Goal: Task Accomplishment & Management: Manage account settings

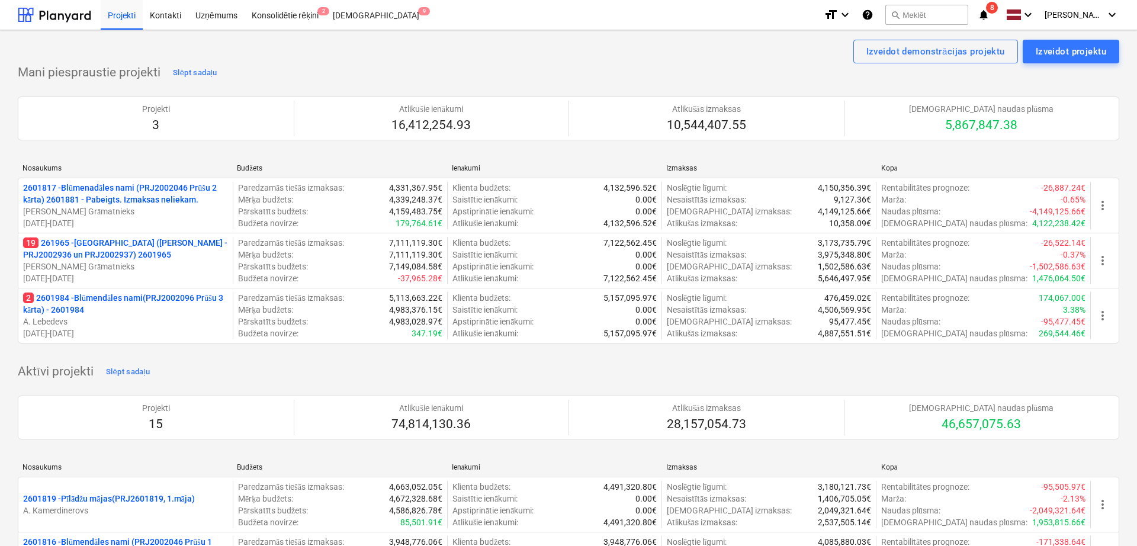
click at [988, 17] on icon "notifications" at bounding box center [984, 15] width 12 height 14
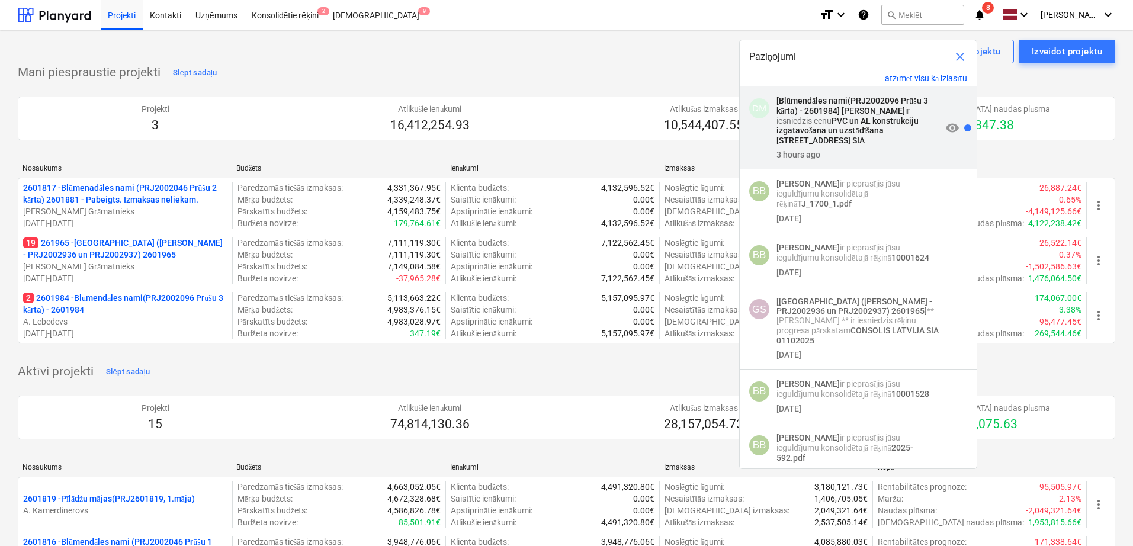
click at [852, 118] on strong "PVC un AL konstrukciju izgatavošana un uzstādīšana [STREET_ADDRESS] SIA" at bounding box center [848, 130] width 142 height 29
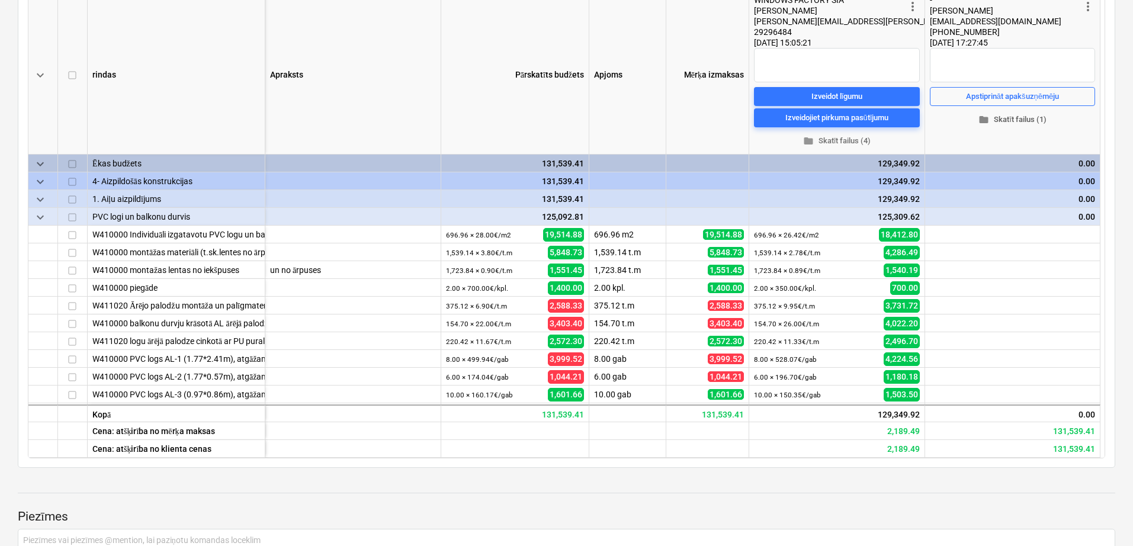
scroll to position [99, 0]
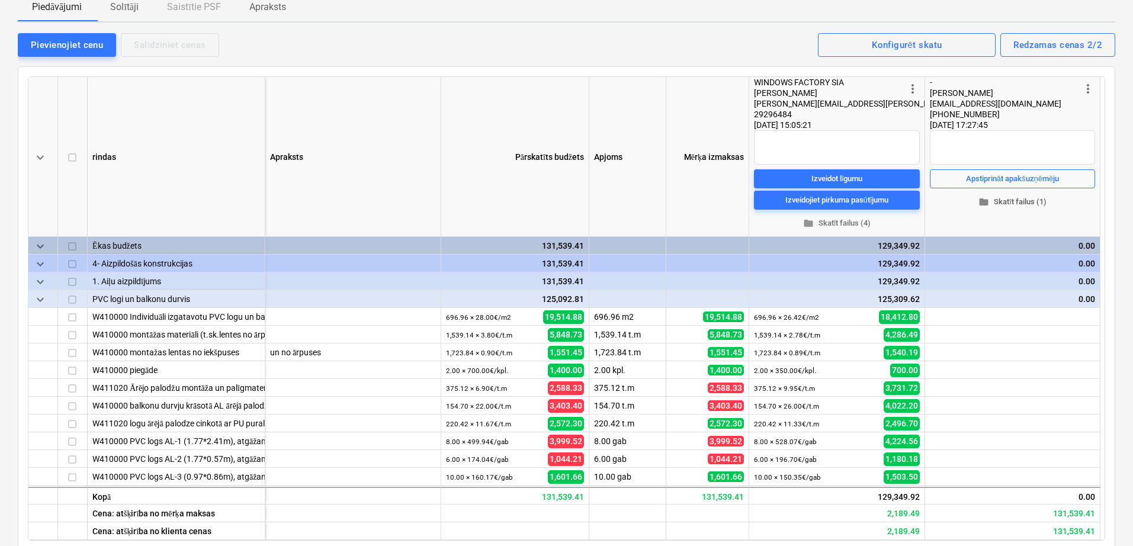
click at [1013, 209] on span "folder Skatīt failus (1)" at bounding box center [1013, 202] width 156 height 14
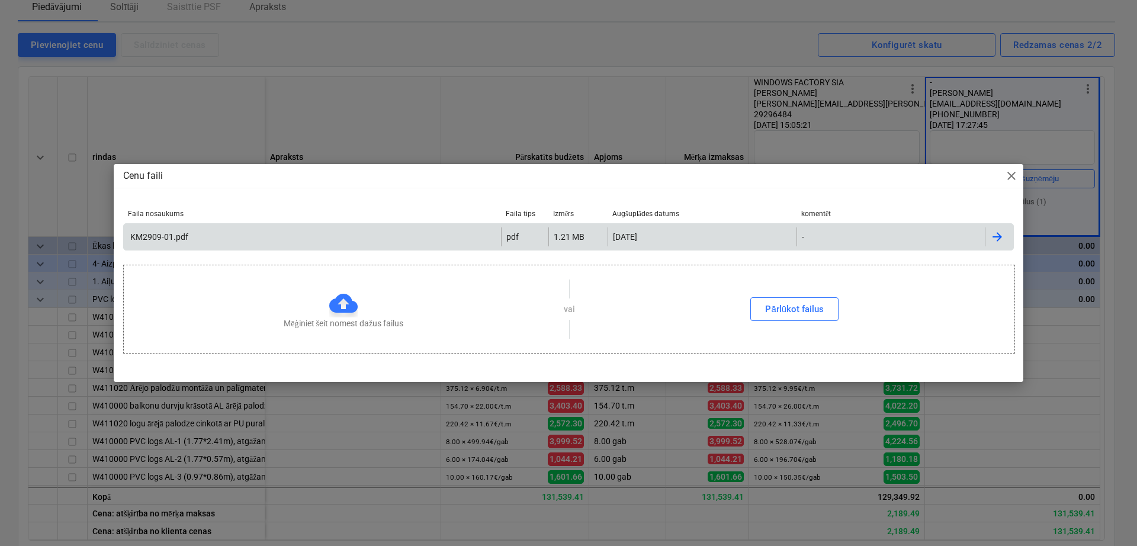
click at [216, 243] on div "KM2909-01.pdf" at bounding box center [312, 236] width 377 height 19
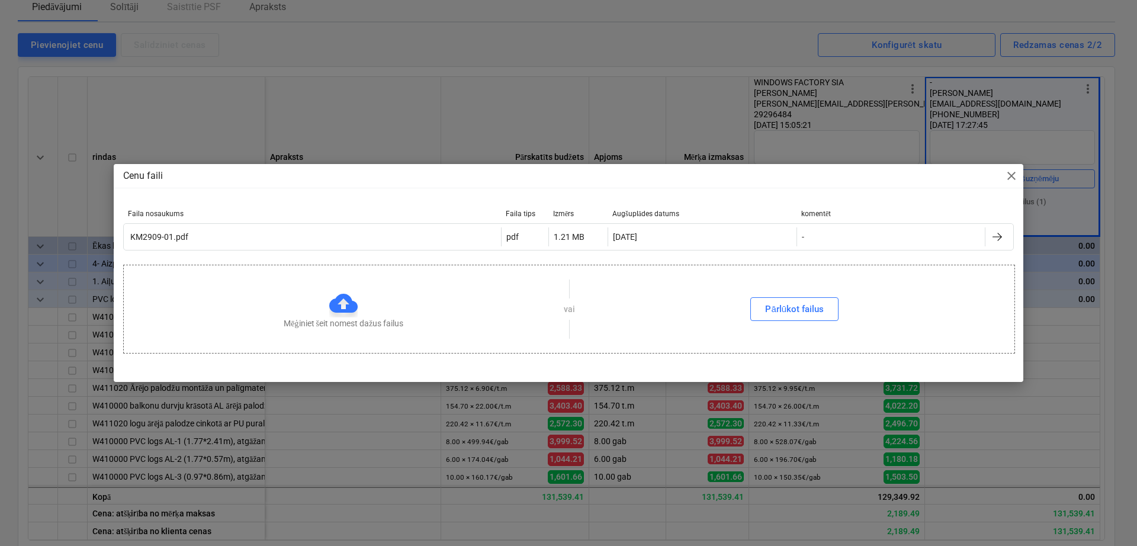
click at [1012, 179] on span "close" at bounding box center [1012, 176] width 14 height 14
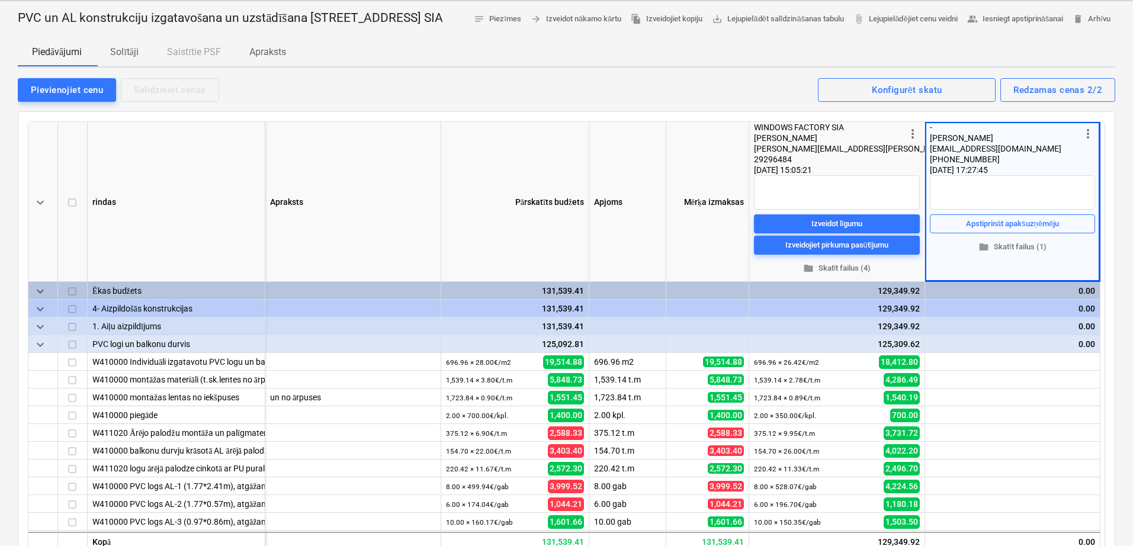
scroll to position [0, 0]
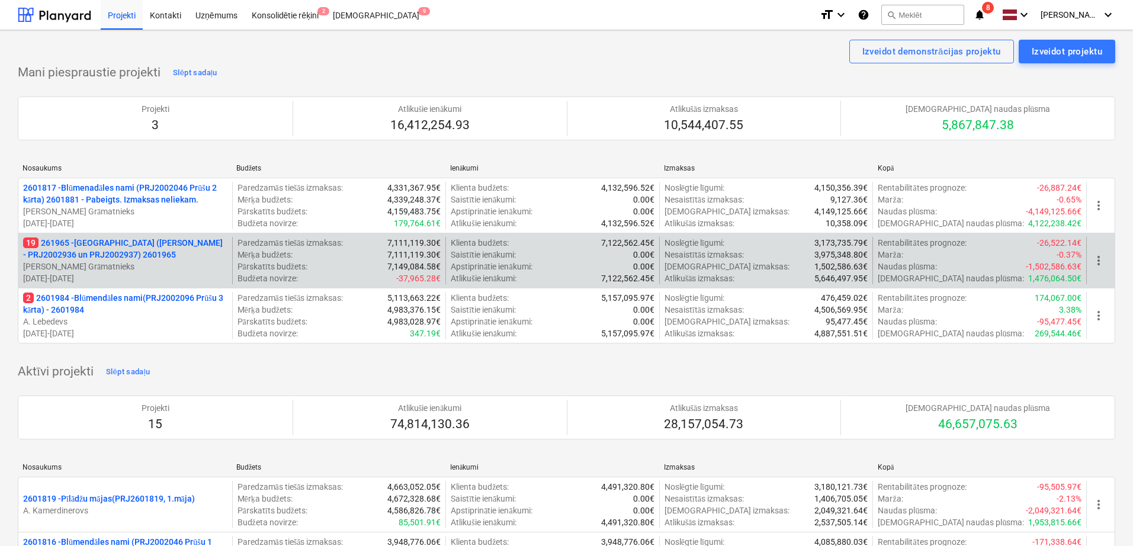
click at [159, 270] on p "[PERSON_NAME] Grāmatnieks" at bounding box center [125, 267] width 204 height 12
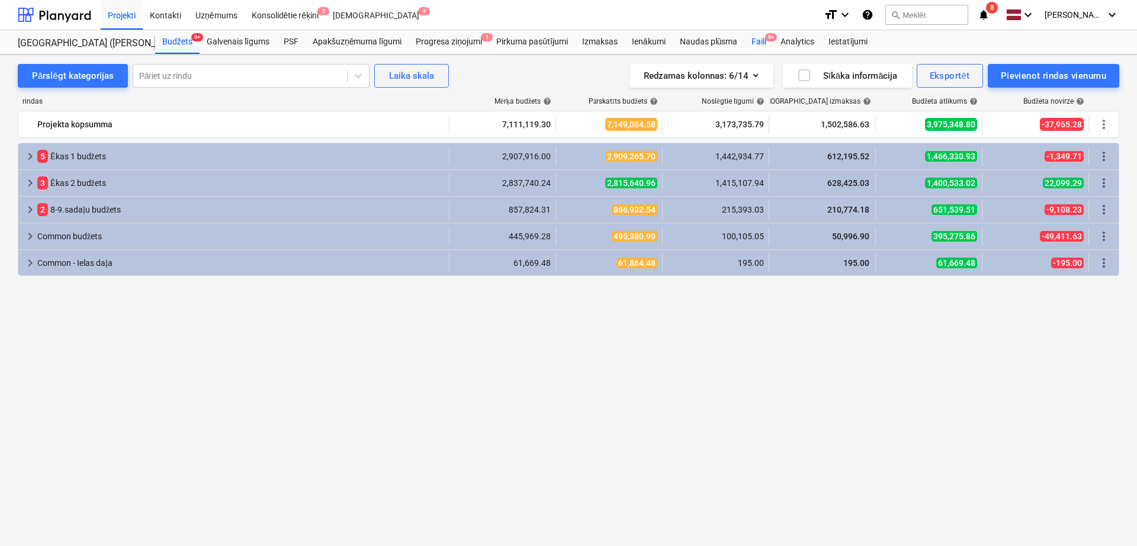
click at [761, 40] on div "Faili 9+" at bounding box center [759, 42] width 29 height 24
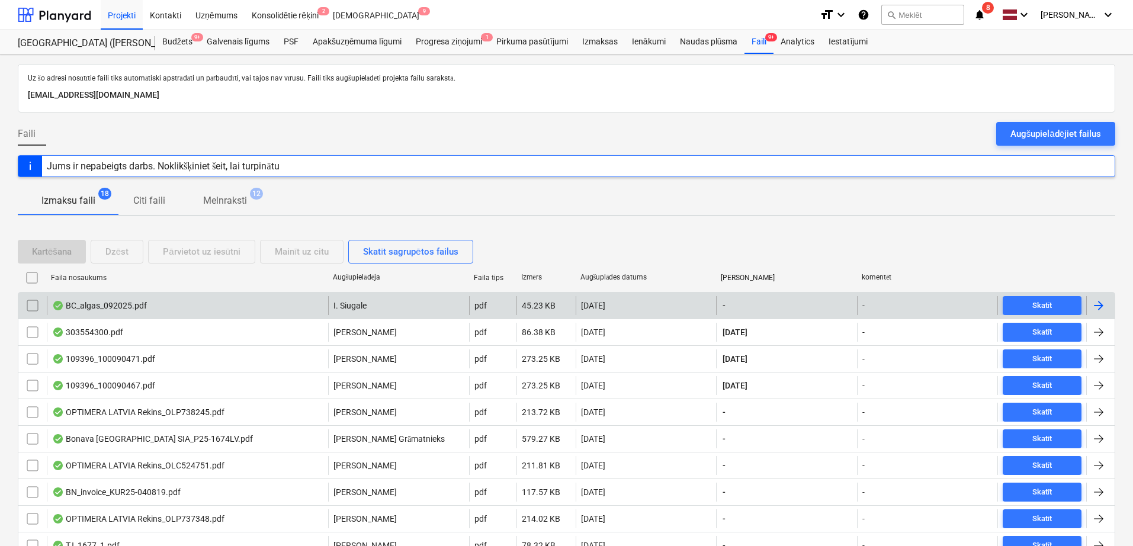
click at [1094, 313] on div at bounding box center [1100, 305] width 28 height 19
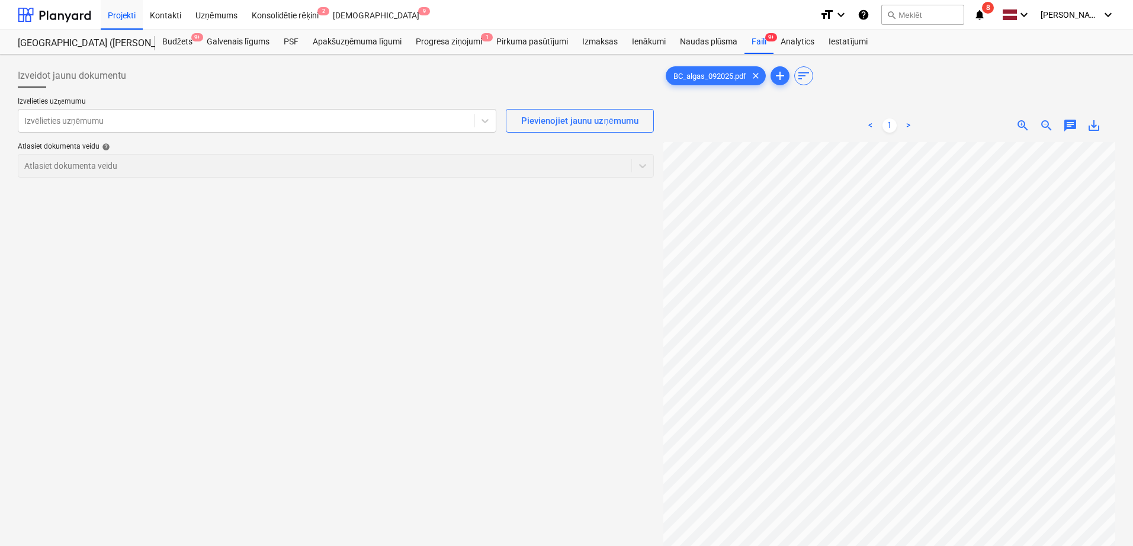
scroll to position [0, 38]
click at [406, 115] on div at bounding box center [246, 121] width 444 height 12
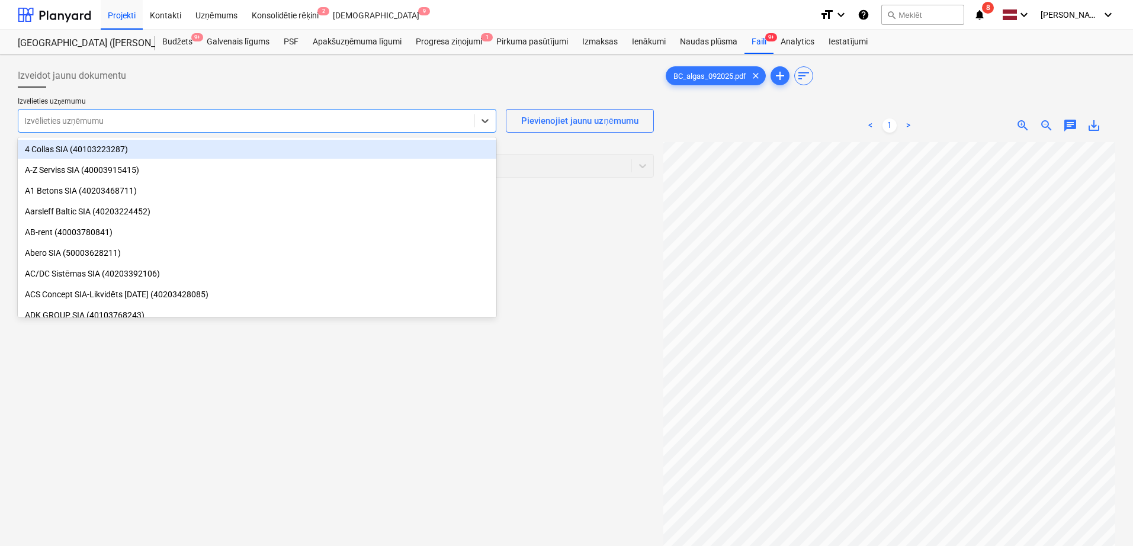
type input "b"
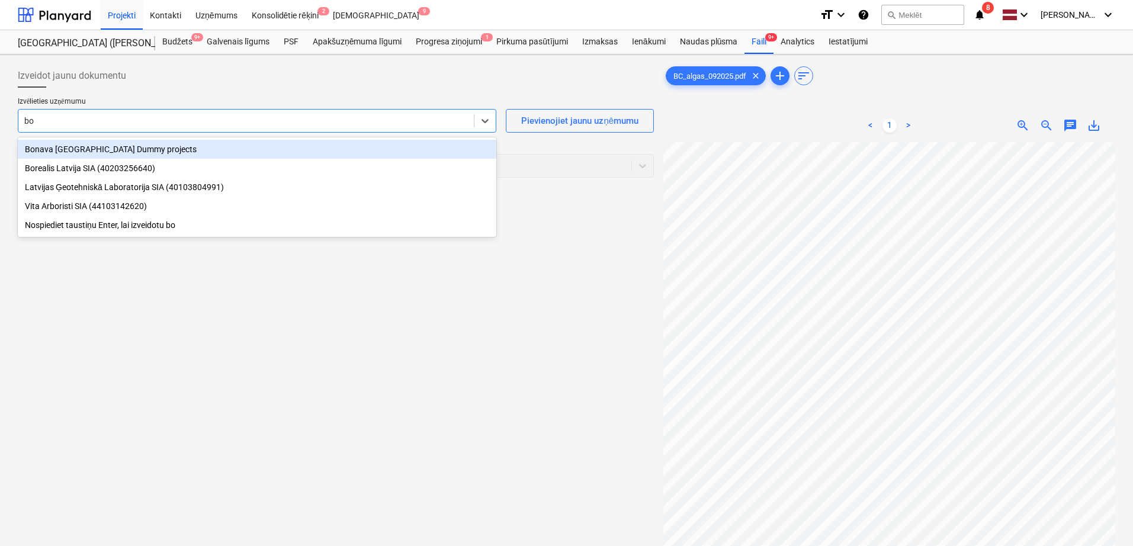
type input "b"
type input "Bona"
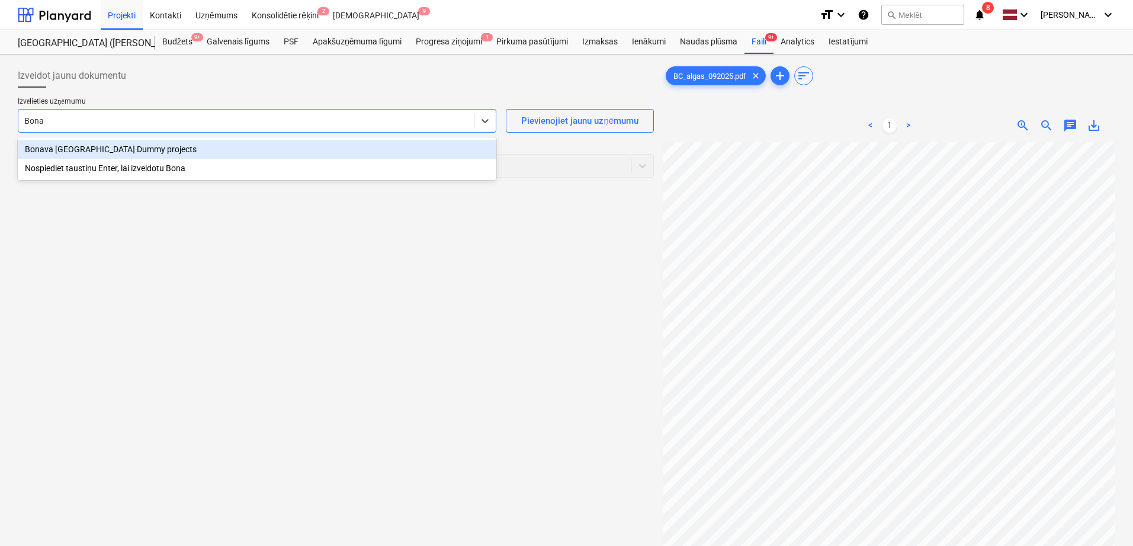
click at [125, 153] on div "Bonava [GEOGRAPHIC_DATA] Dummy projects" at bounding box center [257, 149] width 479 height 19
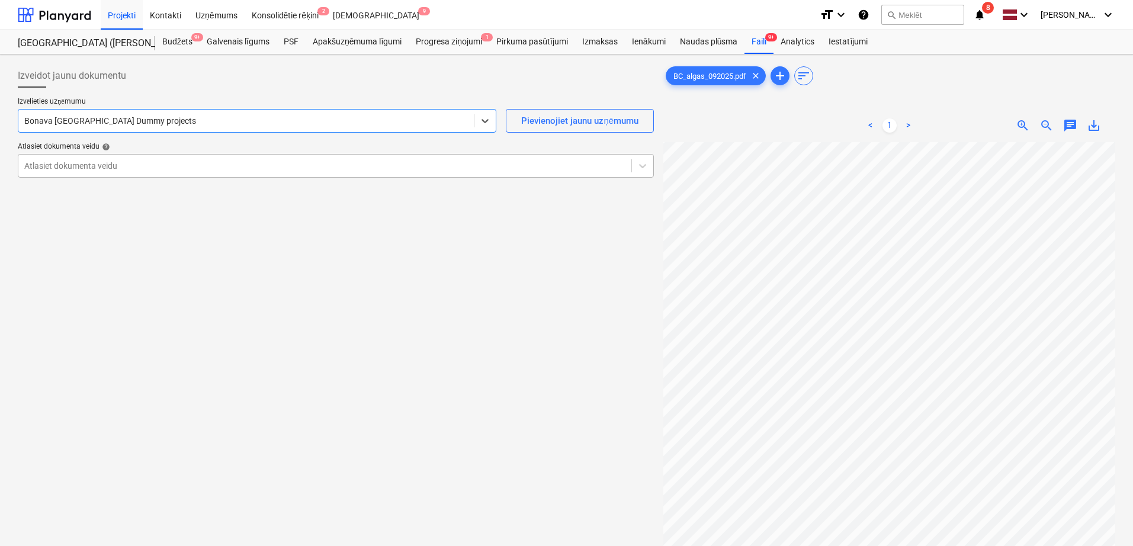
click at [200, 171] on div "Atlasiet dokumenta veidu" at bounding box center [324, 166] width 613 height 17
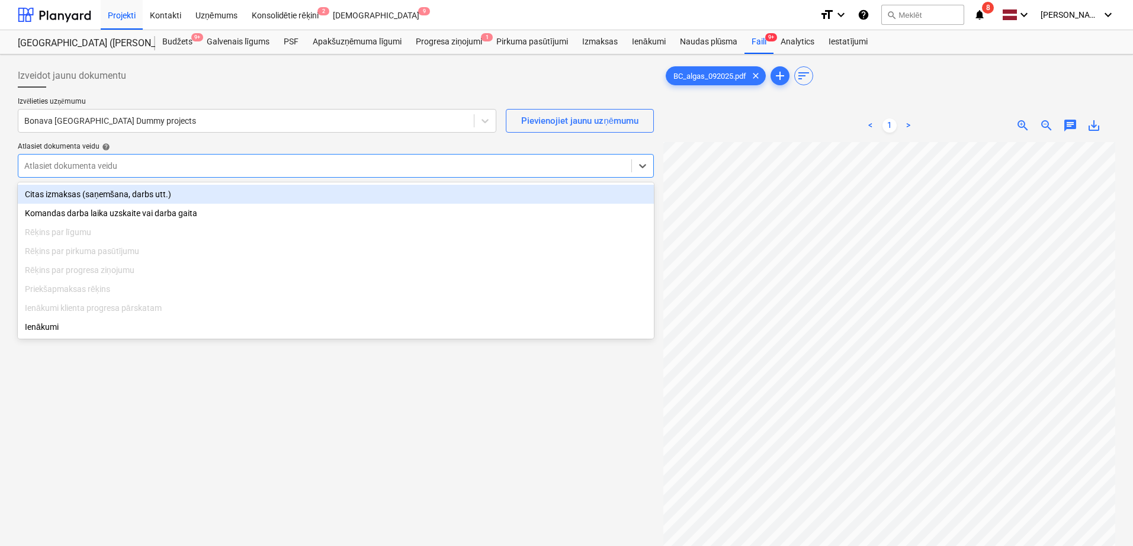
click at [202, 198] on div "Citas izmaksas (saņemšana, darbs utt.)" at bounding box center [336, 194] width 636 height 19
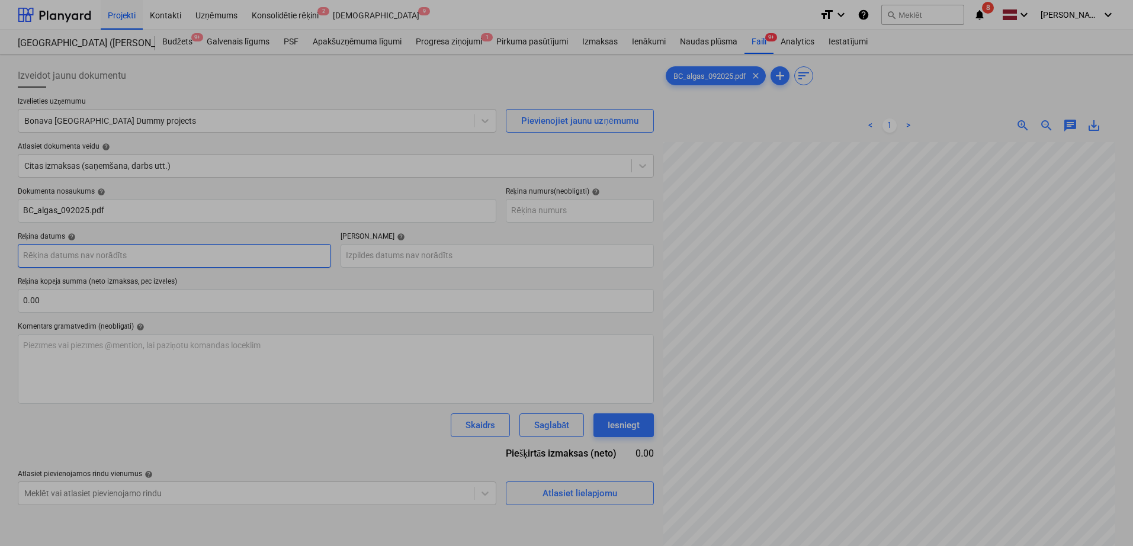
click at [209, 259] on body "Projekti Kontakti Uzņēmums Konsolidētie rēķini 2 Iesūtne 9 format_size keyboard…" at bounding box center [566, 273] width 1133 height 546
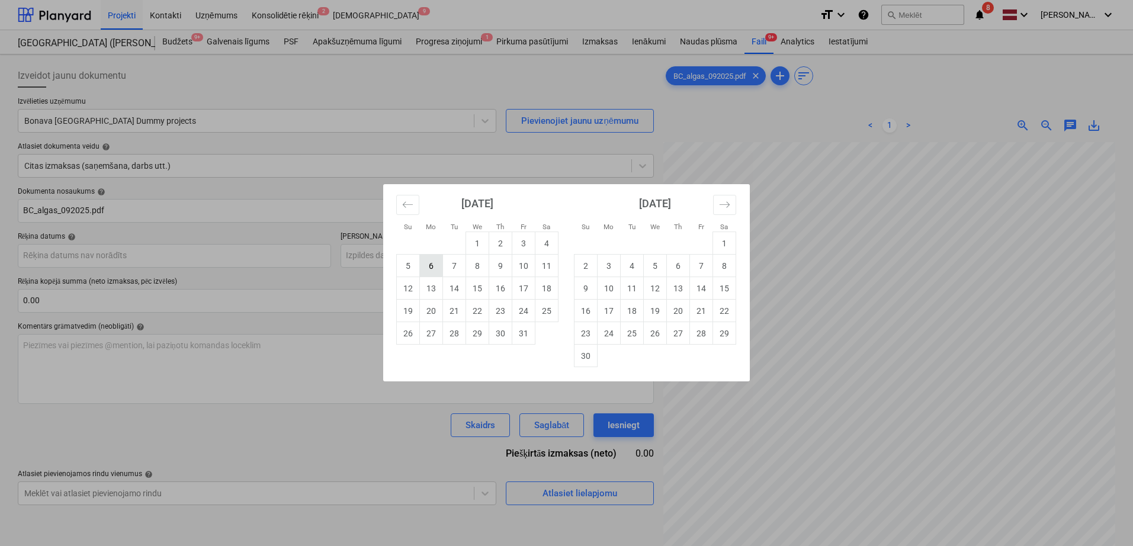
click at [438, 269] on td "6" at bounding box center [431, 266] width 23 height 23
type input "[DATE]"
click at [432, 261] on body "Projekti Kontakti Uzņēmums Konsolidētie rēķini 2 Iesūtne 9 format_size keyboard…" at bounding box center [566, 273] width 1133 height 546
click at [441, 269] on td "6" at bounding box center [431, 266] width 23 height 23
type input "[DATE]"
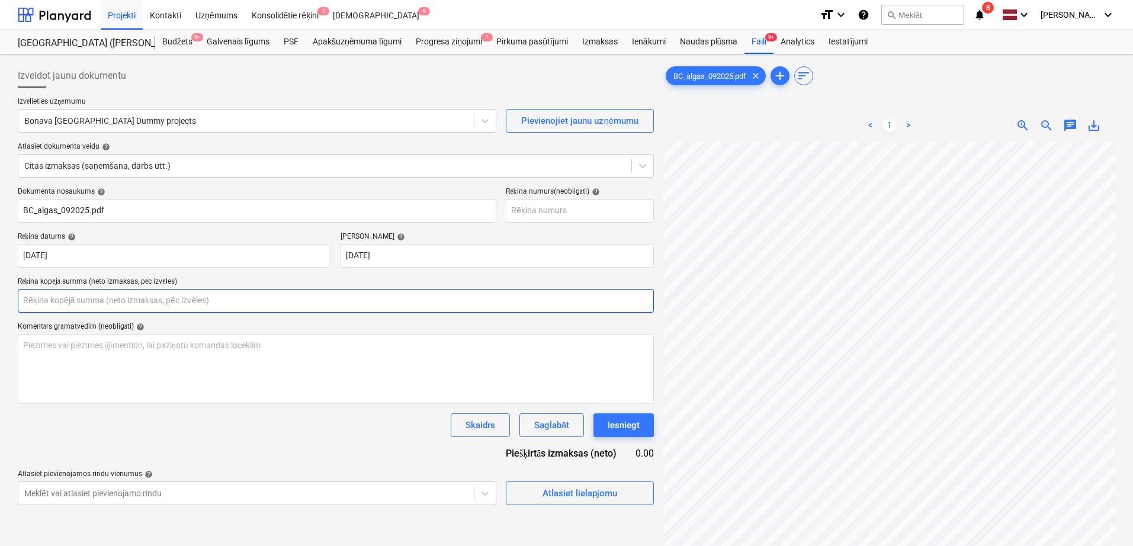
click at [430, 306] on input "text" at bounding box center [336, 301] width 636 height 24
type input "0.00"
click at [1022, 129] on span "zoom_in" at bounding box center [1023, 125] width 14 height 14
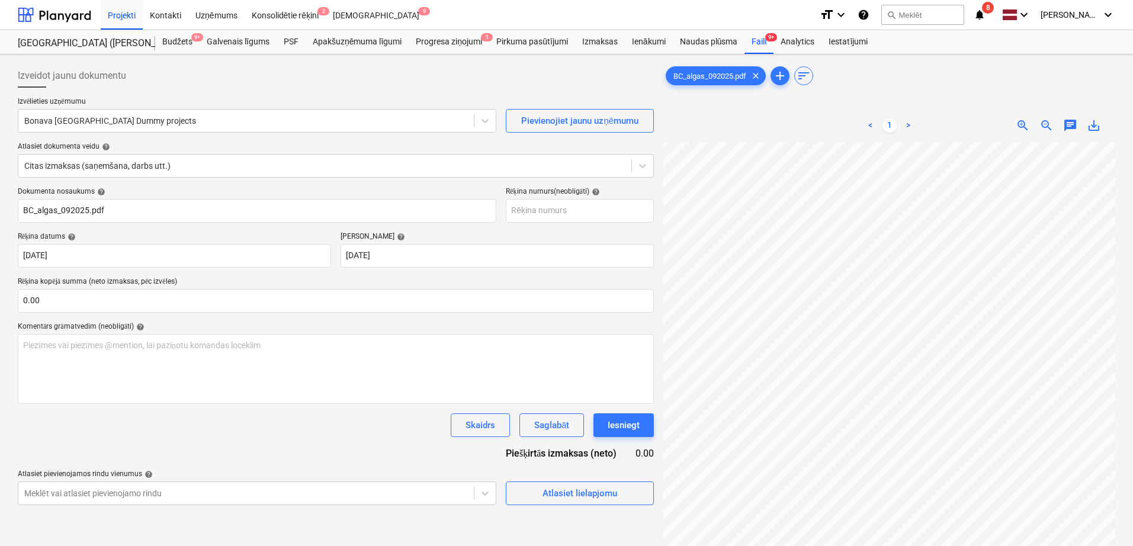
scroll to position [36, 136]
click at [41, 299] on input "text" at bounding box center [336, 301] width 636 height 24
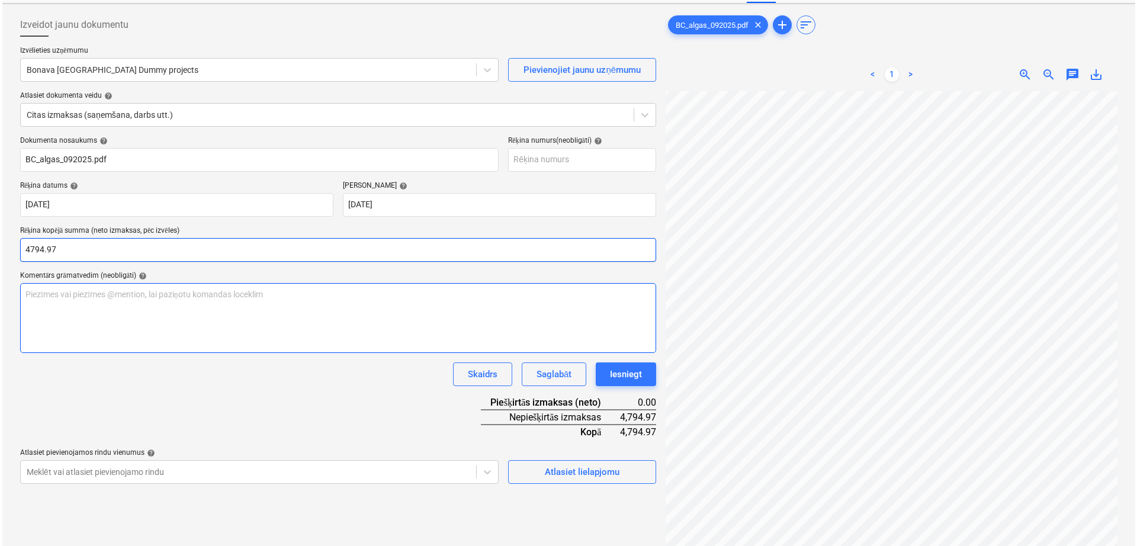
scroll to position [118, 0]
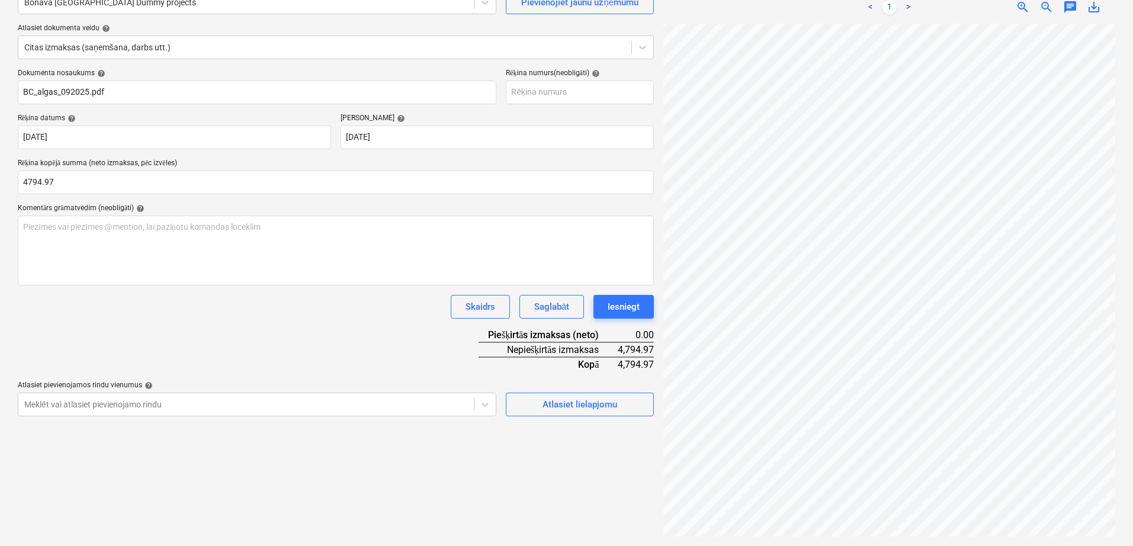
type input "4,794.97"
click at [588, 416] on div "Izveidot jaunu dokumentu Izvēlieties uzņēmumu Bonava Latvija Dummy projects Pie…" at bounding box center [336, 241] width 646 height 601
click at [588, 404] on div "Atlasiet lielapjomu" at bounding box center [580, 404] width 75 height 15
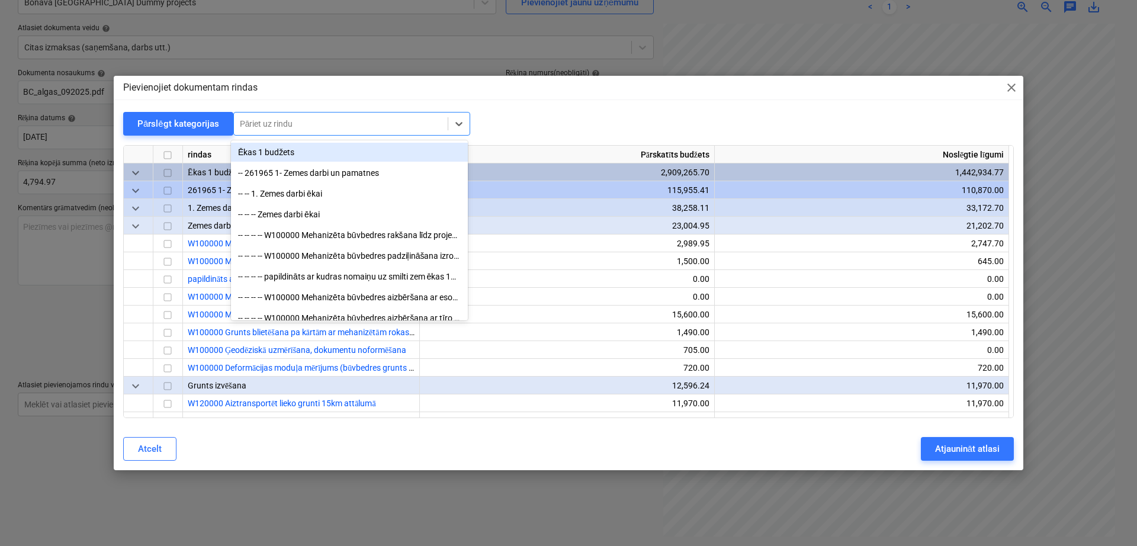
click at [345, 124] on div at bounding box center [341, 124] width 202 height 12
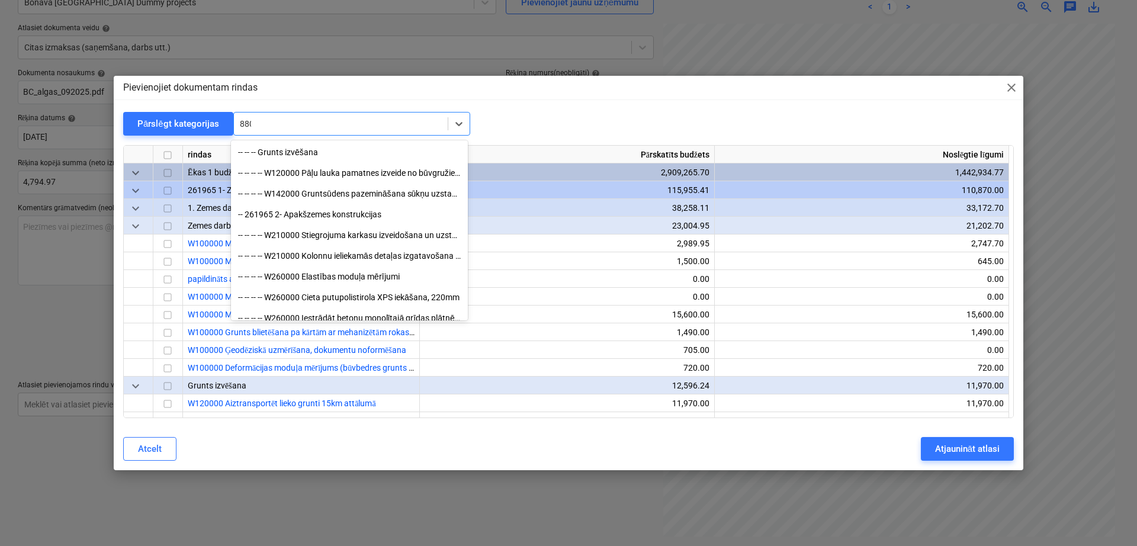
type input "8800"
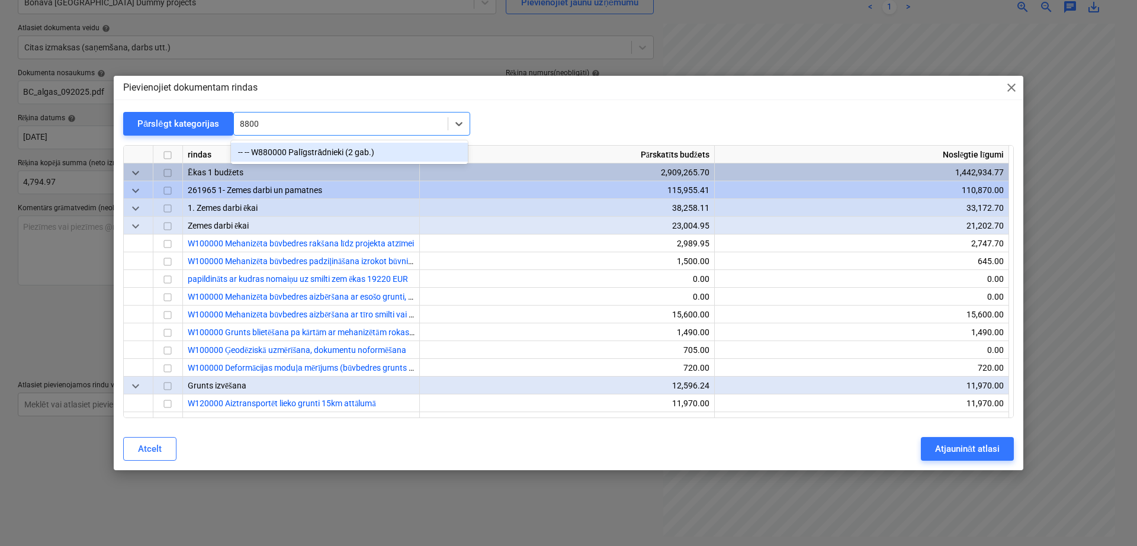
click at [342, 149] on div "-- -- W880000 Palīgstrādnieki (2 gab.)" at bounding box center [349, 152] width 237 height 19
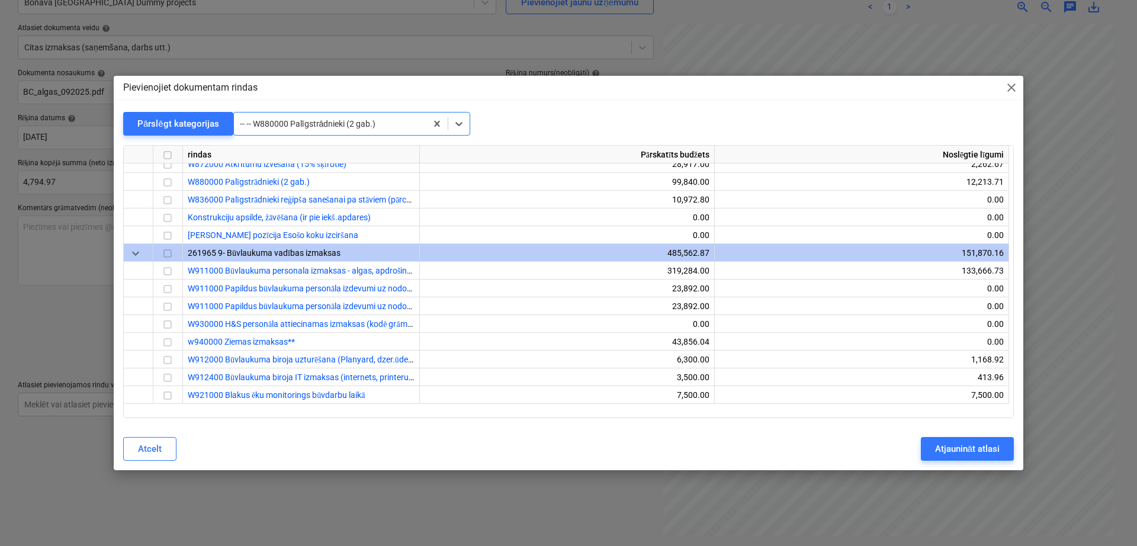
scroll to position [22923, 0]
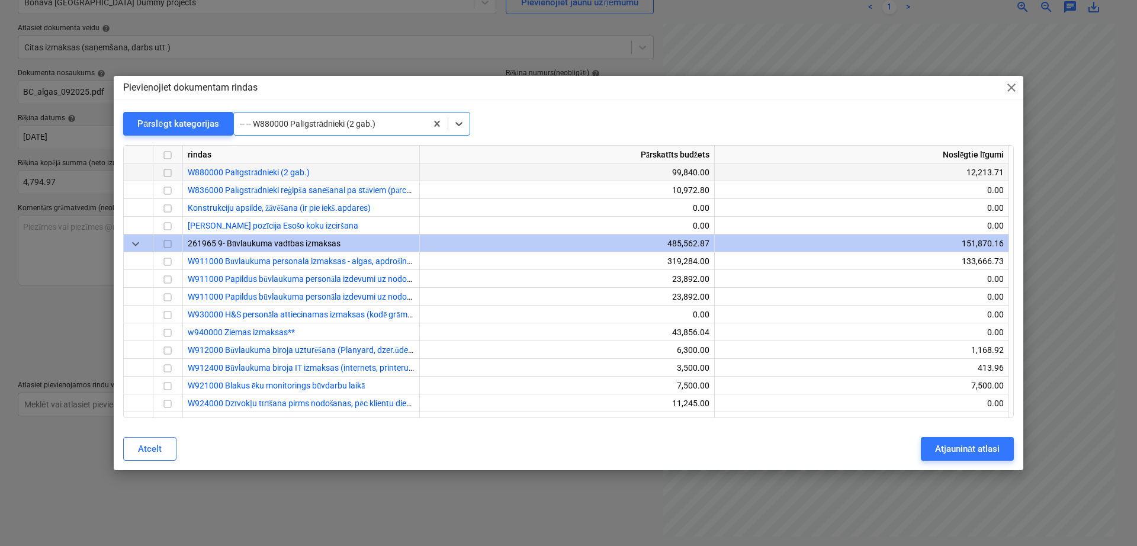
drag, startPoint x: 171, startPoint y: 173, endPoint x: 184, endPoint y: 177, distance: 13.7
click at [171, 174] on input "checkbox" at bounding box center [168, 173] width 14 height 14
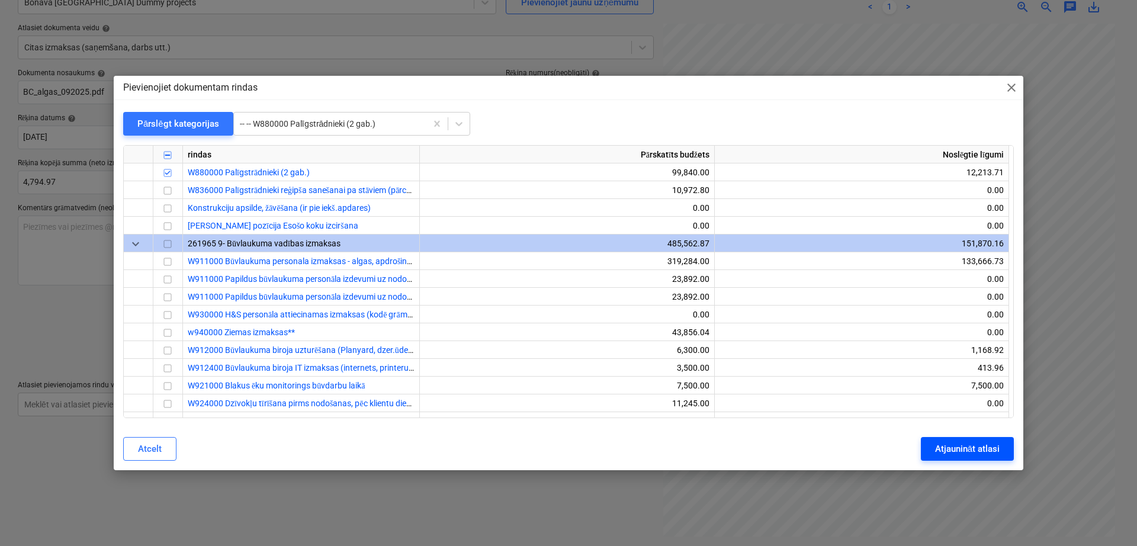
click at [945, 447] on div "Atjaunināt atlasi" at bounding box center [967, 448] width 65 height 15
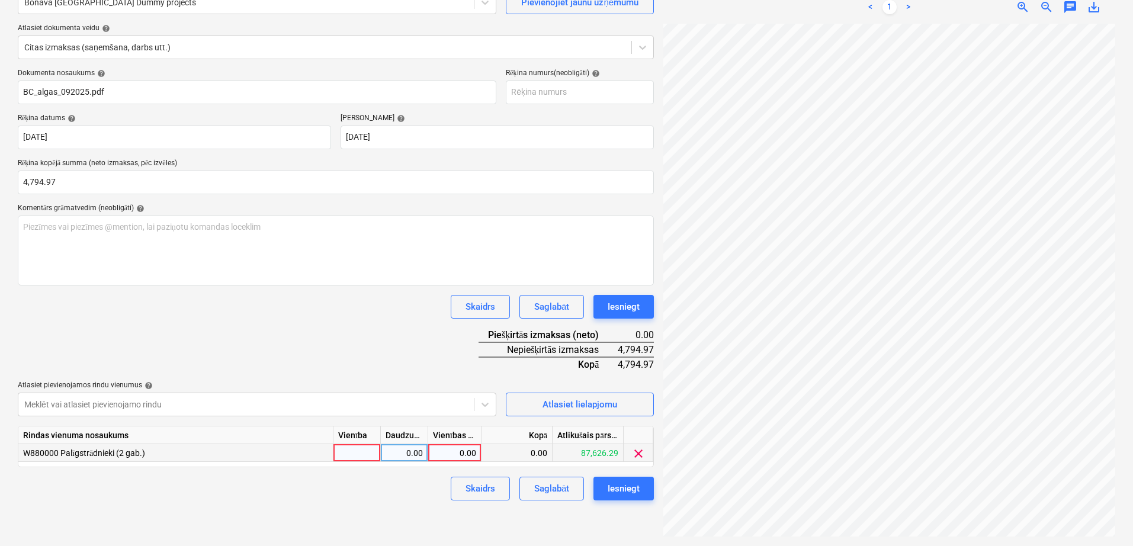
click at [437, 451] on div "0.00" at bounding box center [454, 453] width 43 height 18
type input "4794.97"
click at [343, 292] on div "Dokumenta nosaukums help BC_algas_092025.pdf Rēķina numurs (neobligāti) help Rē…" at bounding box center [336, 285] width 636 height 432
click at [609, 487] on div "Iesniegt" at bounding box center [624, 488] width 32 height 15
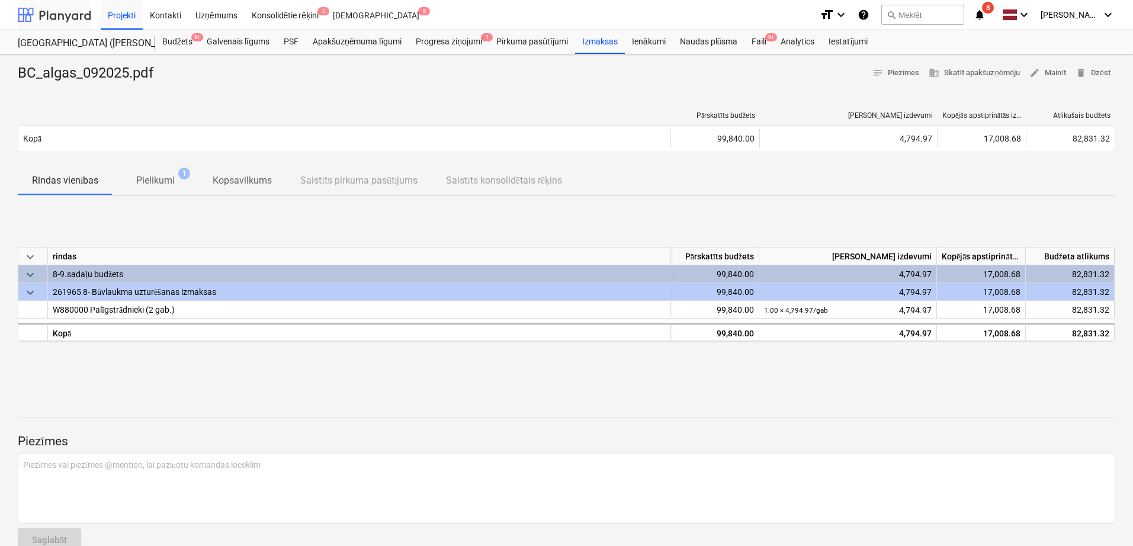
click at [65, 14] on div at bounding box center [54, 15] width 73 height 30
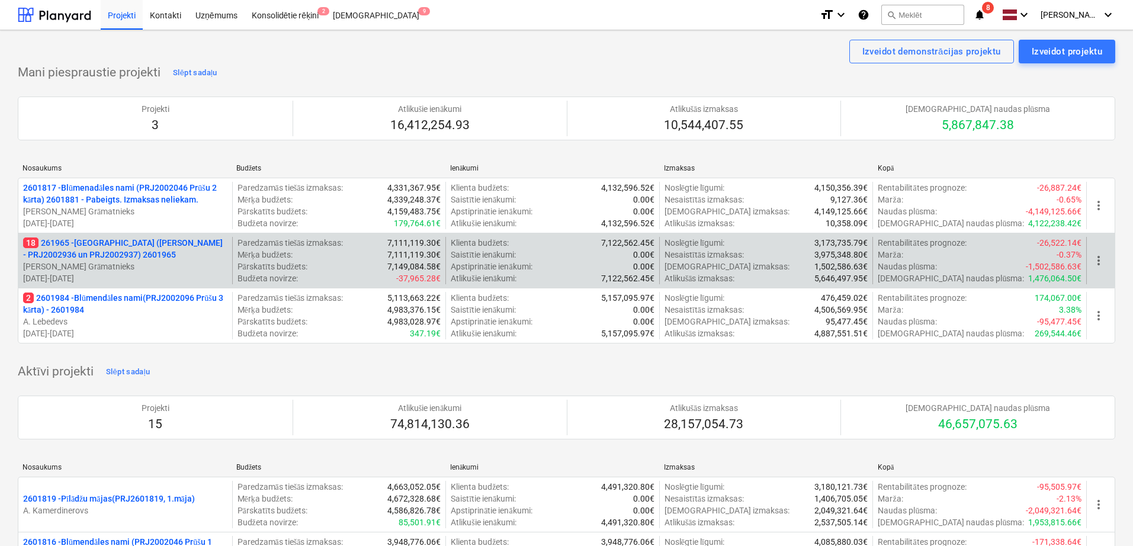
click at [95, 242] on p "18 261965 - [GEOGRAPHIC_DATA] ([PERSON_NAME] - PRJ2002936 un PRJ2002937) 2601965" at bounding box center [125, 249] width 204 height 24
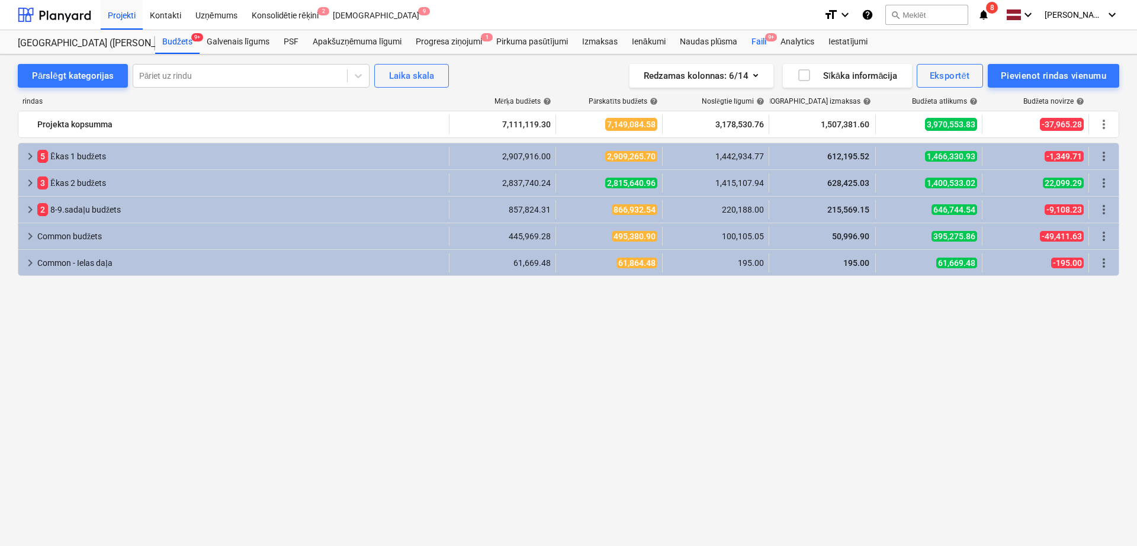
click at [759, 38] on div "Faili 9+" at bounding box center [759, 42] width 29 height 24
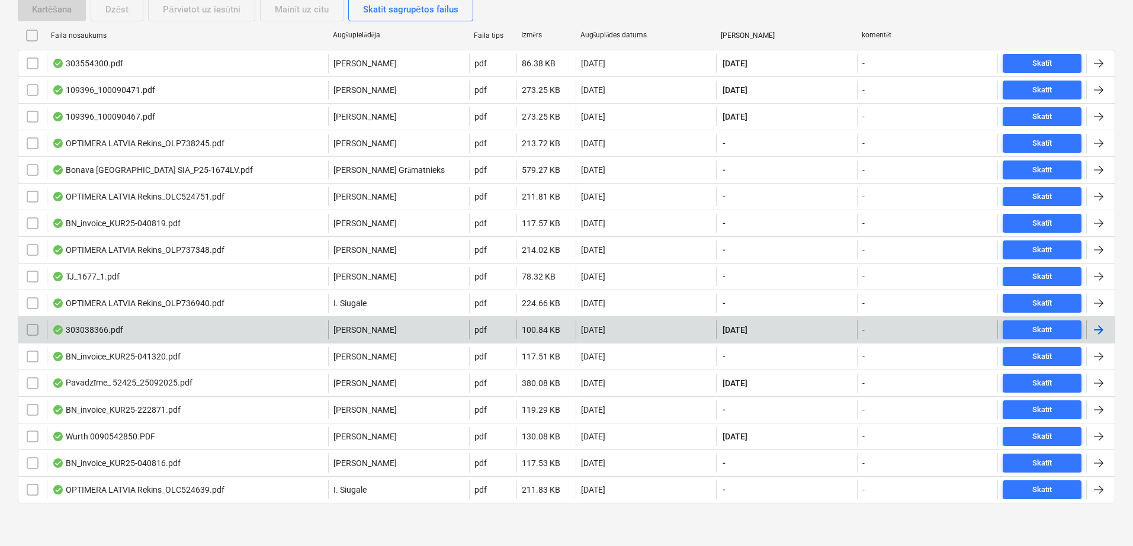
scroll to position [143, 0]
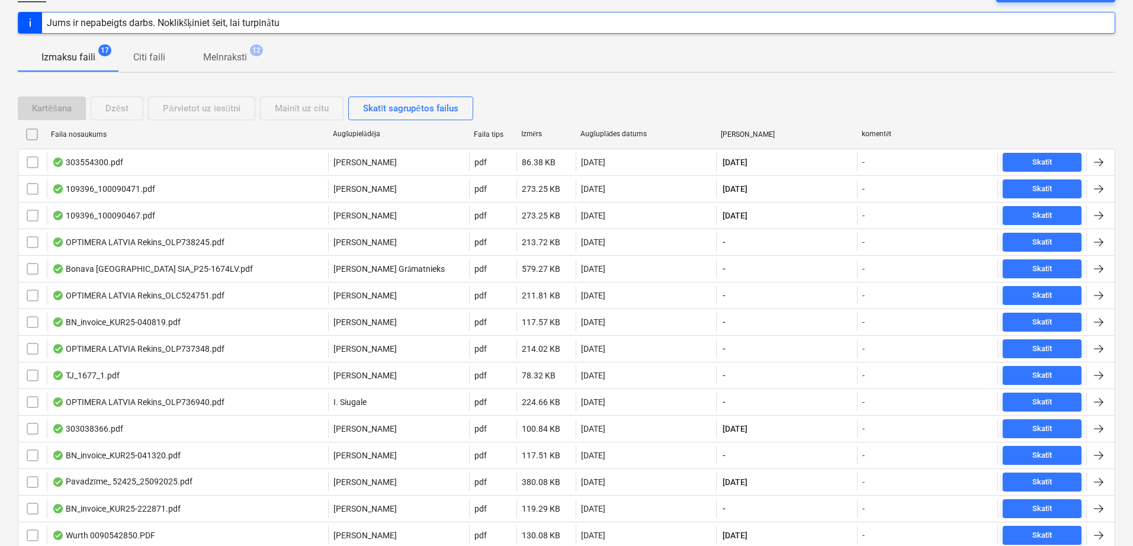
click at [78, 133] on div "Faila nosaukums" at bounding box center [187, 134] width 272 height 8
checkbox input "false"
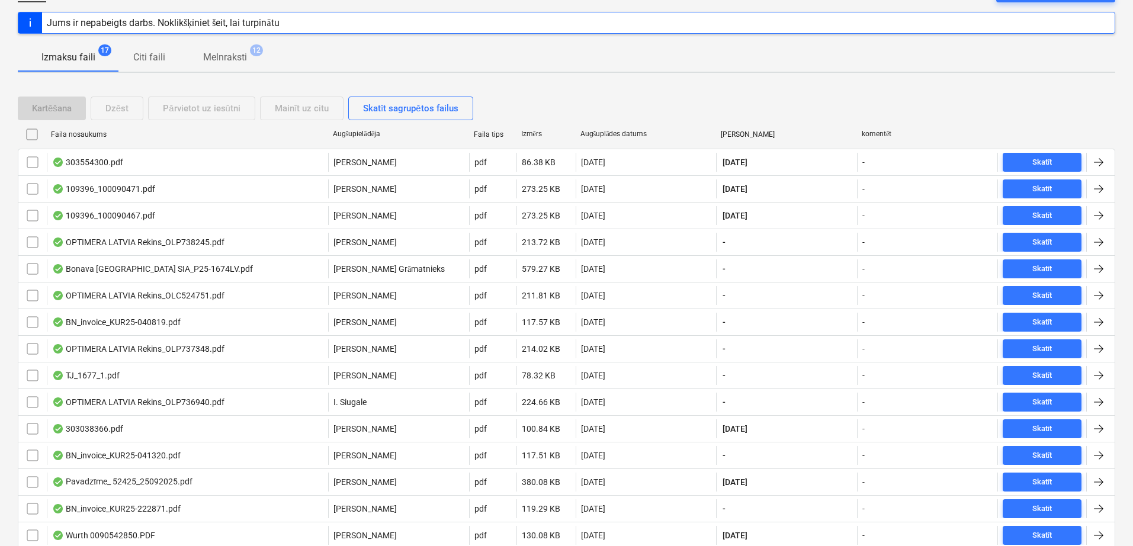
checkbox input "false"
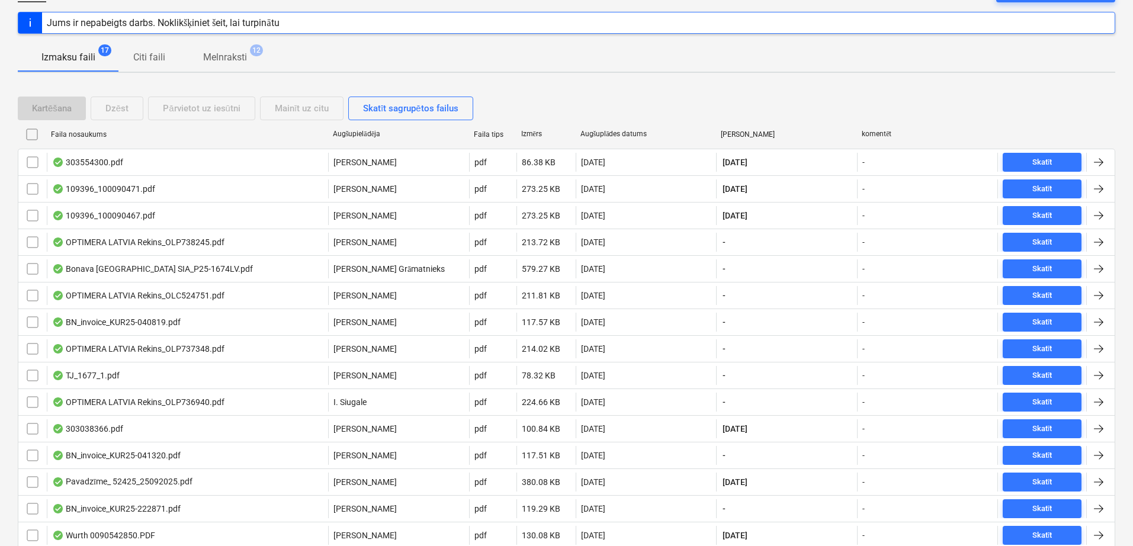
checkbox input "false"
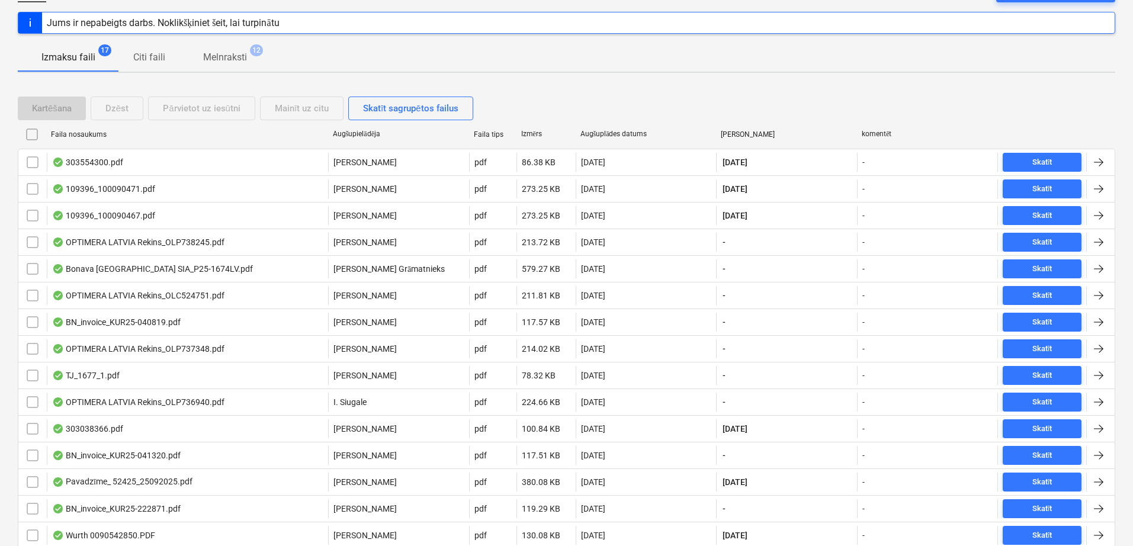
checkbox input "false"
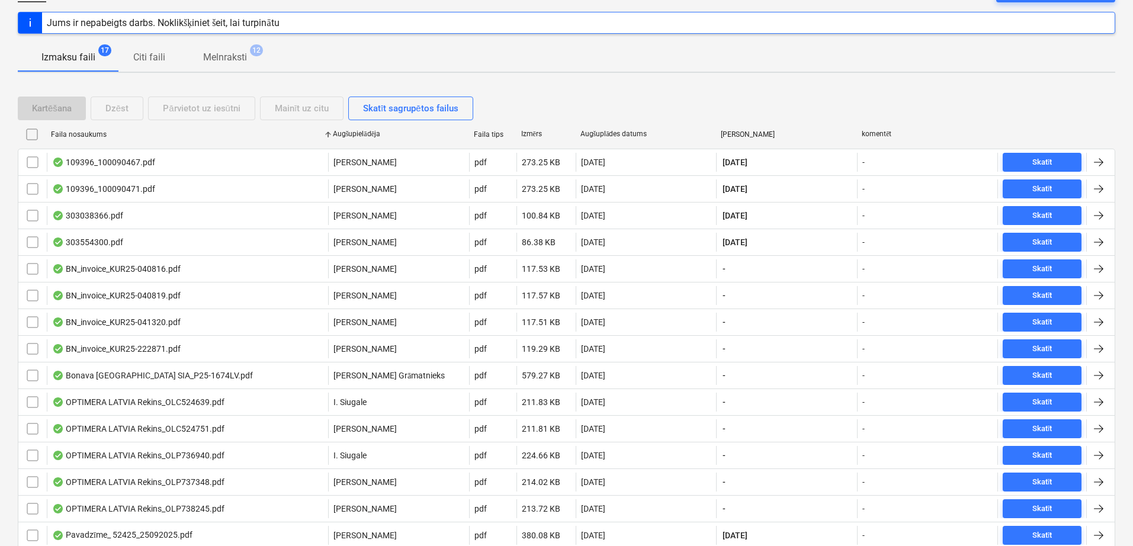
click at [78, 133] on div "Faila nosaukums" at bounding box center [187, 134] width 272 height 8
checkbox input "false"
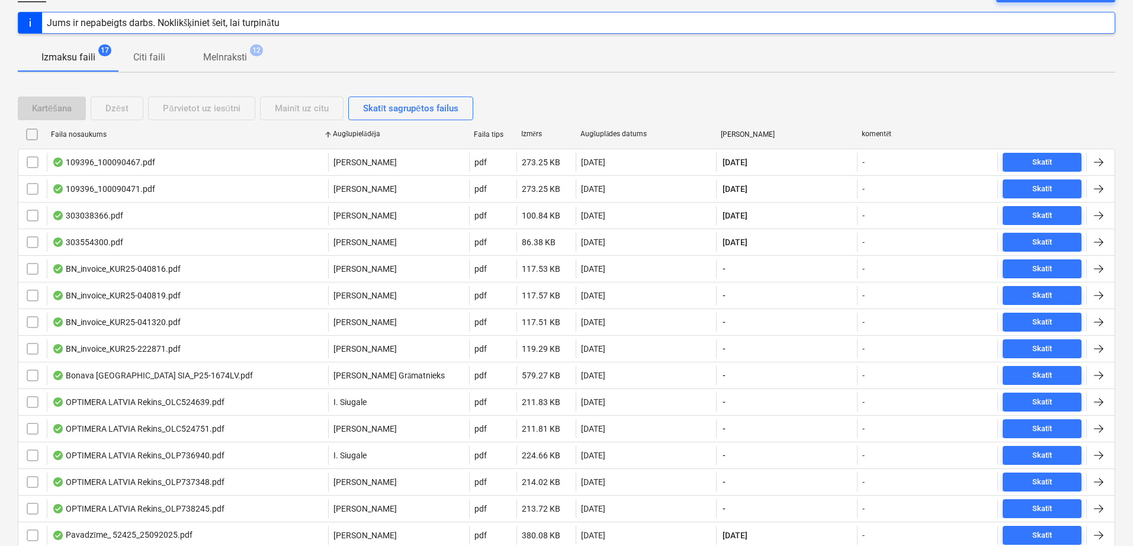
checkbox input "false"
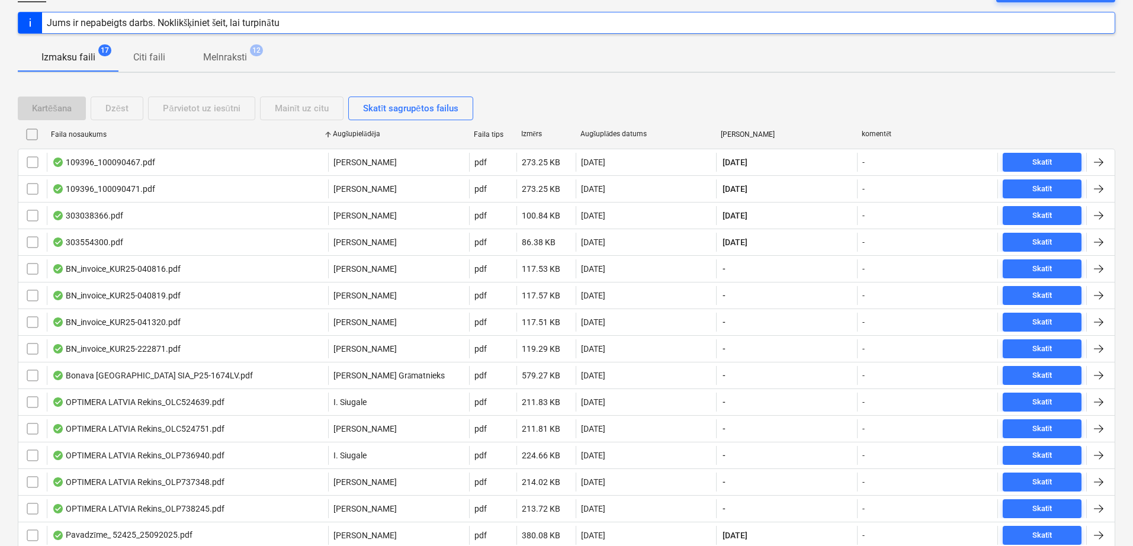
checkbox input "false"
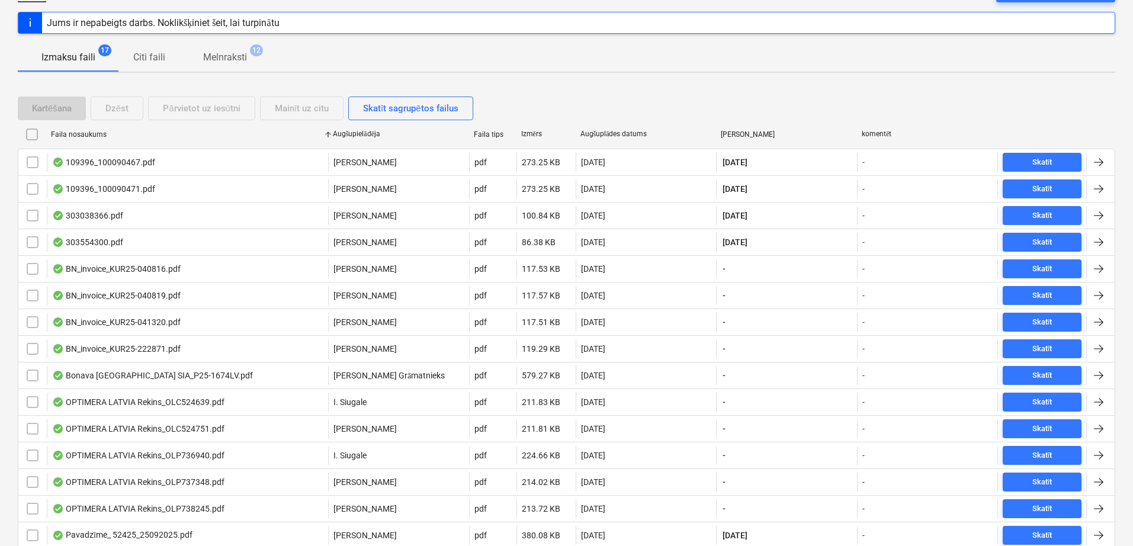
checkbox input "false"
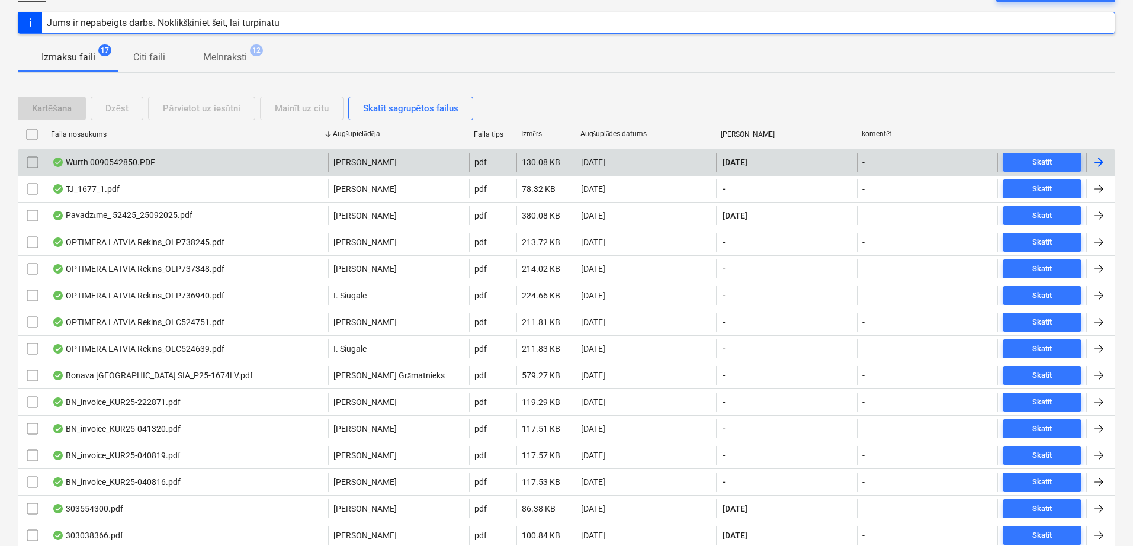
click at [1096, 168] on div at bounding box center [1099, 162] width 14 height 14
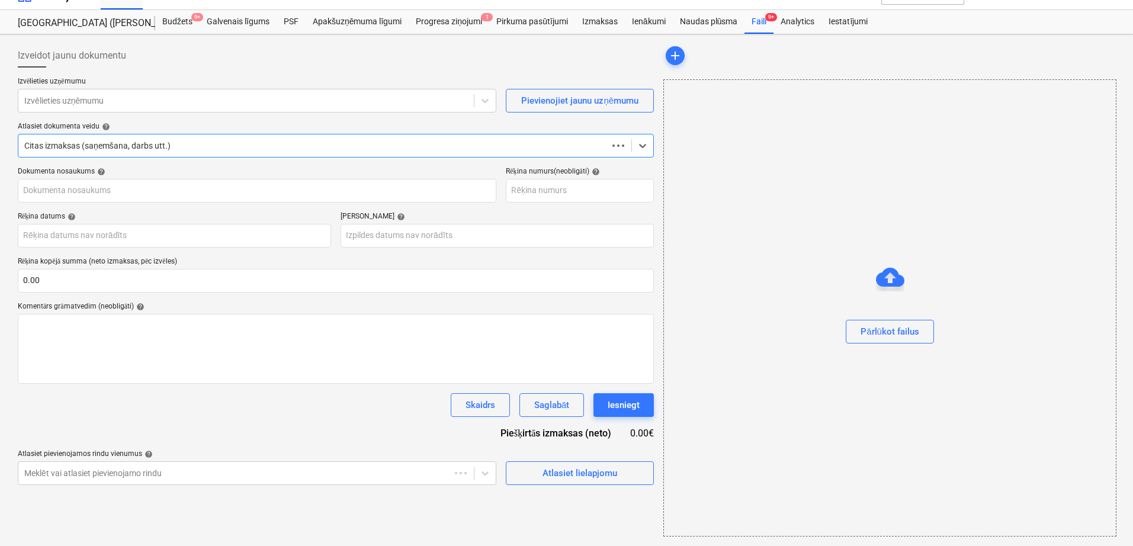
scroll to position [20, 0]
type input "90542850"
type input "[DATE]"
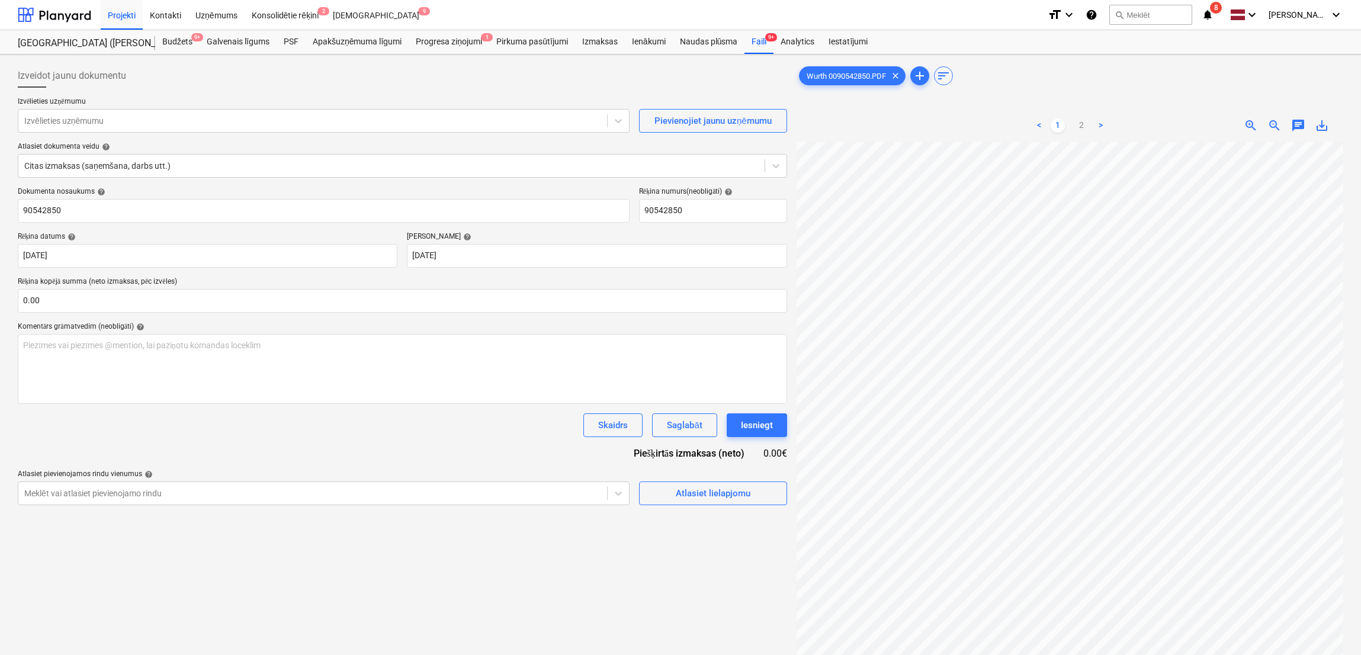
scroll to position [275, 253]
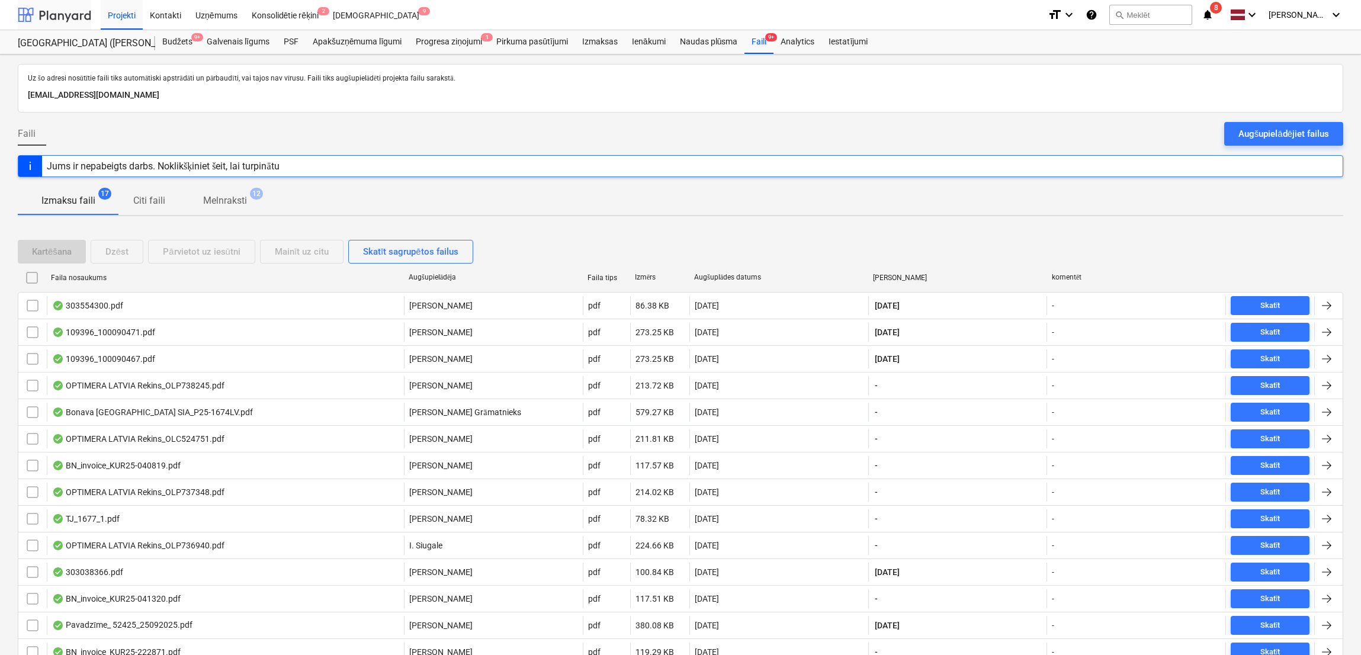
scroll to position [134, 0]
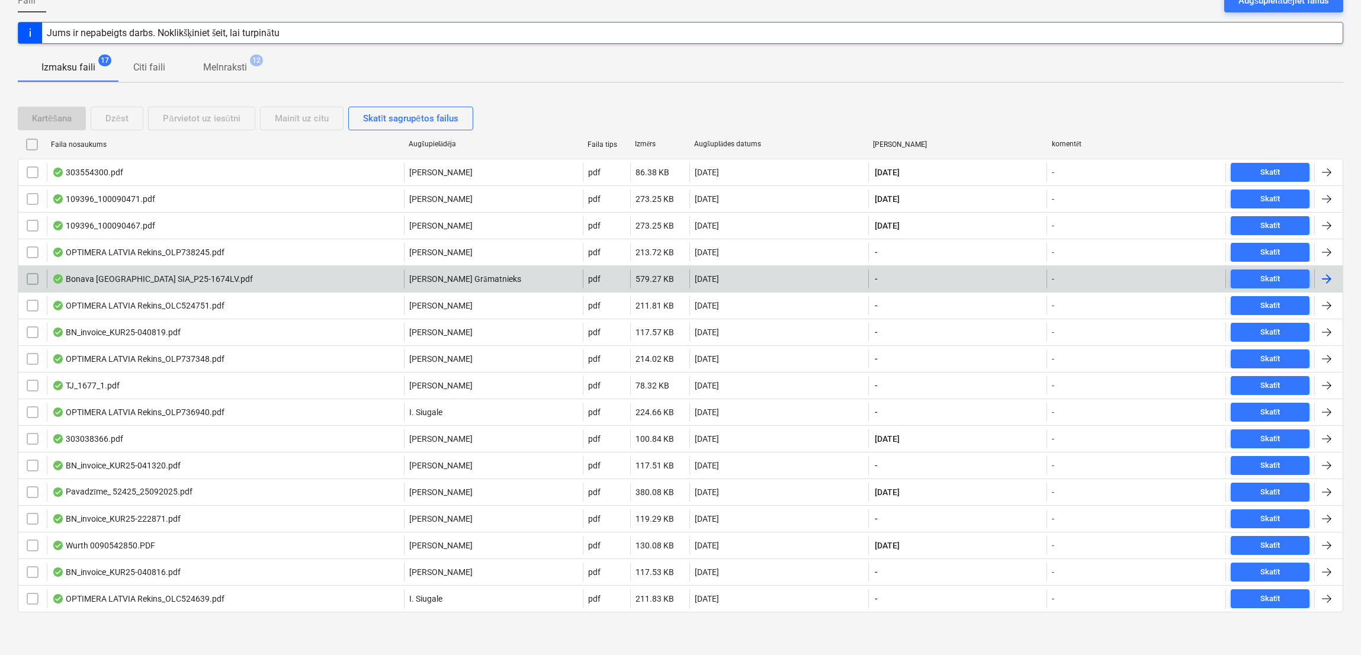
click at [1137, 281] on div at bounding box center [1327, 279] width 14 height 14
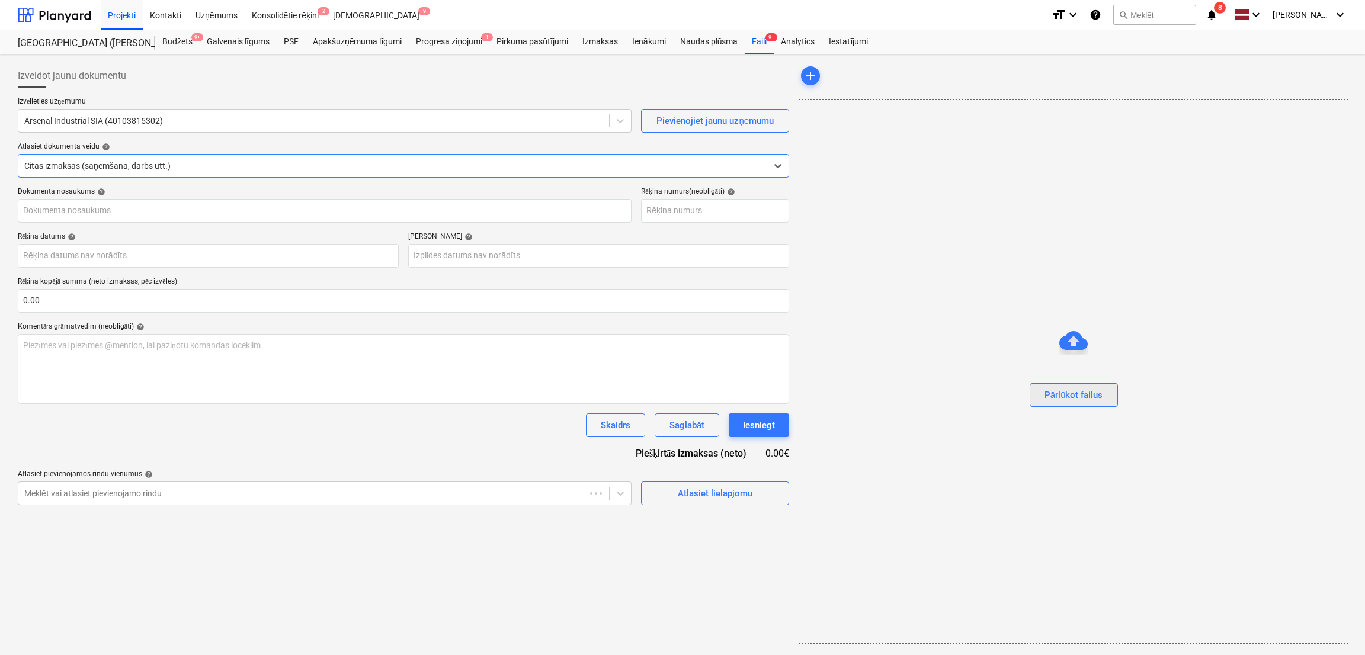
type input "P25-1674LV"
click at [470, 257] on body "Projekti Kontakti Uzņēmums Konsolidētie rēķini 2 Iesūtne 9 format_size keyboard…" at bounding box center [680, 327] width 1361 height 655
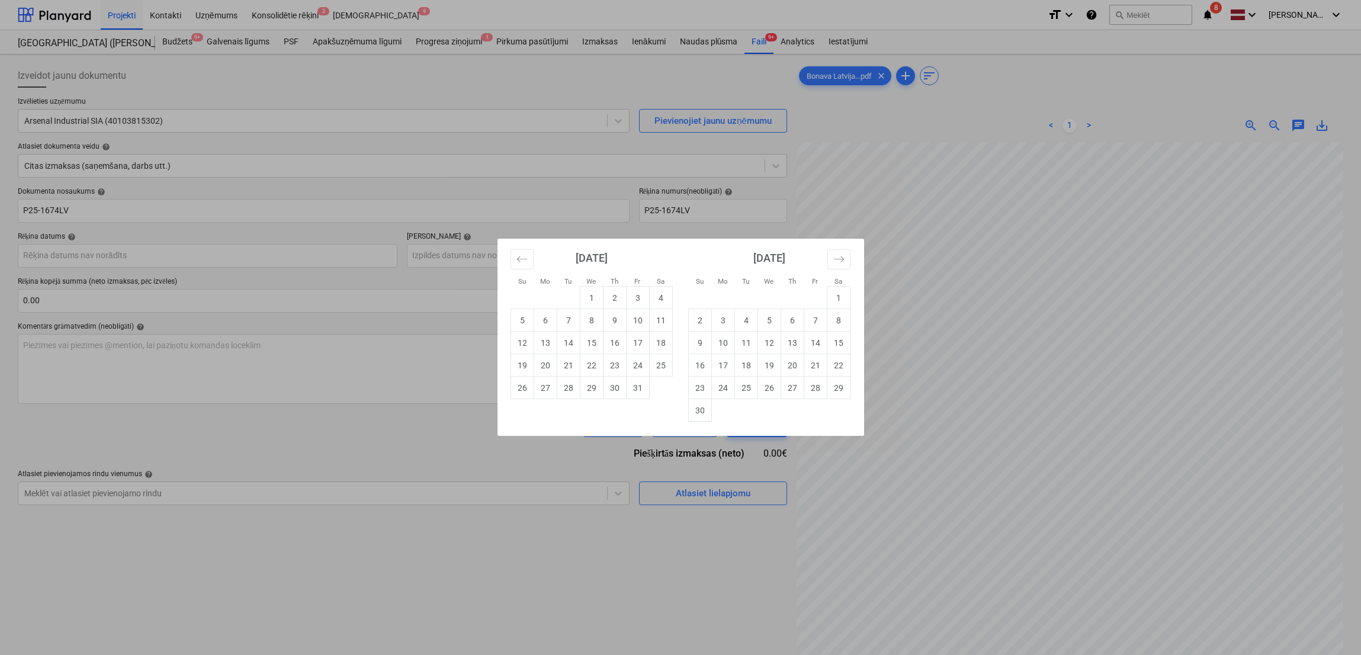
drag, startPoint x: 400, startPoint y: 441, endPoint x: 412, endPoint y: 419, distance: 25.2
click at [404, 438] on div "Su Mo Tu We Th Fr Sa Su Mo Tu We Th Fr Sa [DATE] 1 2 3 4 5 6 7 8 9 10 11 12 13 …" at bounding box center [680, 327] width 1361 height 655
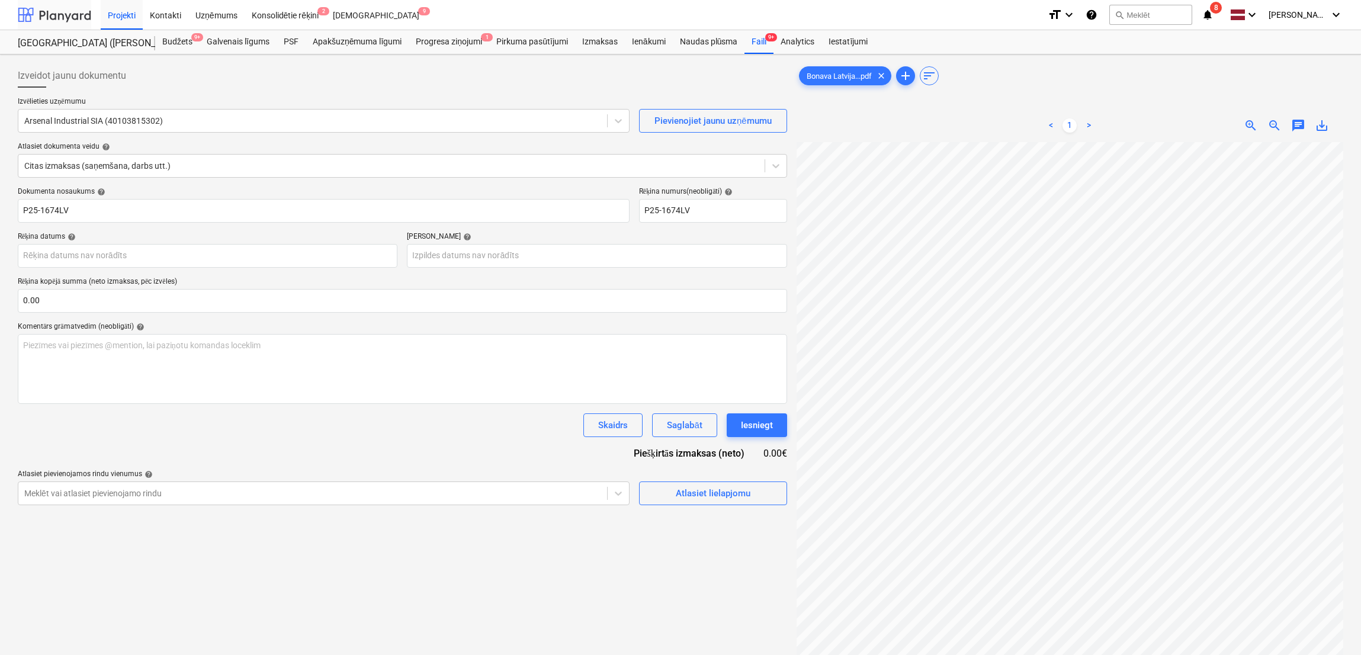
click at [66, 16] on div at bounding box center [54, 15] width 73 height 30
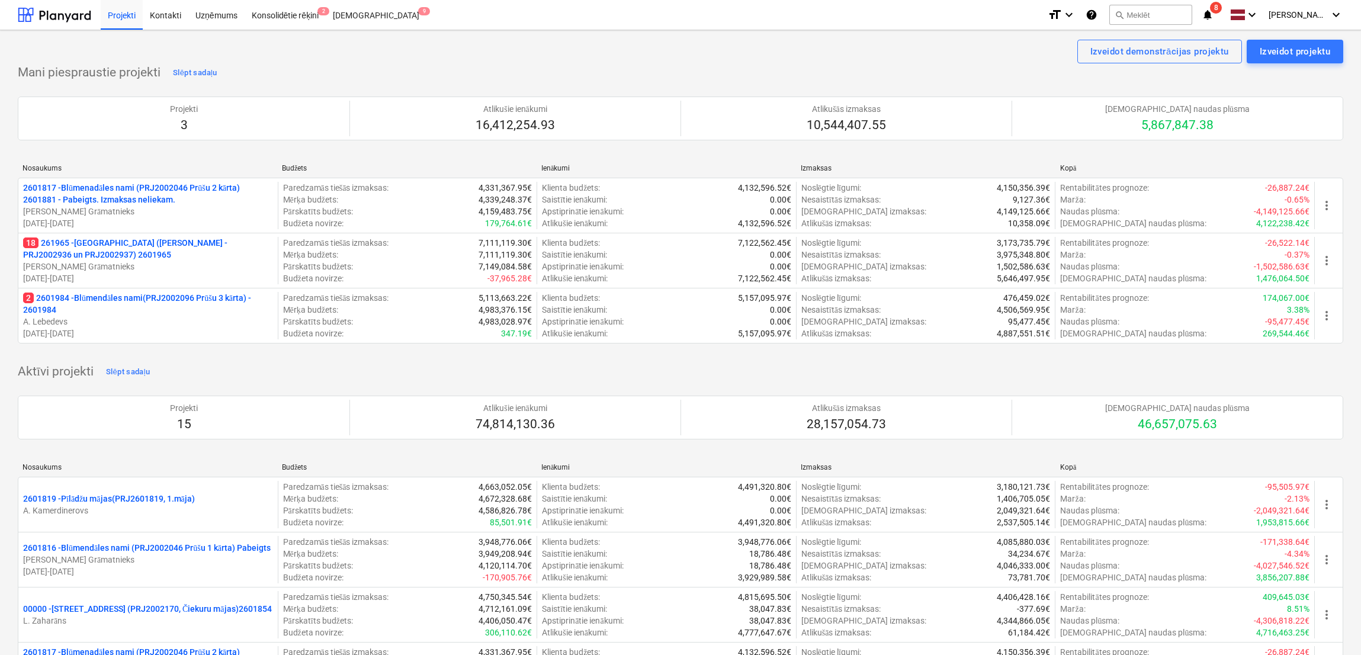
click at [1137, 17] on icon "notifications" at bounding box center [1208, 15] width 12 height 14
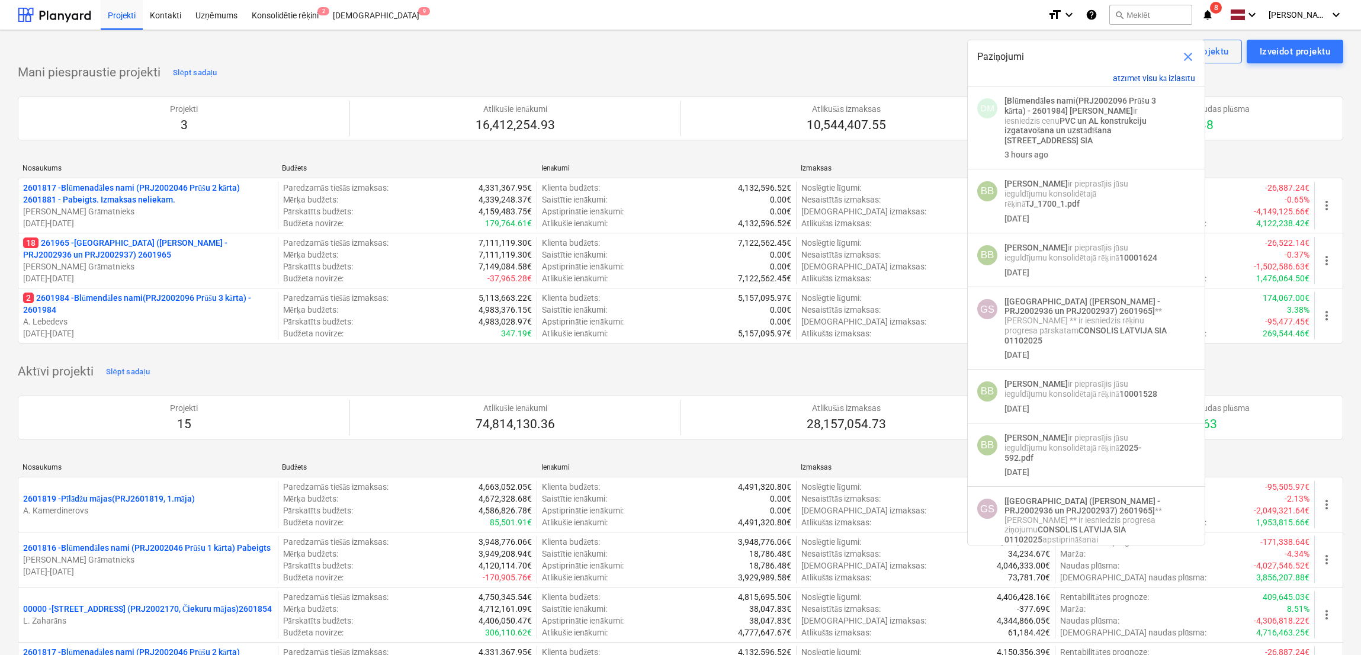
click at [1137, 76] on button "atzīmēt visu kā izlasītu" at bounding box center [1154, 78] width 82 height 10
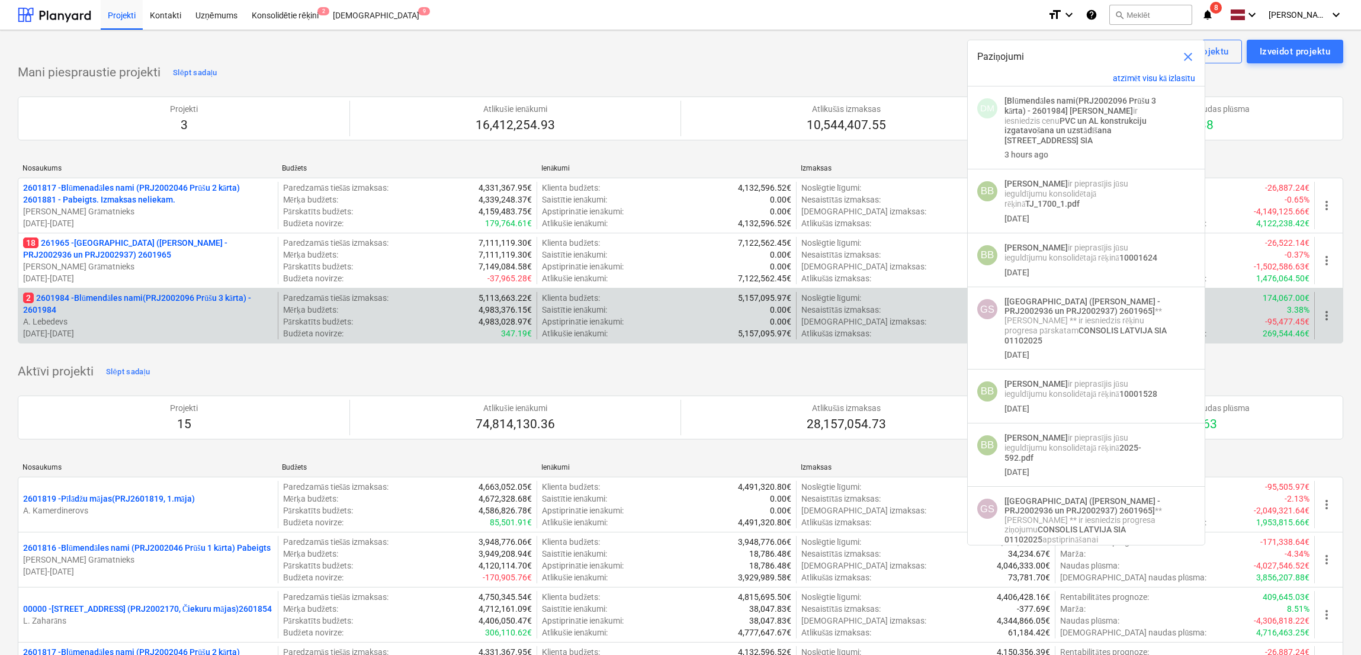
click at [118, 316] on p "2 2601984 - Blūmendāles nami(PRJ2002096 Prūšu 3 kārta) - 2601984" at bounding box center [148, 304] width 250 height 24
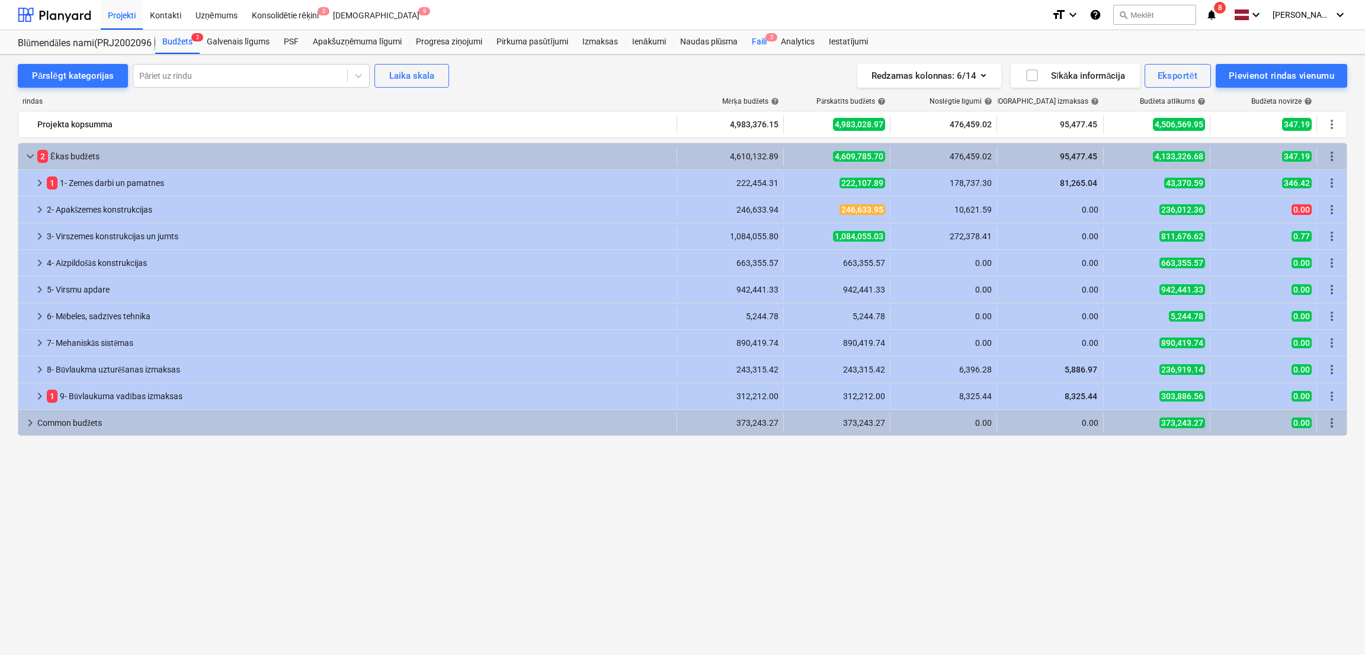
click at [756, 43] on div "Faili 2" at bounding box center [759, 42] width 29 height 24
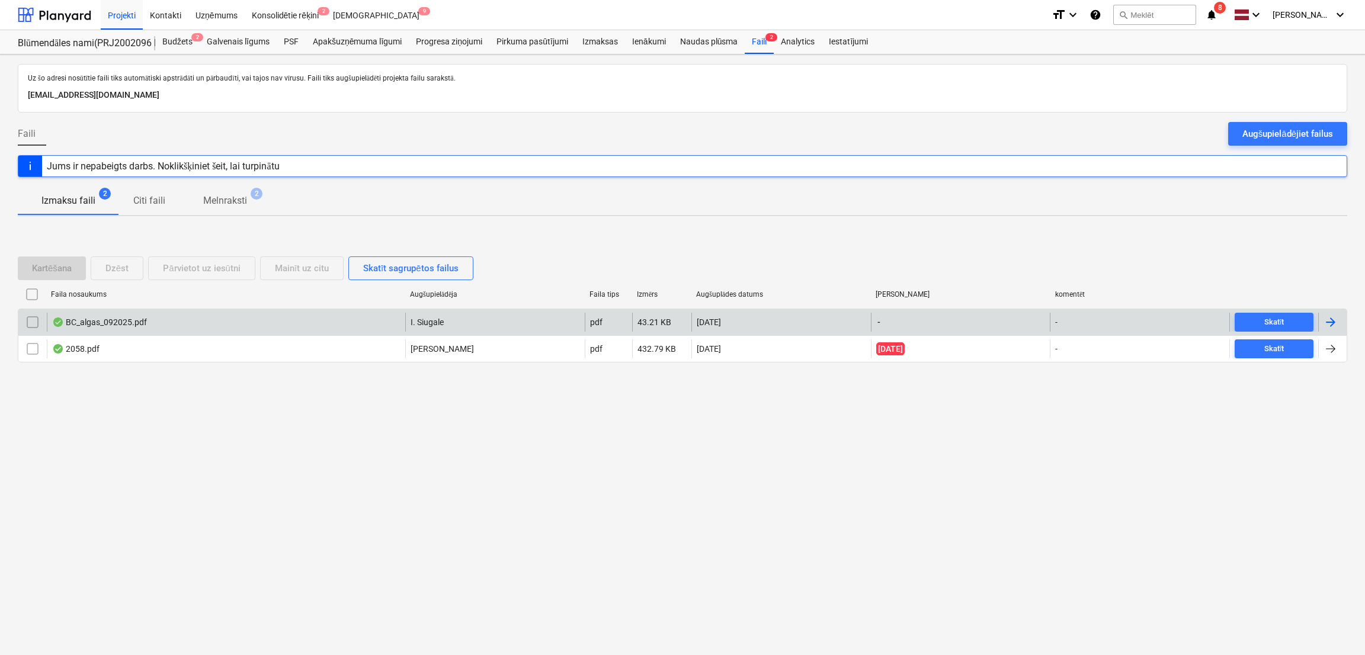
click at [1137, 317] on div at bounding box center [1330, 322] width 14 height 14
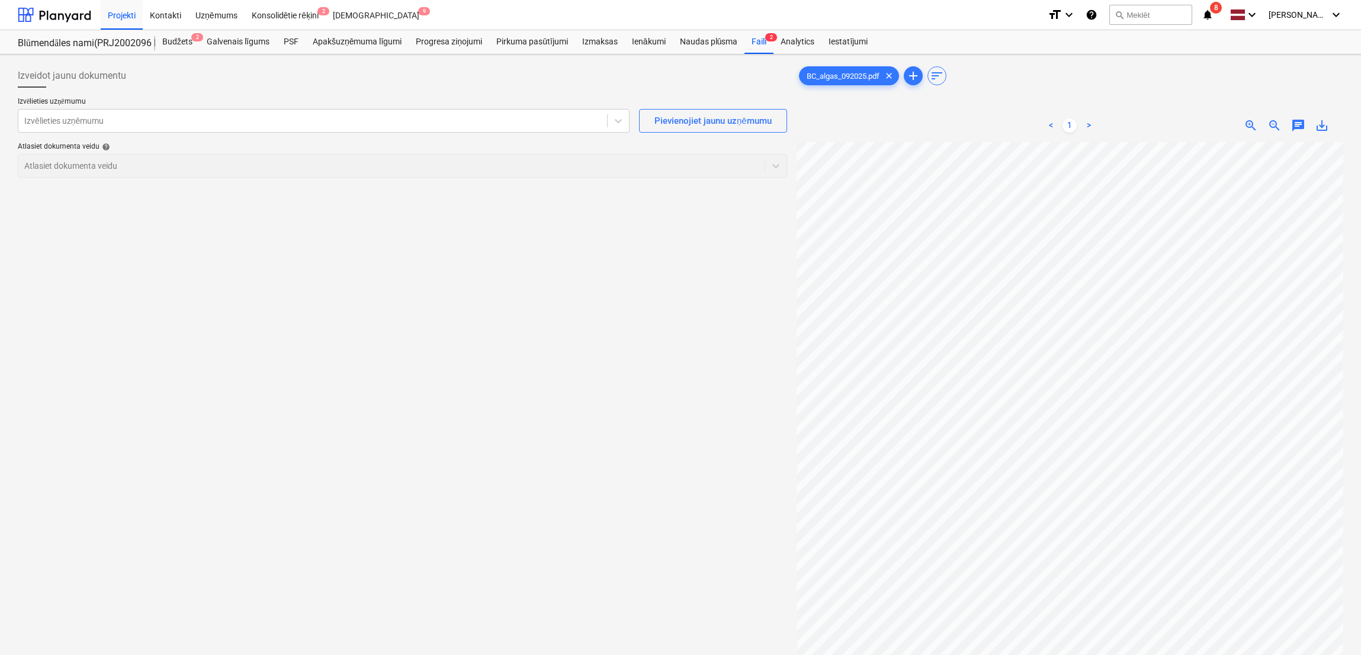
scroll to position [0, 87]
click at [339, 118] on div at bounding box center [312, 121] width 577 height 12
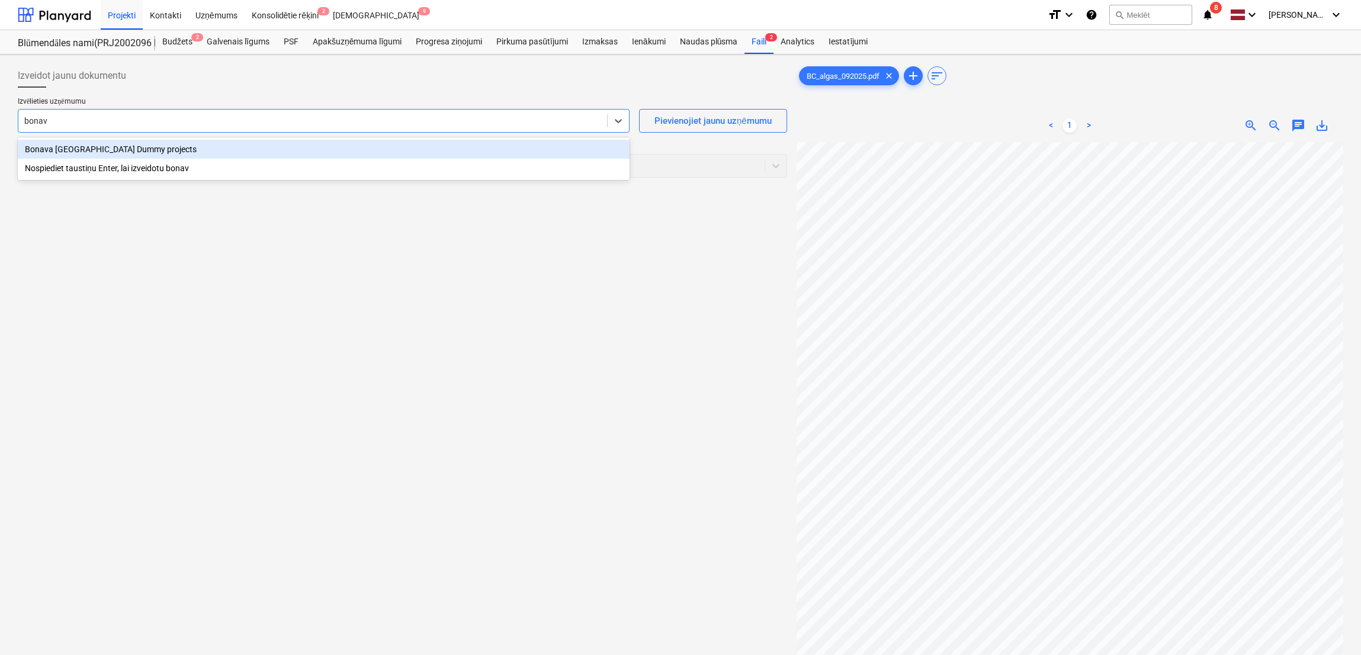
type input "bonava"
click at [281, 154] on div "Bonava [GEOGRAPHIC_DATA] Dummy projects" at bounding box center [324, 149] width 612 height 19
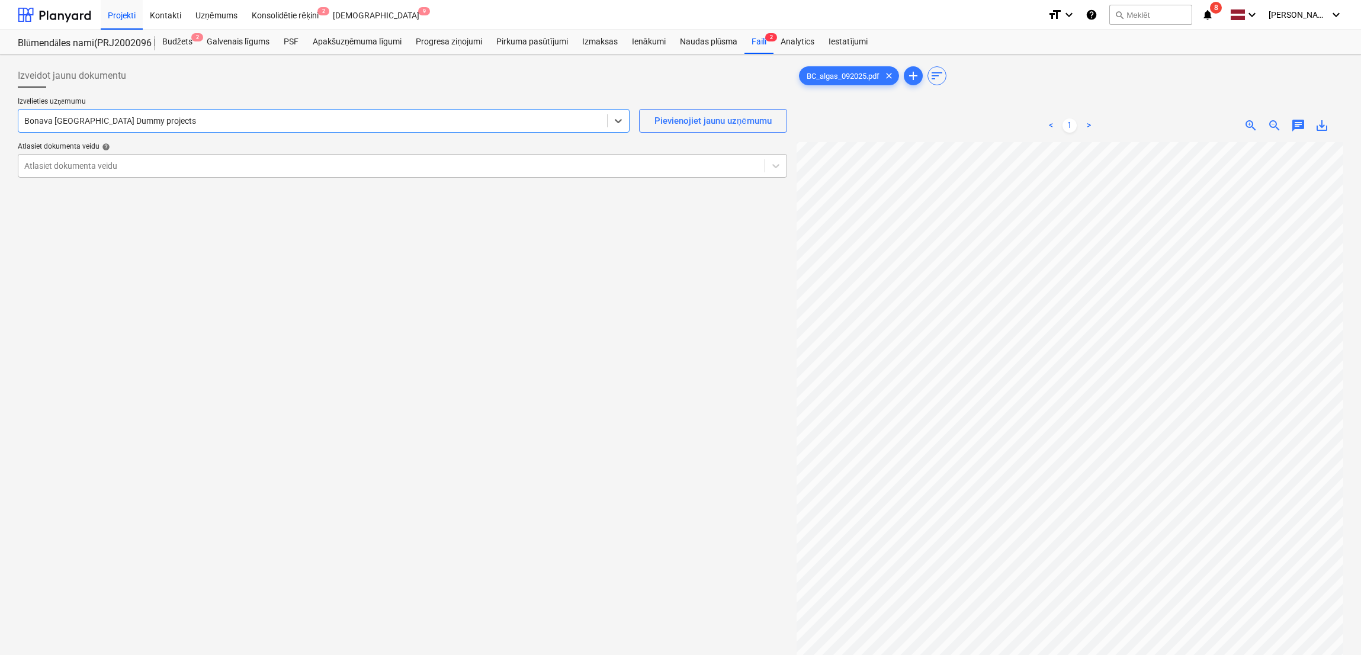
click at [281, 160] on div at bounding box center [391, 166] width 734 height 12
click at [290, 171] on div at bounding box center [391, 166] width 734 height 12
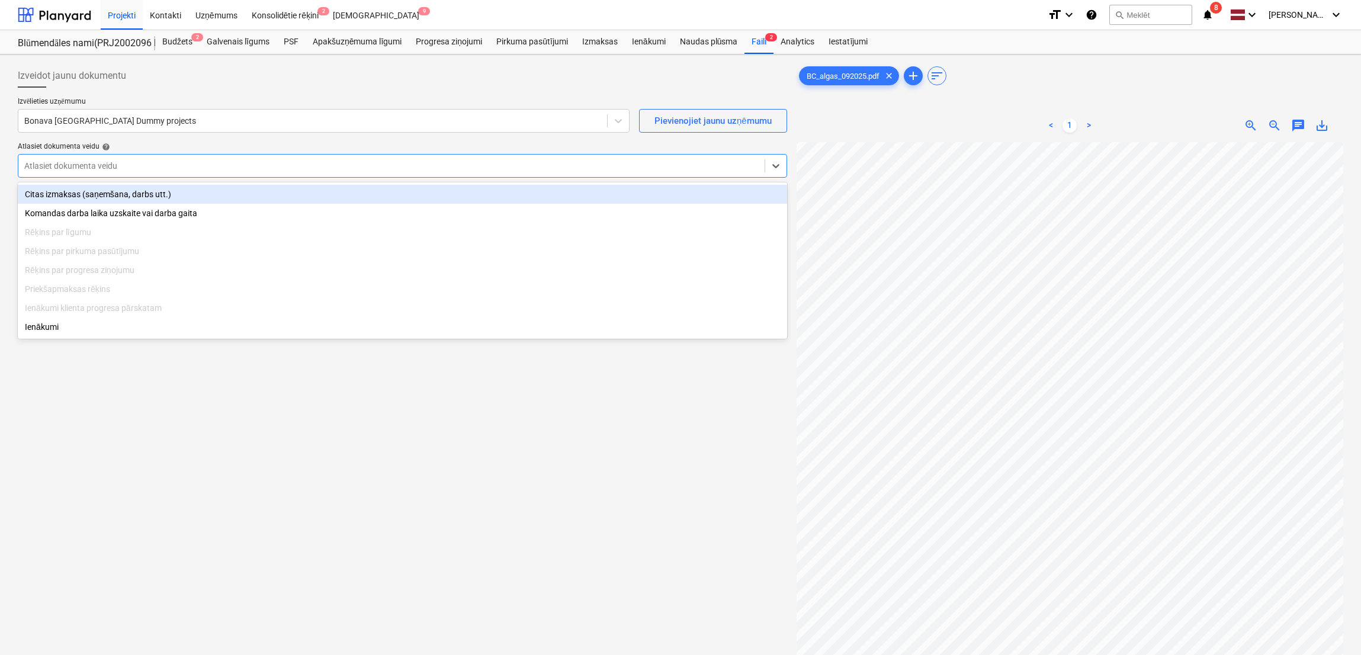
click at [282, 203] on div "Citas izmaksas (saņemšana, darbs utt.)" at bounding box center [402, 194] width 769 height 19
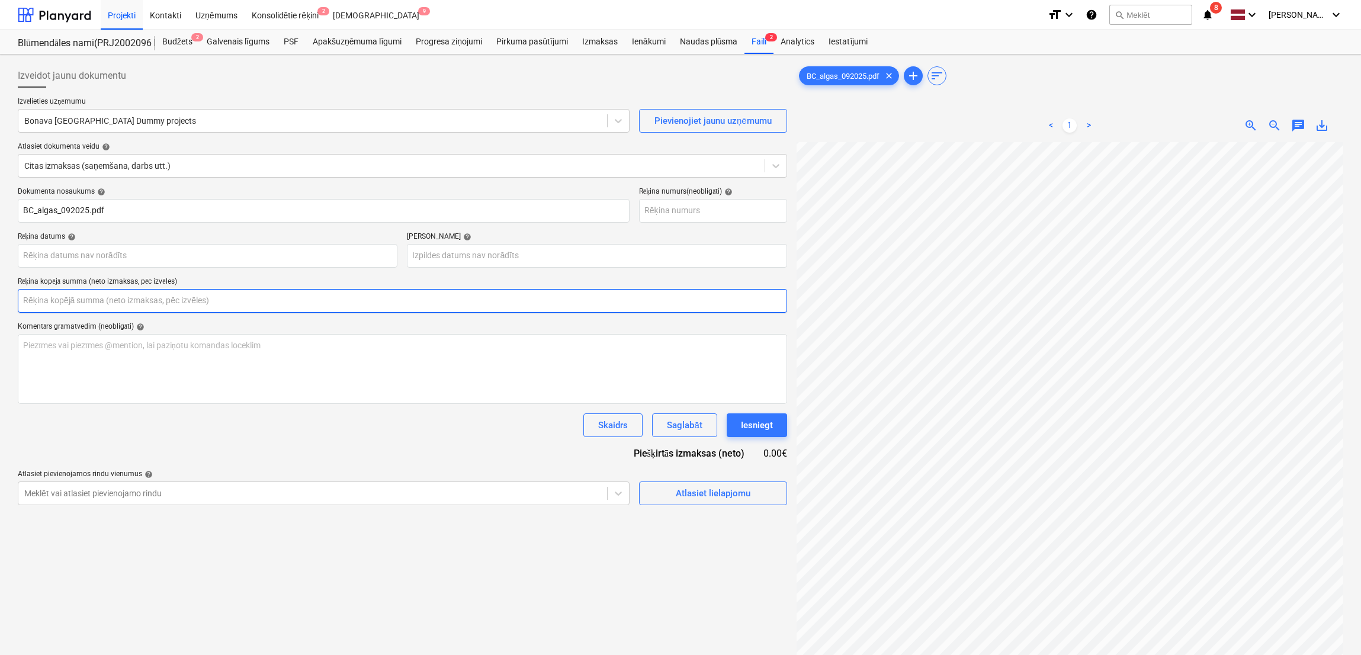
click at [271, 298] on input "text" at bounding box center [402, 301] width 769 height 24
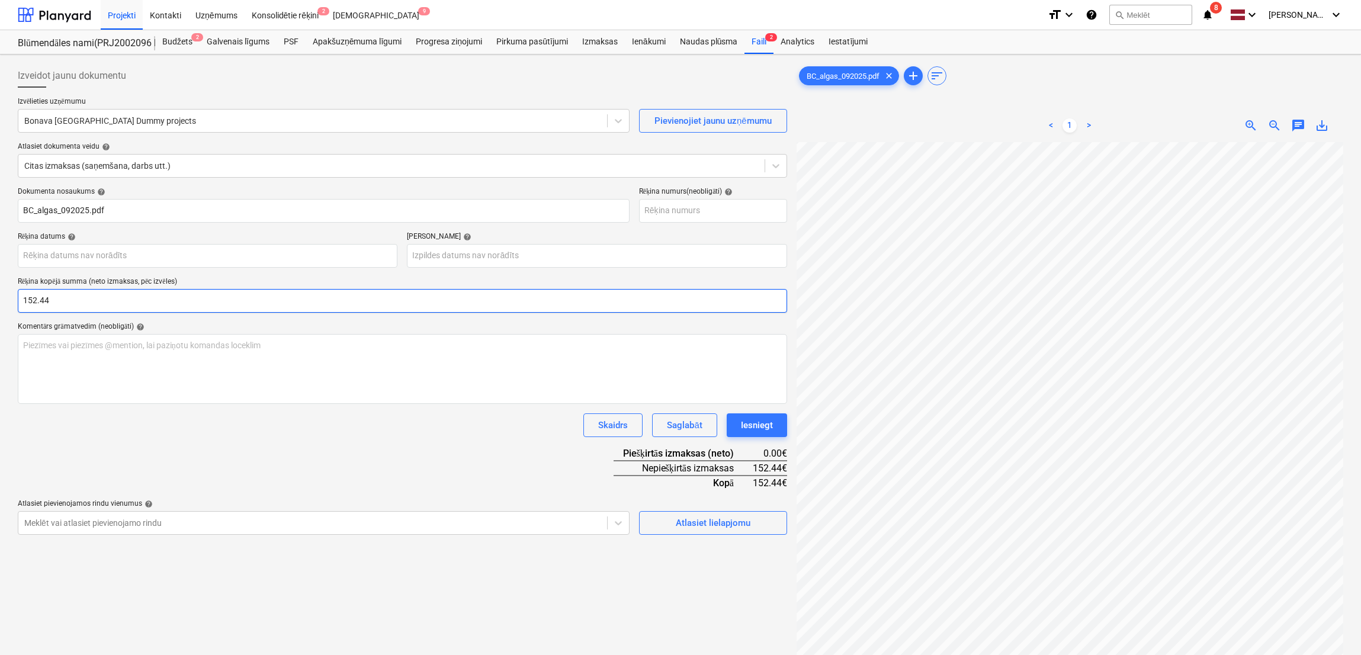
type input "152.44"
click at [304, 259] on body "Projekti Kontakti Uzņēmums Konsolidētie rēķini 2 Iesūtne 9 format_size keyboard…" at bounding box center [680, 327] width 1361 height 655
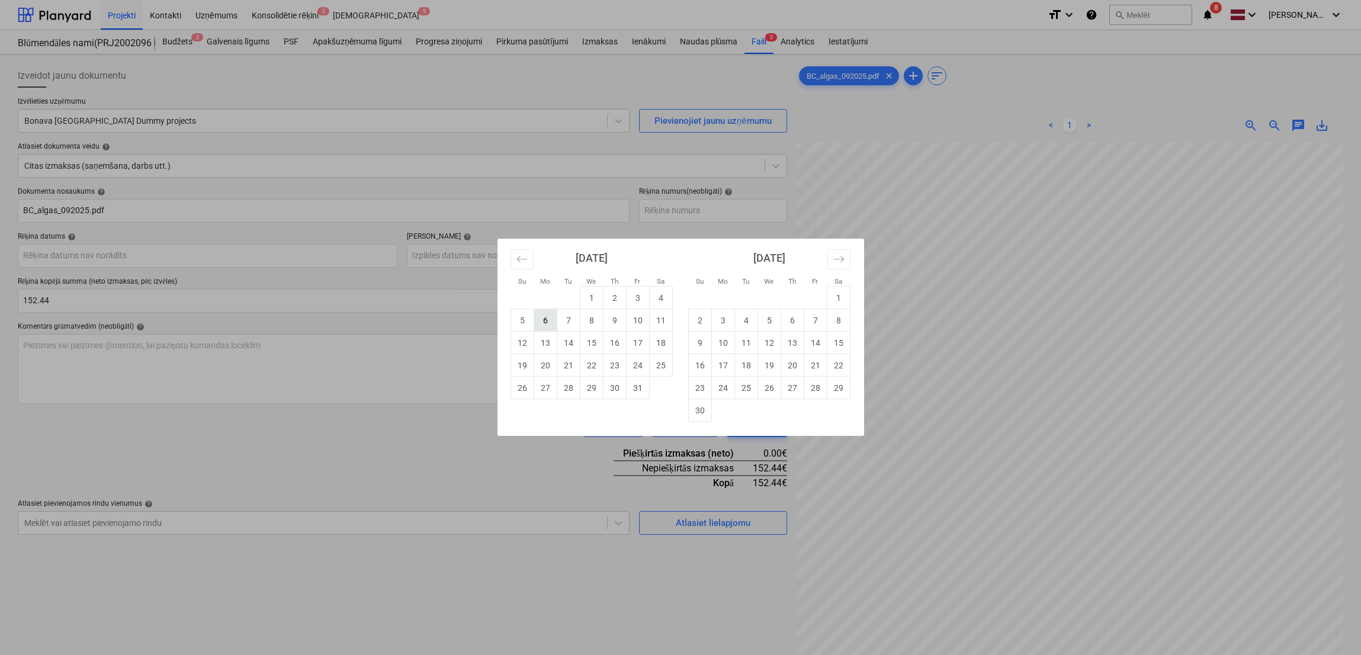
click at [554, 322] on td "6" at bounding box center [545, 320] width 23 height 23
type input "[DATE]"
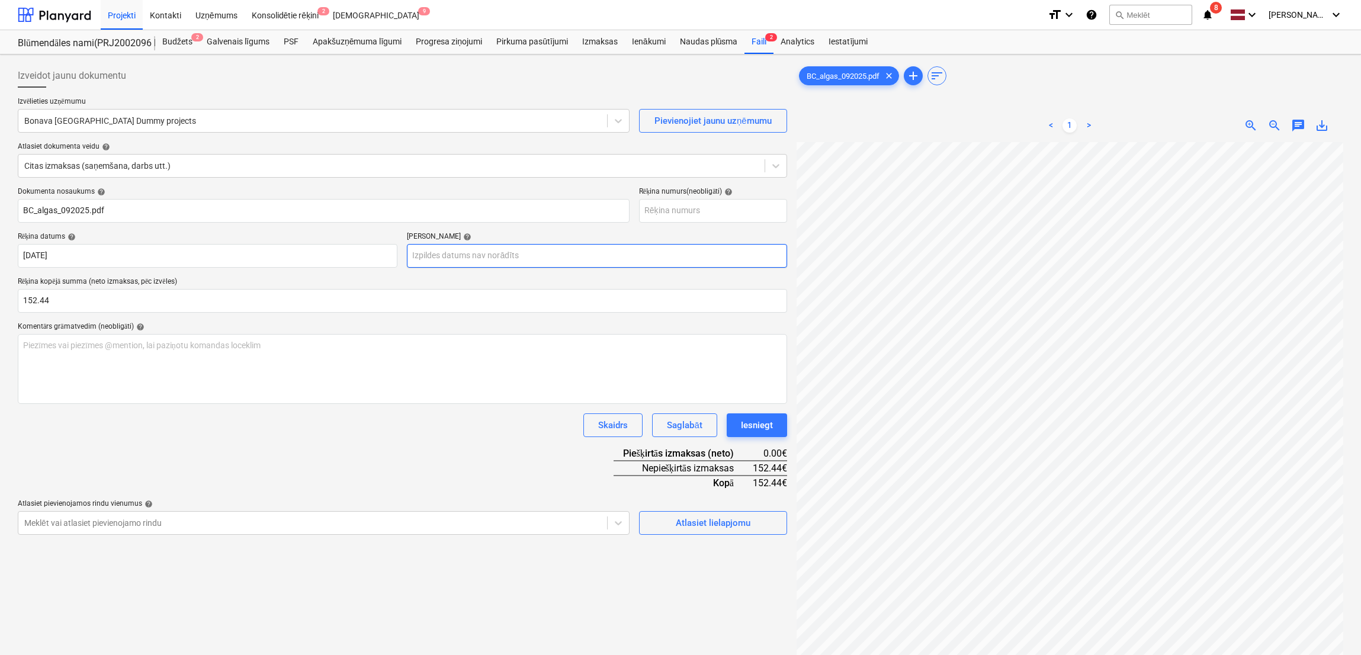
click at [553, 261] on body "Projekti Kontakti Uzņēmums Konsolidētie rēķini 2 Iesūtne 9 format_size keyboard…" at bounding box center [680, 327] width 1361 height 655
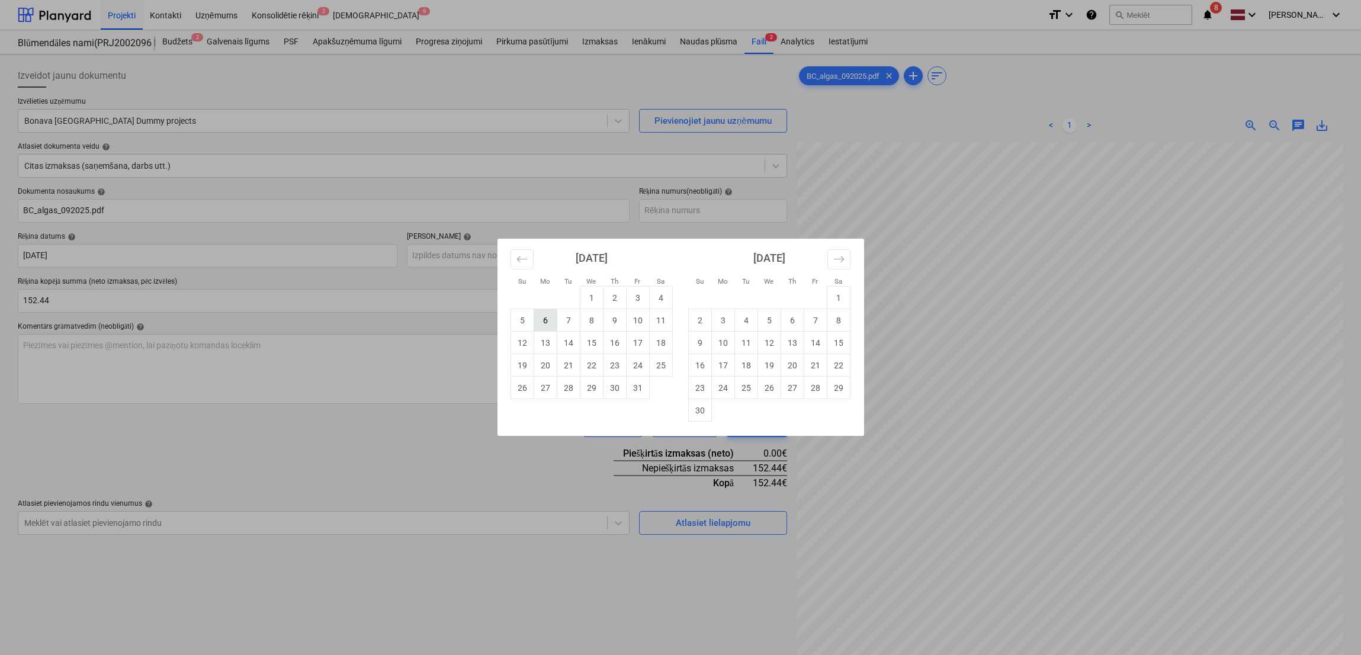
click at [552, 323] on td "6" at bounding box center [545, 320] width 23 height 23
type input "[DATE]"
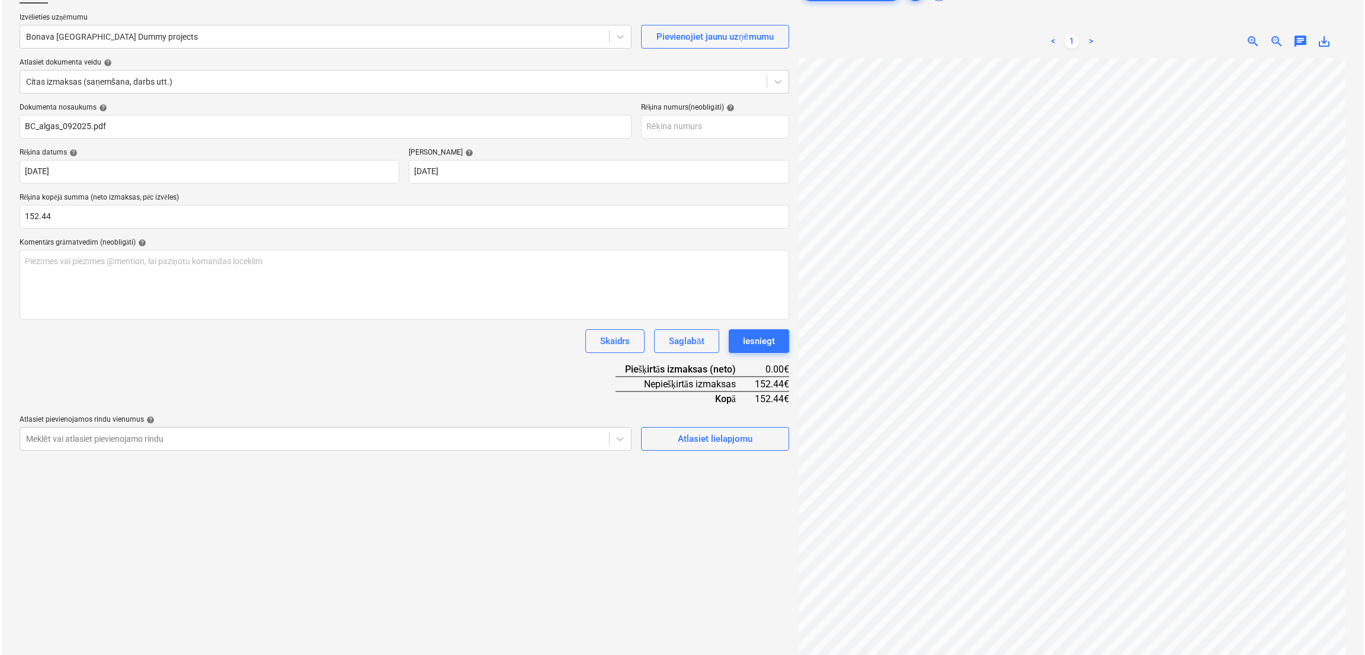
scroll to position [118, 0]
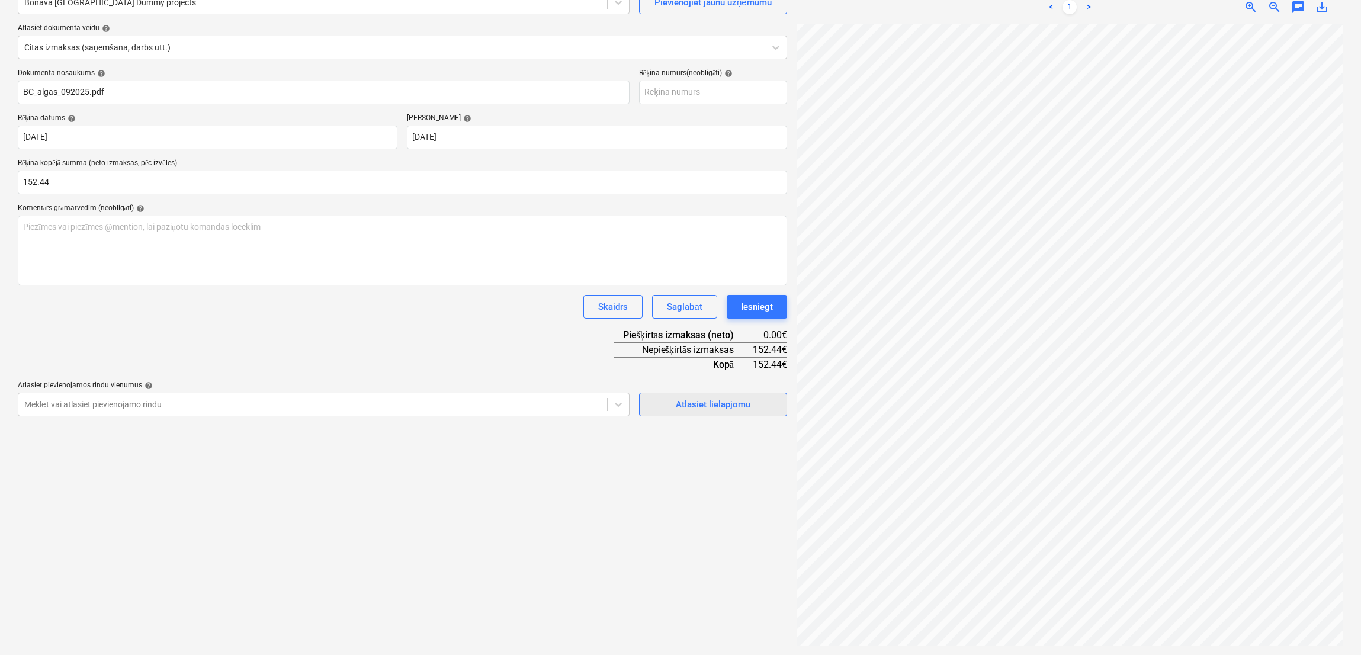
click at [707, 407] on div "Atlasiet lielapjomu" at bounding box center [713, 404] width 75 height 15
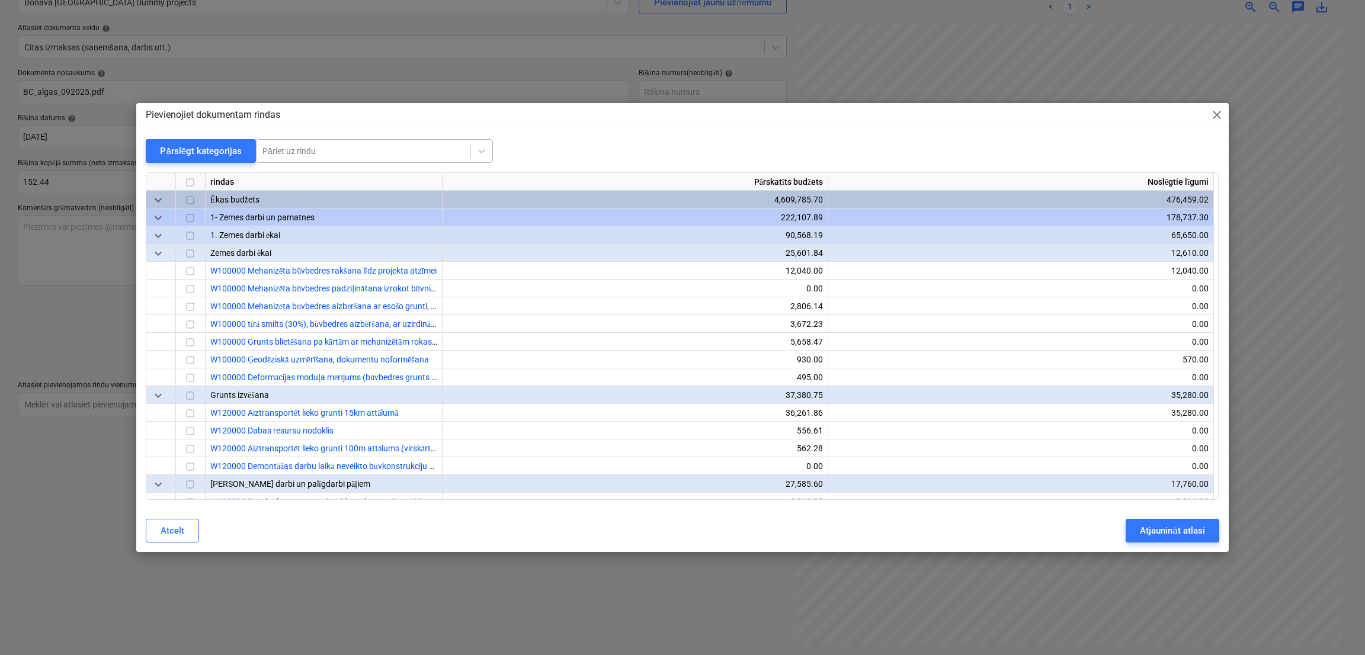
click at [403, 149] on div at bounding box center [363, 151] width 202 height 12
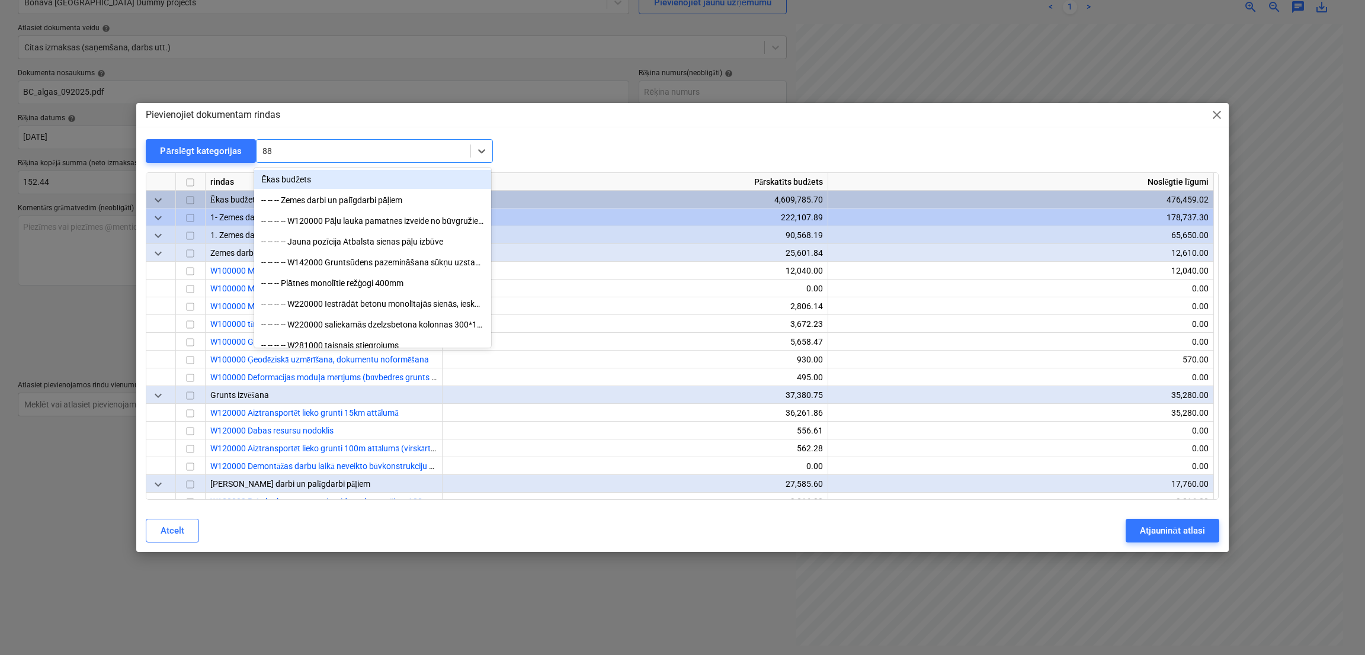
type input "880"
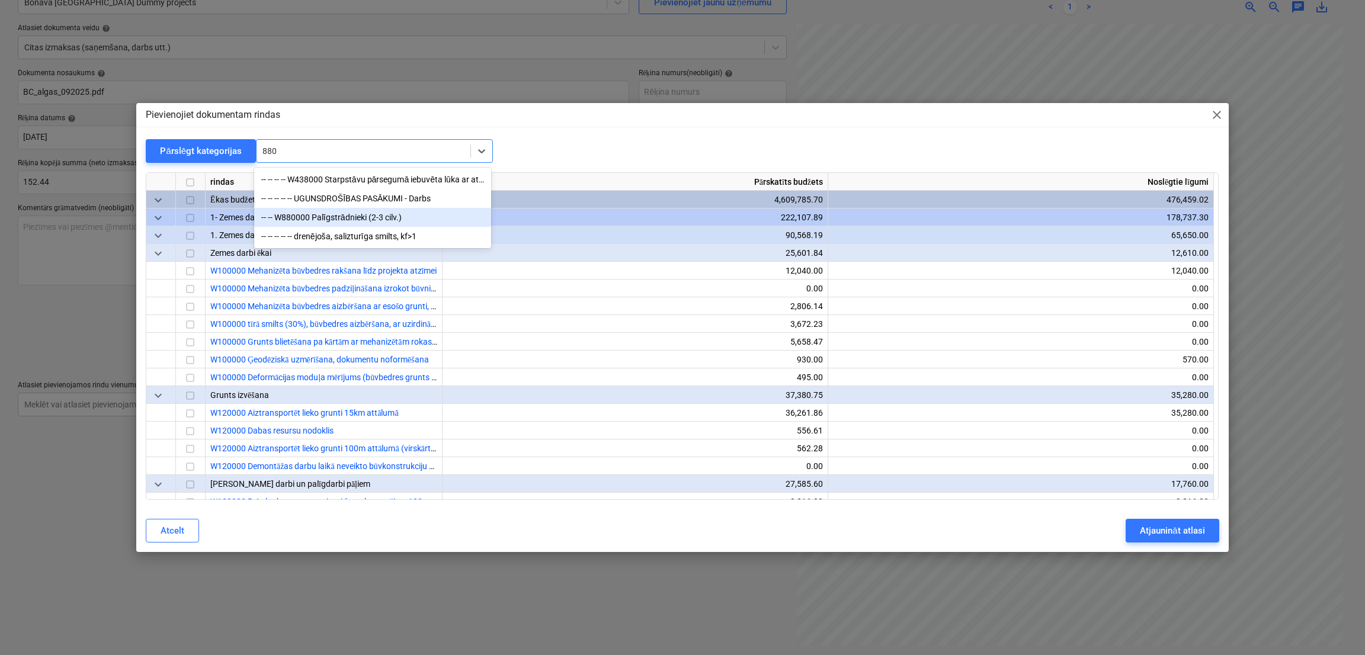
click at [341, 226] on div "-- -- W880000 Palīgstrādnieki (2-3 cilv.)" at bounding box center [372, 217] width 237 height 19
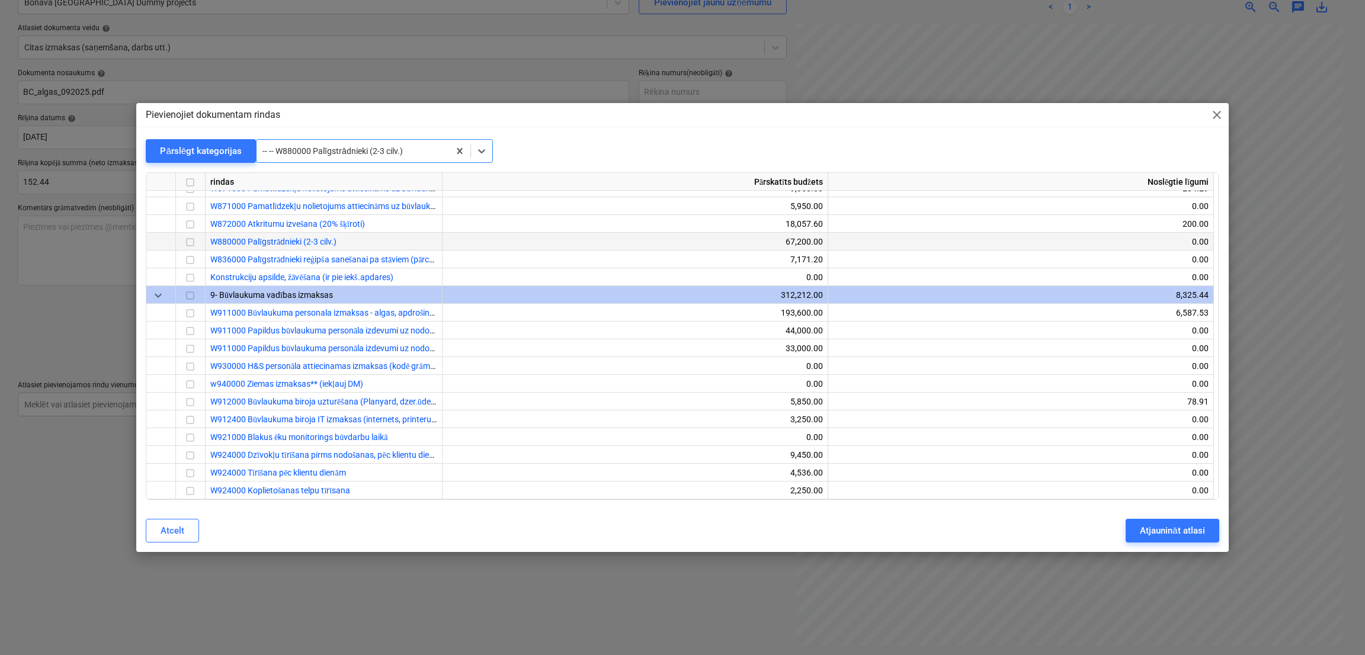
scroll to position [11550, 0]
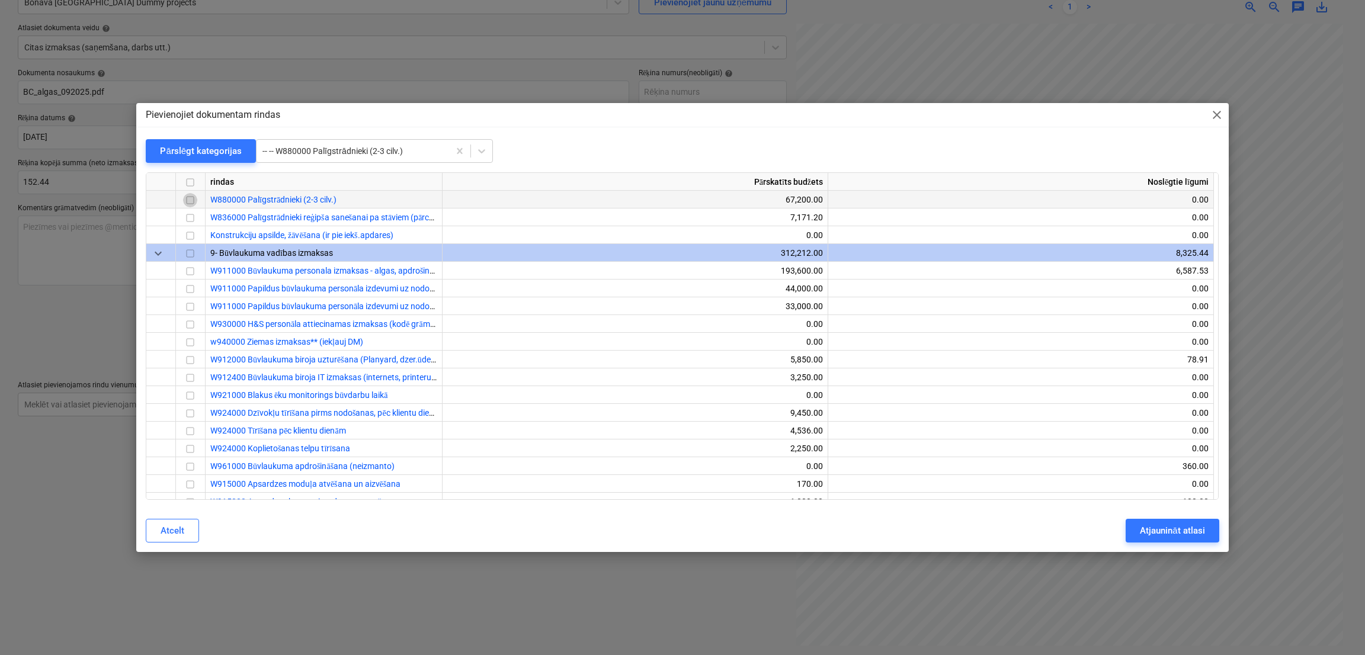
click at [190, 200] on input "checkbox" at bounding box center [190, 201] width 14 height 14
click at [1137, 528] on div "Atjaunināt atlasi" at bounding box center [1172, 530] width 65 height 15
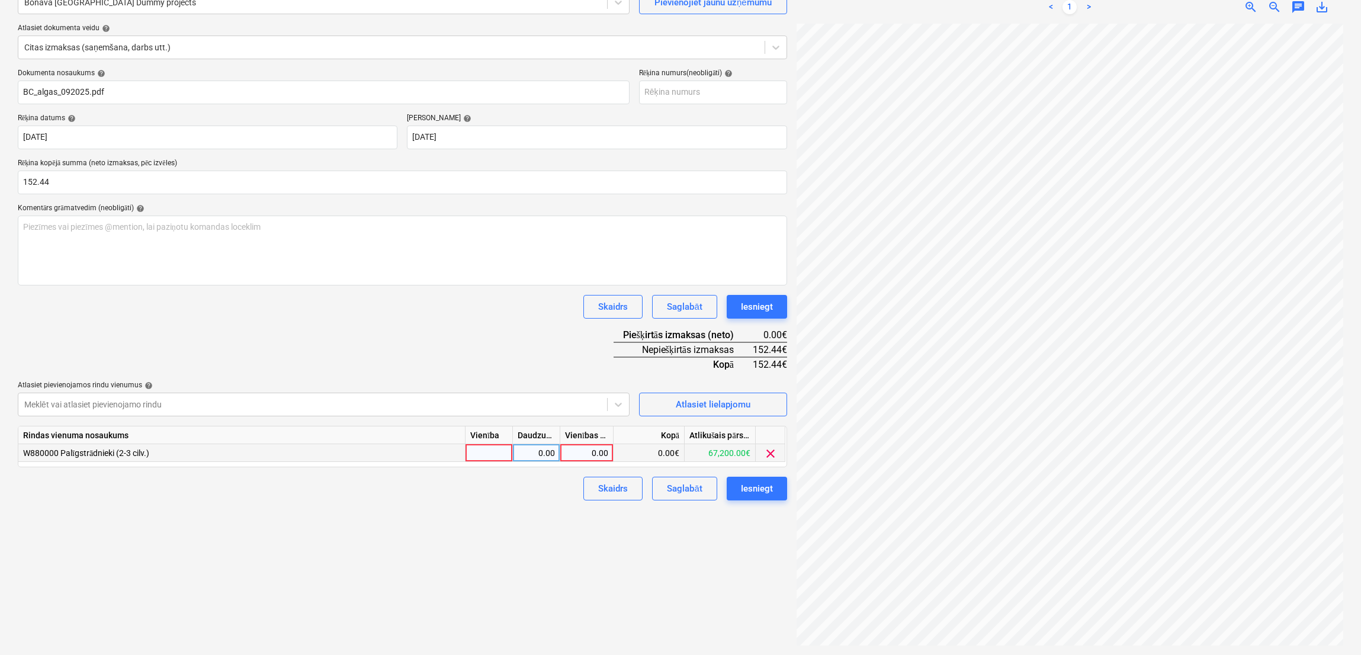
click at [577, 451] on div "0.00" at bounding box center [586, 453] width 43 height 18
type input "152.44"
click at [502, 314] on div "Skaidrs Saglabāt Iesniegt" at bounding box center [402, 307] width 769 height 24
click at [772, 499] on div "Izveidot jaunu dokumentu Izvēlieties uzņēmumu Bonava Latvija Dummy projects Pie…" at bounding box center [402, 296] width 779 height 710
click at [768, 488] on div "Iesniegt" at bounding box center [757, 488] width 32 height 15
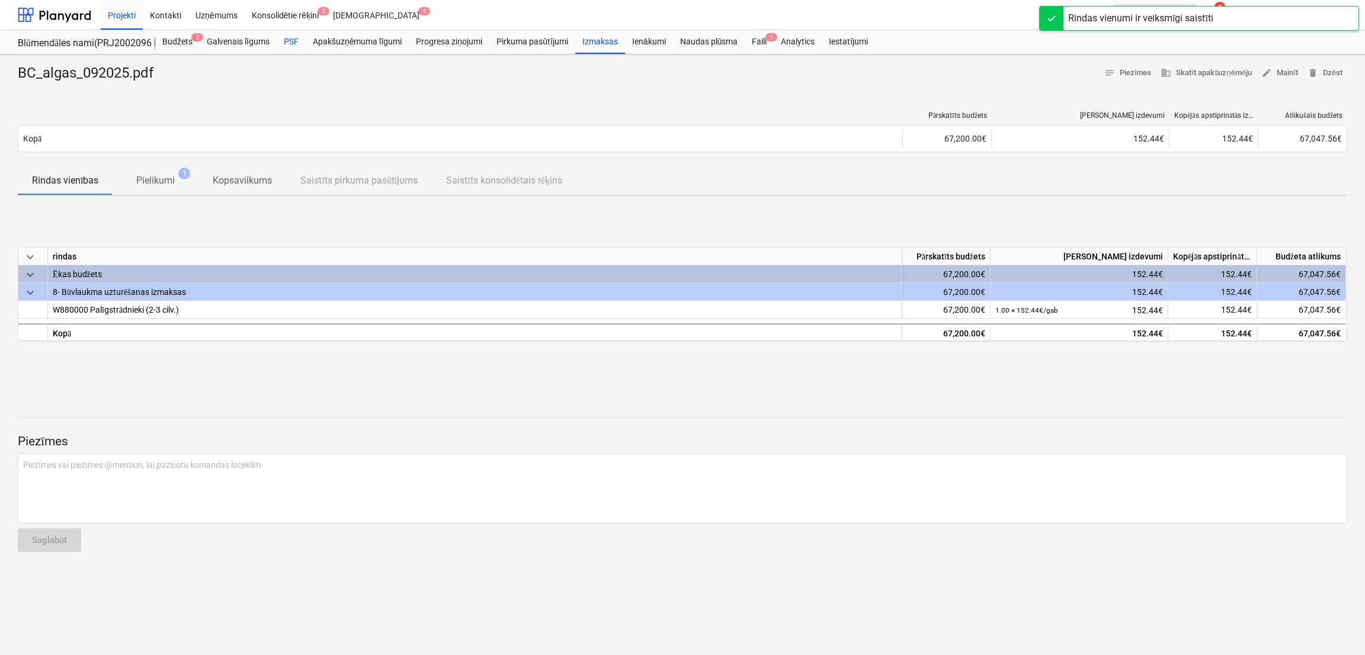
click at [293, 36] on div "PSF" at bounding box center [291, 42] width 29 height 24
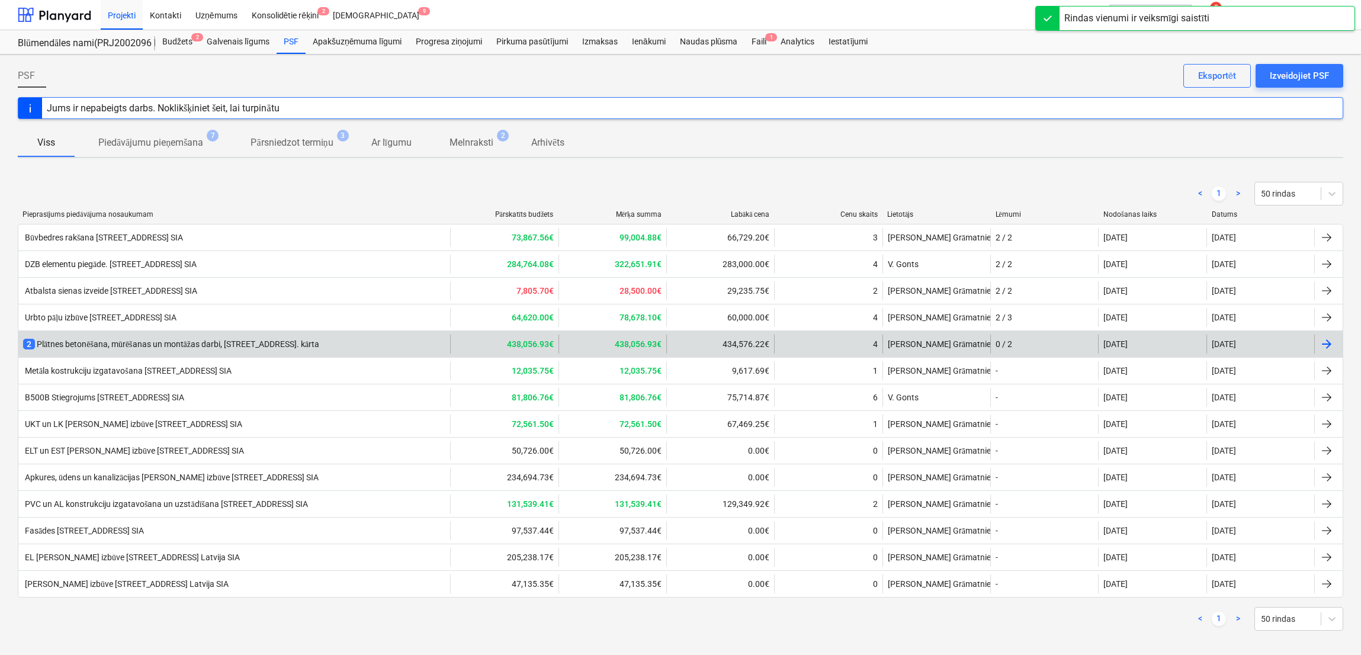
click at [541, 347] on b "438,056.93€" at bounding box center [530, 343] width 47 height 9
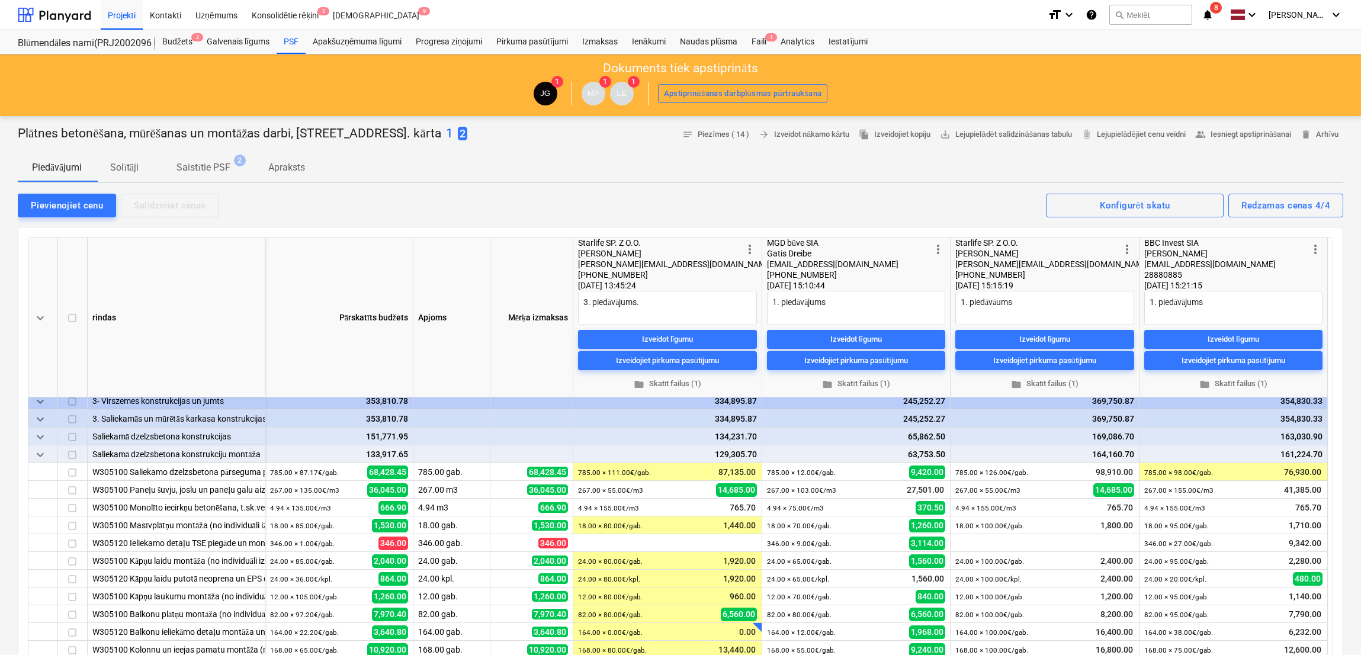
scroll to position [848, 0]
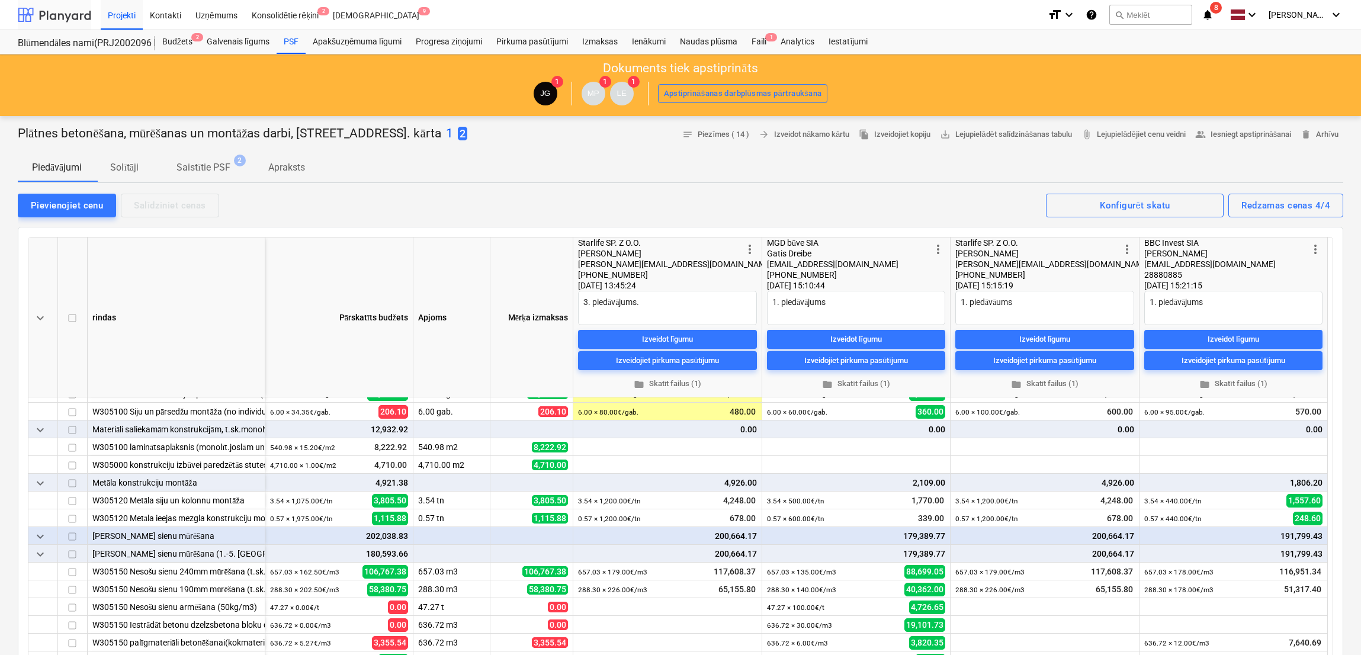
click at [68, 8] on div at bounding box center [54, 15] width 73 height 30
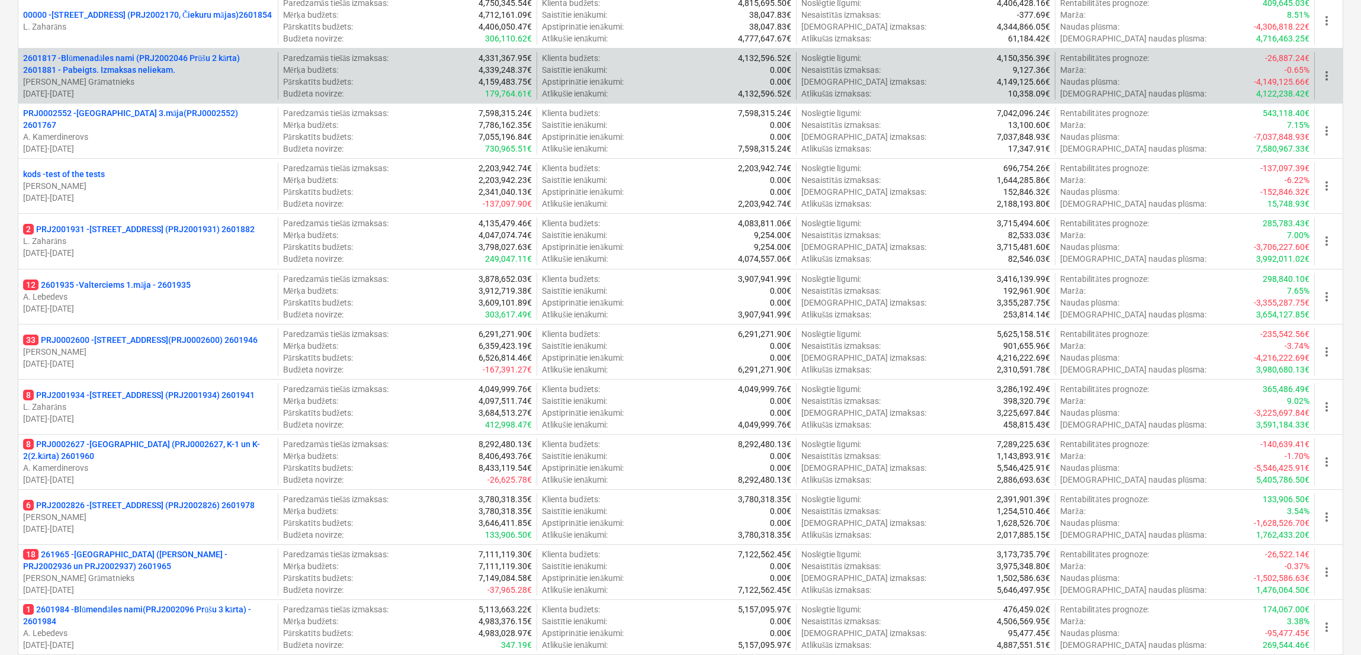
scroll to position [711, 0]
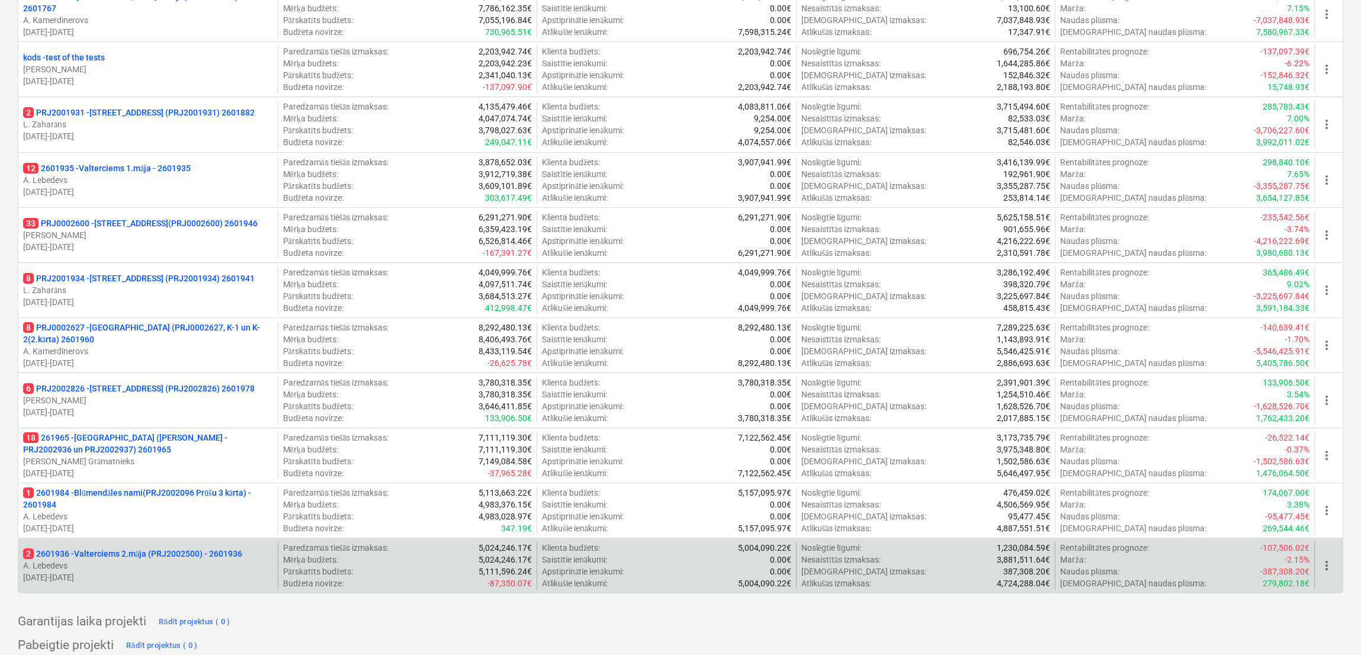
click at [155, 546] on p "2 2601936 - Valterciems 2.māja (PRJ2002500) - 2601936" at bounding box center [132, 554] width 219 height 12
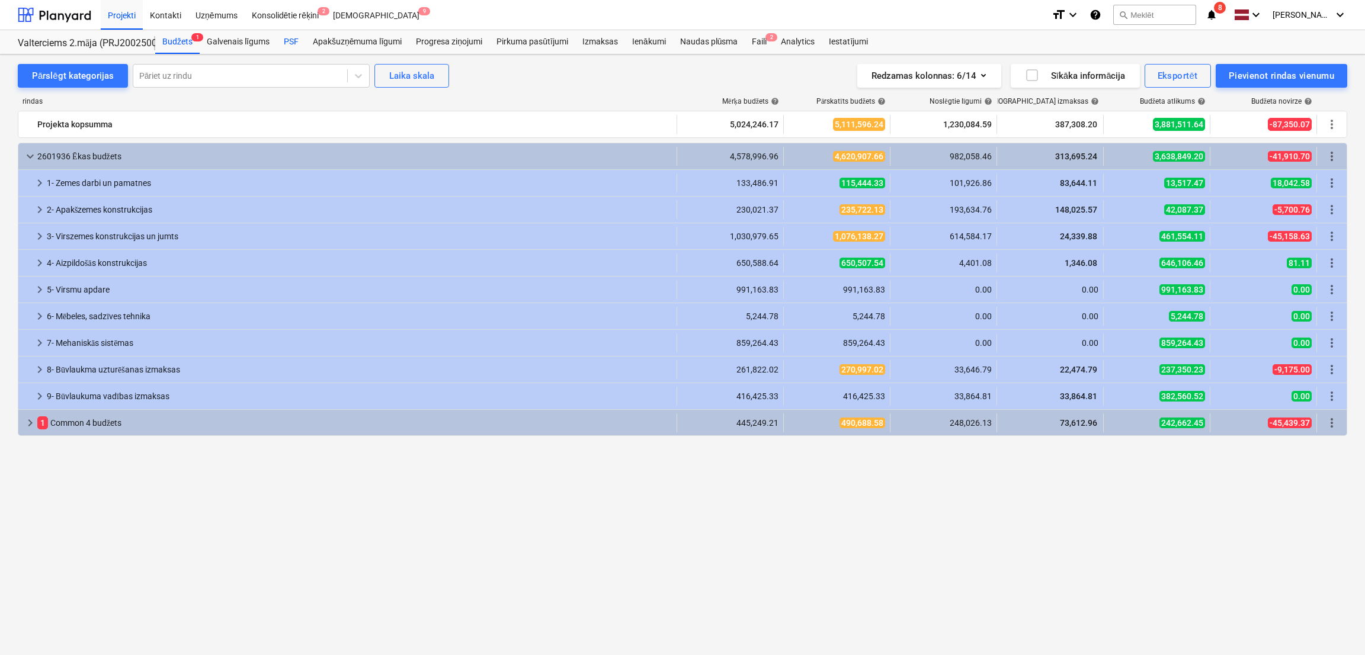
click at [286, 39] on div "PSF" at bounding box center [291, 42] width 29 height 24
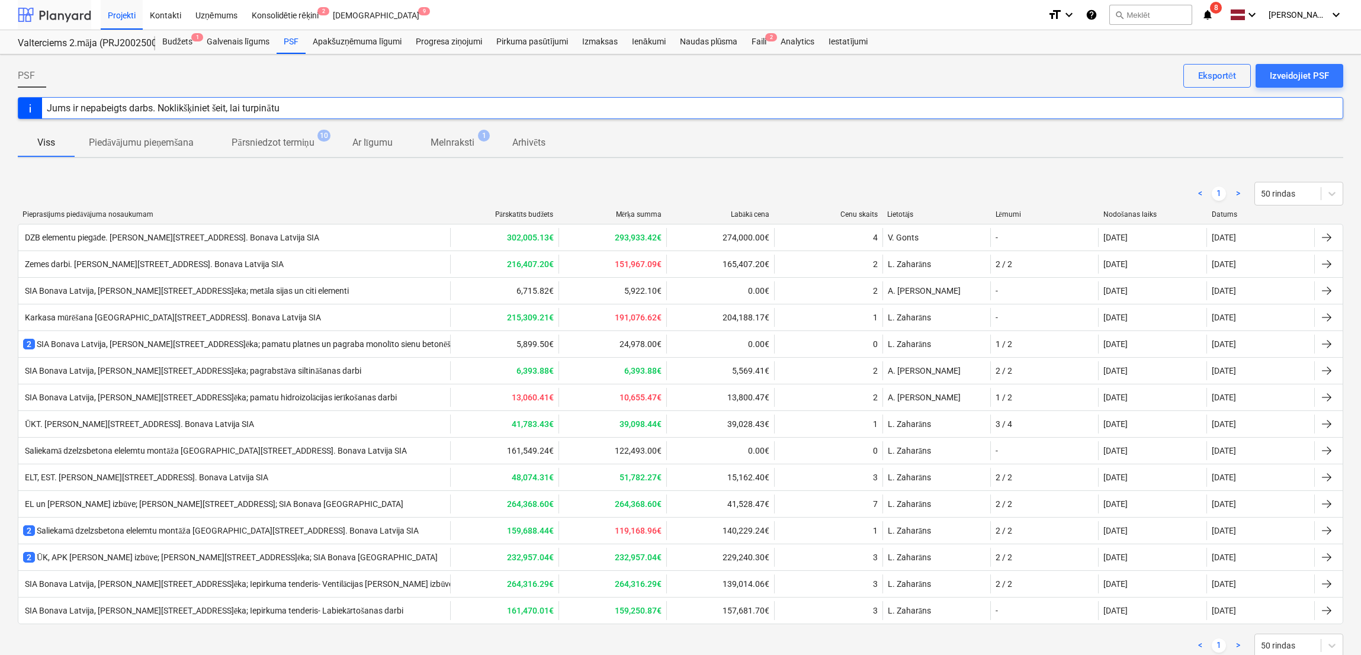
click at [43, 5] on div at bounding box center [54, 15] width 73 height 30
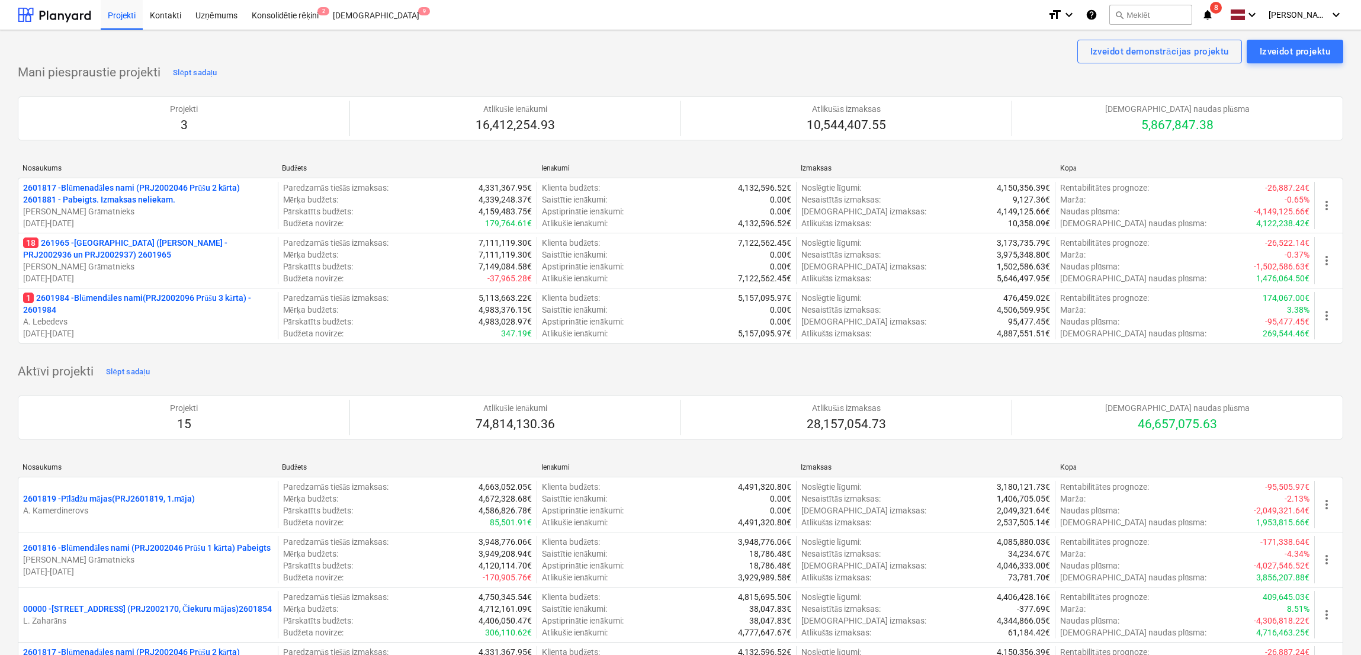
click at [165, 258] on p "18 261965 - [GEOGRAPHIC_DATA] ([PERSON_NAME] - PRJ2002936 un PRJ2002937) 2601965" at bounding box center [148, 249] width 250 height 24
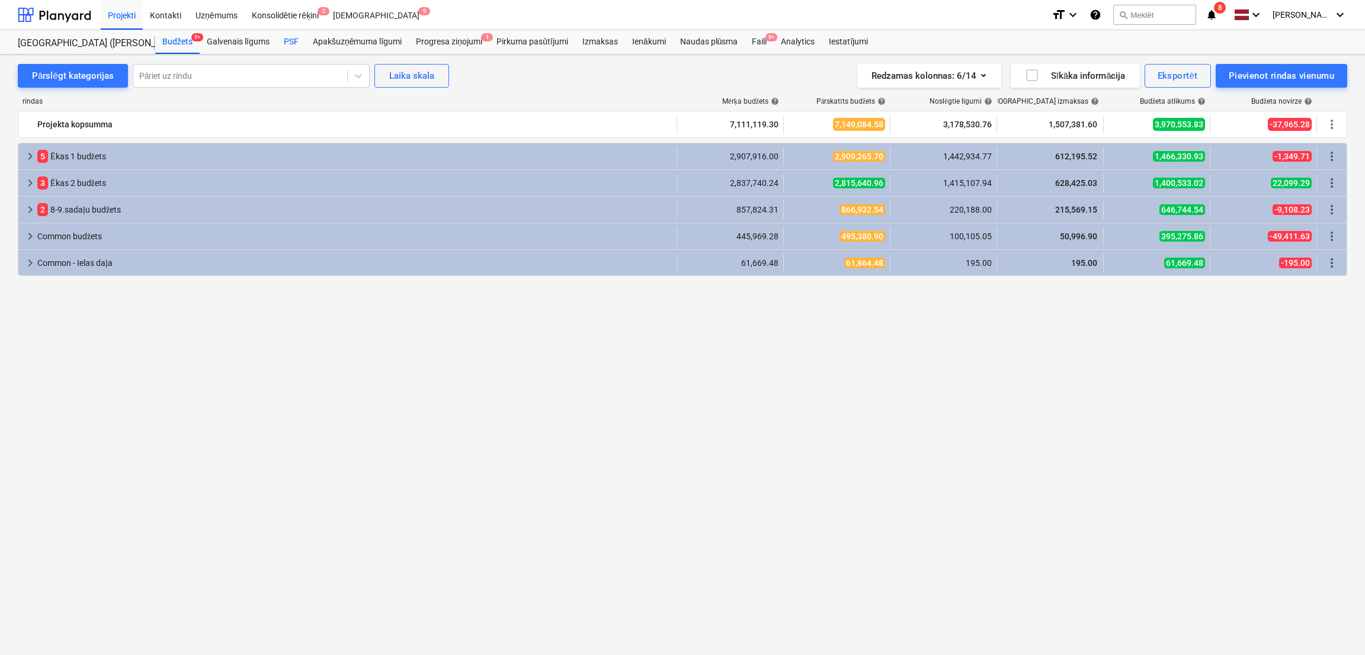
click at [287, 37] on div "PSF" at bounding box center [291, 42] width 29 height 24
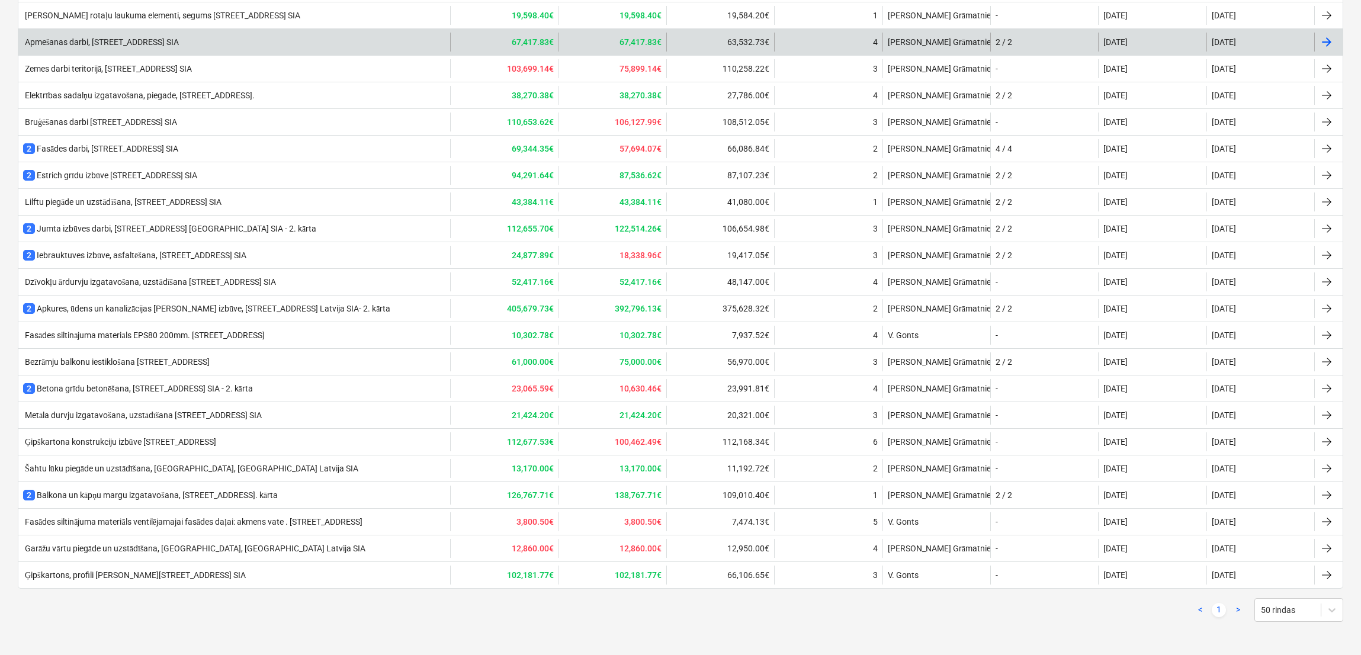
scroll to position [653, 0]
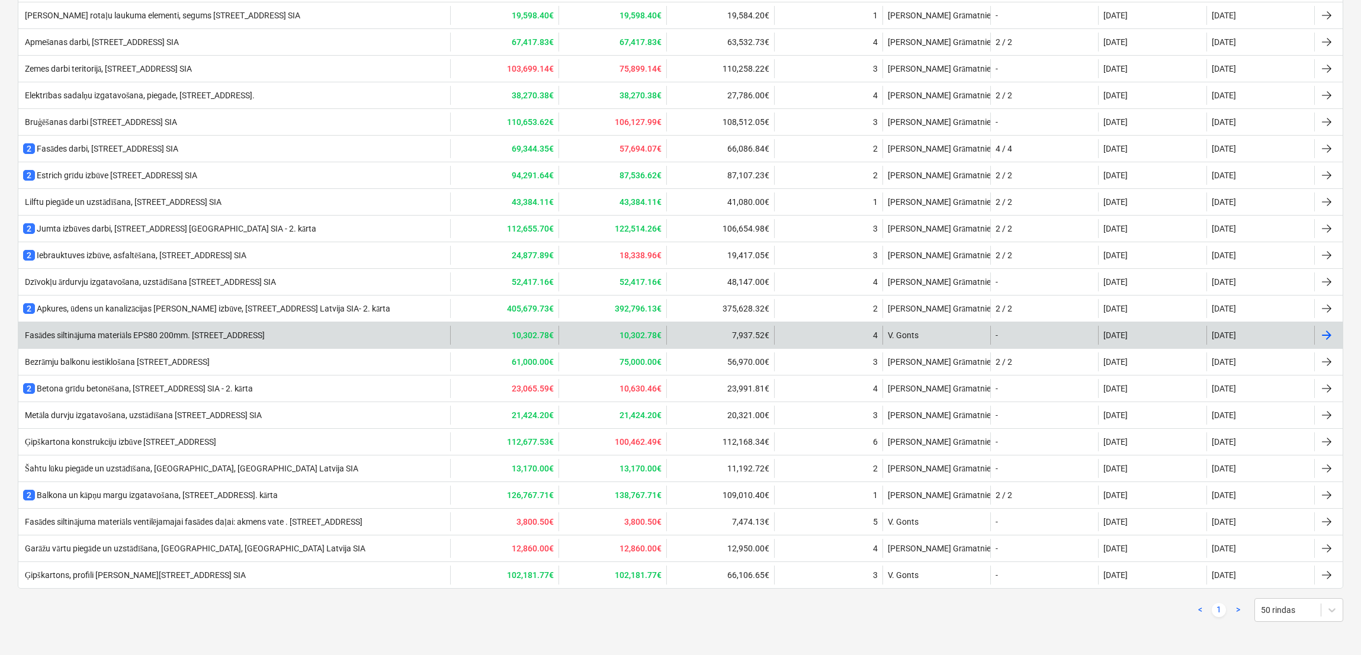
click at [347, 338] on div "Fasādes siltinājuma materiāls EPS80 200mm. [STREET_ADDRESS]" at bounding box center [234, 335] width 432 height 19
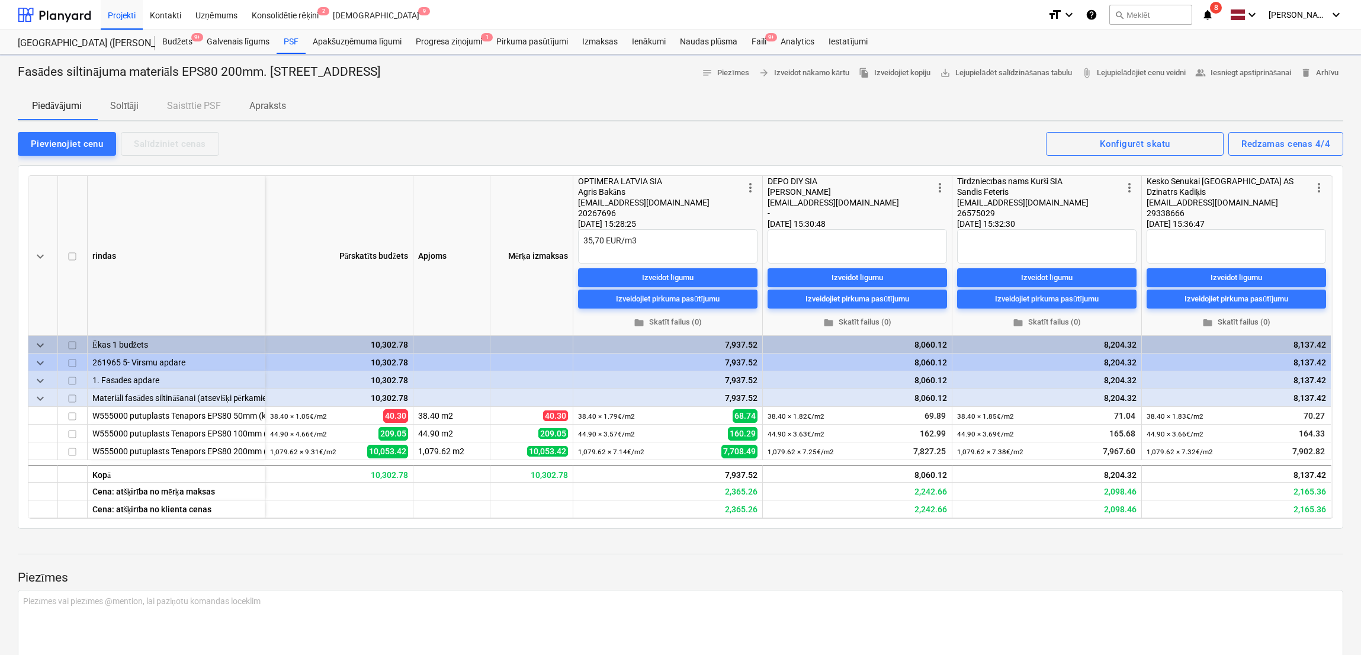
type textarea "x"
click at [66, 9] on div at bounding box center [54, 15] width 73 height 30
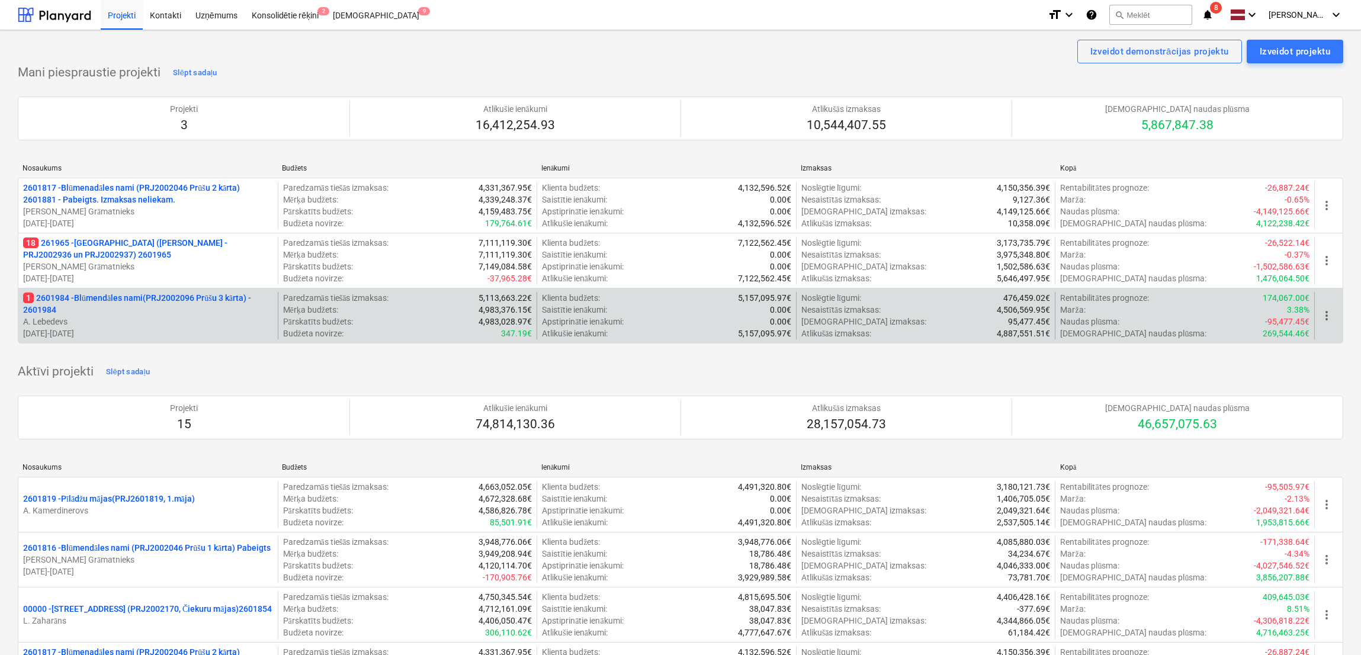
click at [106, 311] on p "1 2601984 - Blūmendāles nami(PRJ2002096 Prūšu 3 kārta) - 2601984" at bounding box center [148, 304] width 250 height 24
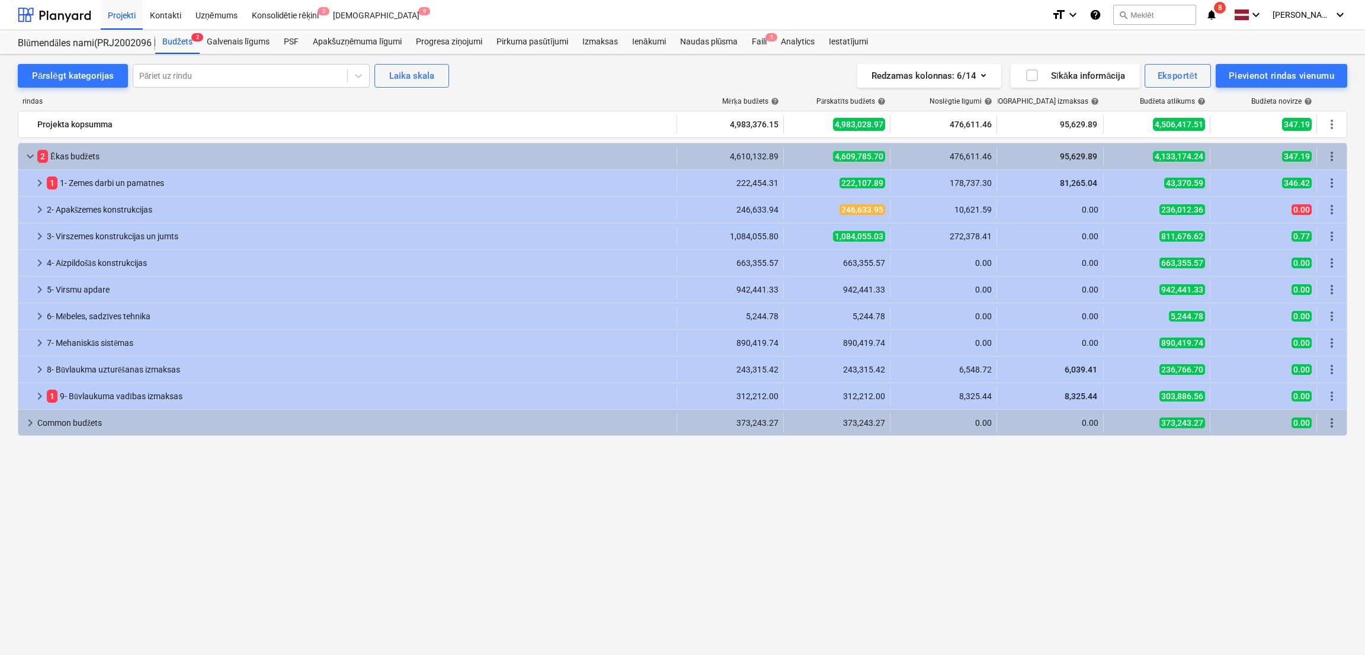
click at [1137, 16] on icon "notifications" at bounding box center [1211, 15] width 12 height 14
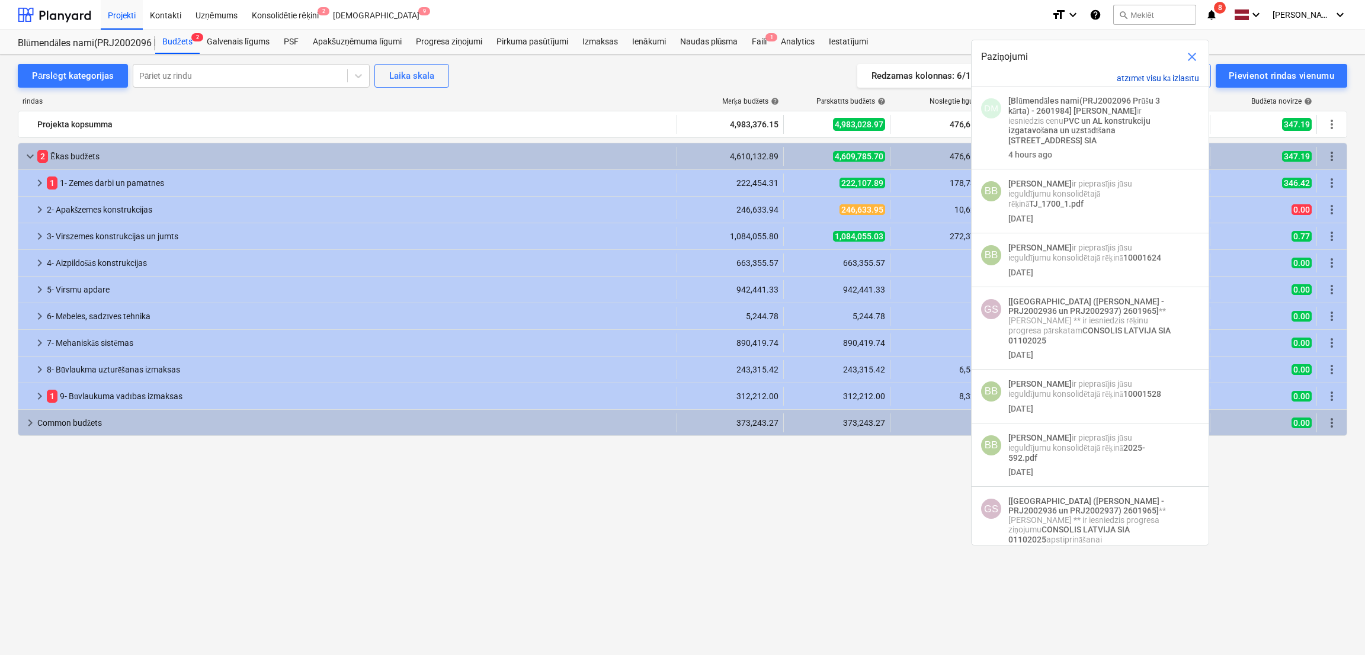
click at [1137, 78] on button "atzīmēt visu kā izlasītu" at bounding box center [1158, 78] width 82 height 10
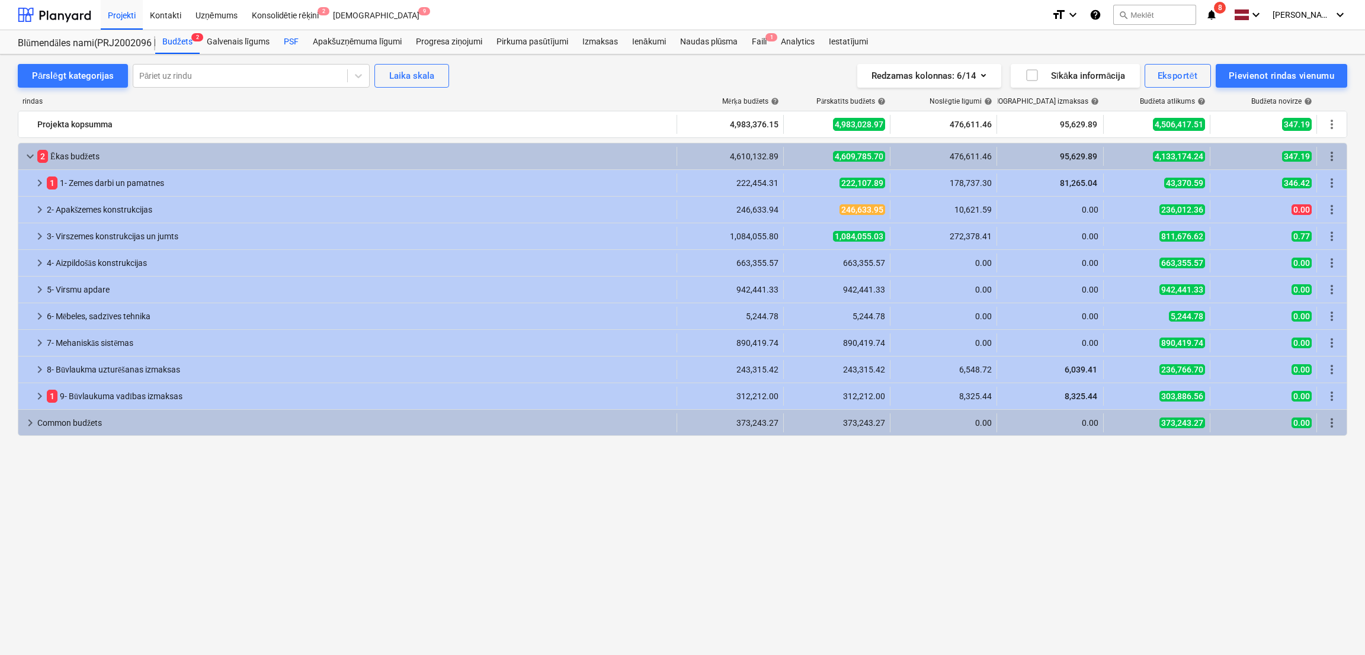
click at [291, 39] on div "PSF" at bounding box center [291, 42] width 29 height 24
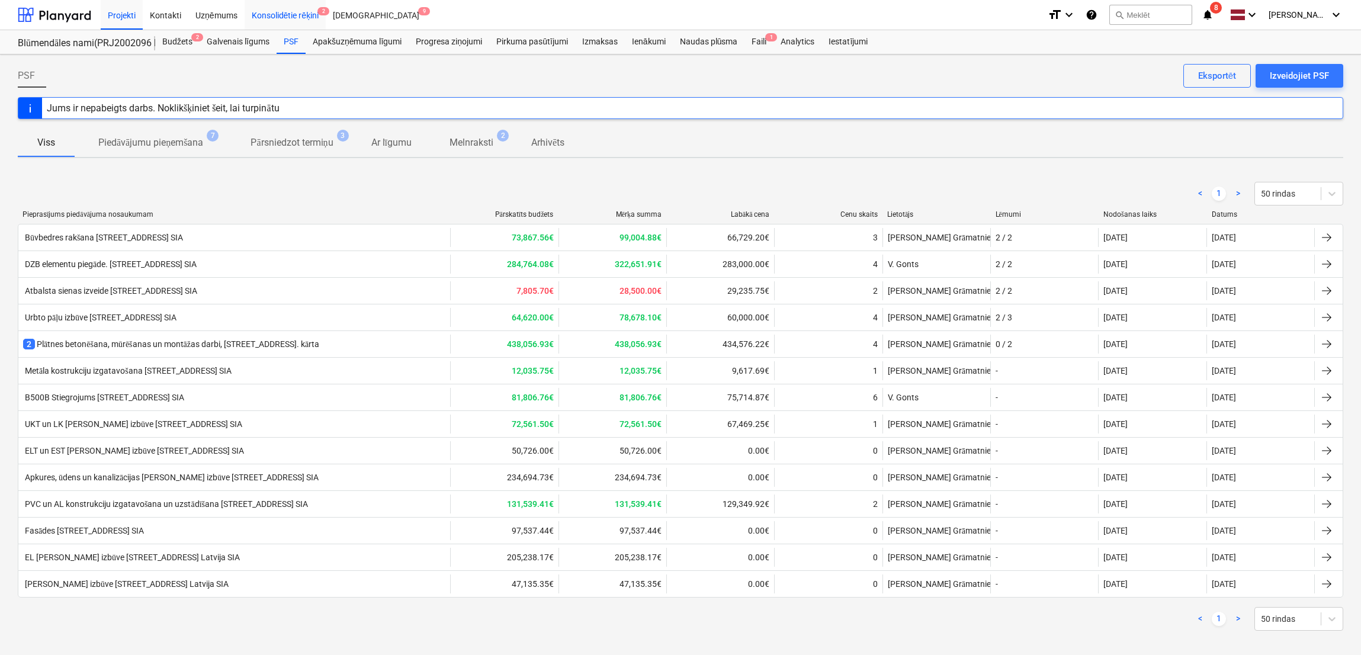
click at [290, 10] on div "Konsolidētie rēķini 2" at bounding box center [286, 14] width 82 height 30
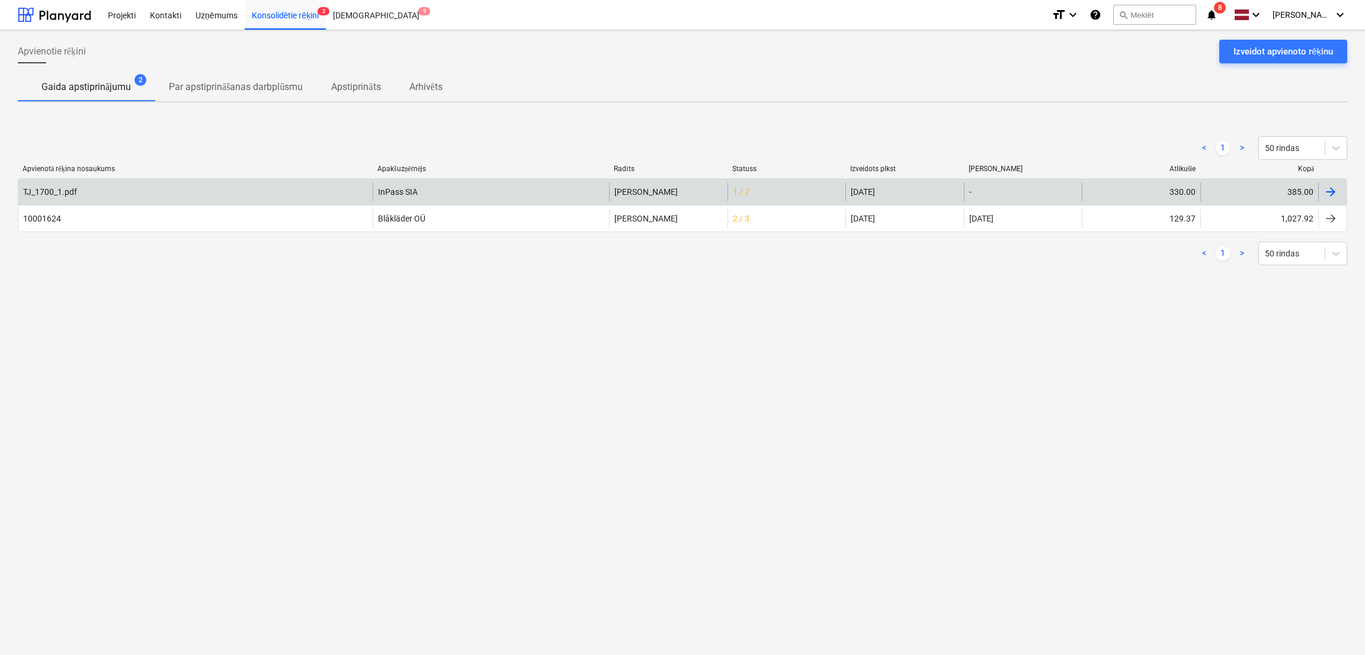
click at [667, 196] on div "[PERSON_NAME]" at bounding box center [668, 191] width 118 height 19
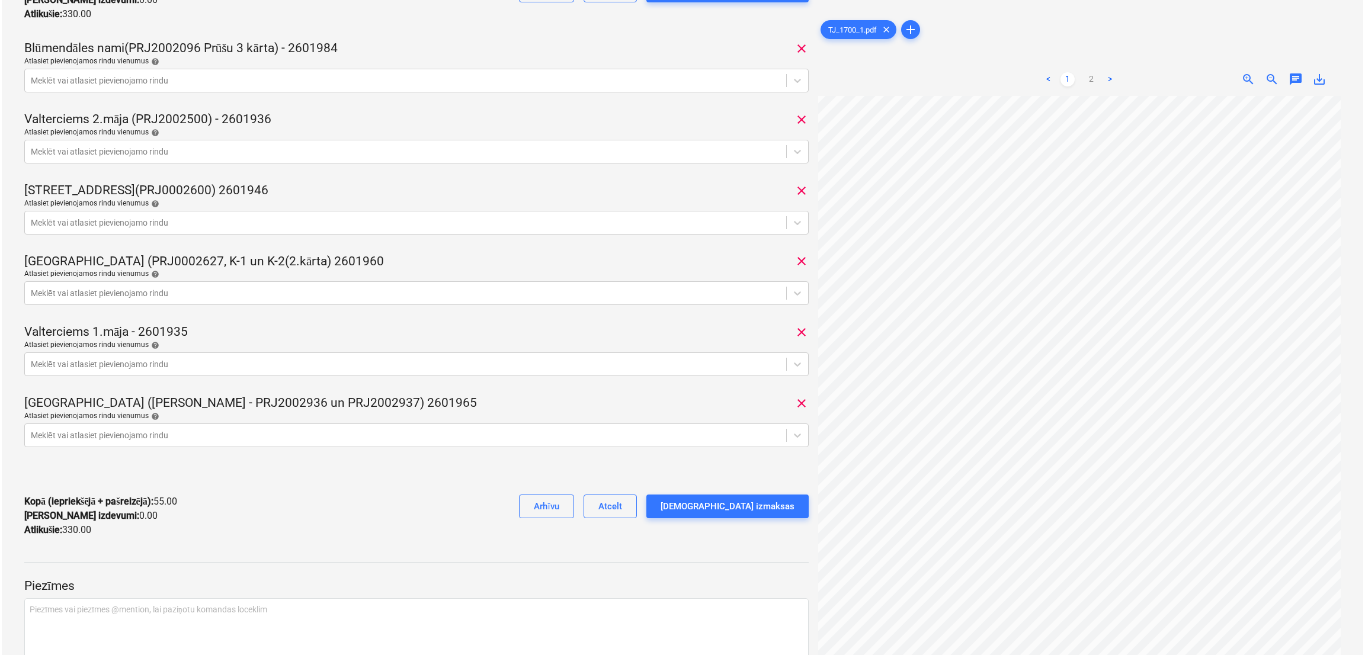
scroll to position [350, 59]
click at [684, 435] on div at bounding box center [403, 435] width 749 height 12
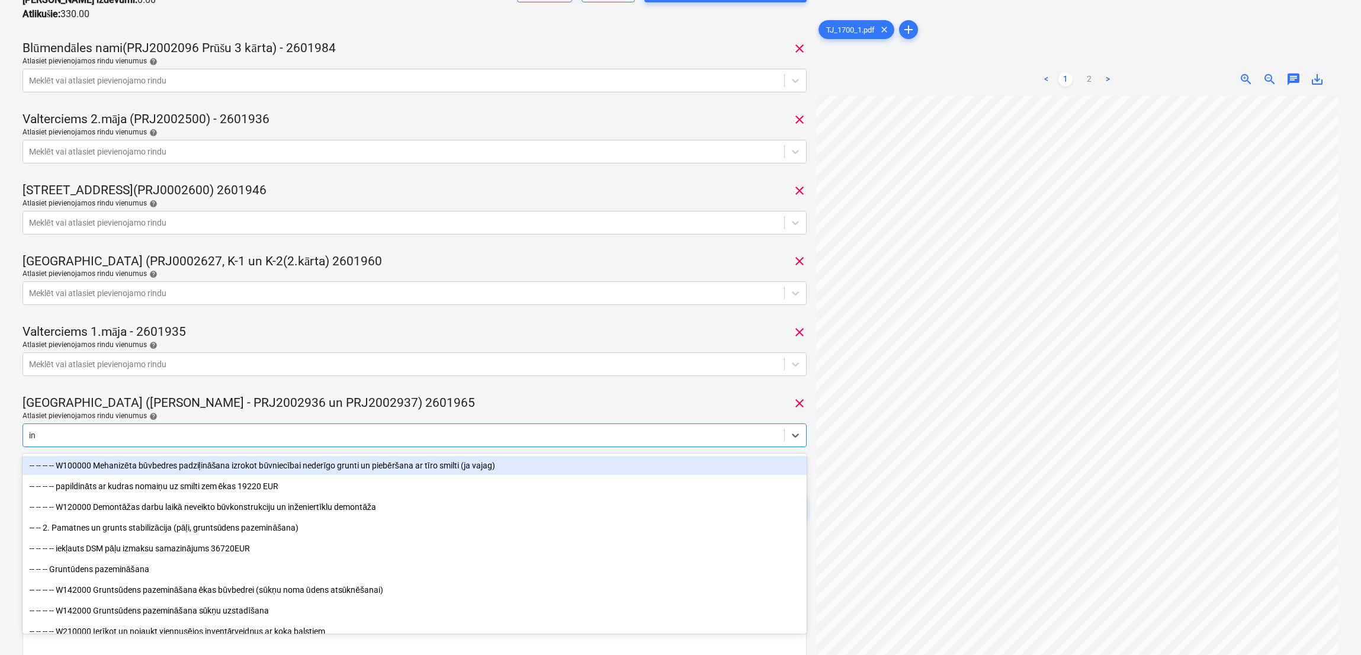
type input "i"
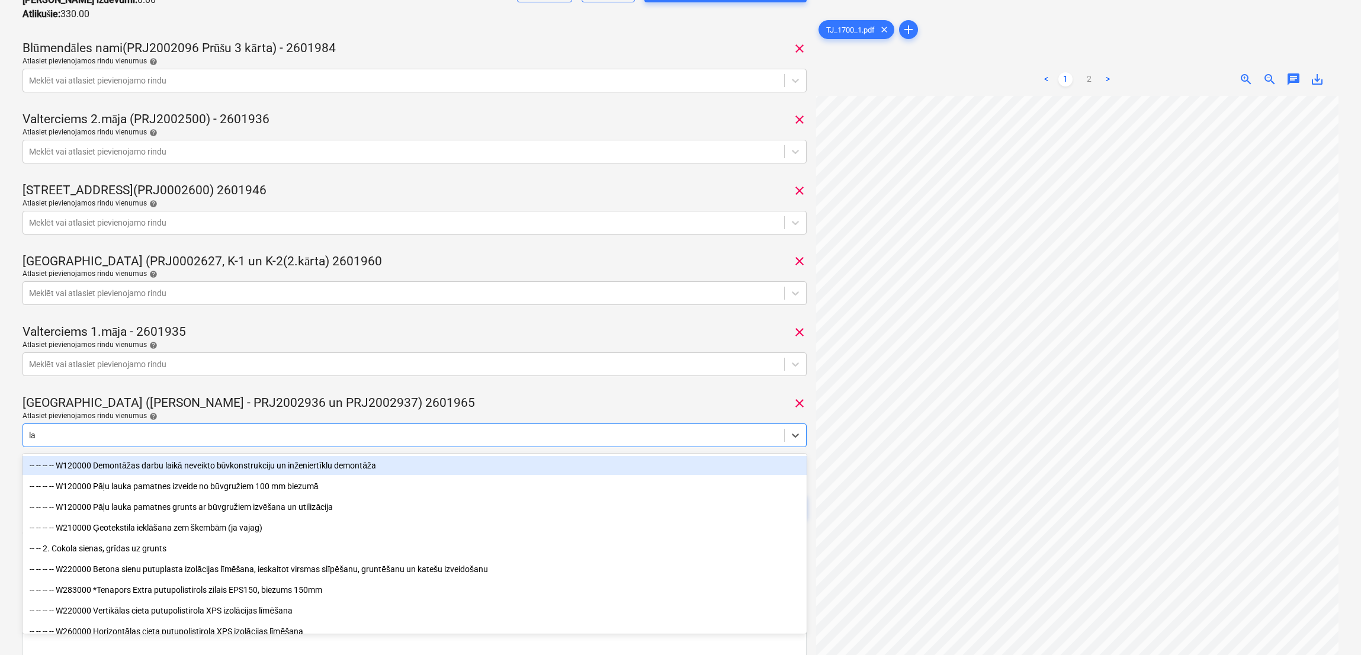
type input "l"
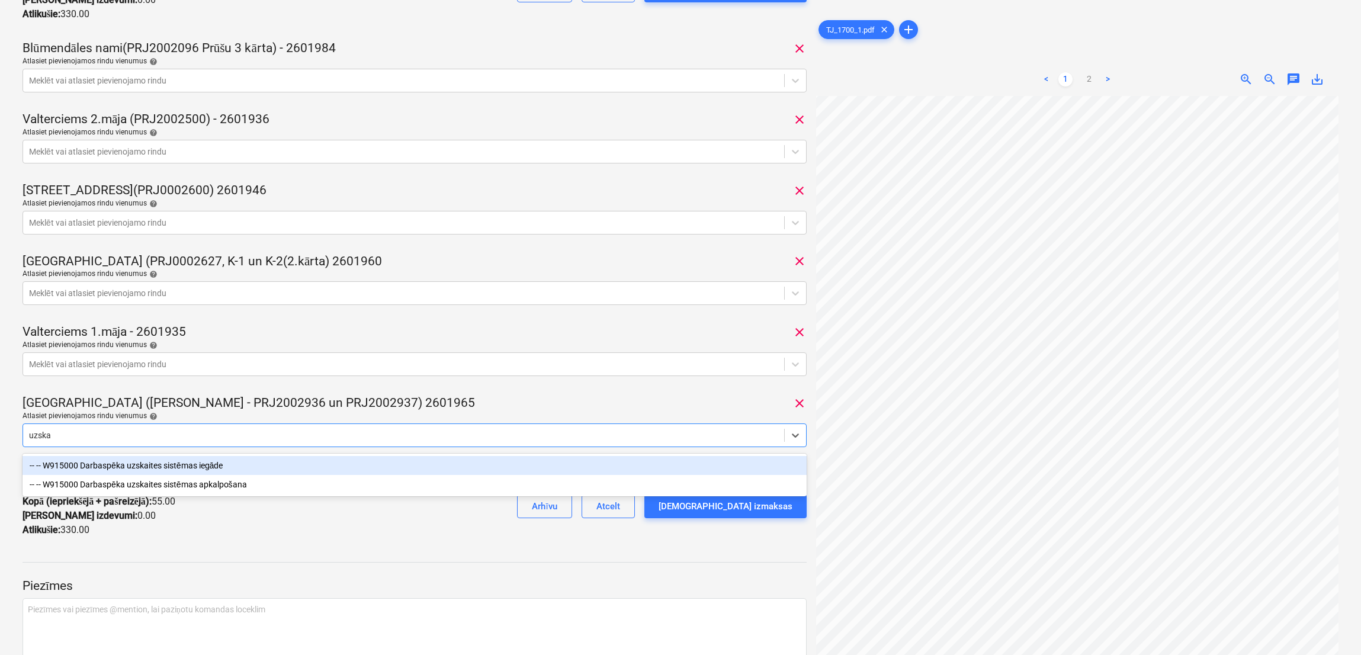
type input "uzskai"
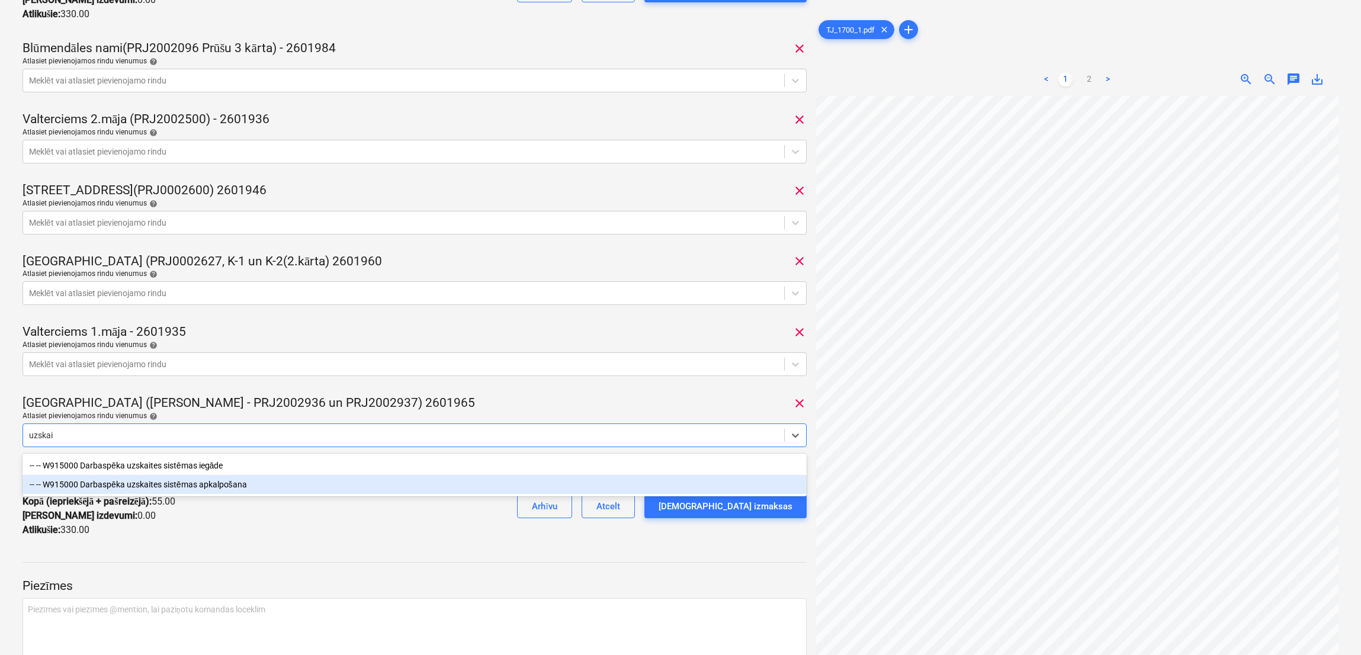
click at [174, 484] on div "-- -- W915000 Darbaspēka uzskaites sistēmas apkalpošana" at bounding box center [415, 484] width 784 height 19
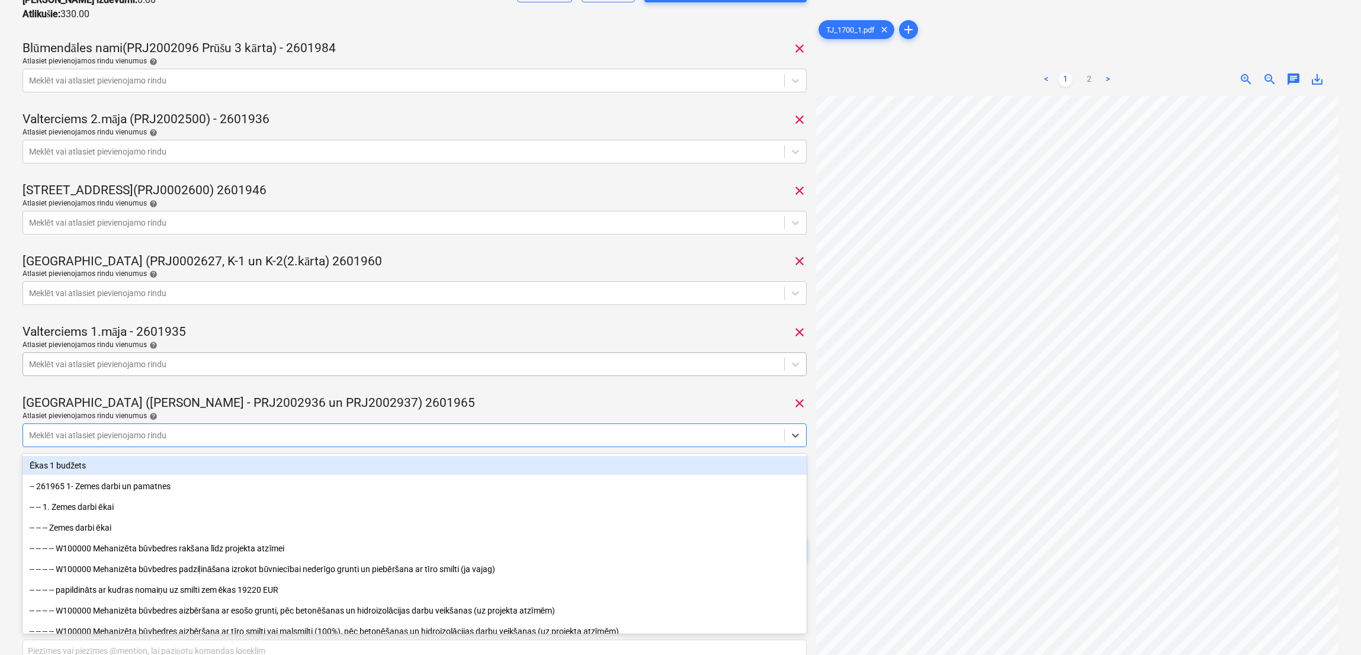
click at [503, 375] on div "Meklēt vai atlasiet pievienojamo rindu" at bounding box center [415, 364] width 784 height 24
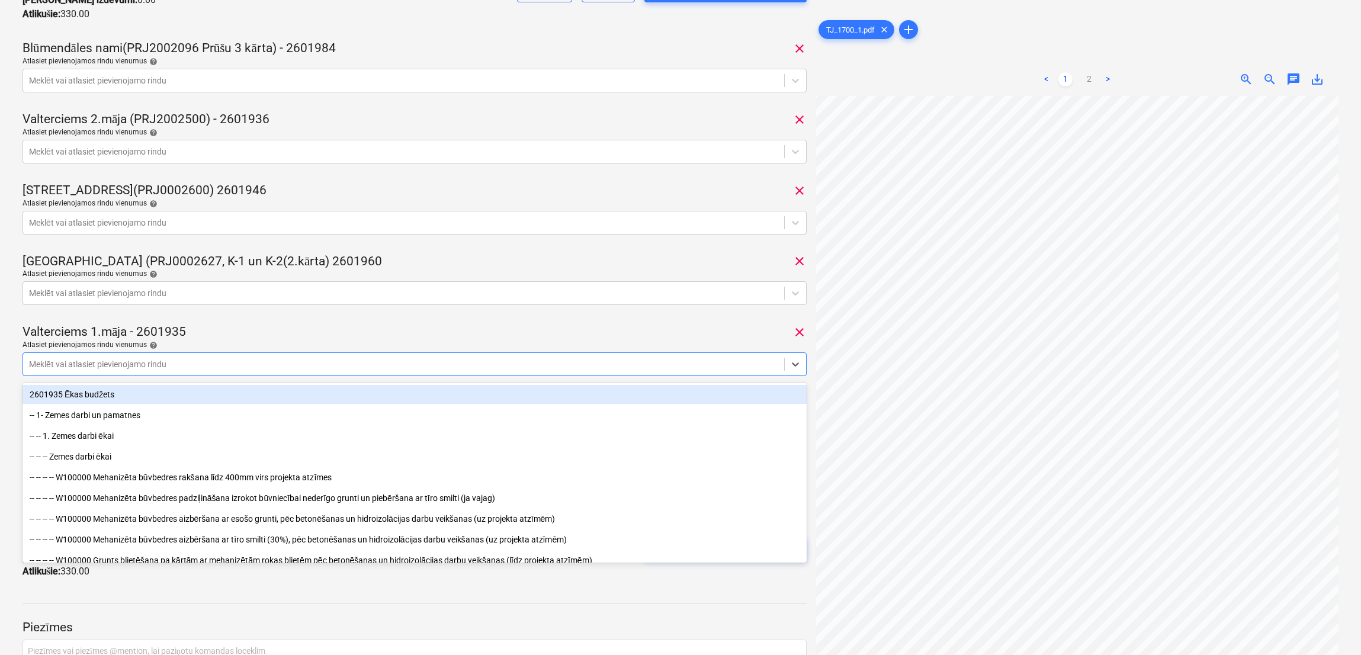
click at [570, 334] on div "Valterciems 1.māja - 2601935 clear" at bounding box center [415, 332] width 784 height 17
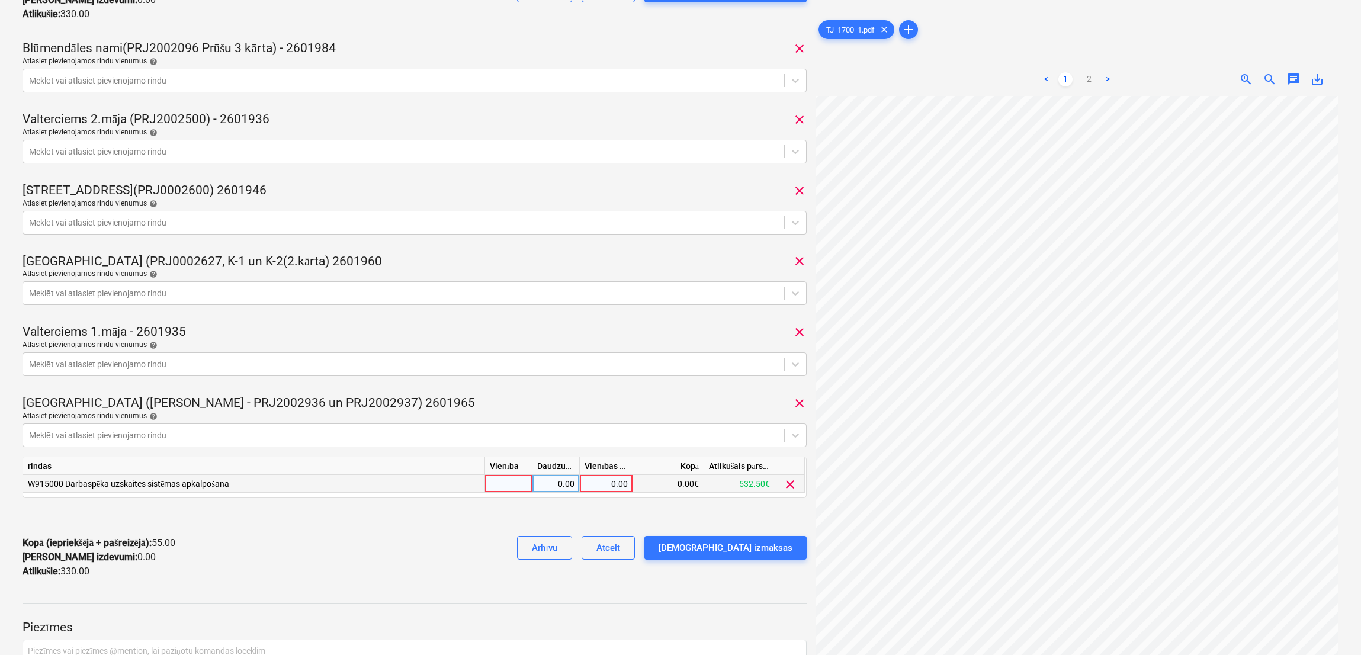
click at [624, 486] on div "0.00" at bounding box center [606, 484] width 43 height 18
type input "55"
click at [463, 527] on div "Kopā (iepriekšējā + pašreizējā) : 55.00 Kārtējie izdevumi : 0.00 Atlikušie : 33…" at bounding box center [415, 558] width 784 height 62
click at [753, 546] on div "[DEMOGRAPHIC_DATA] izmaksas" at bounding box center [726, 547] width 134 height 15
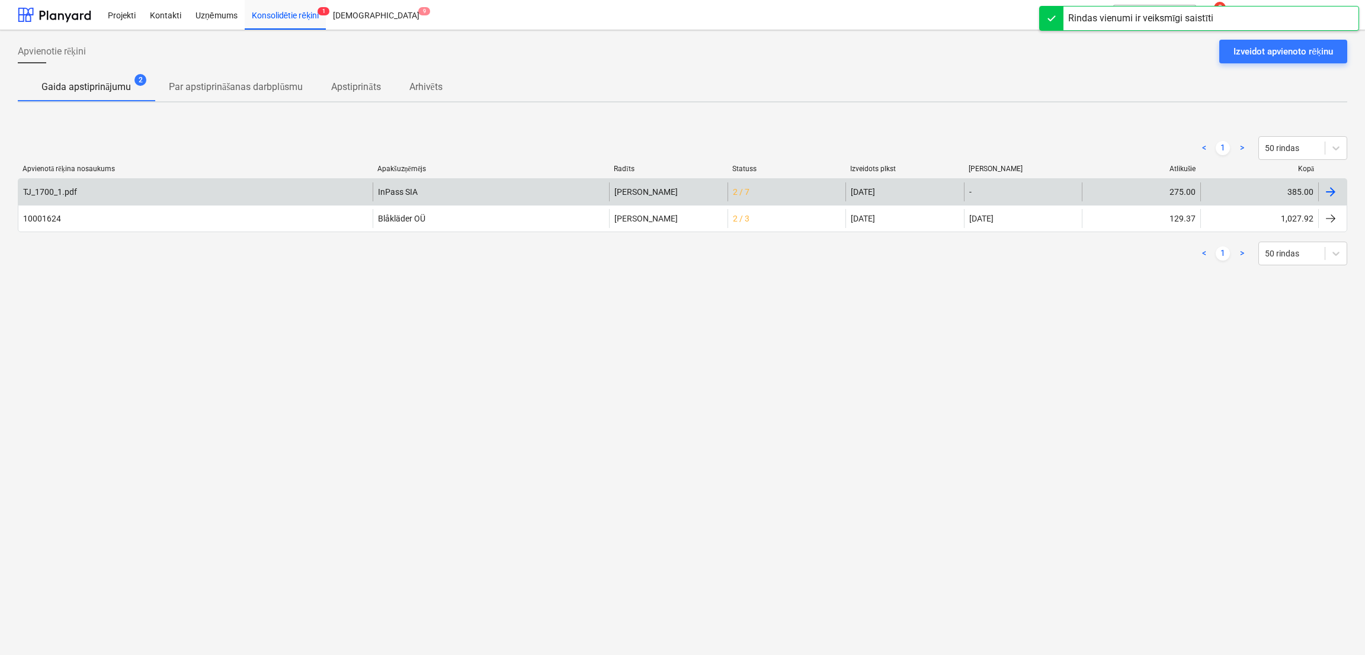
click at [649, 189] on div "[PERSON_NAME]" at bounding box center [668, 191] width 118 height 19
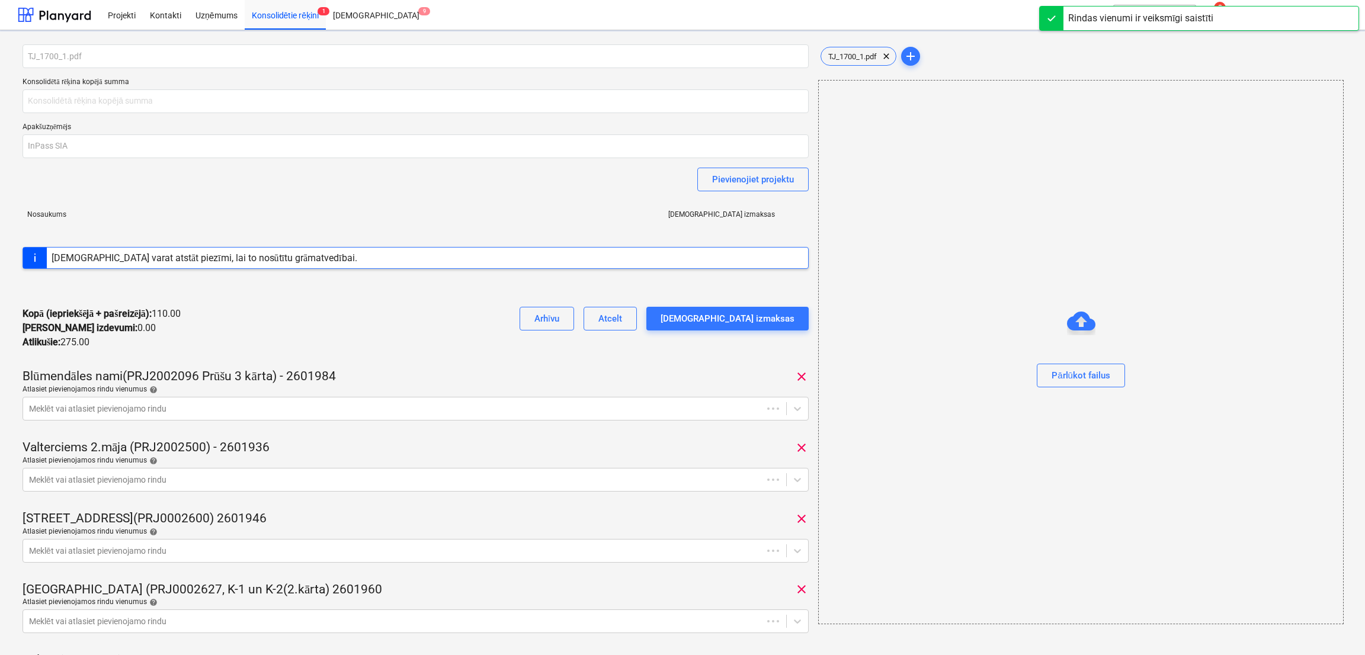
type input "385.00"
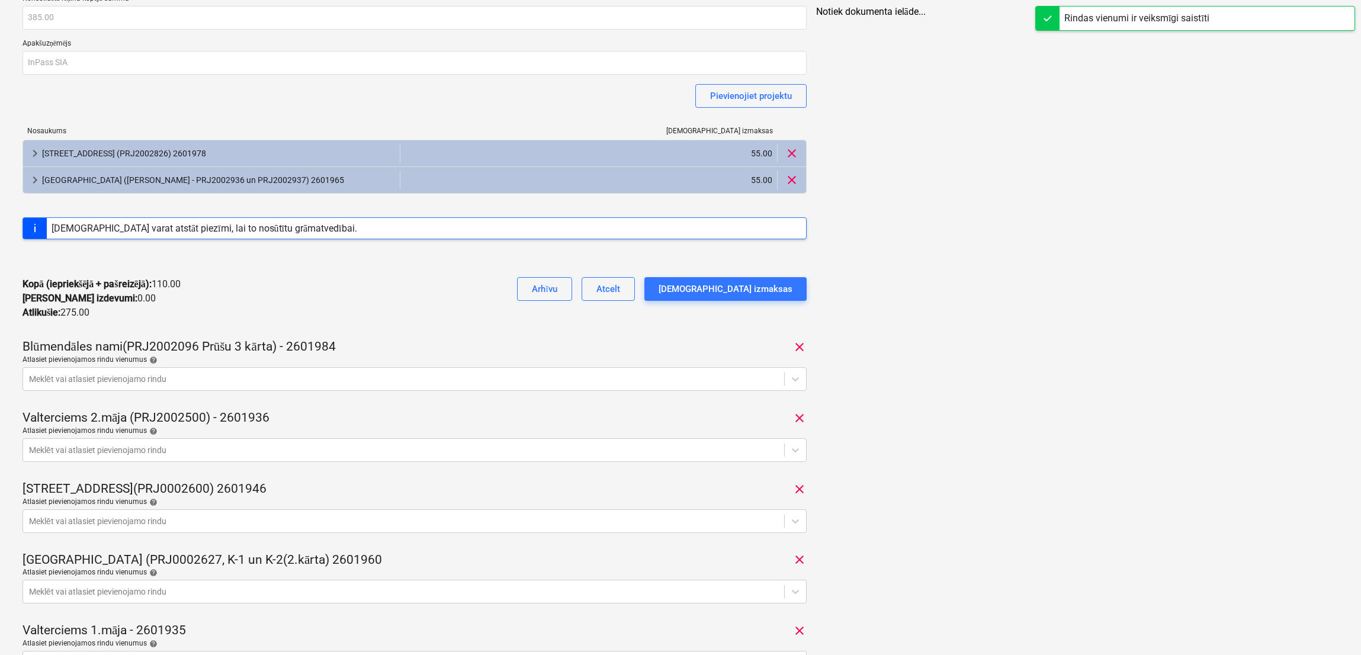
scroll to position [118, 0]
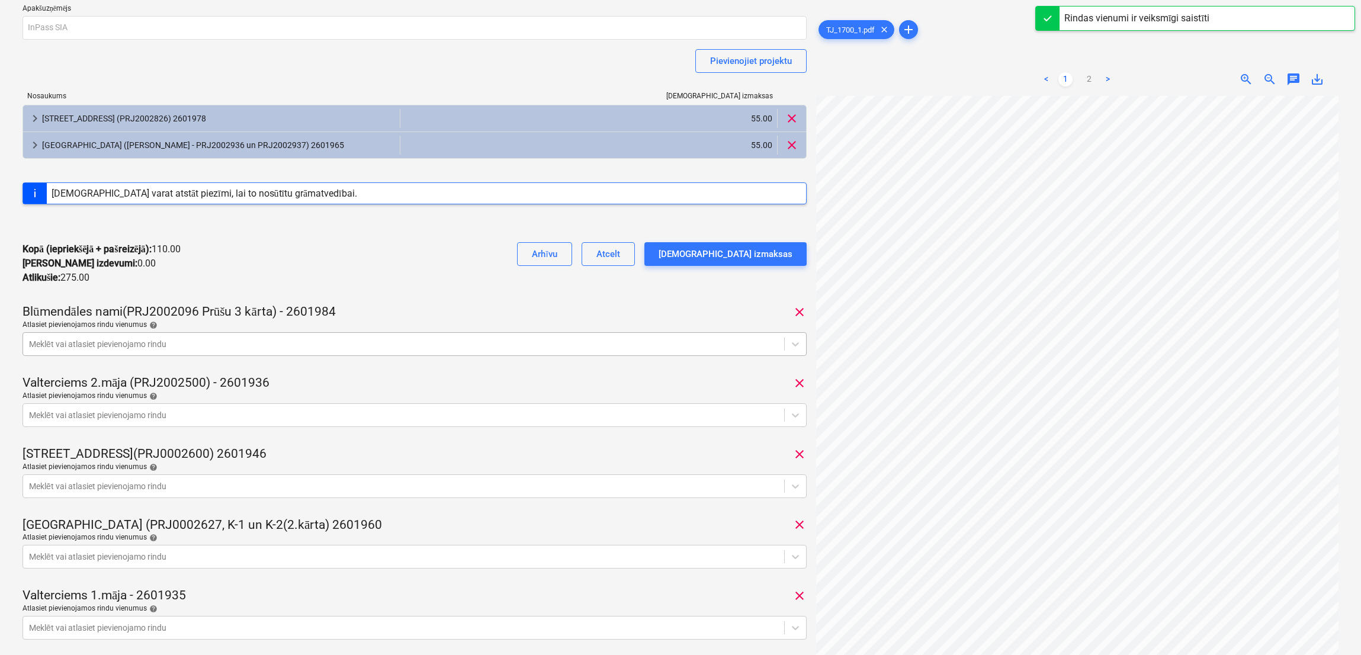
click at [641, 348] on div at bounding box center [403, 344] width 749 height 12
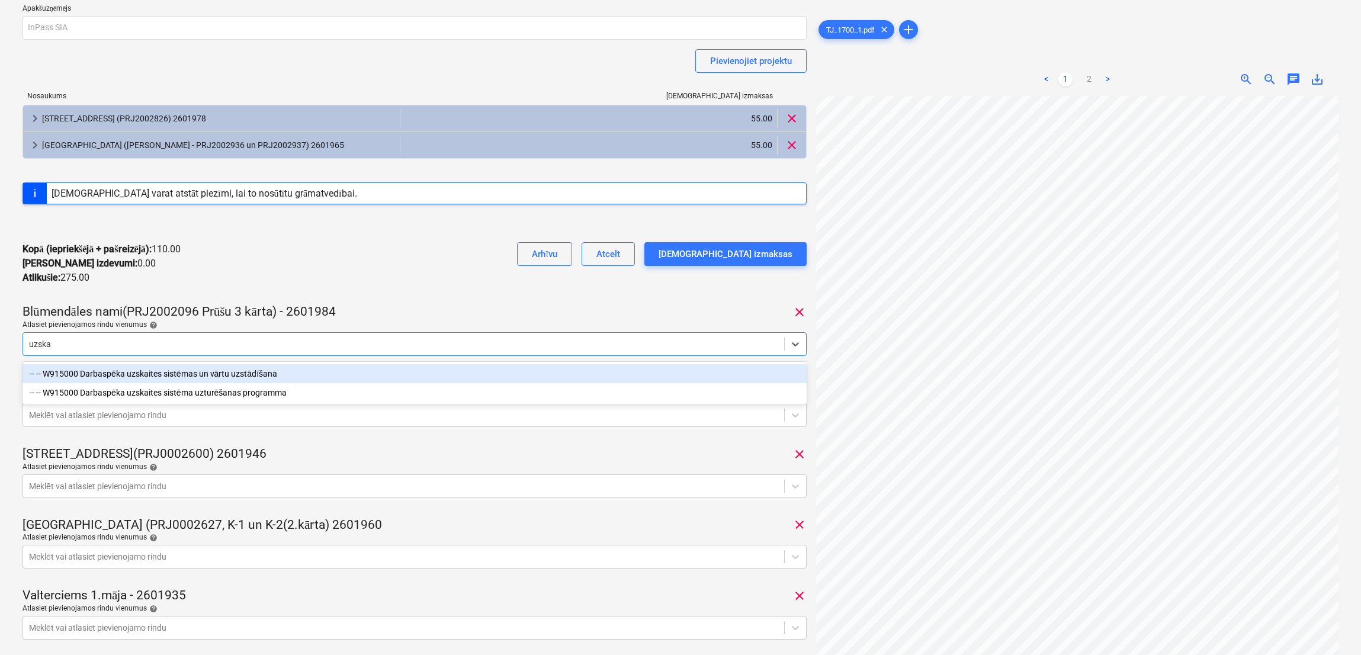
type input "uzskai"
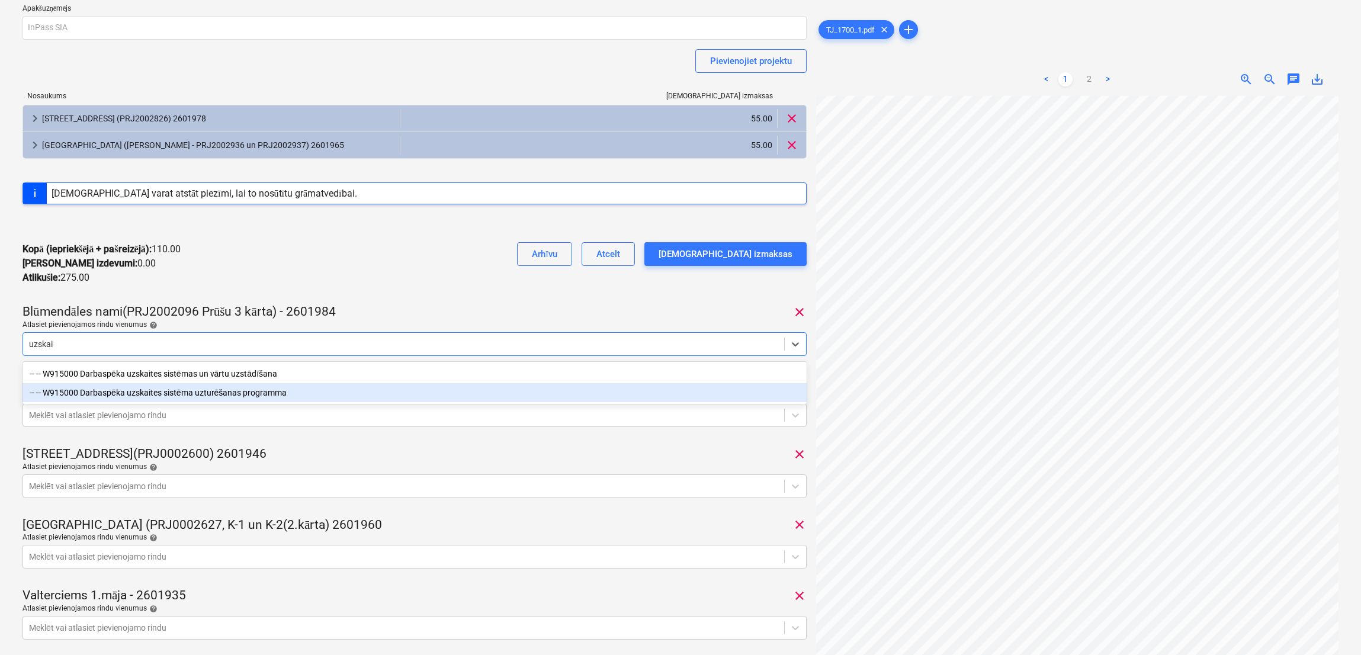
click at [261, 389] on div "-- -- W915000 Darbaspēka uzskaites sistēma uzturēšanas programma" at bounding box center [415, 392] width 784 height 19
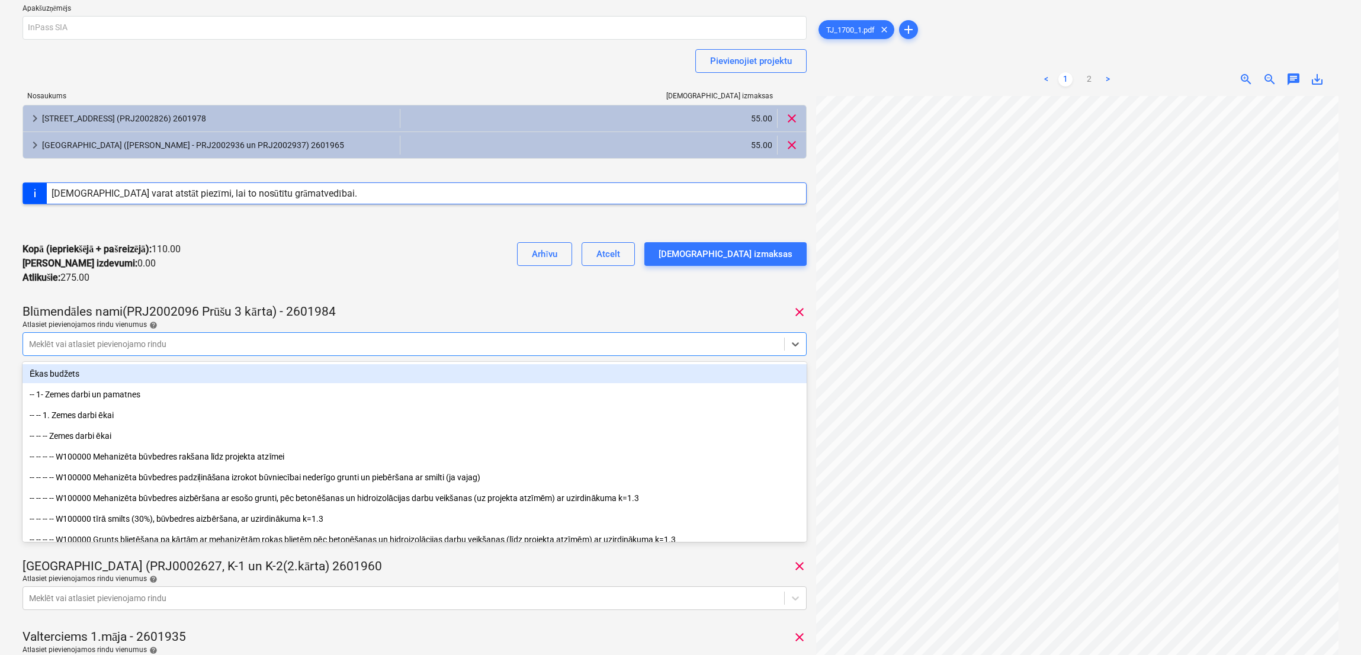
click at [439, 285] on div "Kopā (iepriekšējā + pašreizējā) : 110.00 Kārtējie izdevumi : 0.00 Atlikušie : 2…" at bounding box center [415, 264] width 784 height 62
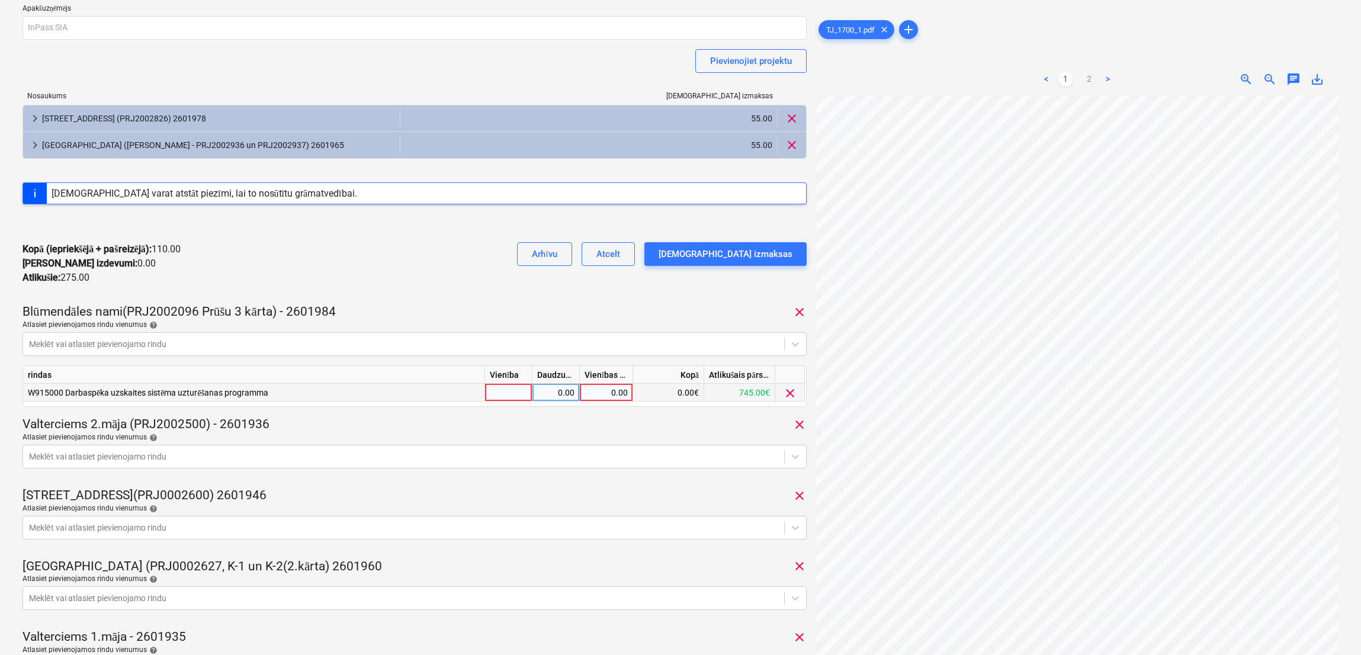
click at [623, 394] on div "0.00" at bounding box center [606, 393] width 43 height 18
type input "55"
click at [557, 284] on div "Arhīvu Atcelt Apstipriniet izmaksas" at bounding box center [657, 263] width 299 height 43
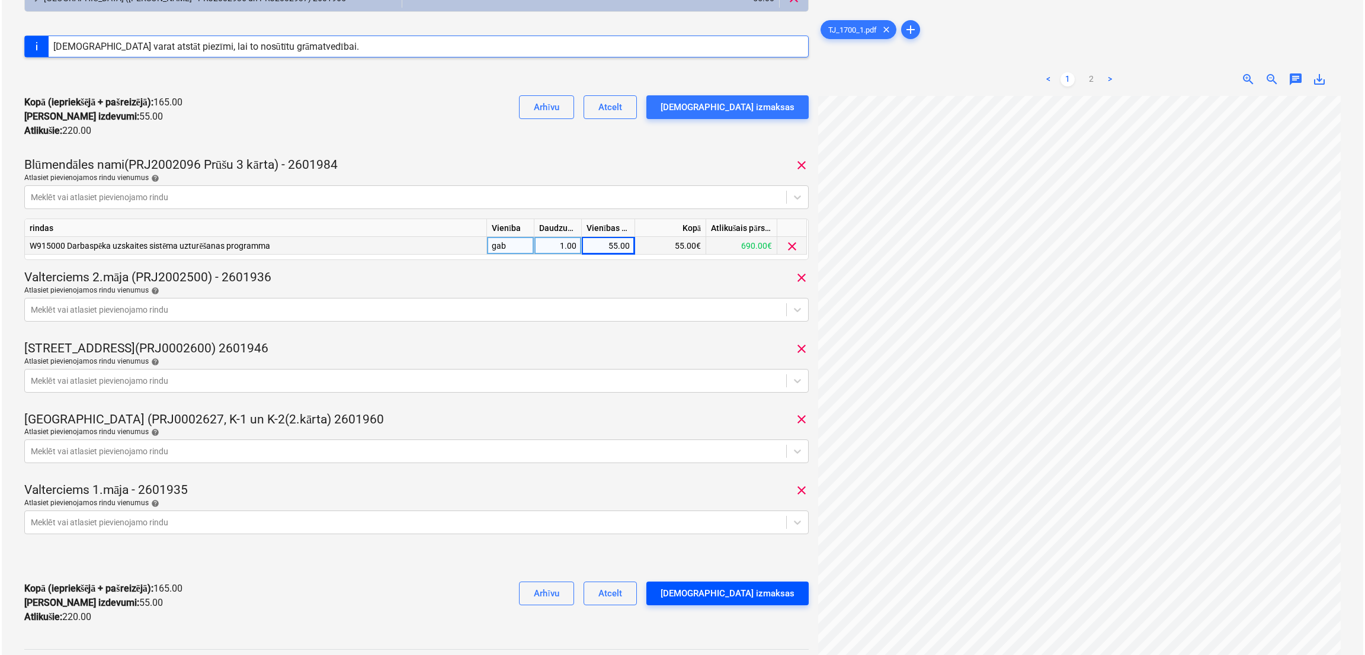
scroll to position [419, 0]
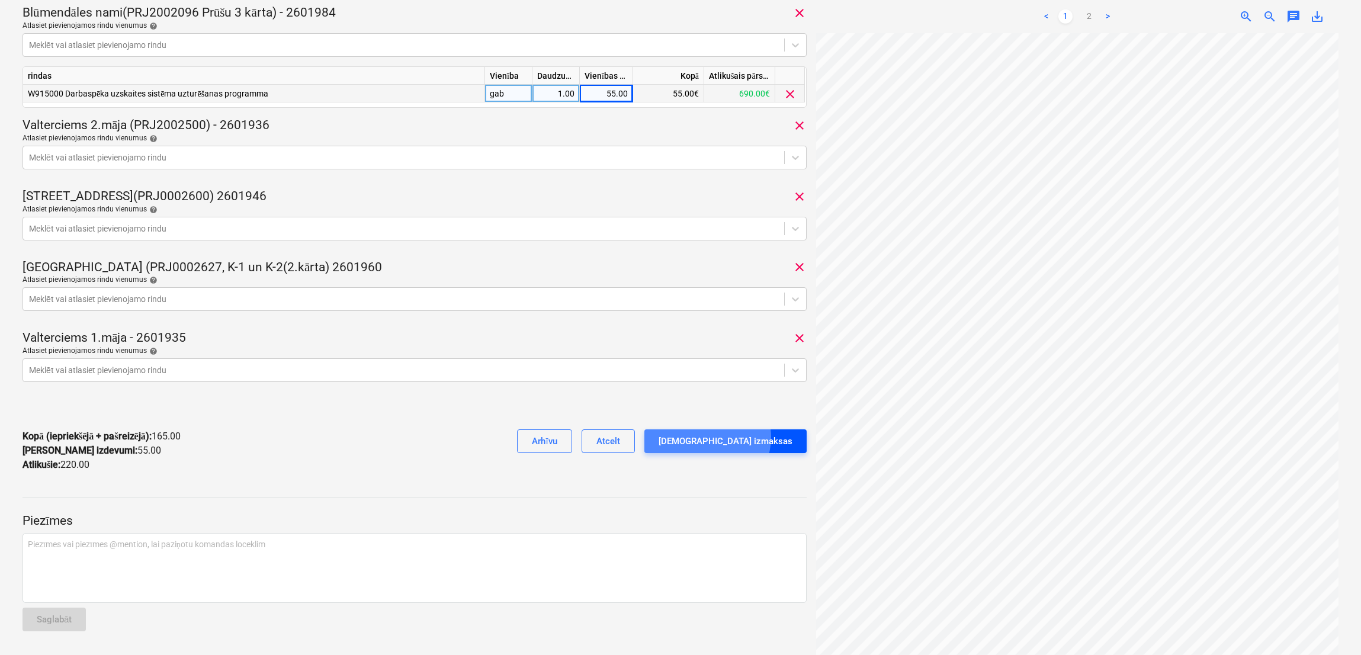
click at [753, 437] on div "[DEMOGRAPHIC_DATA] izmaksas" at bounding box center [726, 441] width 134 height 15
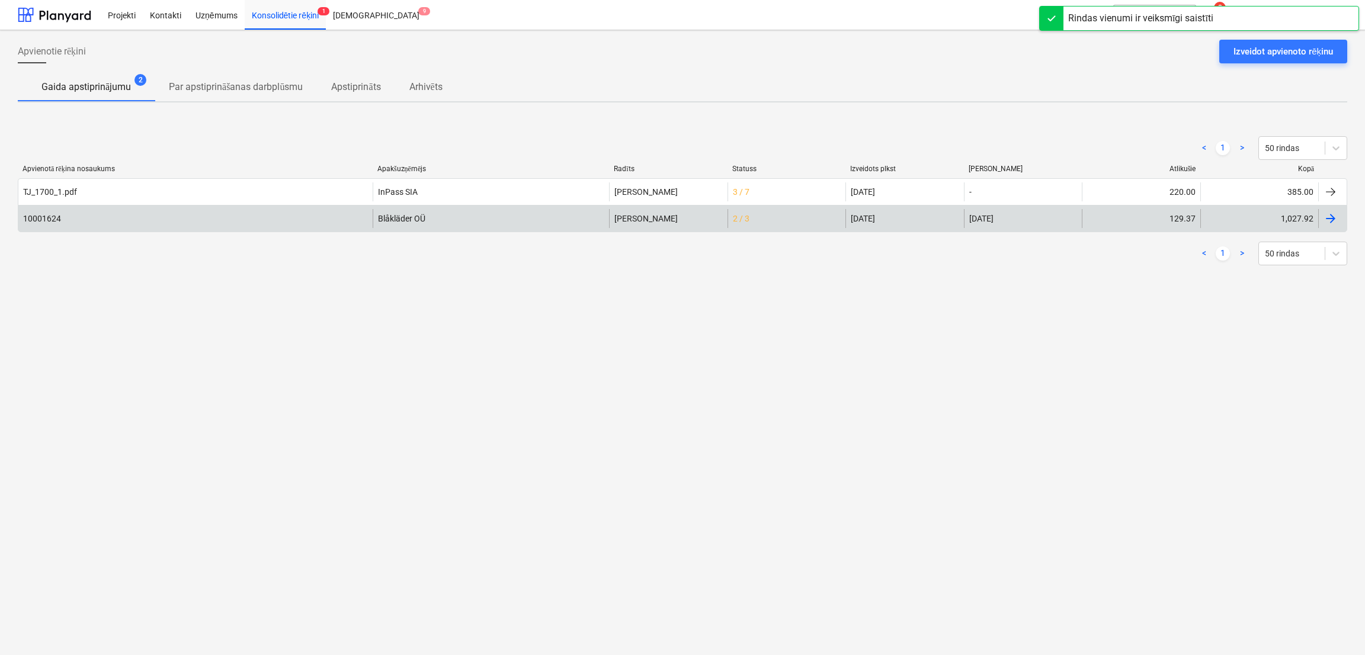
click at [784, 227] on div "2 / 3" at bounding box center [786, 218] width 118 height 19
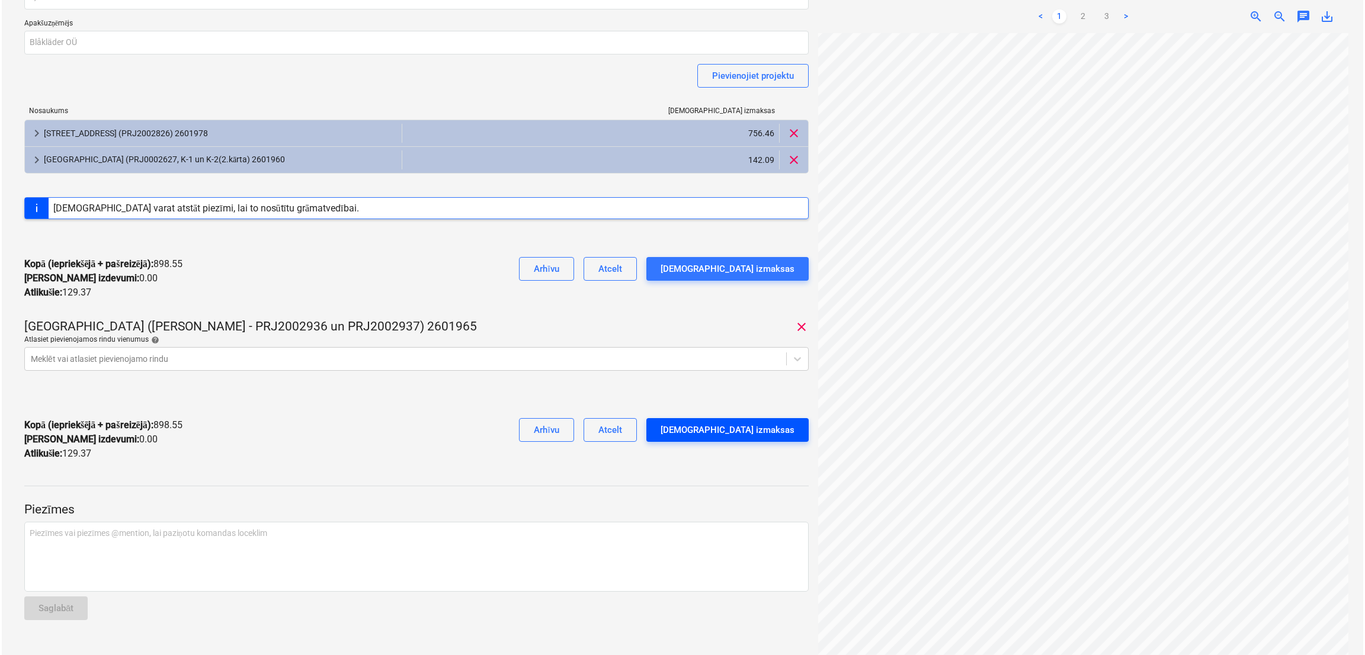
scroll to position [0, 269]
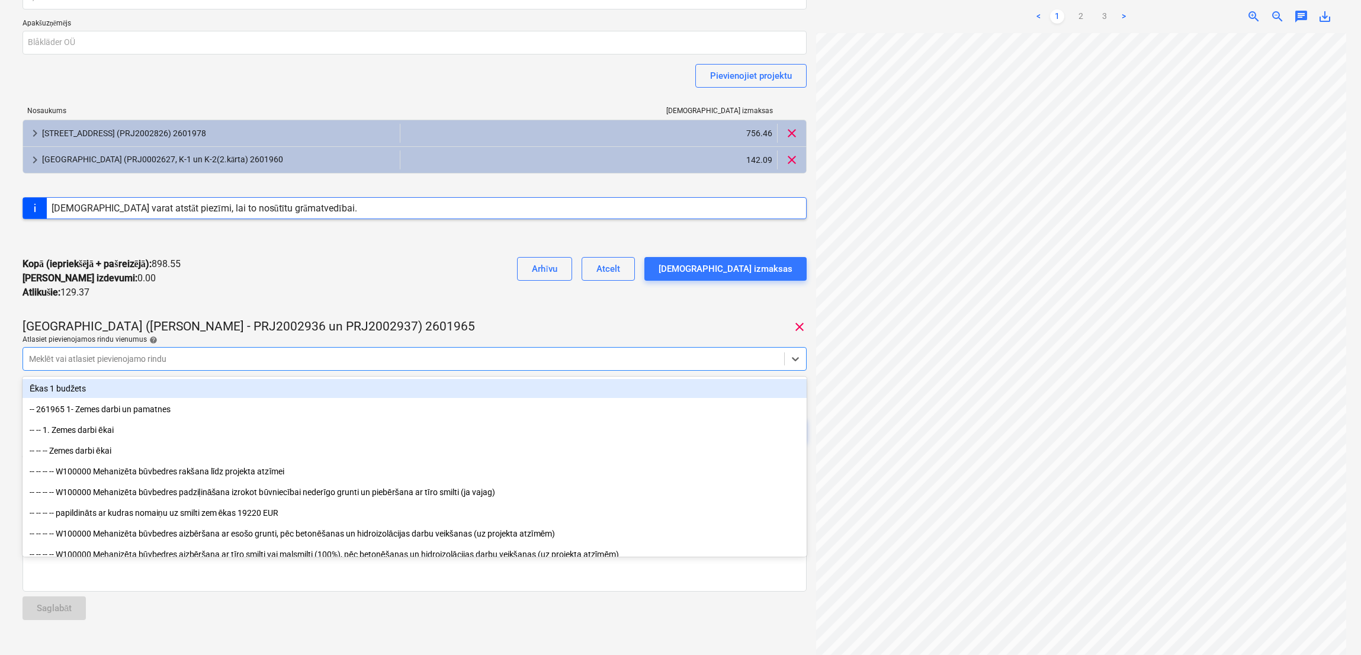
click at [445, 363] on div at bounding box center [403, 359] width 749 height 12
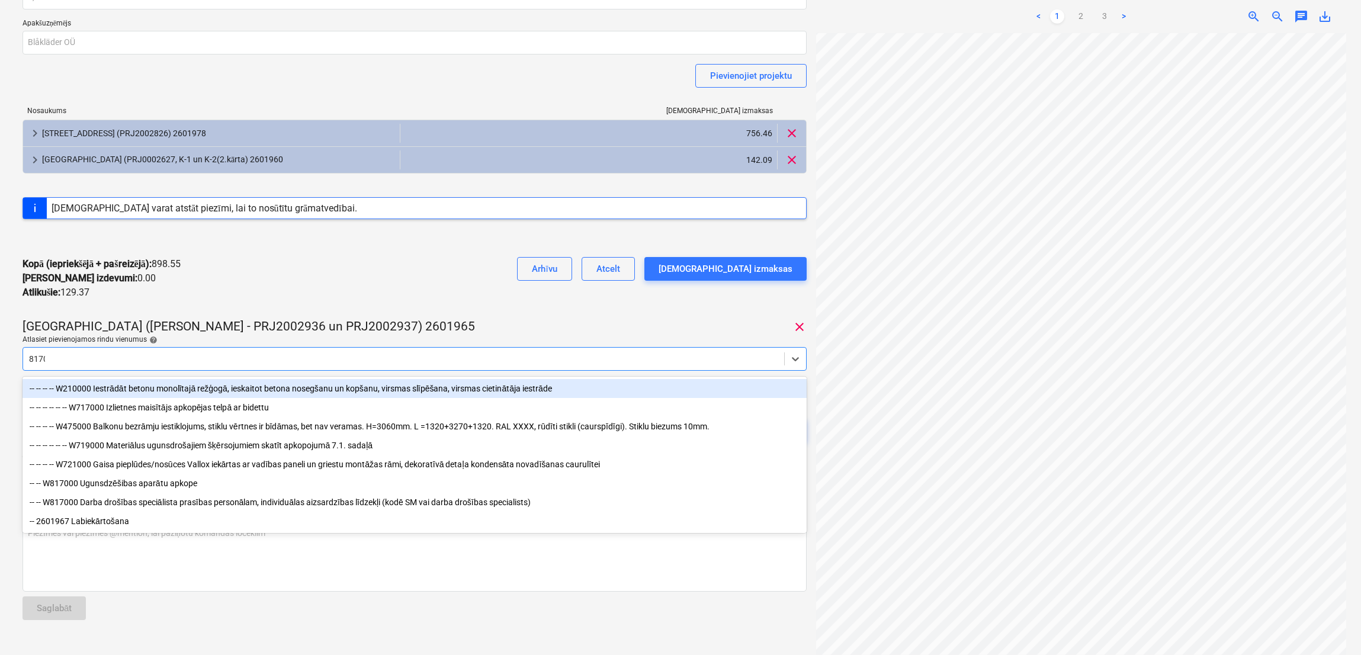
type input "81700"
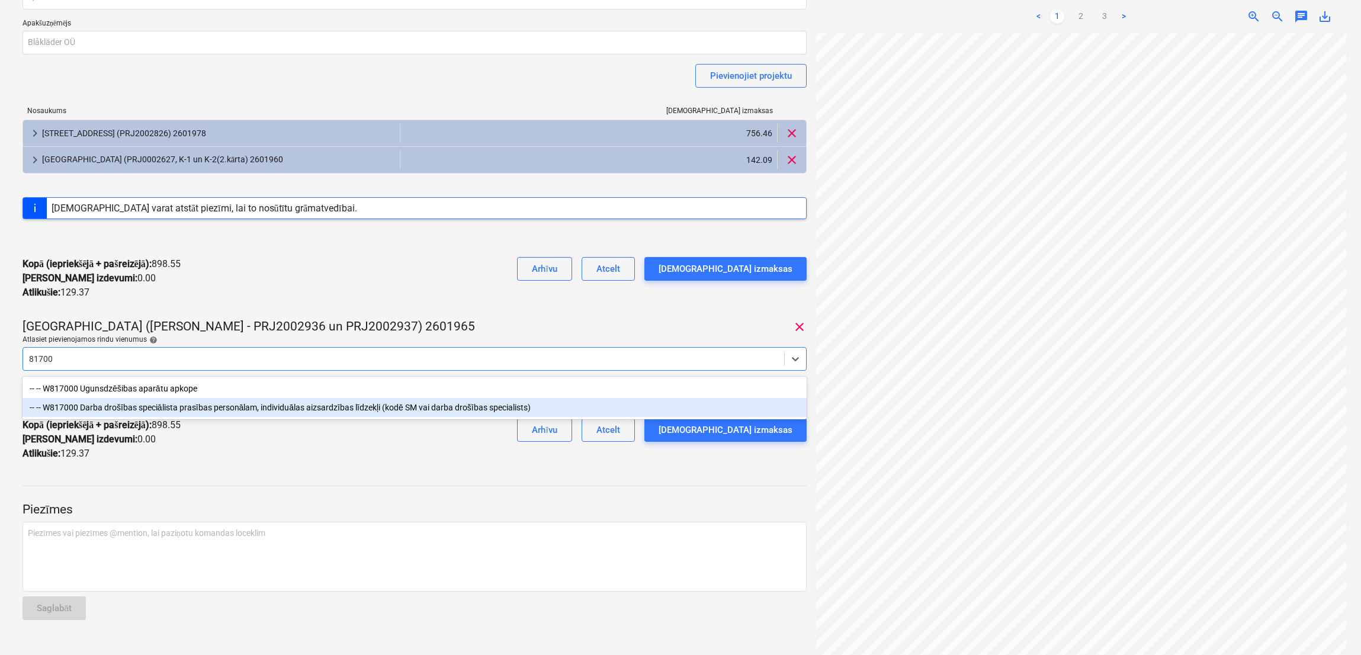
click at [276, 400] on div "-- -- W817000 Darba drošības speciālista prasības personālam, individuālas aizs…" at bounding box center [415, 407] width 784 height 19
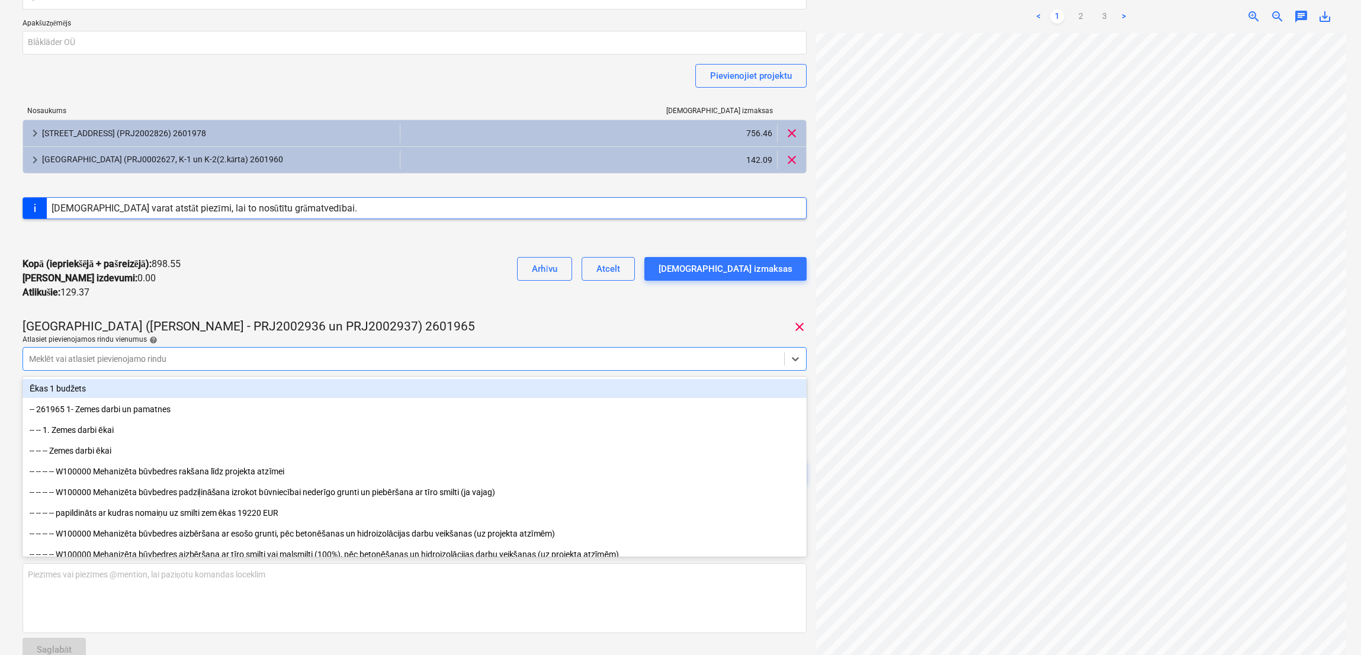
click at [479, 270] on div "Kopā (iepriekšējā + pašreizējā) : 898.55 Kārtējie izdevumi : 0.00 Atlikušie : 1…" at bounding box center [415, 279] width 784 height 62
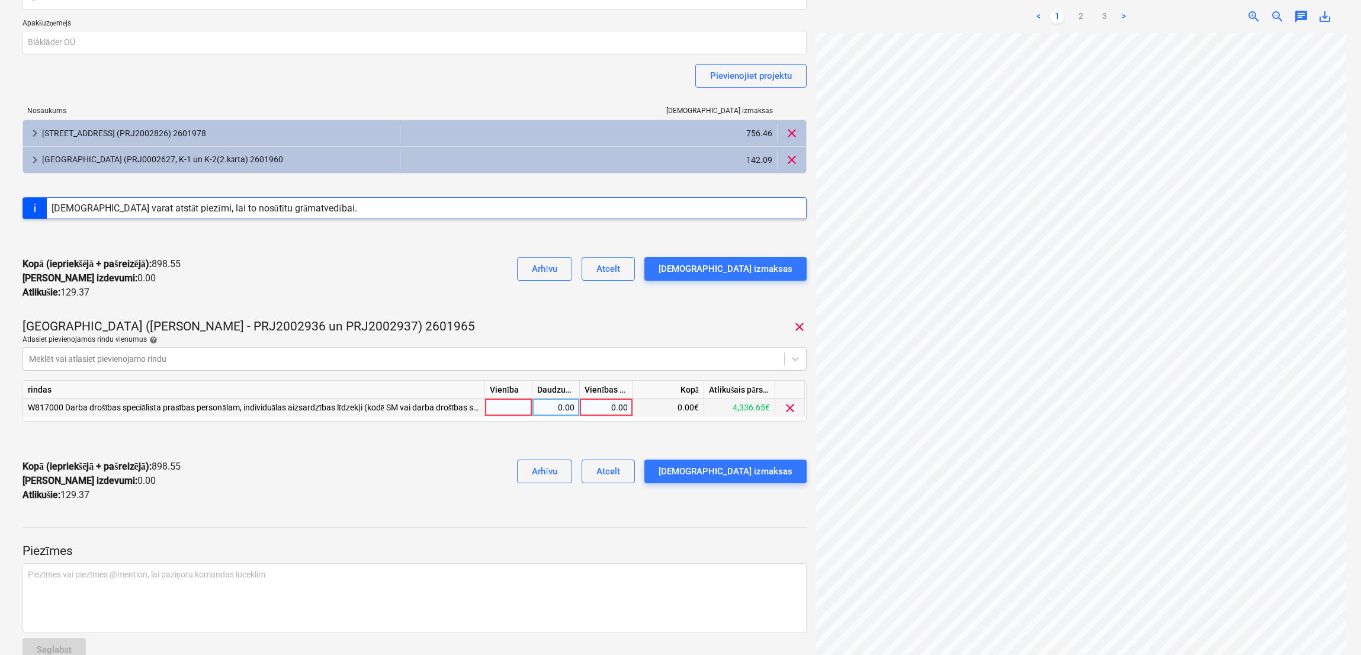
click at [596, 407] on div "0.00" at bounding box center [606, 408] width 43 height 18
type input "129.37"
click at [528, 280] on div "Kopā (iepriekšējā + pašreizējā) : 898.55 Kārtējie izdevumi : 0.00 Atlikušie : 1…" at bounding box center [415, 279] width 784 height 62
click at [747, 480] on button "[DEMOGRAPHIC_DATA] izmaksas" at bounding box center [725, 472] width 162 height 24
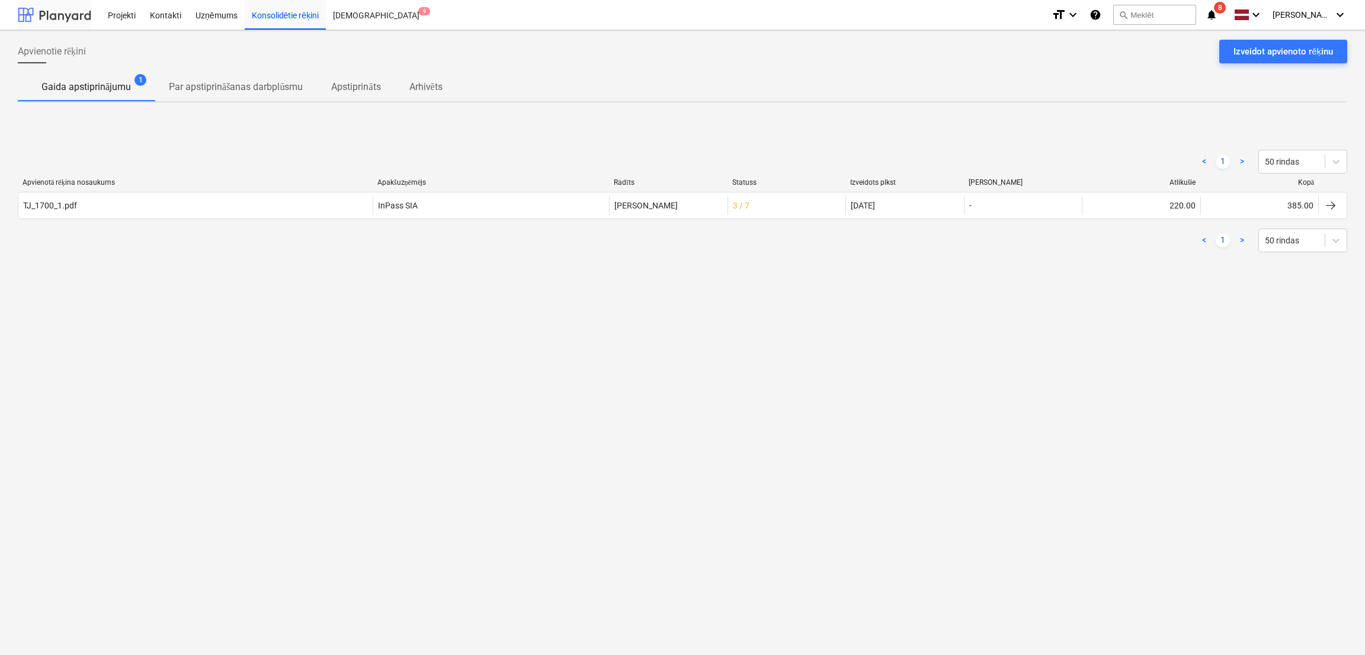
click at [70, 14] on div at bounding box center [54, 15] width 73 height 30
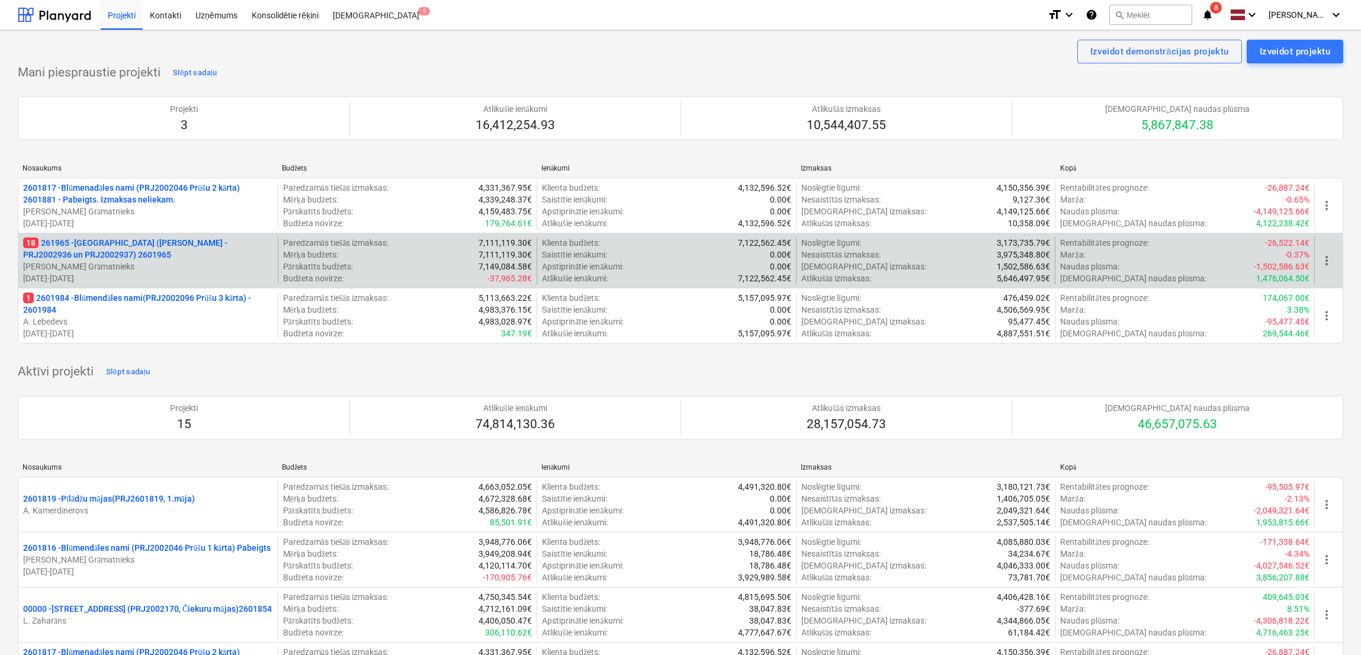
click at [87, 254] on p "18 261965 - [GEOGRAPHIC_DATA] ([PERSON_NAME] - PRJ2002936 un PRJ2002937) 2601965" at bounding box center [148, 249] width 250 height 24
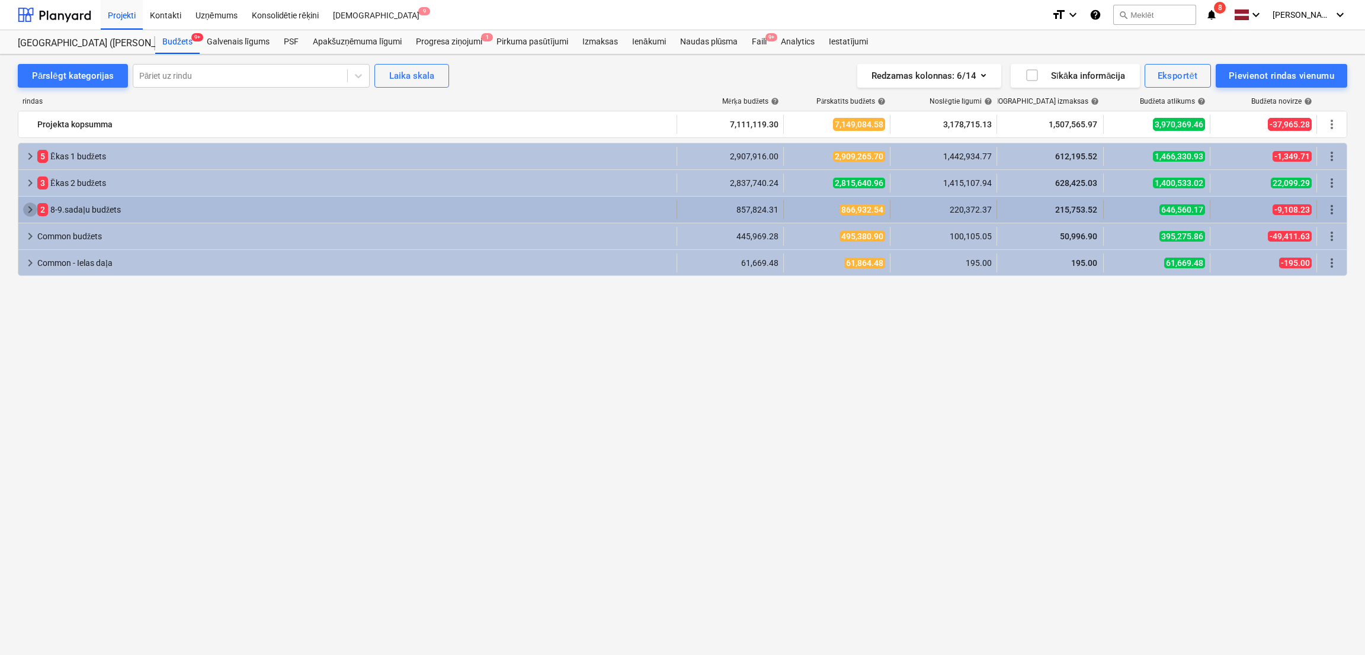
click at [24, 207] on span "keyboard_arrow_right" at bounding box center [30, 210] width 14 height 14
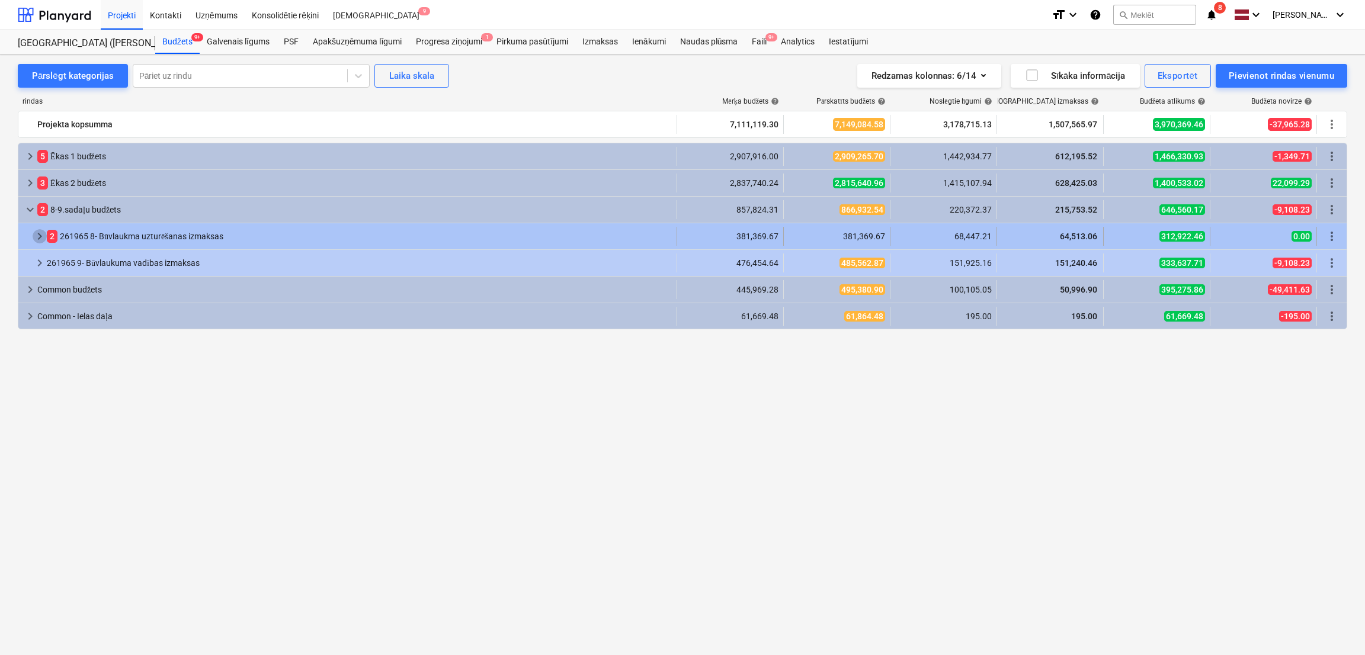
click at [40, 236] on span "keyboard_arrow_right" at bounding box center [40, 236] width 14 height 14
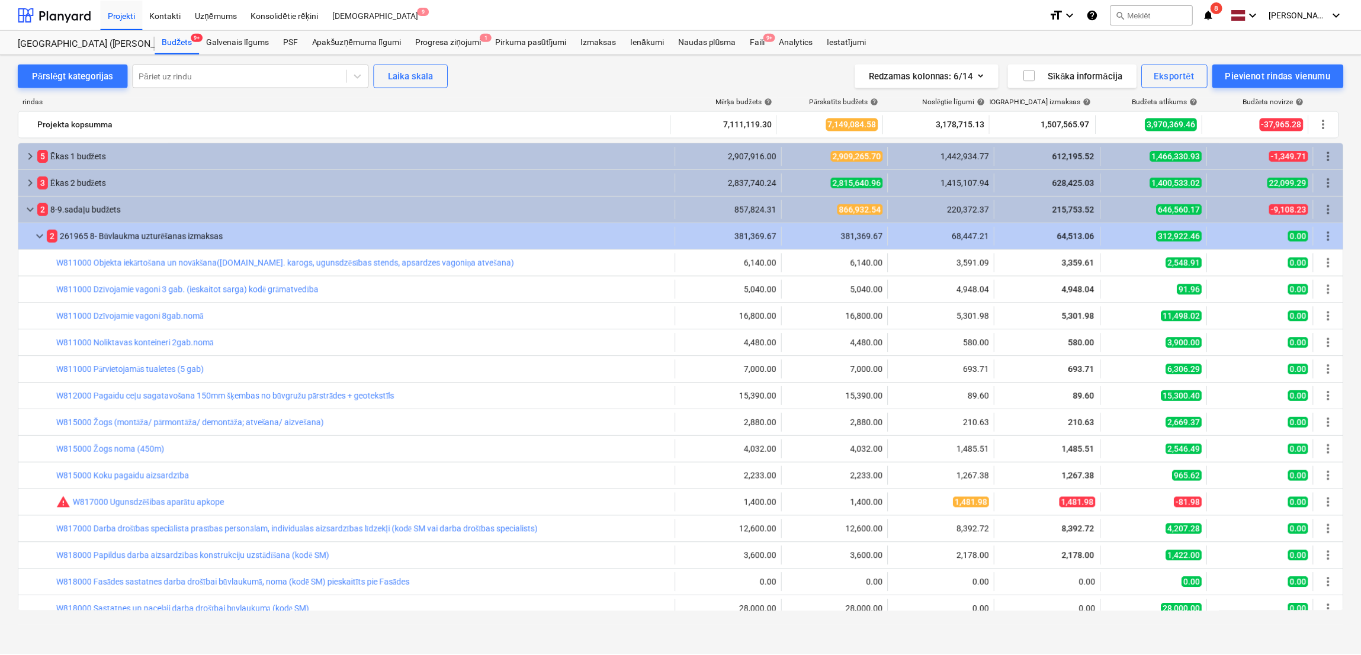
scroll to position [118, 0]
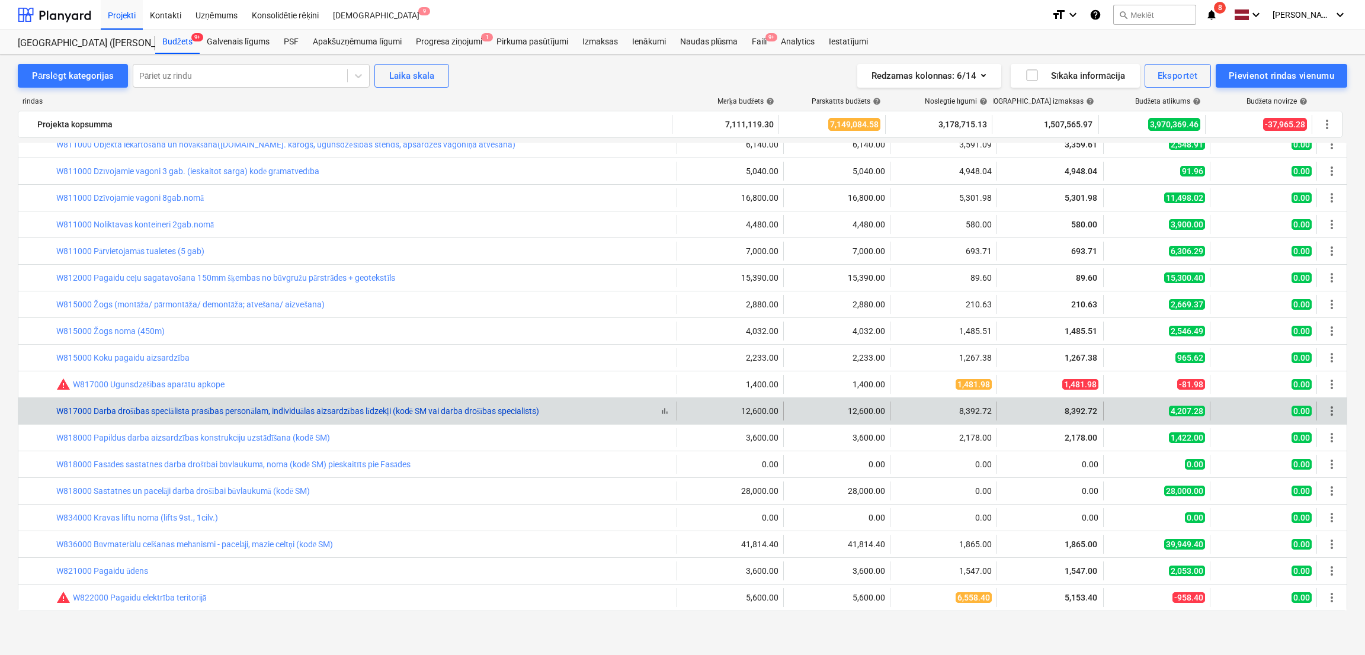
click at [445, 410] on link "W817000 Darba drošības speciālista prasības personālam, individuālas aizsardzīb…" at bounding box center [297, 410] width 483 height 9
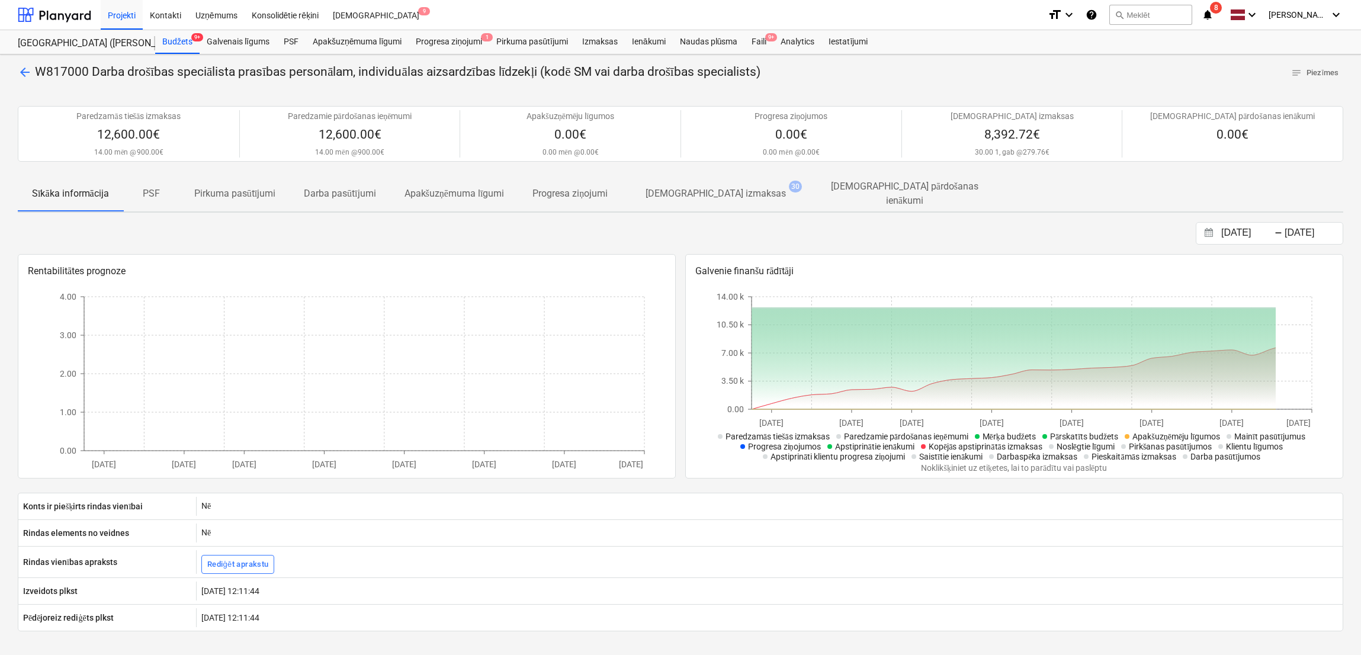
click at [703, 194] on p "[DEMOGRAPHIC_DATA] izmaksas" at bounding box center [716, 194] width 140 height 14
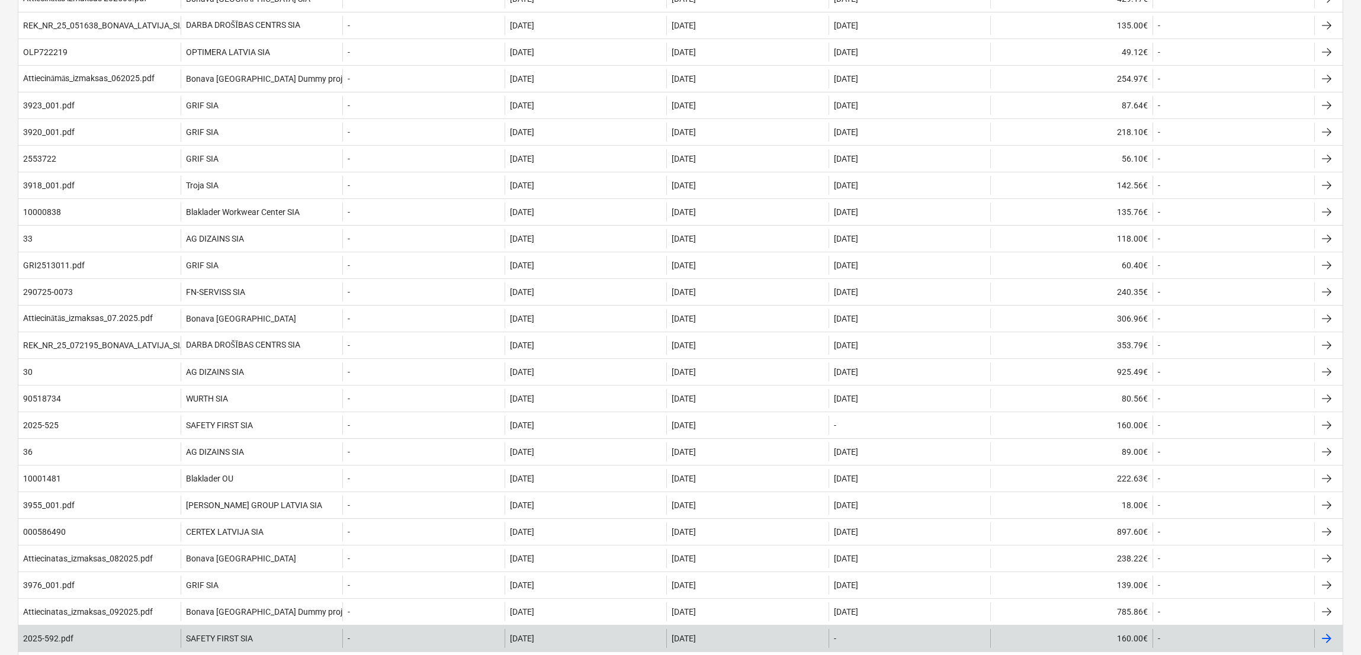
scroll to position [76, 0]
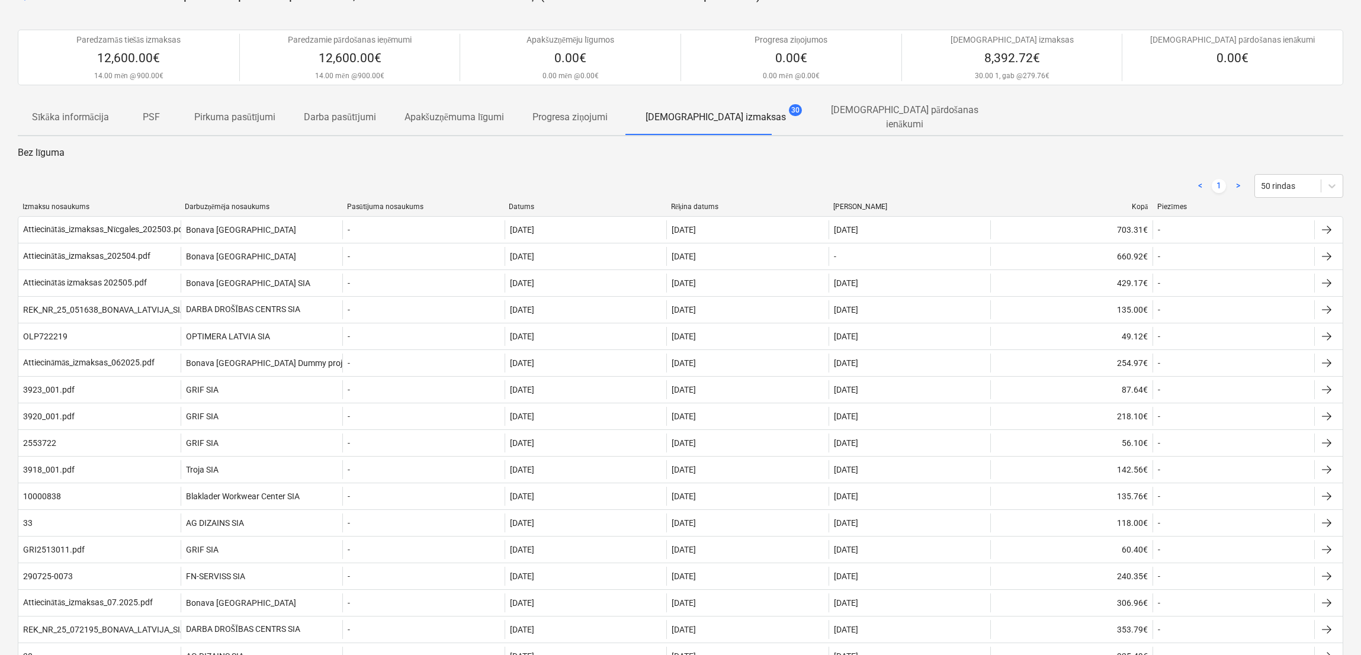
click at [1137, 203] on div "Kopā" at bounding box center [1072, 207] width 153 height 9
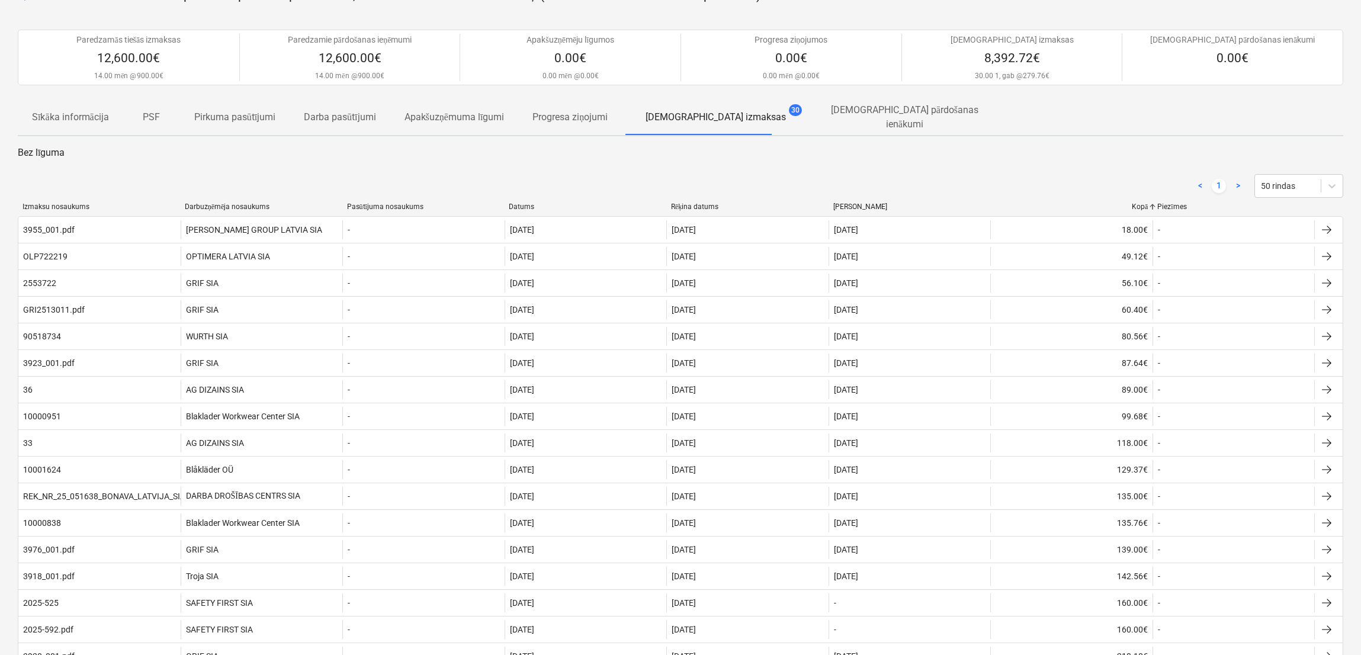
click at [1136, 203] on div "Kopā" at bounding box center [1072, 207] width 153 height 9
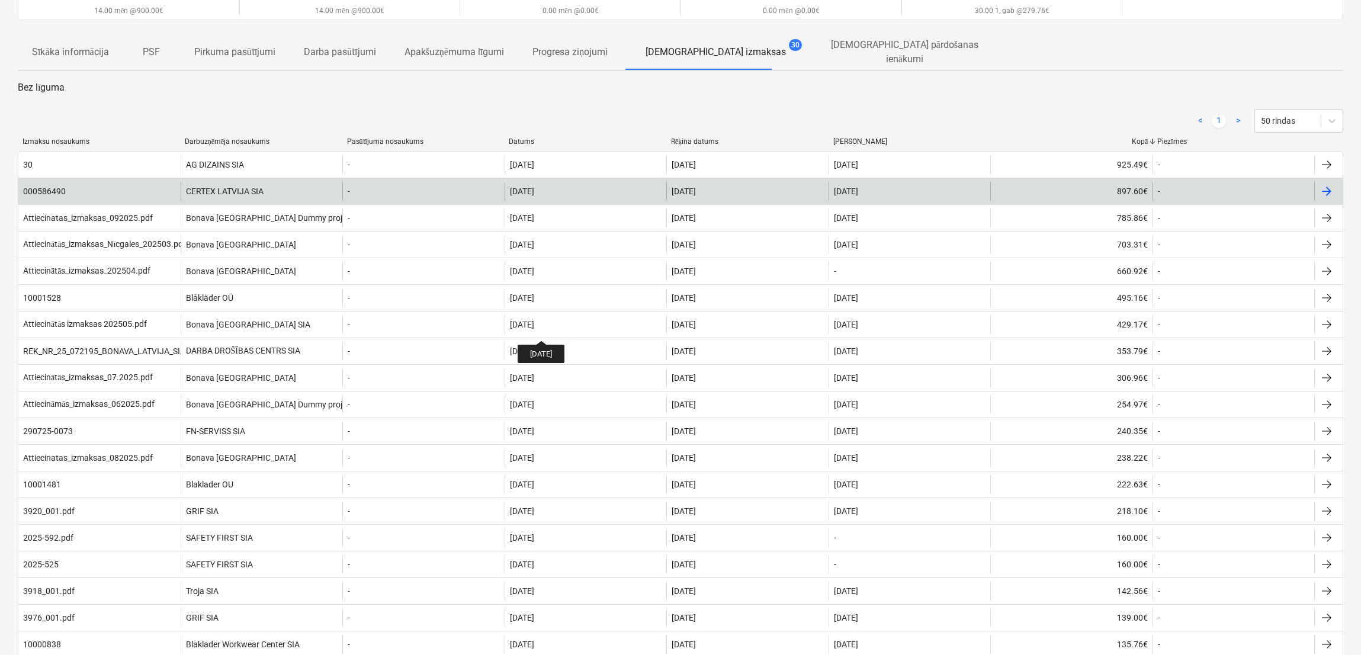
scroll to position [0, 0]
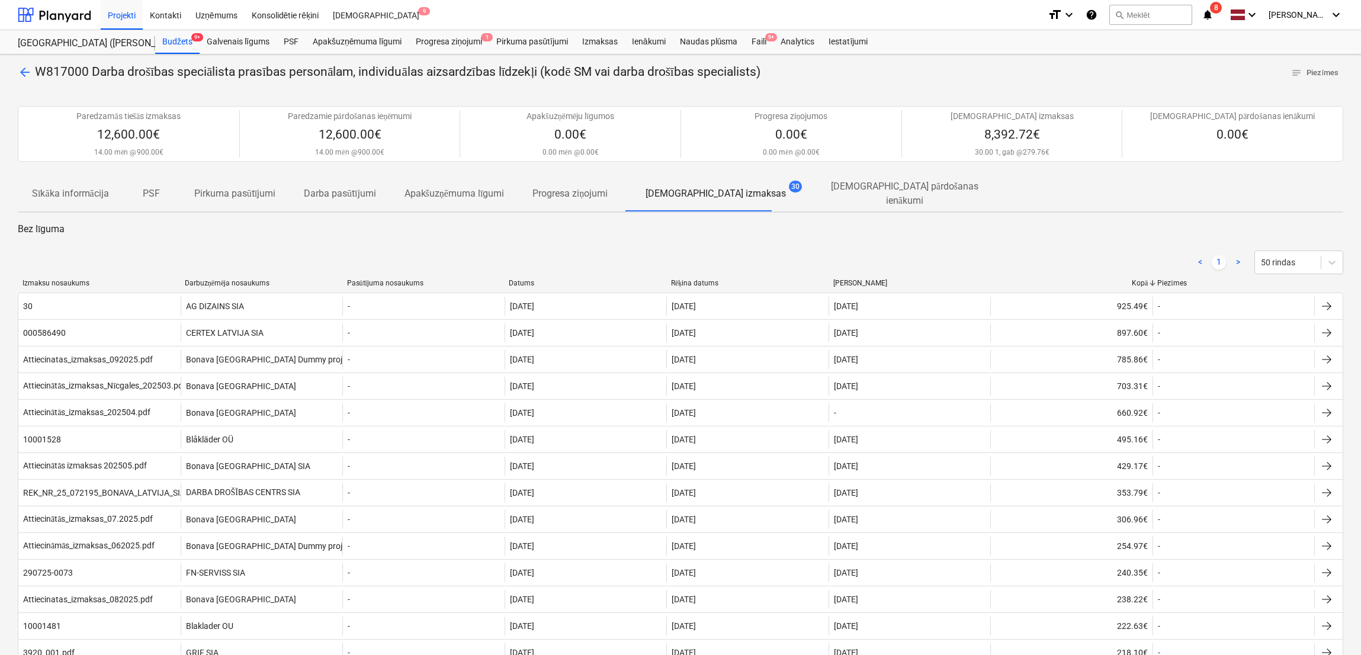
click at [218, 279] on div "Darbuzņēmēja nosaukums" at bounding box center [261, 283] width 153 height 9
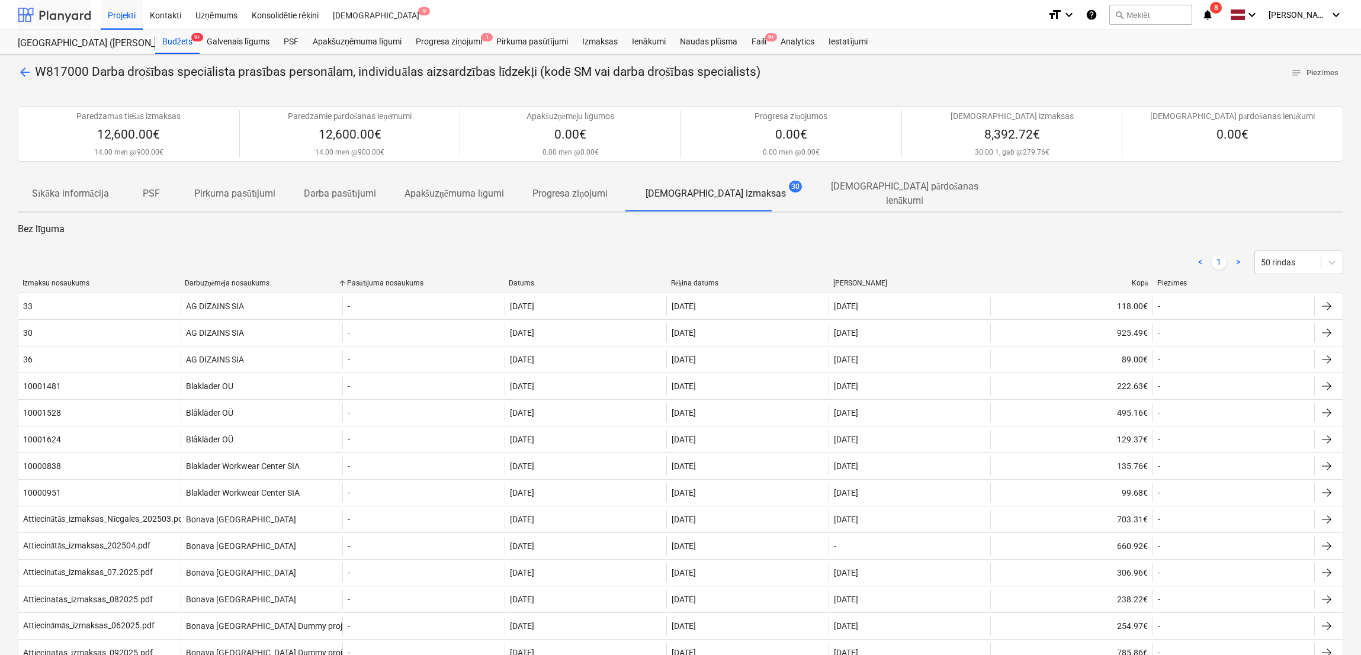
click at [59, 15] on div at bounding box center [54, 15] width 73 height 30
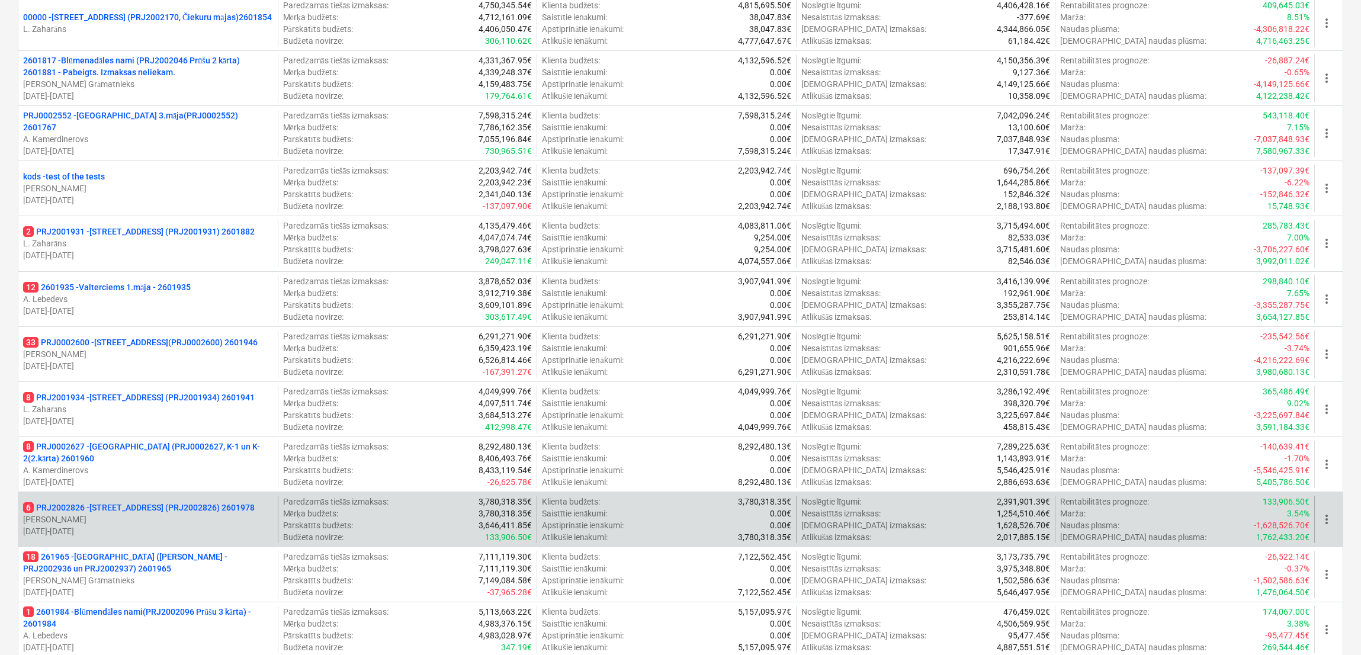
scroll to position [711, 0]
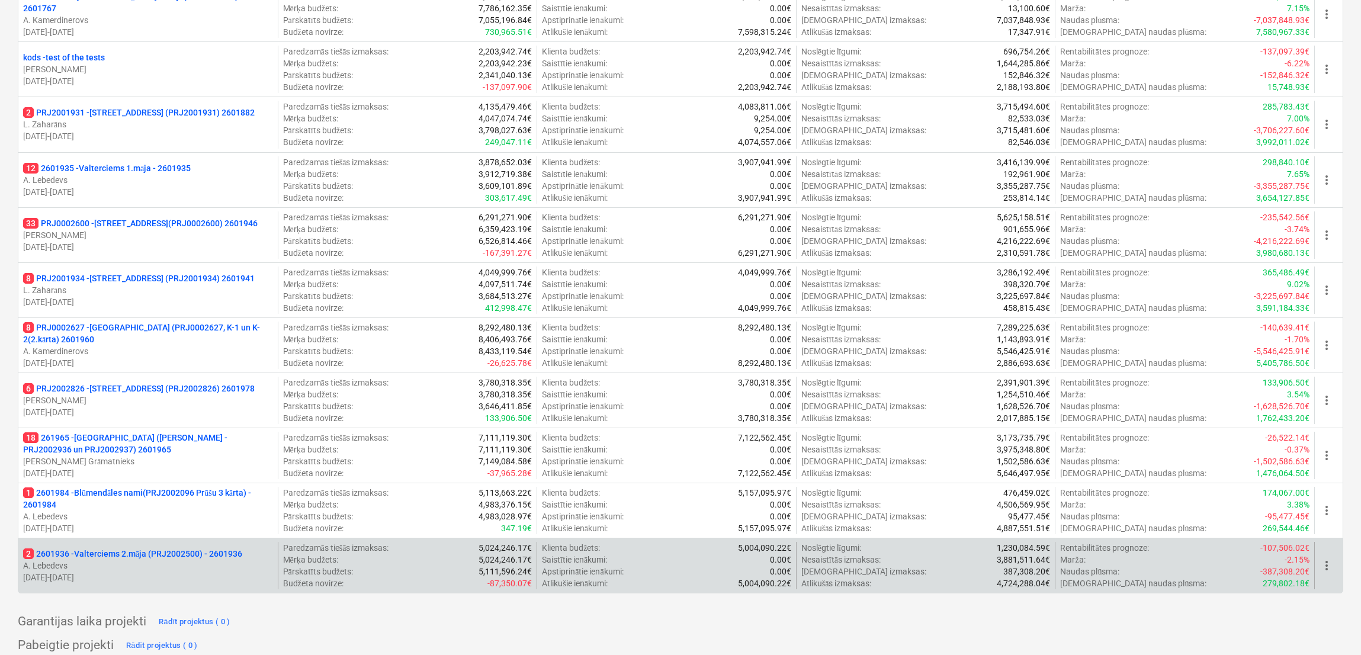
click at [175, 546] on p "2 2601936 - Valterciems 2.māja (PRJ2002500) - 2601936" at bounding box center [132, 554] width 219 height 12
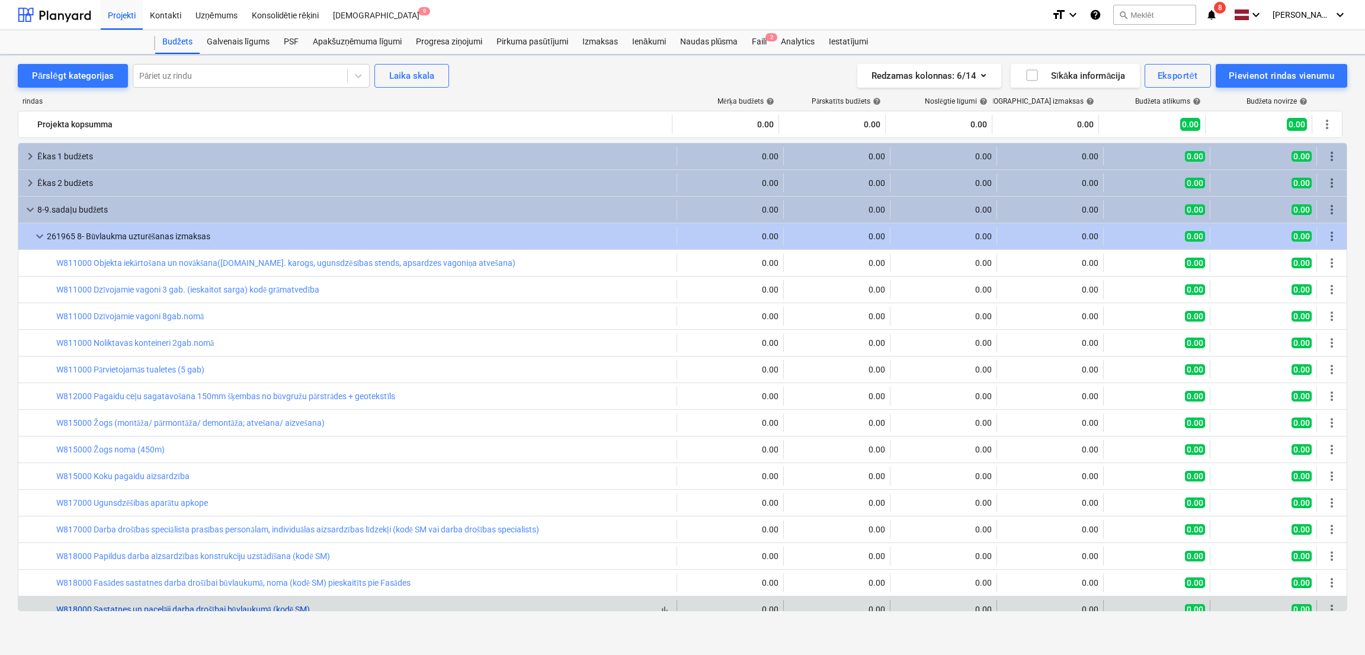
scroll to position [118, 0]
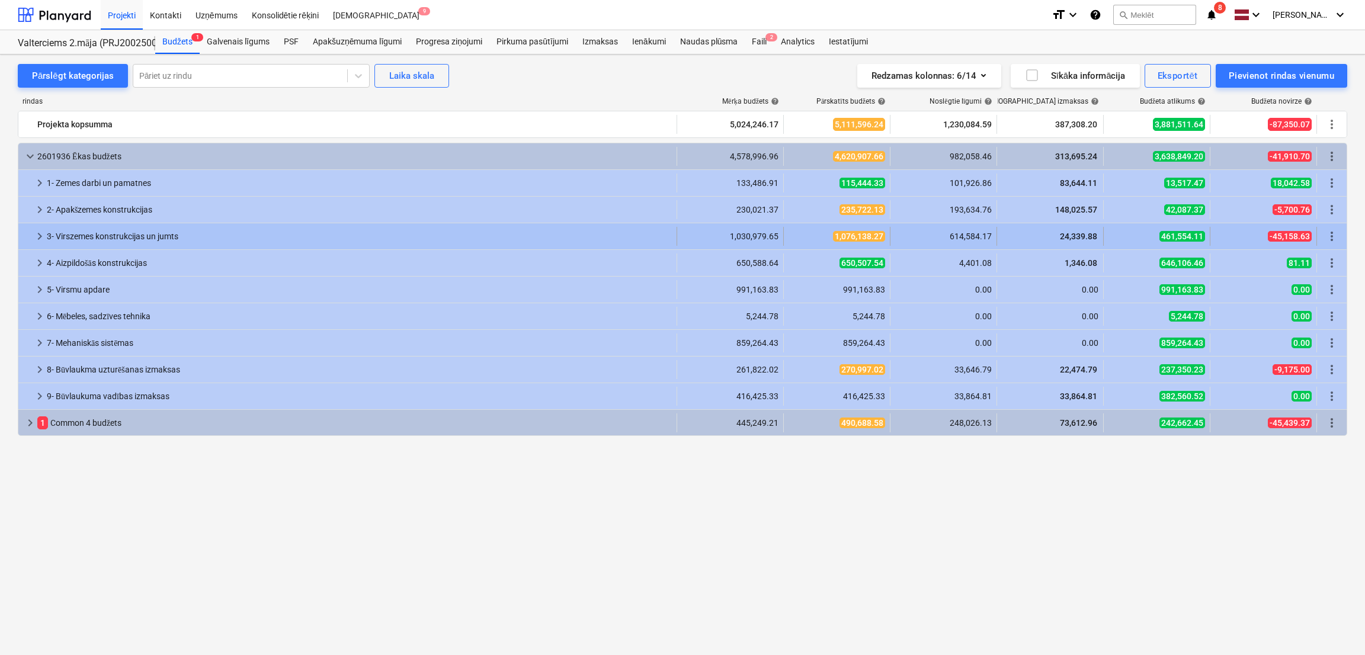
click at [35, 230] on div "keyboard_arrow_right" at bounding box center [40, 236] width 14 height 19
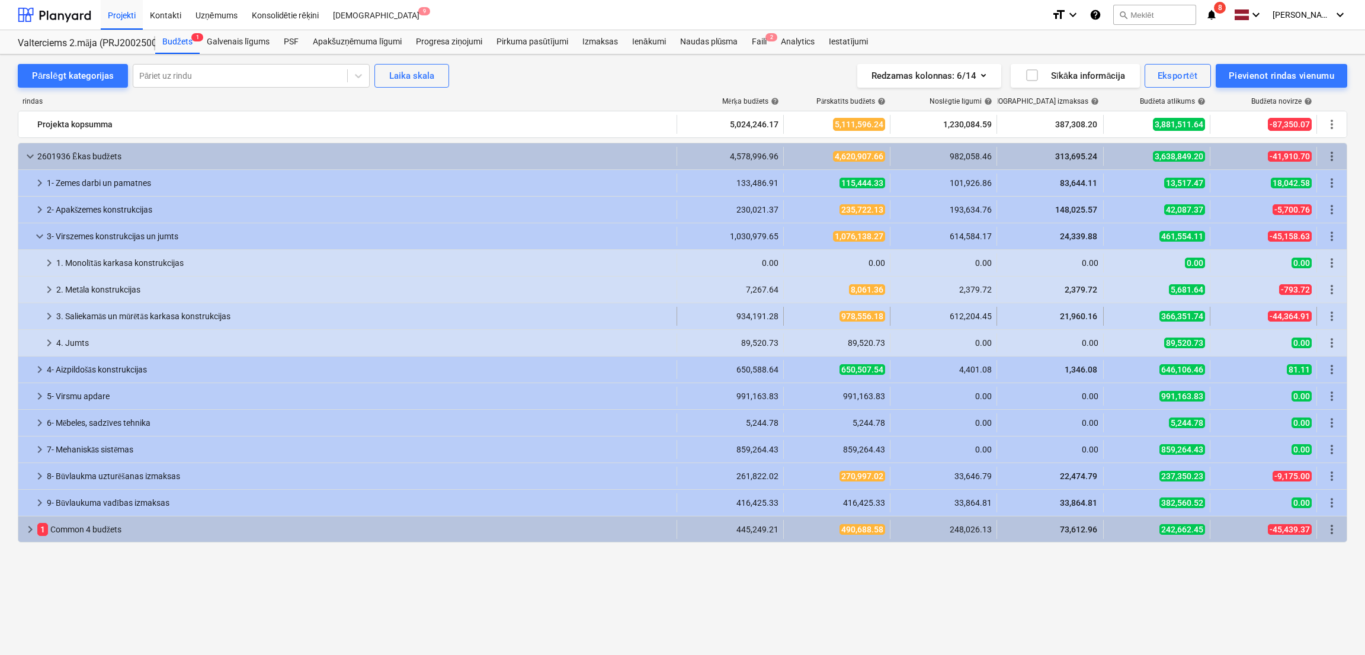
click at [47, 318] on span "keyboard_arrow_right" at bounding box center [49, 316] width 14 height 14
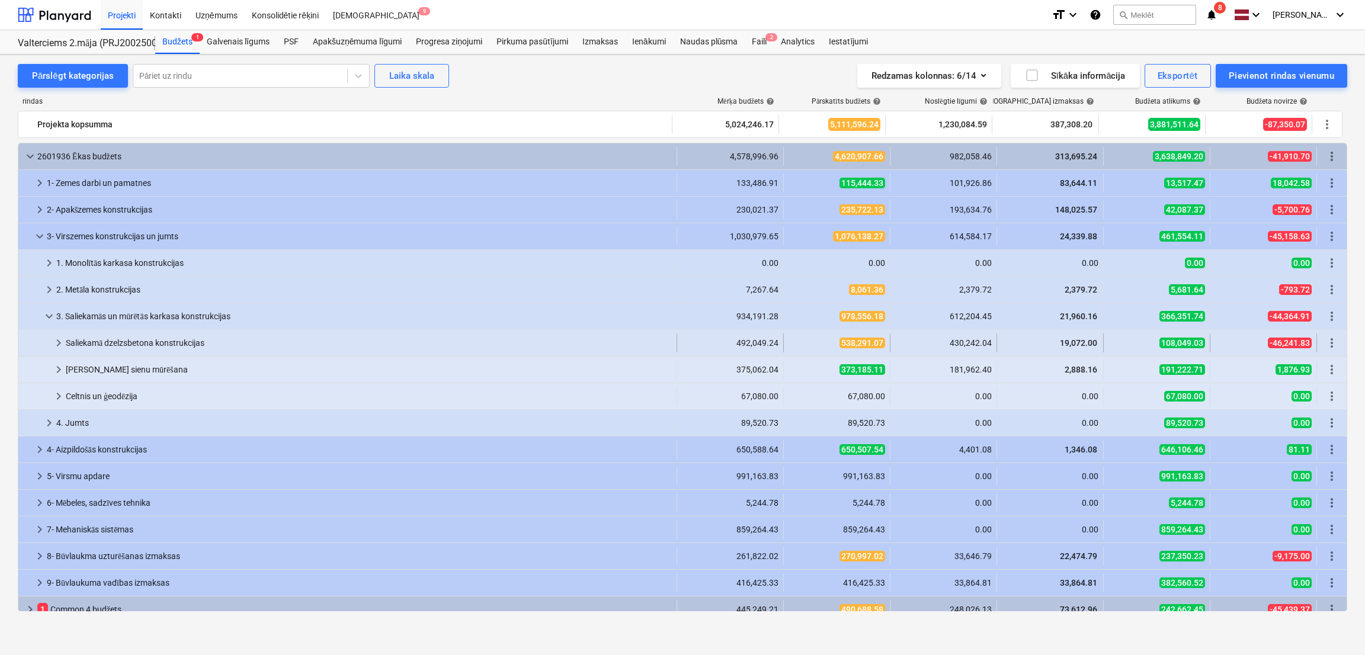
click at [59, 341] on span "keyboard_arrow_right" at bounding box center [59, 343] width 14 height 14
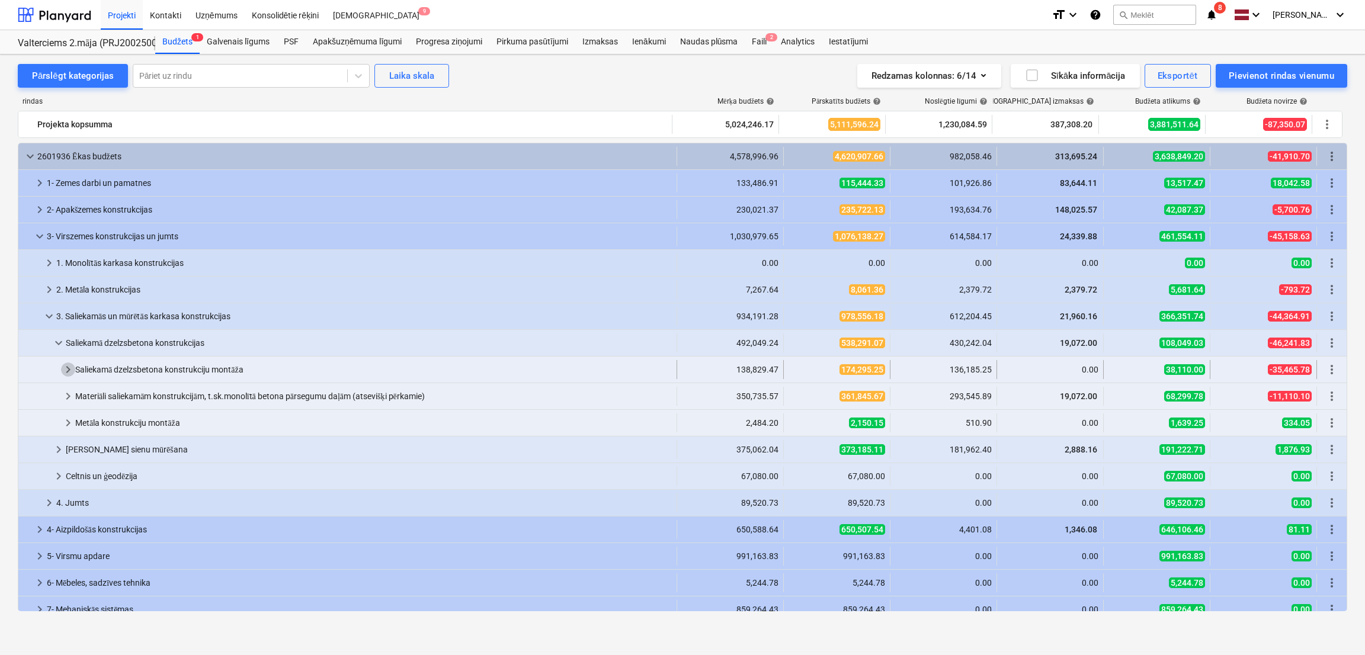
click at [63, 366] on span "keyboard_arrow_right" at bounding box center [68, 370] width 14 height 14
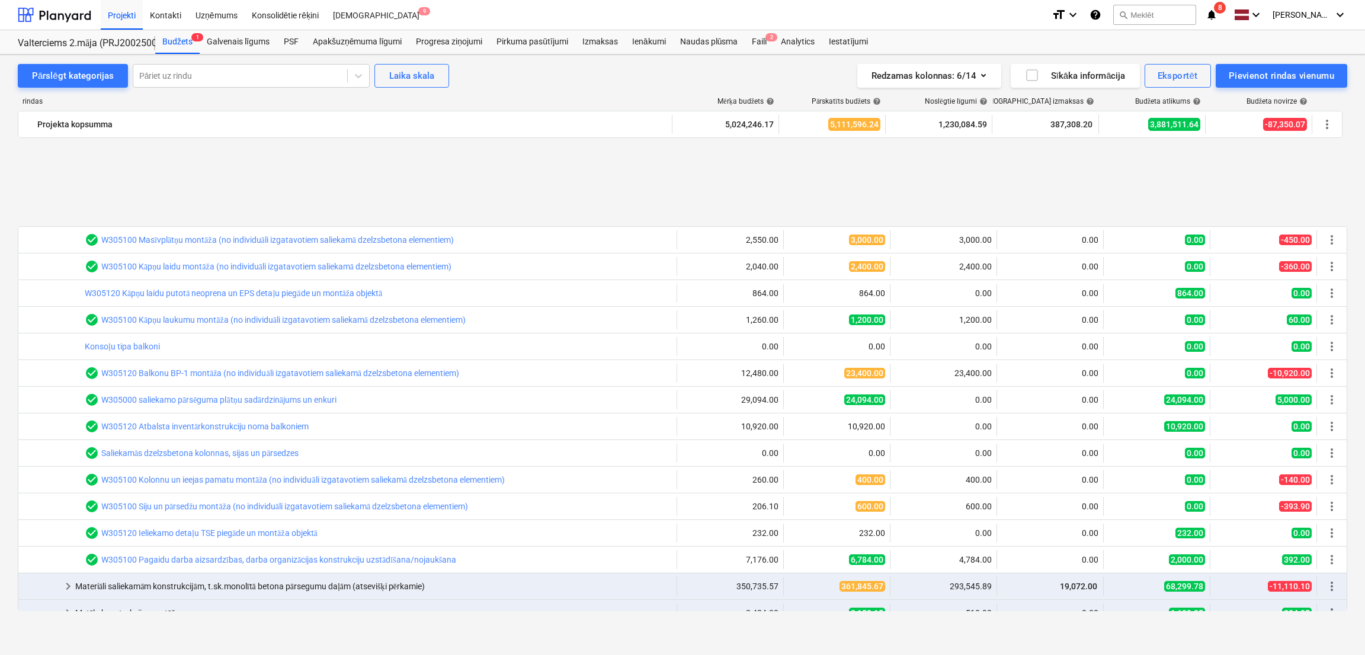
scroll to position [355, 0]
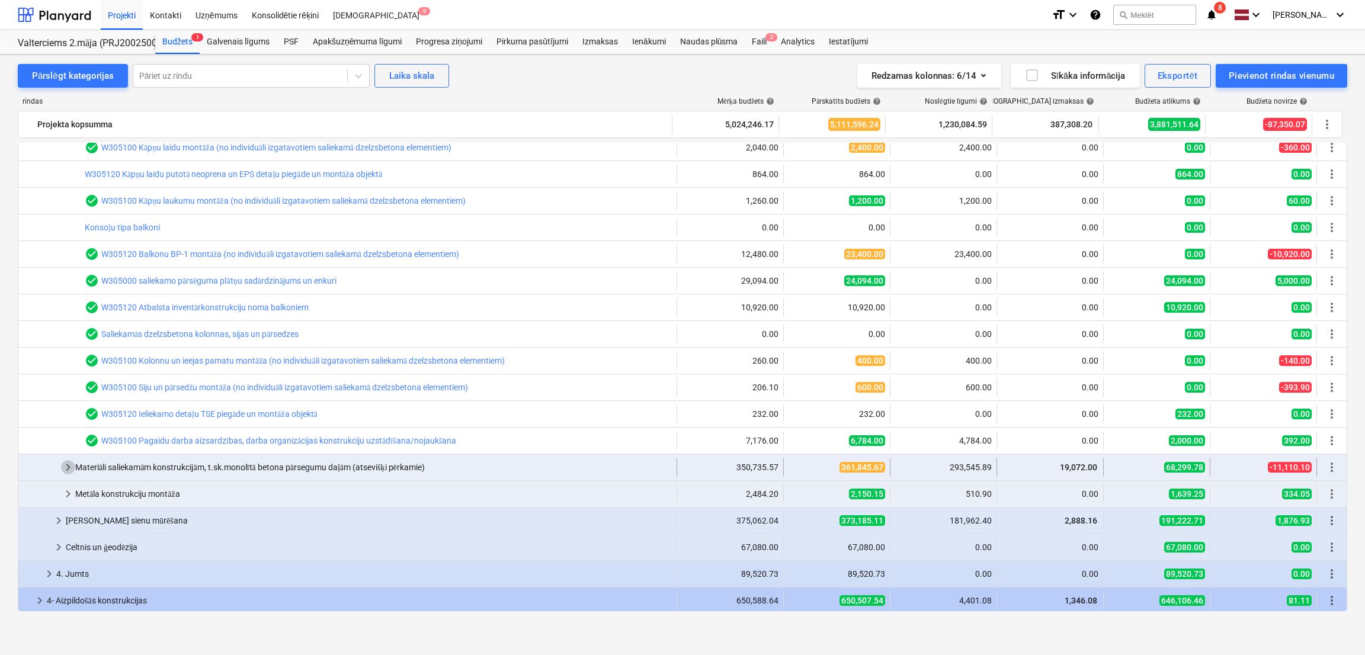
click at [72, 466] on span "keyboard_arrow_right" at bounding box center [68, 467] width 14 height 14
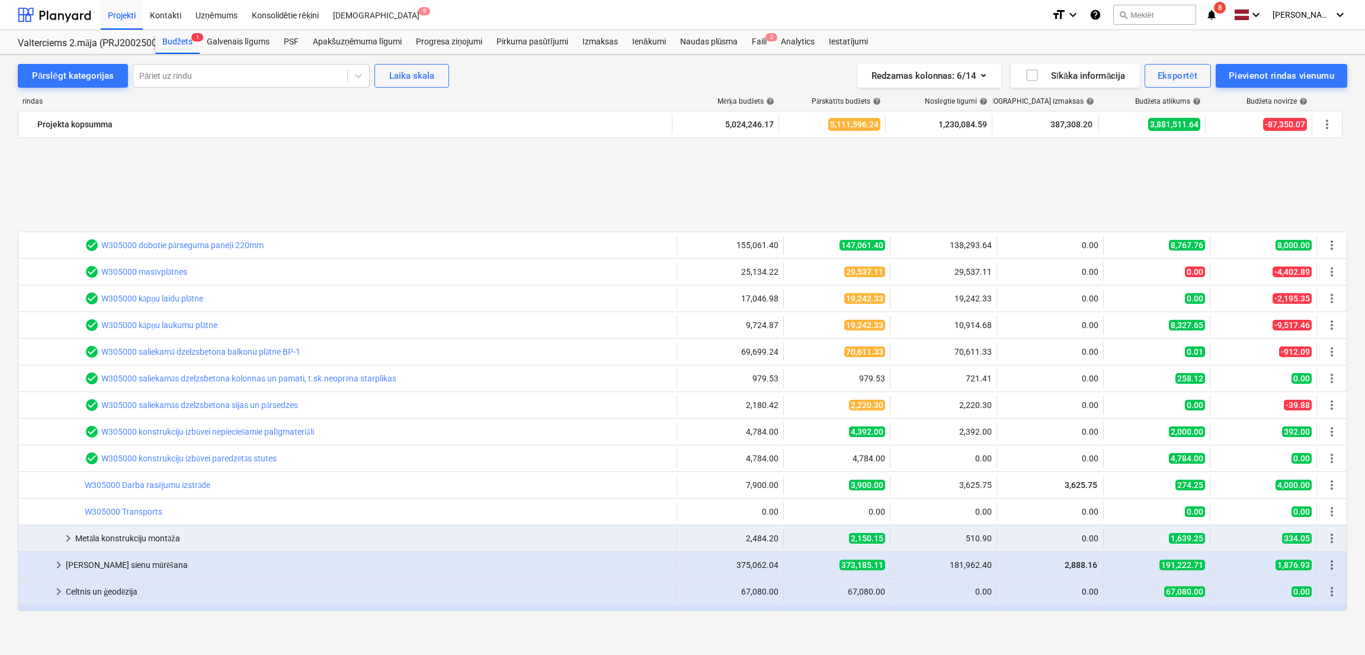
scroll to position [829, 0]
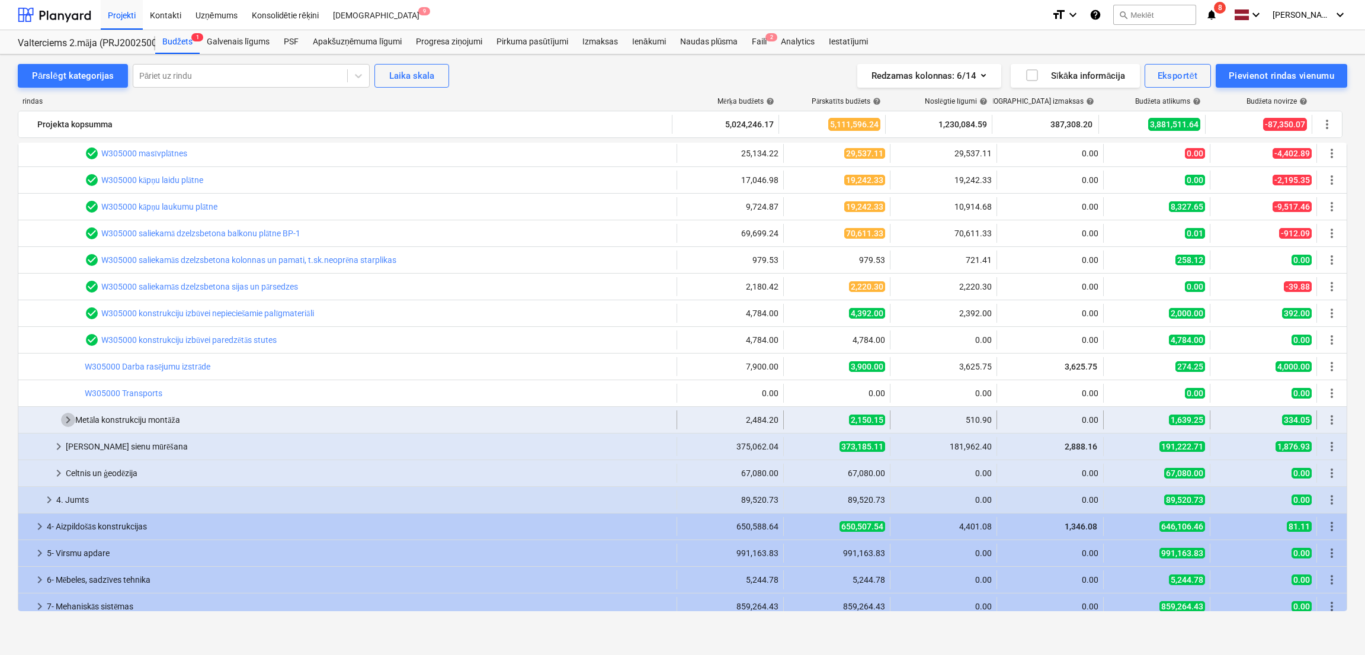
click at [67, 420] on span "keyboard_arrow_right" at bounding box center [68, 420] width 14 height 14
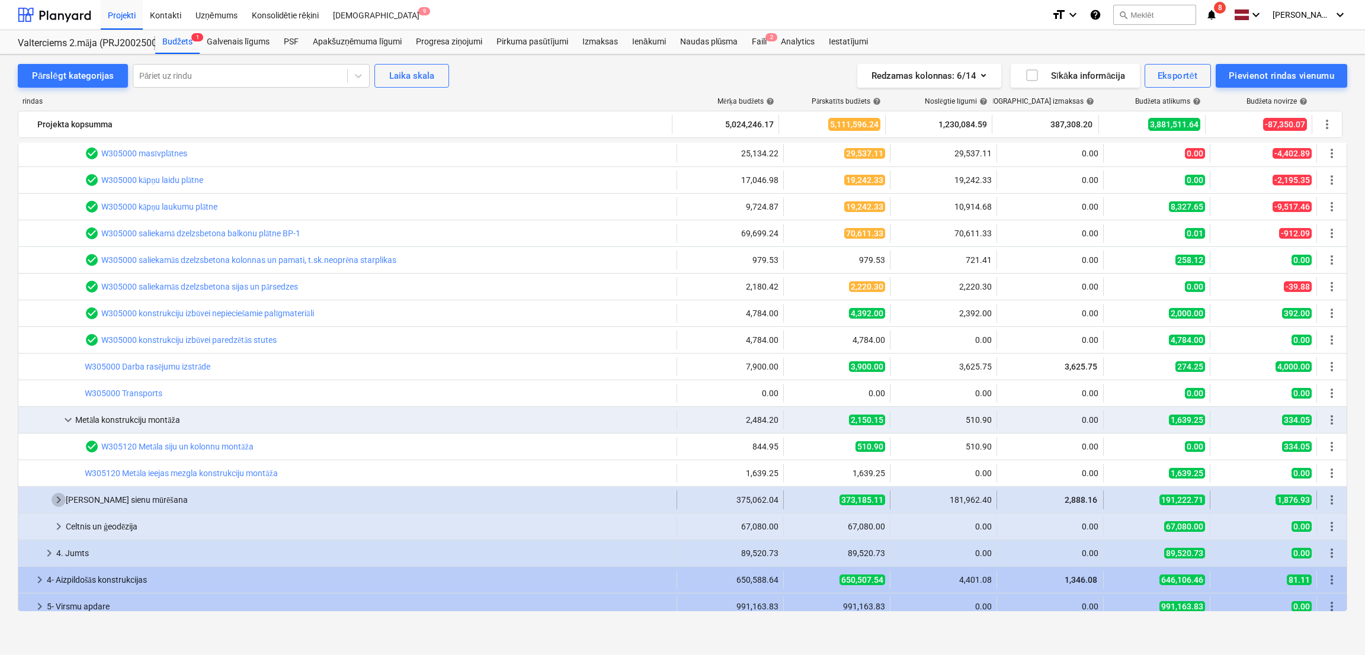
click at [59, 496] on span "keyboard_arrow_right" at bounding box center [59, 500] width 14 height 14
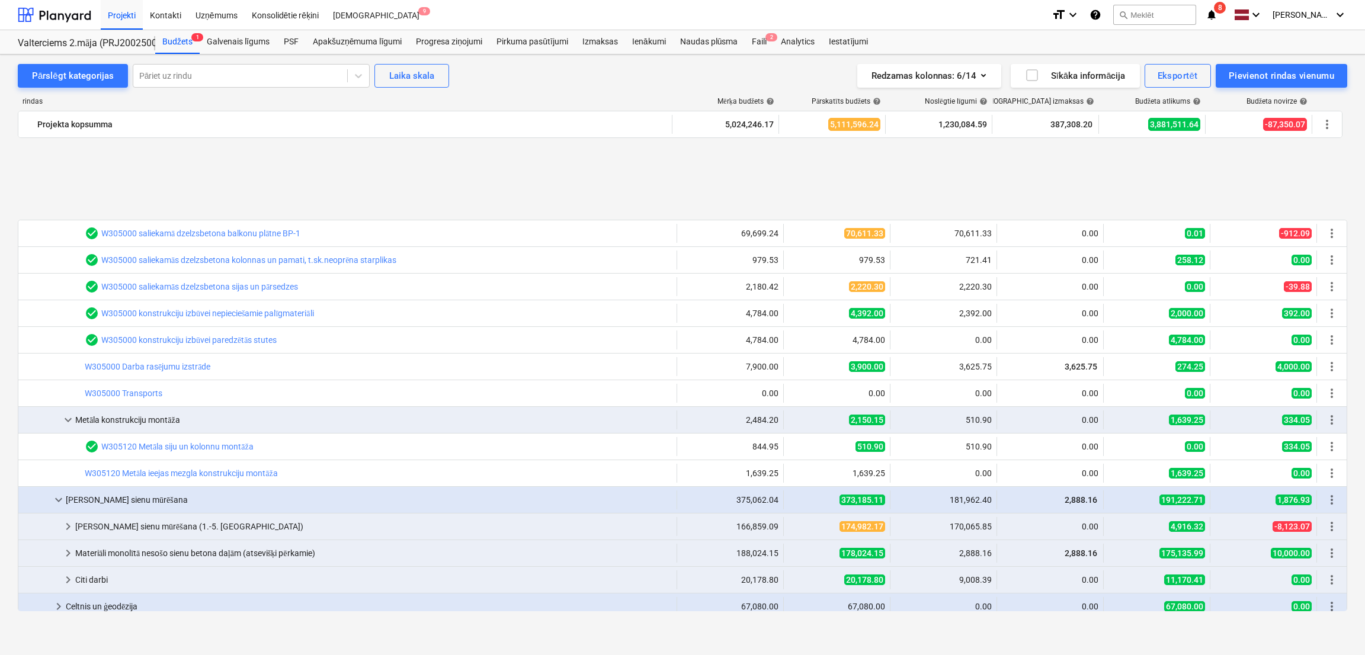
scroll to position [947, 0]
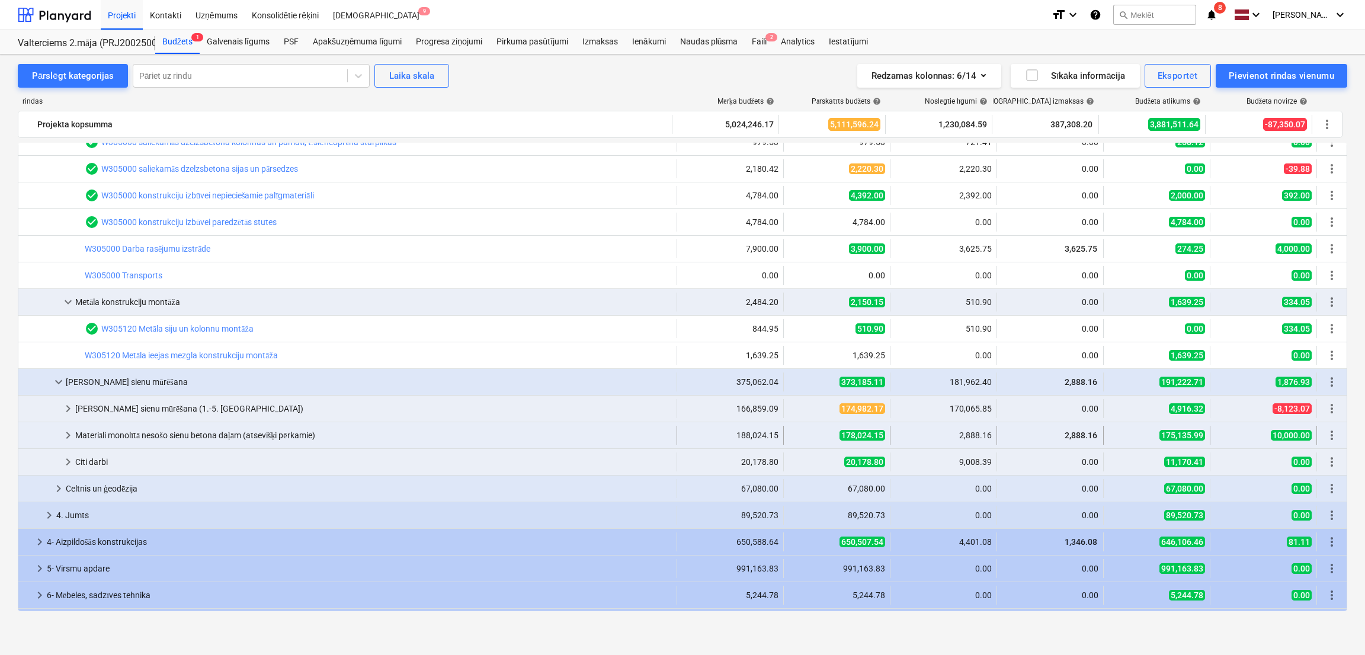
click at [72, 438] on span "keyboard_arrow_right" at bounding box center [68, 435] width 14 height 14
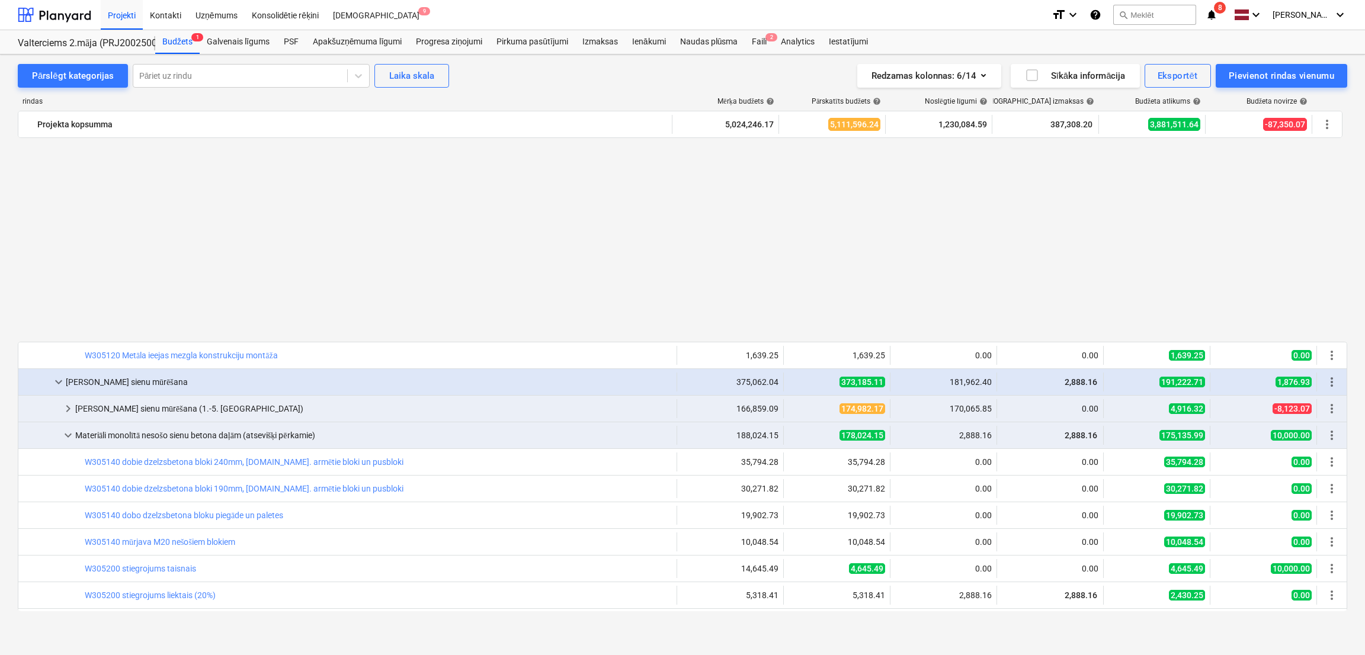
scroll to position [1185, 0]
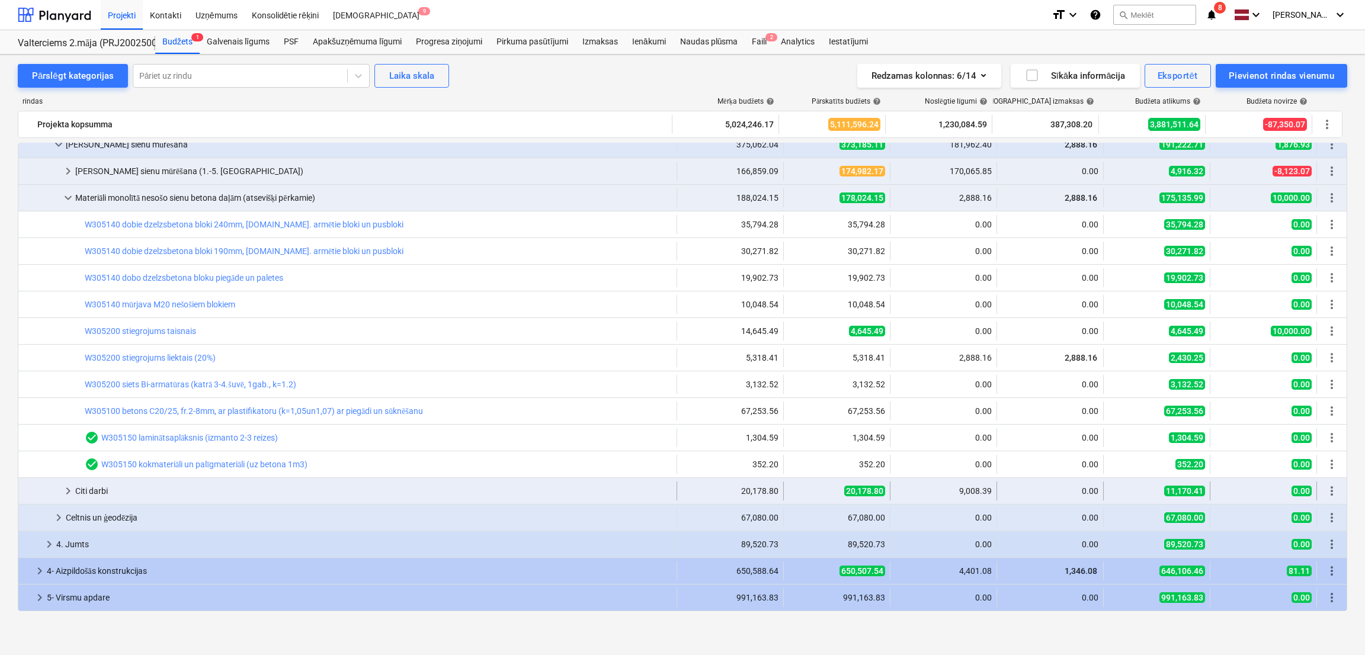
click at [62, 493] on span "keyboard_arrow_right" at bounding box center [68, 491] width 14 height 14
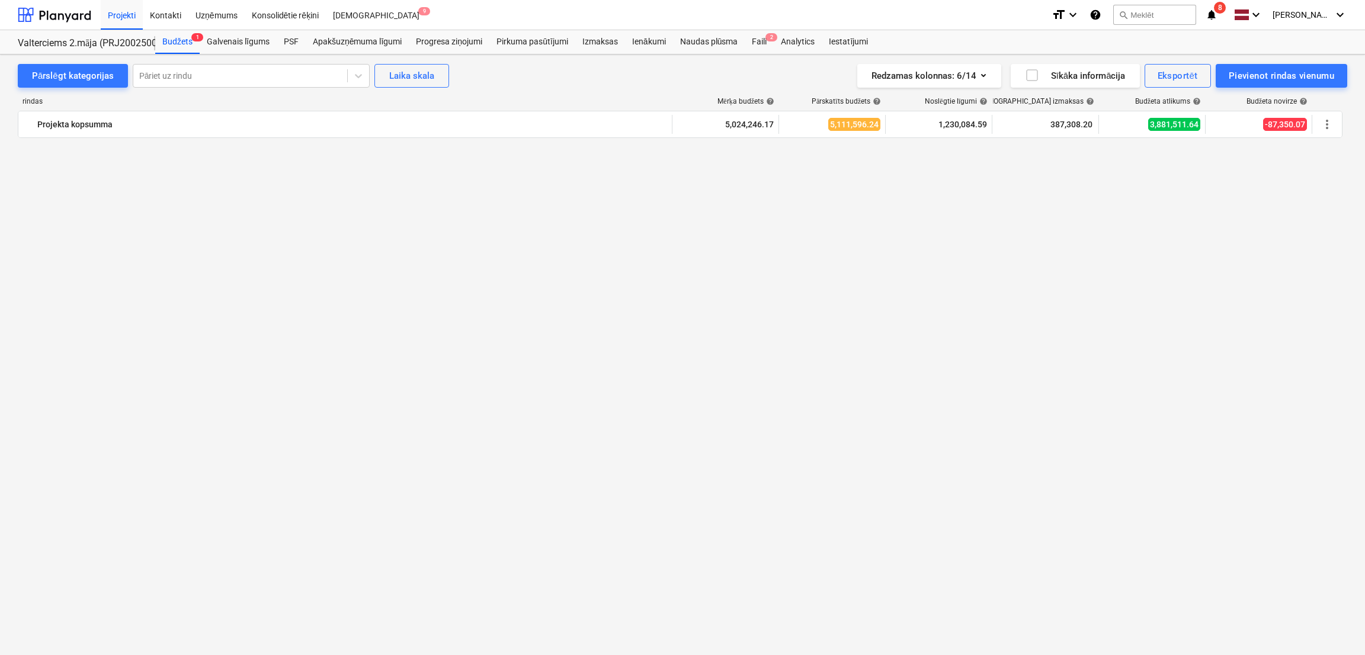
scroll to position [0, 0]
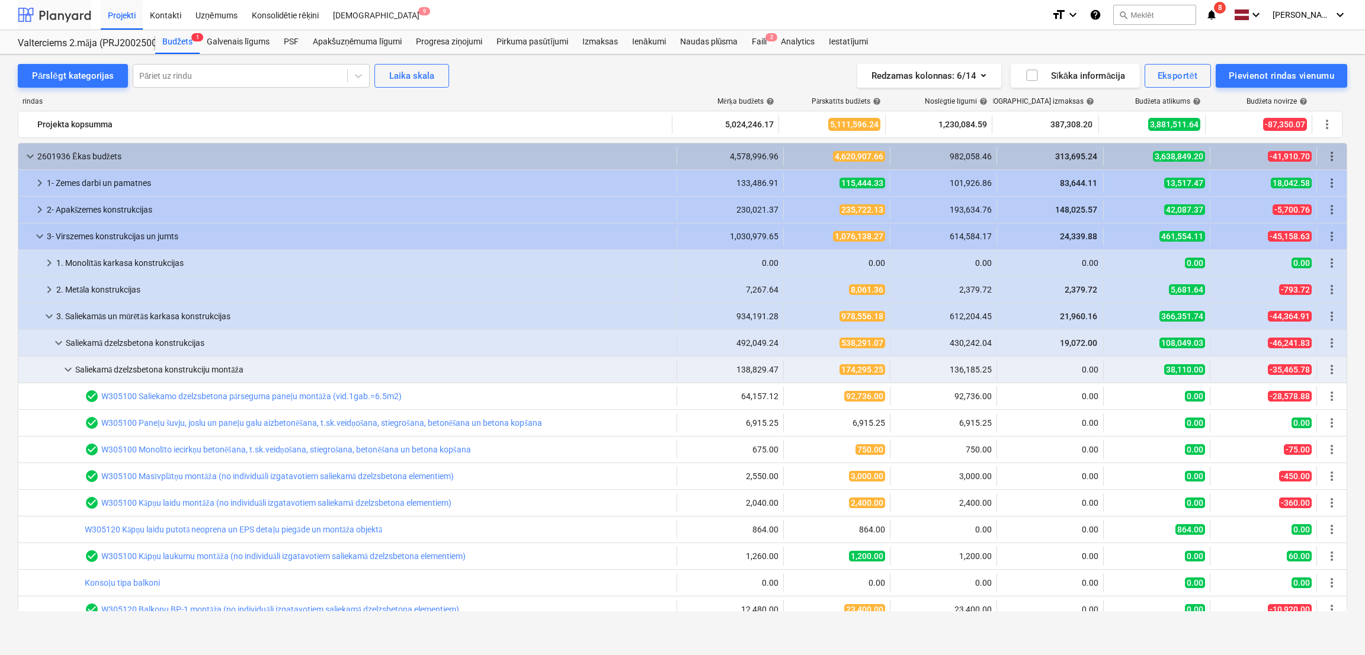
click at [69, 18] on div at bounding box center [54, 15] width 73 height 30
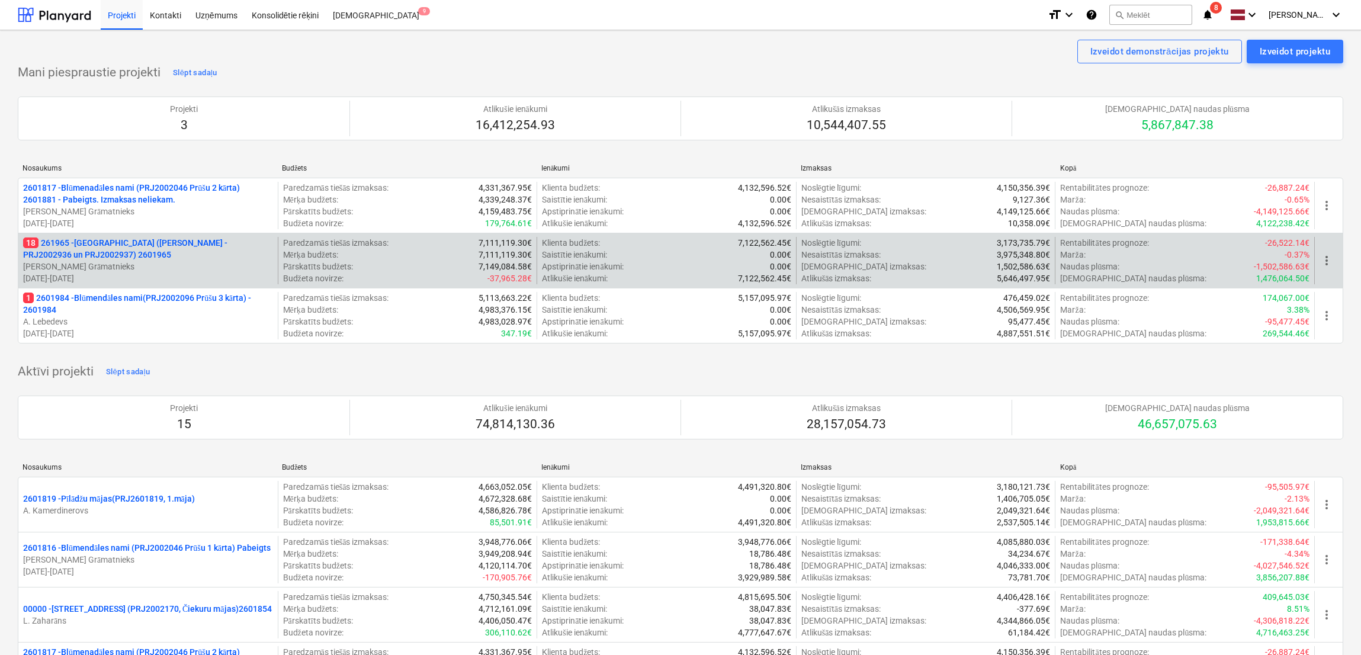
click at [136, 245] on p "18 261965 - [GEOGRAPHIC_DATA] ([PERSON_NAME] - PRJ2002936 un PRJ2002937) 2601965" at bounding box center [148, 249] width 250 height 24
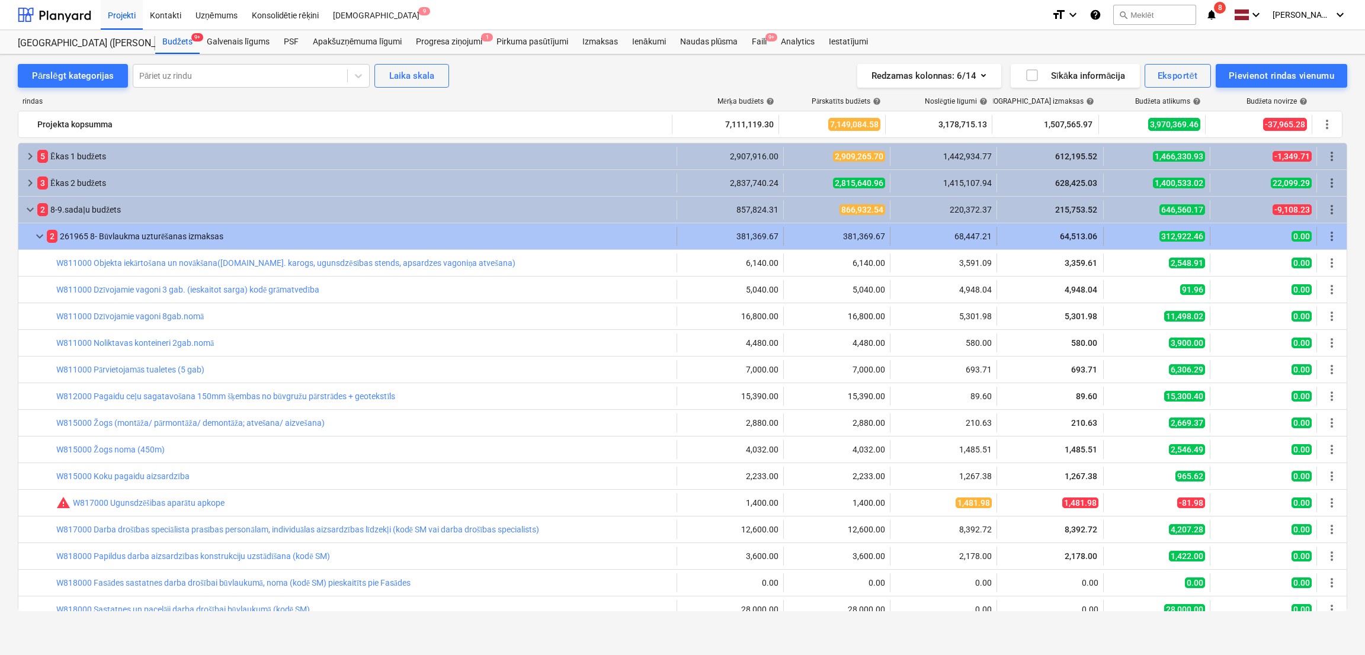
click at [40, 234] on span "keyboard_arrow_down" at bounding box center [40, 236] width 14 height 14
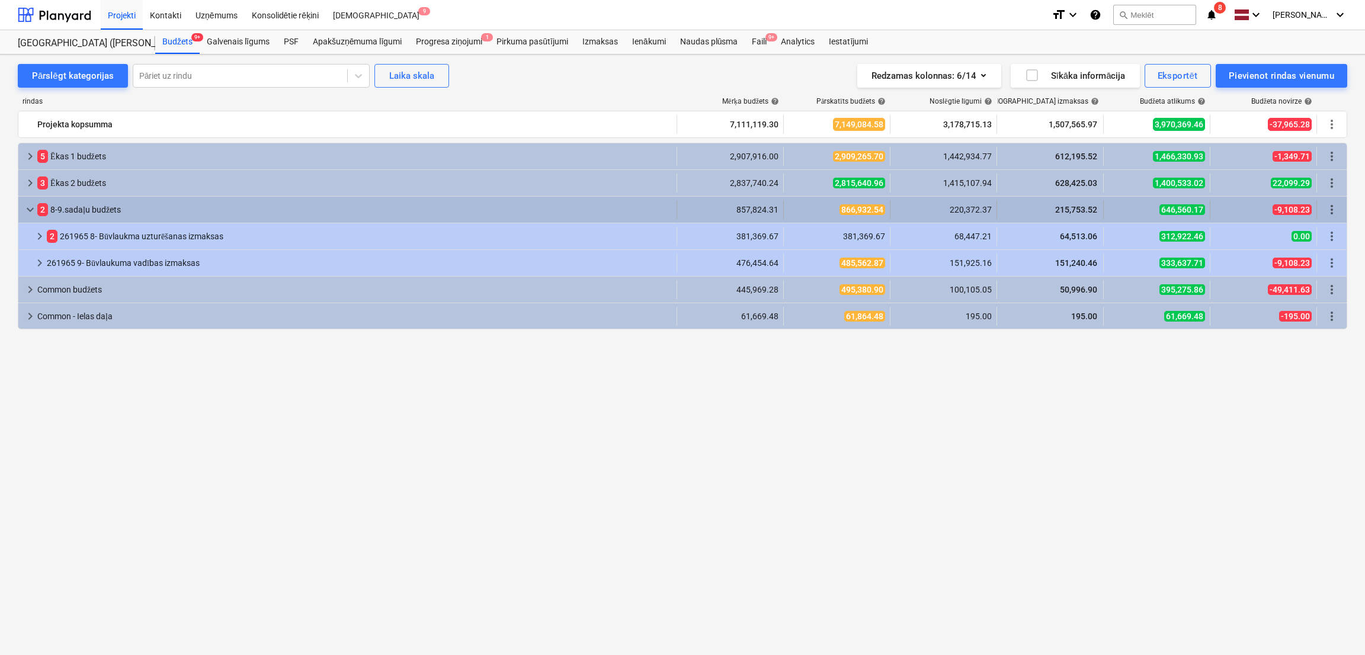
click at [33, 211] on span "keyboard_arrow_down" at bounding box center [30, 210] width 14 height 14
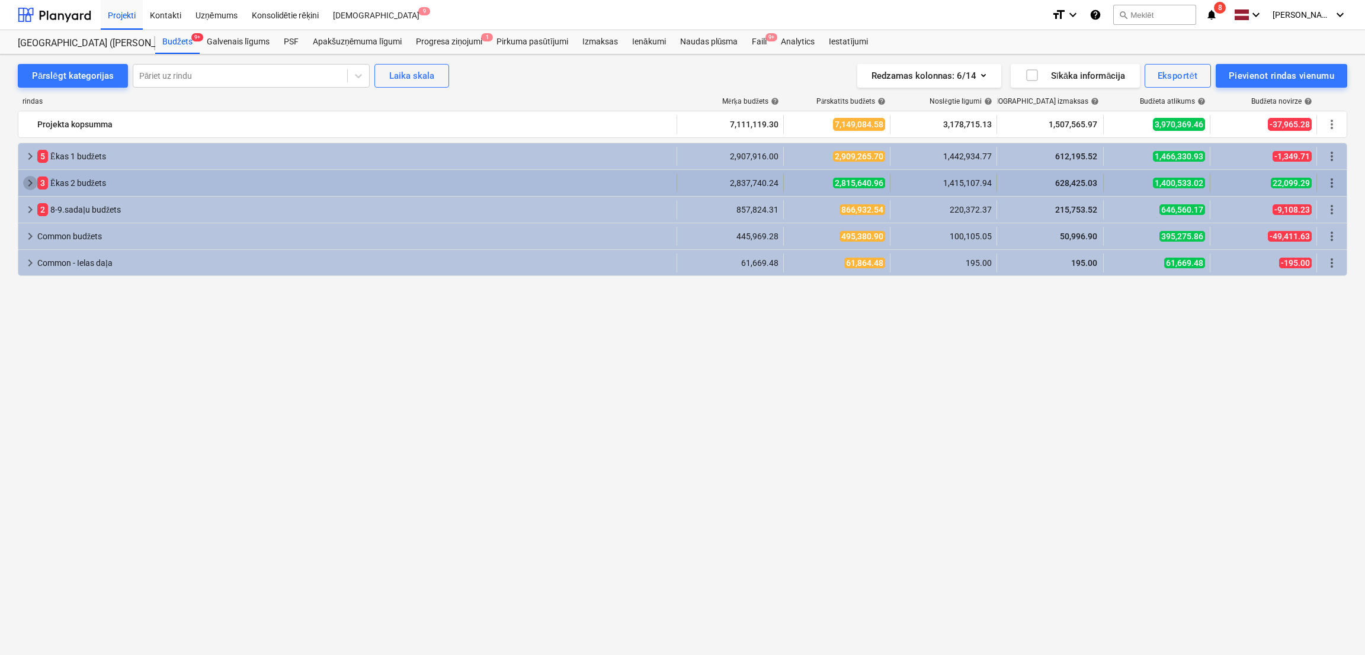
click at [27, 185] on span "keyboard_arrow_right" at bounding box center [30, 183] width 14 height 14
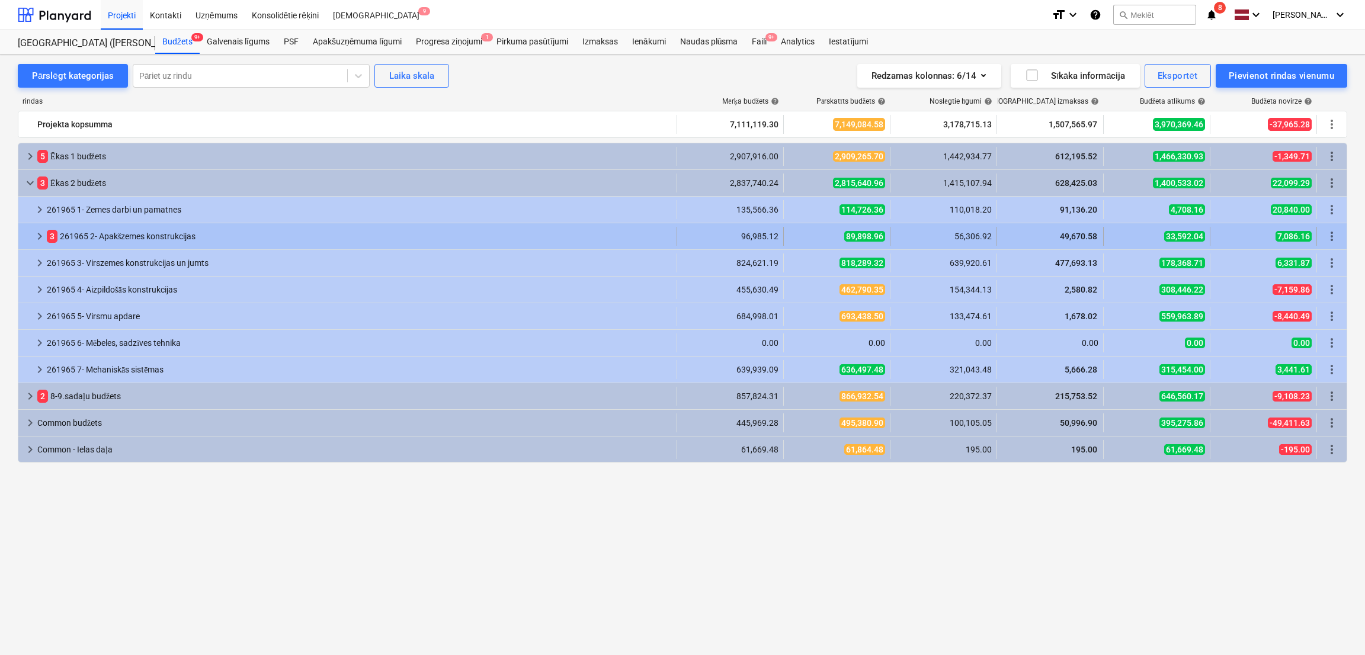
click at [39, 235] on span "keyboard_arrow_right" at bounding box center [40, 236] width 14 height 14
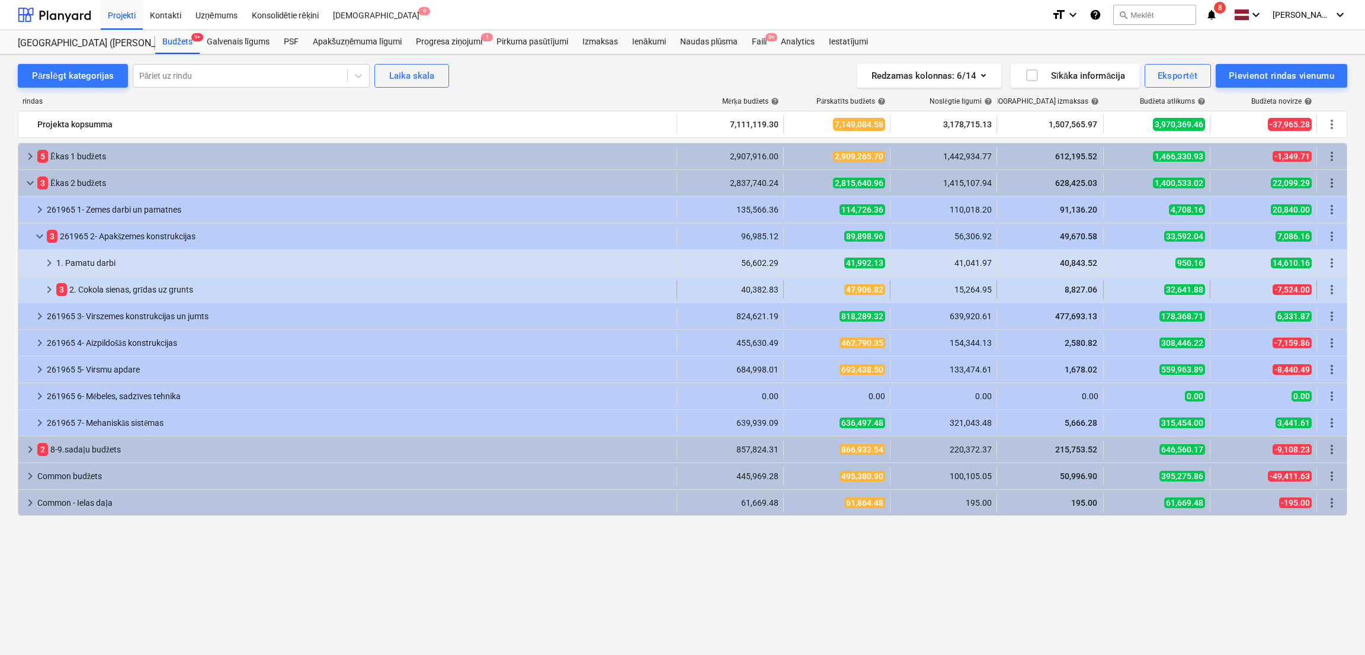
click at [48, 292] on span "keyboard_arrow_right" at bounding box center [49, 290] width 14 height 14
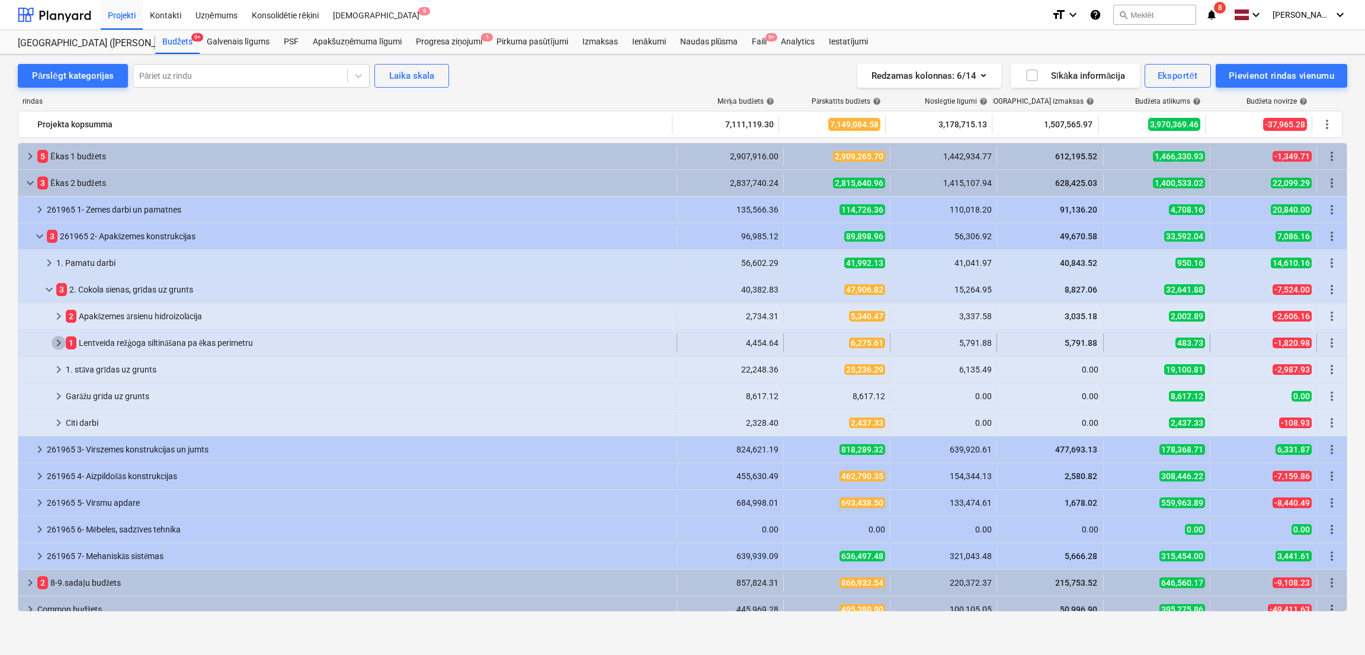
click at [58, 341] on span "keyboard_arrow_right" at bounding box center [59, 343] width 14 height 14
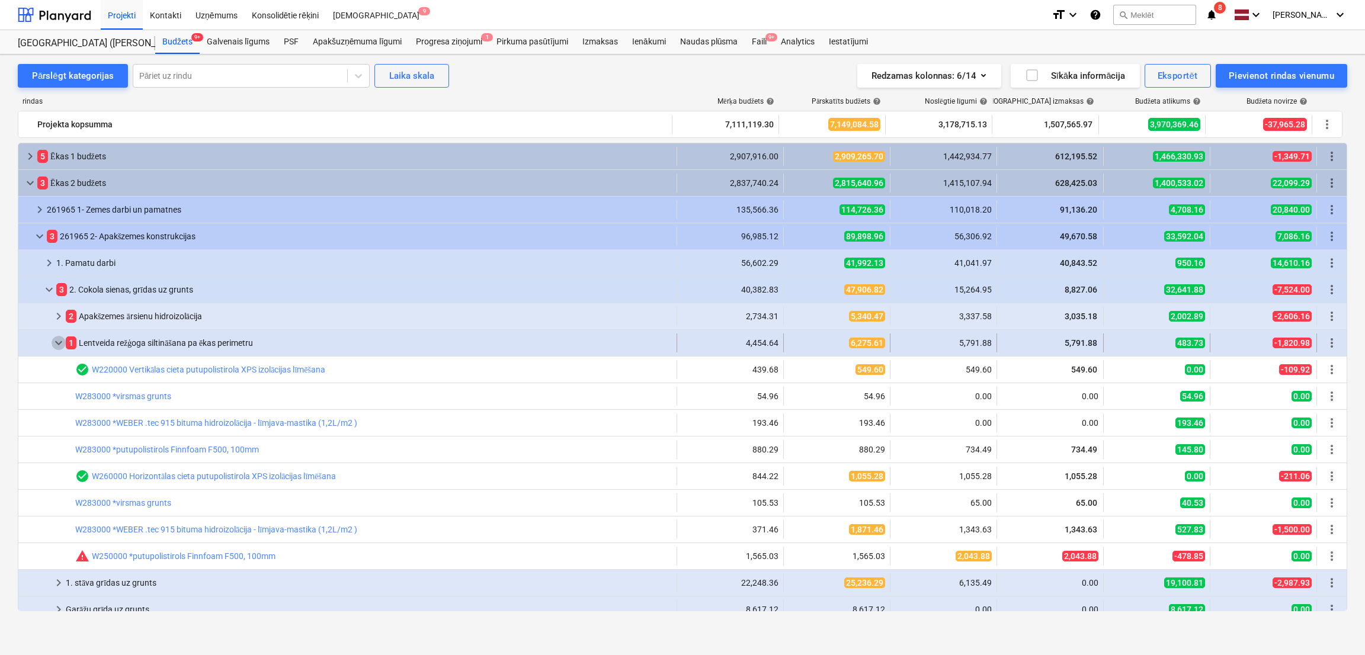
click at [58, 341] on span "keyboard_arrow_down" at bounding box center [59, 343] width 14 height 14
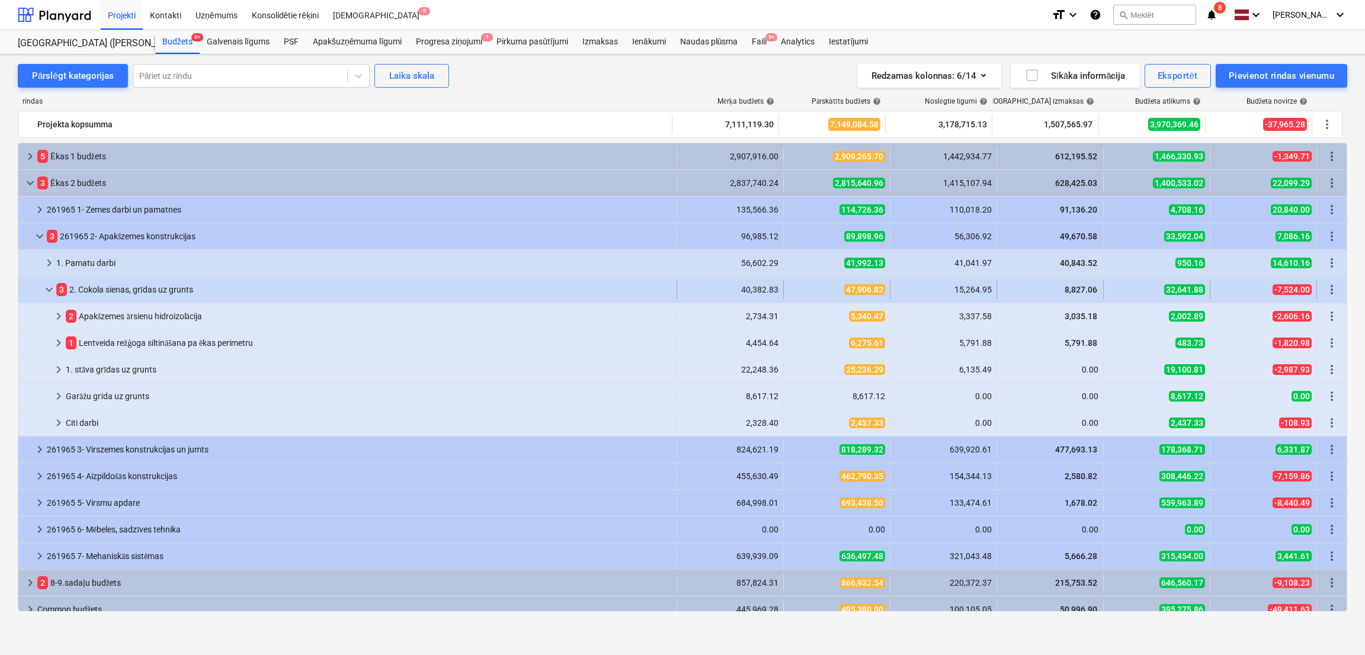
click at [47, 291] on span "keyboard_arrow_down" at bounding box center [49, 290] width 14 height 14
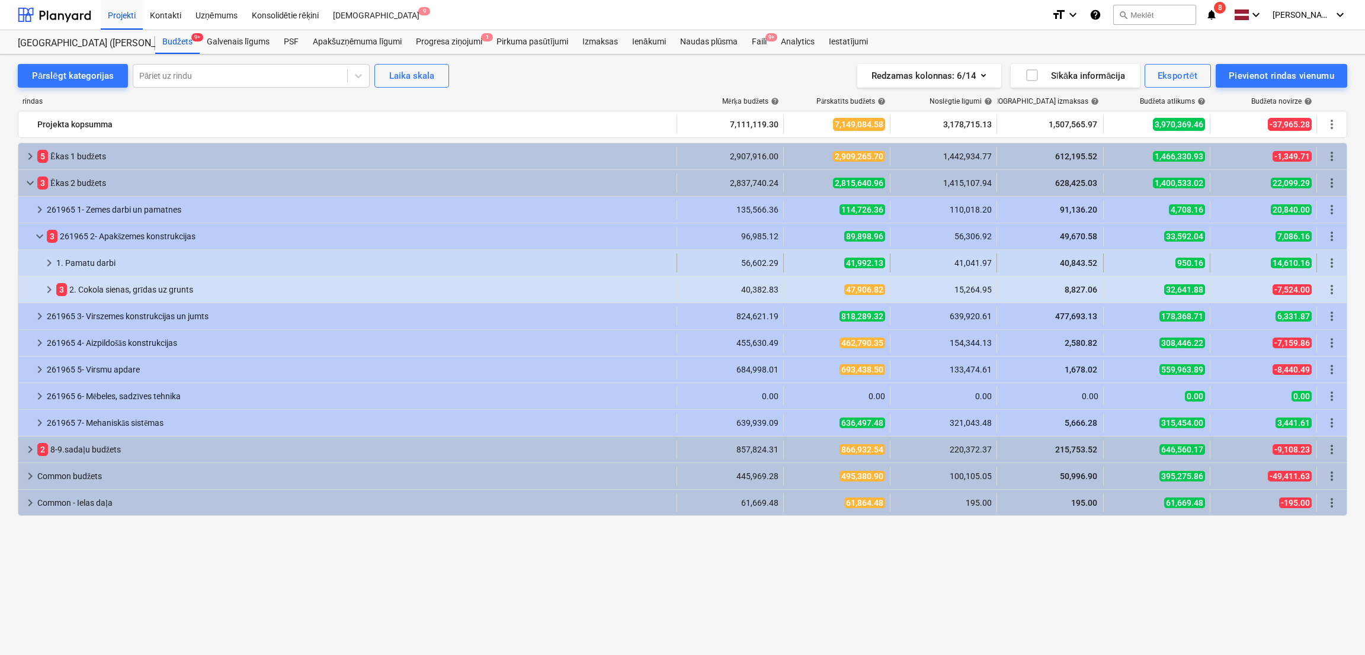
click at [43, 255] on div "keyboard_arrow_right" at bounding box center [49, 263] width 14 height 19
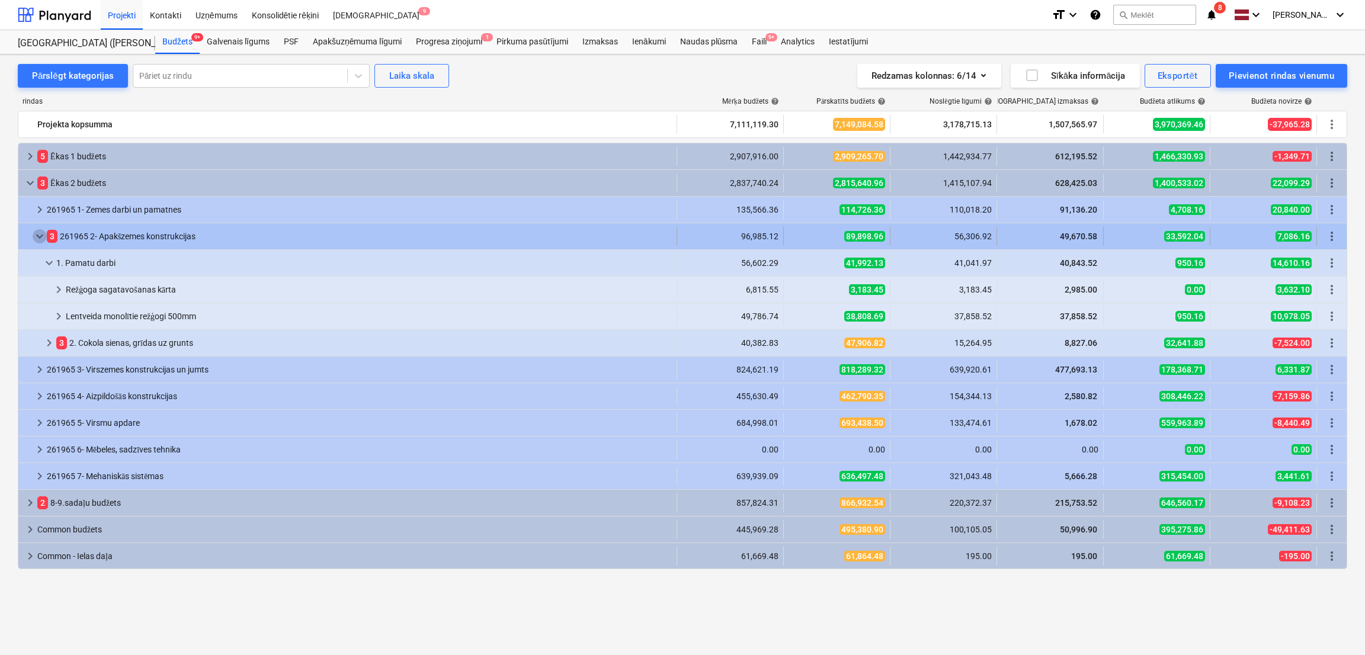
click at [40, 236] on span "keyboard_arrow_down" at bounding box center [40, 236] width 14 height 14
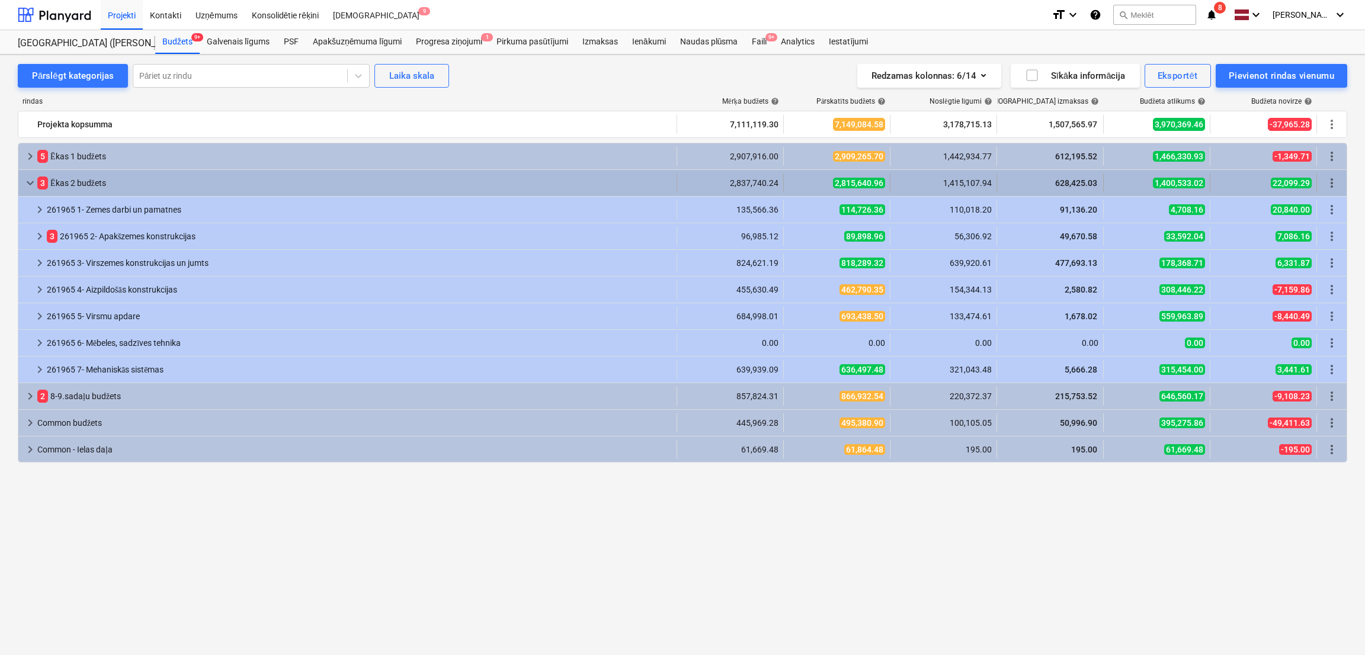
click at [30, 178] on span "keyboard_arrow_down" at bounding box center [30, 183] width 14 height 14
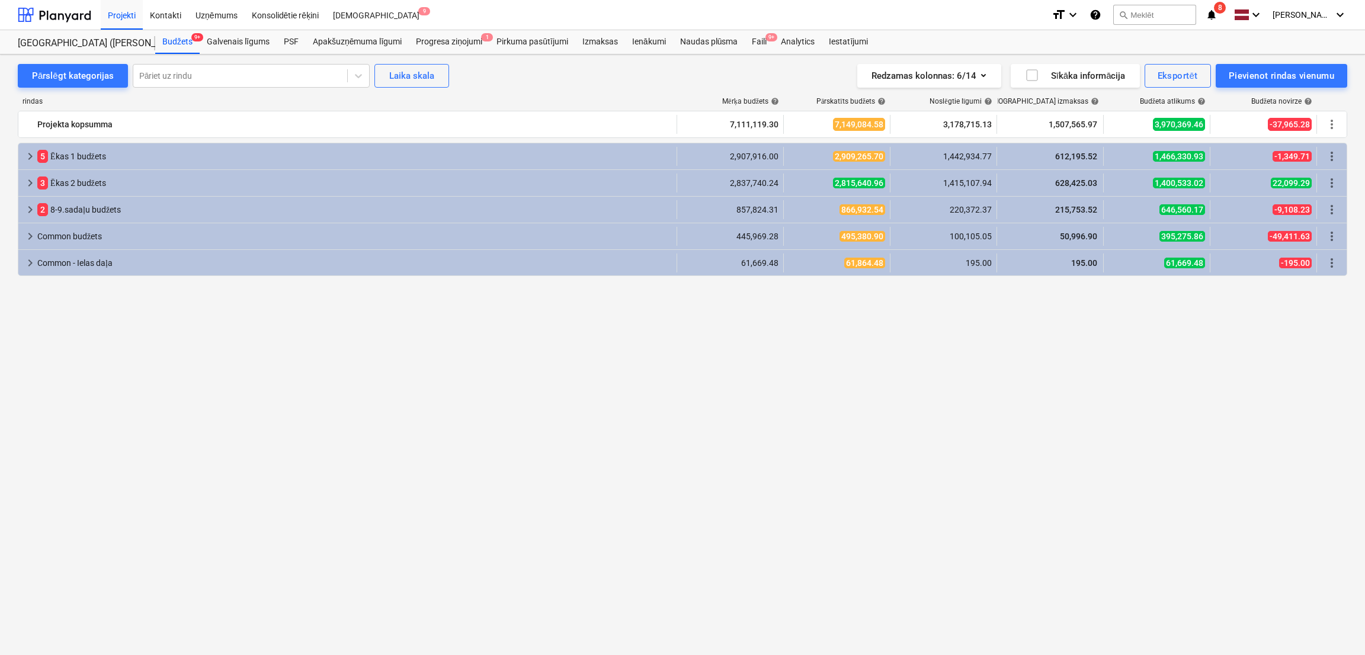
click at [1137, 14] on icon "notifications" at bounding box center [1211, 15] width 12 height 14
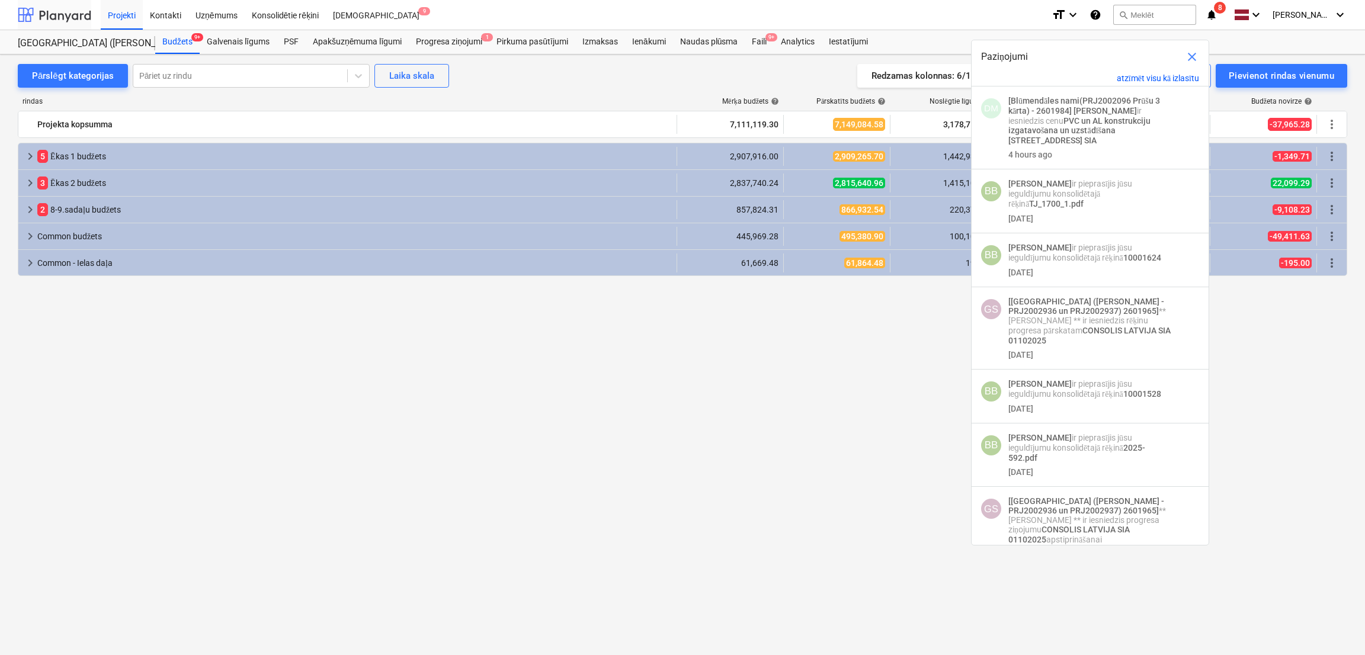
drag, startPoint x: 73, startPoint y: 14, endPoint x: 75, endPoint y: 2, distance: 12.0
click at [72, 12] on div at bounding box center [54, 15] width 73 height 30
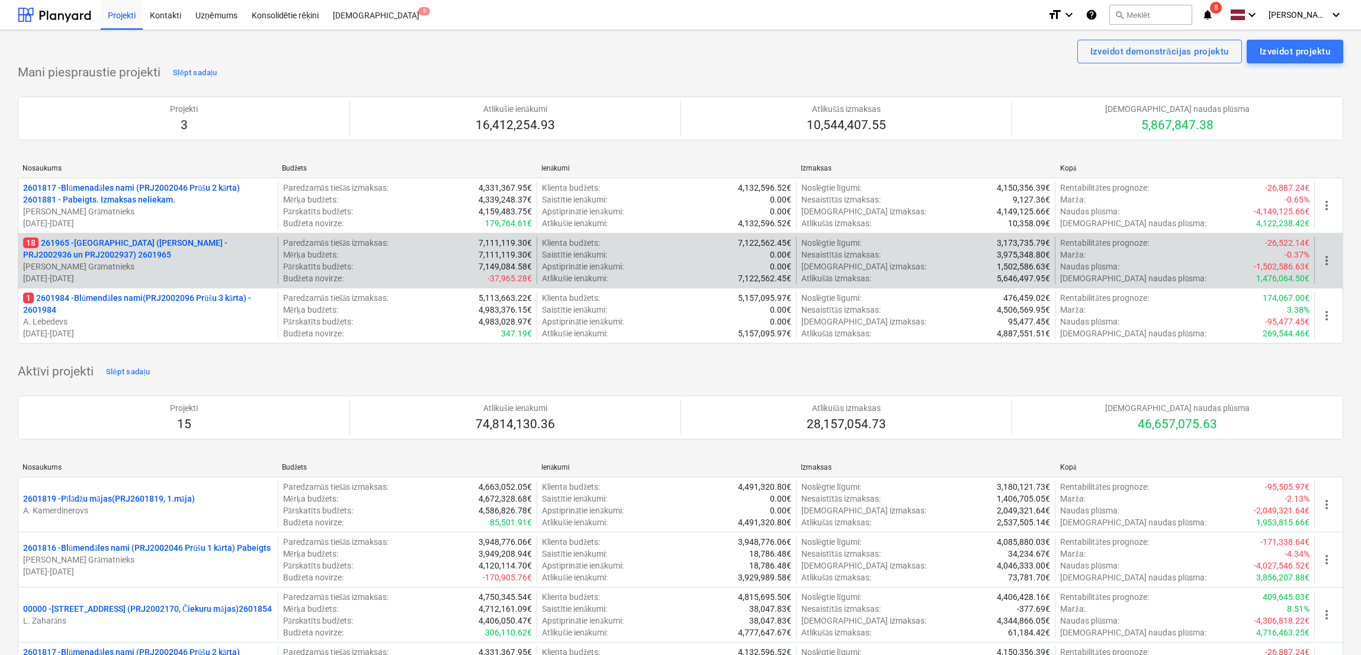
click at [144, 242] on p "18 261965 - [GEOGRAPHIC_DATA] ([PERSON_NAME] - PRJ2002936 un PRJ2002937) 2601965" at bounding box center [148, 249] width 250 height 24
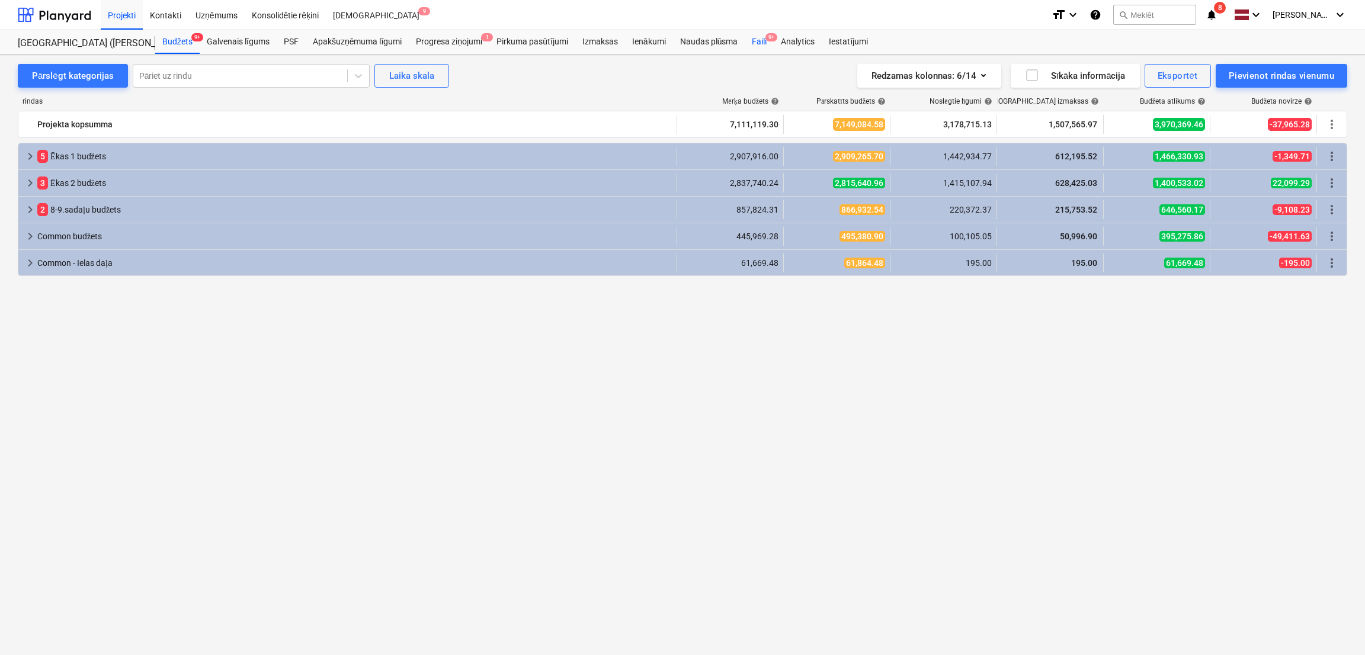
click at [748, 37] on div "Faili 9+" at bounding box center [759, 42] width 29 height 24
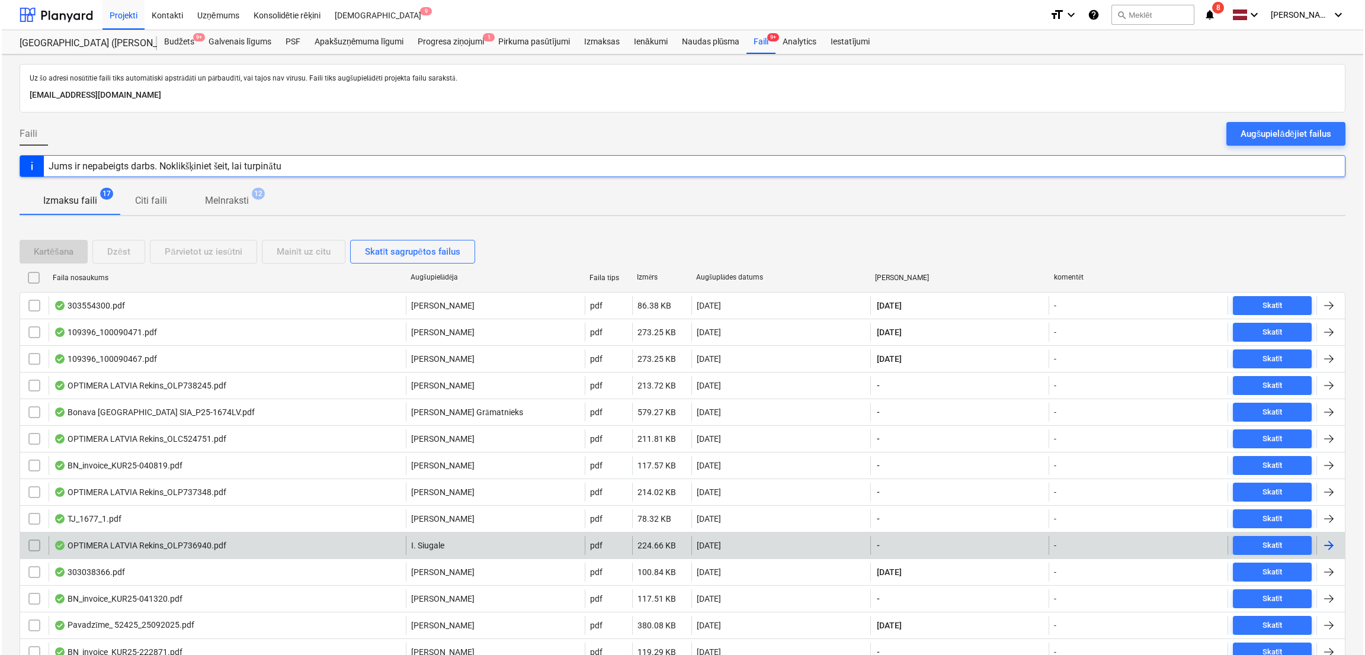
scroll to position [134, 0]
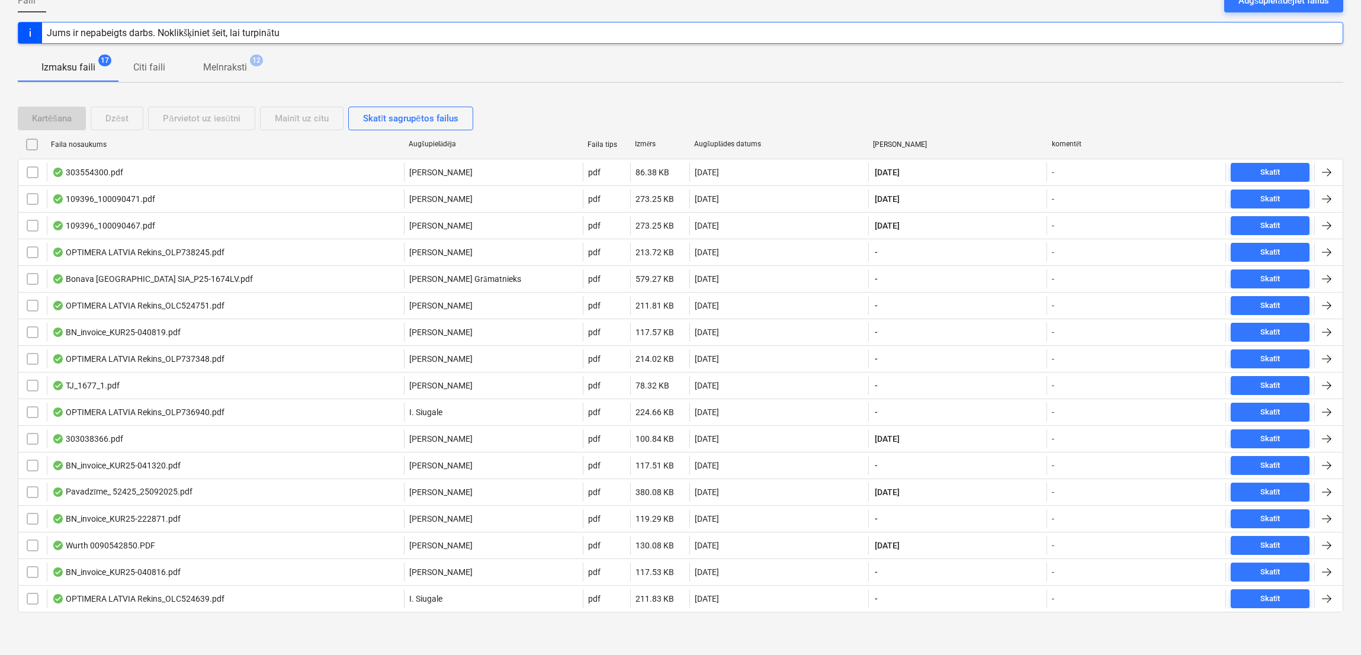
click at [101, 142] on div "Faila nosaukums" at bounding box center [225, 144] width 348 height 8
checkbox input "false"
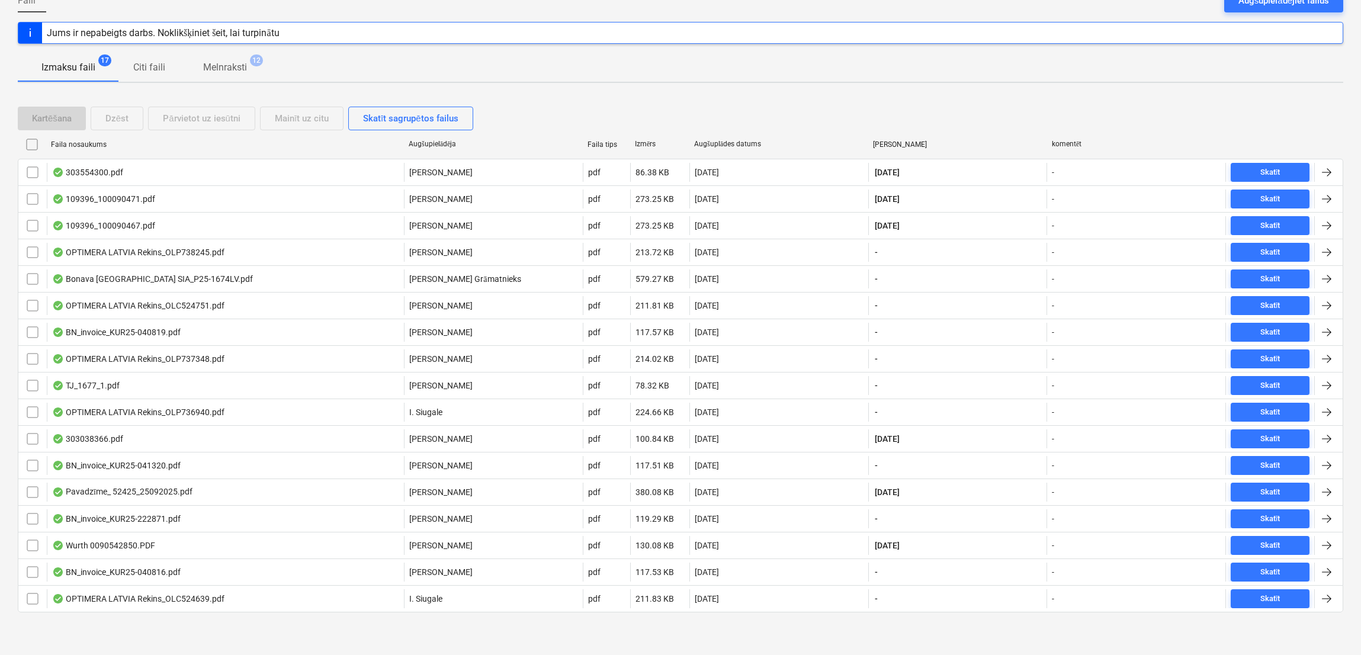
checkbox input "false"
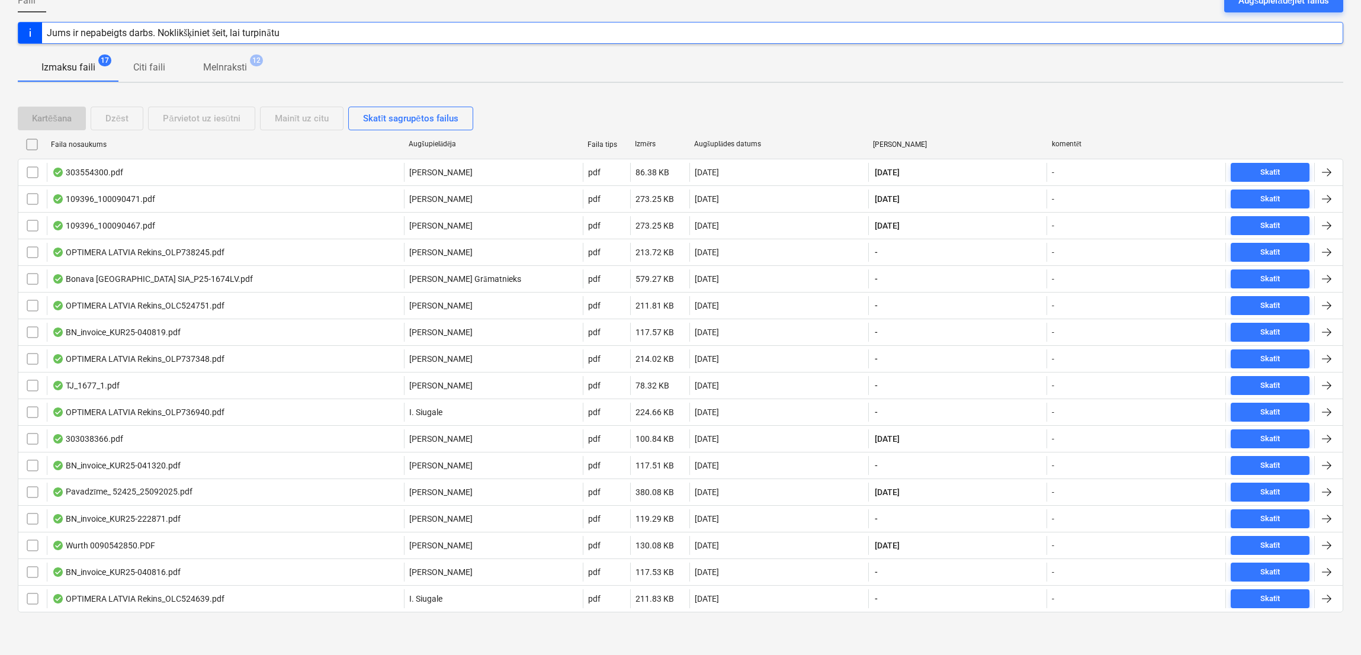
checkbox input "false"
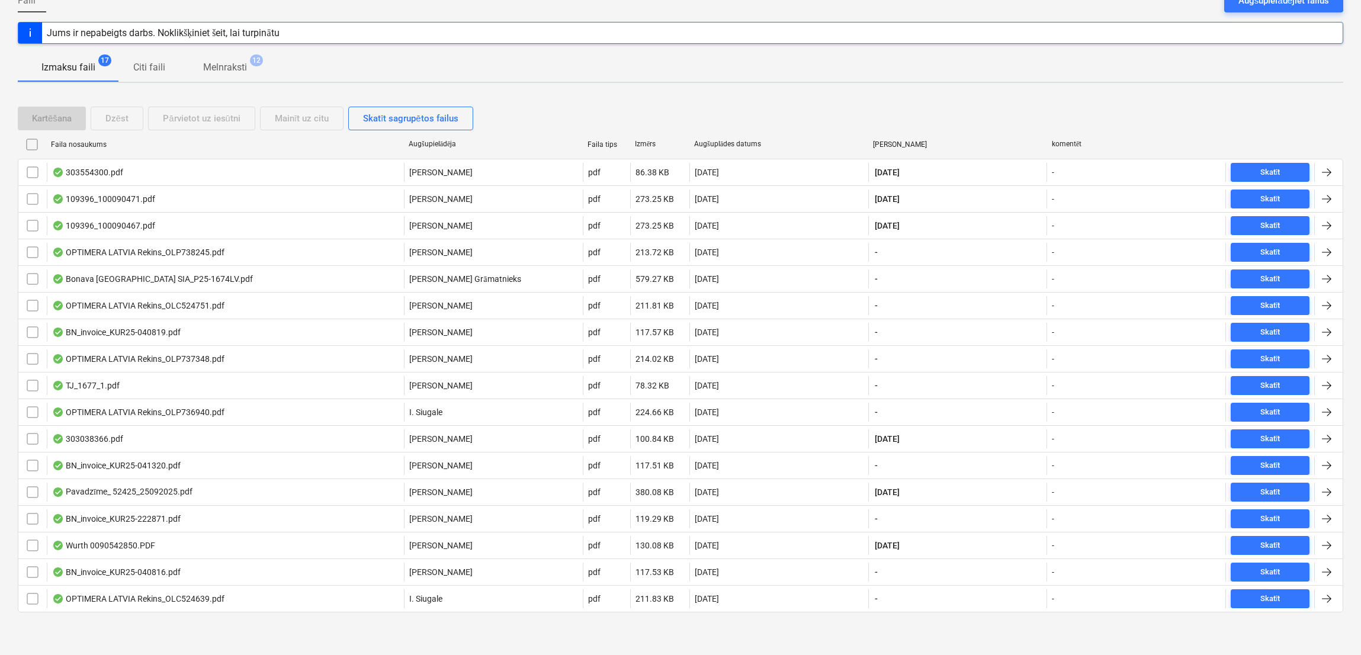
checkbox input "false"
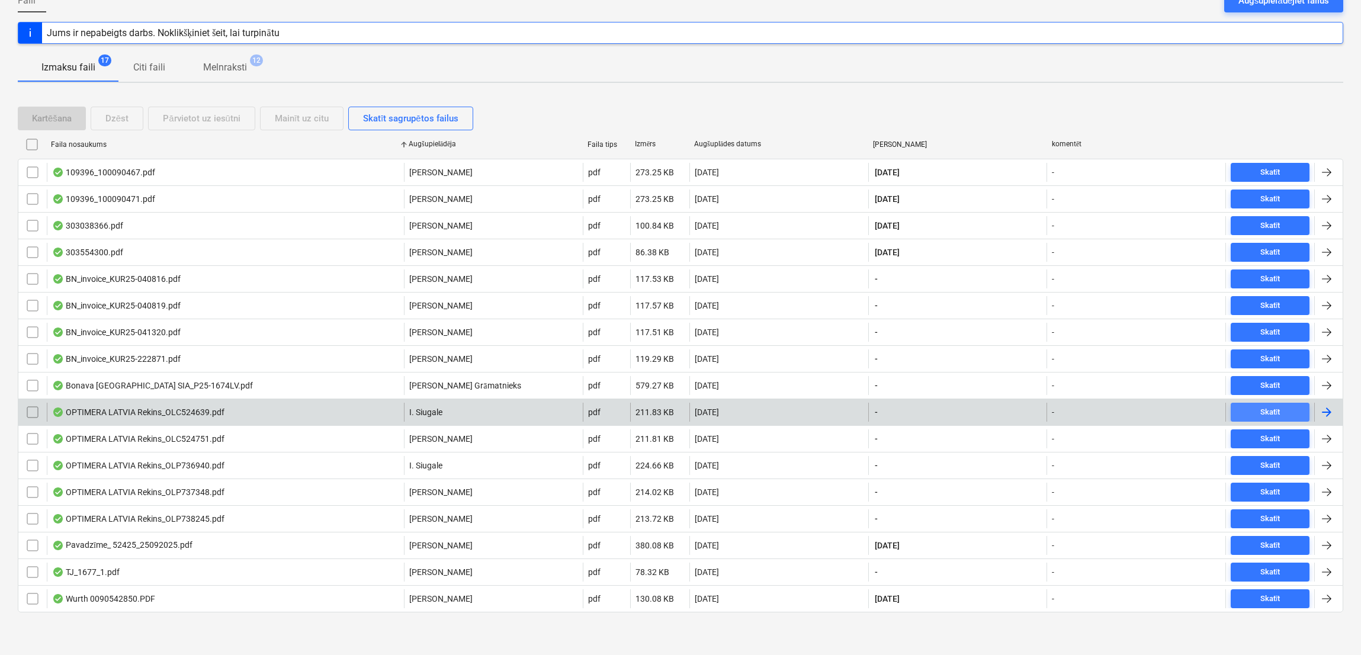
click at [1137, 414] on span "Skatīt" at bounding box center [1270, 413] width 69 height 14
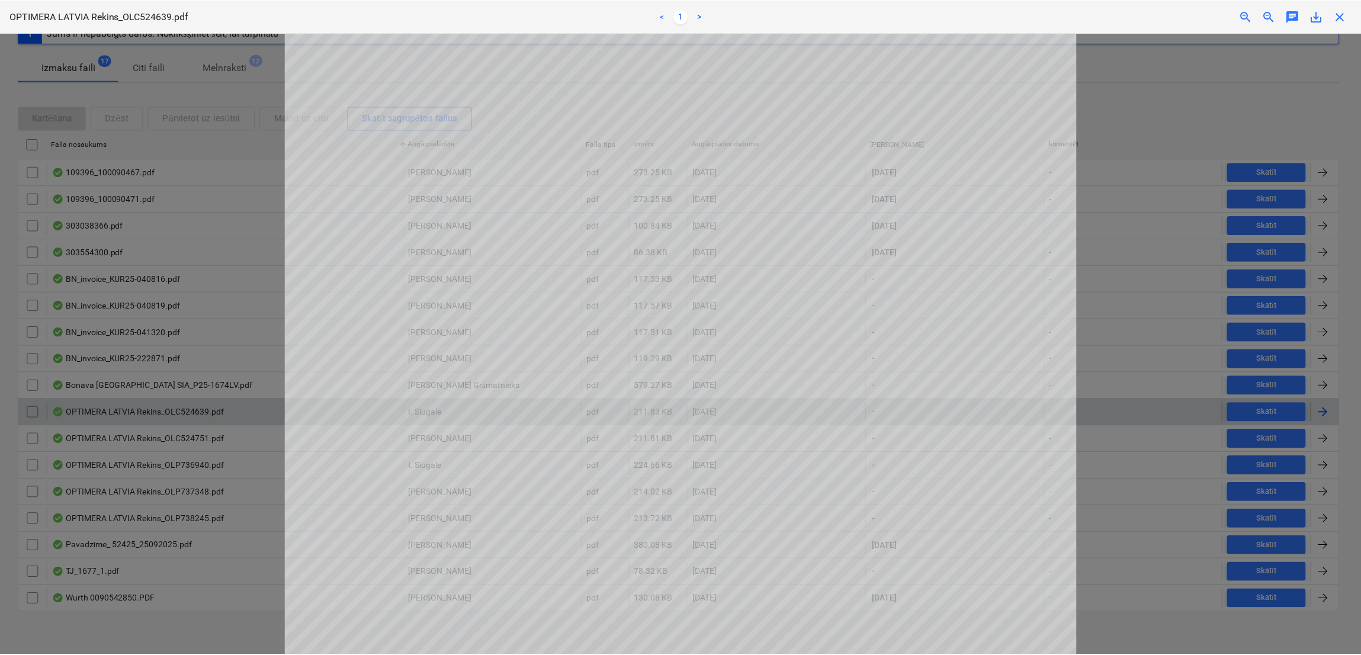
scroll to position [236, 0]
click at [1137, 29] on div "OPTIMERA LATVIA Rekins_OLC524639.pdf < 1 > zoom_in zoom_out chat 0 save_alt clo…" at bounding box center [682, 16] width 1365 height 33
click at [1137, 12] on span "close" at bounding box center [1343, 16] width 14 height 14
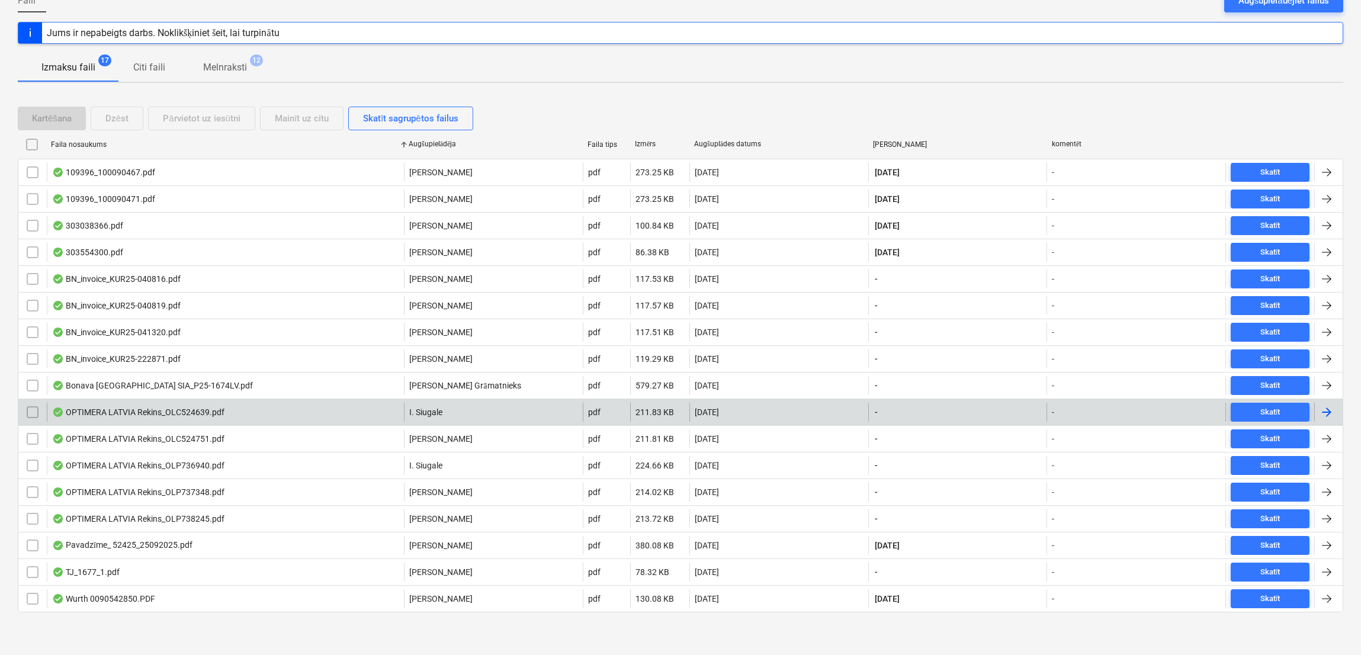
click at [1137, 413] on div at bounding box center [1328, 412] width 28 height 19
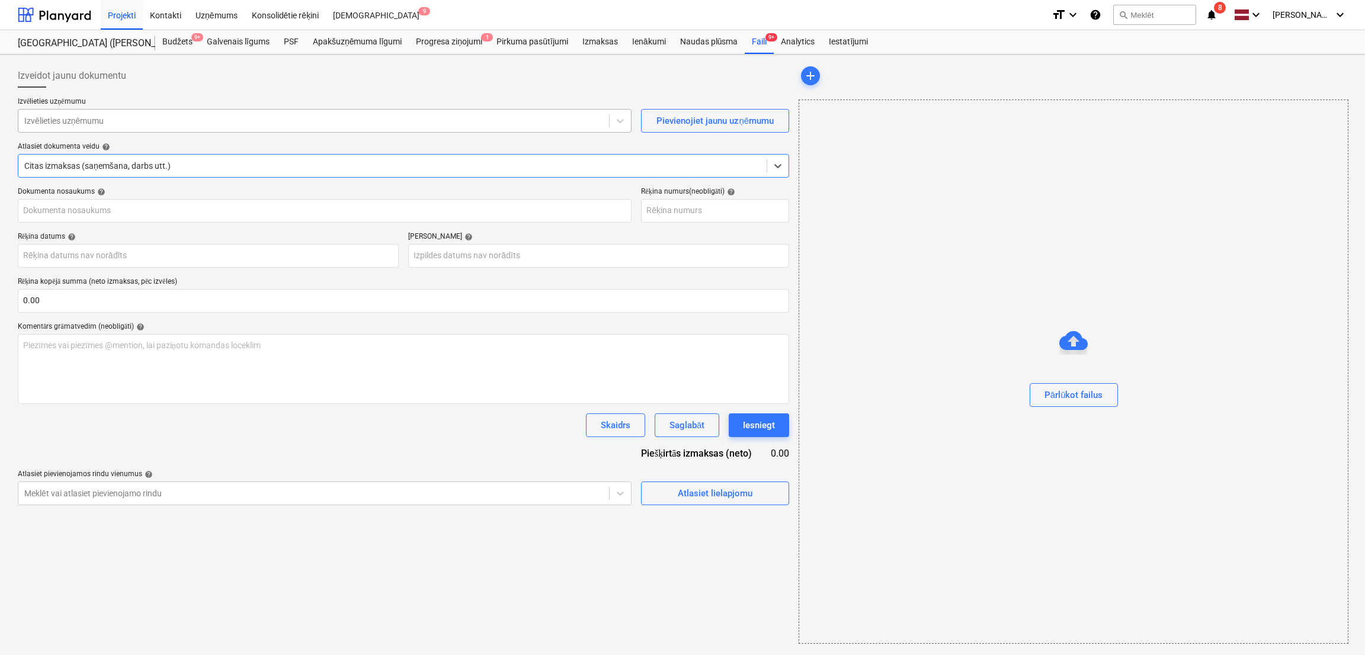
type input "OLC524639"
click at [124, 124] on div at bounding box center [313, 121] width 579 height 12
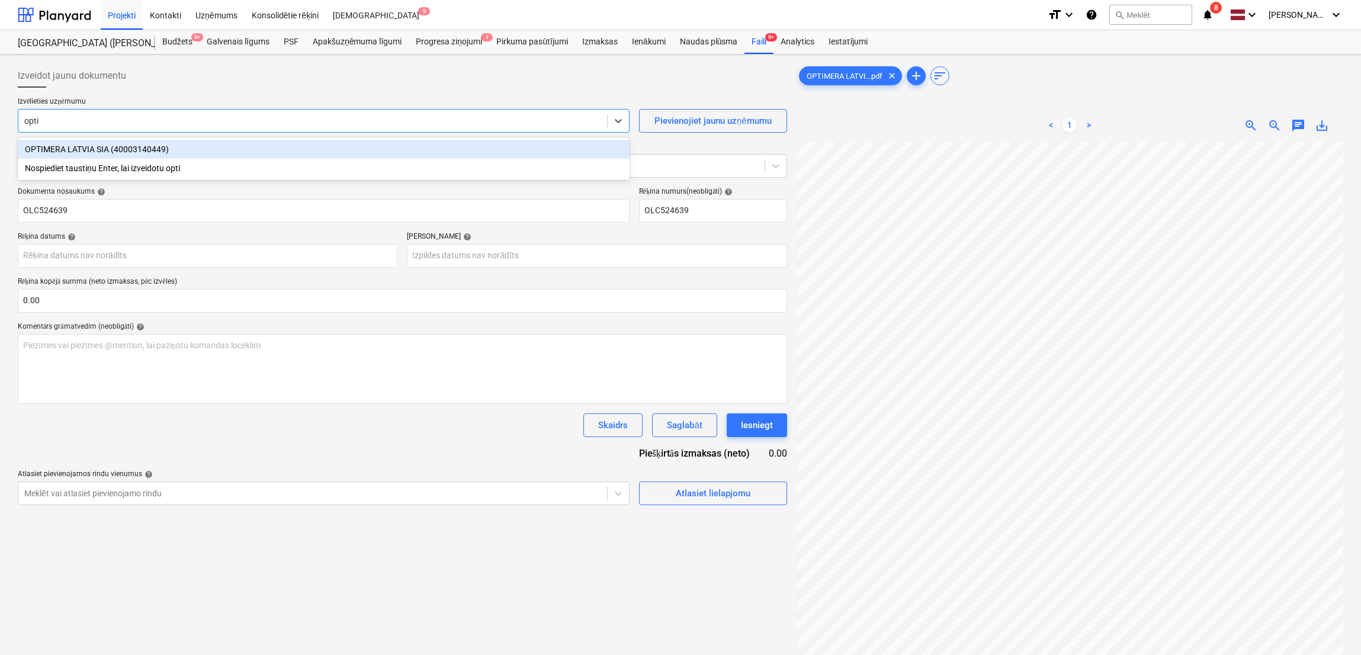
type input "optim"
click at [102, 149] on div "OPTIMERA LATVIA SIA (40003140449)" at bounding box center [324, 149] width 612 height 19
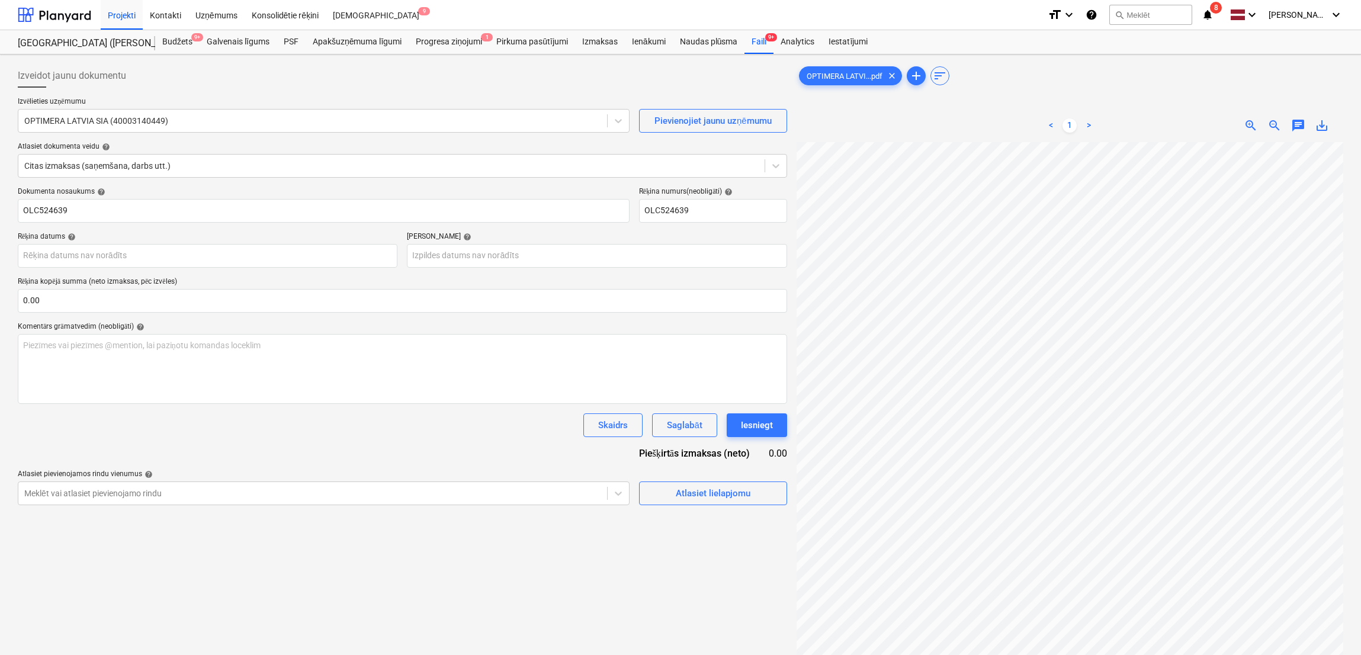
scroll to position [303, 253]
click at [144, 306] on input "text" at bounding box center [402, 301] width 769 height 24
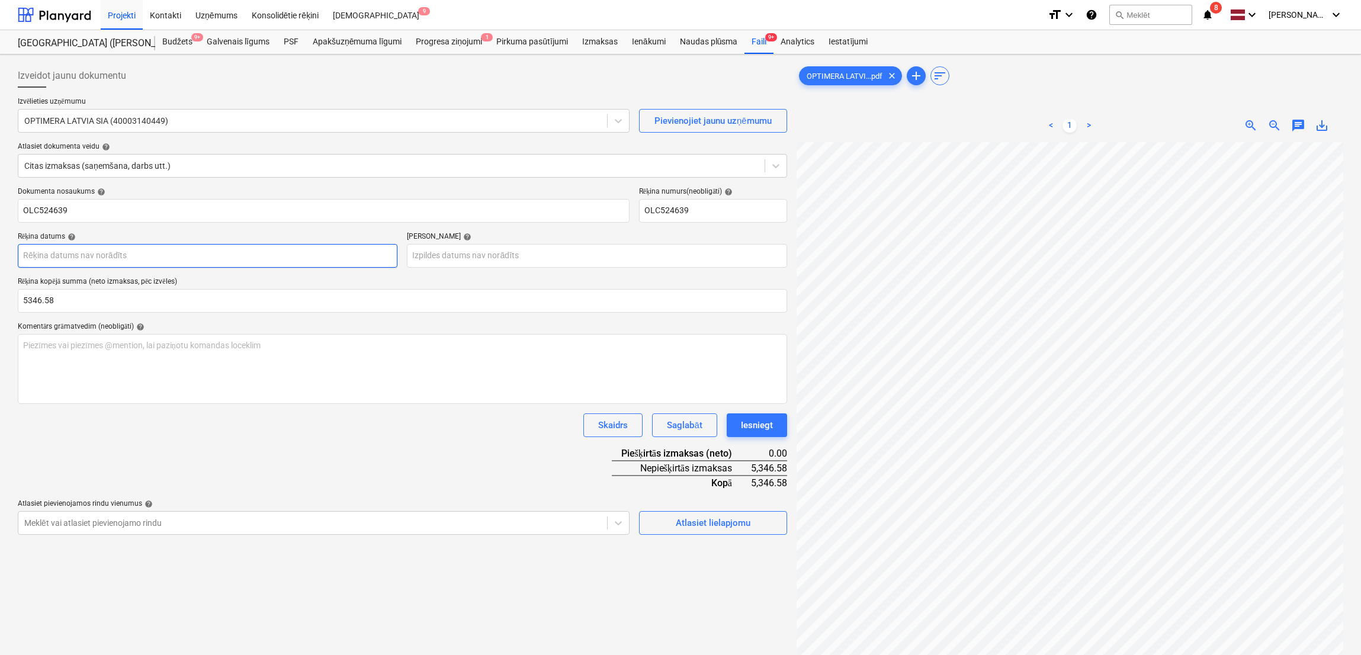
type input "5,346.58"
click at [268, 260] on body "Projekti Kontakti Uzņēmums Konsolidētie rēķini Iesūtne 9 format_size keyboard_a…" at bounding box center [680, 327] width 1361 height 655
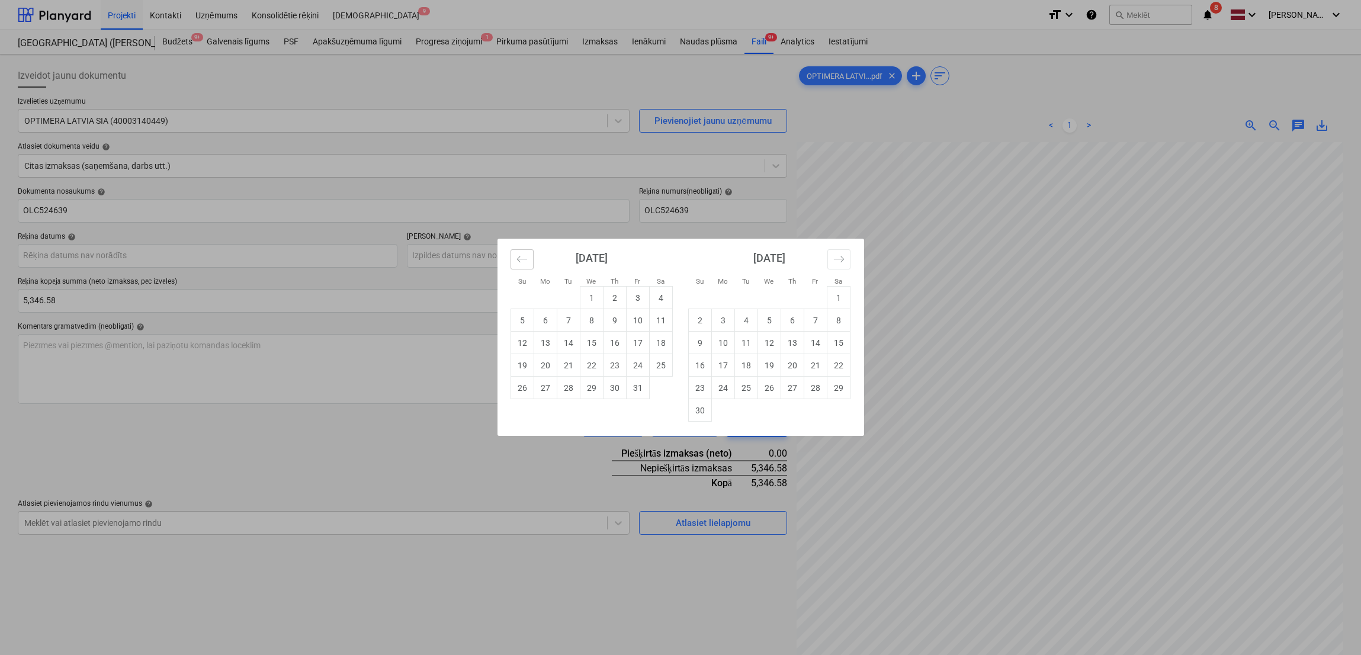
click at [530, 261] on button "Move backward to switch to the previous month." at bounding box center [522, 259] width 23 height 20
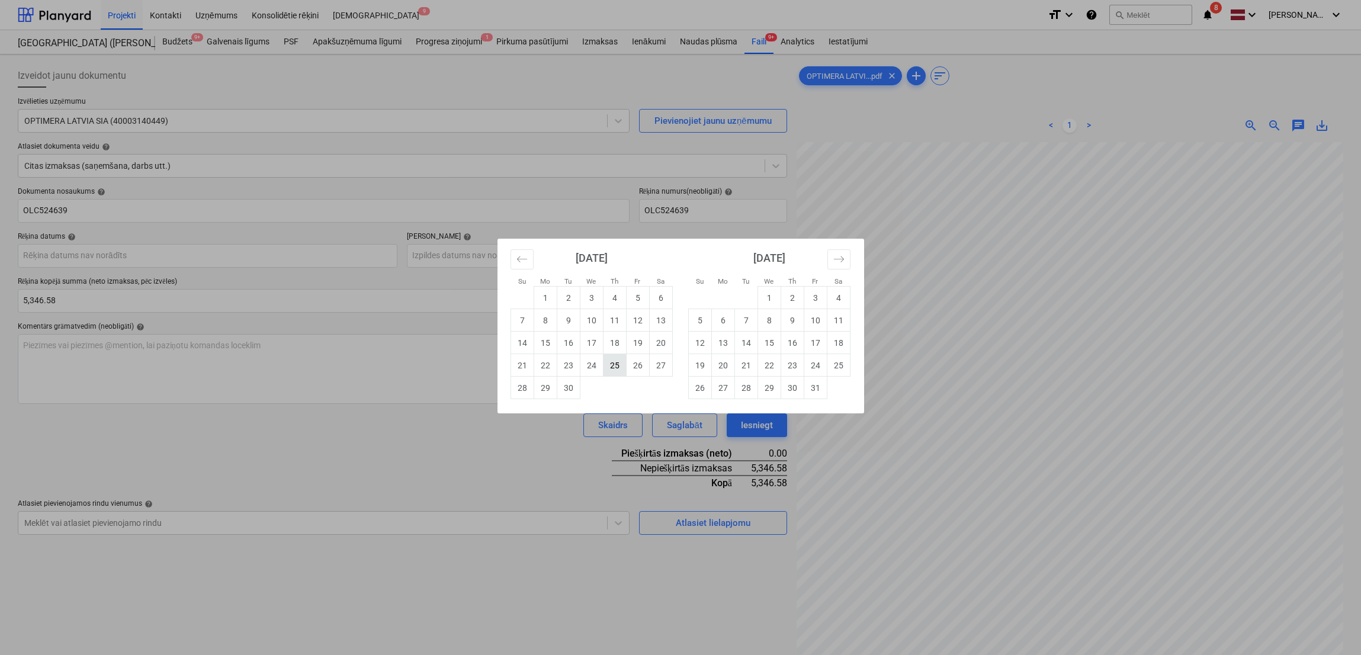
click at [612, 364] on td "25" at bounding box center [614, 365] width 23 height 23
type input "[DATE]"
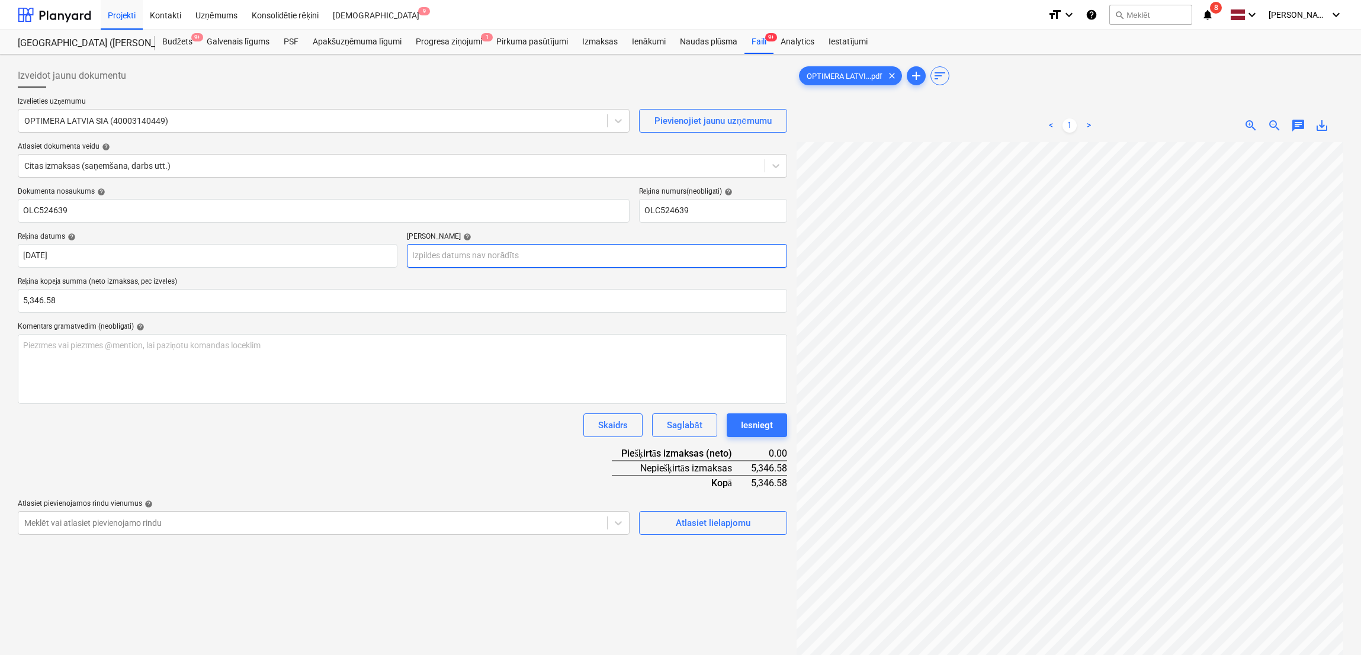
click at [568, 252] on body "Projekti Kontakti Uzņēmums Konsolidētie rēķini Iesūtne 9 format_size keyboard_a…" at bounding box center [680, 327] width 1361 height 655
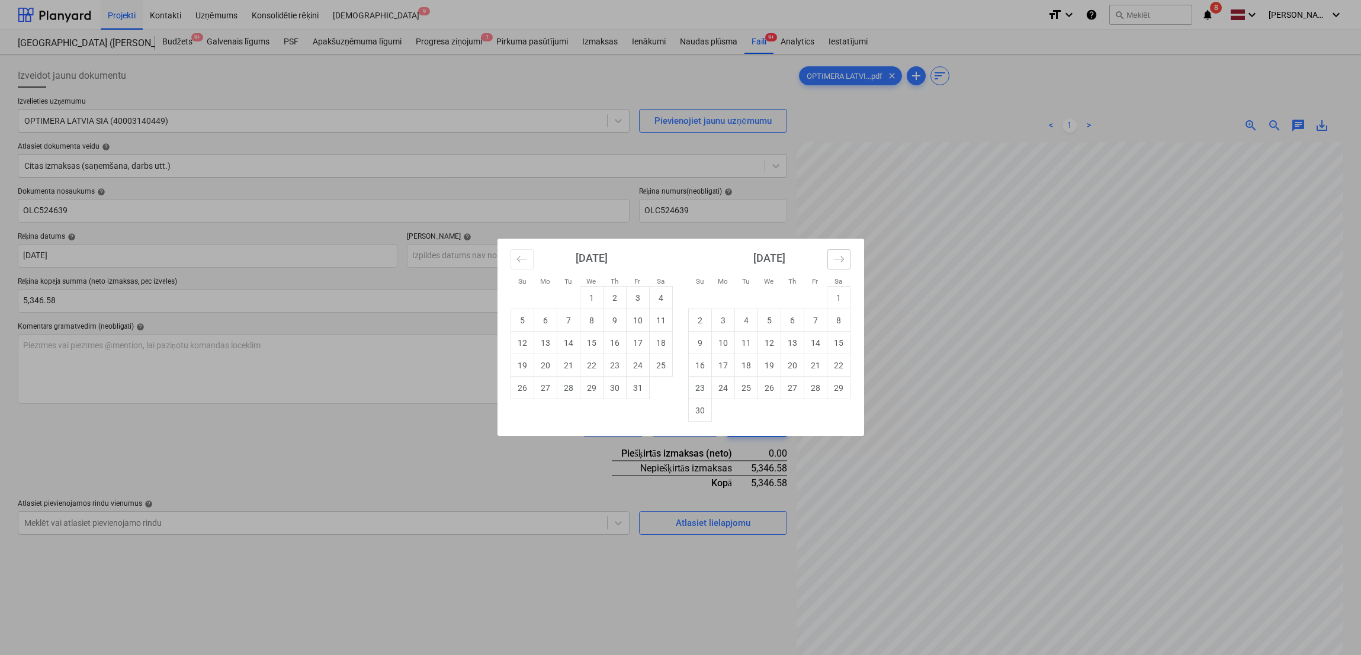
click at [843, 256] on icon "Move forward to switch to the next month." at bounding box center [838, 259] width 11 height 11
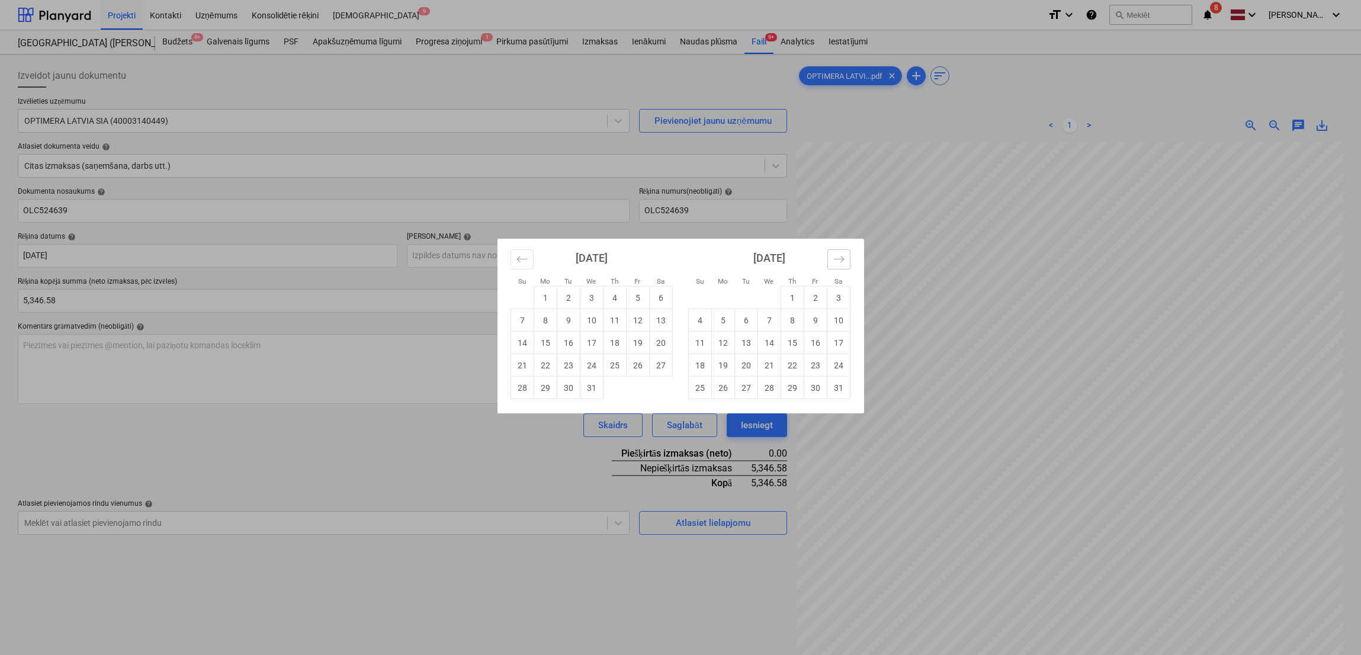
click at [843, 256] on icon "Move forward to switch to the next month." at bounding box center [838, 259] width 11 height 11
click at [807, 368] on td "23" at bounding box center [815, 365] width 23 height 23
type input "[DATE]"
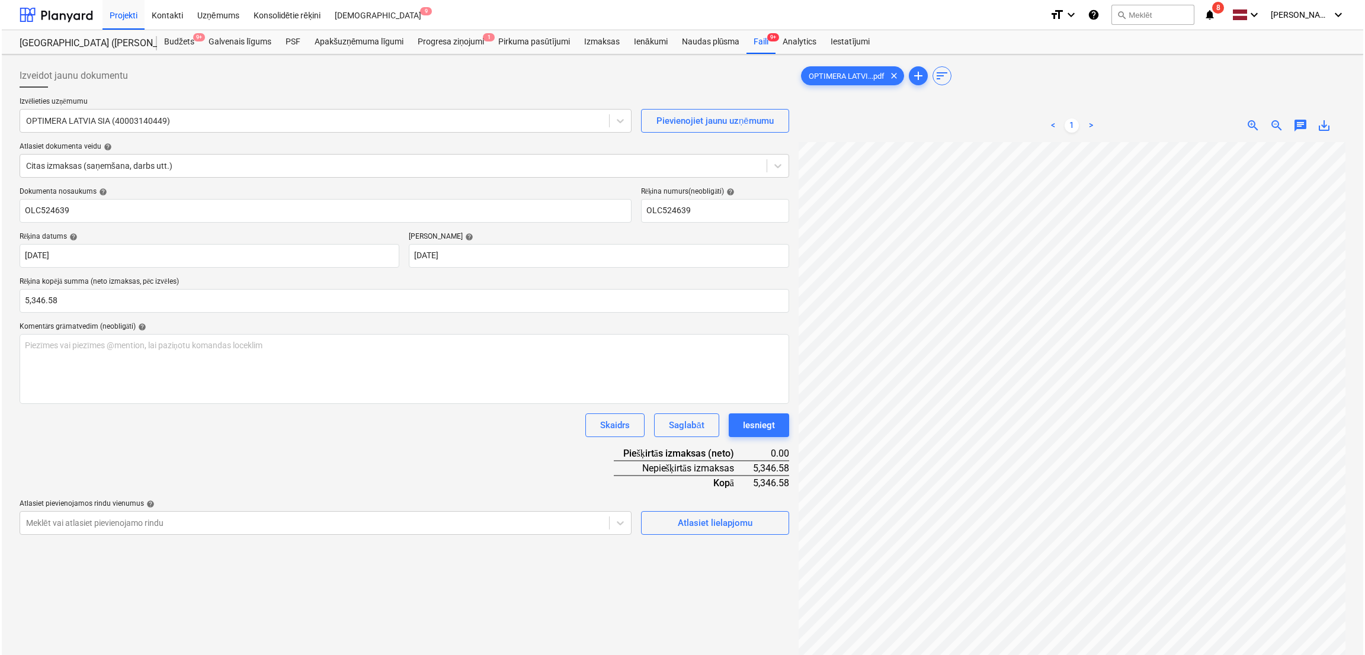
scroll to position [118, 0]
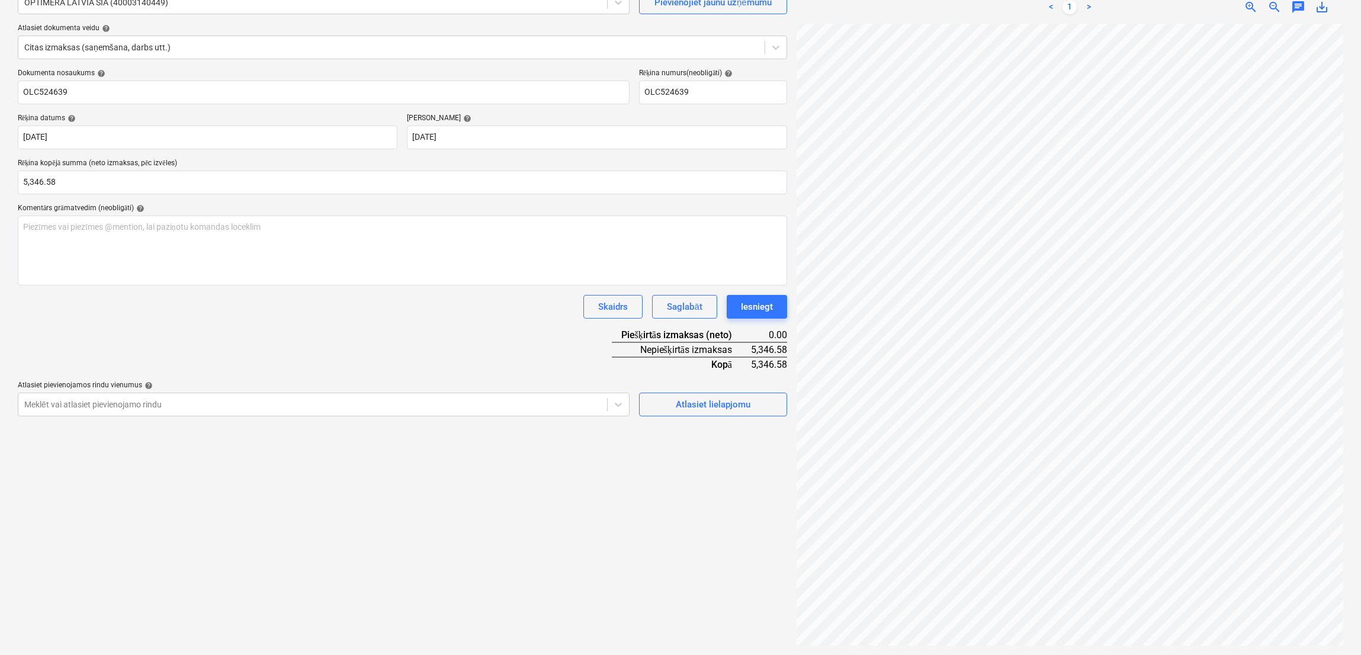
click at [707, 376] on div "Dokumenta nosaukums help OLC524639 Rēķina numurs (neobligāti) help OLC524639 Rē…" at bounding box center [402, 243] width 769 height 348
click at [709, 405] on div "Atlasiet lielapjomu" at bounding box center [713, 404] width 75 height 15
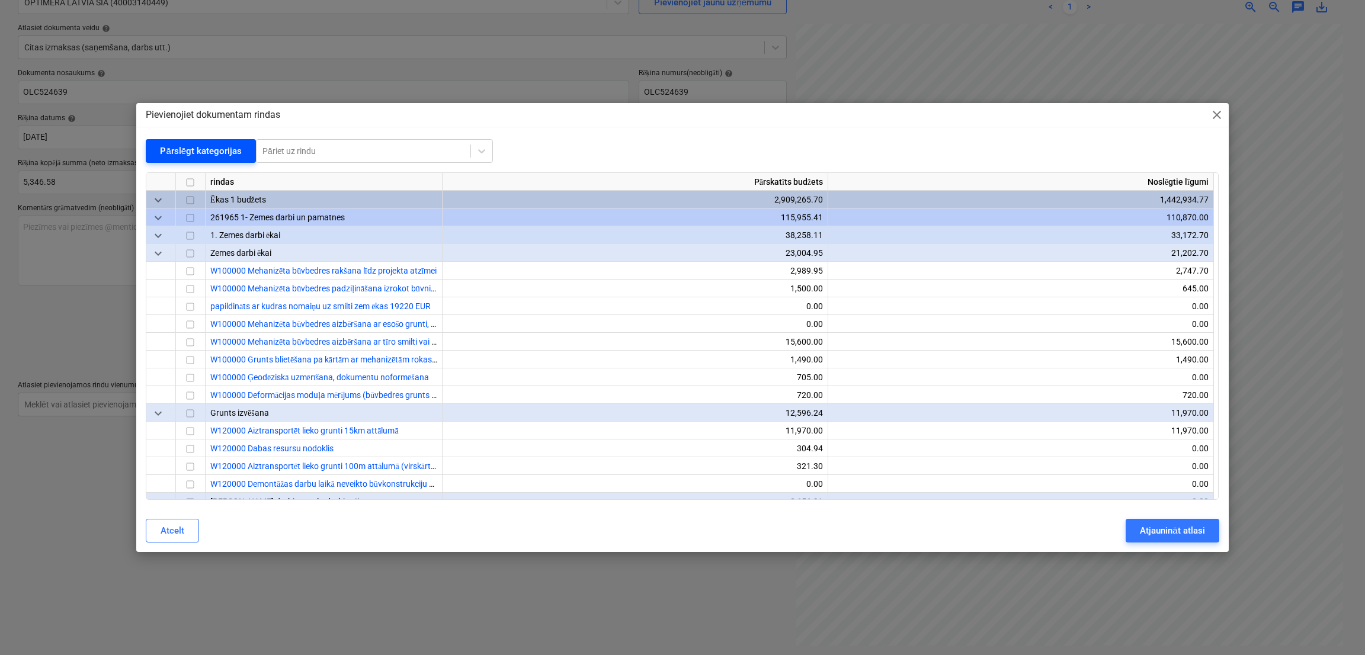
click at [179, 154] on div "Pārslēgt kategorijas" at bounding box center [201, 150] width 82 height 15
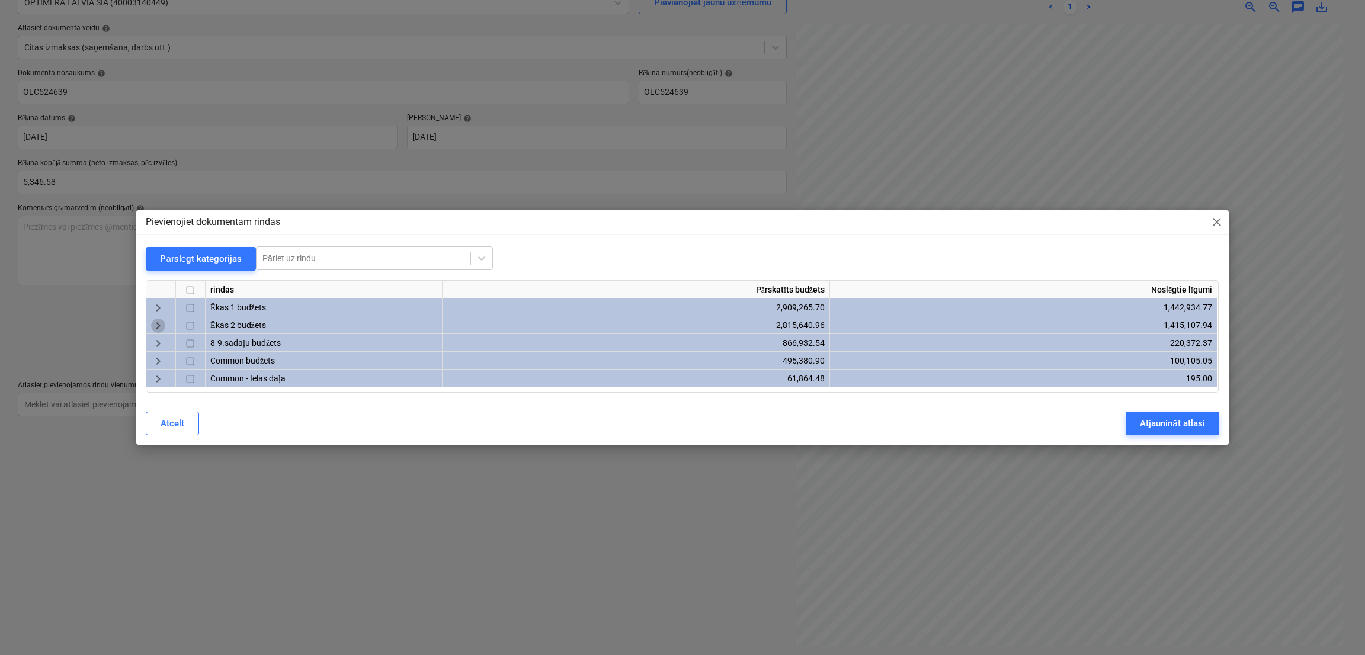
click at [161, 320] on span "keyboard_arrow_right" at bounding box center [158, 326] width 14 height 14
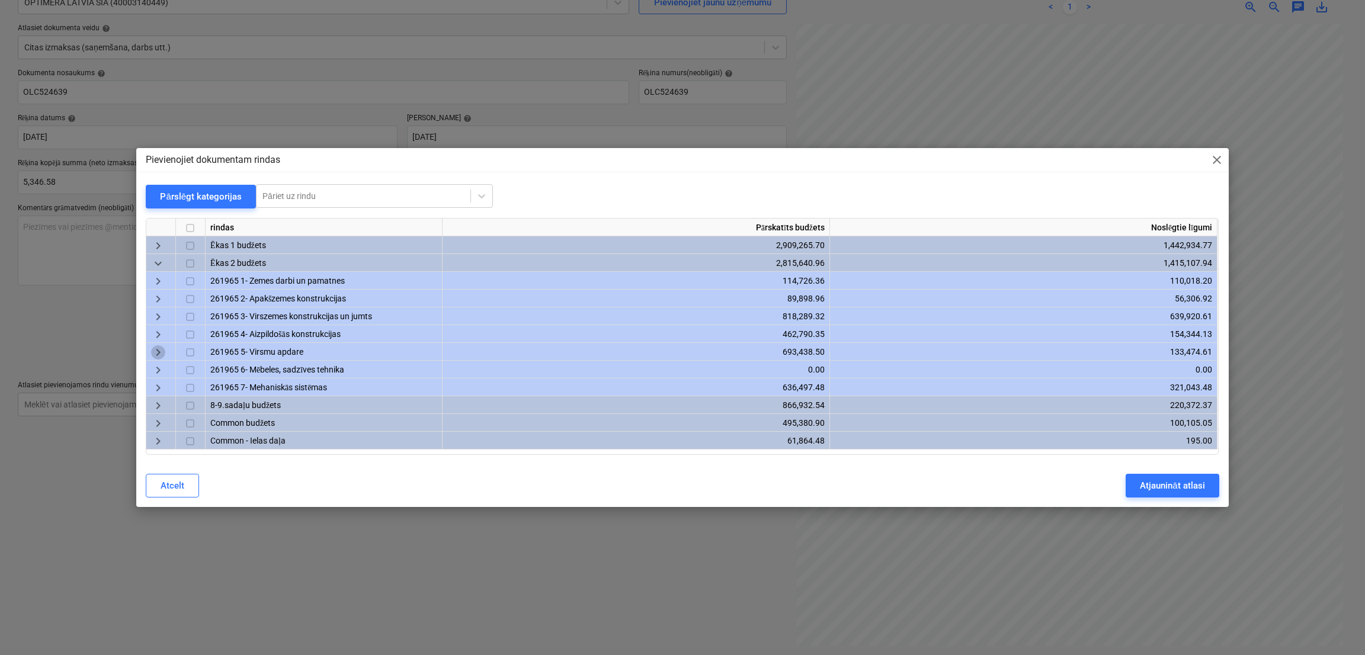
click at [159, 347] on span "keyboard_arrow_right" at bounding box center [158, 352] width 14 height 14
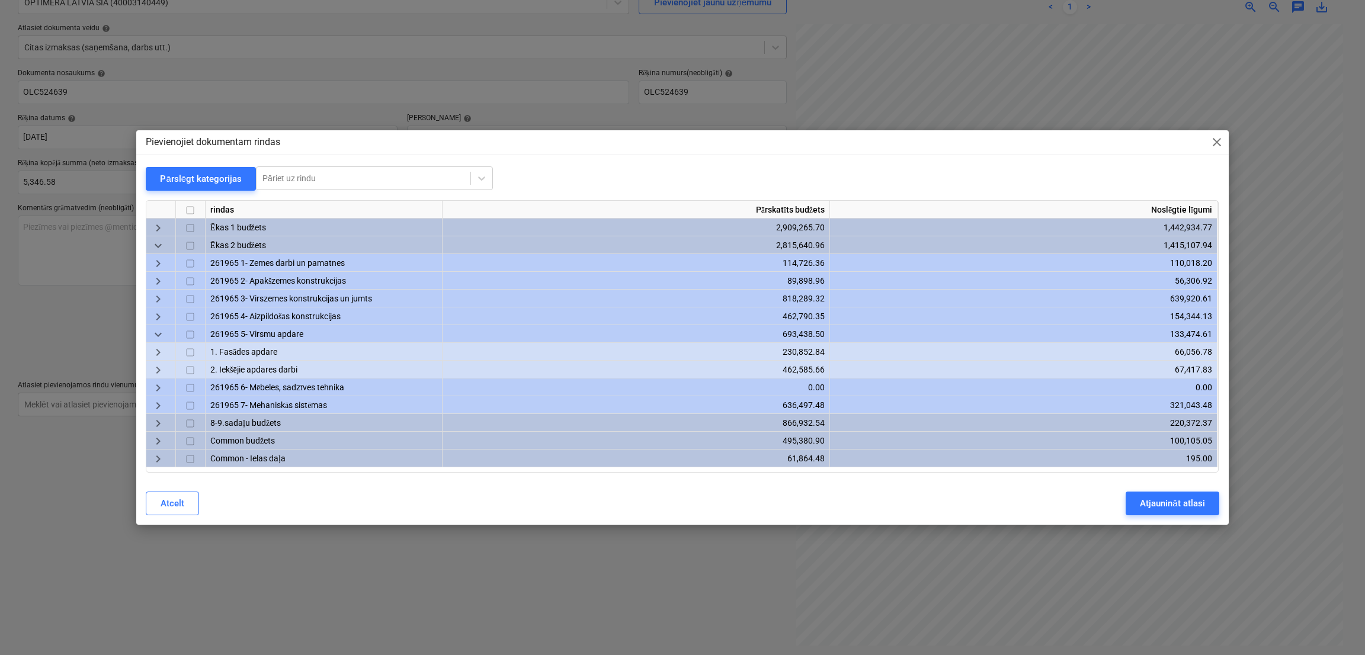
click at [162, 355] on span "keyboard_arrow_right" at bounding box center [158, 352] width 14 height 14
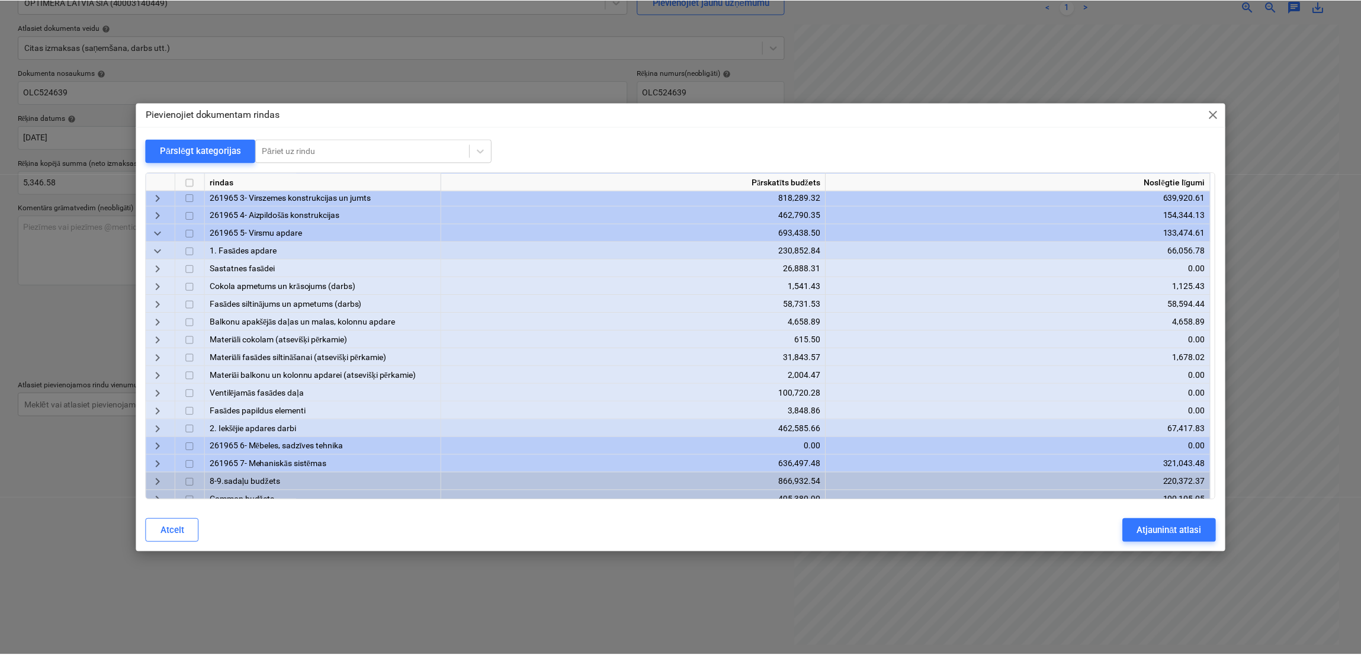
scroll to position [100, 0]
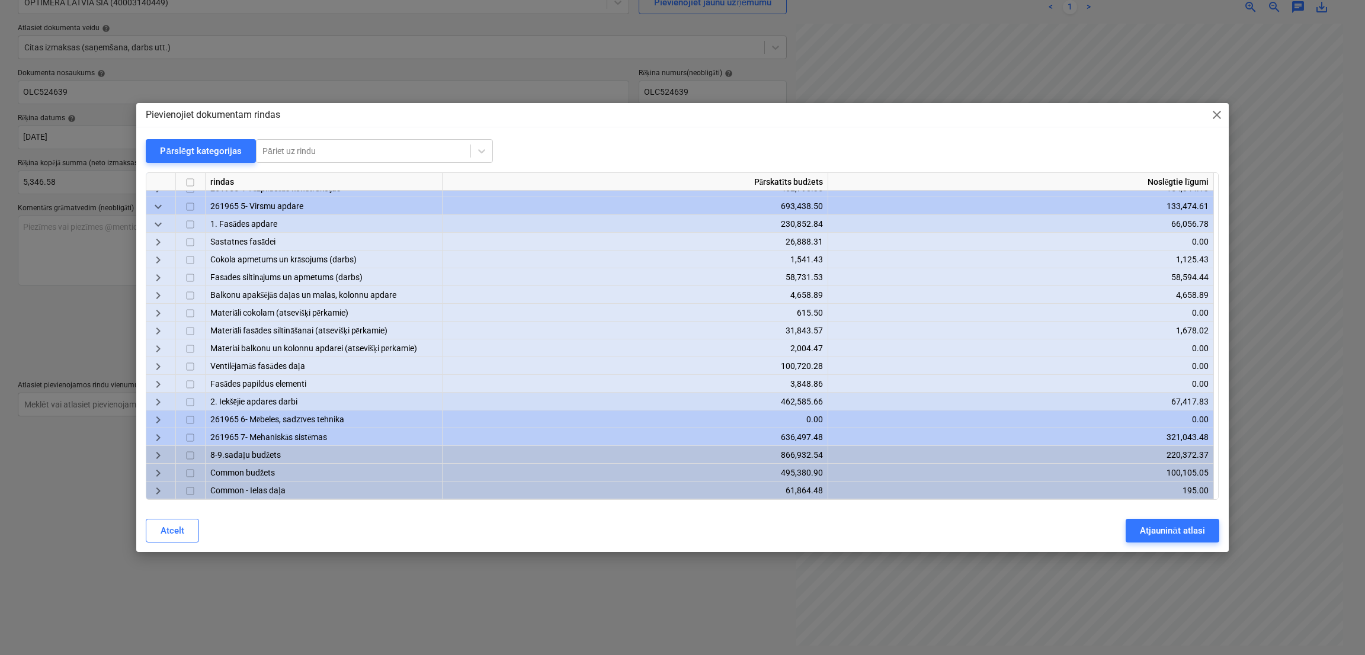
click at [159, 328] on span "keyboard_arrow_right" at bounding box center [158, 332] width 14 height 14
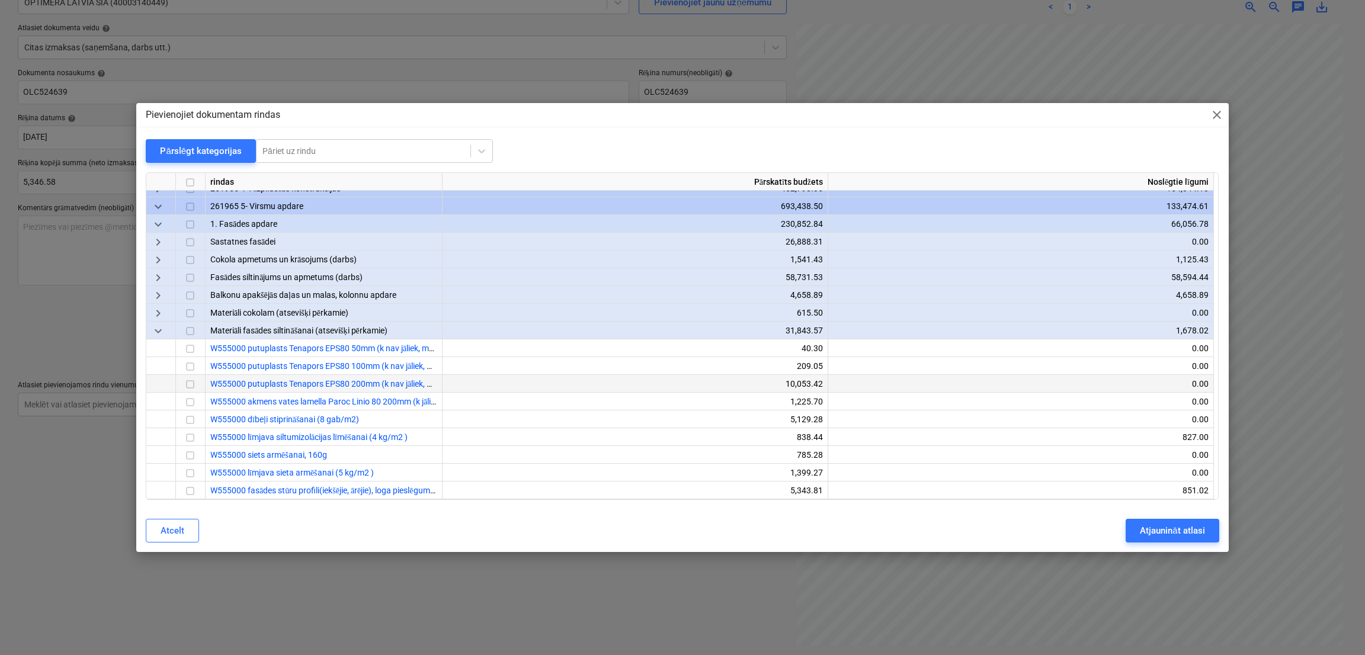
click at [193, 386] on input "checkbox" at bounding box center [190, 385] width 14 height 14
click at [1137, 536] on div "Atjaunināt atlasi" at bounding box center [1172, 530] width 65 height 15
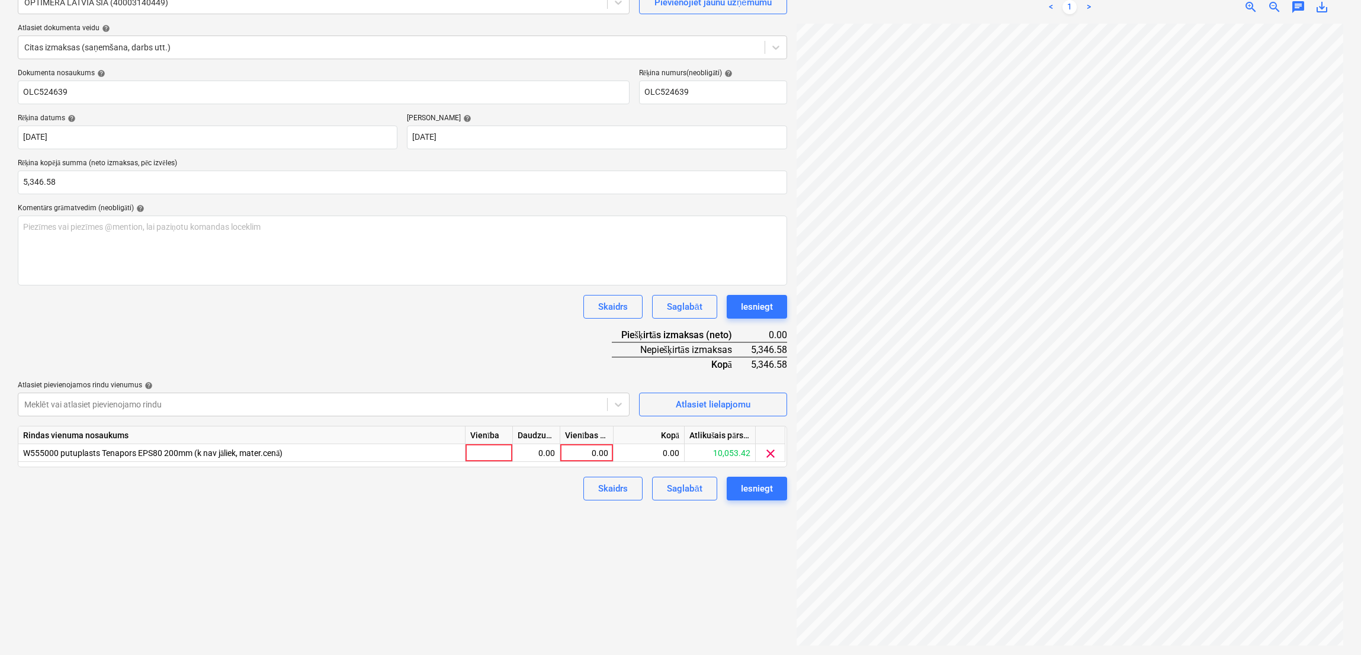
scroll to position [303, 251]
click at [591, 458] on div "0.00" at bounding box center [586, 453] width 43 height 18
type input "5346.58"
click at [497, 509] on div "Izveidot jaunu dokumentu Izvēlieties uzņēmumu OPTIMERA LATVIA SIA (40003140449)…" at bounding box center [402, 296] width 779 height 710
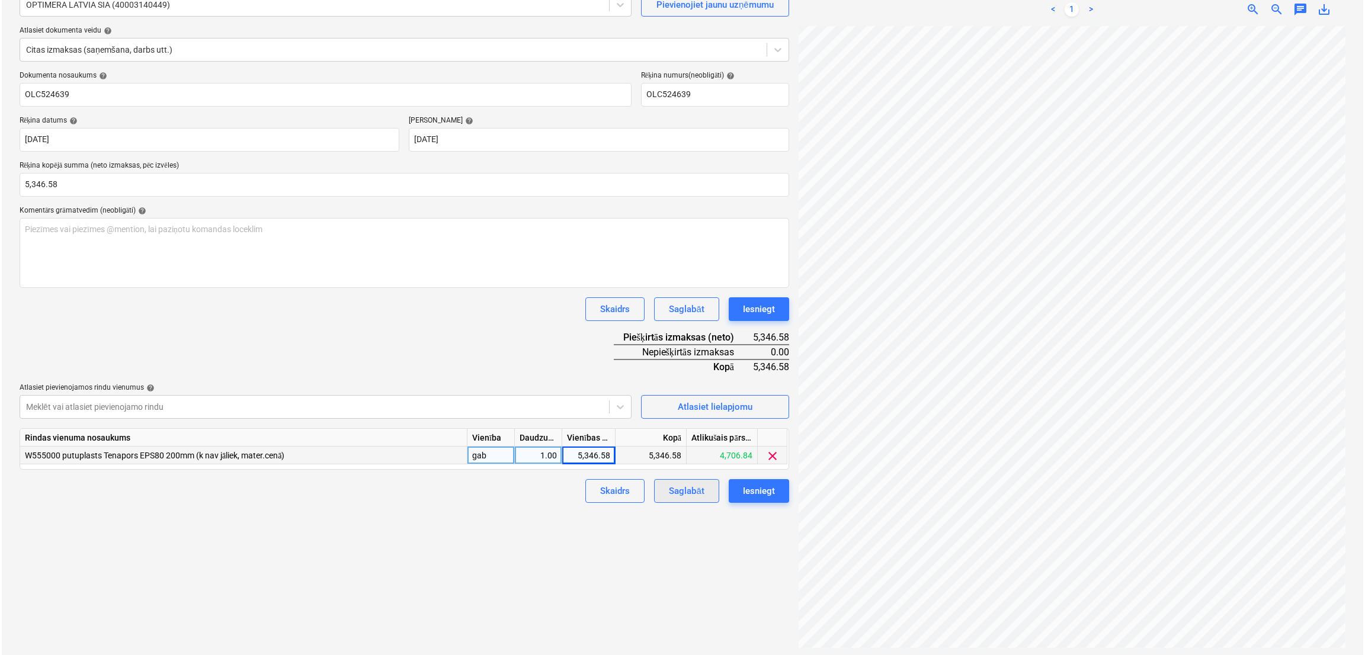
scroll to position [118, 0]
click at [758, 485] on div "Iesniegt" at bounding box center [757, 488] width 32 height 15
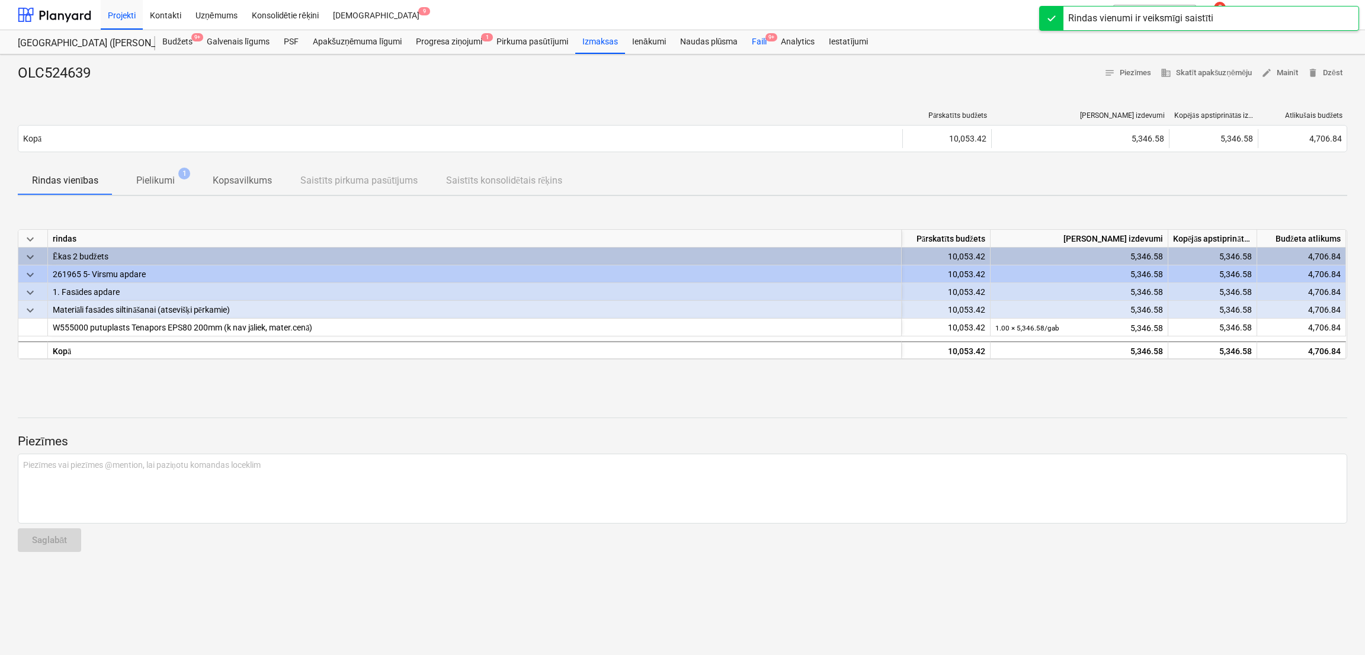
click at [751, 36] on div "Faili 9+" at bounding box center [759, 42] width 29 height 24
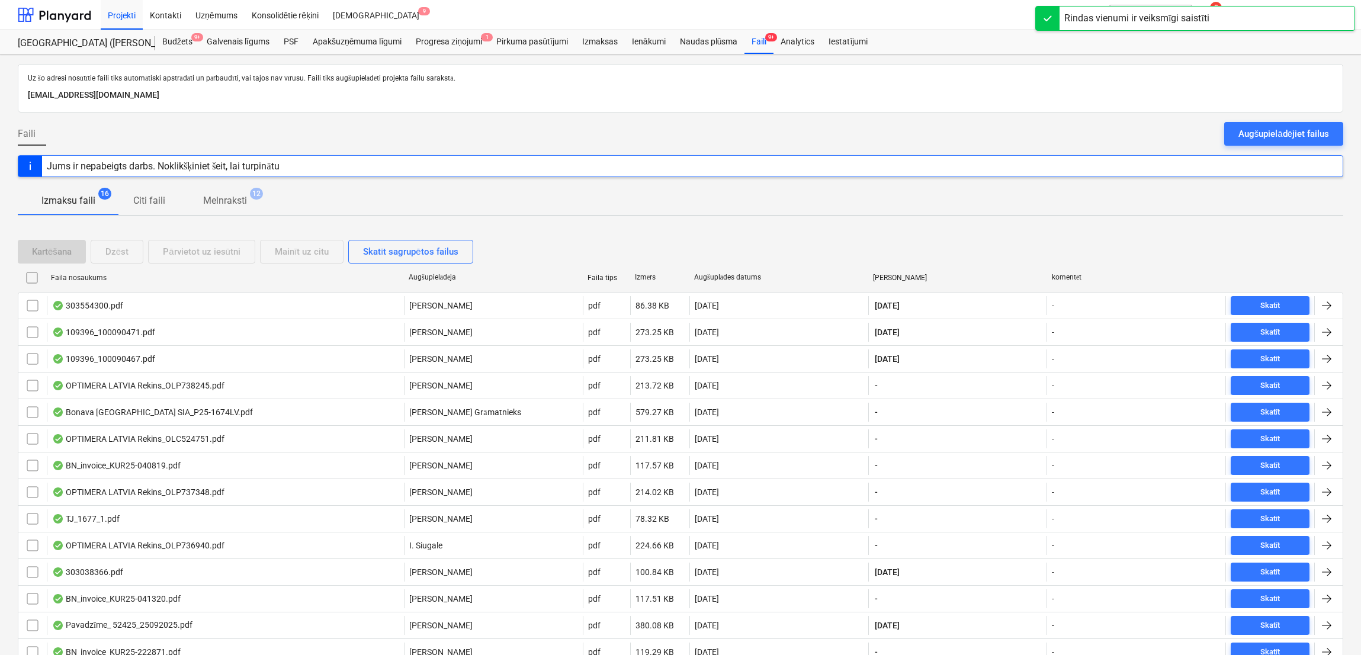
click at [95, 283] on div "Faila nosaukums" at bounding box center [225, 277] width 358 height 19
checkbox input "false"
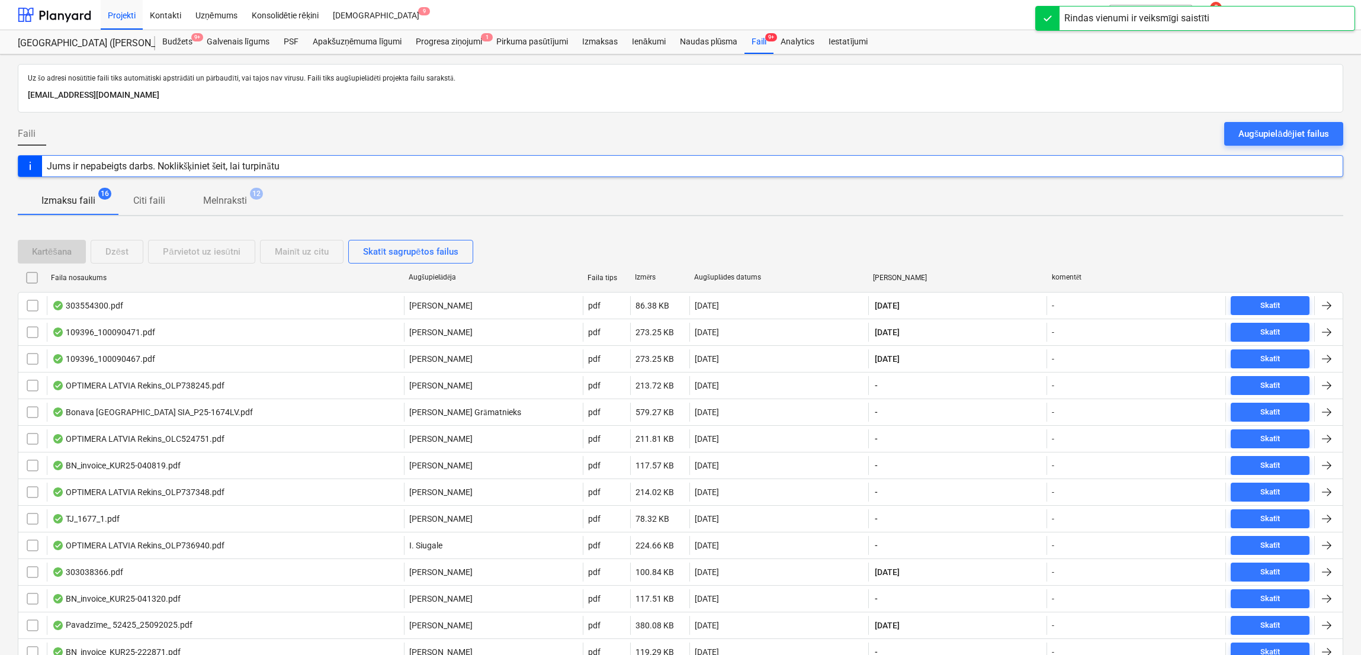
checkbox input "false"
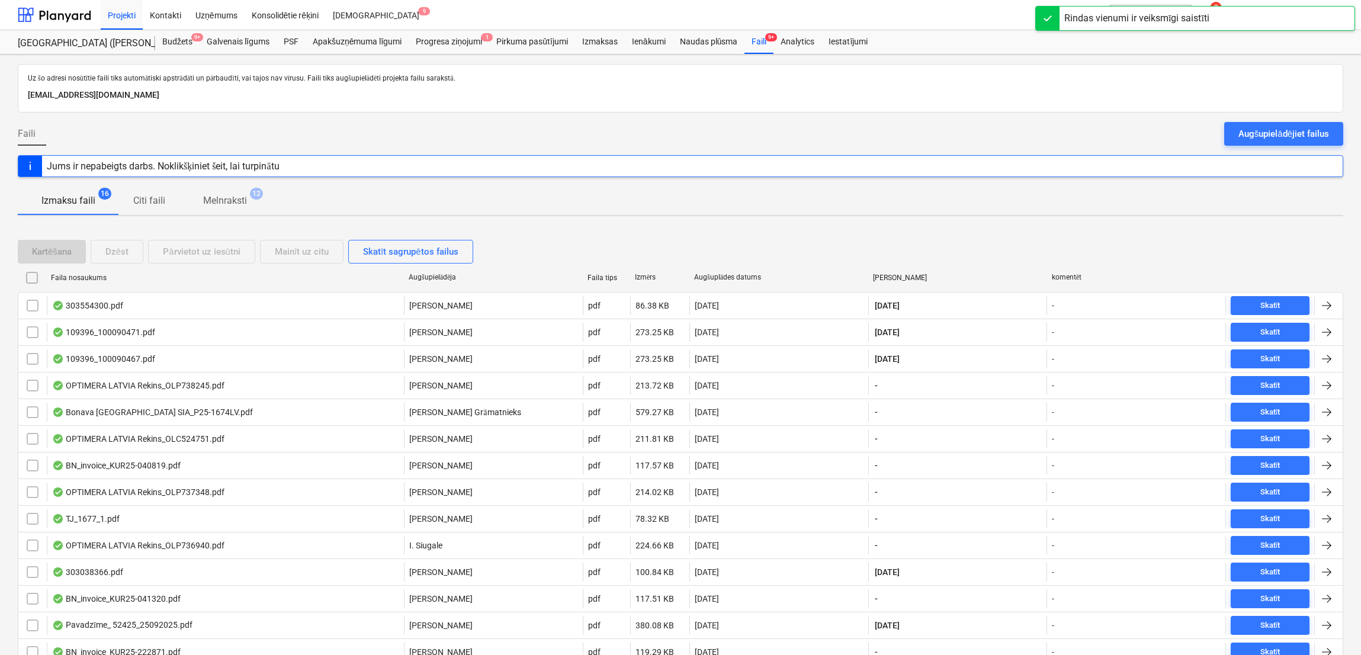
checkbox input "false"
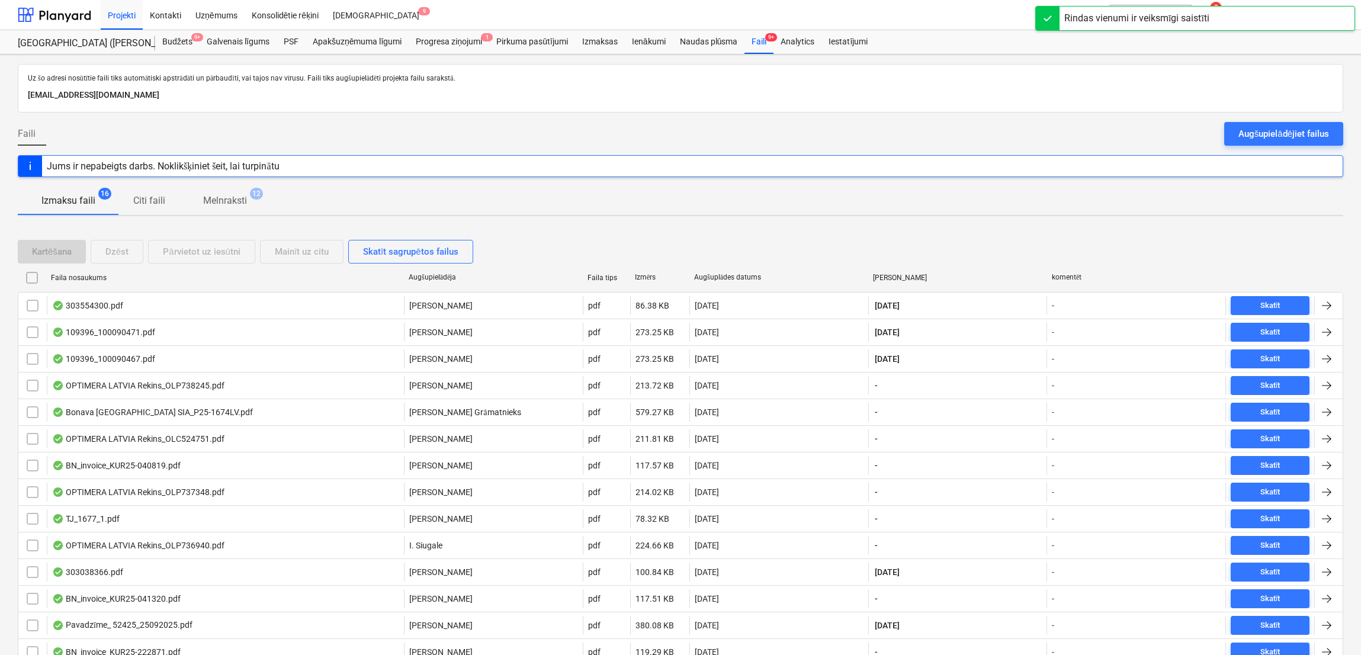
checkbox input "false"
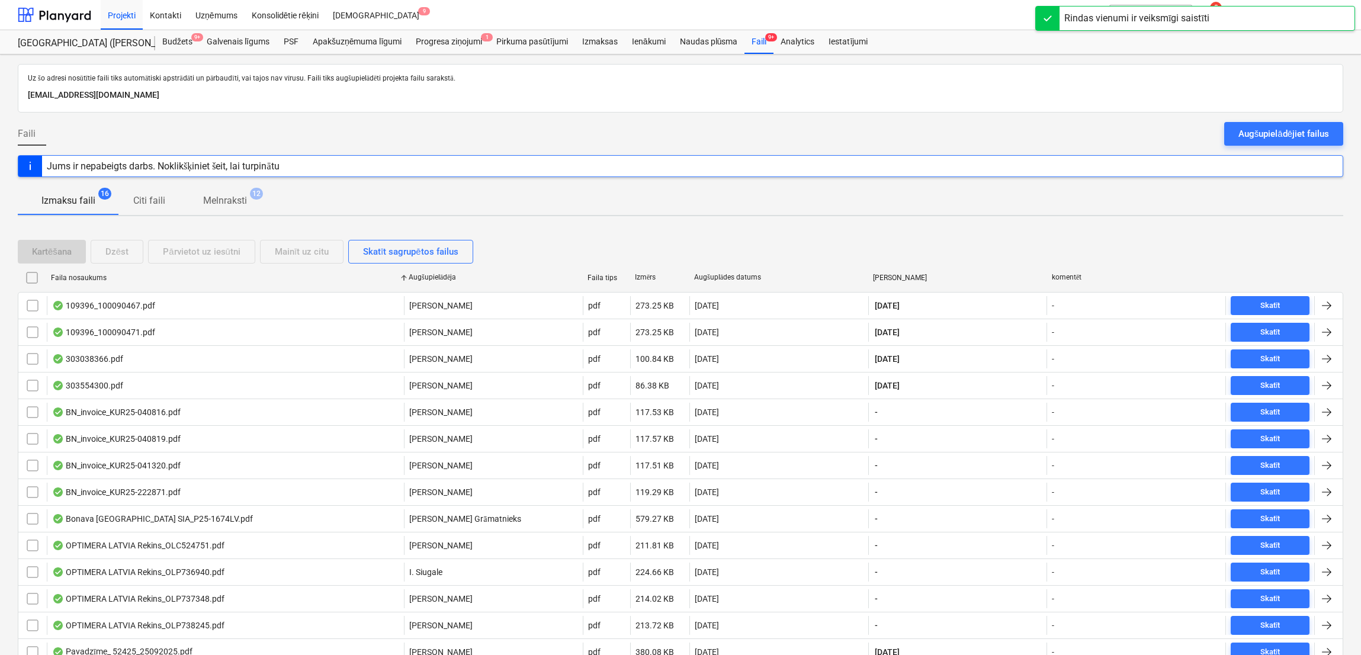
click at [95, 283] on div "Faila nosaukums" at bounding box center [225, 277] width 358 height 19
checkbox input "false"
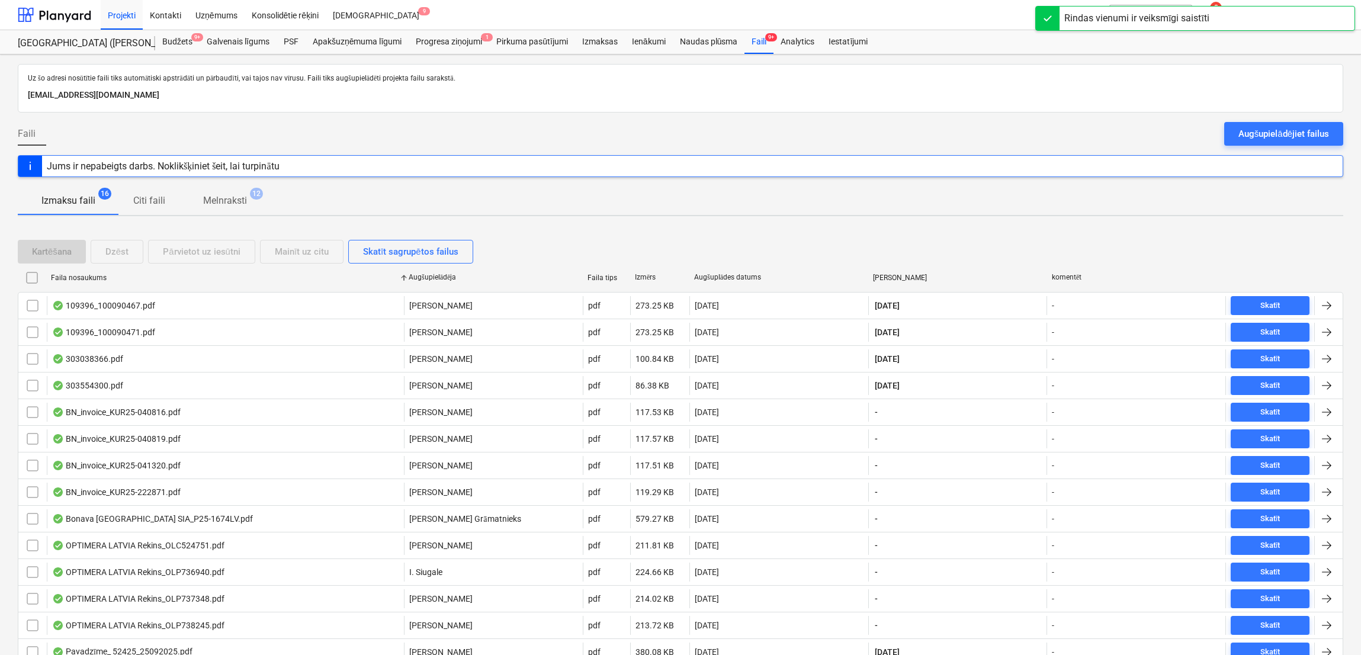
checkbox input "false"
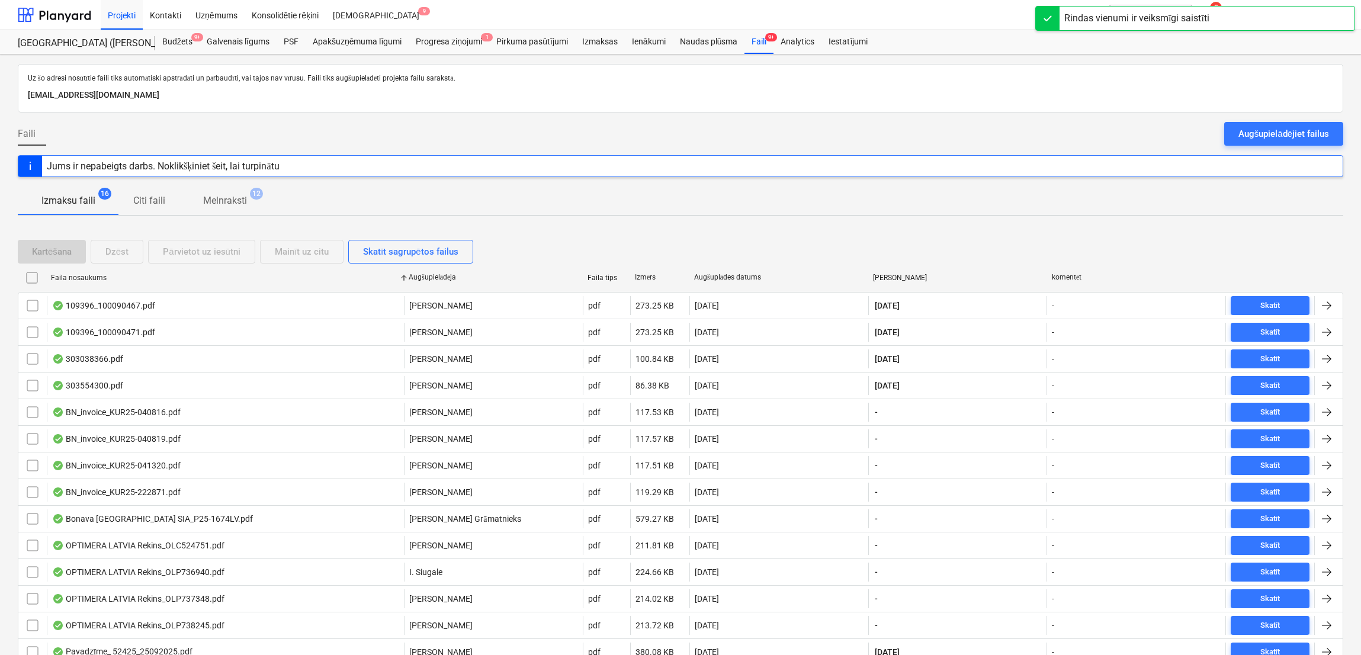
checkbox input "false"
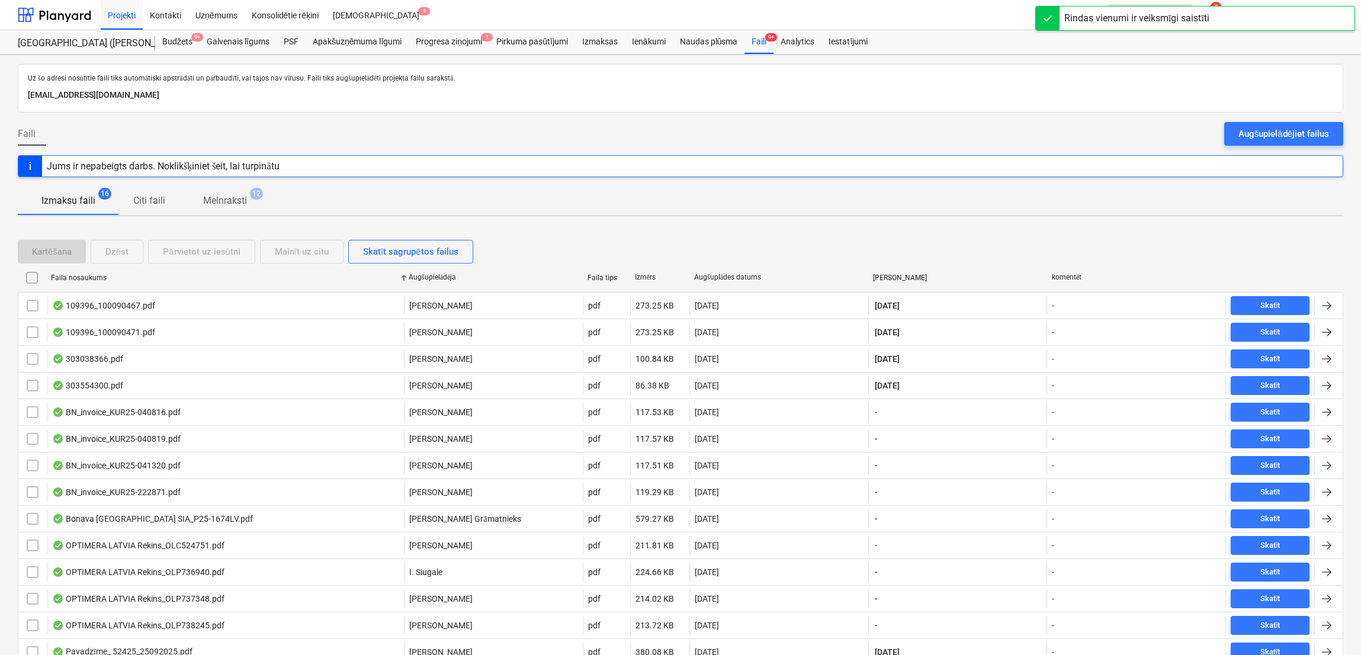
checkbox input "false"
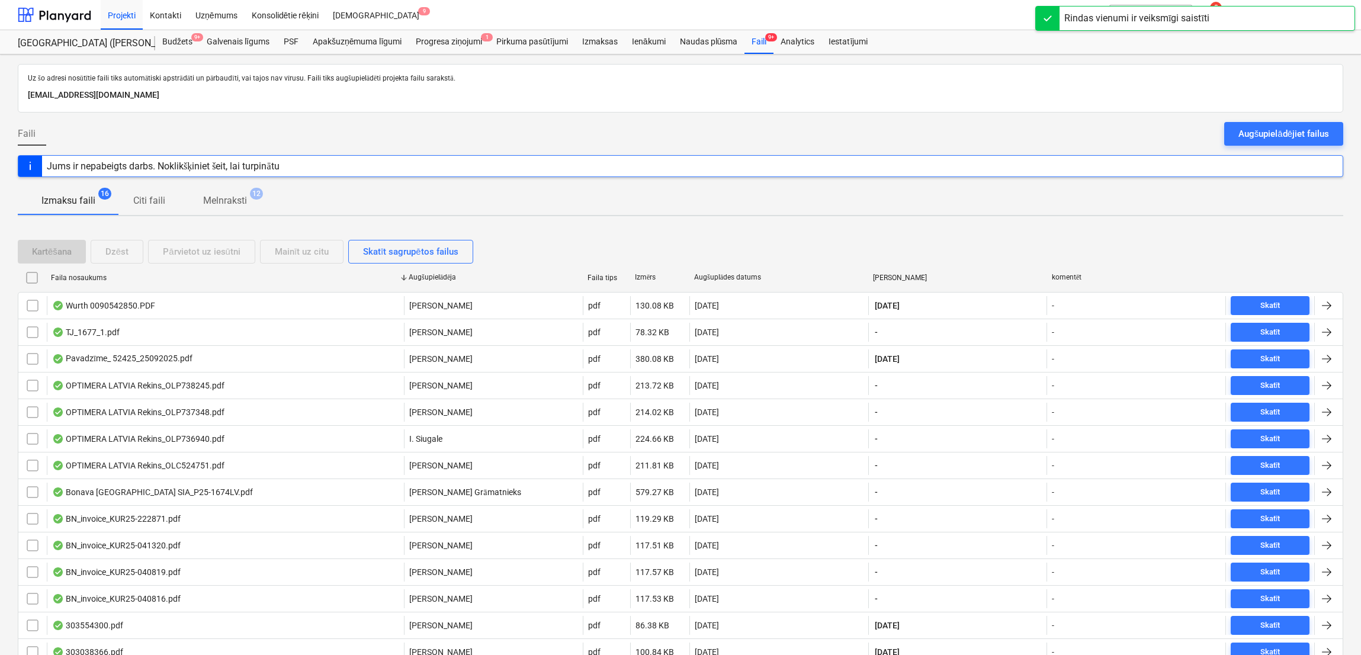
click at [95, 283] on div "Faila nosaukums" at bounding box center [225, 277] width 358 height 19
checkbox input "false"
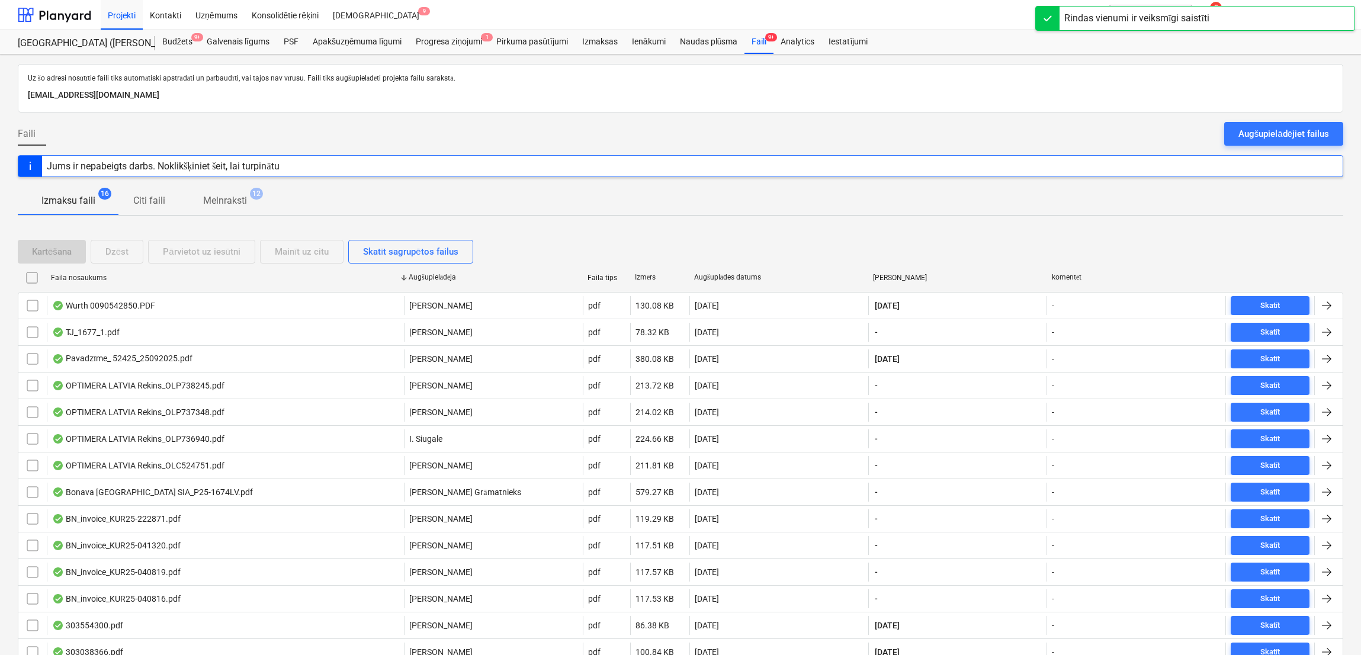
checkbox input "false"
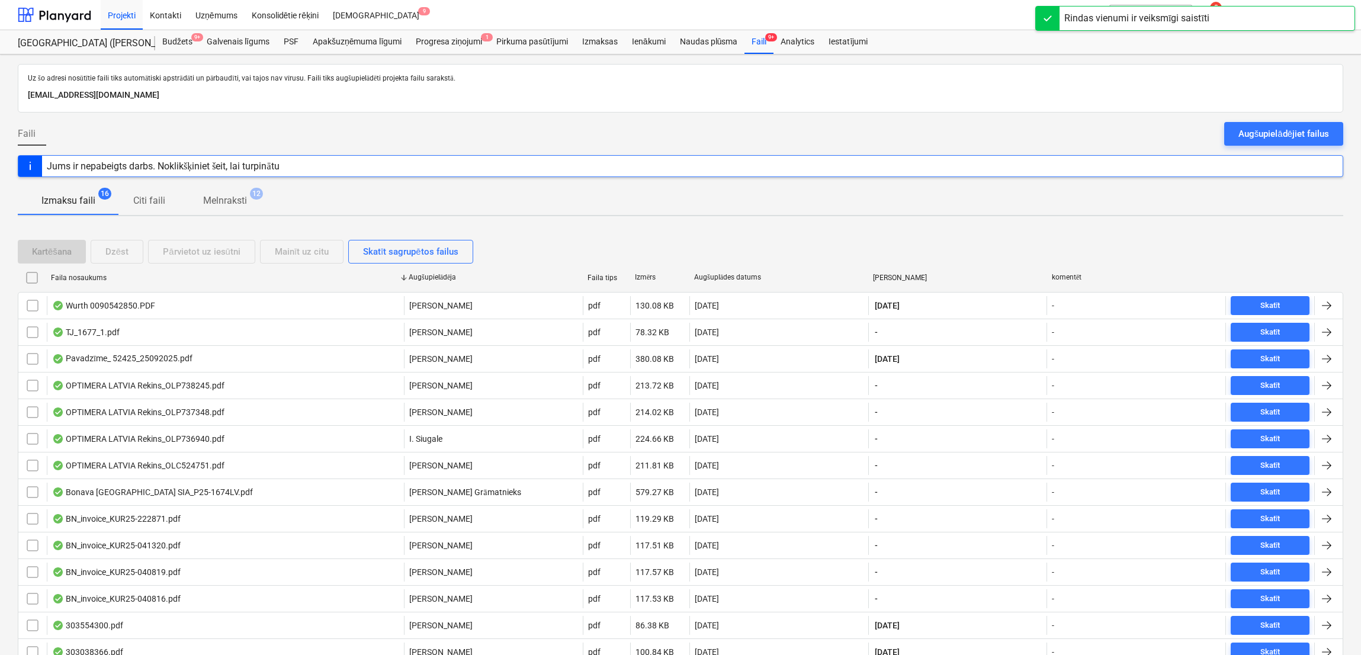
checkbox input "false"
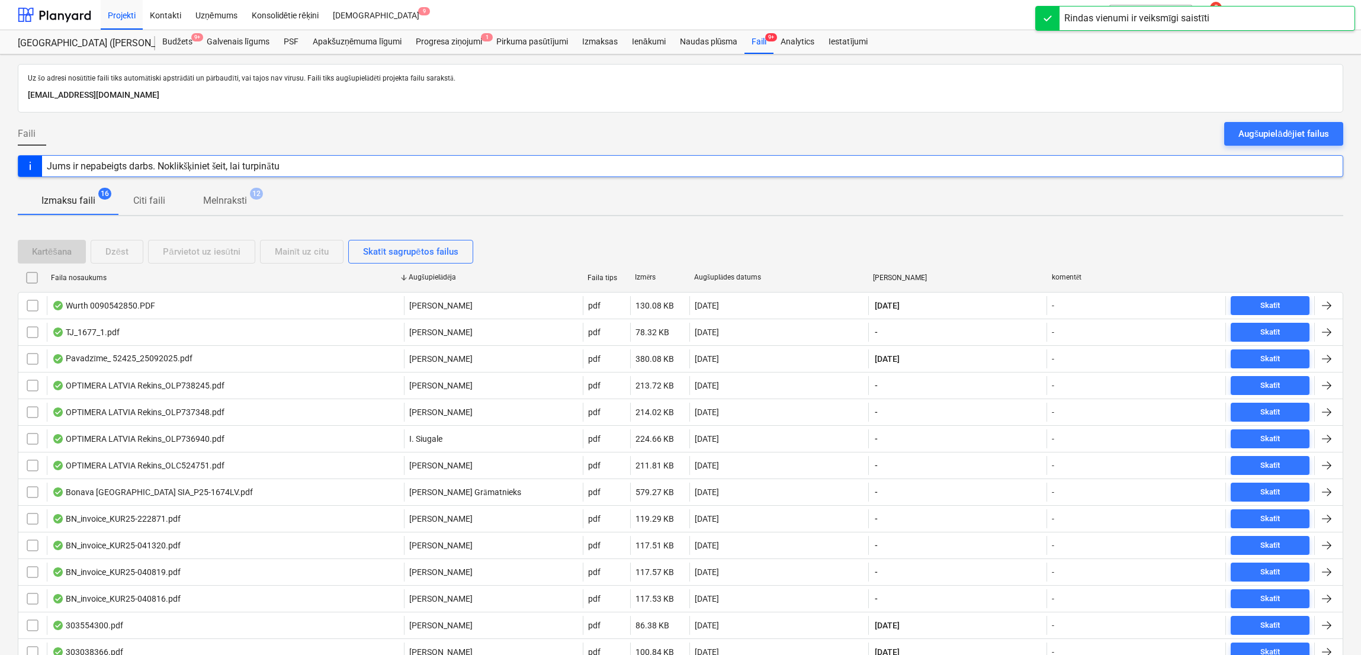
checkbox input "false"
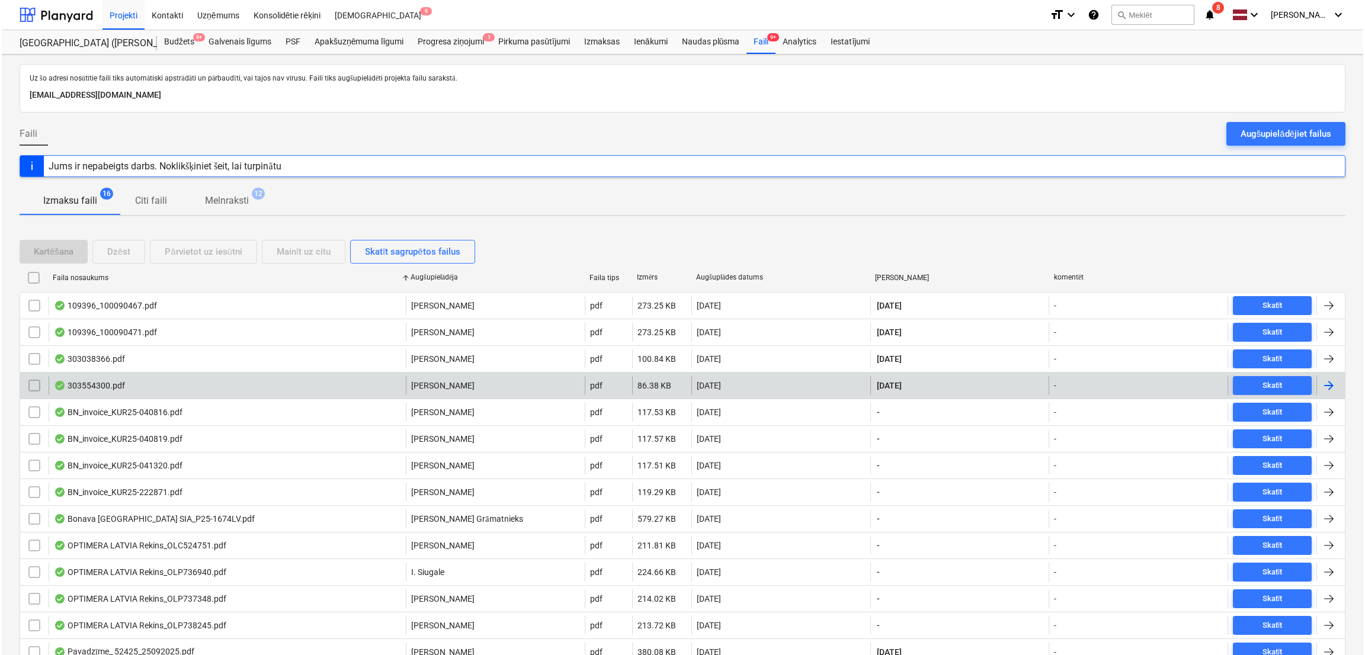
scroll to position [108, 0]
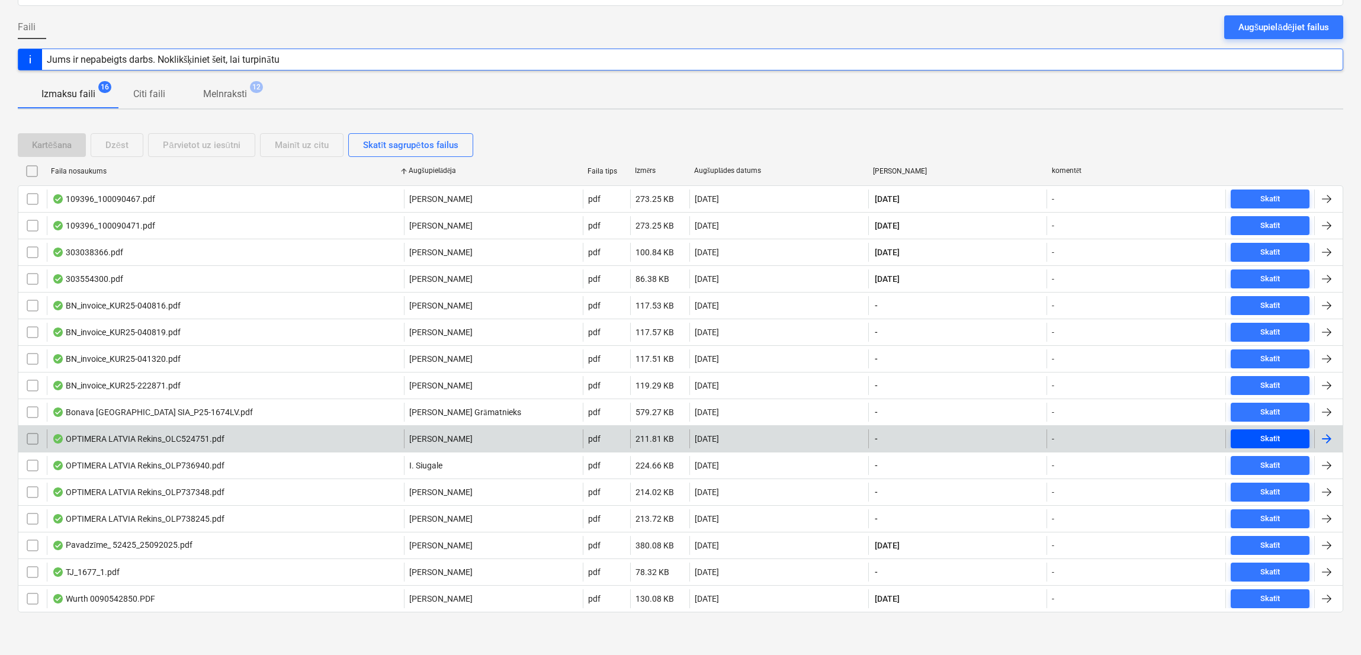
click at [1137, 442] on div "Skatīt" at bounding box center [1270, 439] width 20 height 14
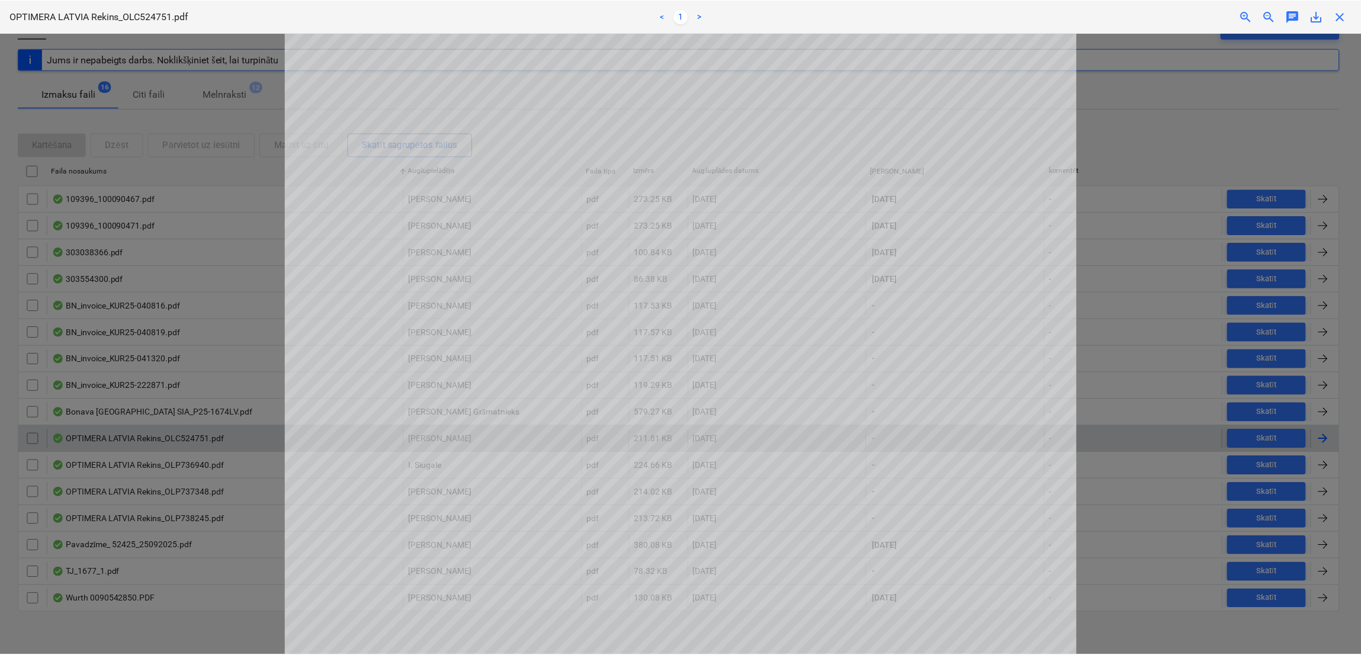
scroll to position [118, 0]
click at [1137, 17] on span "close" at bounding box center [1343, 16] width 14 height 14
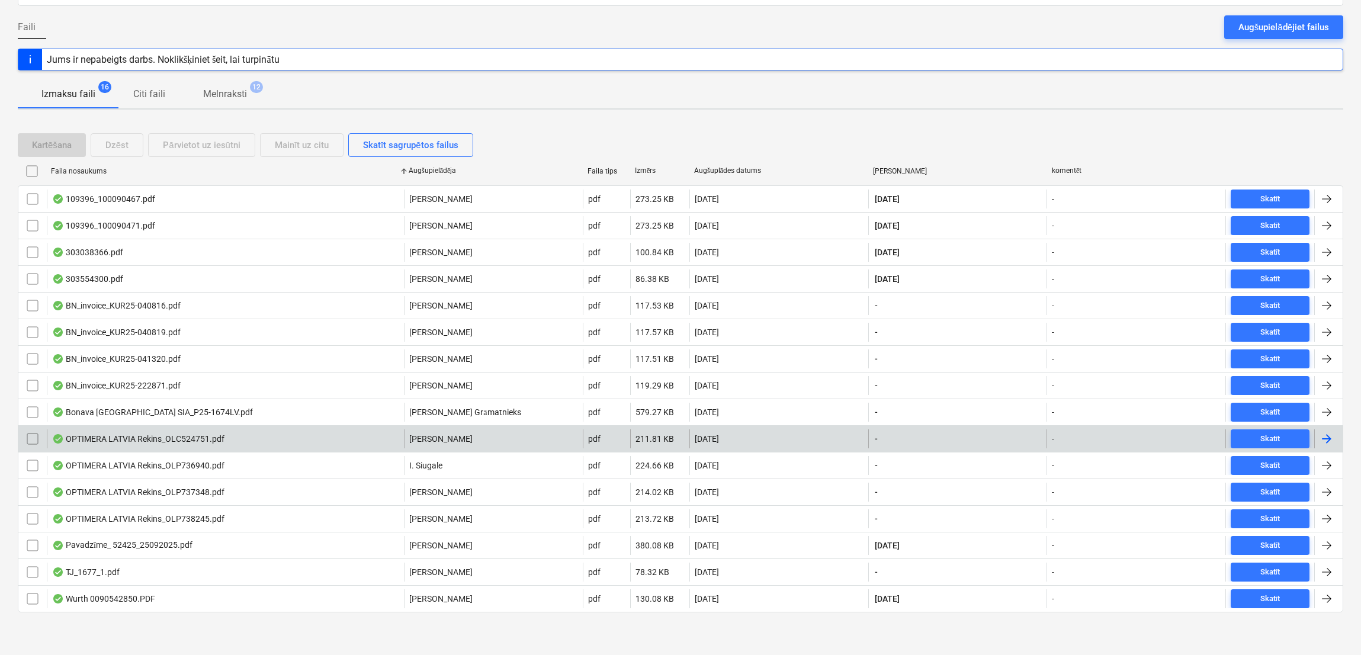
click at [1137, 432] on div at bounding box center [1327, 439] width 14 height 14
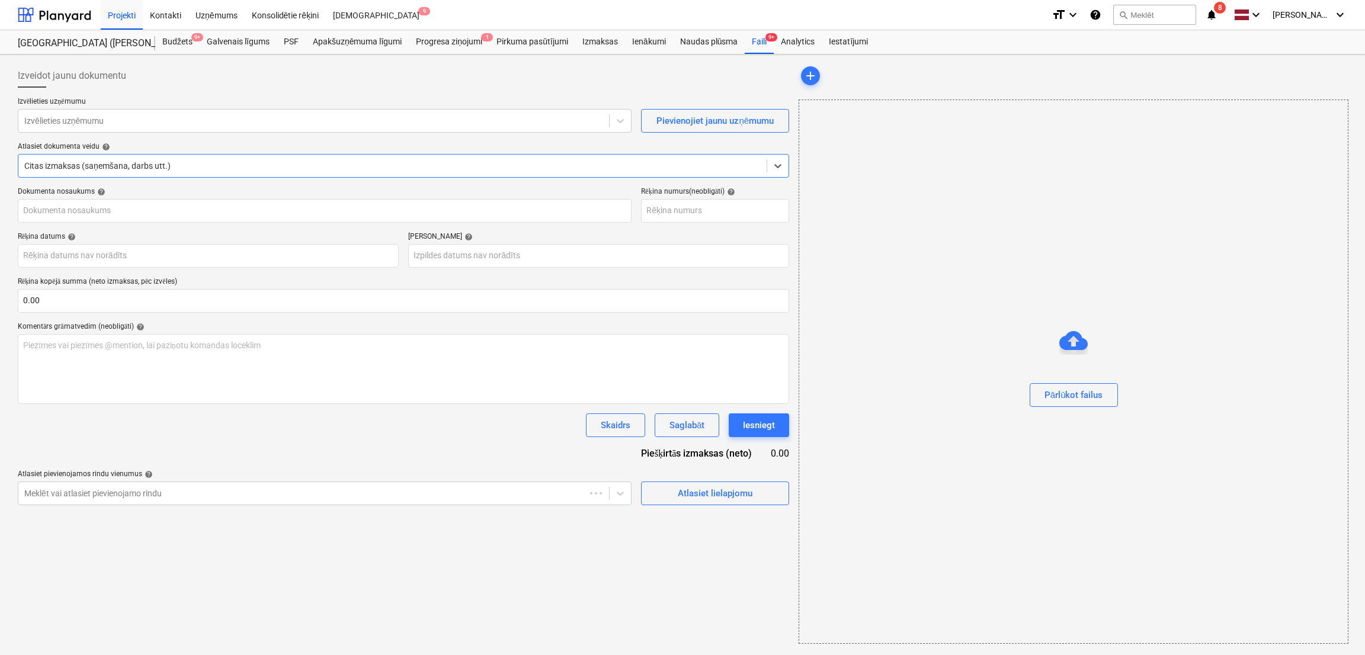
type input "OLC524751"
click at [390, 120] on div at bounding box center [313, 121] width 579 height 12
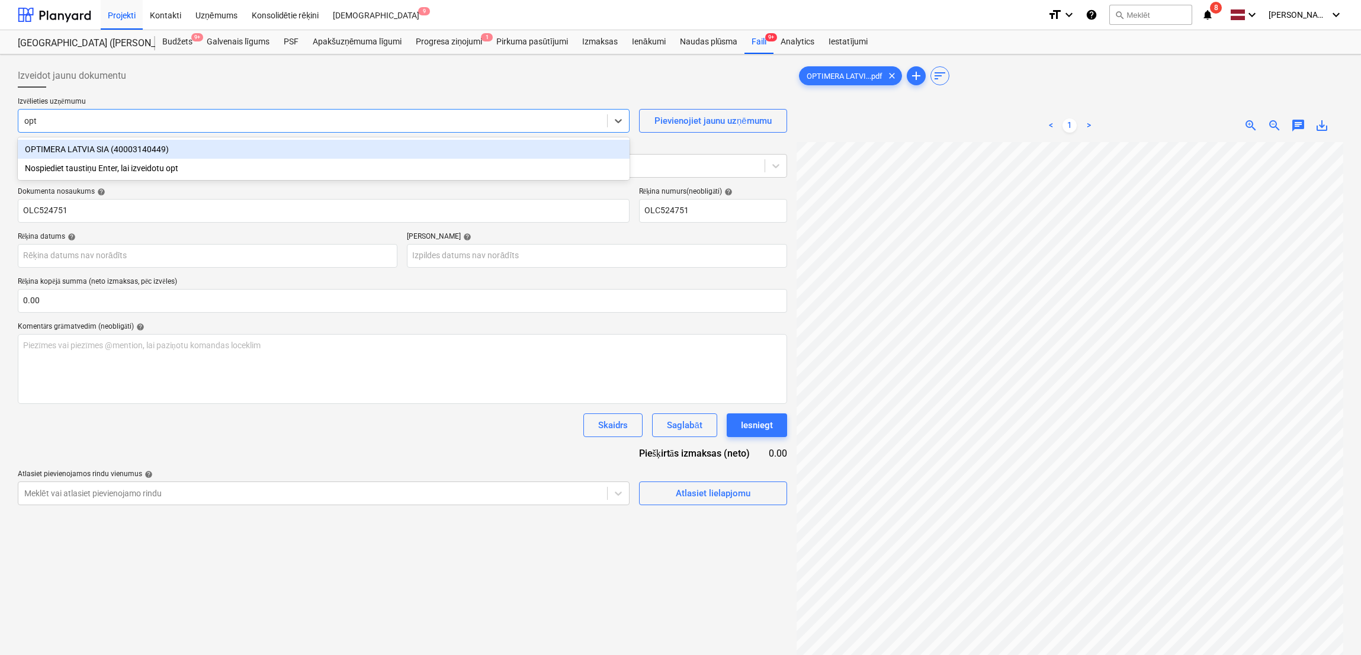
type input "opti"
click at [300, 150] on div "OPTIMERA LATVIA SIA (40003140449)" at bounding box center [324, 149] width 612 height 19
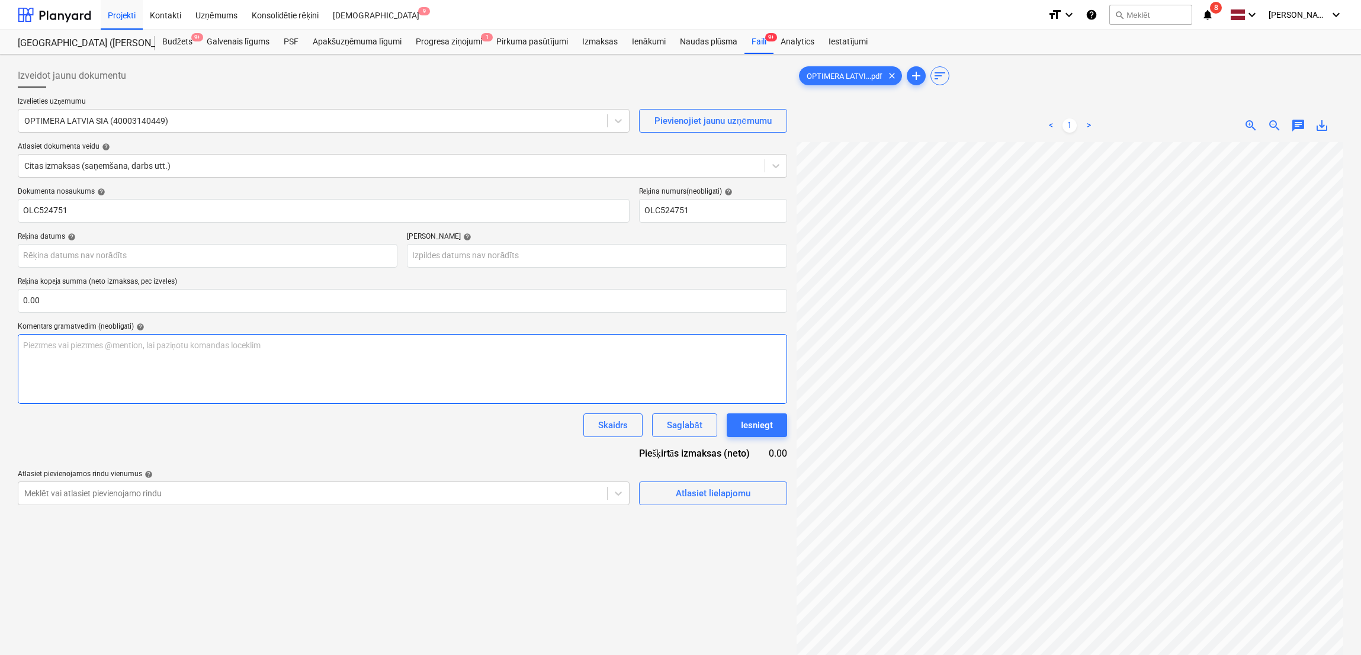
scroll to position [327, 253]
click at [162, 302] on input "text" at bounding box center [402, 301] width 769 height 24
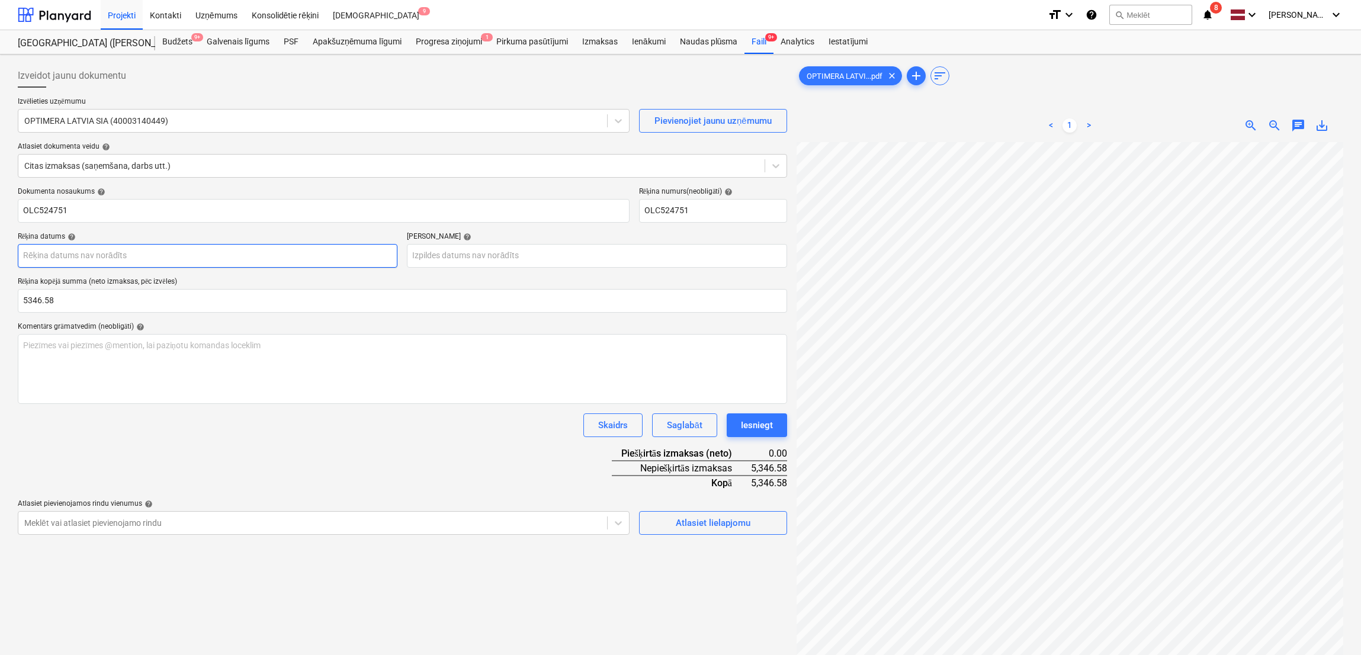
type input "5,346.58"
click at [294, 255] on body "Projekti Kontakti Uzņēmums Konsolidētie rēķini Iesūtne 9 format_size keyboard_a…" at bounding box center [680, 327] width 1361 height 655
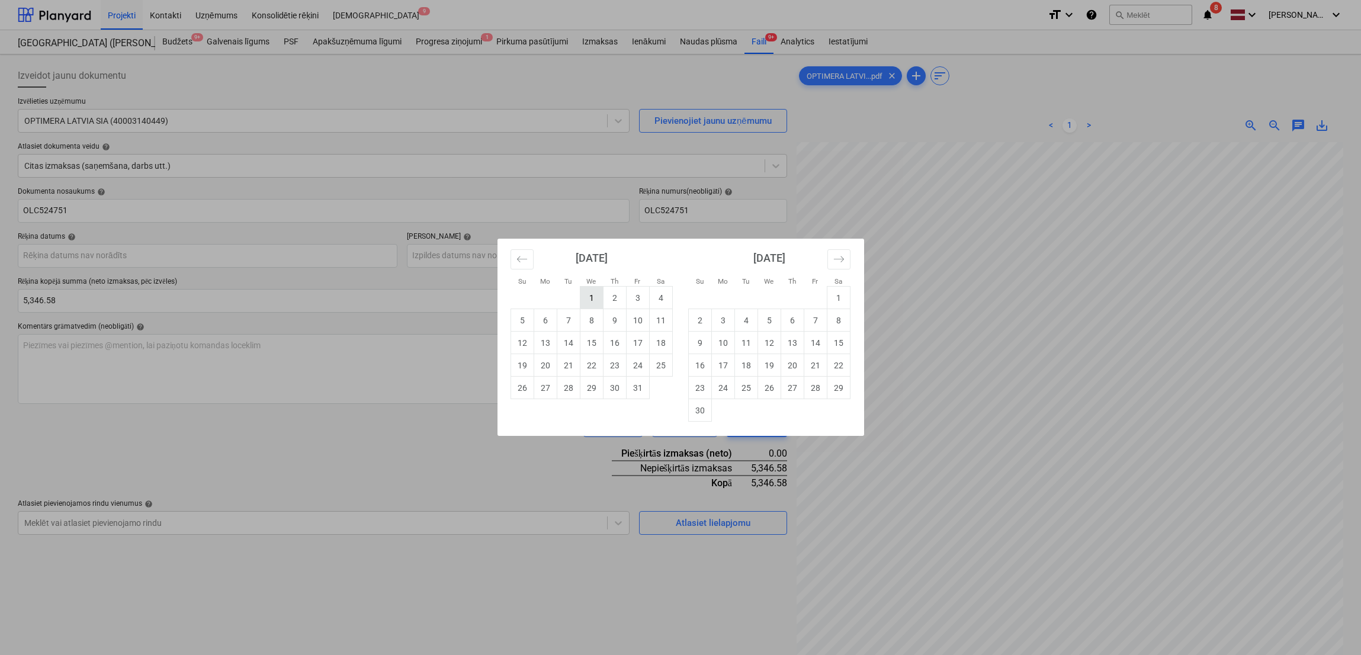
click at [587, 295] on td "1" at bounding box center [591, 298] width 23 height 23
type input "[DATE]"
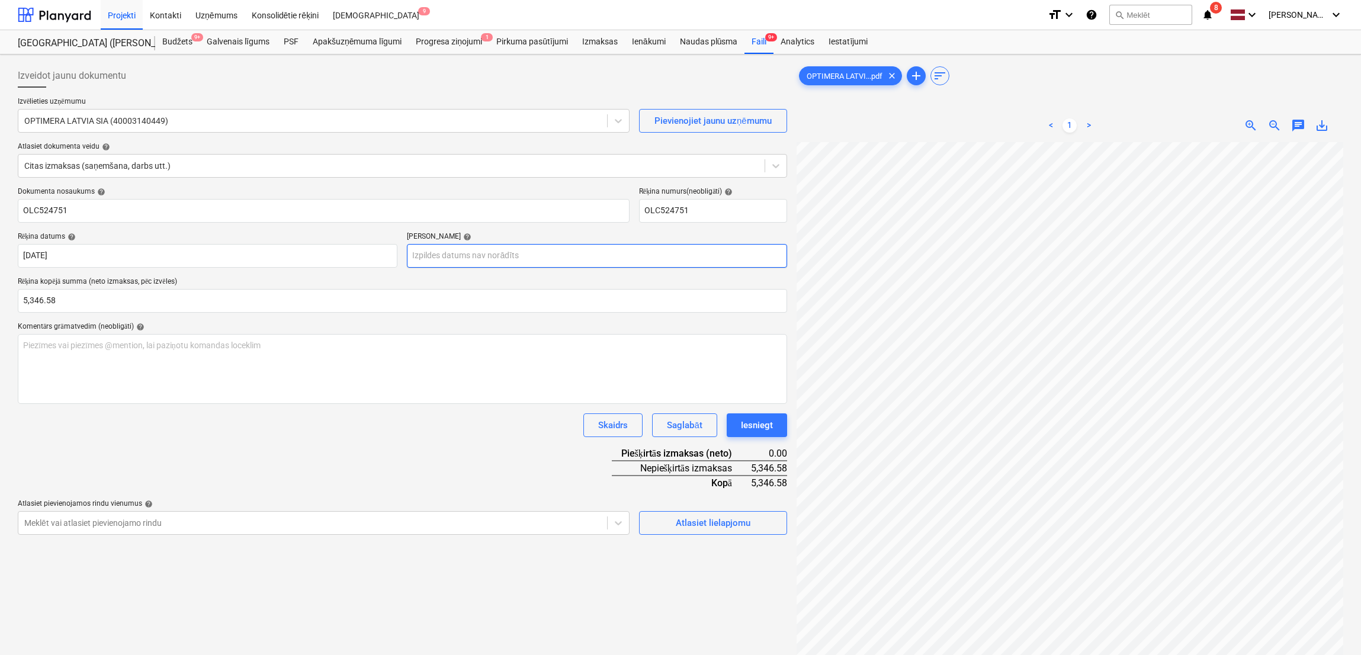
click at [537, 254] on body "Projekti Kontakti Uzņēmums Konsolidētie rēķini Iesūtne 9 format_size keyboard_a…" at bounding box center [680, 327] width 1361 height 655
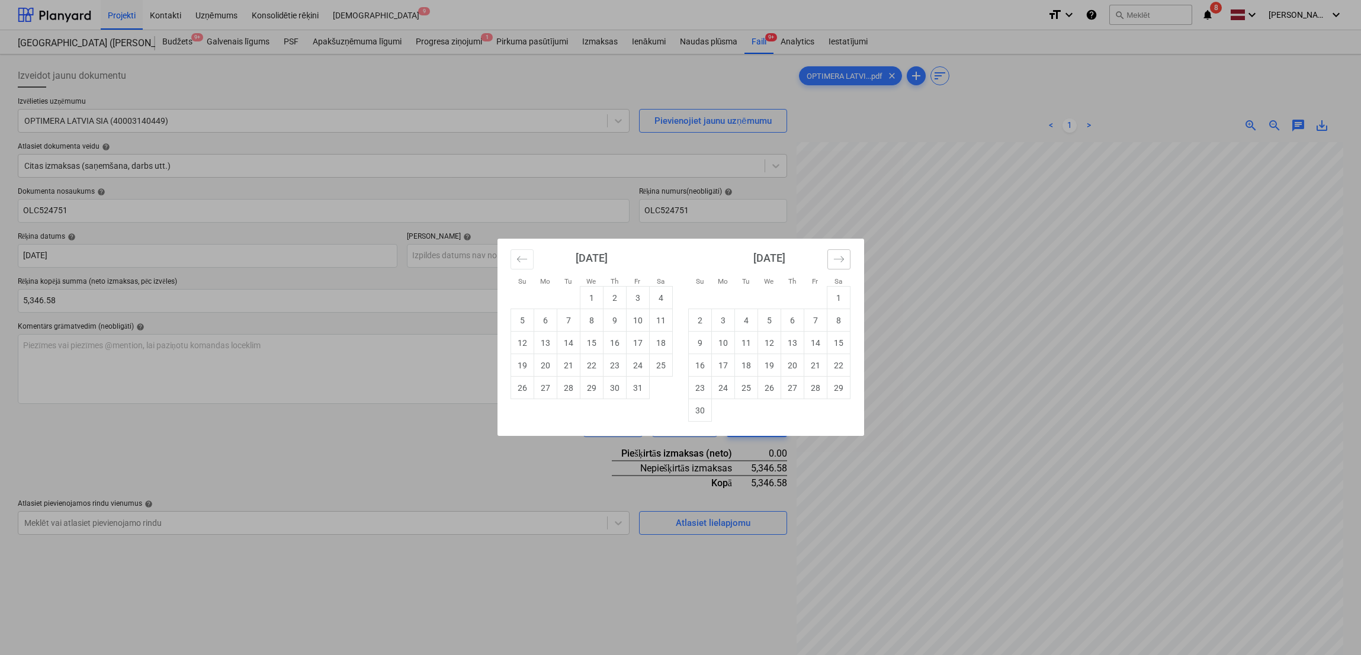
click at [836, 262] on icon "Move forward to switch to the next month." at bounding box center [838, 259] width 11 height 11
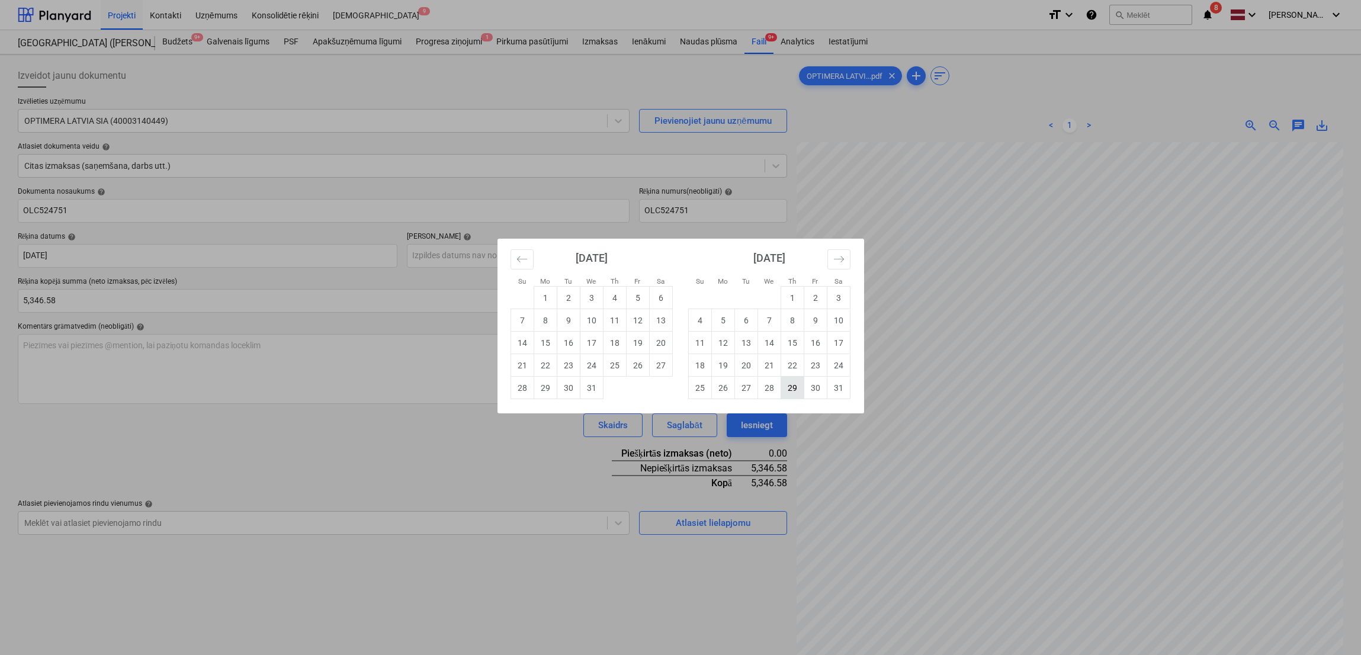
click at [787, 388] on td "29" at bounding box center [792, 388] width 23 height 23
type input "[DATE]"
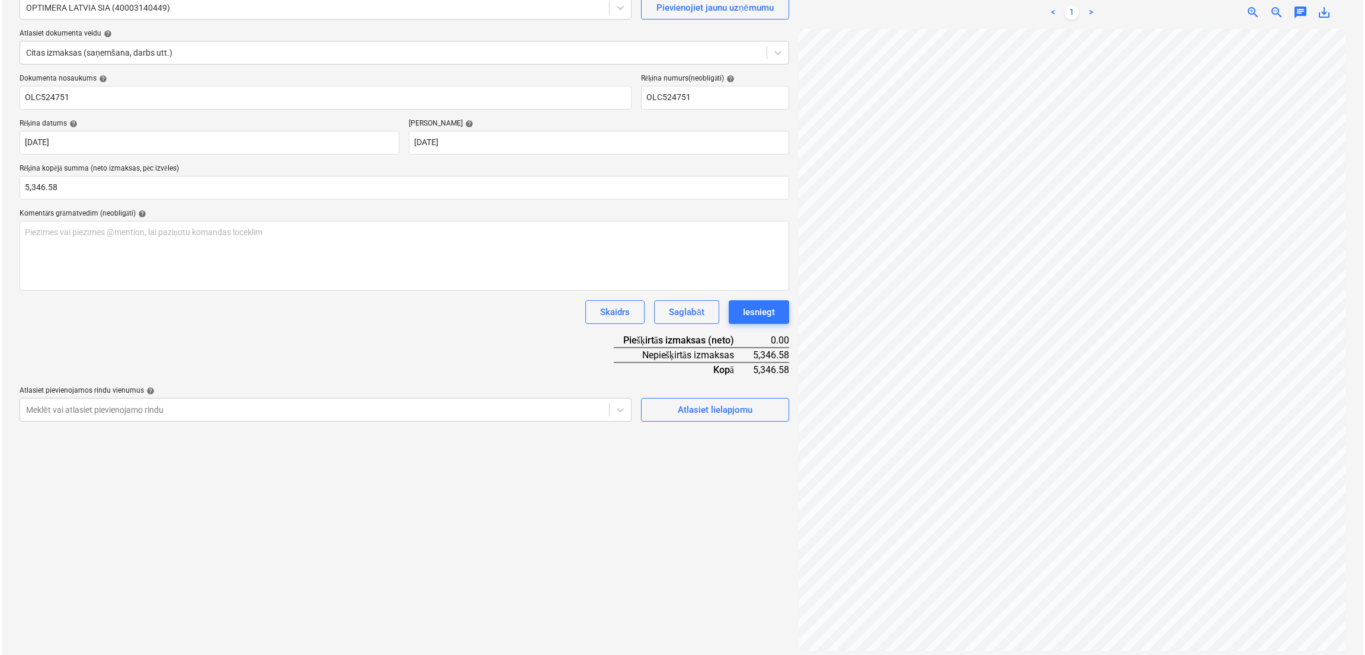
scroll to position [118, 0]
click at [758, 409] on span "Atlasiet lielapjomu" at bounding box center [713, 404] width 118 height 15
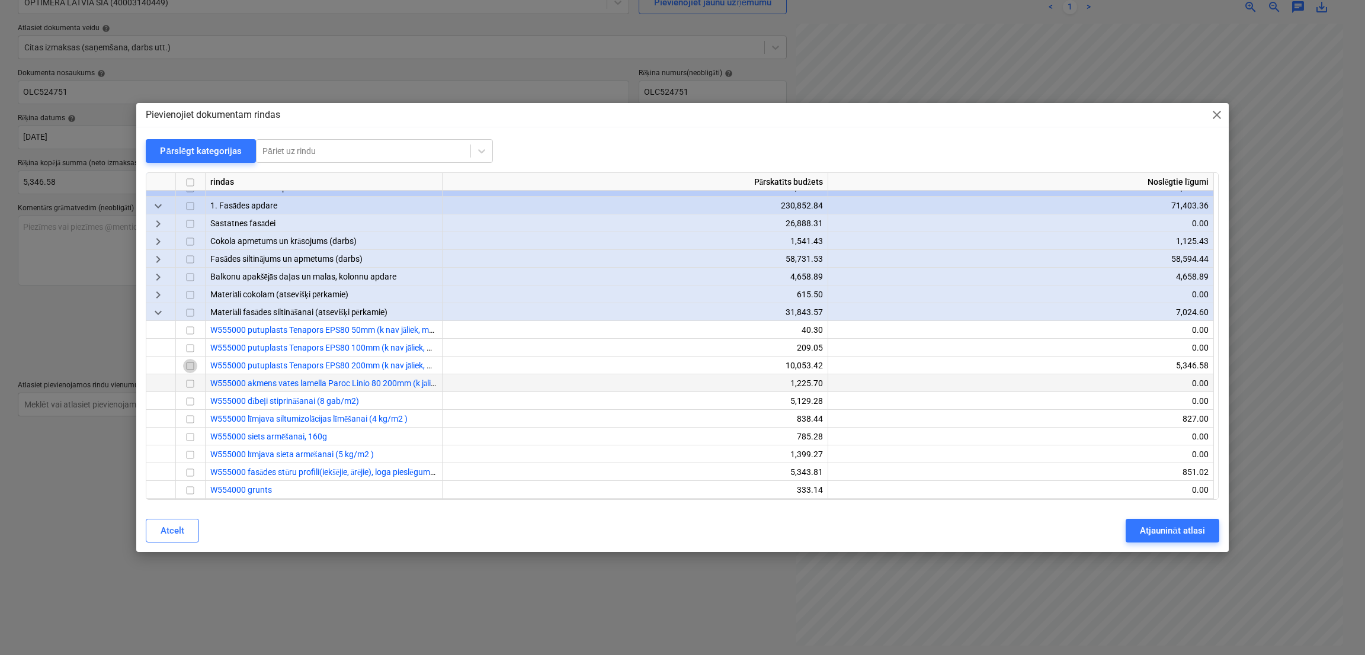
drag, startPoint x: 193, startPoint y: 368, endPoint x: 296, endPoint y: 387, distance: 104.2
click at [193, 366] on input "checkbox" at bounding box center [190, 367] width 14 height 14
click at [1137, 536] on div "Atjaunināt atlasi" at bounding box center [1172, 530] width 65 height 15
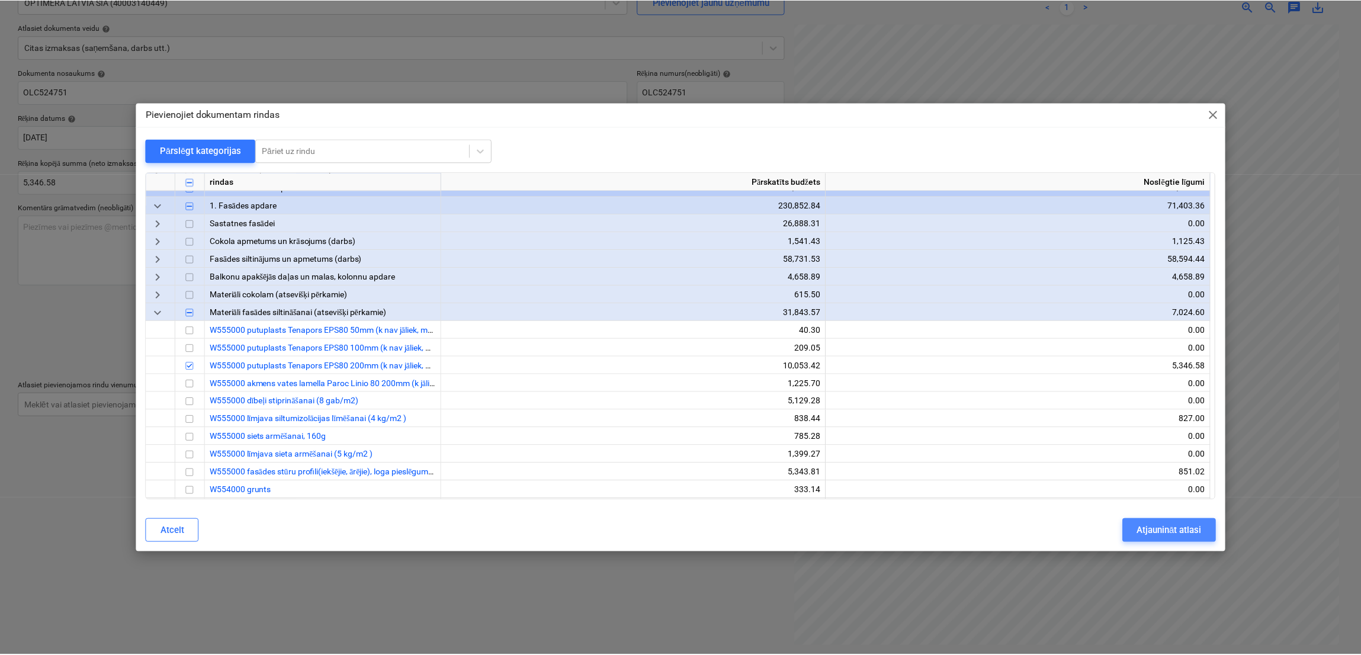
scroll to position [327, 251]
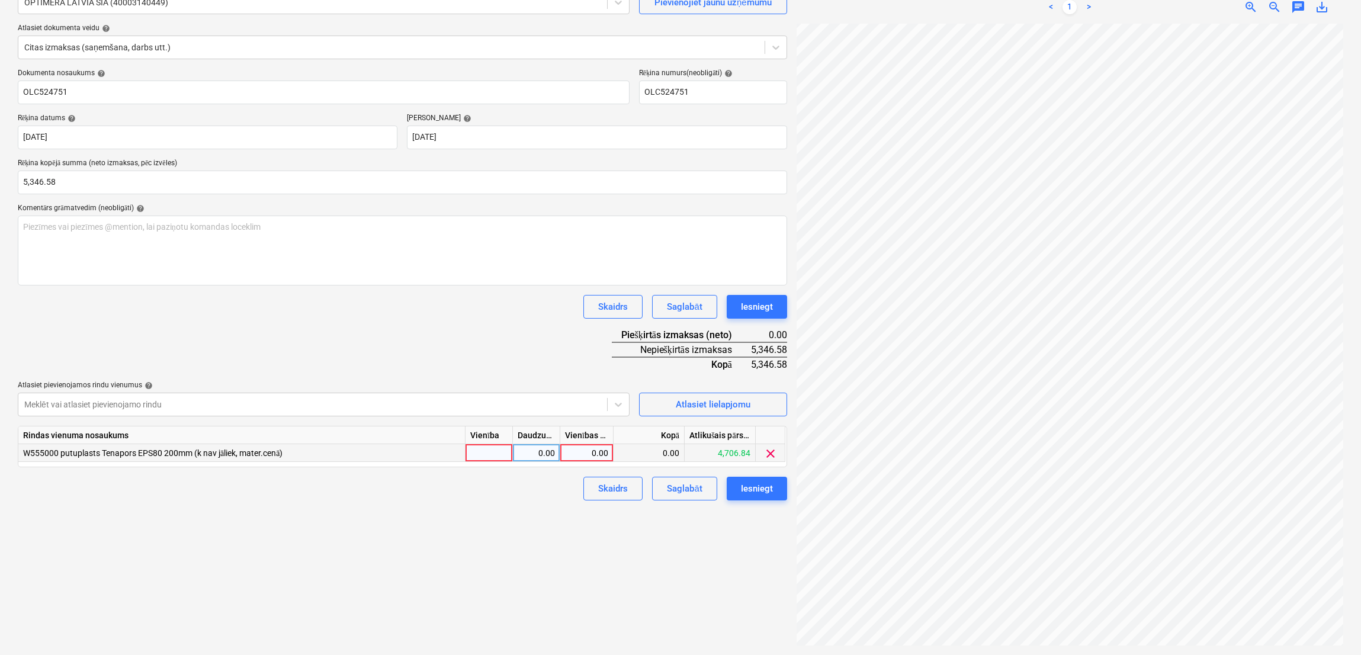
click at [571, 447] on div "0.00" at bounding box center [586, 453] width 43 height 18
type input "5346.58"
click at [491, 546] on div "Izveidot jaunu dokumentu Izvēlieties uzņēmumu OPTIMERA LATVIA SIA (40003140449)…" at bounding box center [402, 296] width 779 height 710
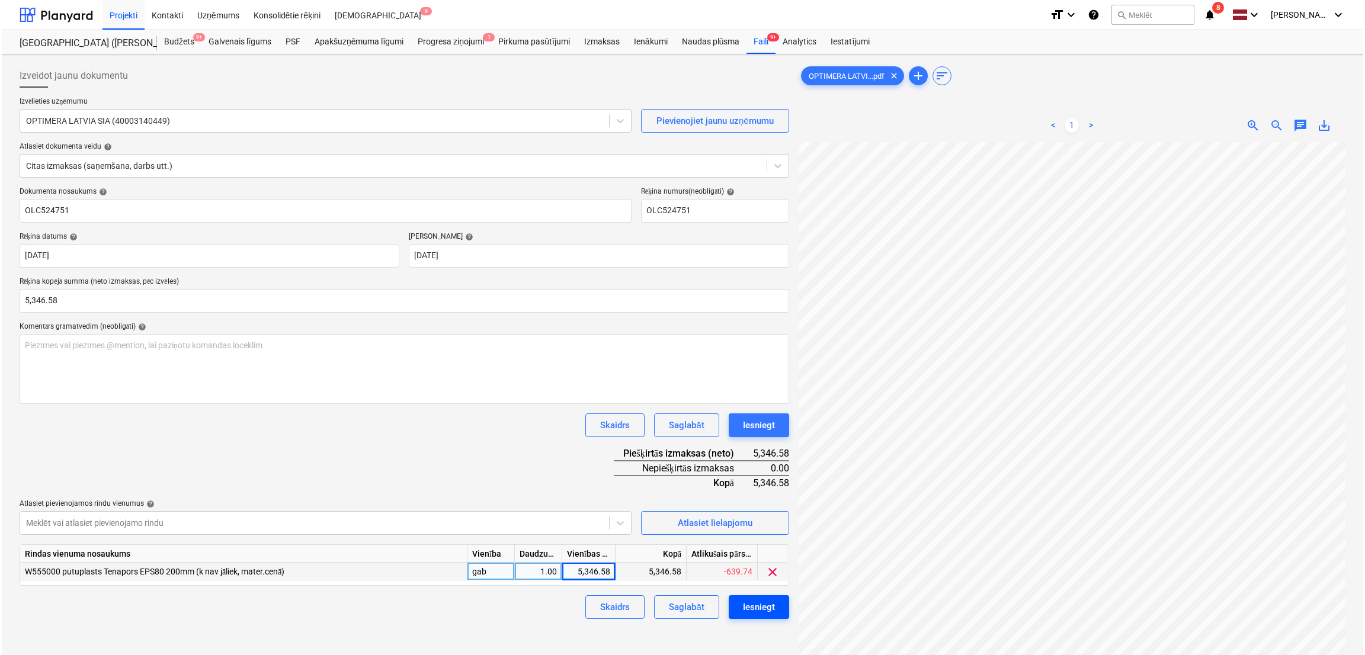
scroll to position [118, 0]
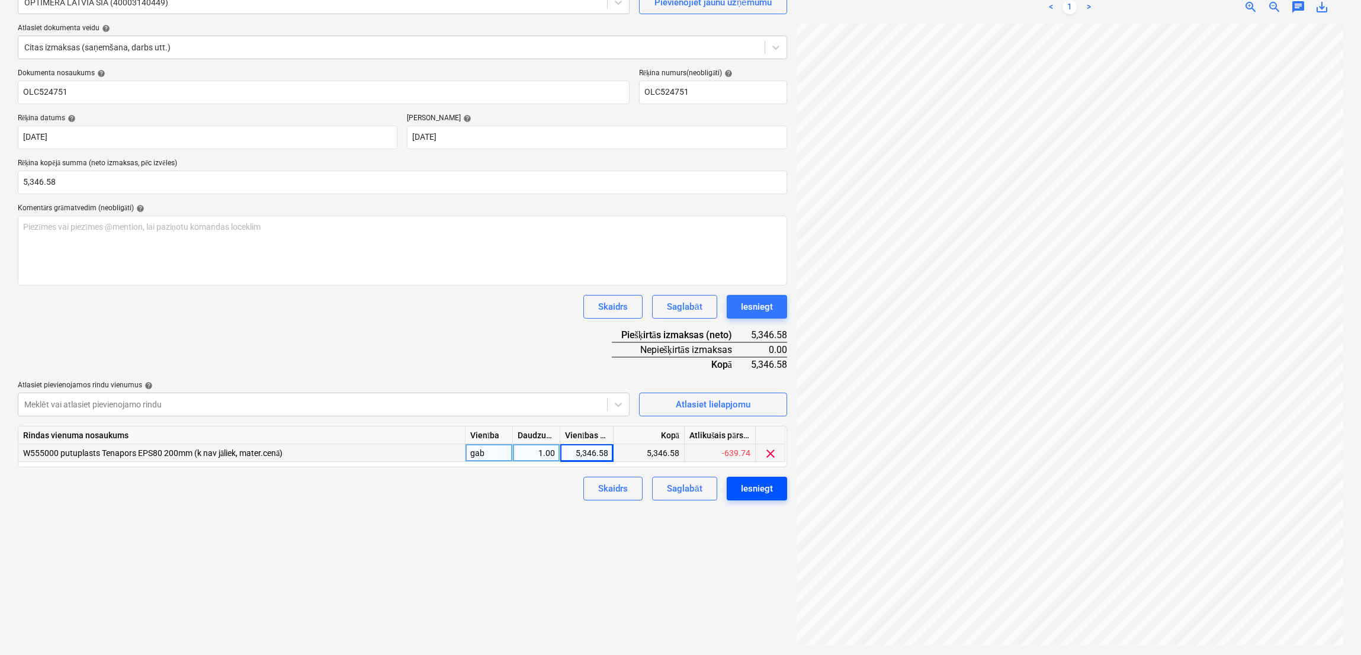
click at [756, 491] on div "Iesniegt" at bounding box center [757, 488] width 32 height 15
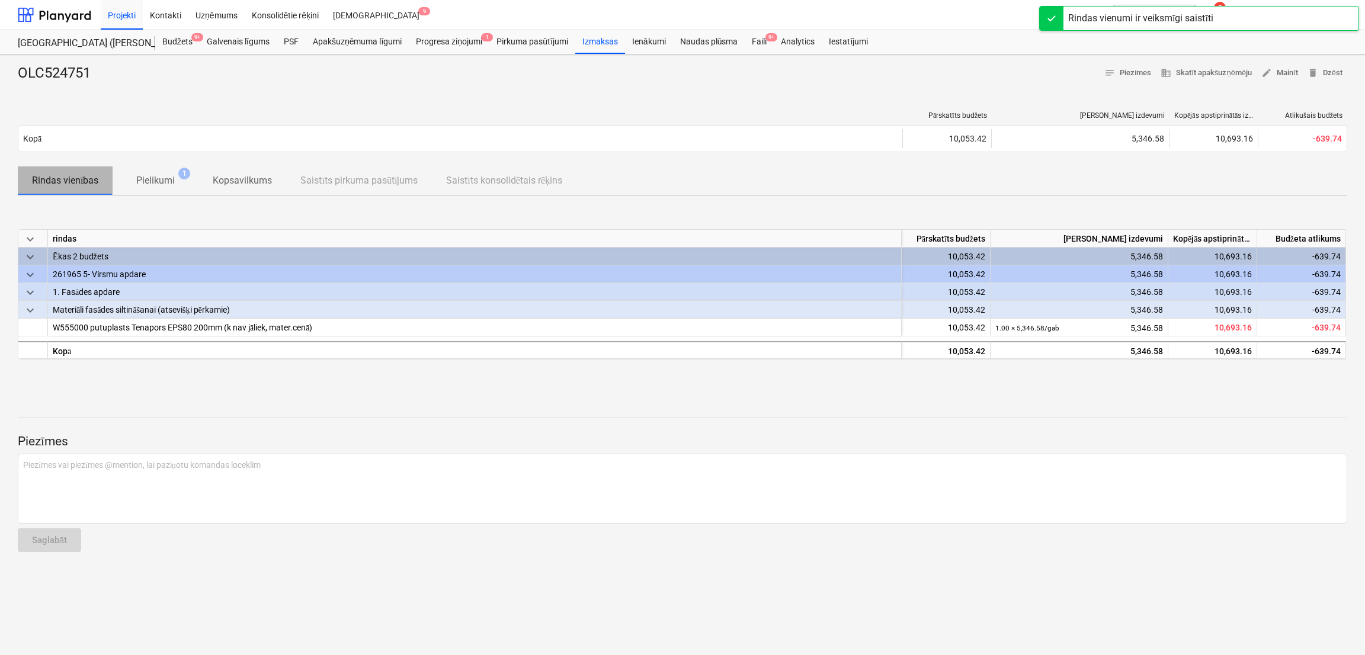
click at [77, 181] on p "Rindas vienības" at bounding box center [65, 181] width 66 height 14
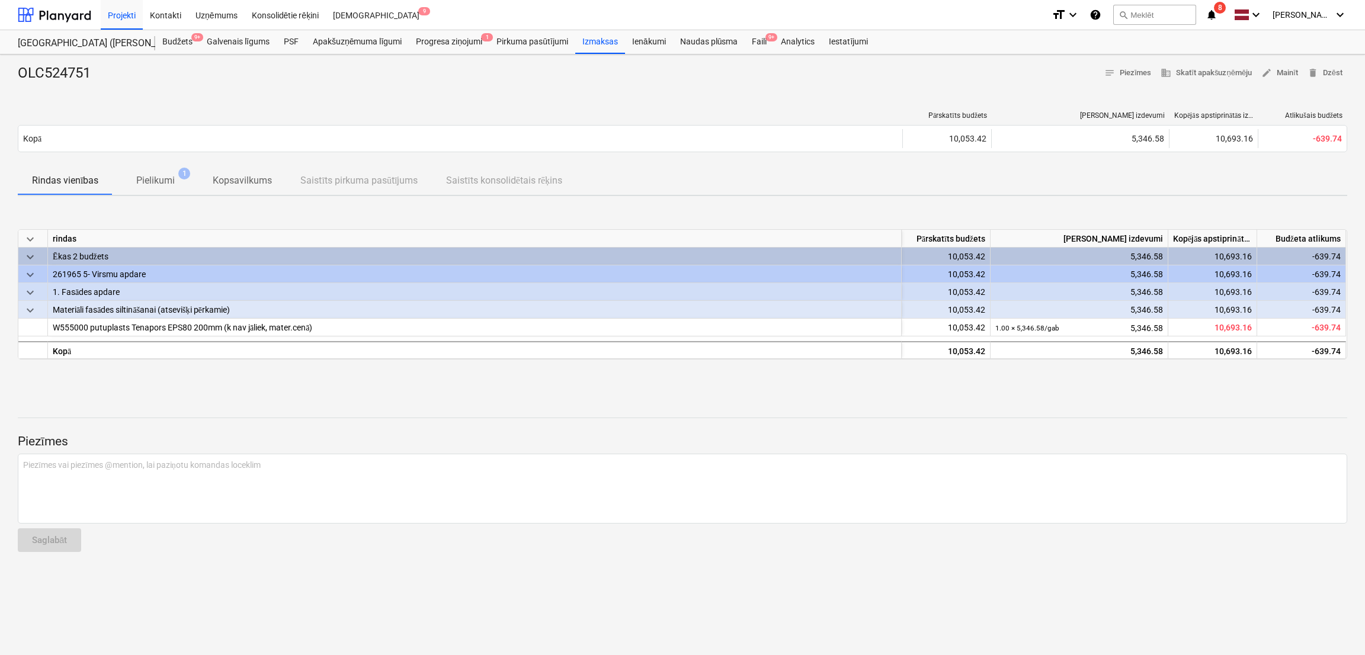
click at [87, 294] on div "1. Fasādes apdare" at bounding box center [474, 291] width 843 height 17
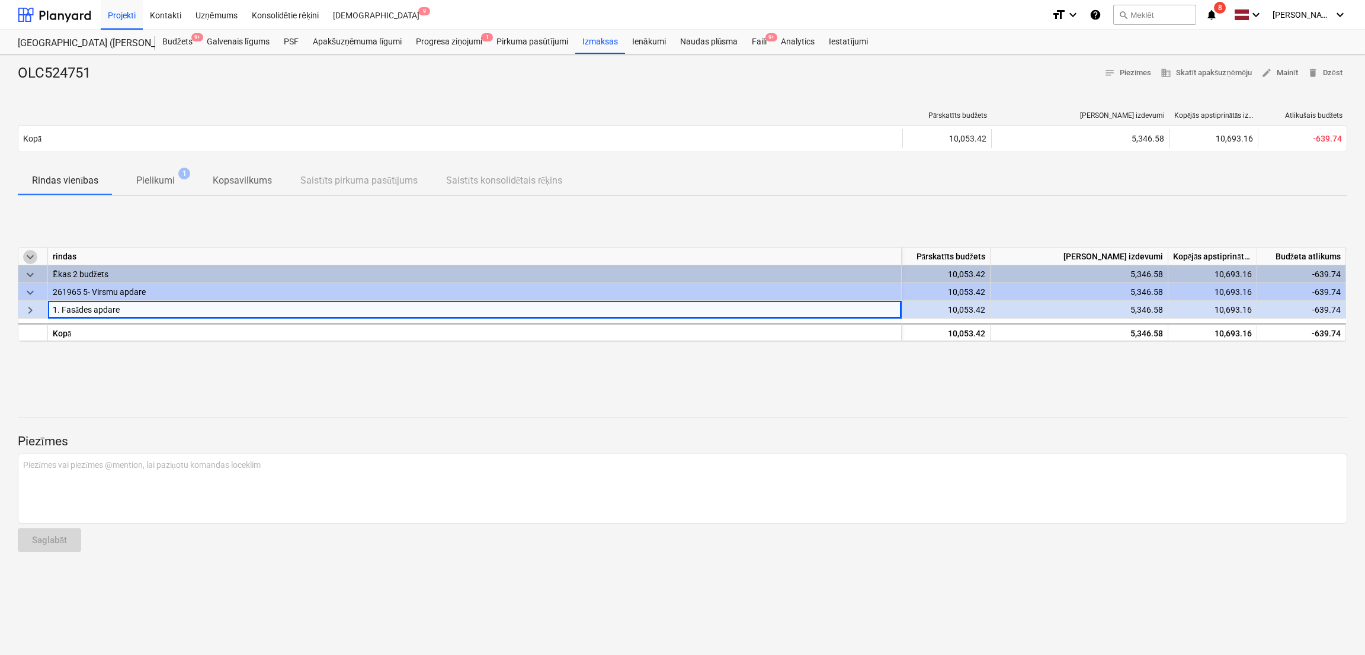
click at [31, 260] on span "keyboard_arrow_down" at bounding box center [30, 257] width 14 height 14
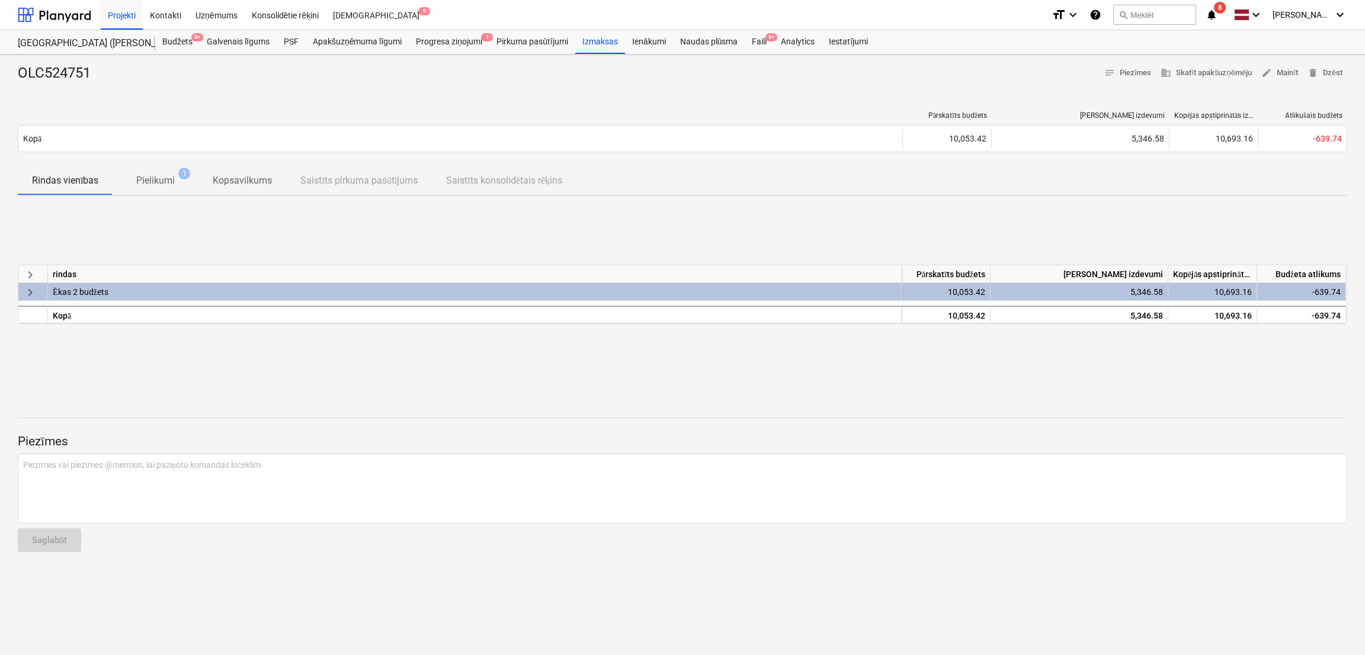
click at [29, 274] on span "keyboard_arrow_right" at bounding box center [30, 275] width 14 height 14
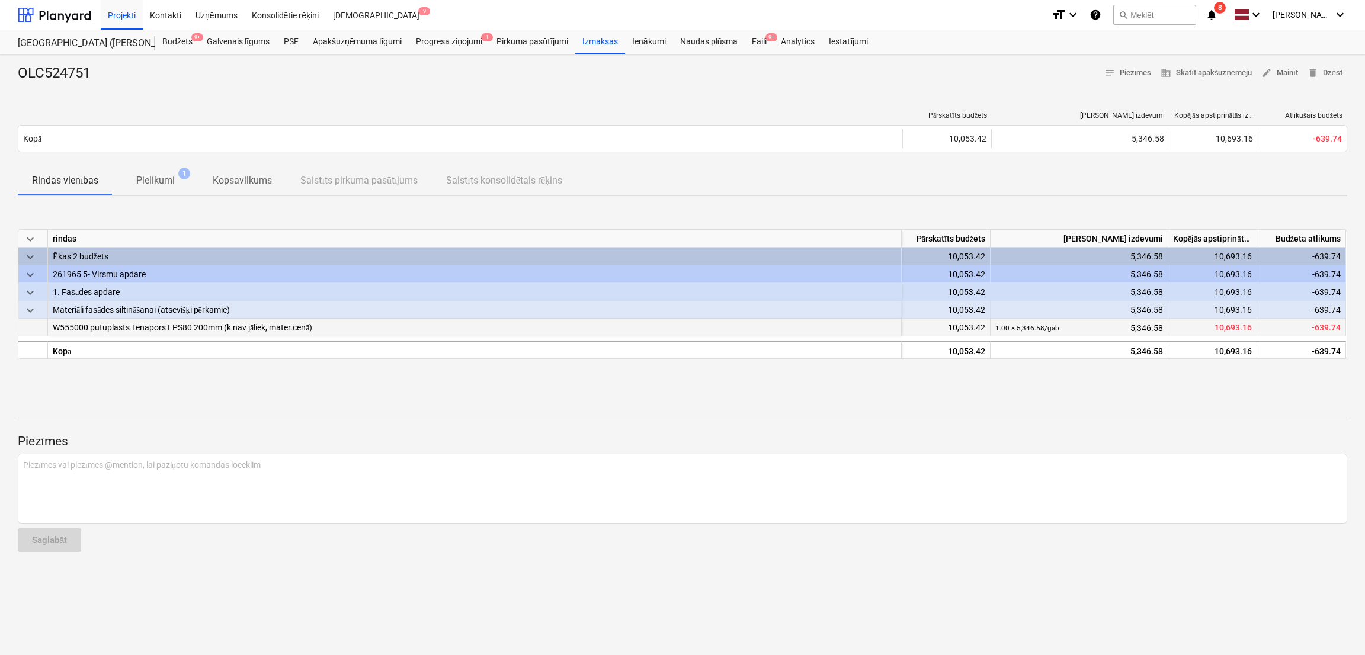
click at [114, 328] on span "W555000 putuplasts Tenapors EPS80 200mm (k nav jāliek, mater.cenā)" at bounding box center [182, 327] width 259 height 9
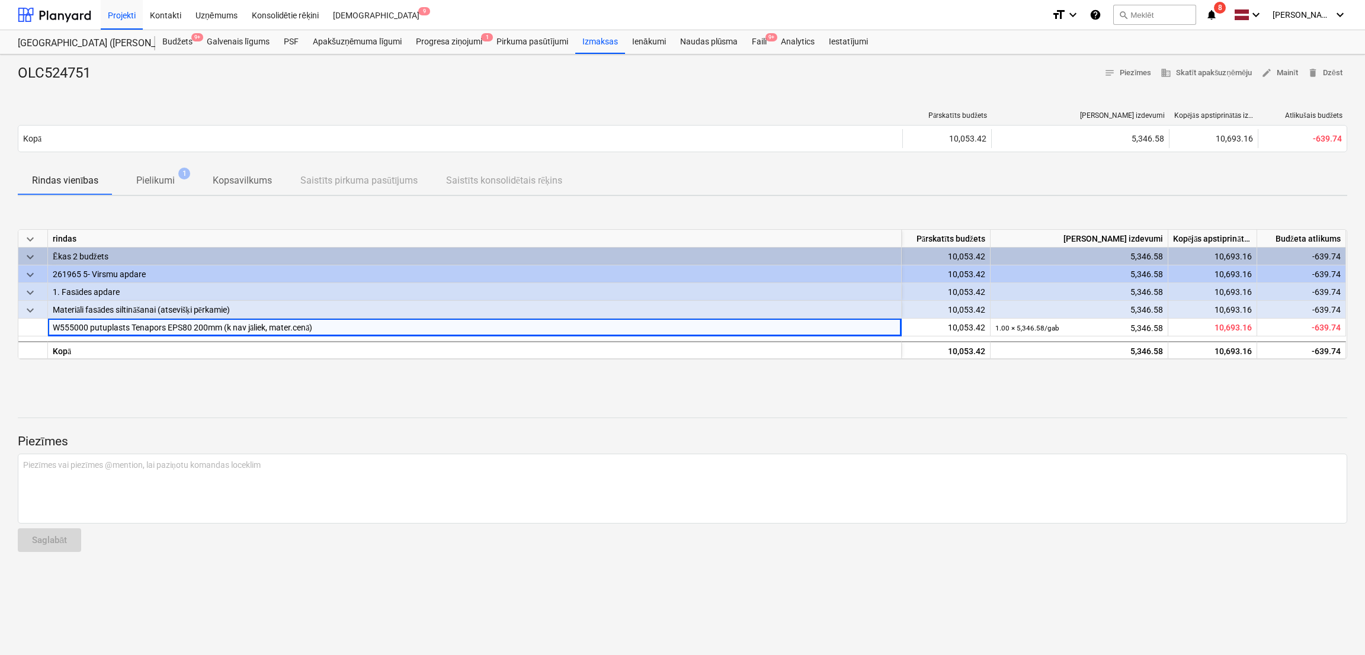
click at [293, 30] on div "Projekti Kontakti Uzņēmums Konsolidētie rēķini Iesūtne 9 format_size keyboard_a…" at bounding box center [682, 15] width 1365 height 30
click at [297, 43] on div "PSF" at bounding box center [291, 42] width 29 height 24
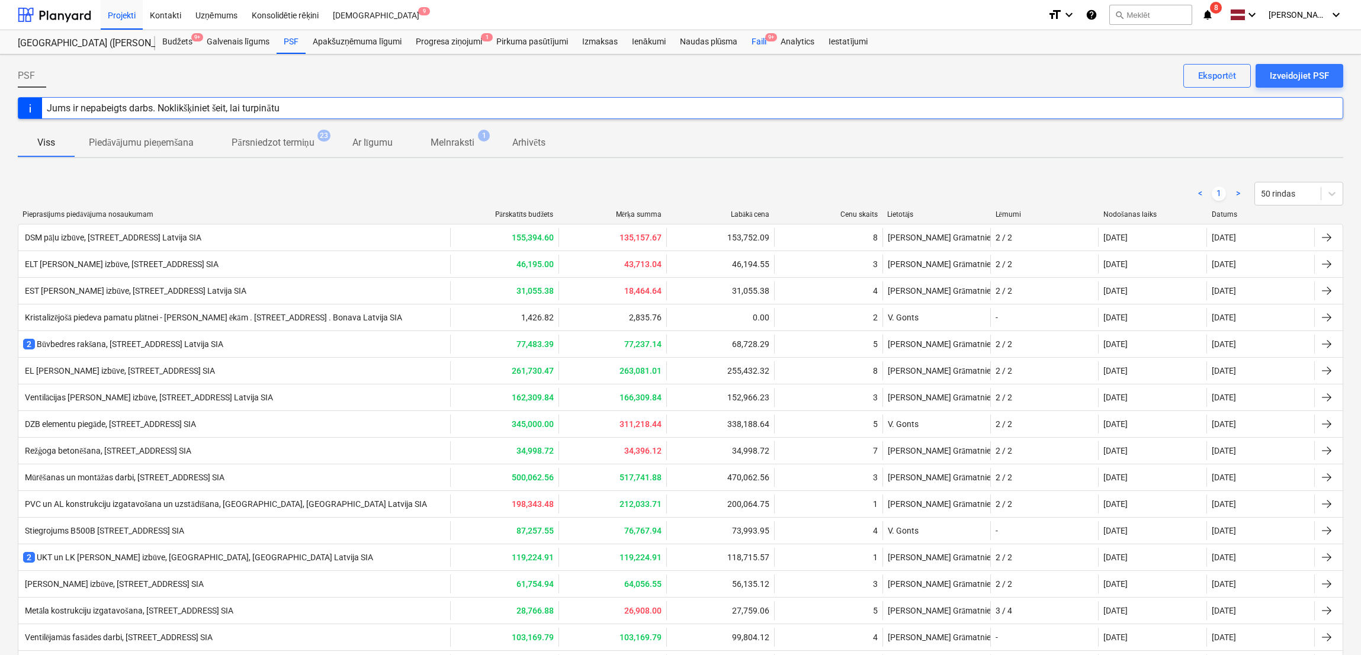
click at [755, 39] on div "Faili 9+" at bounding box center [759, 42] width 29 height 24
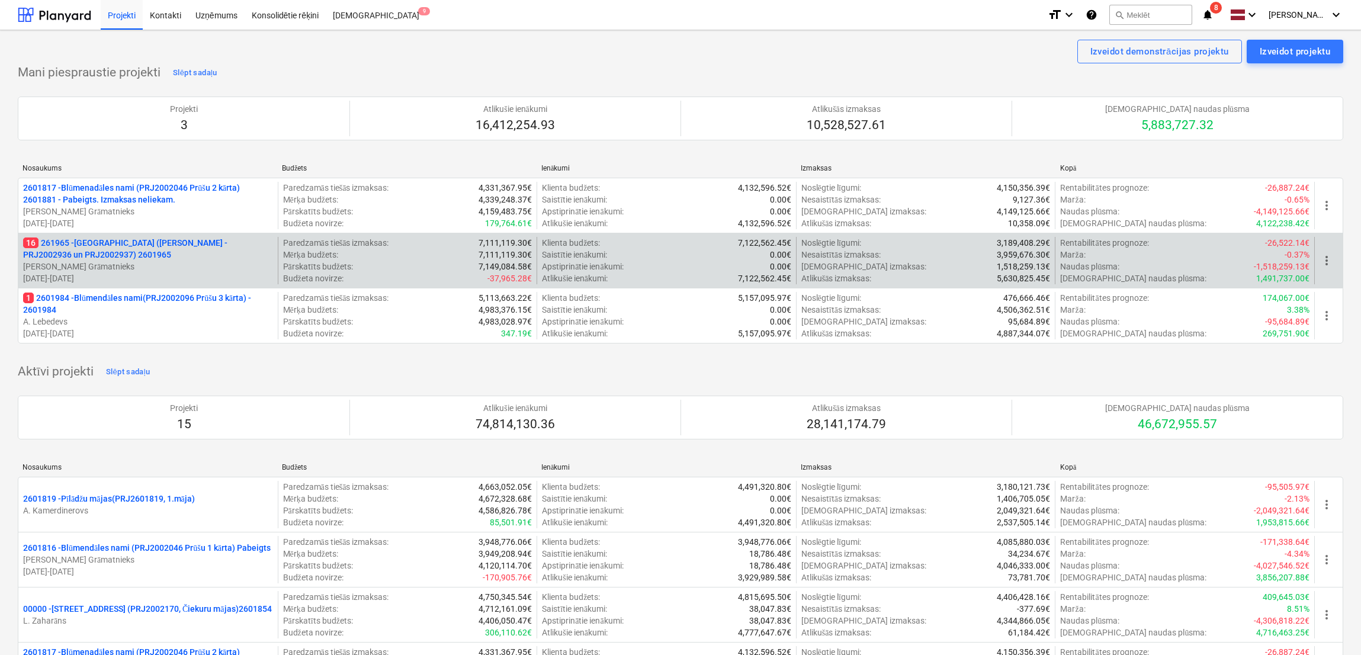
click at [153, 254] on p "16 261965 - Nīcgales iela (abas ēkas - PRJ2002936 un PRJ2002937) 2601965" at bounding box center [148, 249] width 250 height 24
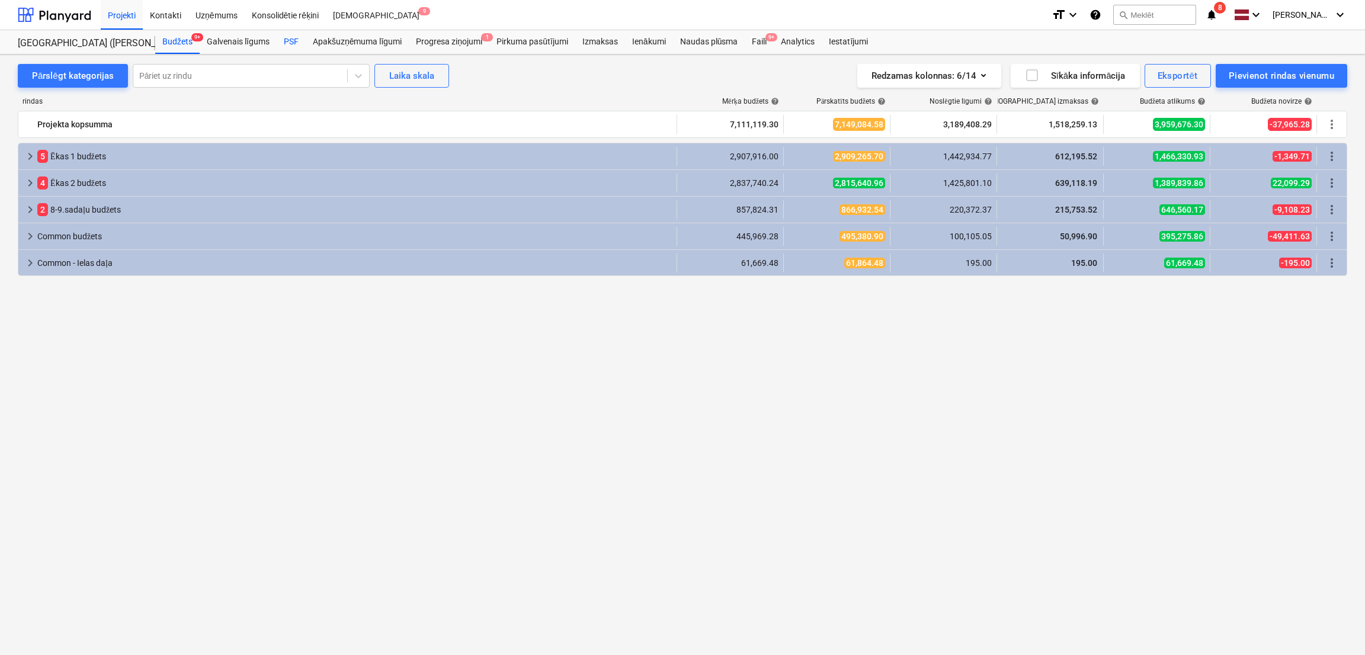
click at [288, 39] on div "PSF" at bounding box center [291, 42] width 29 height 24
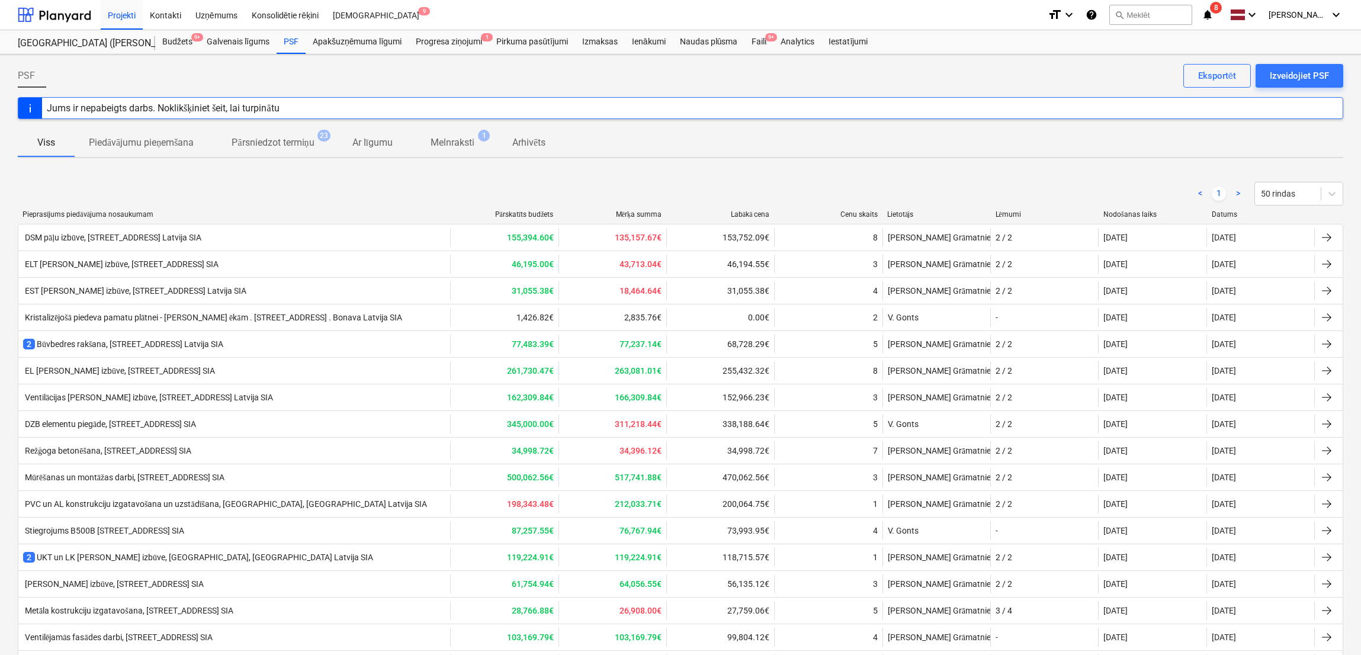
click at [78, 214] on div "Pieprasījums piedāvājuma nosaukumam" at bounding box center [234, 214] width 423 height 9
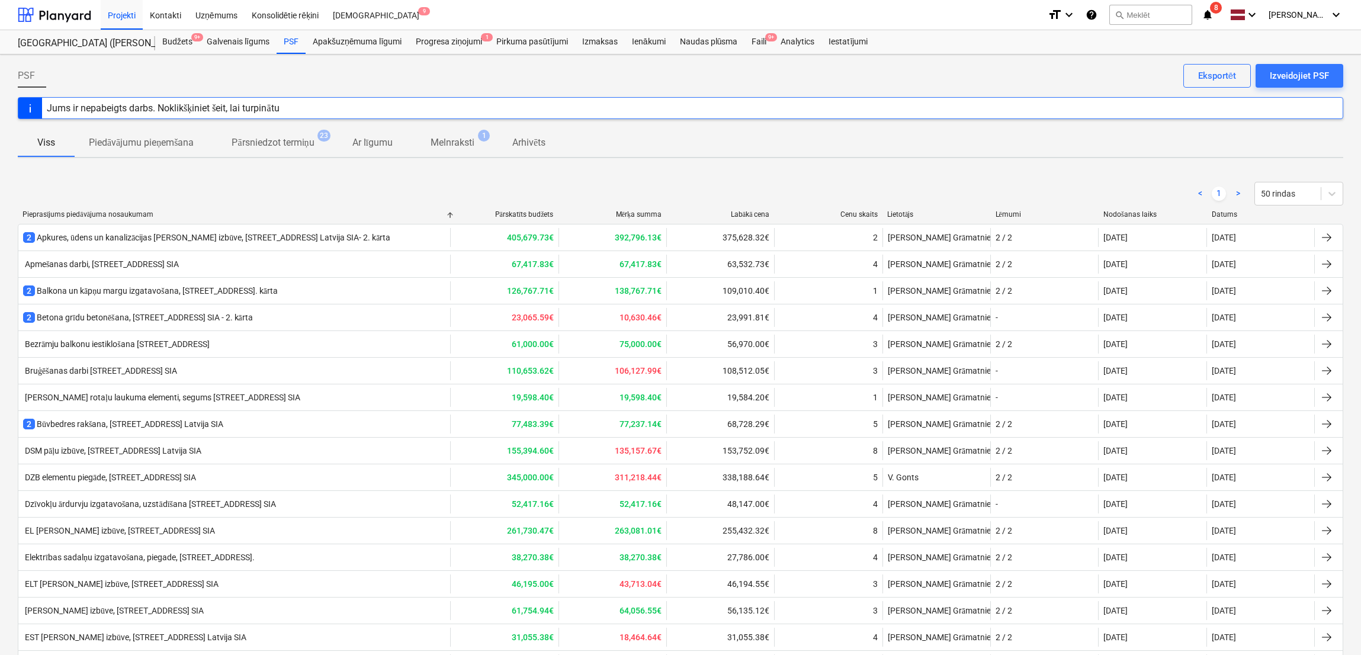
click at [78, 214] on div "Pieprasījums piedāvājuma nosaukumam" at bounding box center [234, 214] width 423 height 9
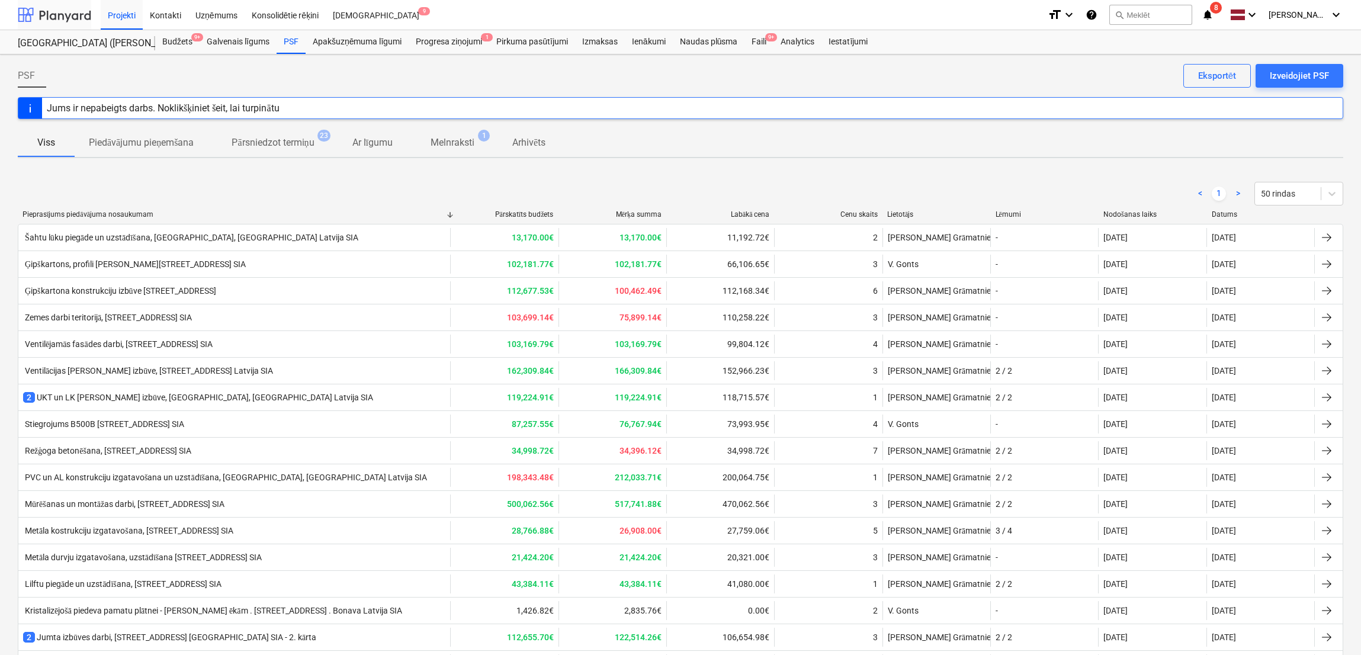
click at [88, 15] on div at bounding box center [54, 15] width 73 height 30
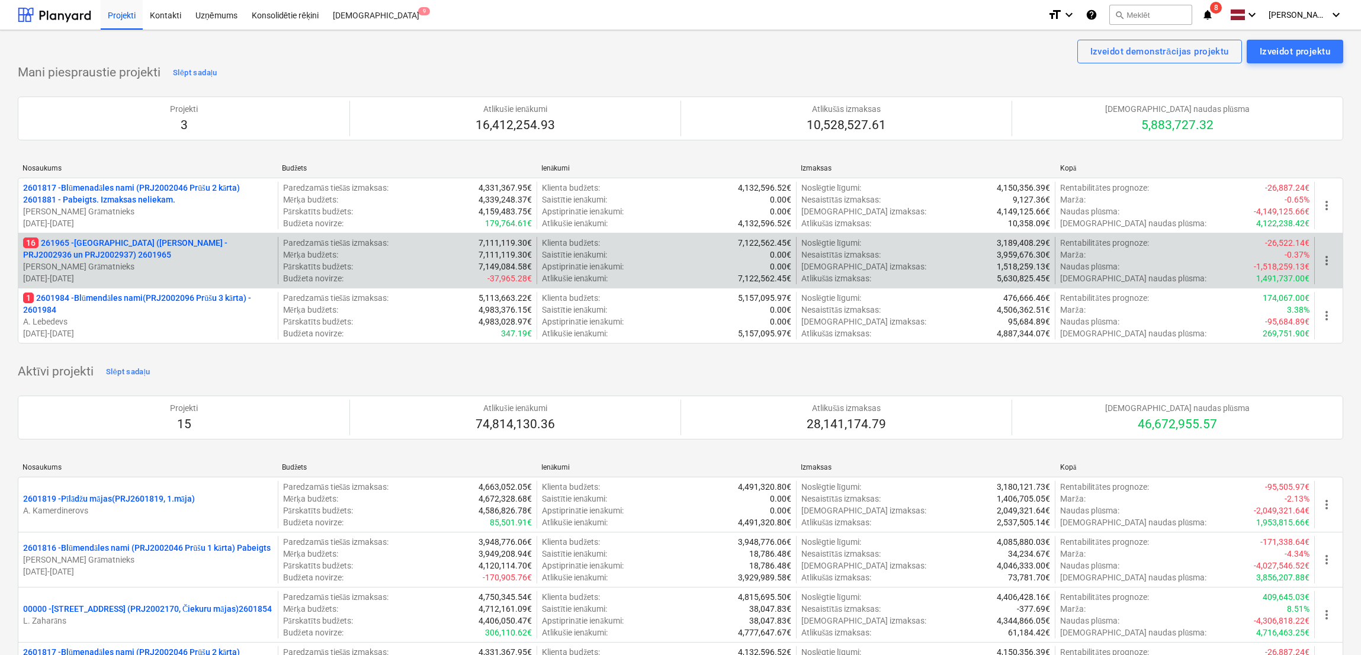
click at [98, 234] on div "16 261965 - Nīcgales iela (abas ēkas - PRJ2002936 un PRJ2002937) 2601965 J. Grā…" at bounding box center [681, 260] width 1326 height 55
click at [91, 240] on p "16 261965 - Nīcgales iela (abas ēkas - PRJ2002936 un PRJ2002937) 2601965" at bounding box center [148, 249] width 250 height 24
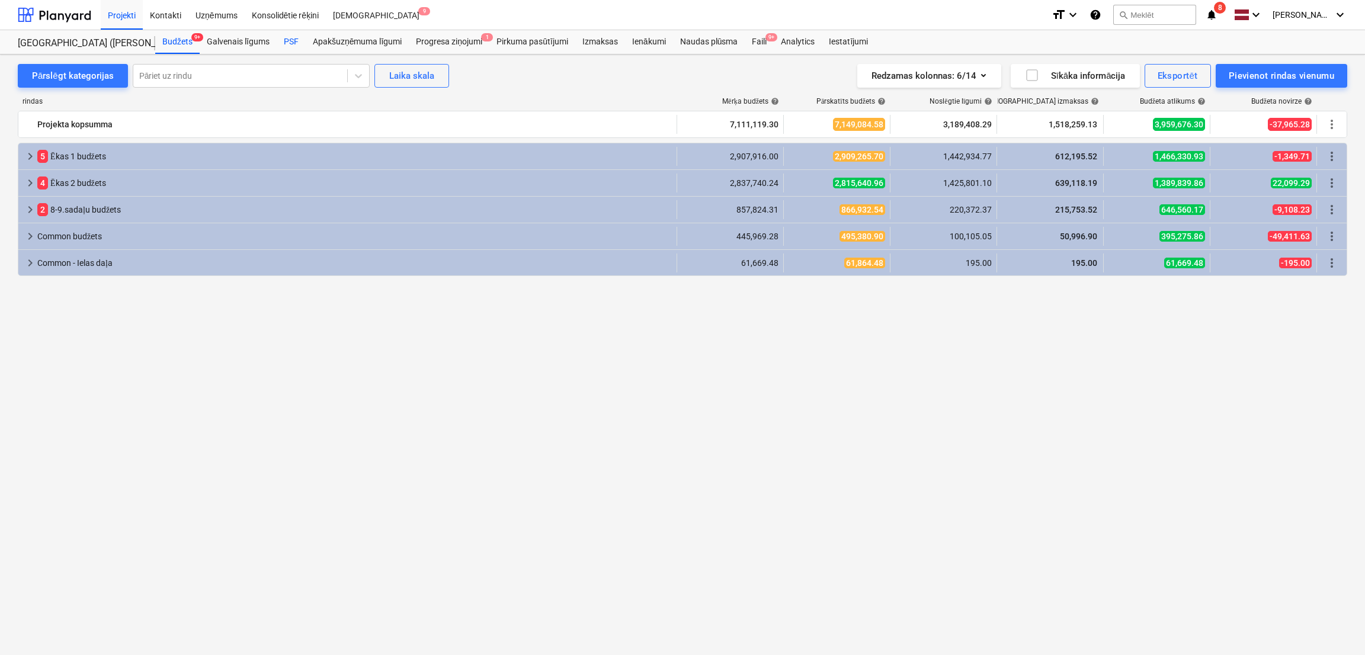
click at [296, 42] on div "PSF" at bounding box center [291, 42] width 29 height 24
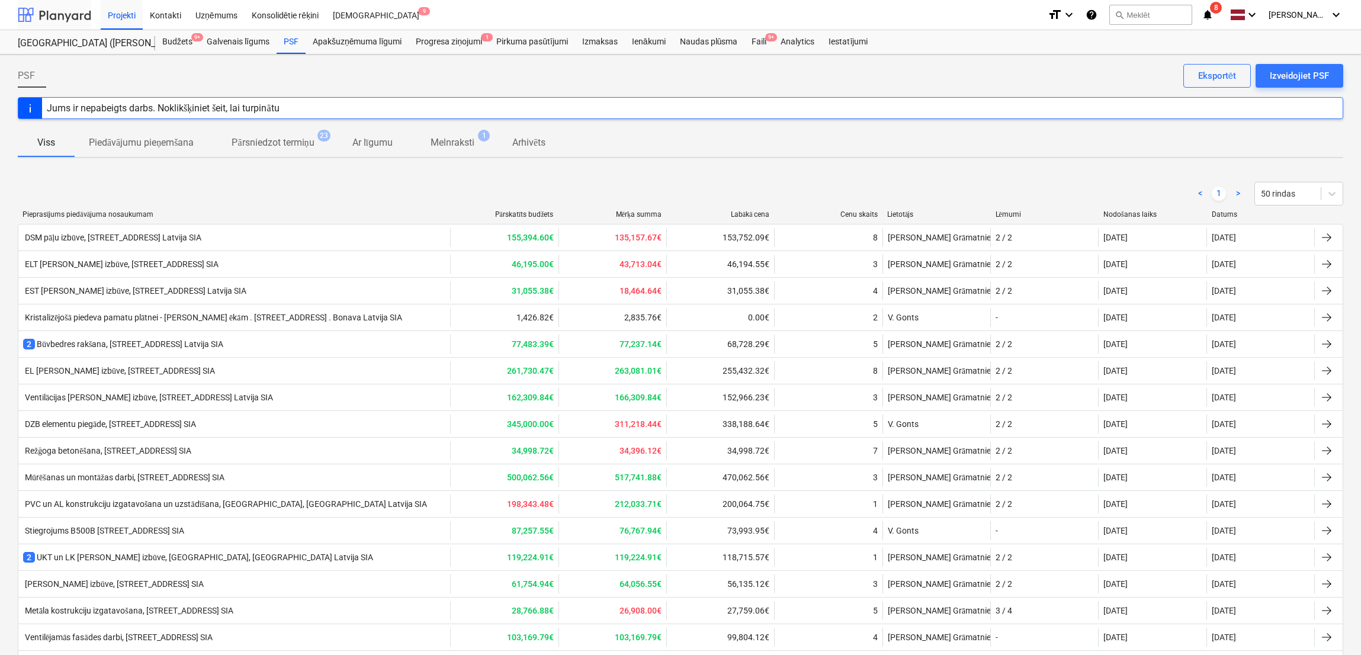
click at [70, 10] on div at bounding box center [54, 15] width 73 height 30
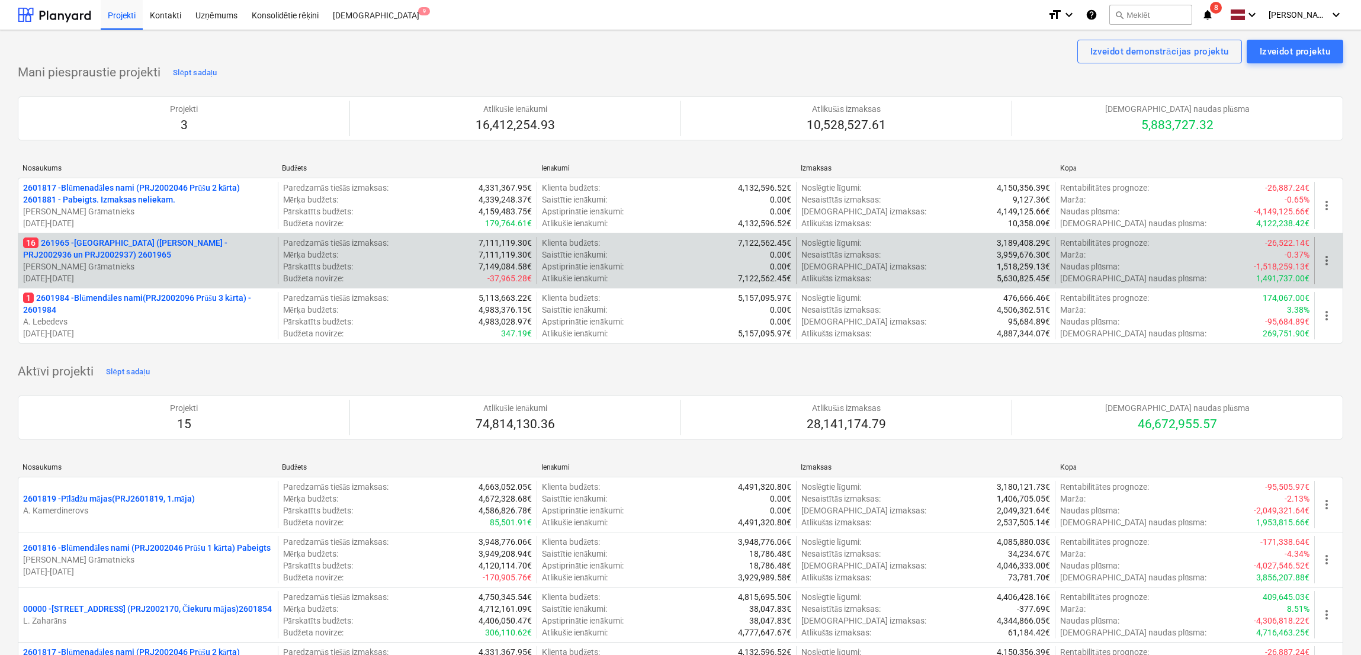
click at [140, 252] on p "16 261965 - Nīcgales iela (abas ēkas - PRJ2002936 un PRJ2002937) 2601965" at bounding box center [148, 249] width 250 height 24
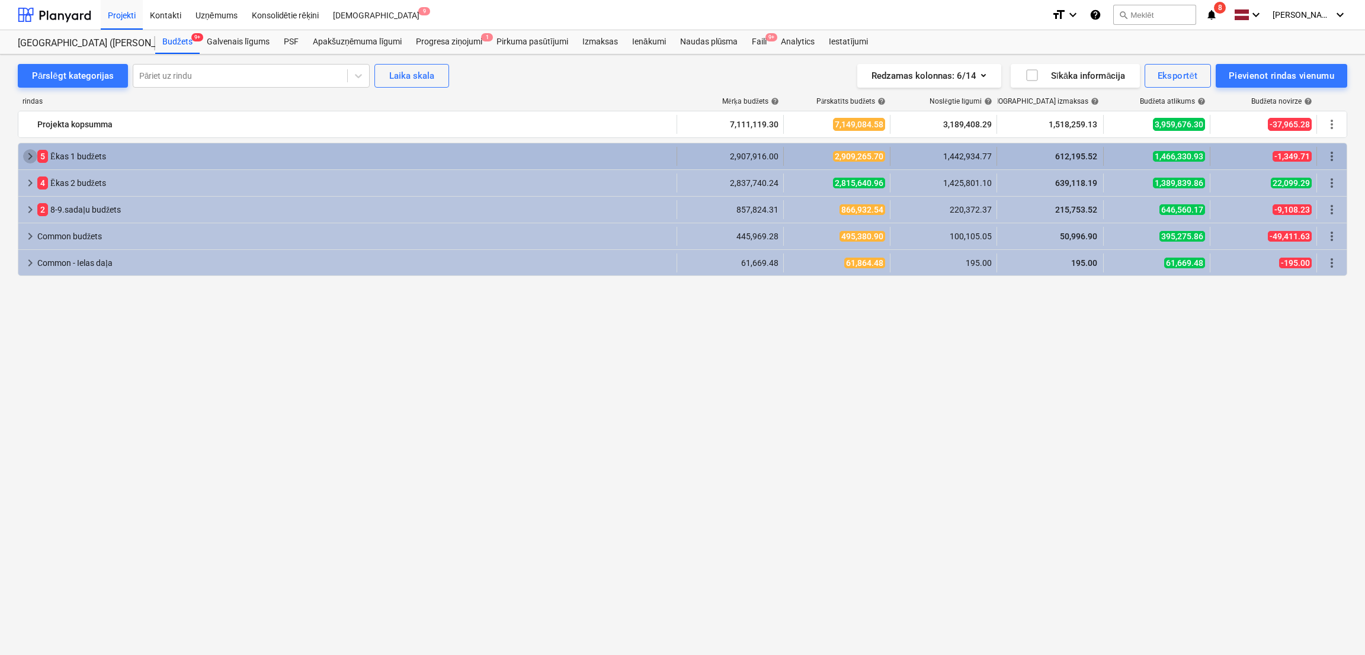
click at [31, 161] on span "keyboard_arrow_right" at bounding box center [30, 156] width 14 height 14
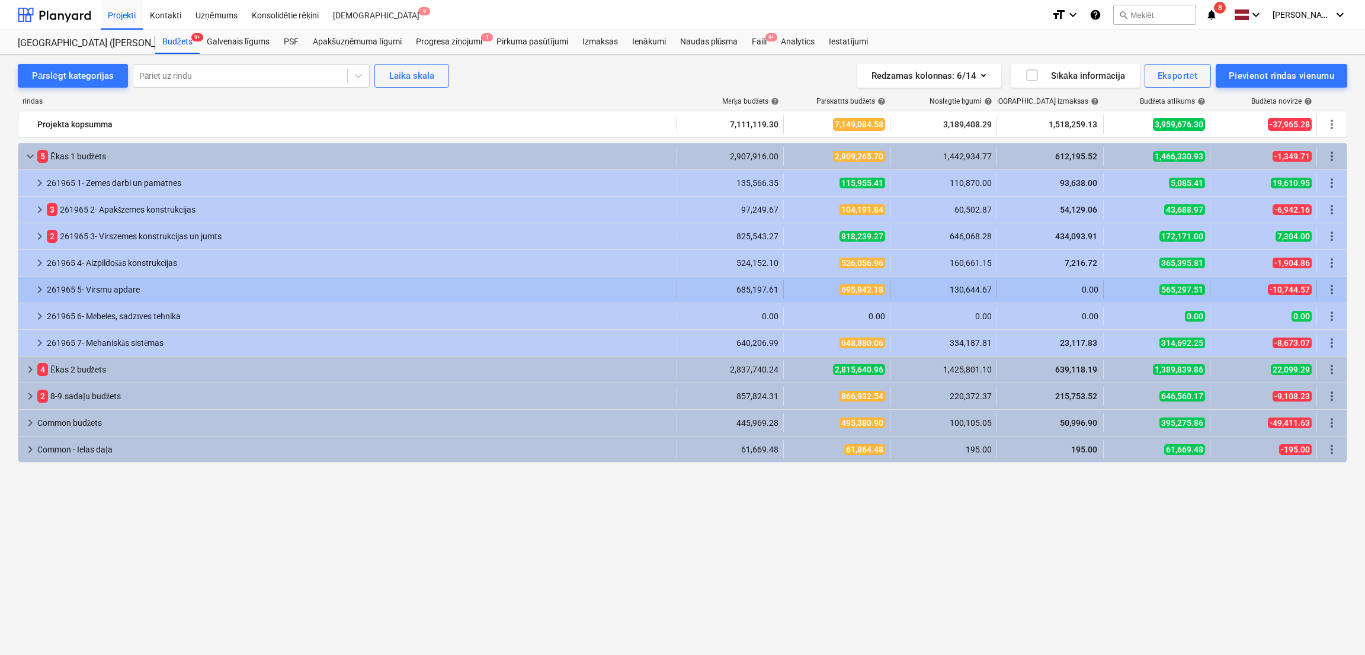
click at [38, 291] on span "keyboard_arrow_right" at bounding box center [40, 290] width 14 height 14
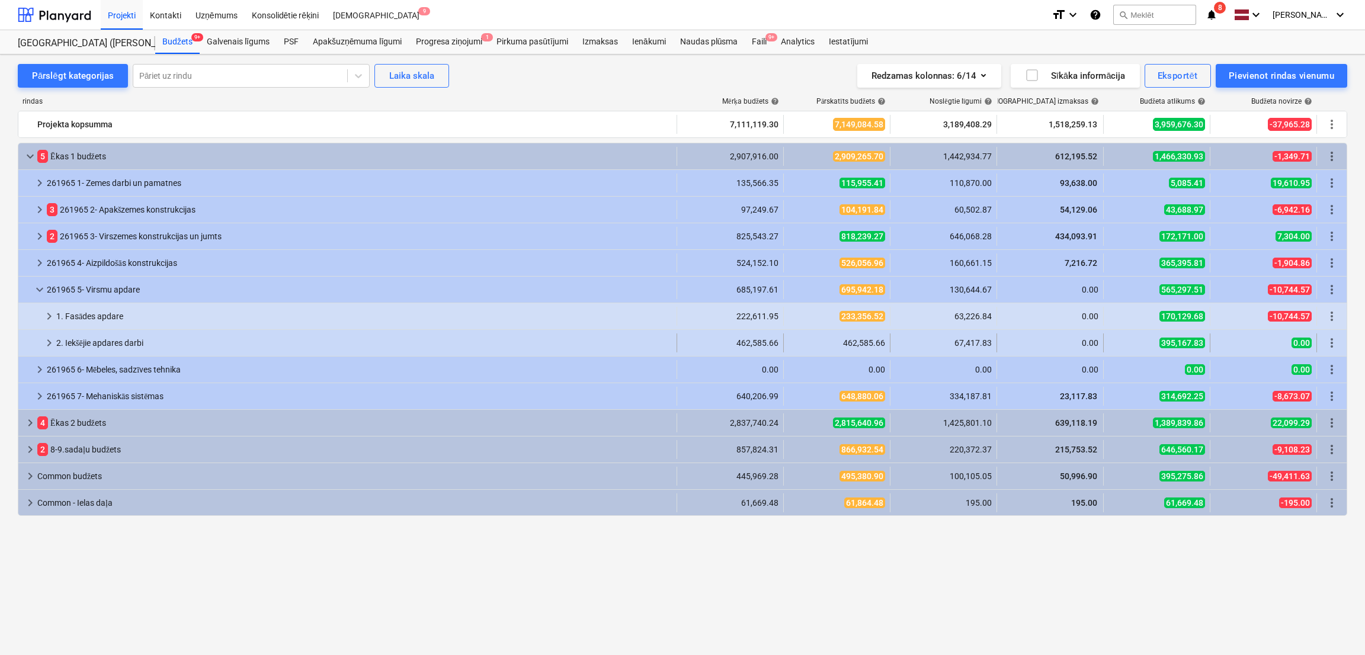
click at [45, 344] on span "keyboard_arrow_right" at bounding box center [49, 343] width 14 height 14
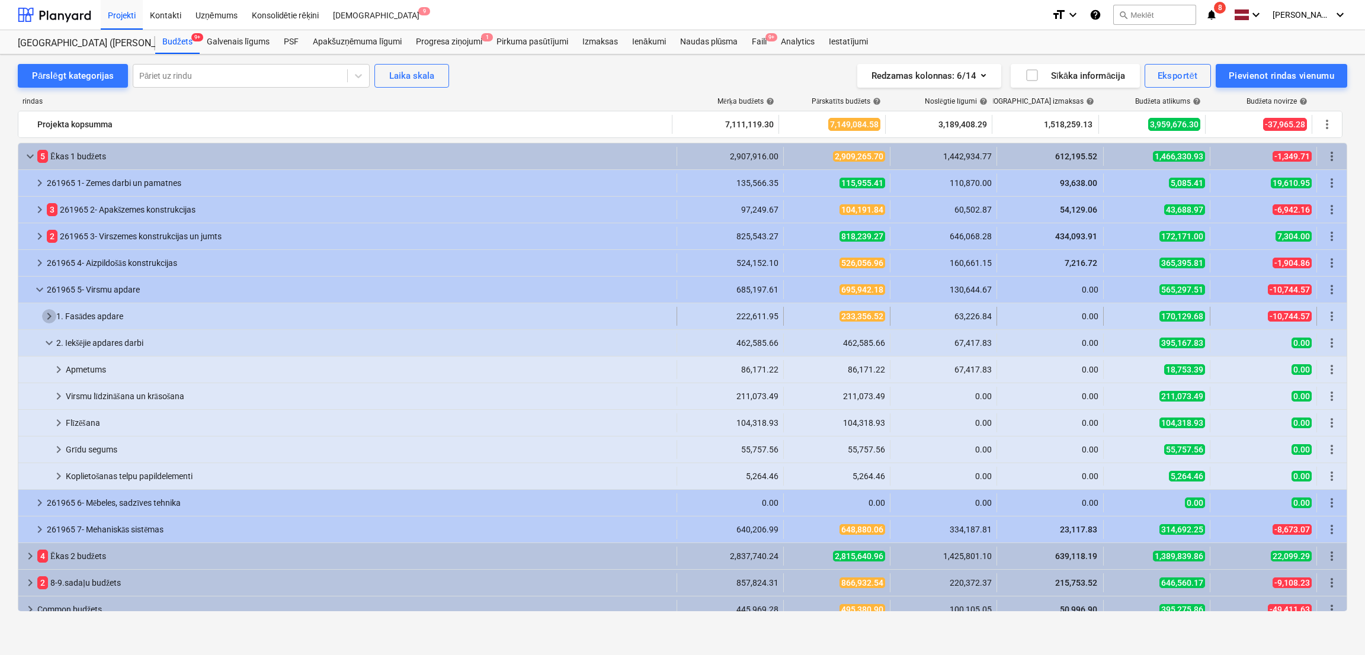
click at [52, 316] on span "keyboard_arrow_right" at bounding box center [49, 316] width 14 height 14
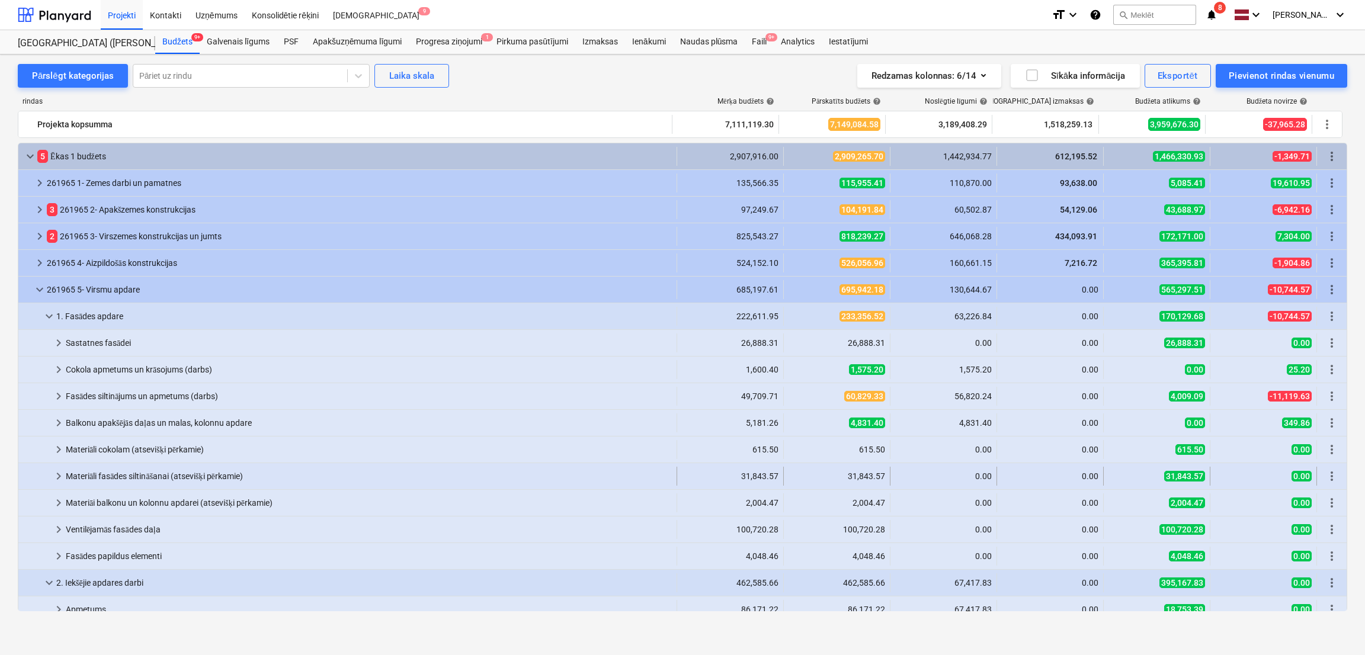
click at [95, 476] on div "Materiāli fasādes siltināšanai (atsevišķi pērkamie)" at bounding box center [369, 476] width 606 height 19
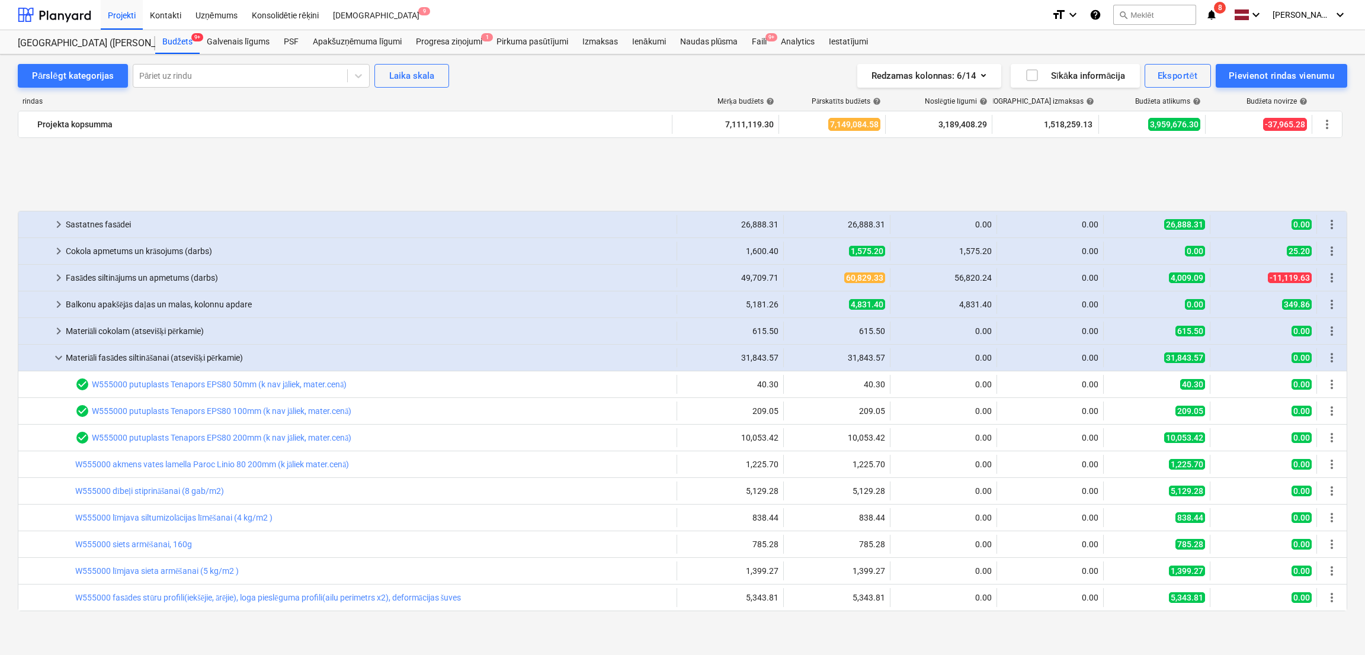
scroll to position [236, 0]
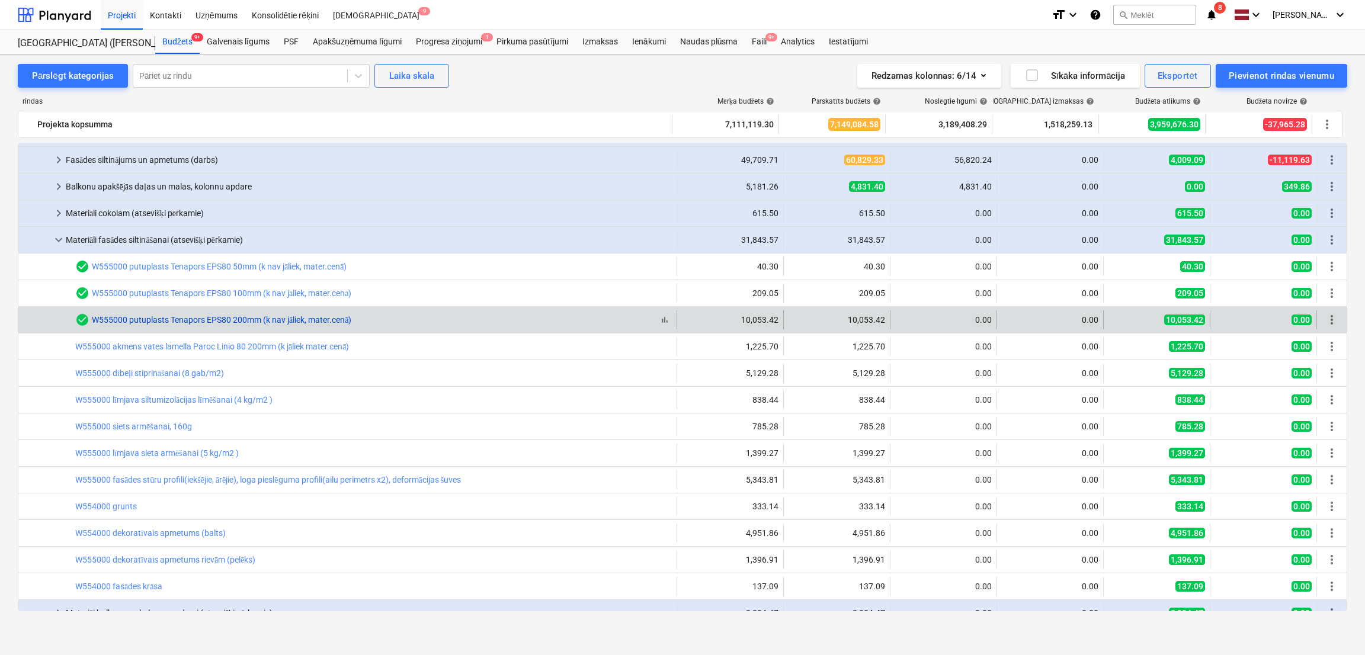
click at [194, 318] on link "W555000 putuplasts Tenapors EPS80 200mm (k nav jāliek, mater.cenā)" at bounding box center [221, 319] width 259 height 9
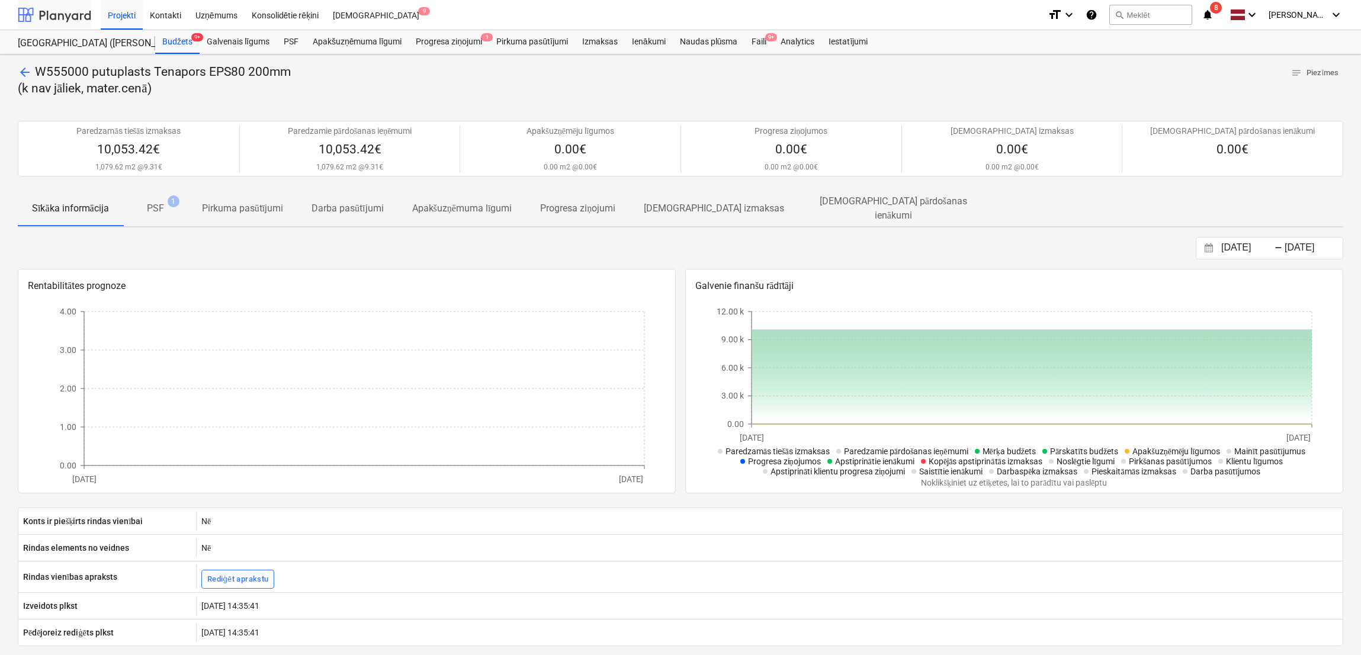
click at [62, 11] on div at bounding box center [54, 15] width 73 height 30
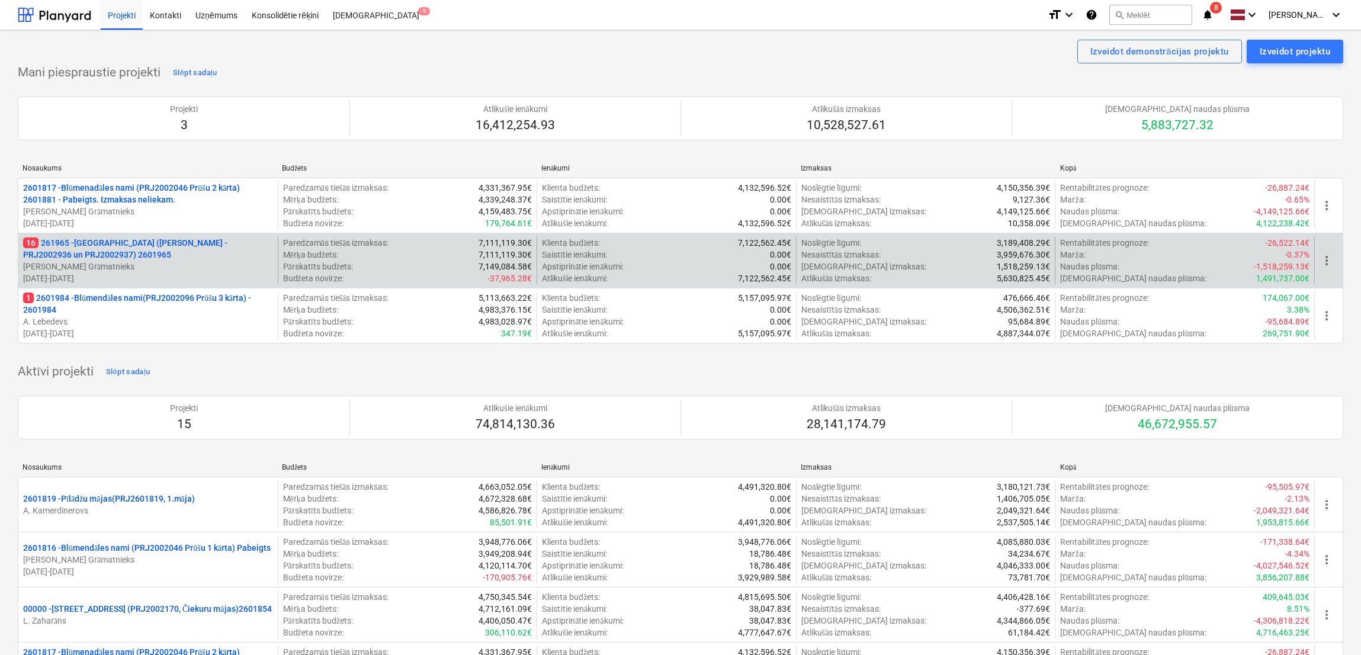
click at [184, 249] on p "16 261965 - Nīcgales iela (abas ēkas - PRJ2002936 un PRJ2002937) 2601965" at bounding box center [148, 249] width 250 height 24
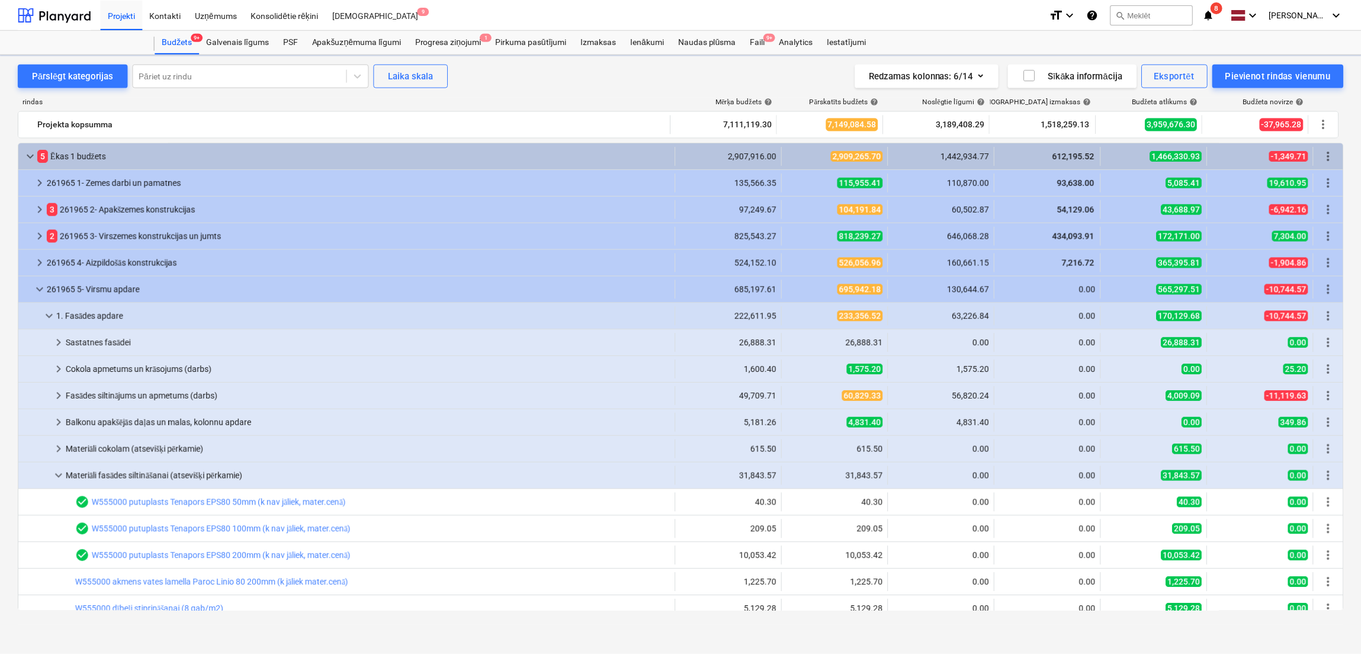
scroll to position [236, 0]
click at [756, 33] on div "Faili 9+" at bounding box center [759, 42] width 29 height 24
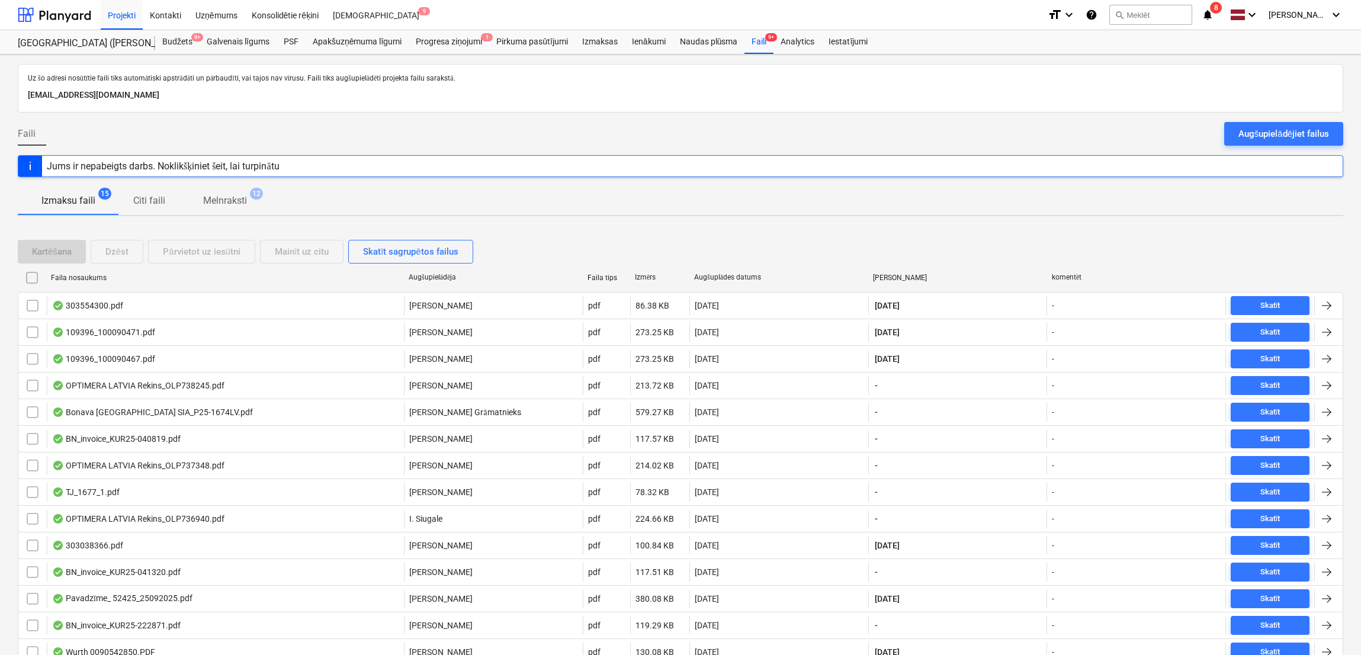
click at [107, 277] on div "Faila nosaukums" at bounding box center [225, 278] width 348 height 8
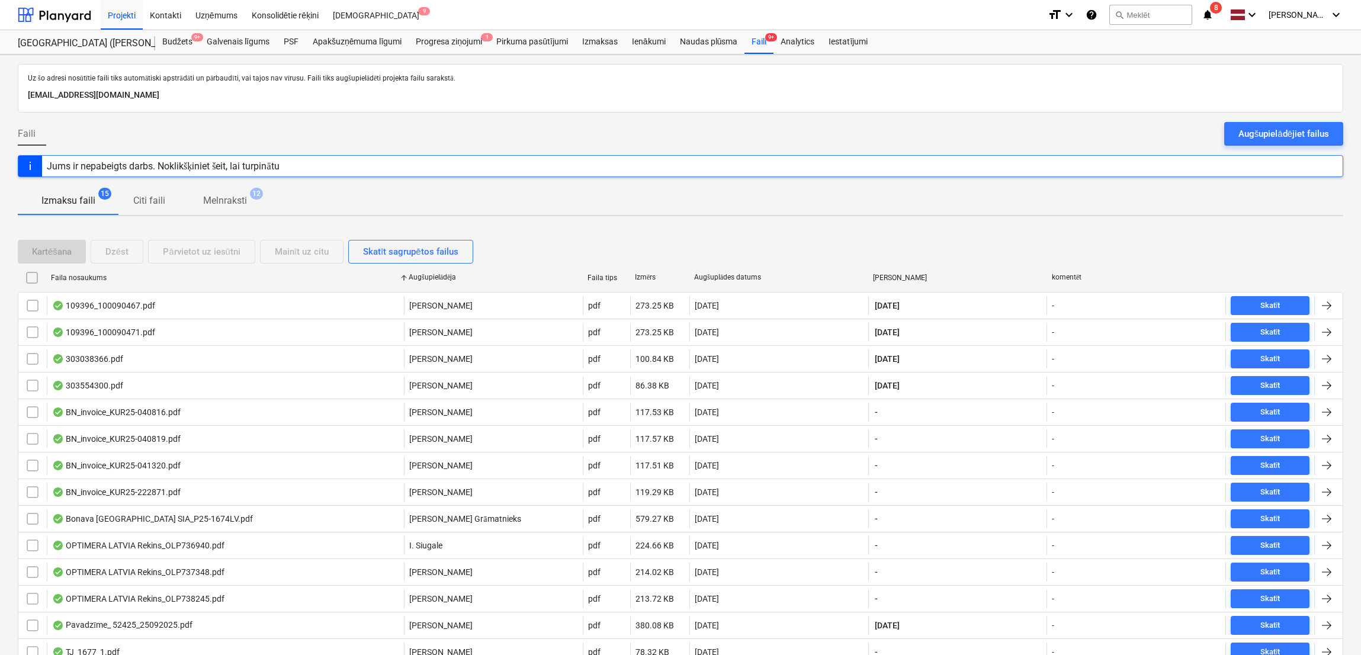
checkbox input "false"
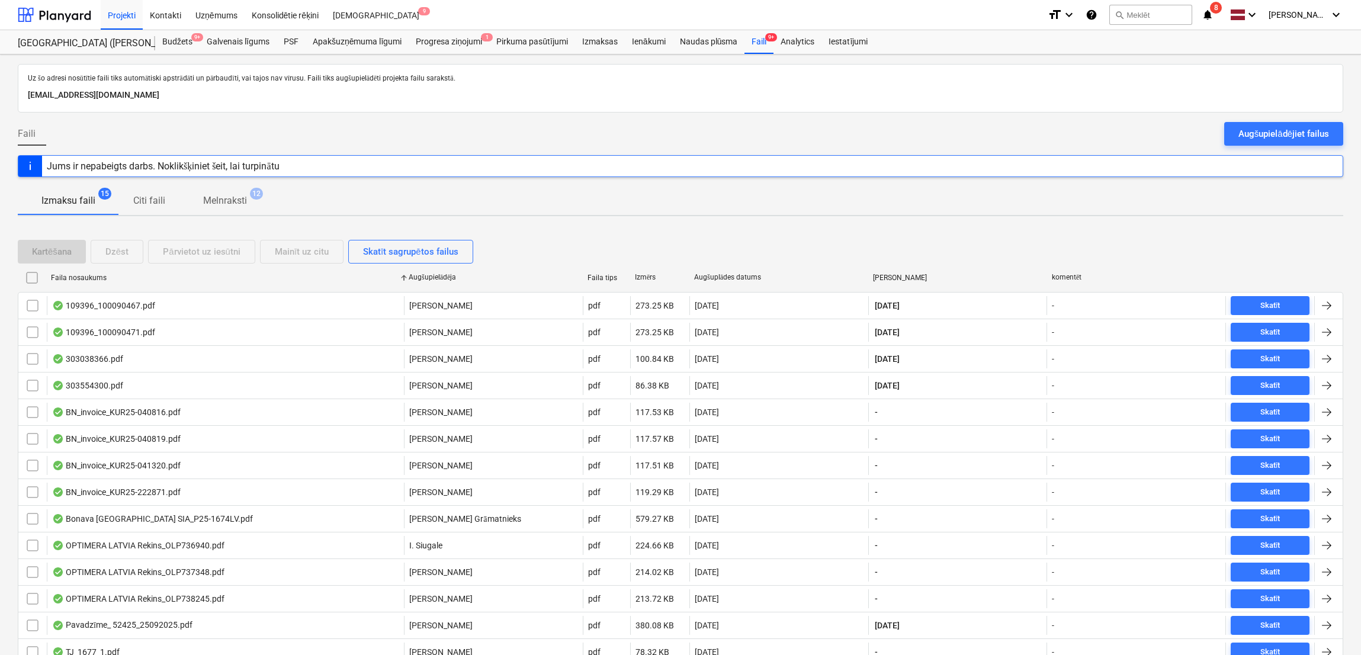
checkbox input "false"
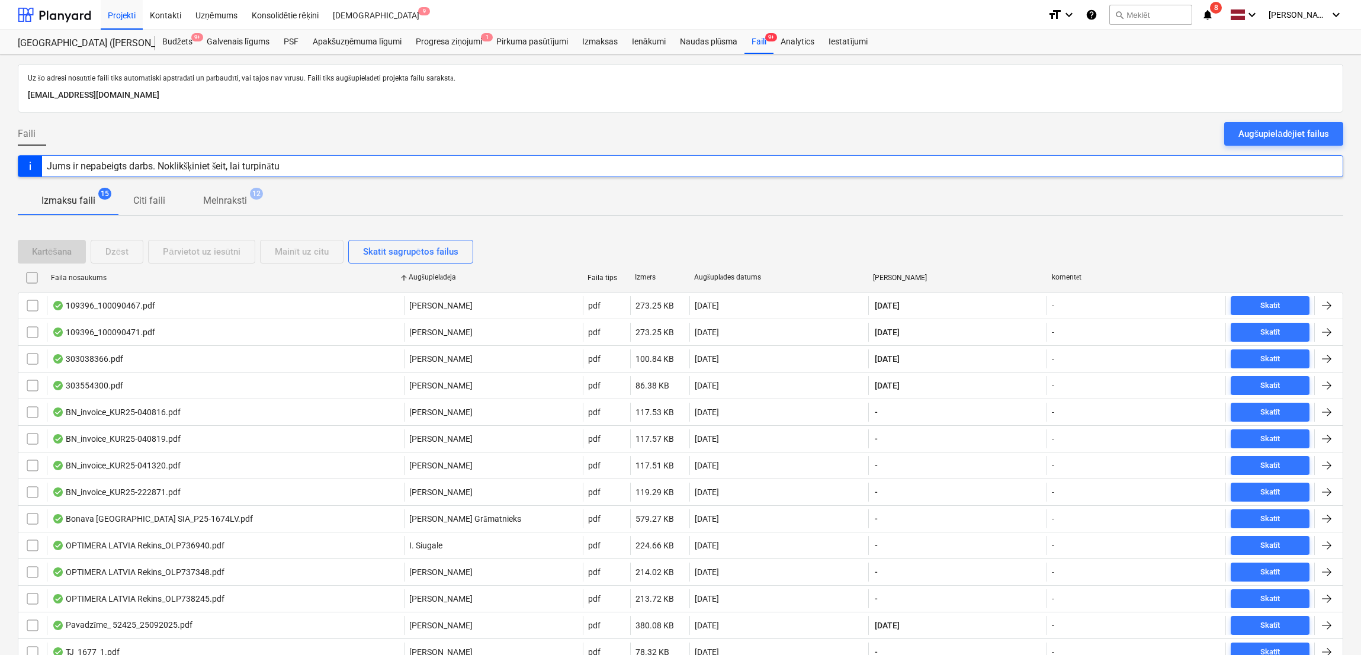
checkbox input "false"
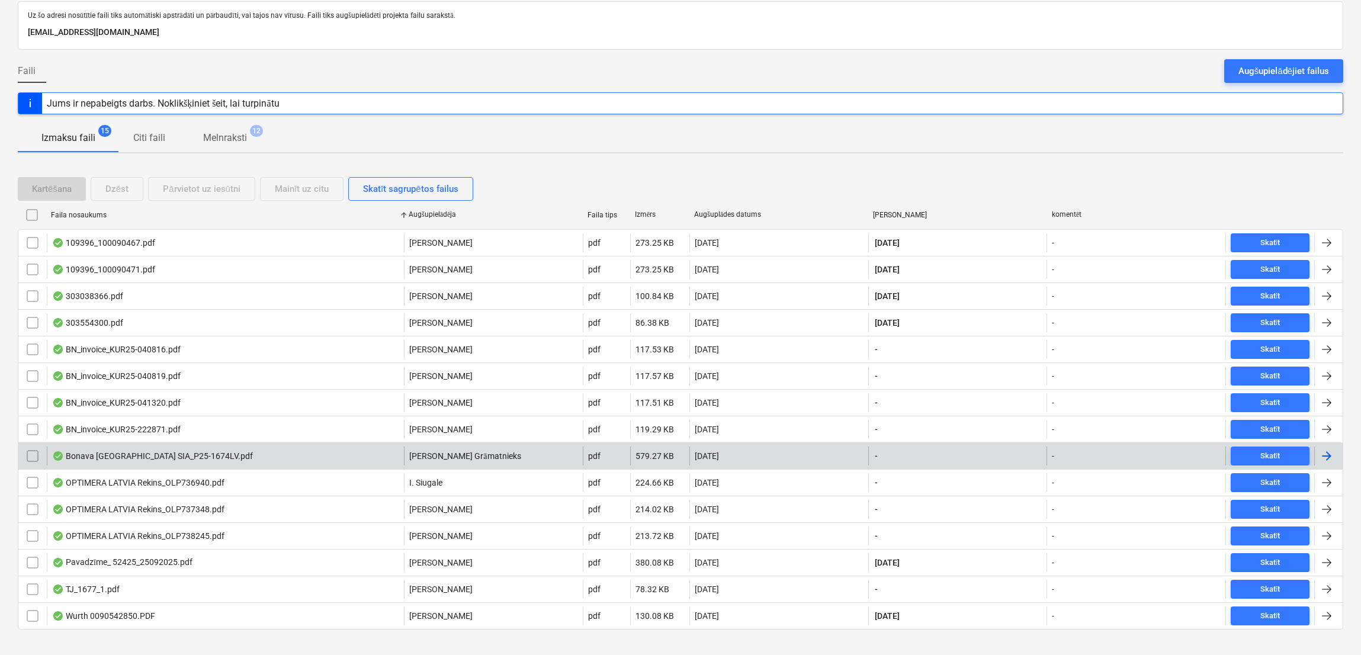
scroll to position [82, 0]
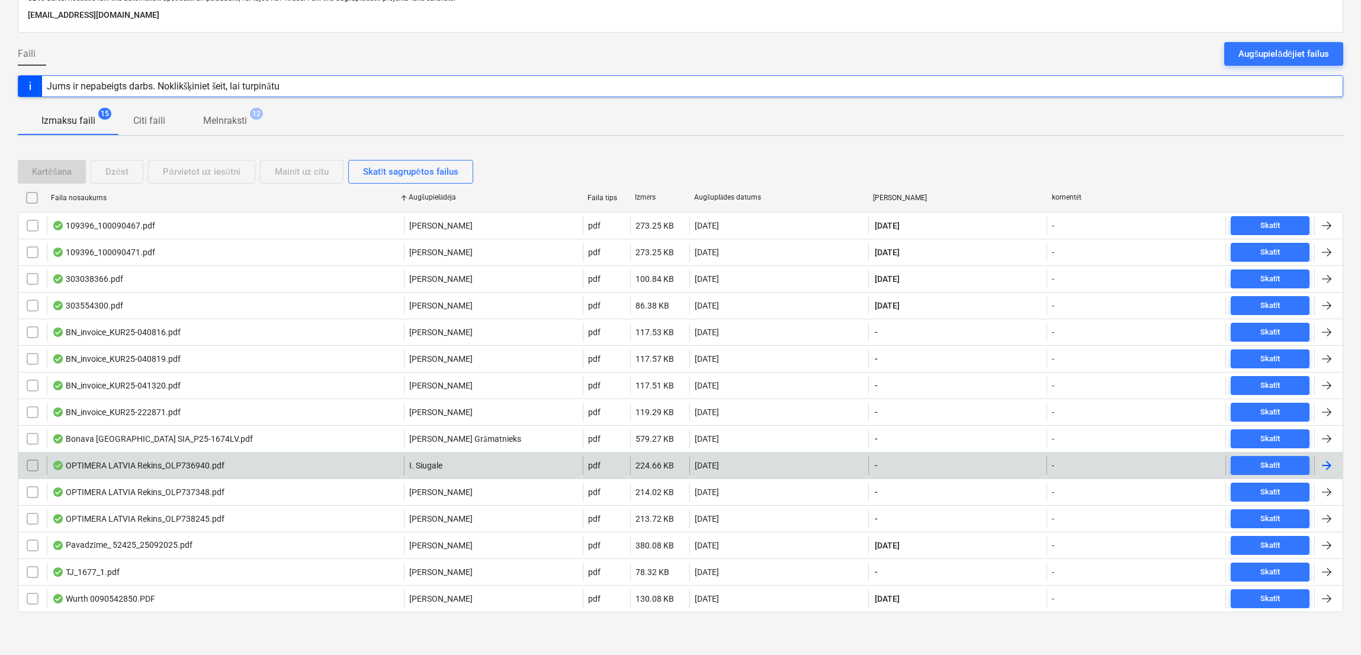
click at [1320, 467] on div at bounding box center [1327, 465] width 14 height 14
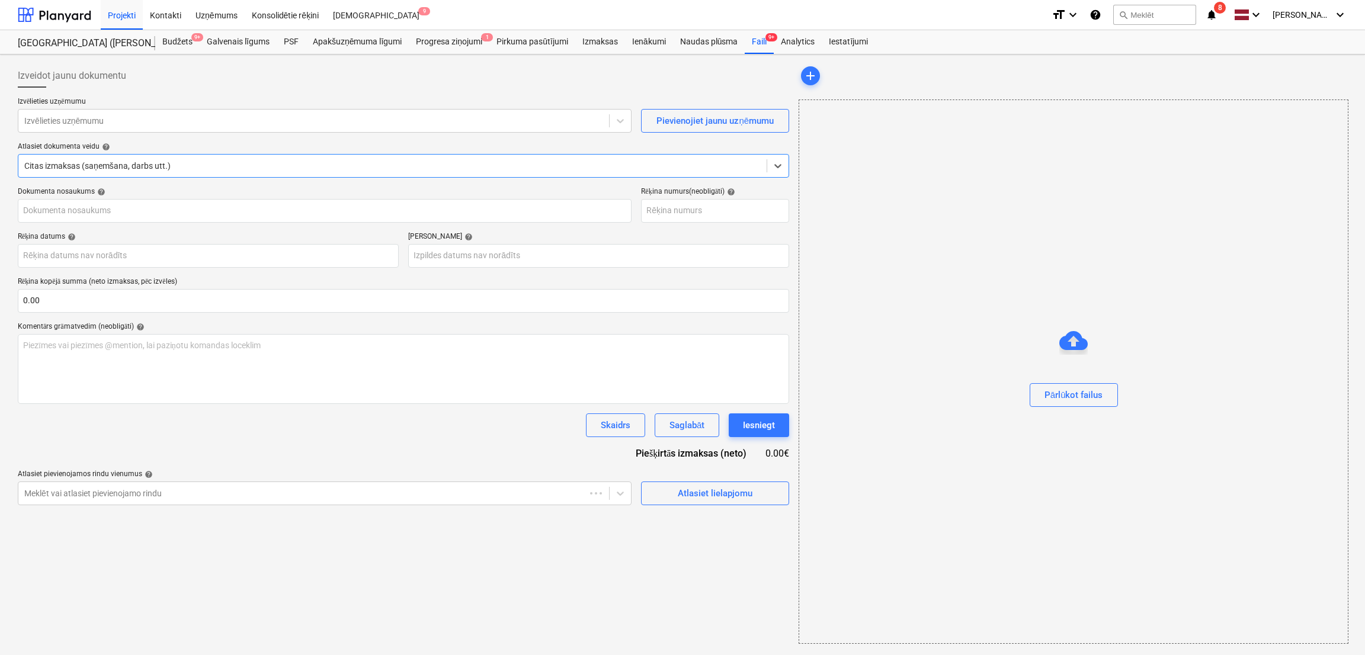
type input "OLP736940"
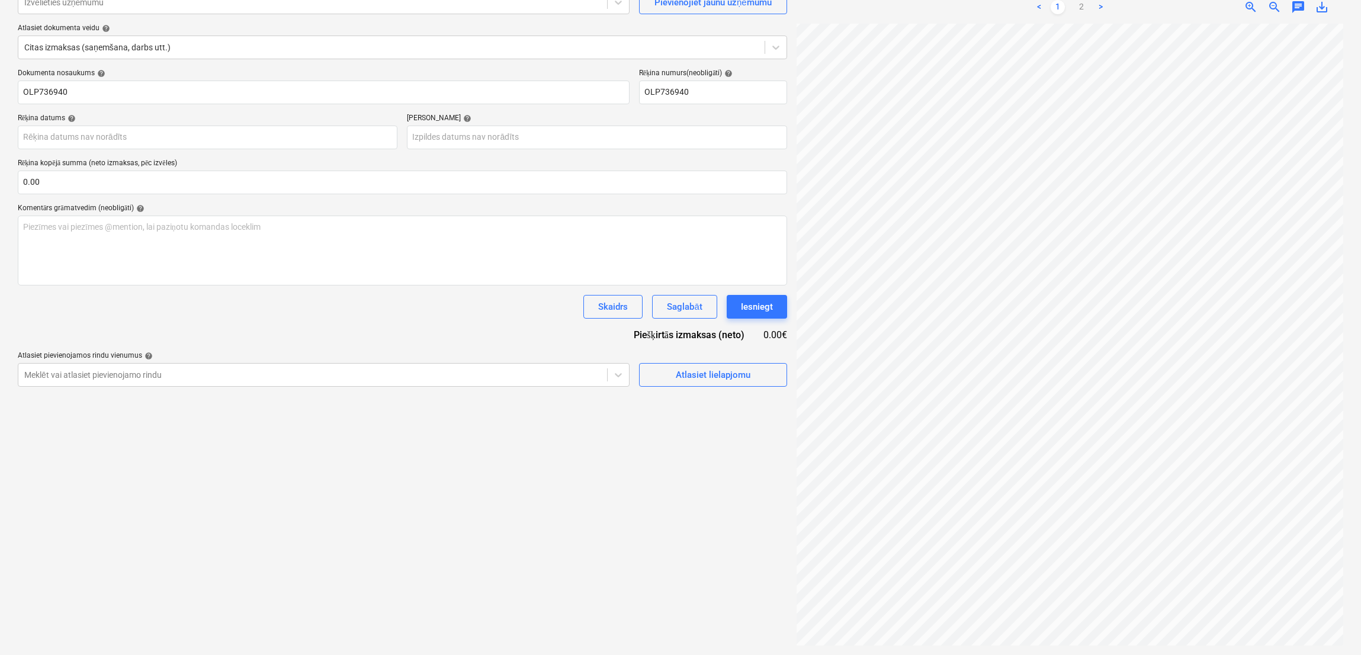
scroll to position [0, 185]
click at [1081, 2] on link "2" at bounding box center [1081, 7] width 14 height 14
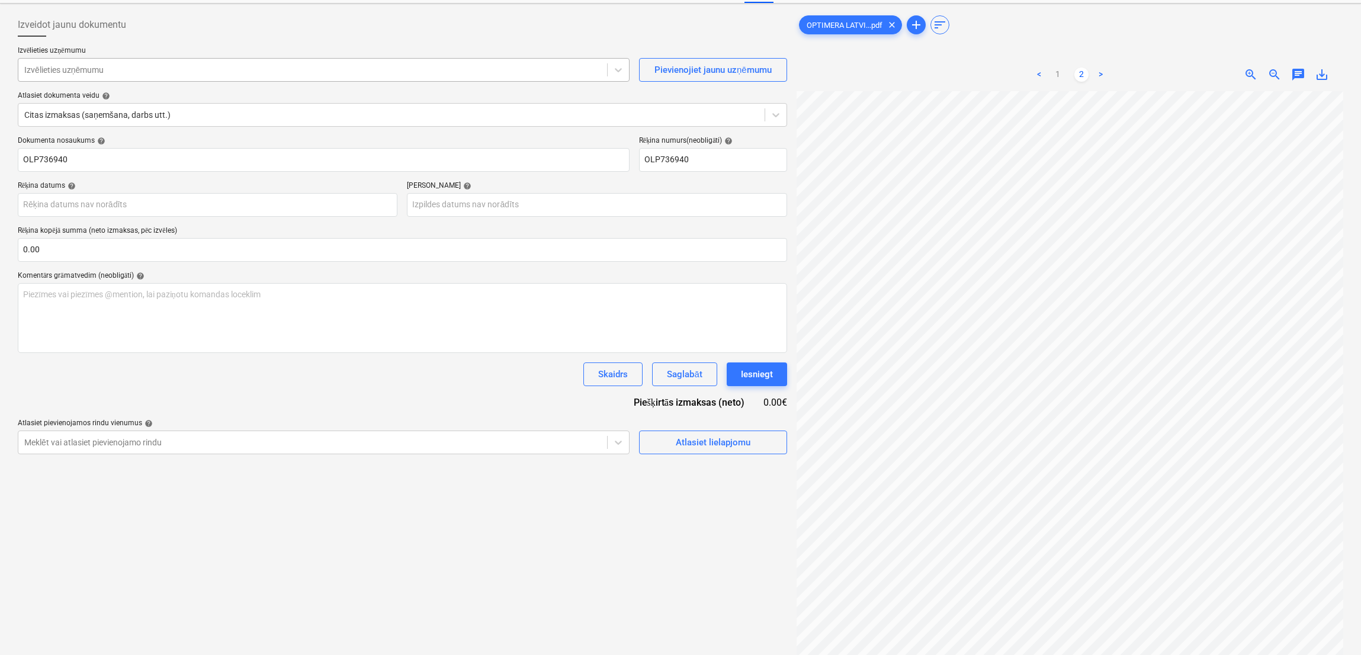
scroll to position [0, 0]
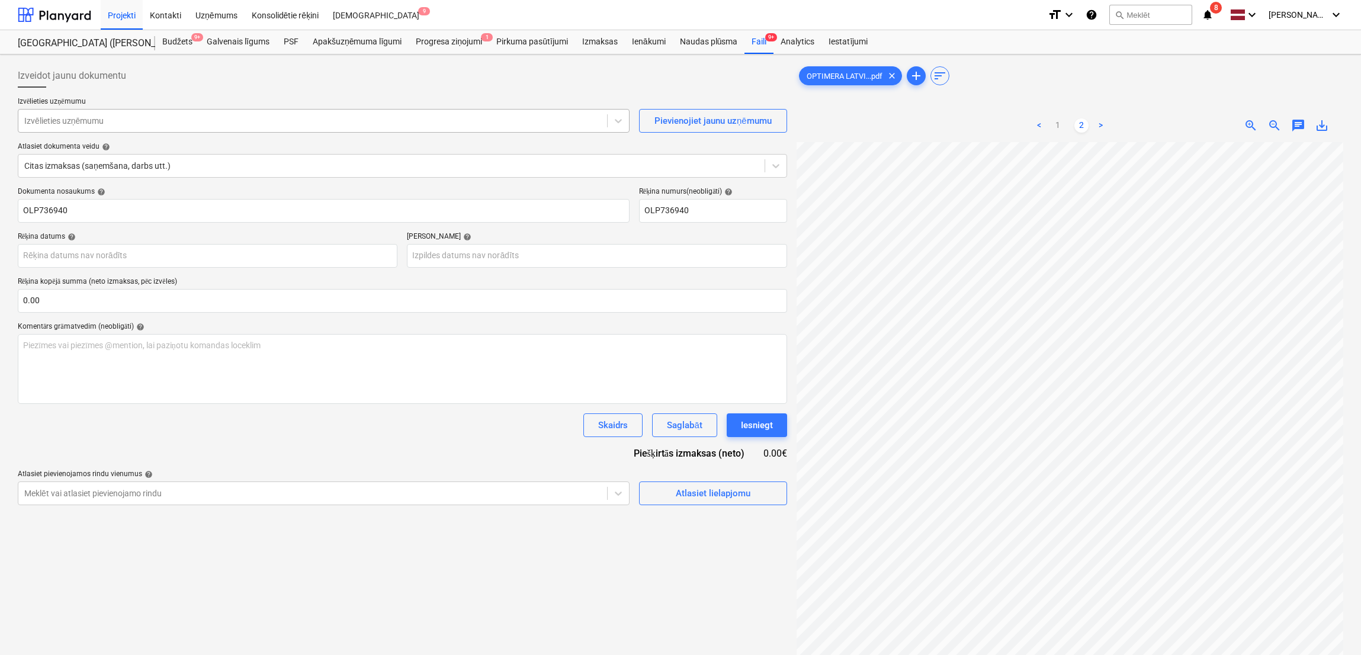
click at [127, 119] on div at bounding box center [312, 121] width 577 height 12
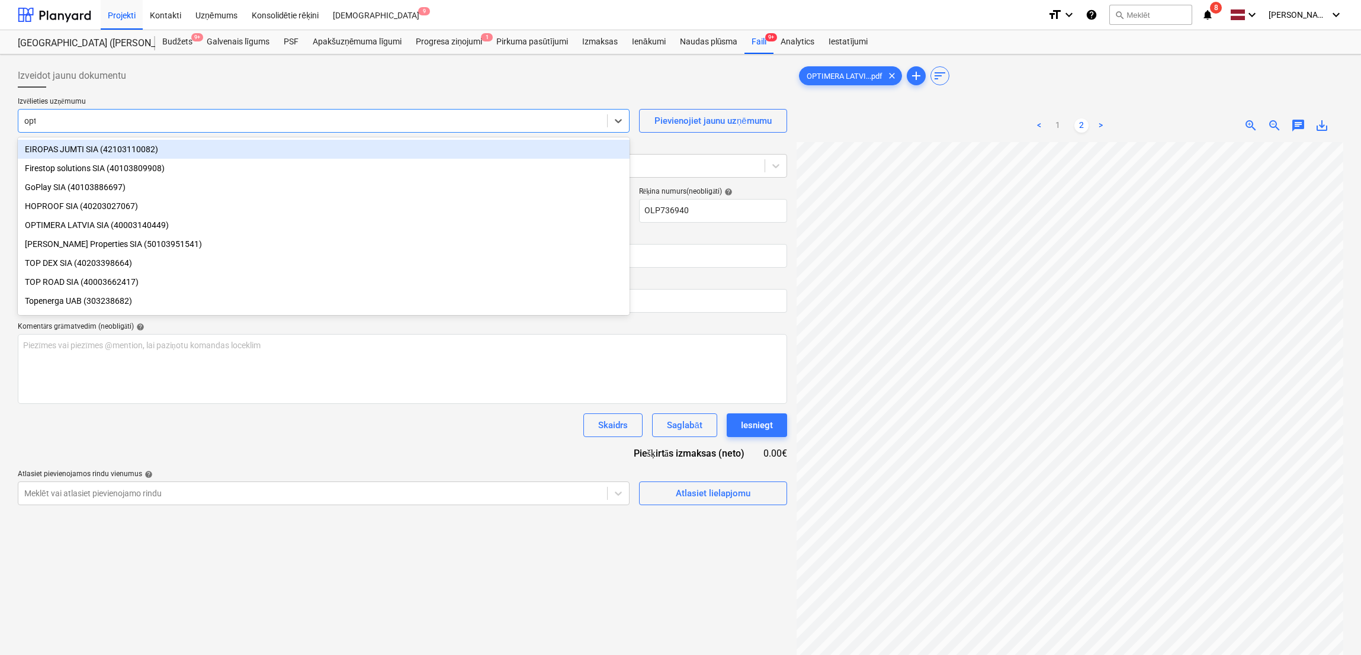
type input "opti"
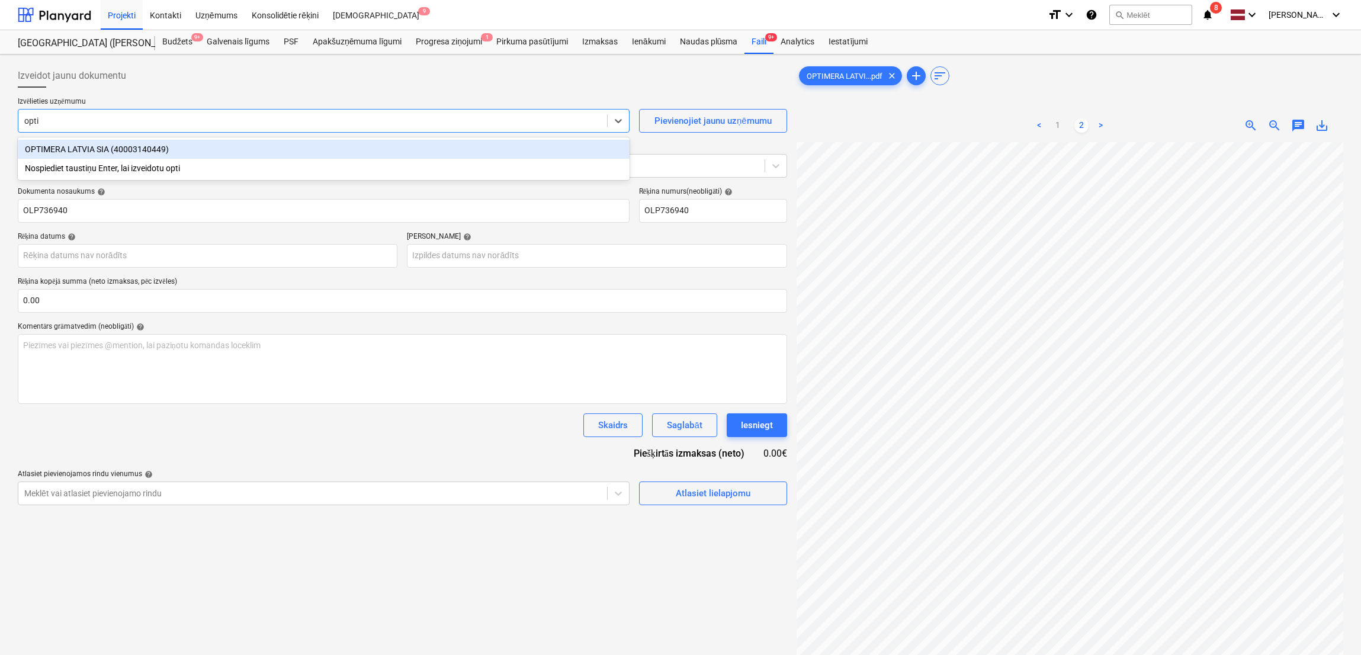
click at [118, 145] on div "OPTIMERA LATVIA SIA (40003140449)" at bounding box center [324, 149] width 612 height 19
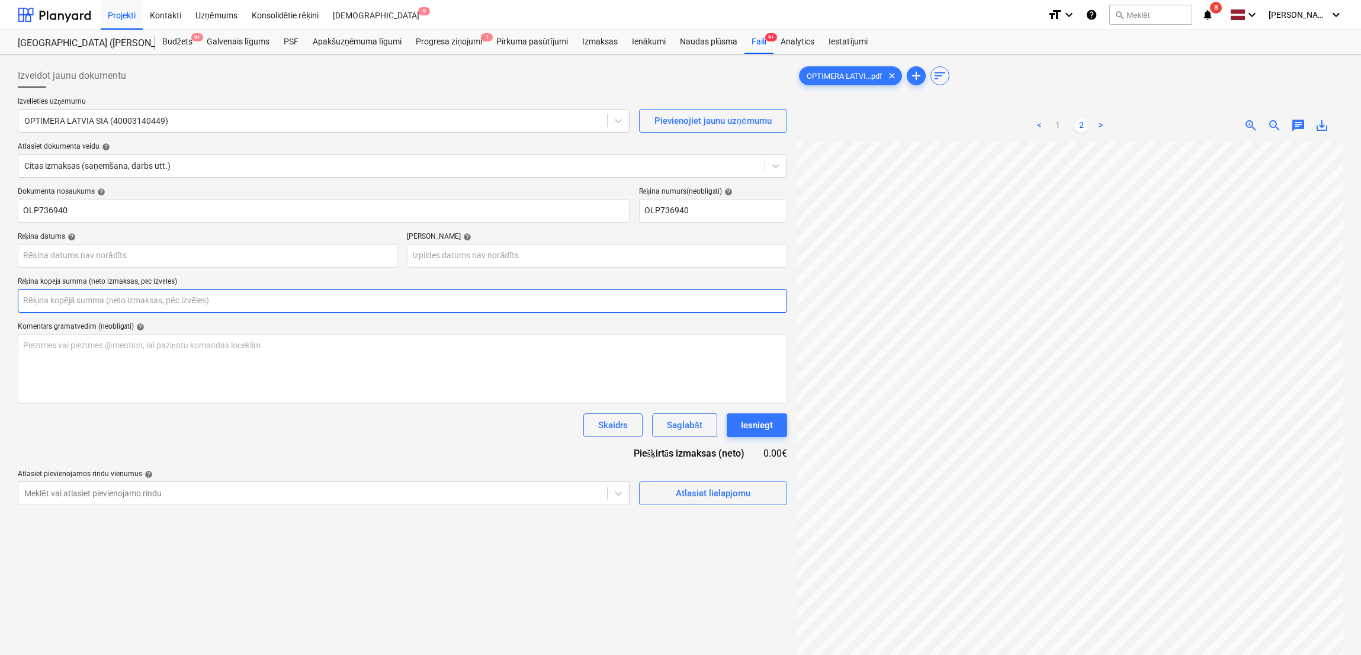
click at [195, 291] on input "text" at bounding box center [402, 301] width 769 height 24
click at [94, 303] on input "text" at bounding box center [402, 301] width 769 height 24
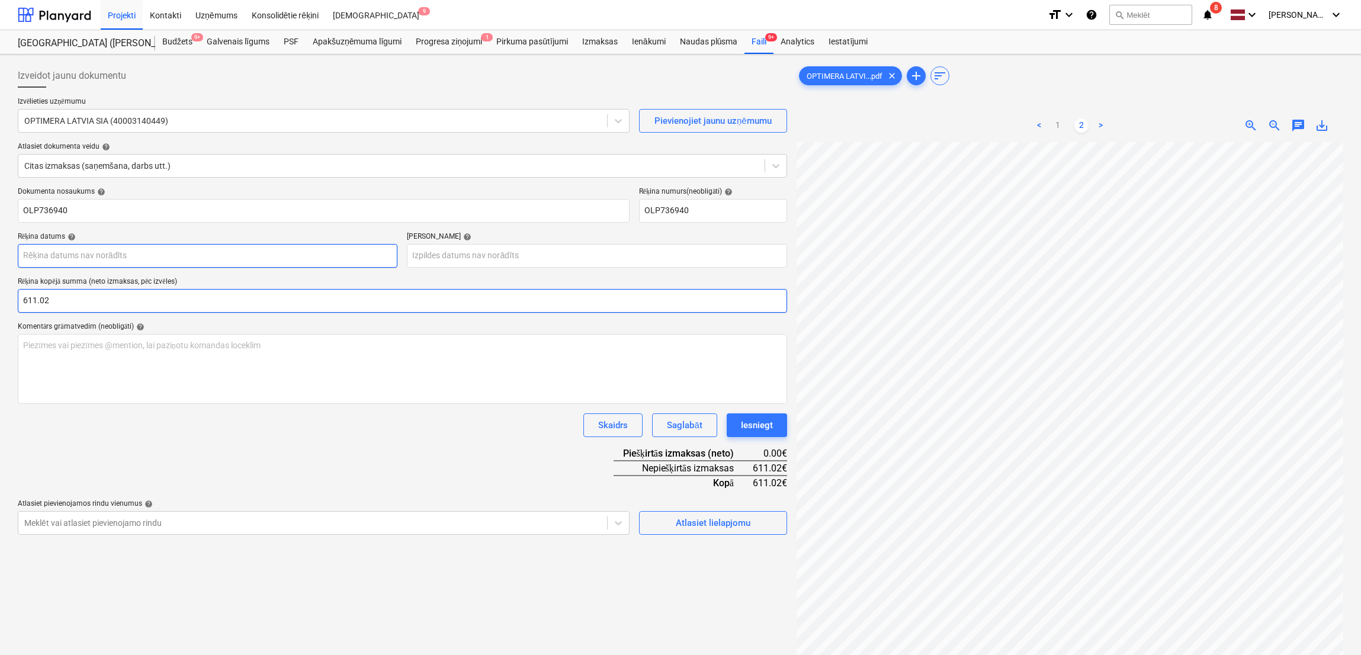
type input "611.02"
click at [268, 264] on body "Projekti Kontakti Uzņēmums Konsolidētie rēķini Iesūtne 9 format_size keyboard_a…" at bounding box center [680, 327] width 1361 height 655
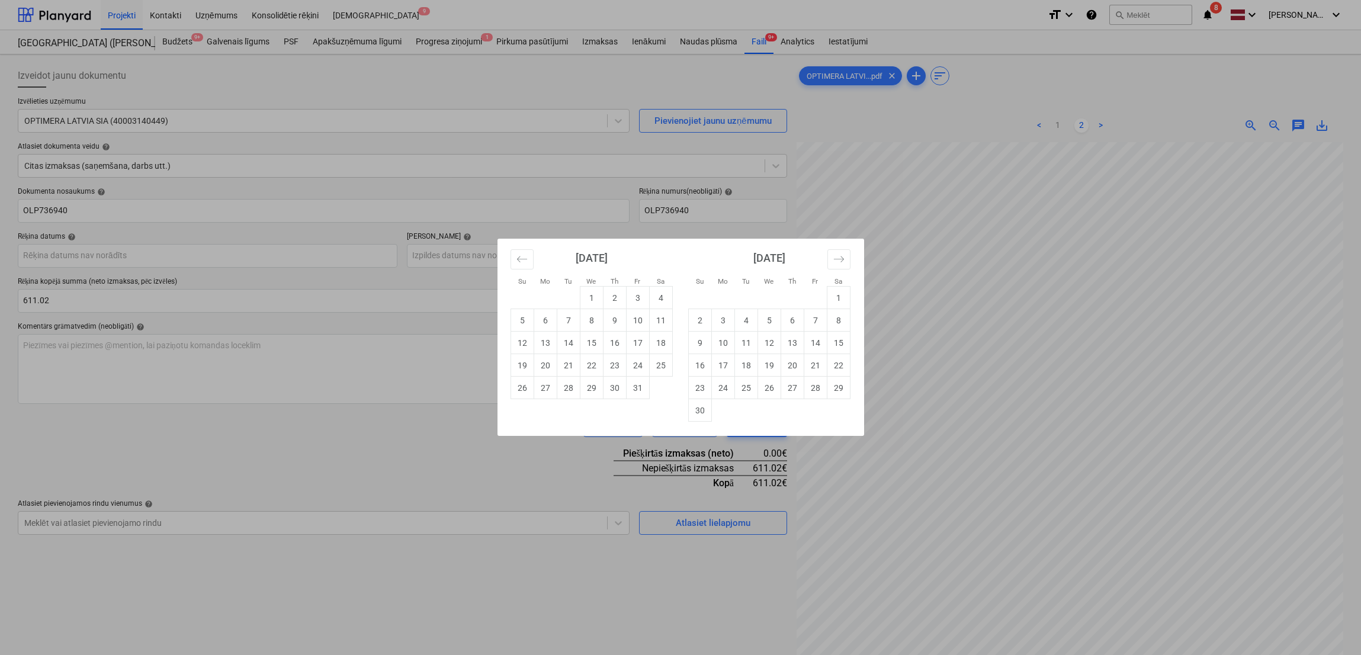
drag, startPoint x: 904, startPoint y: 241, endPoint x: 979, endPoint y: 374, distance: 152.7
click at [979, 374] on div "Su Mo Tu We Th Fr Sa Su Mo Tu We Th Fr Sa [DATE] 1 2 3 4 5 6 7 8 9 10 11 12 13 …" at bounding box center [680, 327] width 1361 height 655
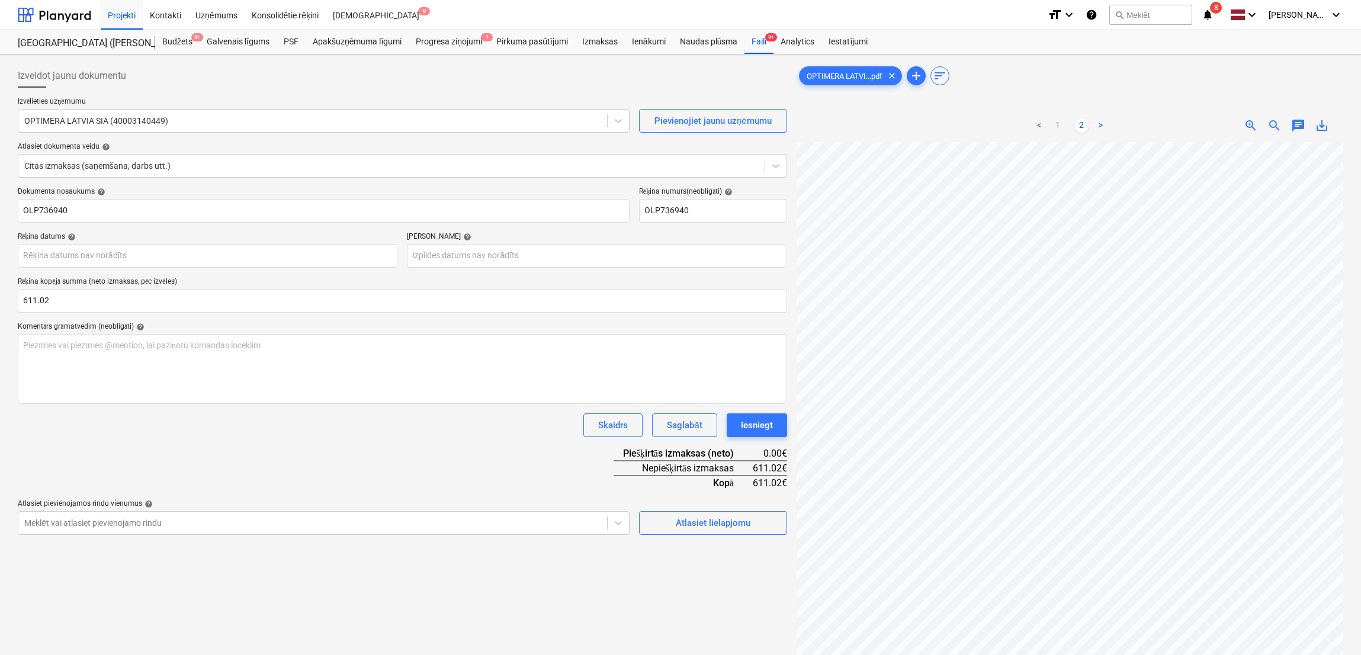
click at [1060, 131] on link "1" at bounding box center [1058, 125] width 14 height 14
click at [159, 256] on body "Projekti Kontakti Uzņēmums Konsolidētie rēķini Iesūtne 9 format_size keyboard_a…" at bounding box center [680, 327] width 1361 height 655
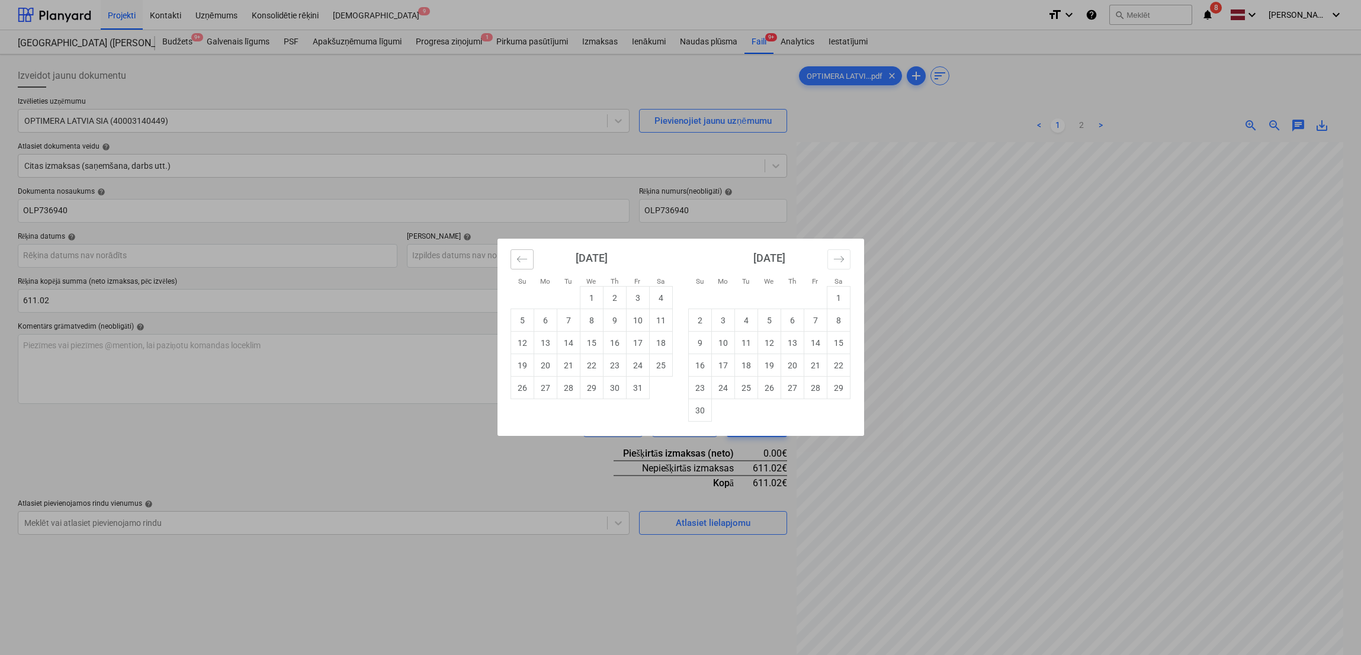
click at [524, 265] on button "Move backward to switch to the previous month." at bounding box center [522, 259] width 23 height 20
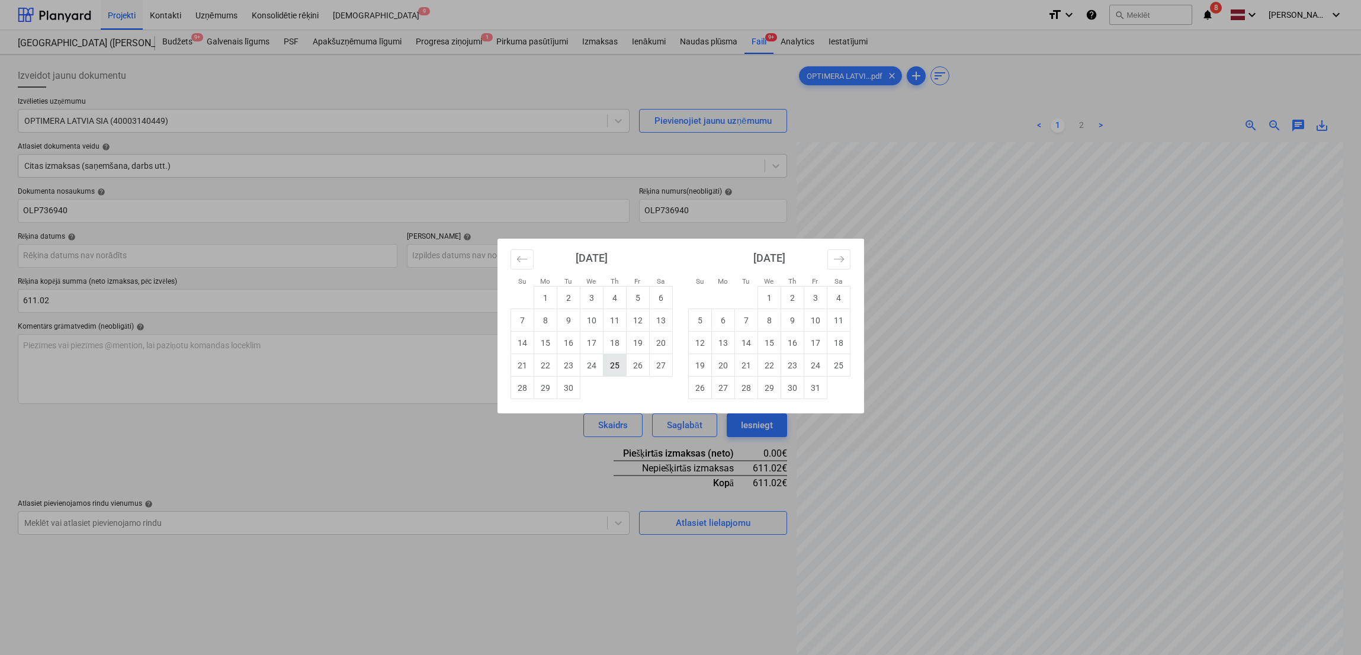
click at [612, 368] on td "25" at bounding box center [614, 365] width 23 height 23
type input "[DATE]"
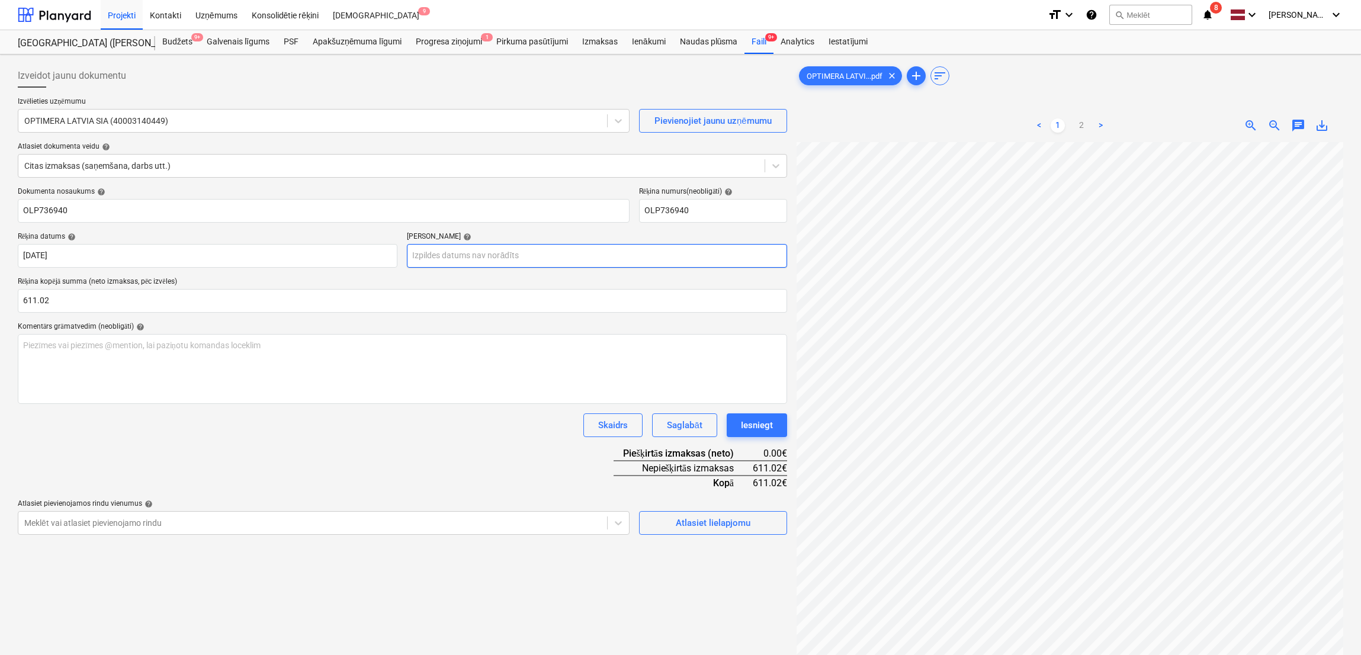
click at [553, 254] on body "Projekti Kontakti Uzņēmums Konsolidētie rēķini Iesūtne 9 format_size keyboard_a…" at bounding box center [680, 327] width 1361 height 655
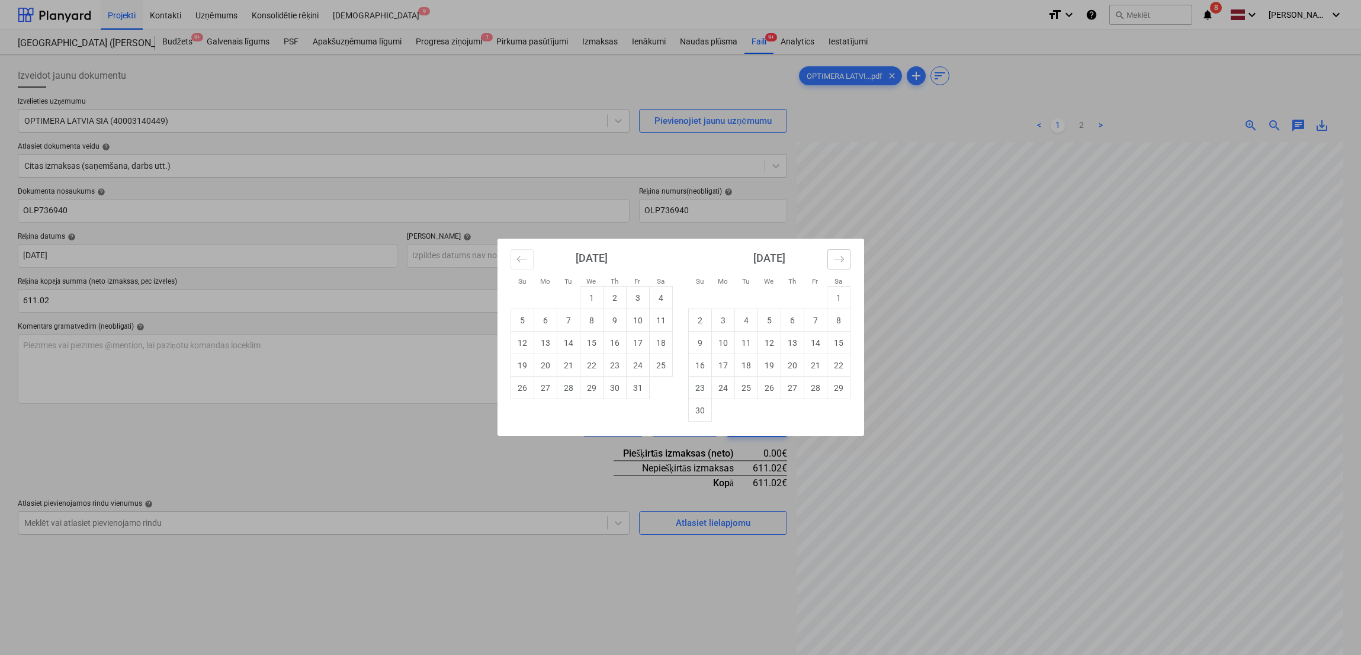
click at [827, 261] on button "Move forward to switch to the next month." at bounding box center [838, 259] width 23 height 20
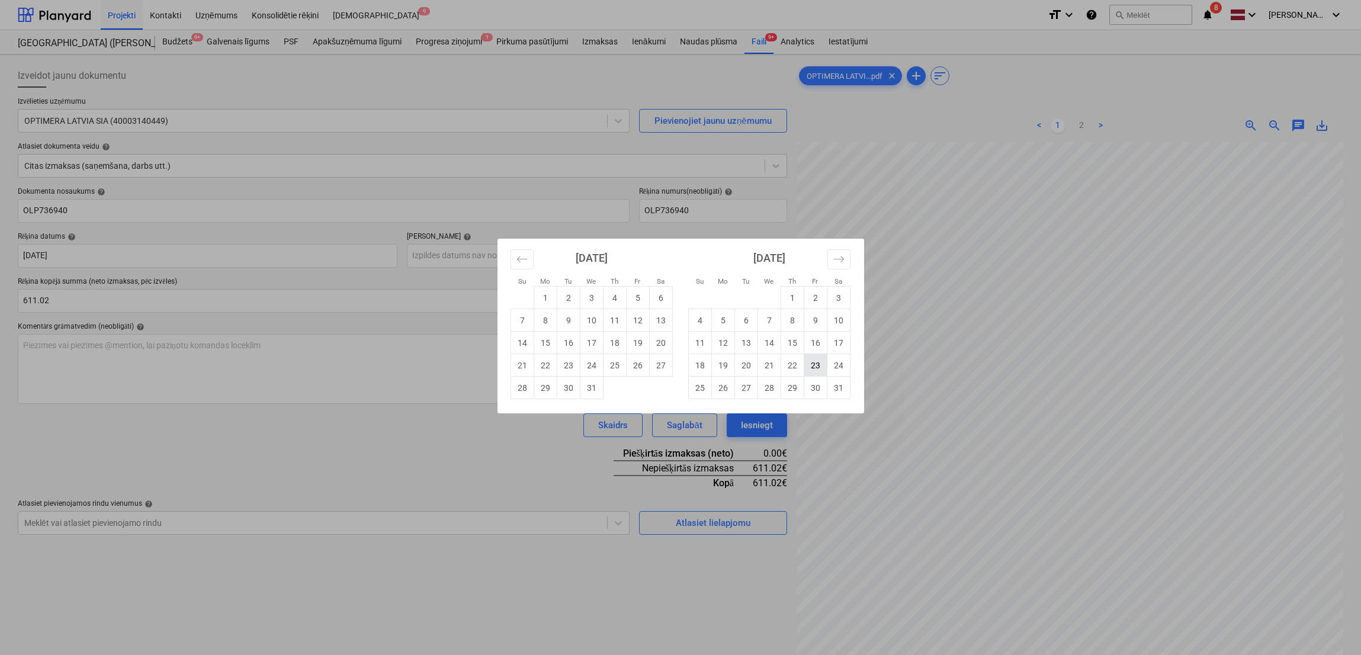
click at [811, 364] on td "23" at bounding box center [815, 365] width 23 height 23
type input "[DATE]"
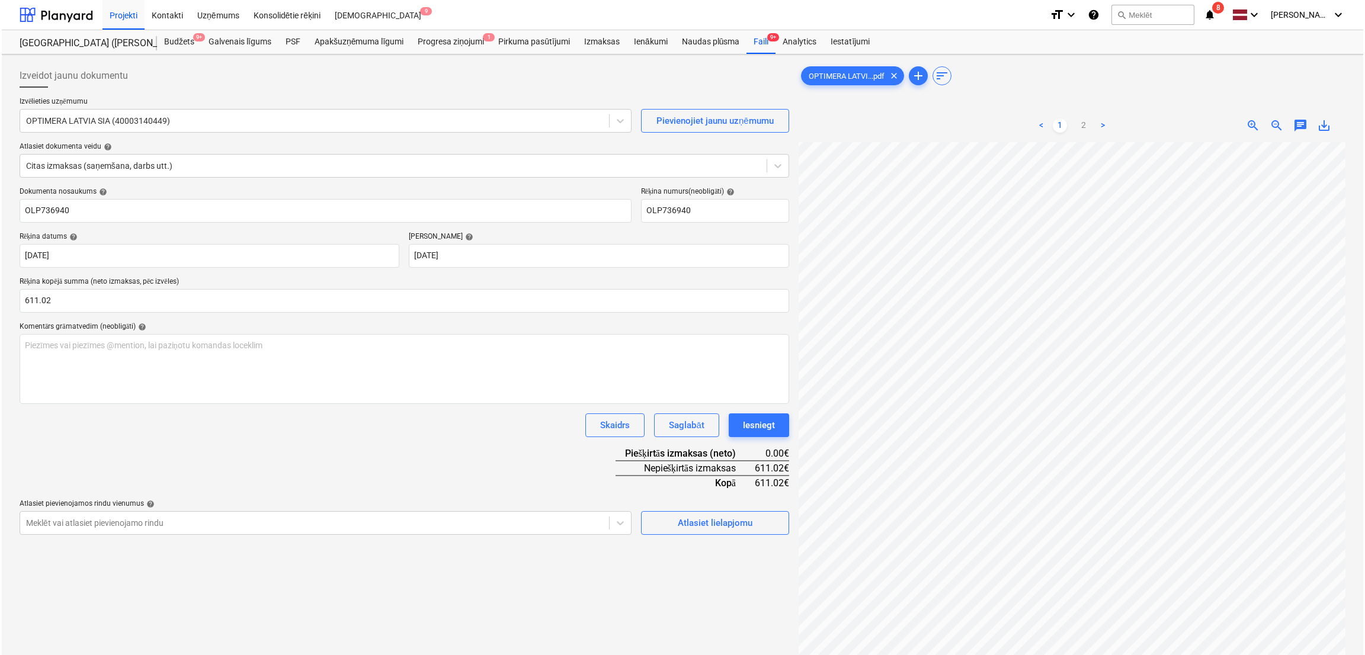
scroll to position [118, 0]
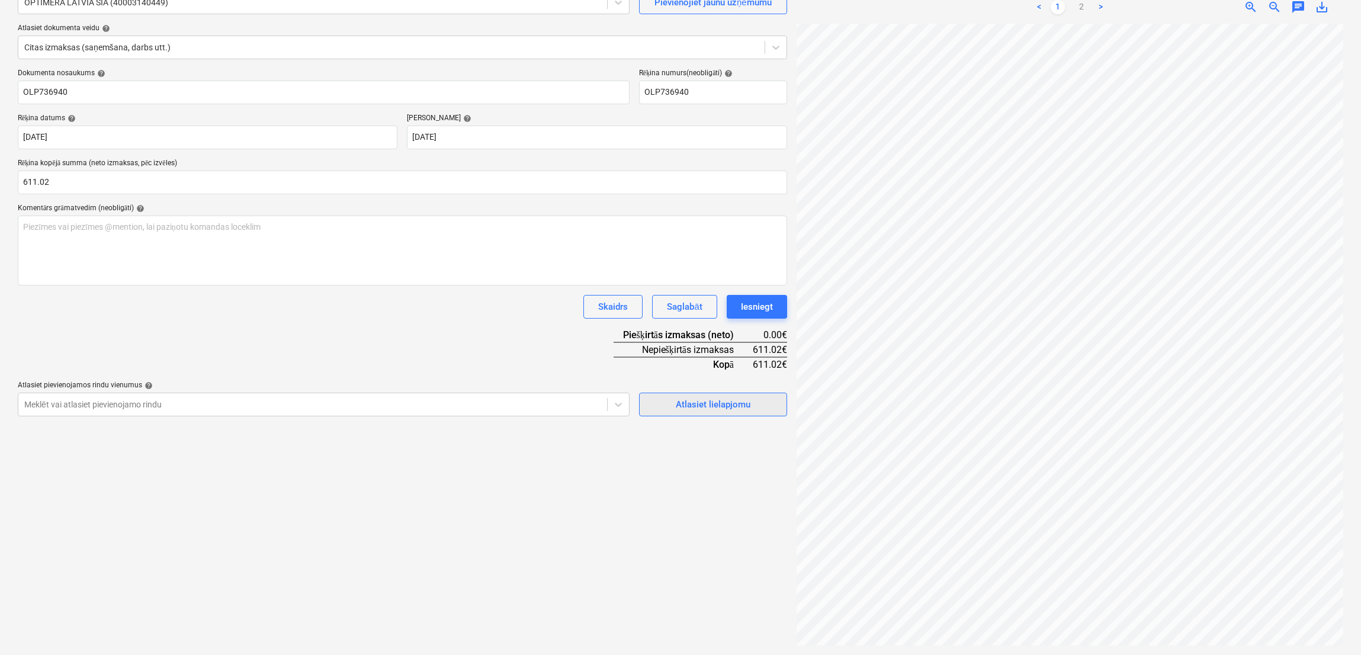
click at [692, 413] on button "Atlasiet lielapjomu" at bounding box center [713, 405] width 148 height 24
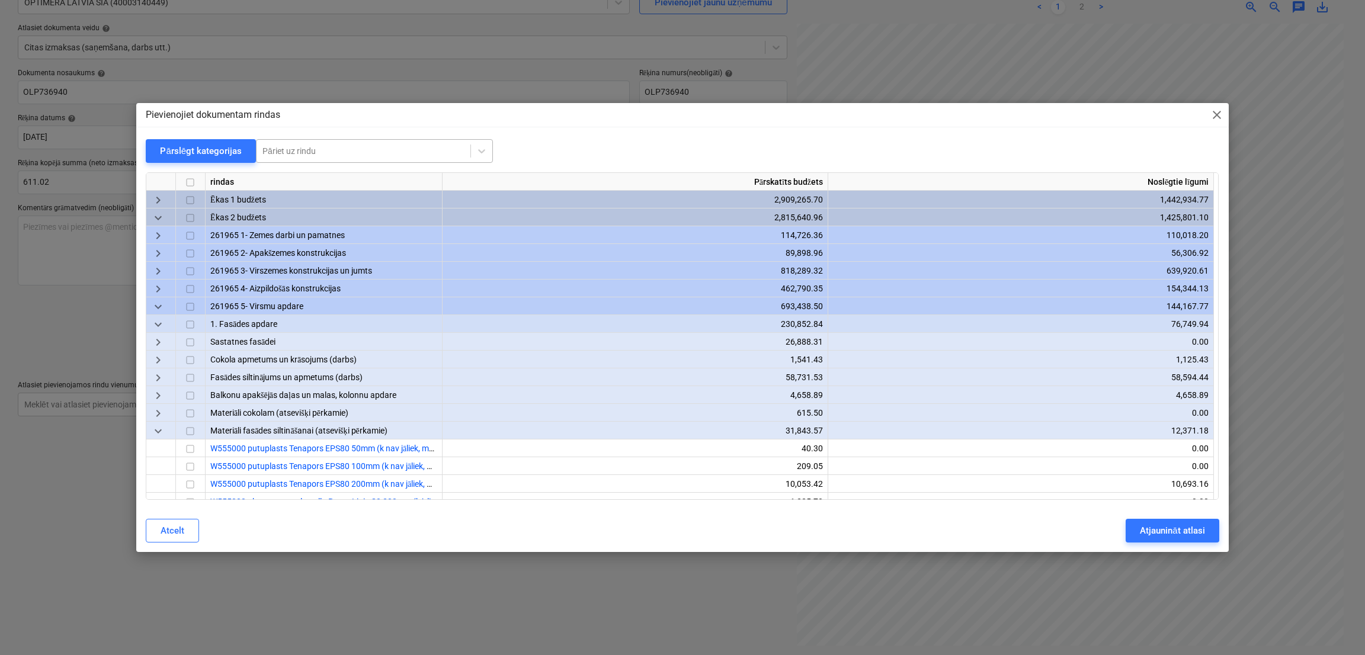
click at [341, 161] on div "Pāriet uz rindu" at bounding box center [374, 151] width 237 height 24
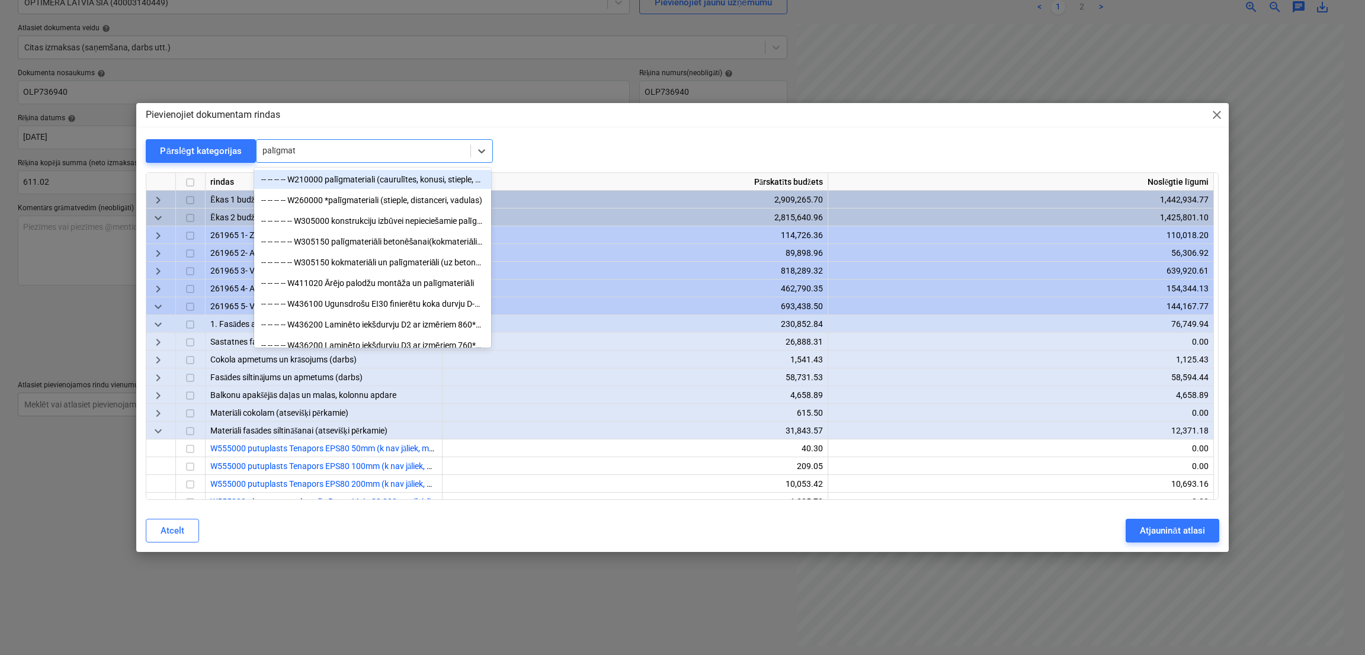
type input "palīgmate"
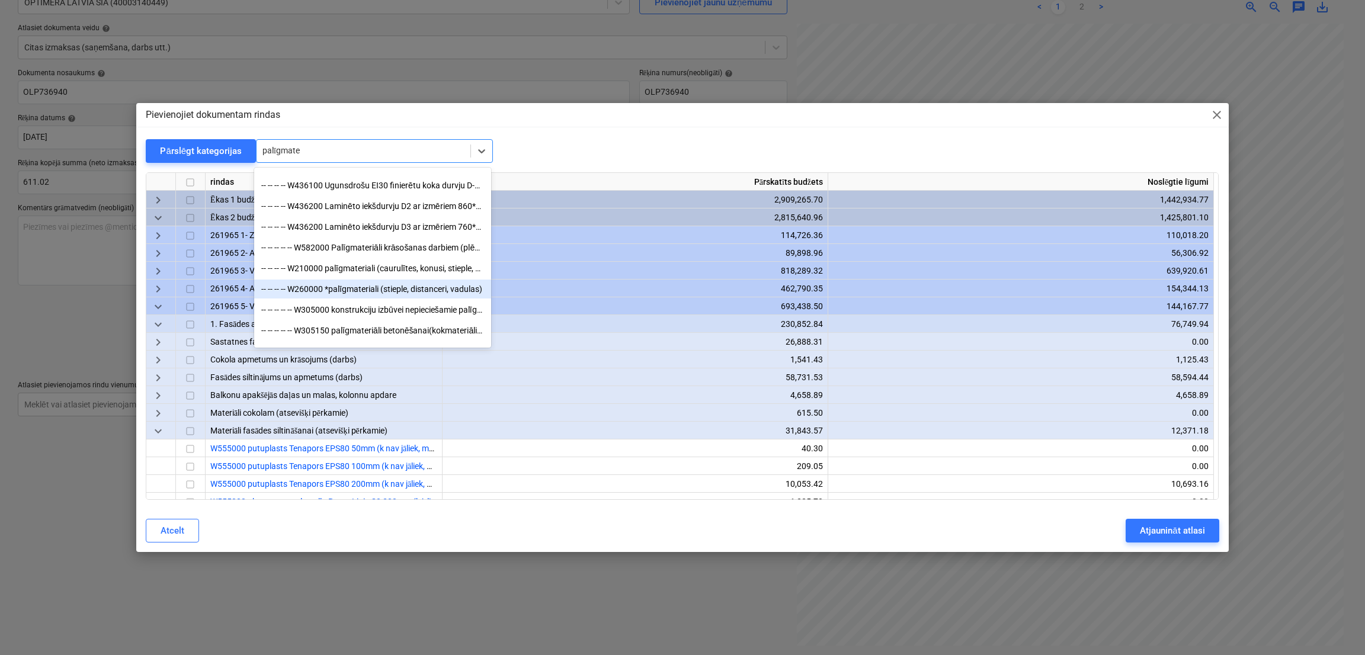
scroll to position [236, 0]
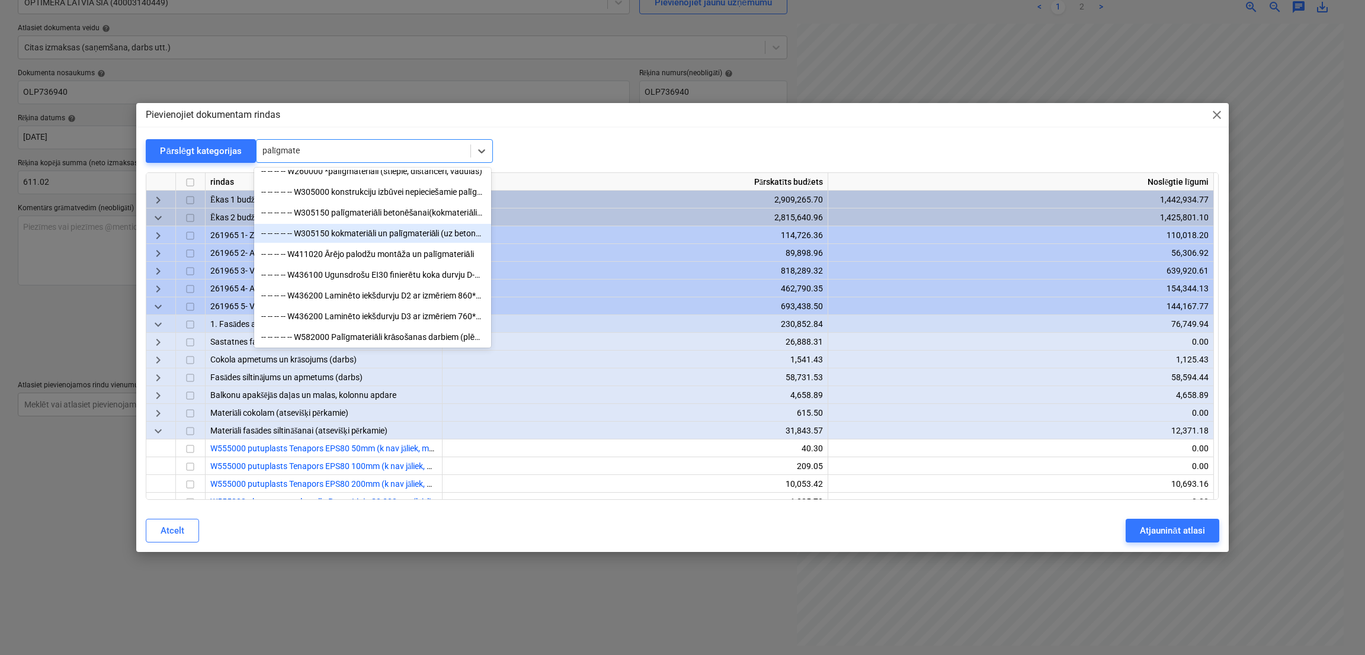
click at [368, 239] on div "-- -- -- -- -- W305150 kokmateriāli un palīgmateriāli (uz betona 1m3)" at bounding box center [372, 233] width 237 height 19
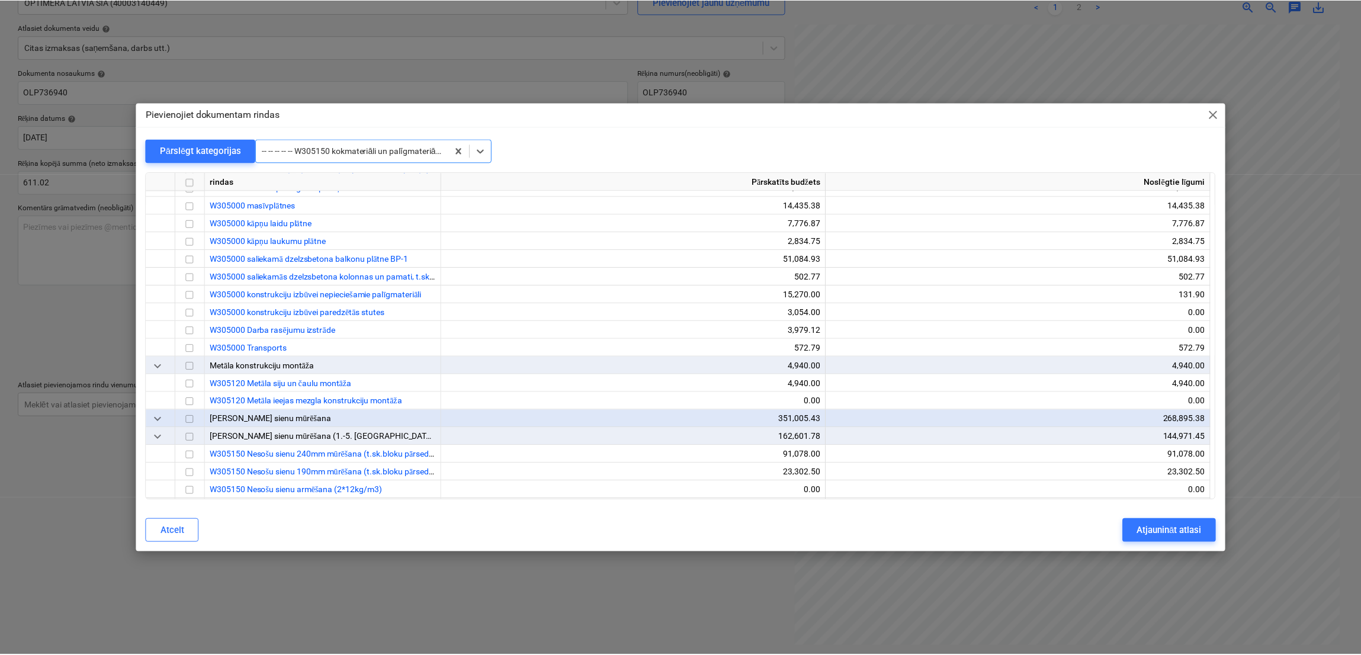
scroll to position [13878, 0]
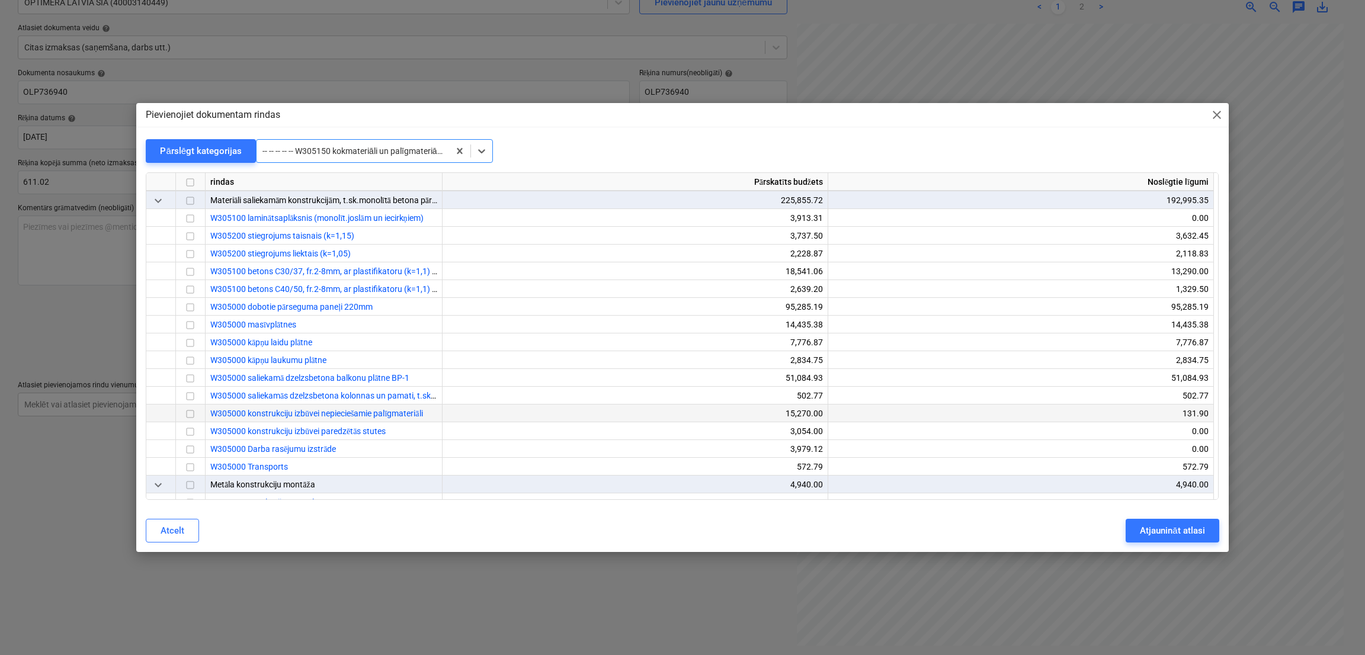
click at [194, 413] on input "checkbox" at bounding box center [190, 415] width 14 height 14
click at [1175, 536] on div "Atjaunināt atlasi" at bounding box center [1172, 530] width 65 height 15
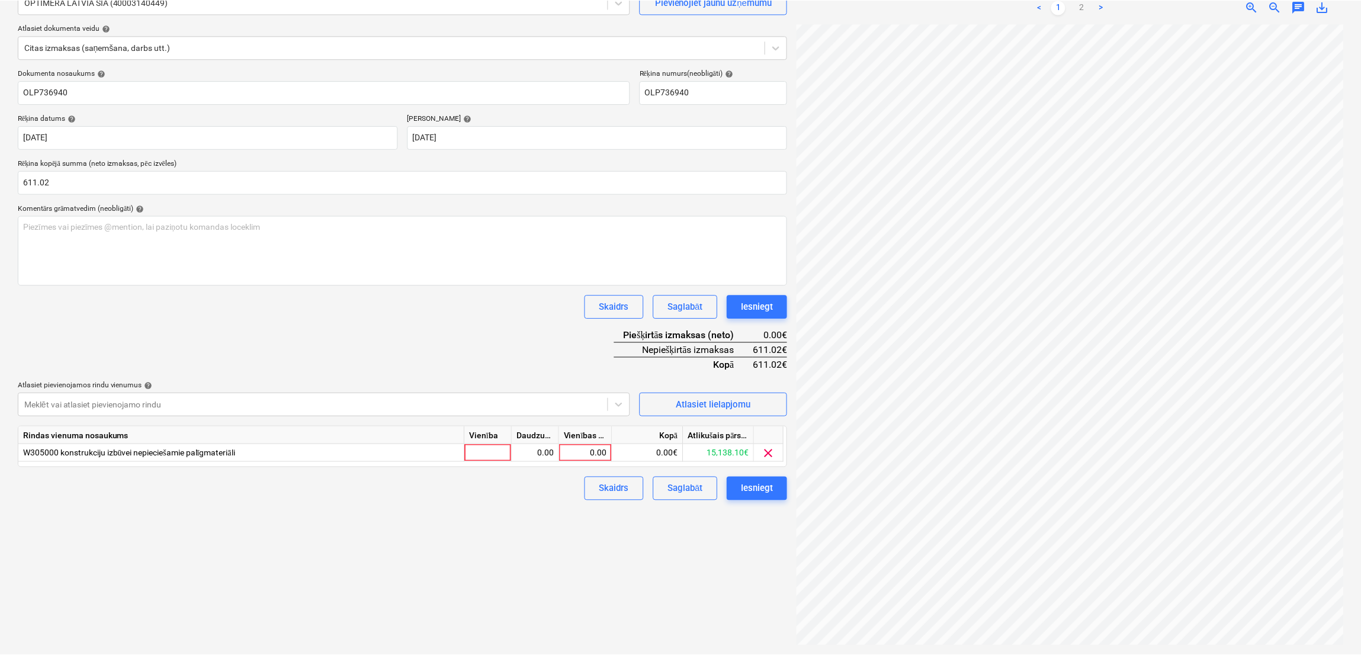
scroll to position [101, 251]
click at [583, 455] on div "0.00" at bounding box center [586, 453] width 43 height 18
type input "611.02"
click at [511, 329] on div "Dokumenta nosaukums help OLP736940 Rēķina numurs (neobligāti) help OLP736940 Rē…" at bounding box center [402, 285] width 769 height 432
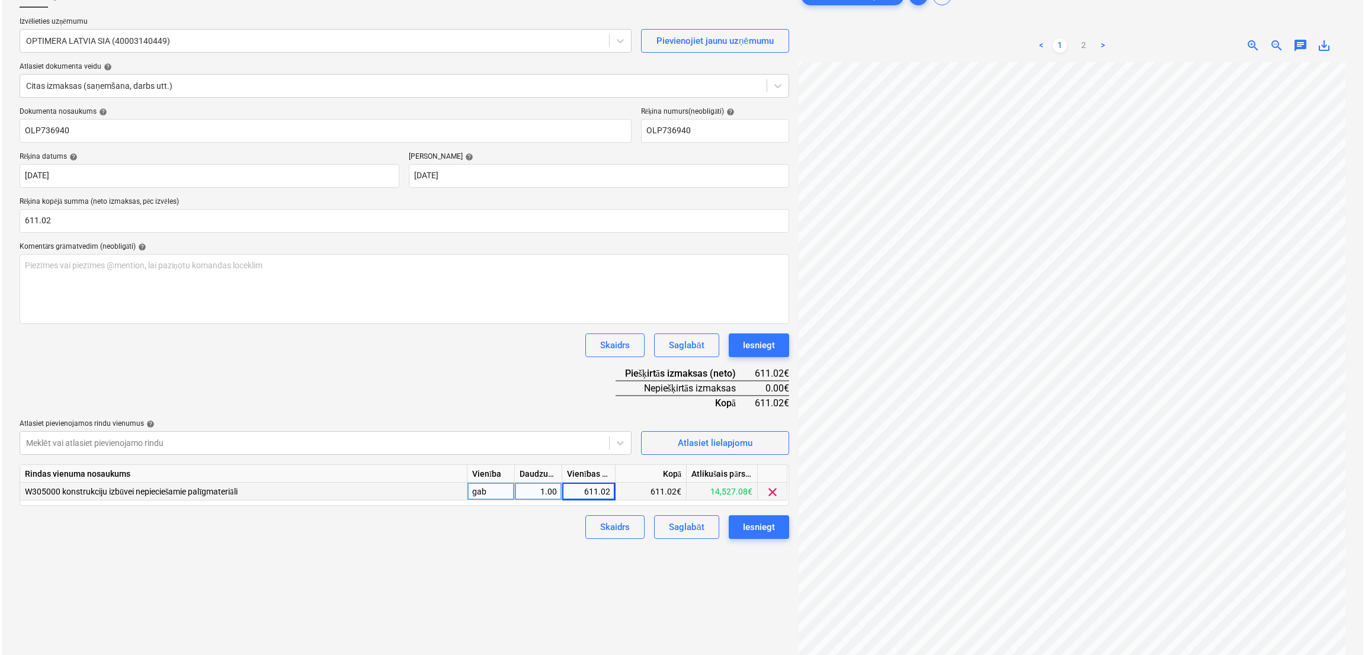
scroll to position [118, 0]
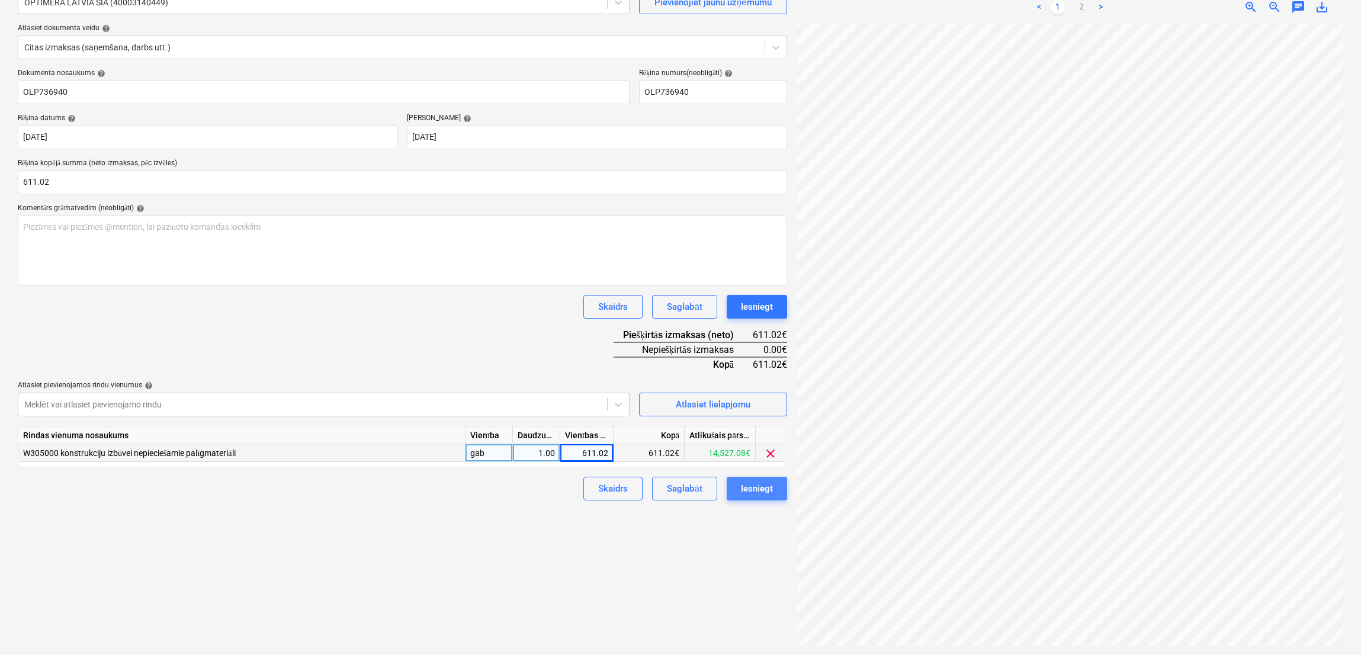
click at [758, 490] on div "Iesniegt" at bounding box center [757, 488] width 32 height 15
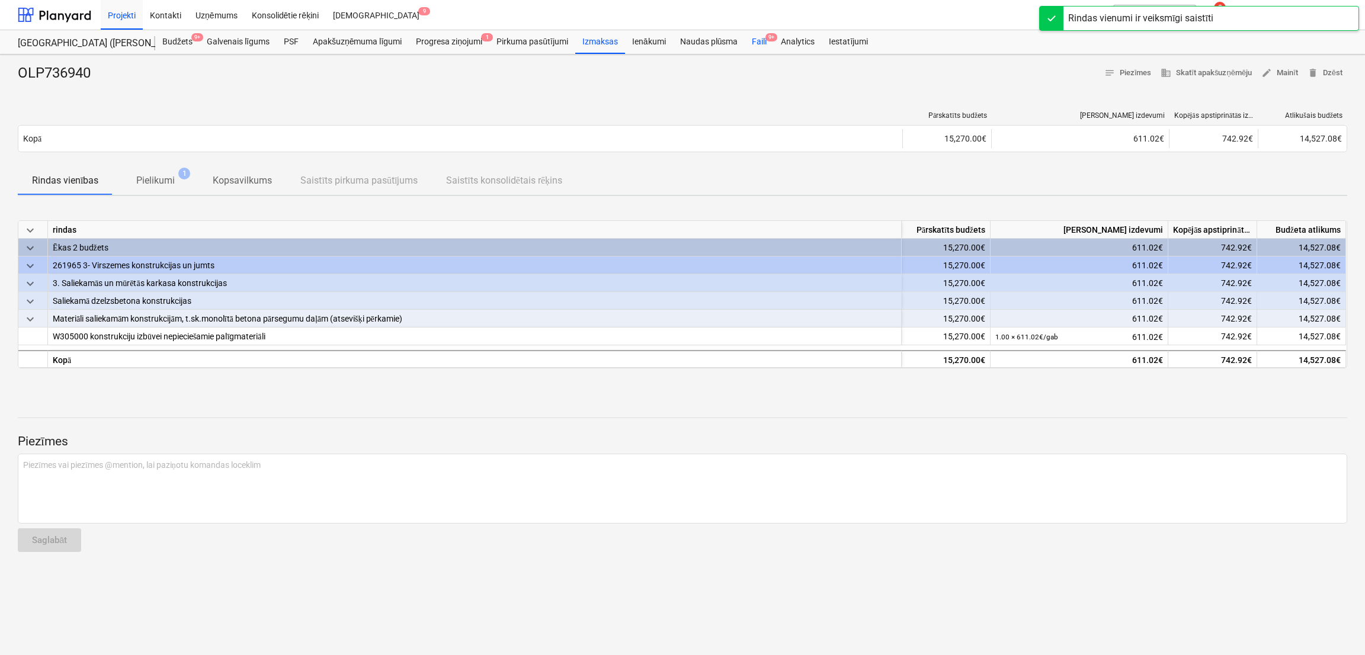
click at [759, 44] on div "Faili 9+" at bounding box center [759, 42] width 29 height 24
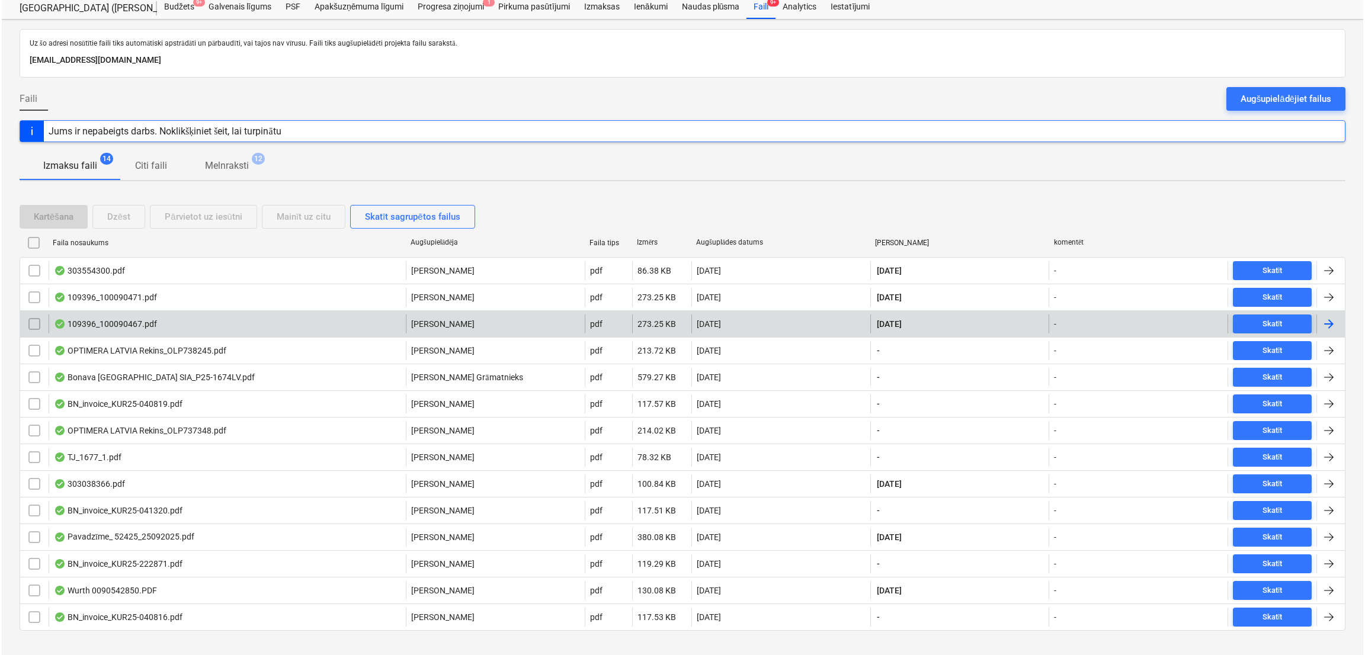
scroll to position [54, 0]
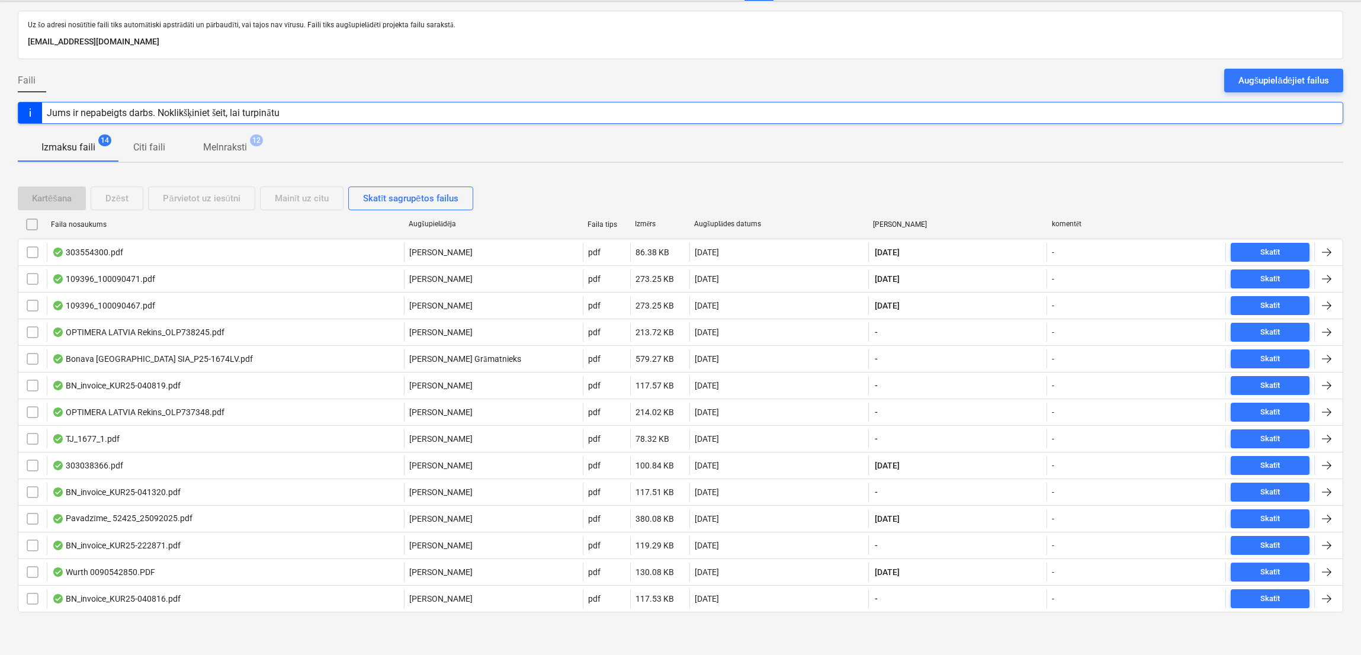
click at [104, 222] on div "Faila nosaukums" at bounding box center [225, 224] width 348 height 8
checkbox input "false"
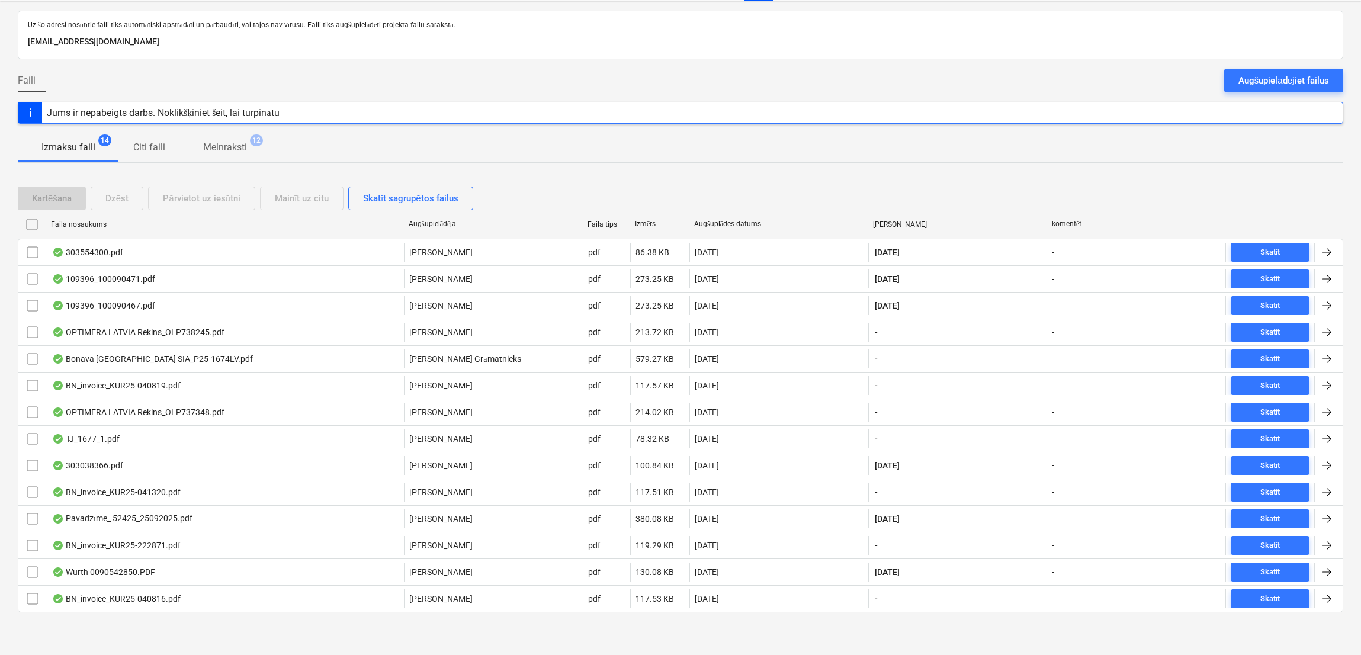
checkbox input "false"
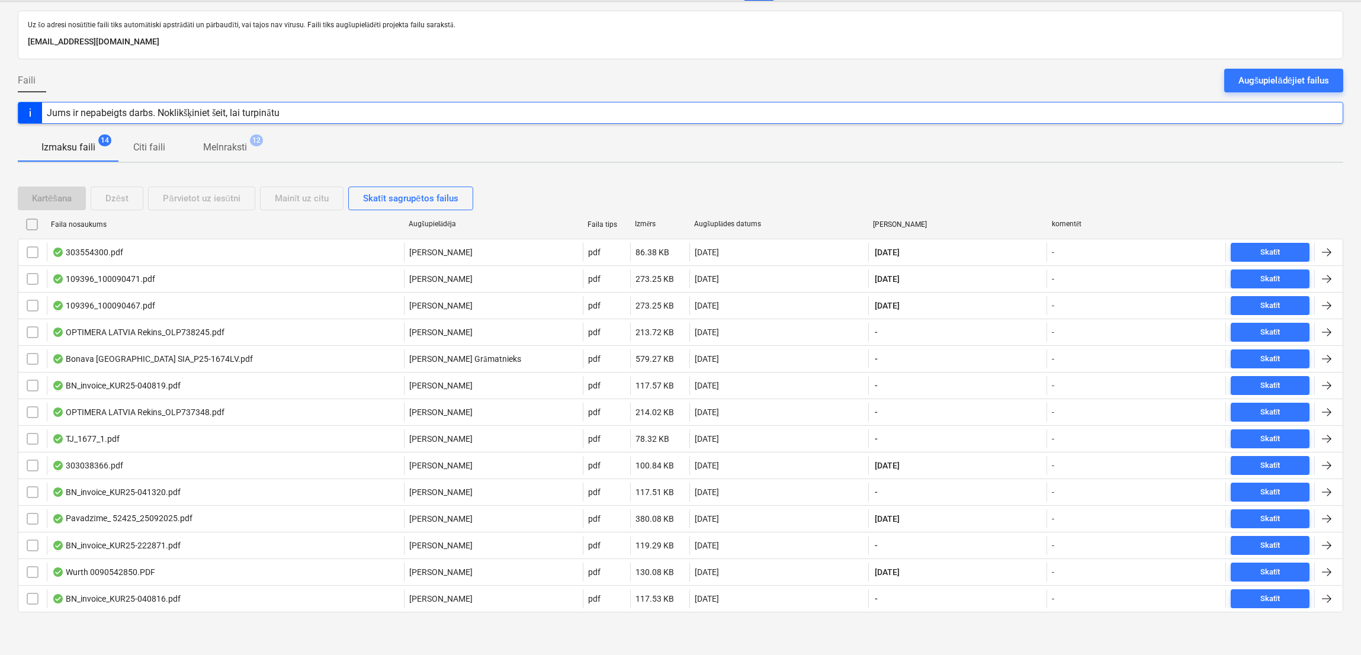
checkbox input "false"
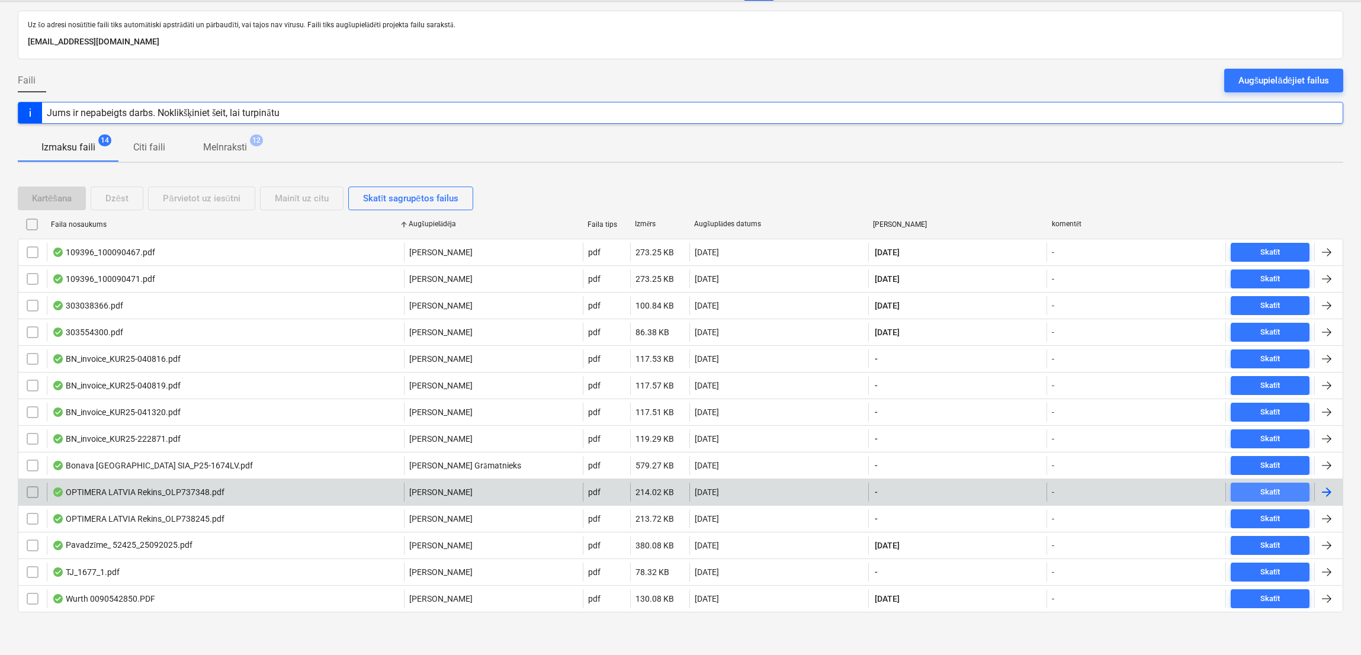
click at [1270, 490] on div "Skatīt" at bounding box center [1270, 493] width 20 height 14
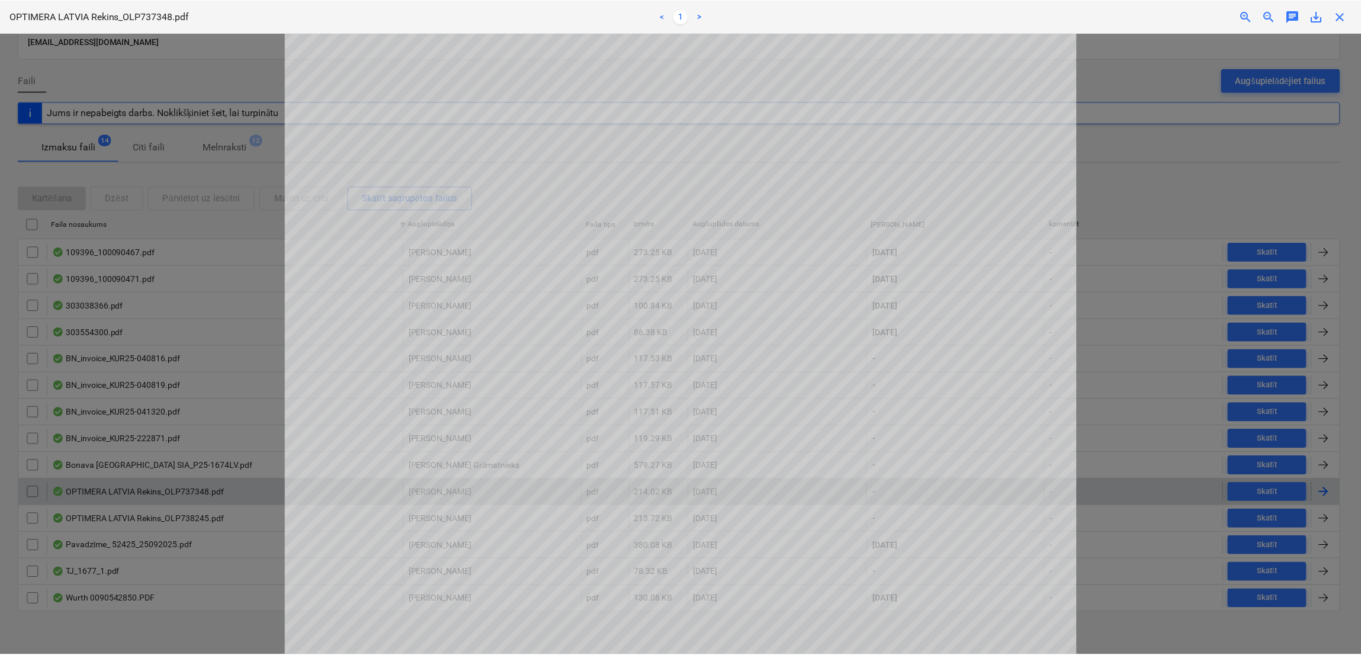
scroll to position [118, 0]
click at [1339, 18] on span "close" at bounding box center [1343, 16] width 14 height 14
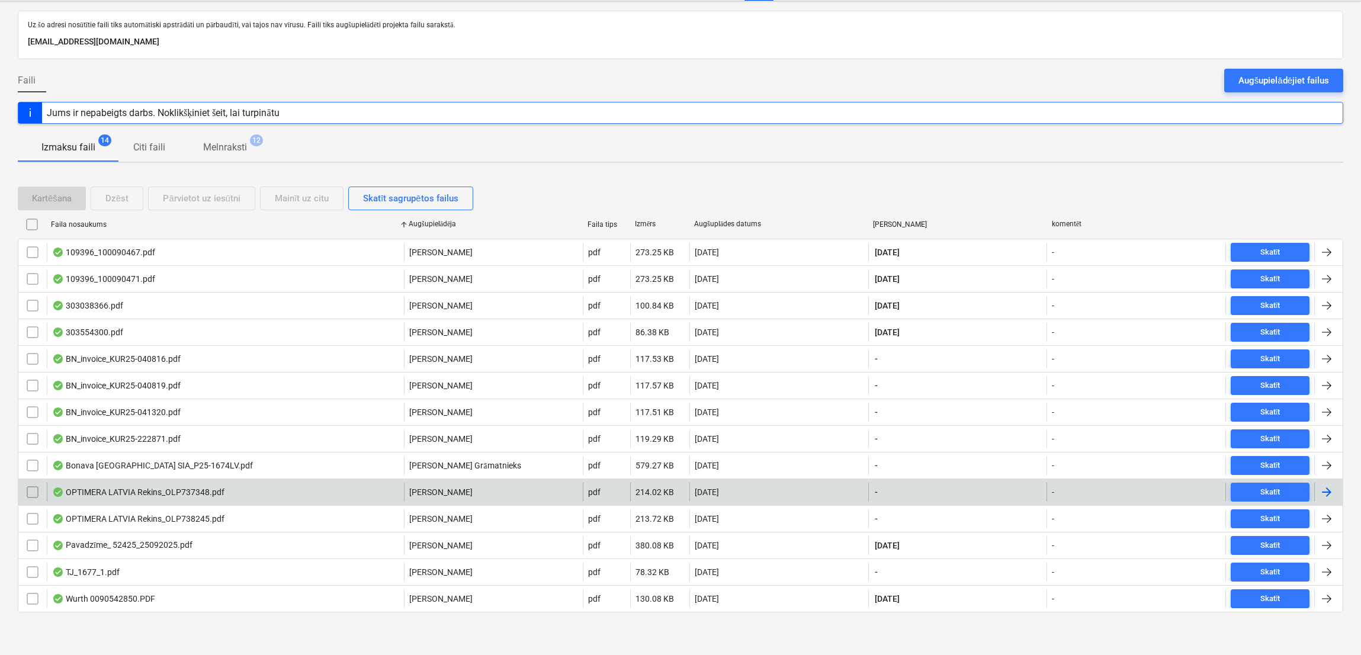
click at [1328, 490] on div at bounding box center [1327, 492] width 14 height 14
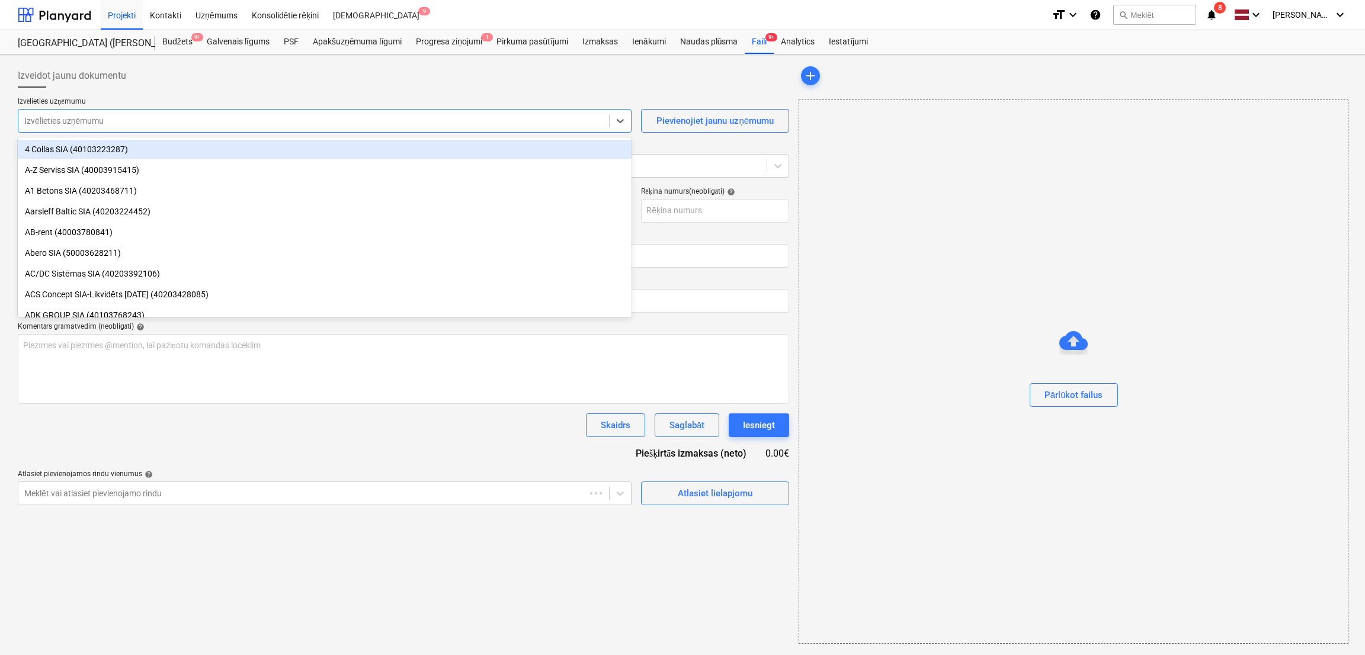
click at [281, 110] on div "Izvēlieties uzņēmumu" at bounding box center [325, 121] width 614 height 24
type input "OLP737348"
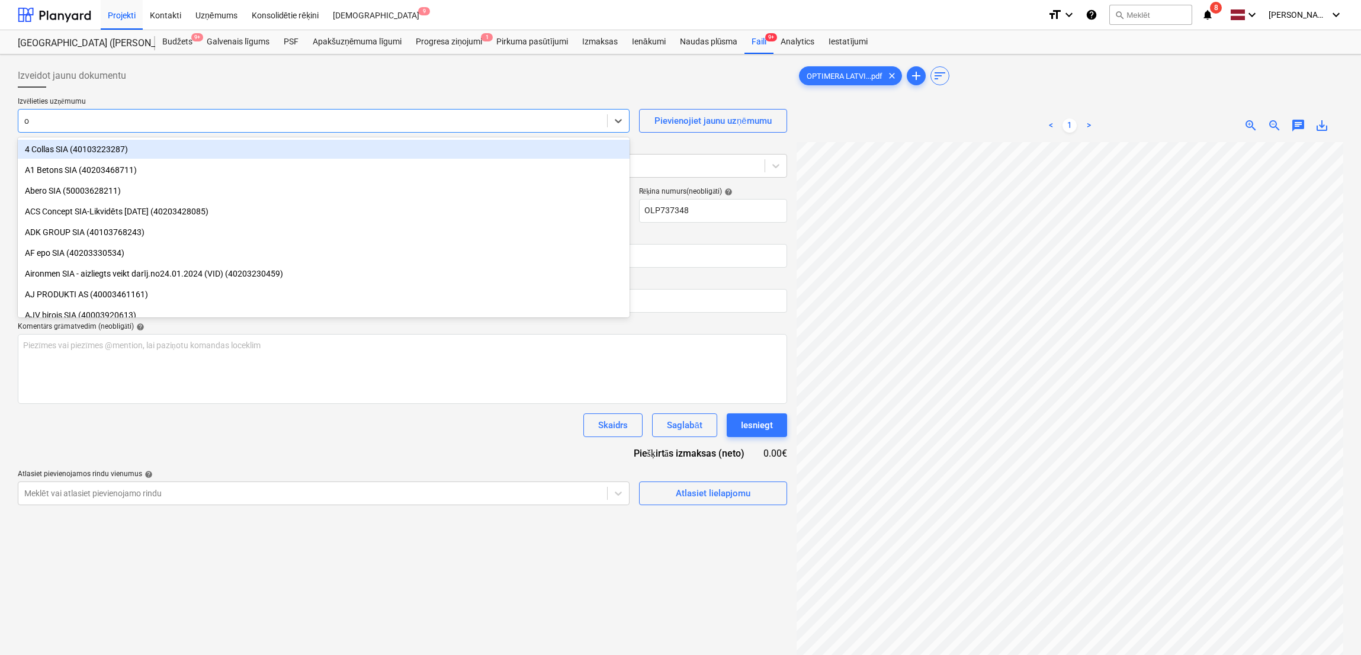
type input "op"
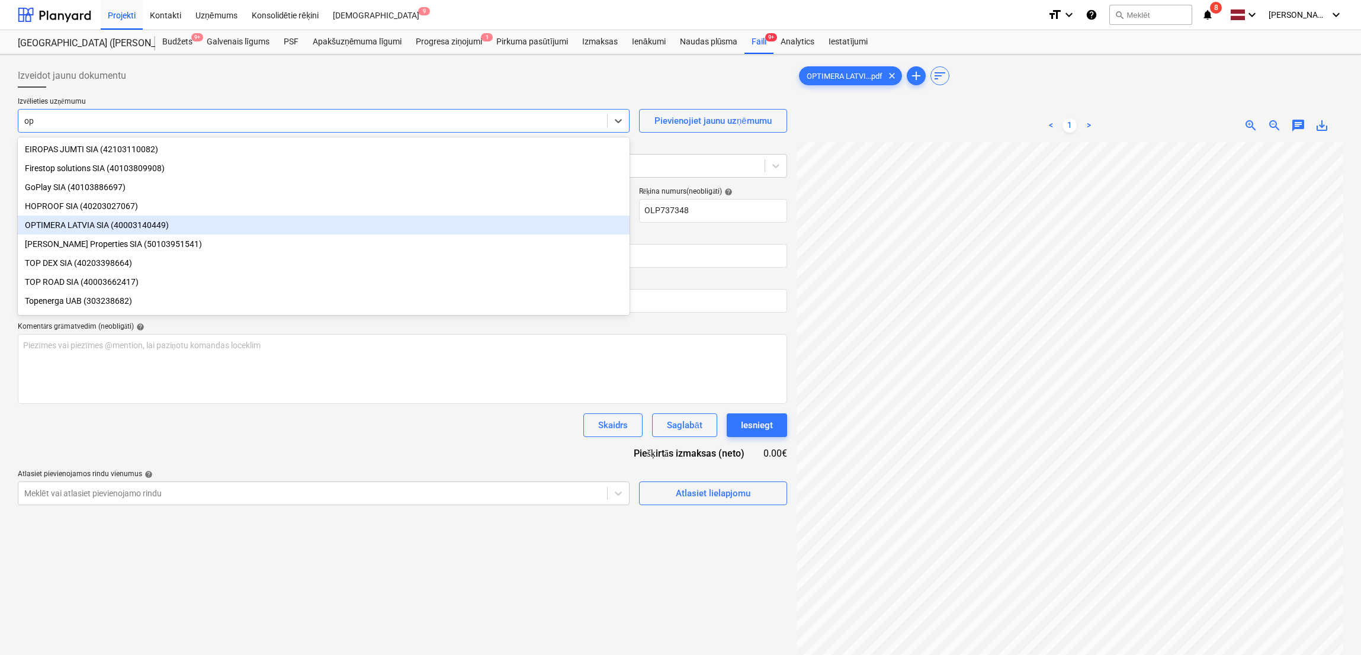
click at [215, 233] on div "OPTIMERA LATVIA SIA (40003140449)" at bounding box center [324, 225] width 612 height 19
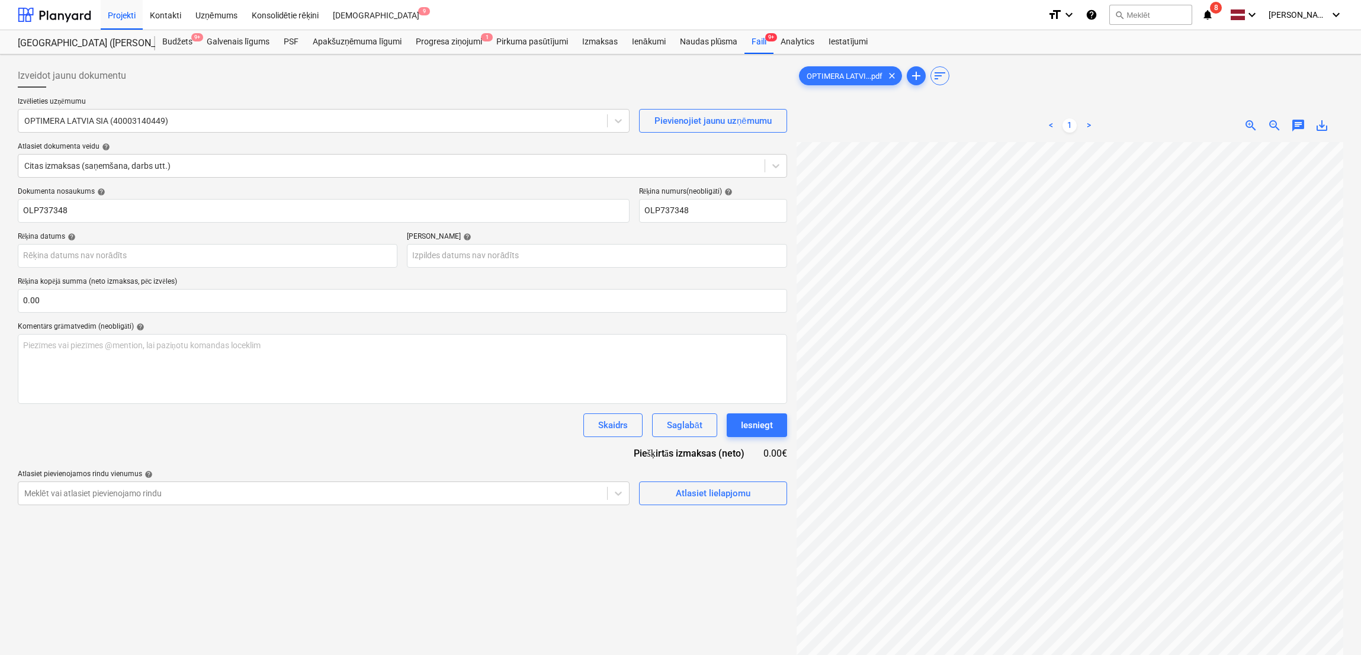
scroll to position [89, 243]
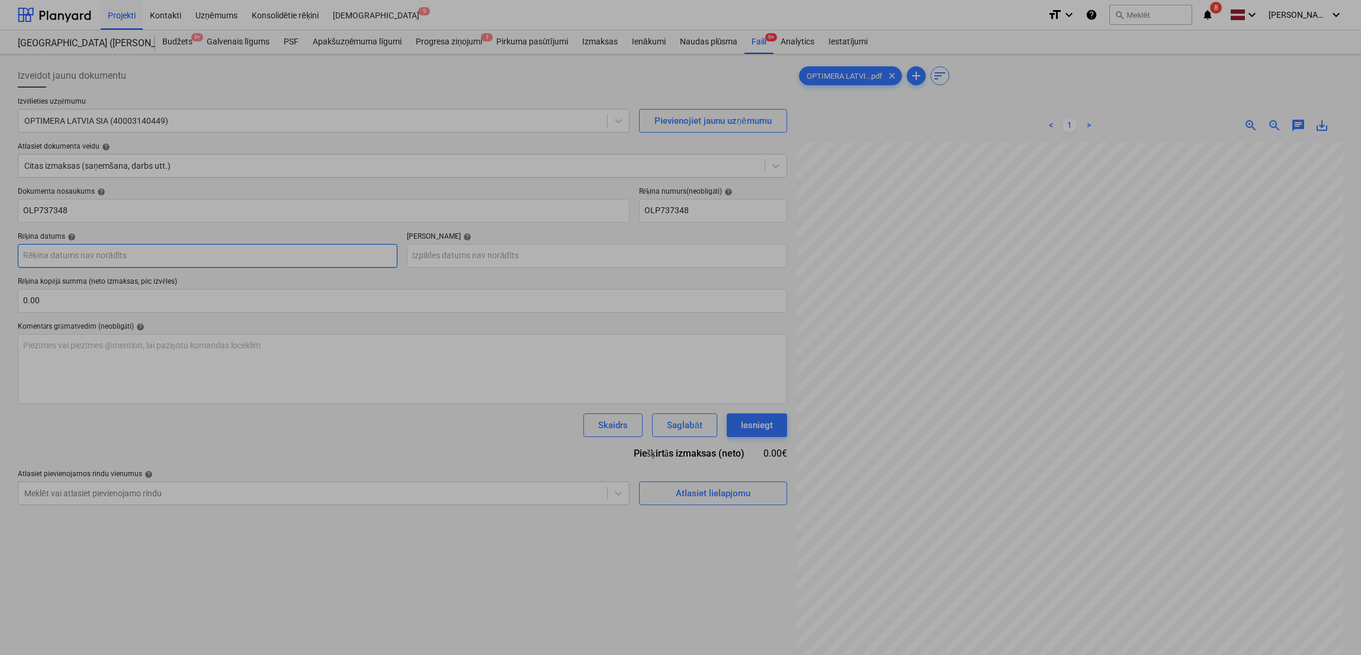
click at [287, 253] on body "Projekti Kontakti Uzņēmums Konsolidētie rēķini Iesūtne 9 format_size keyboard_a…" at bounding box center [680, 327] width 1361 height 655
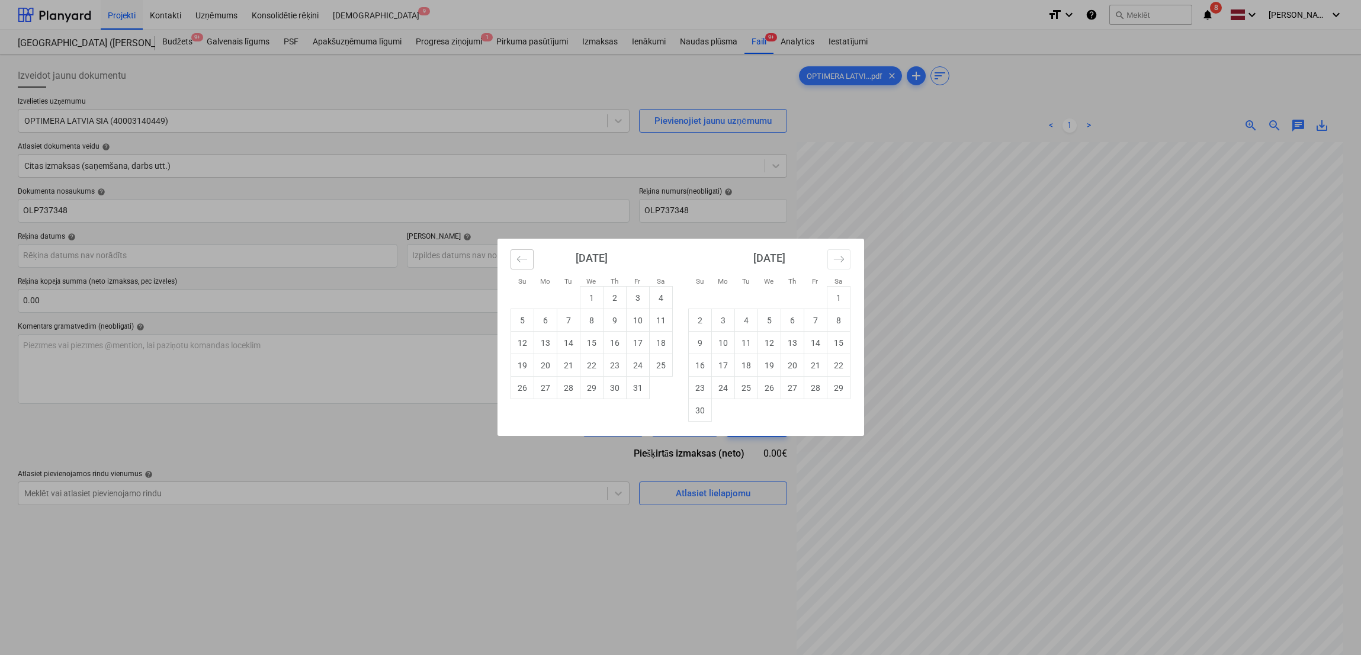
click at [528, 264] on button "Move backward to switch to the previous month." at bounding box center [522, 259] width 23 height 20
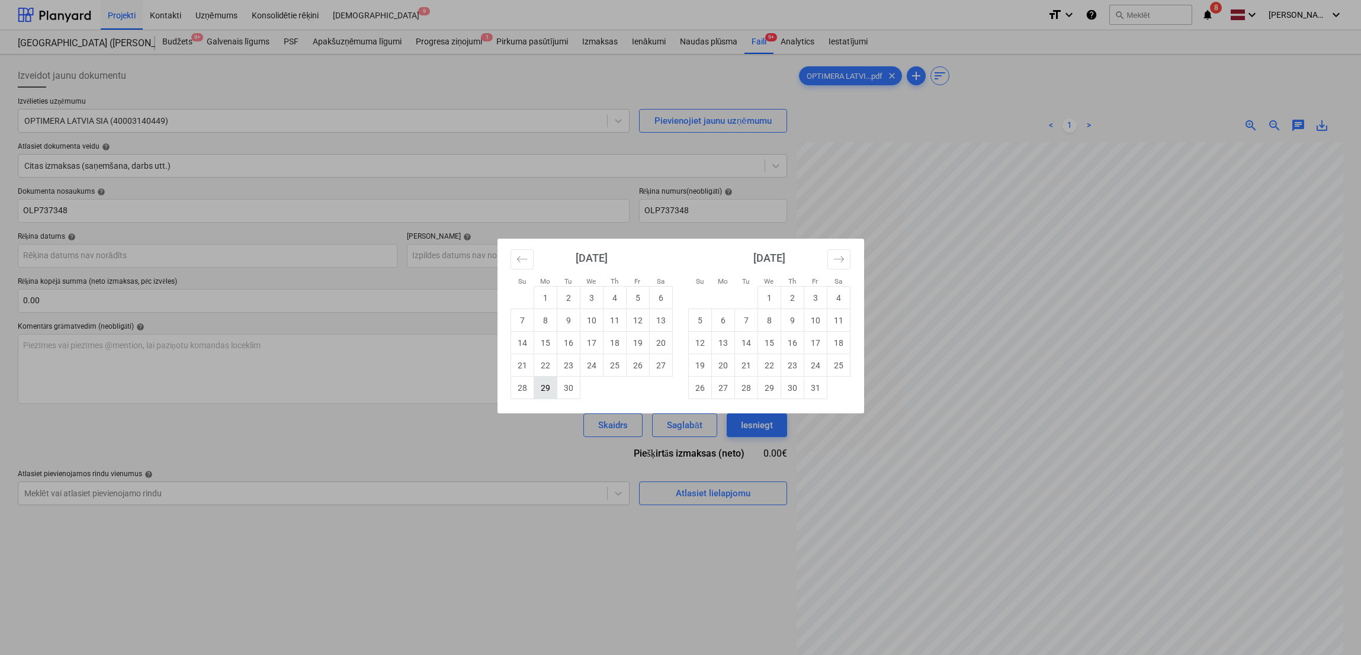
click at [552, 394] on td "29" at bounding box center [545, 388] width 23 height 23
type input "[DATE]"
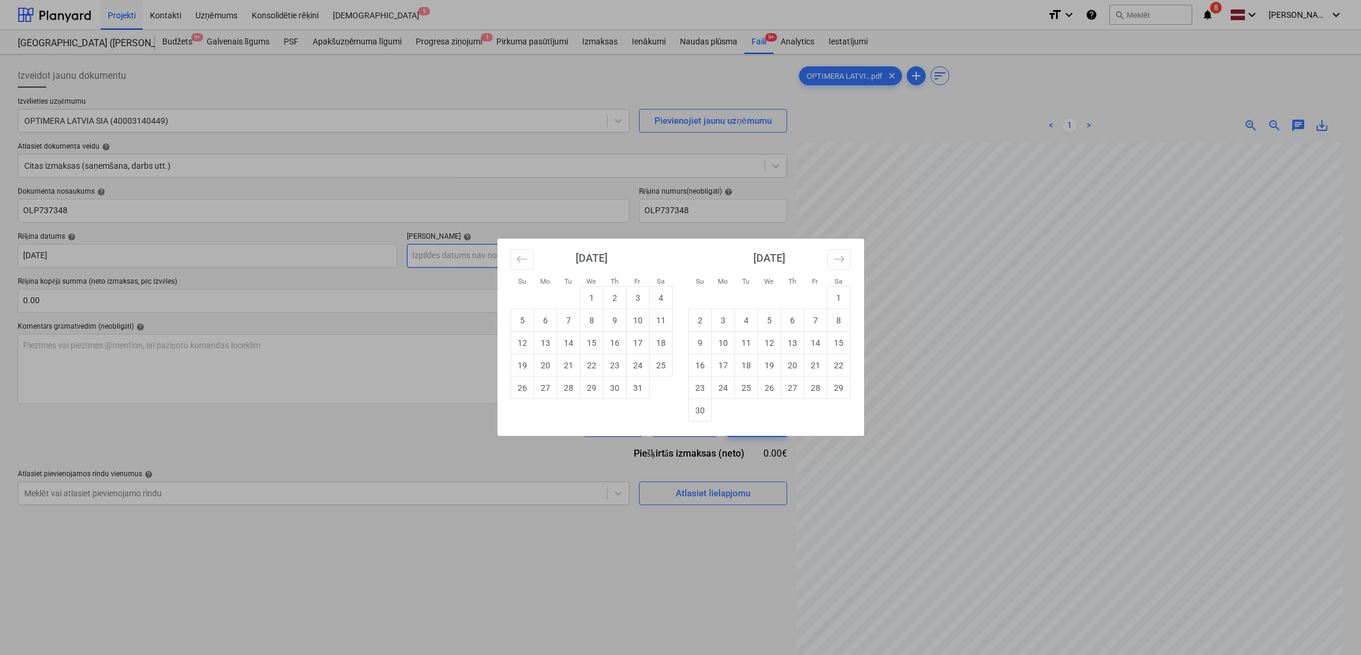
click at [623, 261] on body "Projekti Kontakti Uzņēmums Konsolidētie rēķini Iesūtne 9 format_size keyboard_a…" at bounding box center [680, 327] width 1361 height 655
click at [836, 263] on icon "Move forward to switch to the next month." at bounding box center [838, 259] width 11 height 11
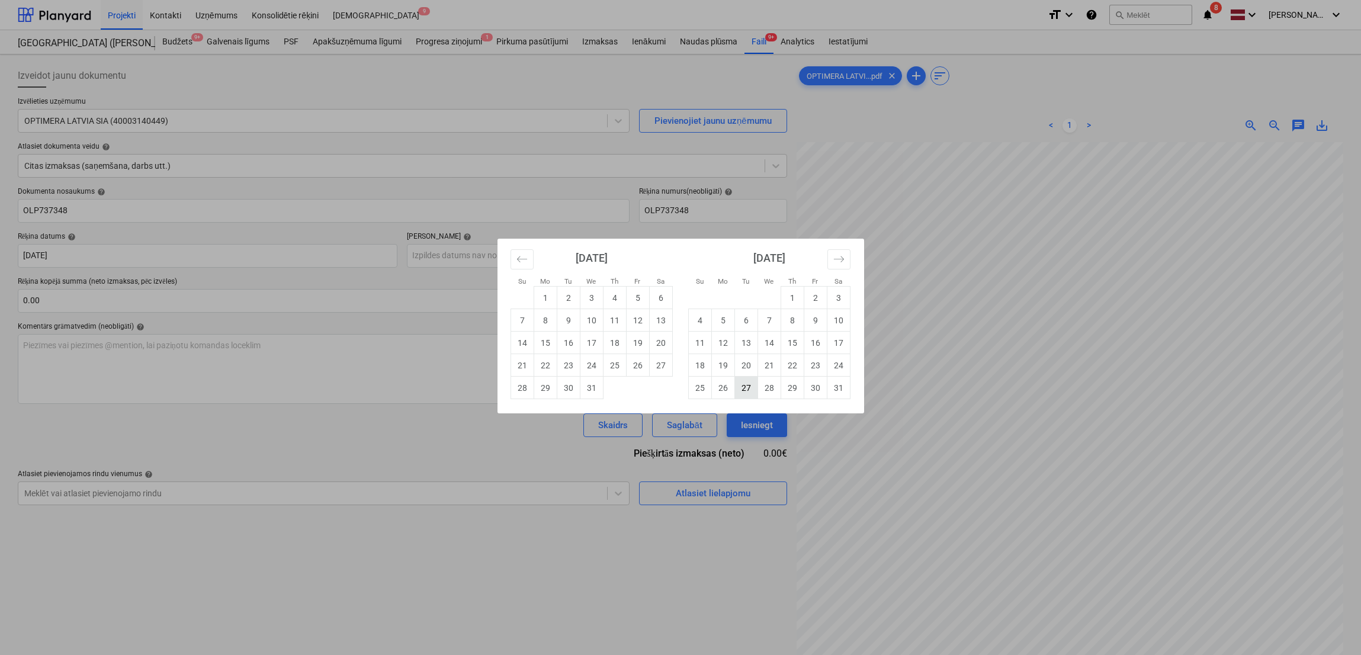
click at [750, 386] on td "27" at bounding box center [745, 388] width 23 height 23
type input "27 Jan 2026"
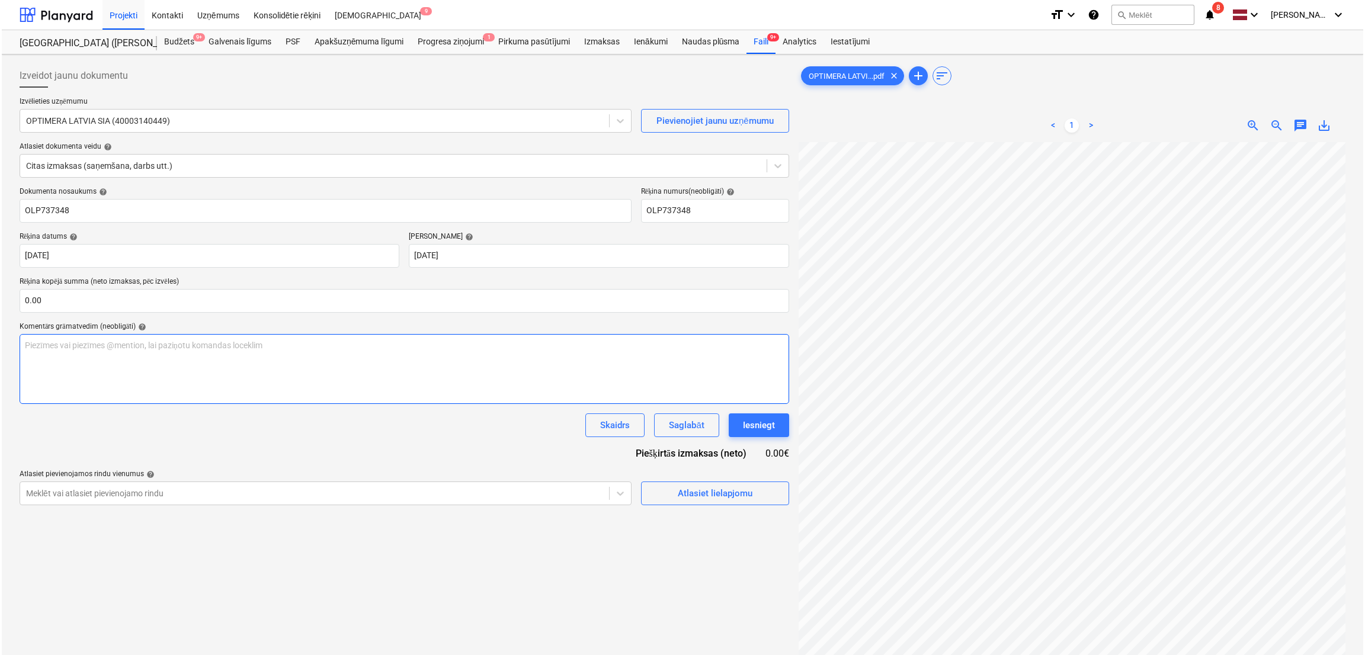
scroll to position [360, 253]
click at [289, 299] on input "text" at bounding box center [402, 301] width 769 height 24
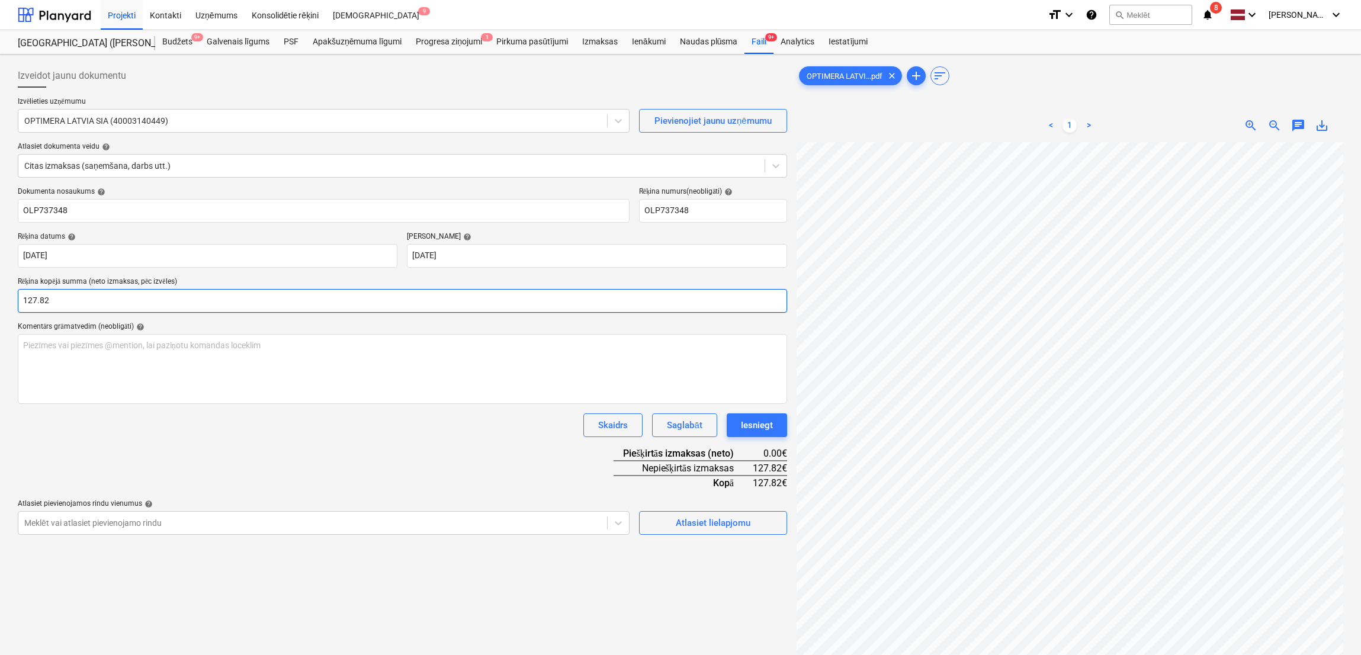
type input "127.82"
click at [439, 465] on div "Dokumenta nosaukums help OLP737348 Rēķina numurs (neobligāti) help OLP737348 Rē…" at bounding box center [402, 361] width 769 height 348
click at [511, 455] on div "Dokumenta nosaukums help OLP737348 Rēķina numurs (neobligāti) help OLP737348 Rē…" at bounding box center [402, 361] width 769 height 348
click at [685, 513] on button "Atlasiet lielapjomu" at bounding box center [713, 523] width 148 height 24
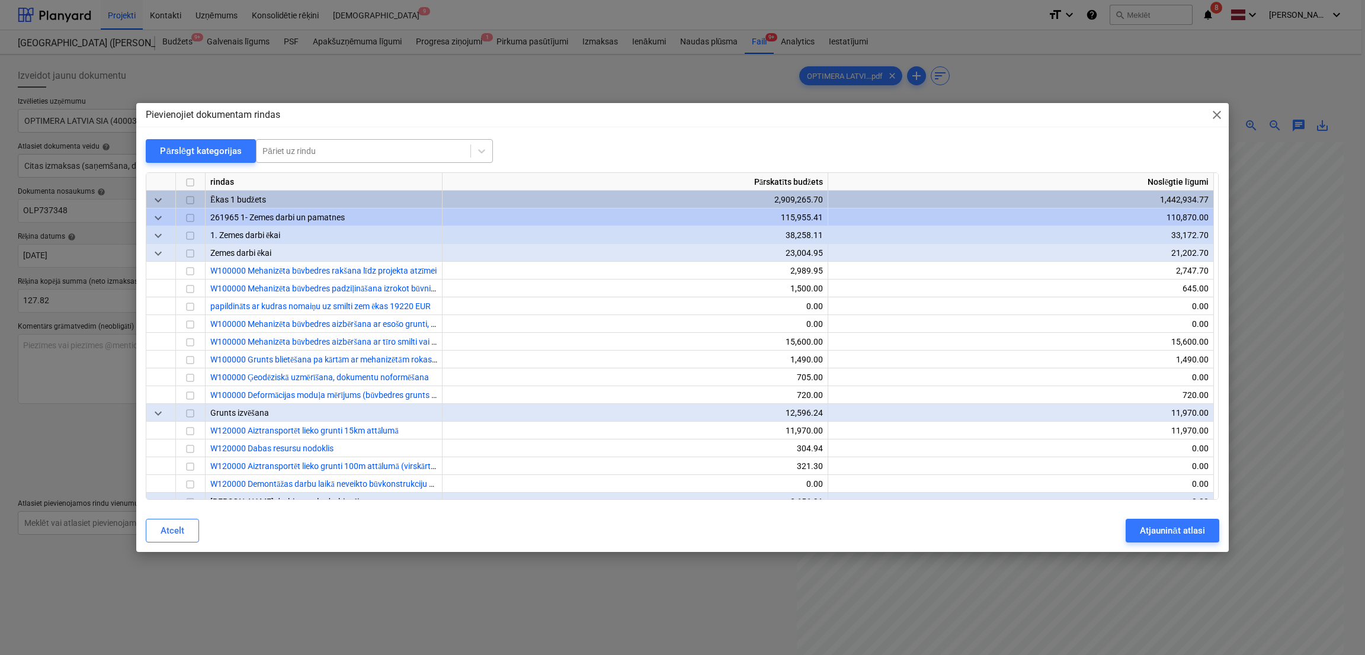
click at [313, 153] on div at bounding box center [363, 151] width 202 height 12
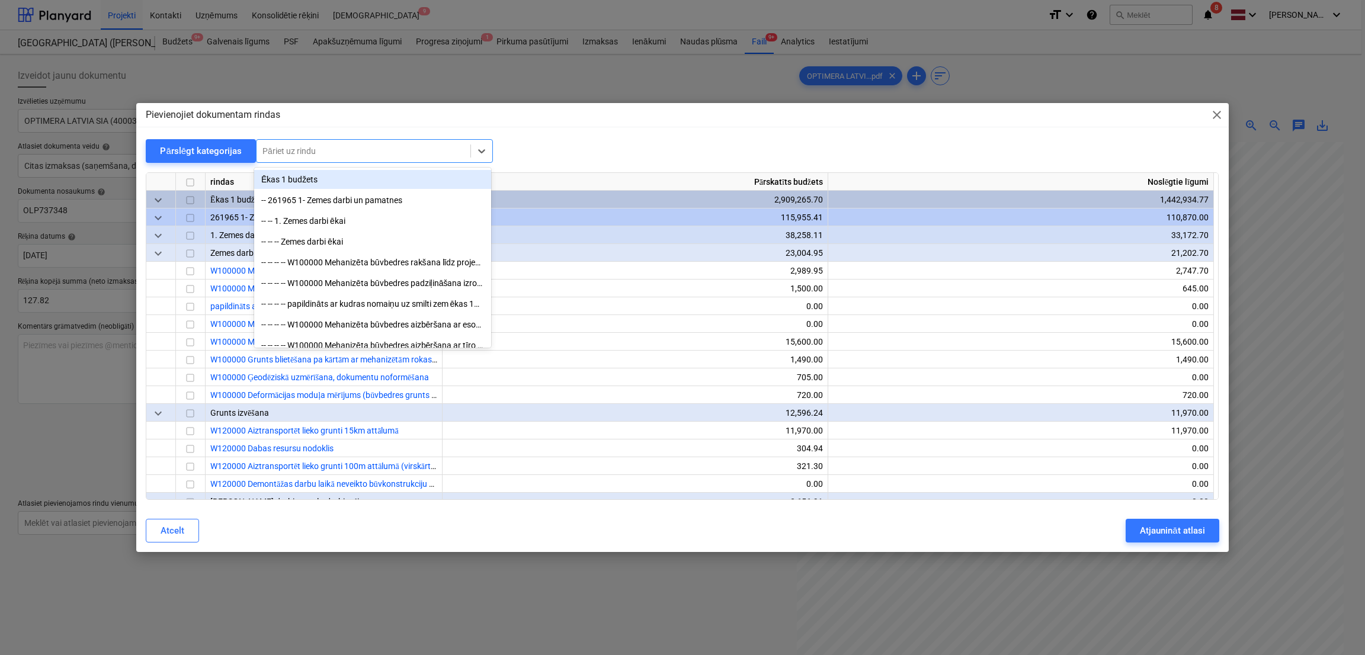
click at [538, 128] on div "Pievienojiet dokumentam rindas close Pārslēgt kategorijas option Ēkas 1 budžets…" at bounding box center [682, 328] width 1092 height 450
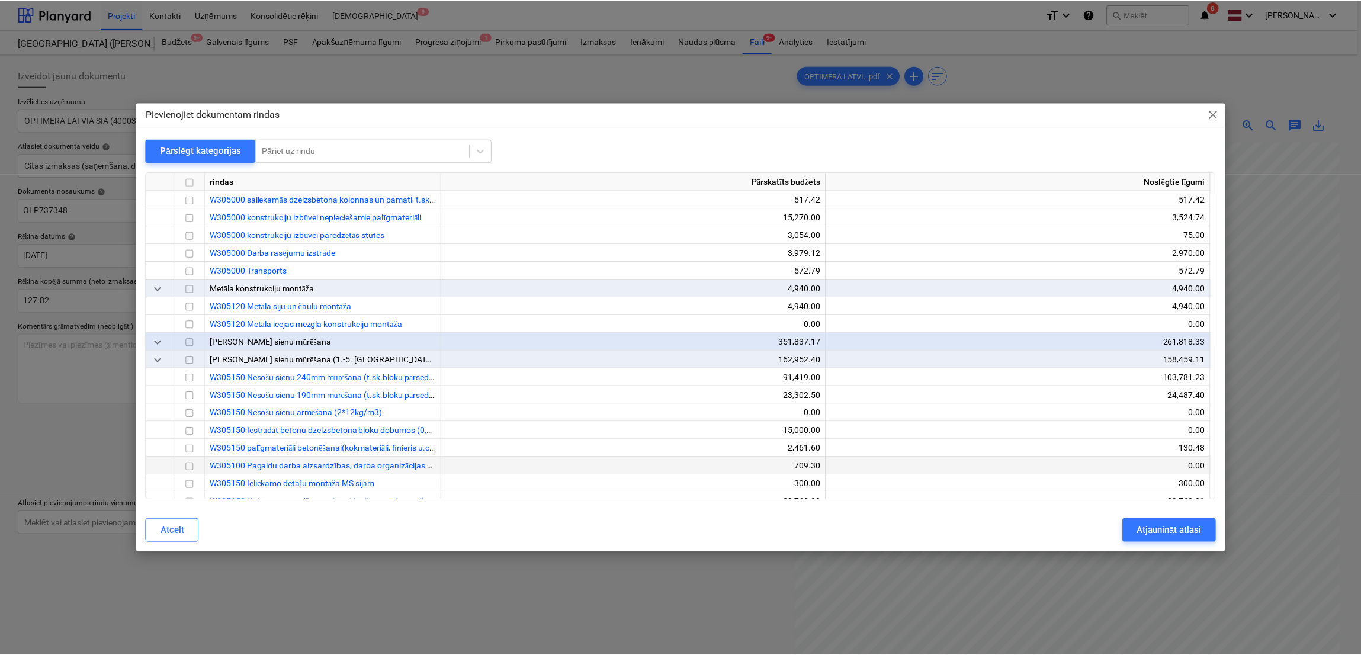
scroll to position [2724, 0]
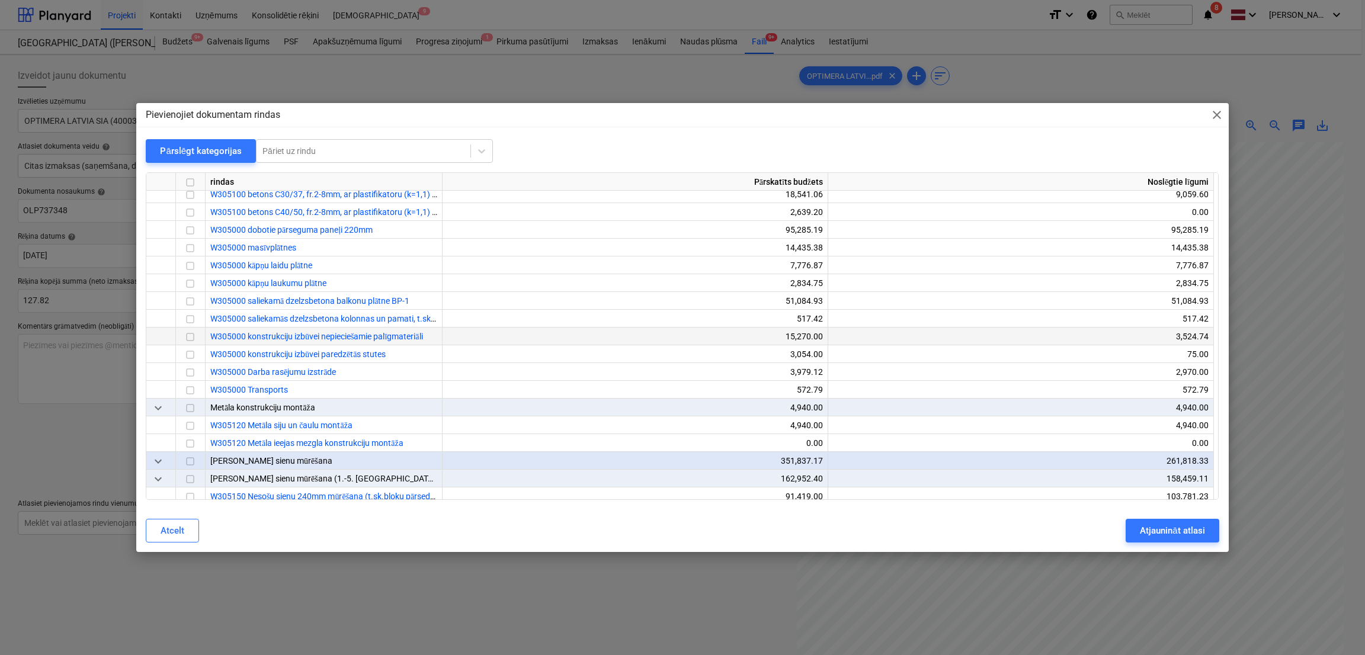
click at [198, 338] on div at bounding box center [191, 337] width 30 height 18
click at [191, 339] on input "checkbox" at bounding box center [190, 338] width 14 height 14
click at [1151, 529] on div "Atjaunināt atlasi" at bounding box center [1172, 530] width 65 height 15
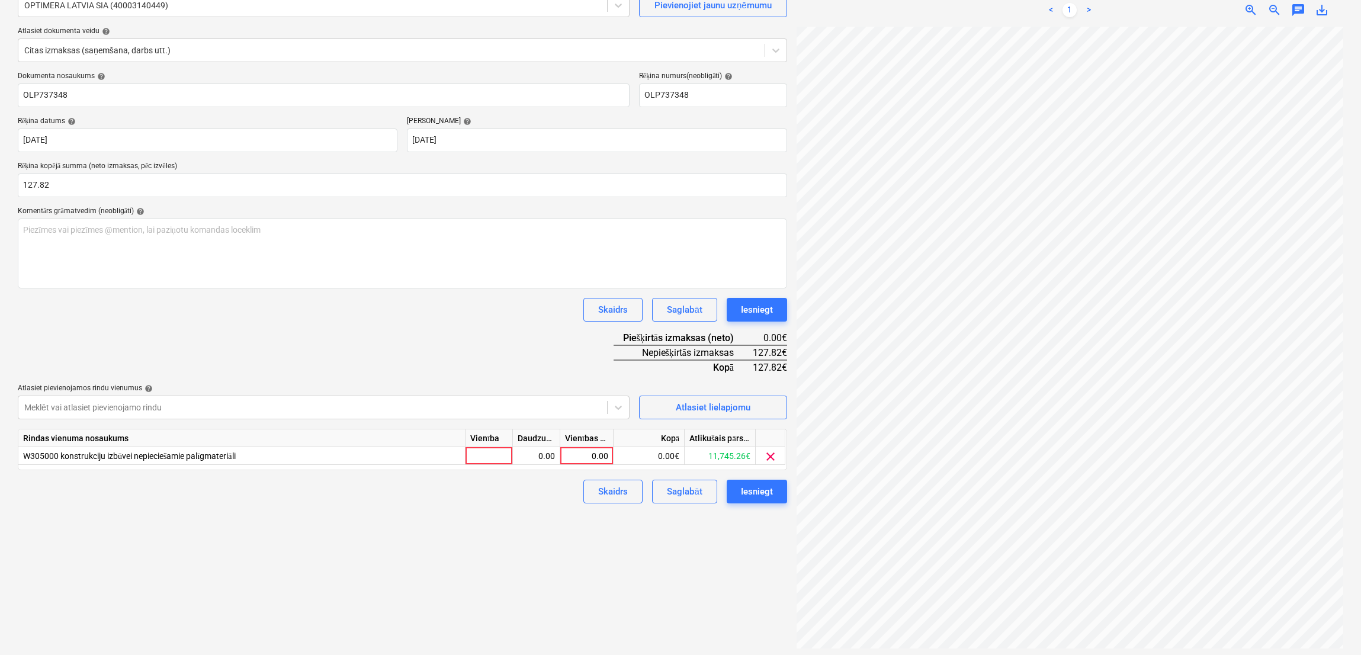
scroll to position [118, 0]
click at [586, 451] on div "0.00" at bounding box center [586, 453] width 43 height 18
type input "127.82"
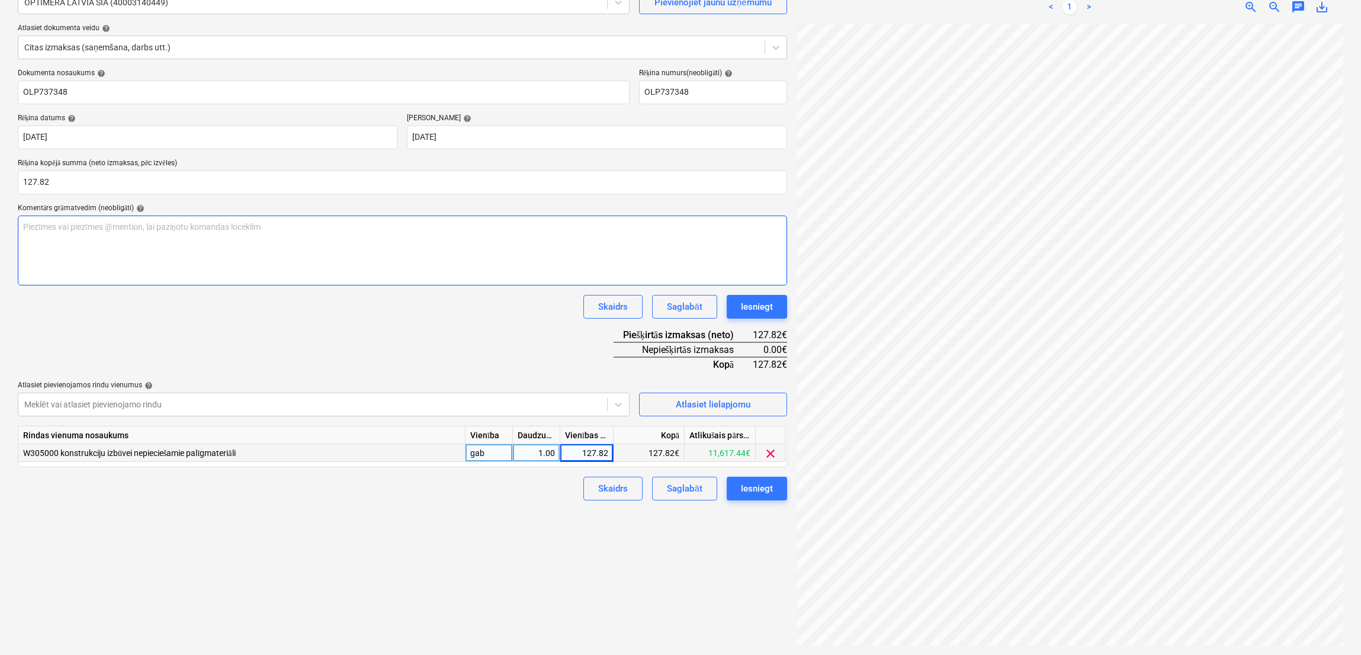
click at [432, 248] on div "Piezīmes vai piezīmes @mention, lai paziņotu komandas loceklim ﻿" at bounding box center [402, 251] width 769 height 70
click at [759, 495] on div "Iesniegt" at bounding box center [757, 488] width 32 height 15
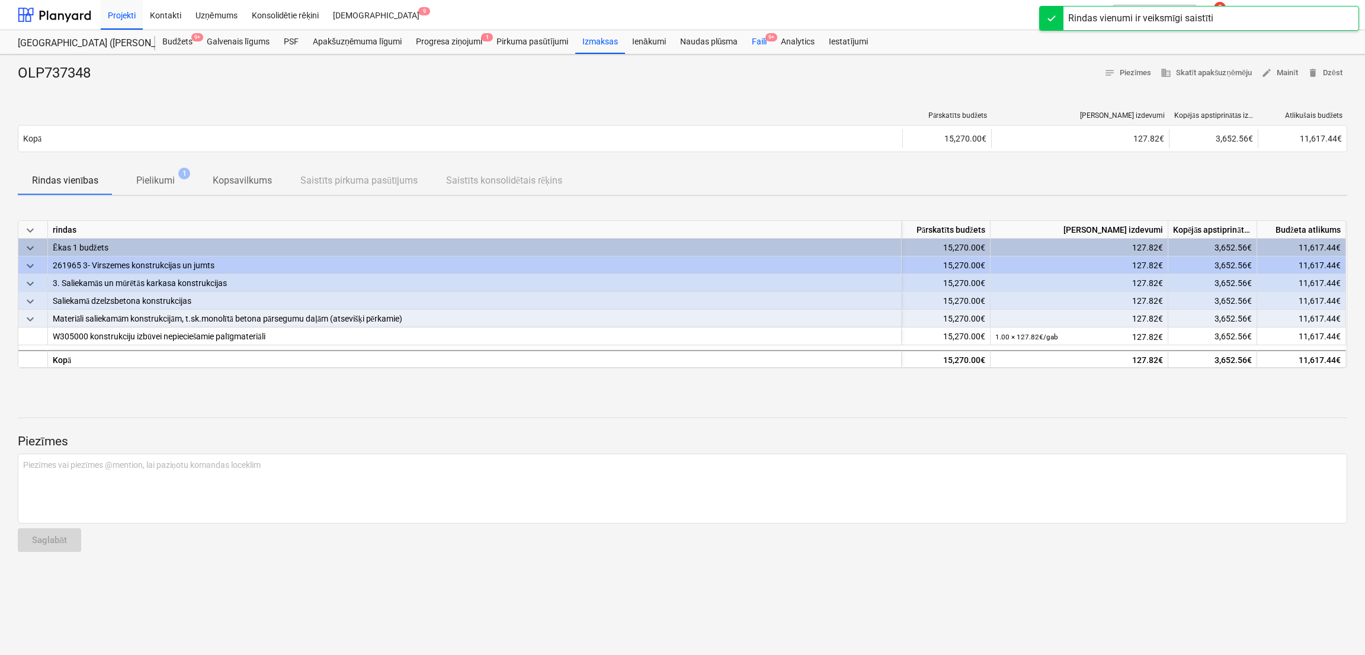
drag, startPoint x: 748, startPoint y: 40, endPoint x: 754, endPoint y: 40, distance: 6.5
click at [748, 40] on div "Faili 9+" at bounding box center [759, 42] width 29 height 24
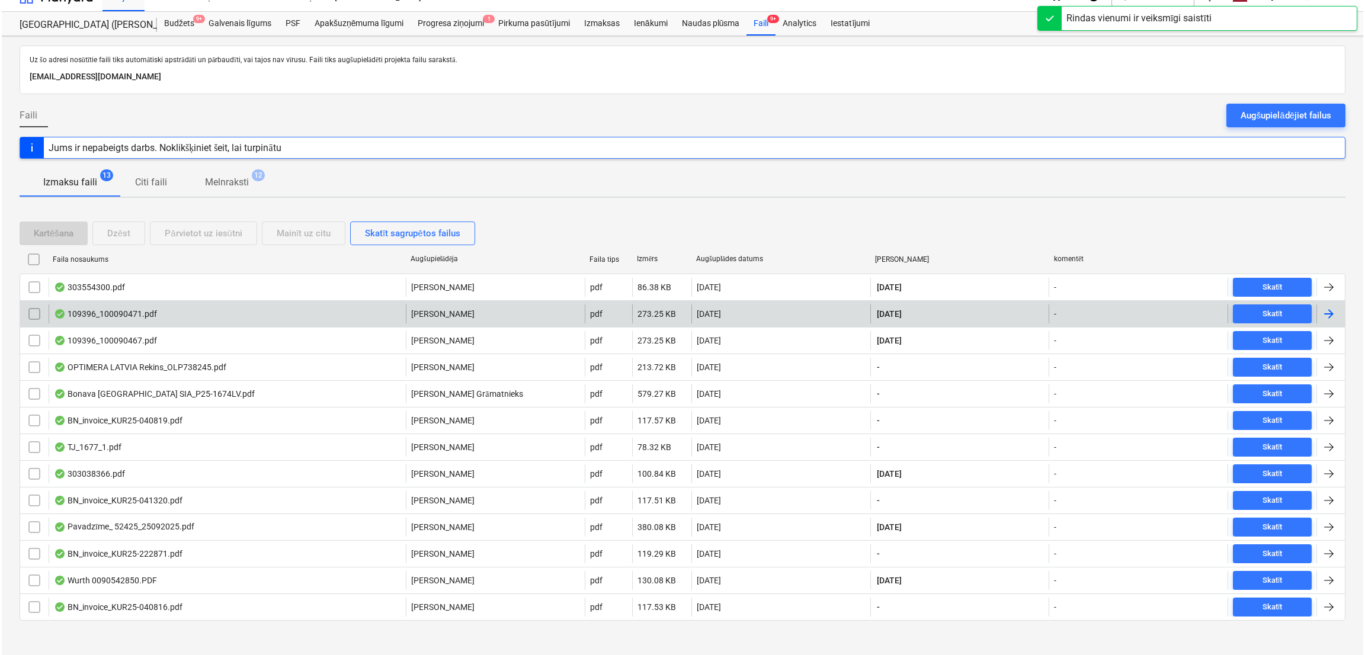
scroll to position [28, 0]
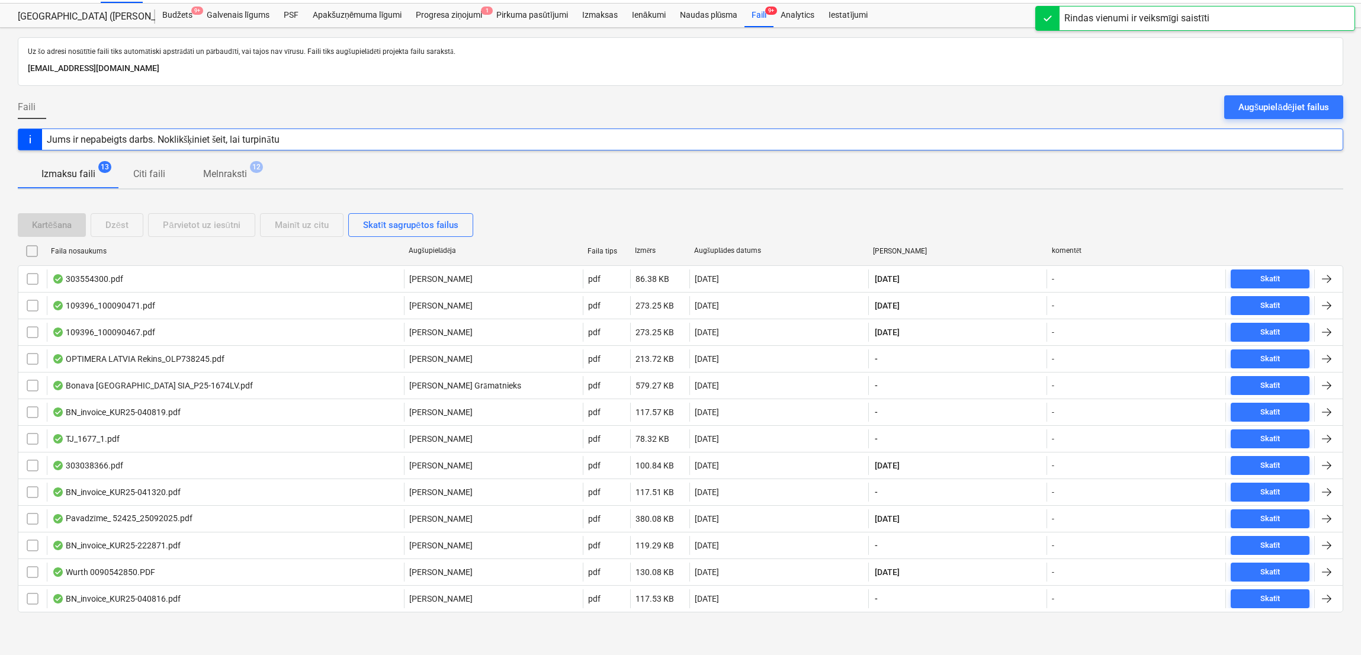
click at [89, 247] on div "Faila nosaukums" at bounding box center [225, 251] width 348 height 8
checkbox input "false"
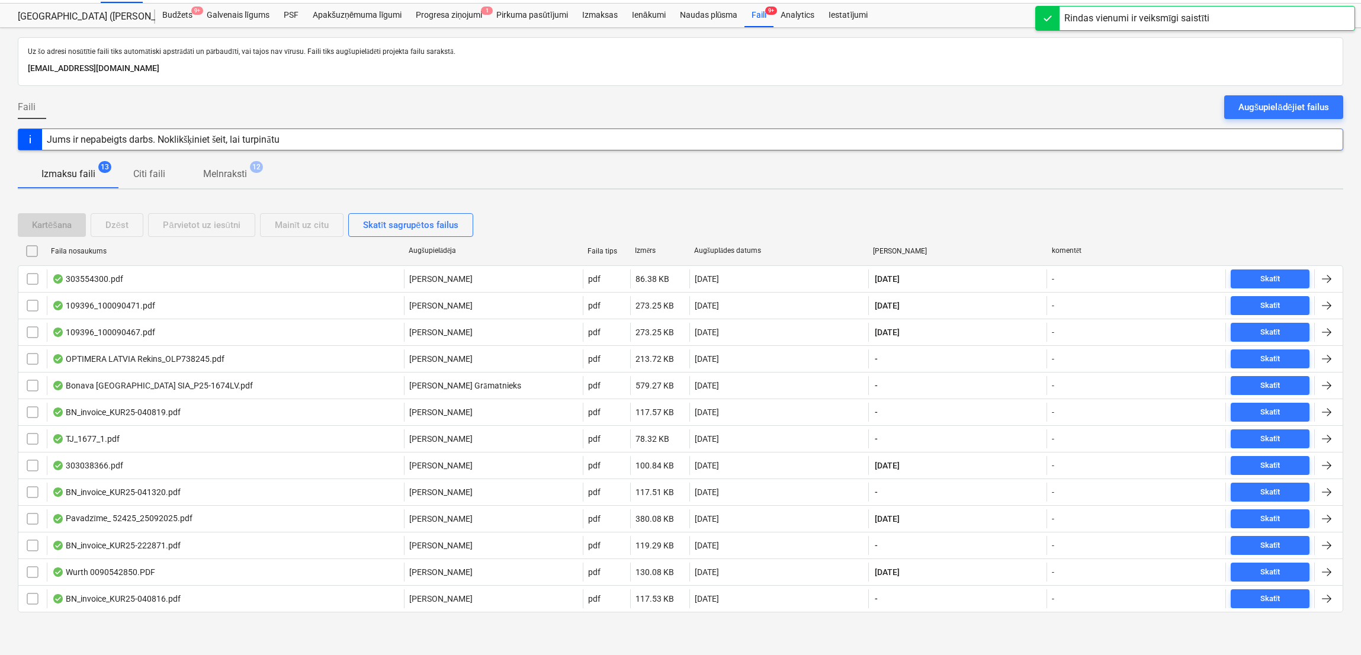
checkbox input "false"
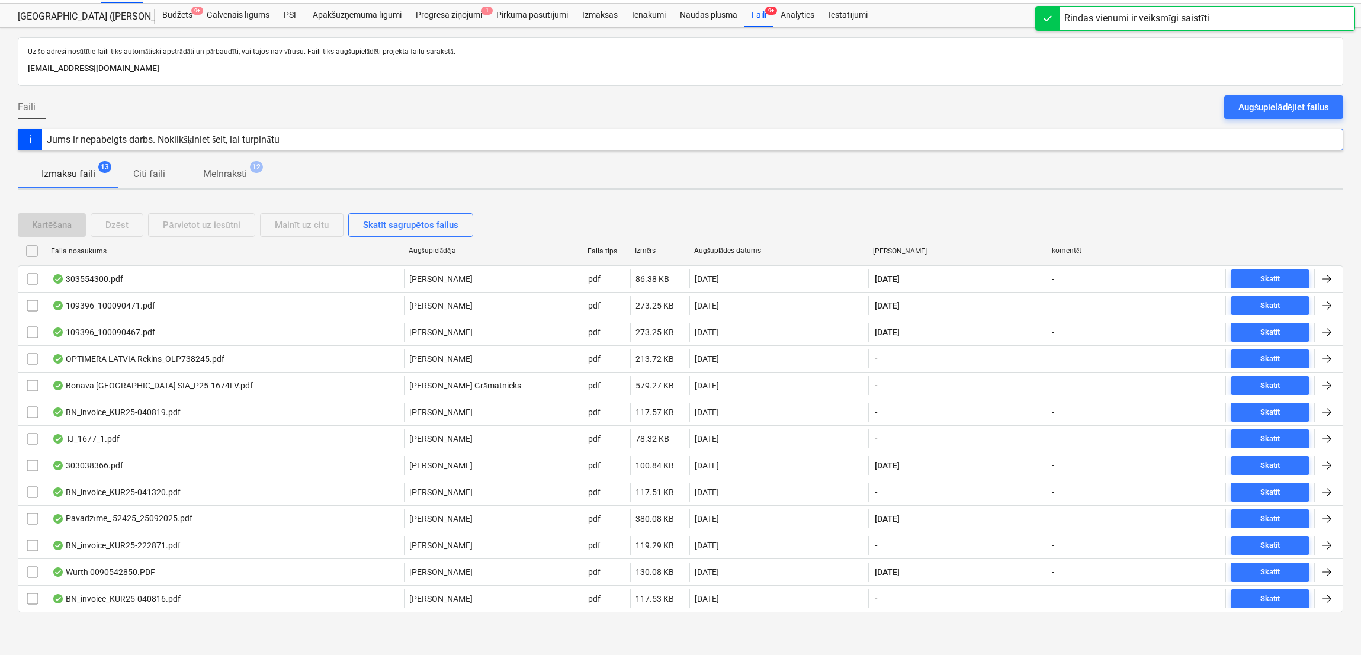
checkbox input "false"
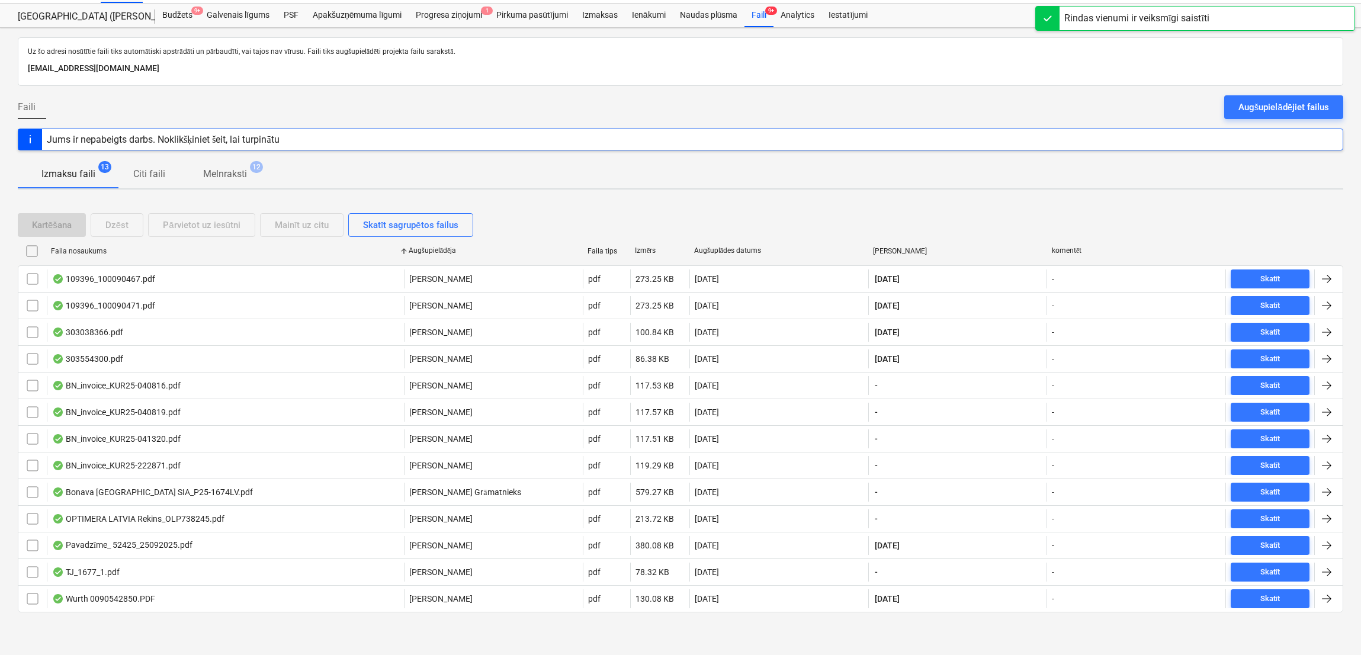
click at [89, 247] on div "Faila nosaukums" at bounding box center [225, 251] width 348 height 8
checkbox input "false"
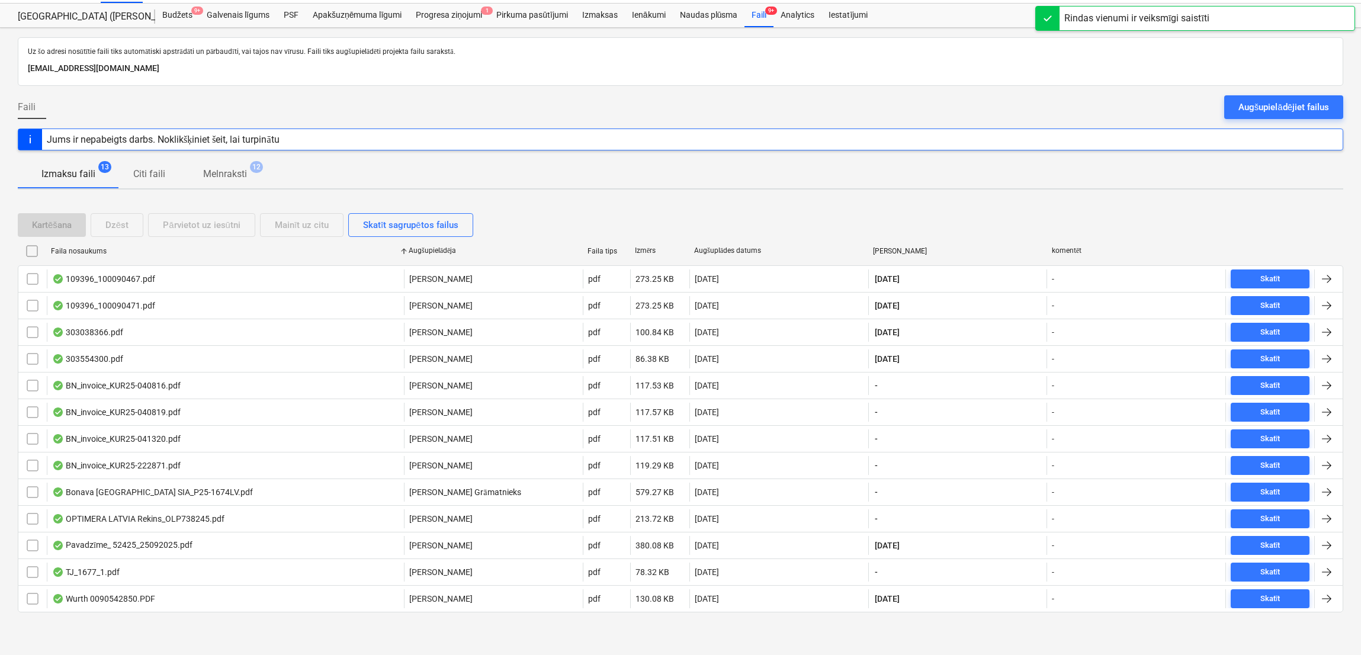
checkbox input "false"
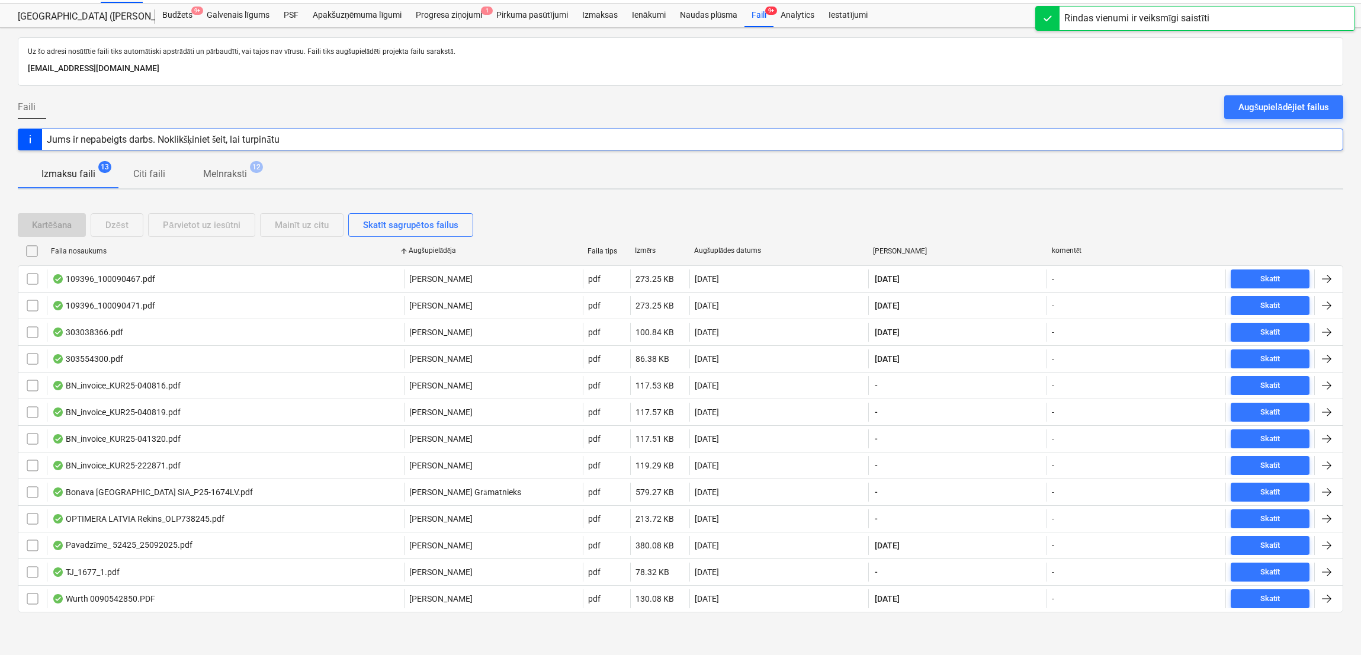
checkbox input "false"
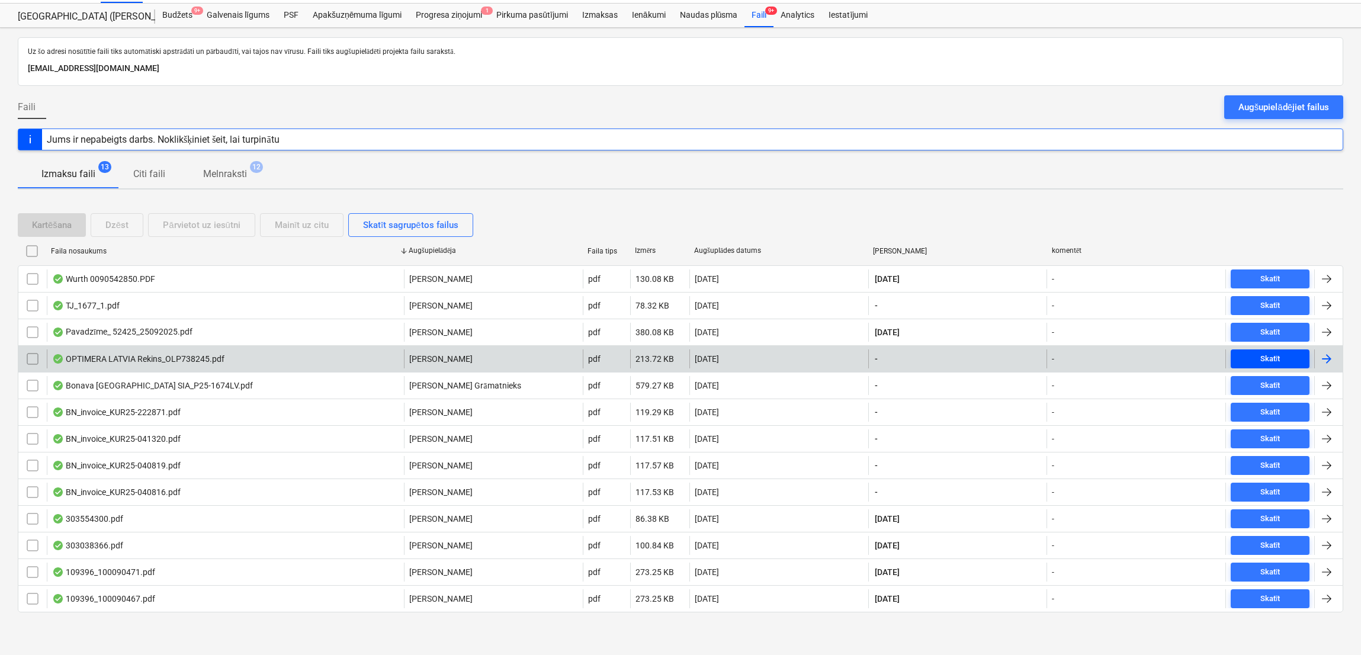
click at [1280, 359] on div "Skatīt" at bounding box center [1270, 359] width 20 height 14
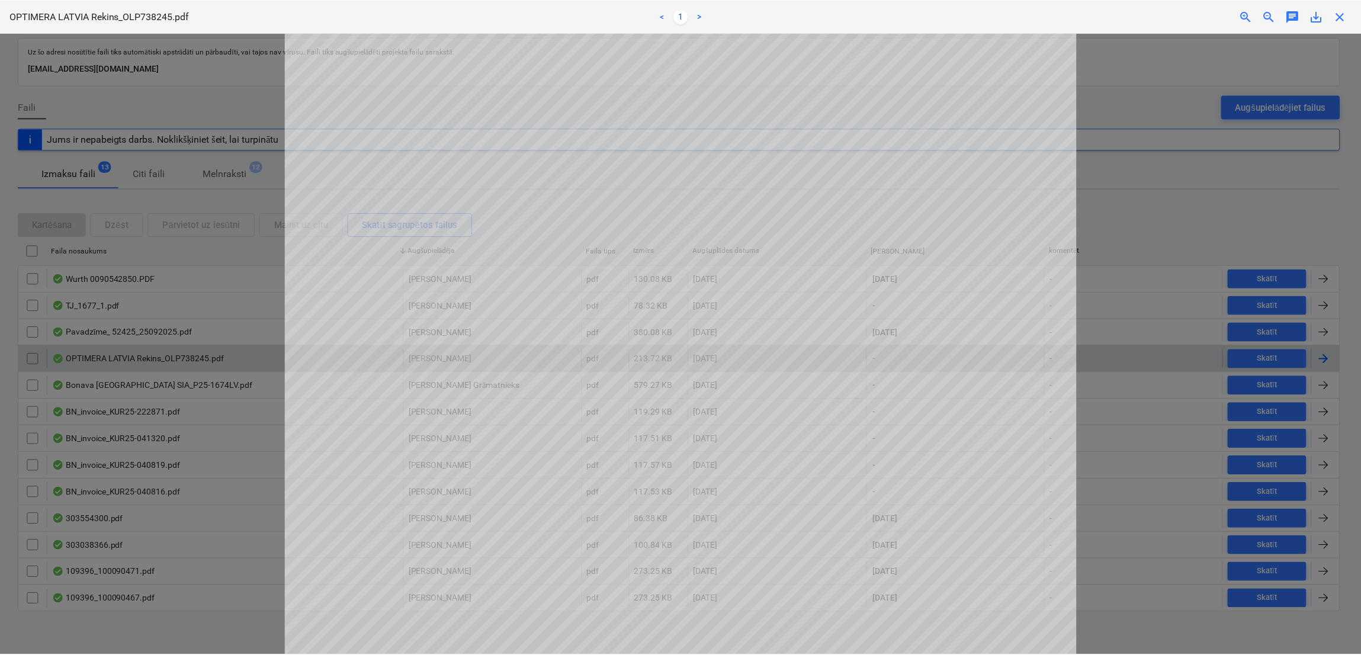
scroll to position [118, 0]
click at [1344, 21] on span "close" at bounding box center [1343, 16] width 14 height 14
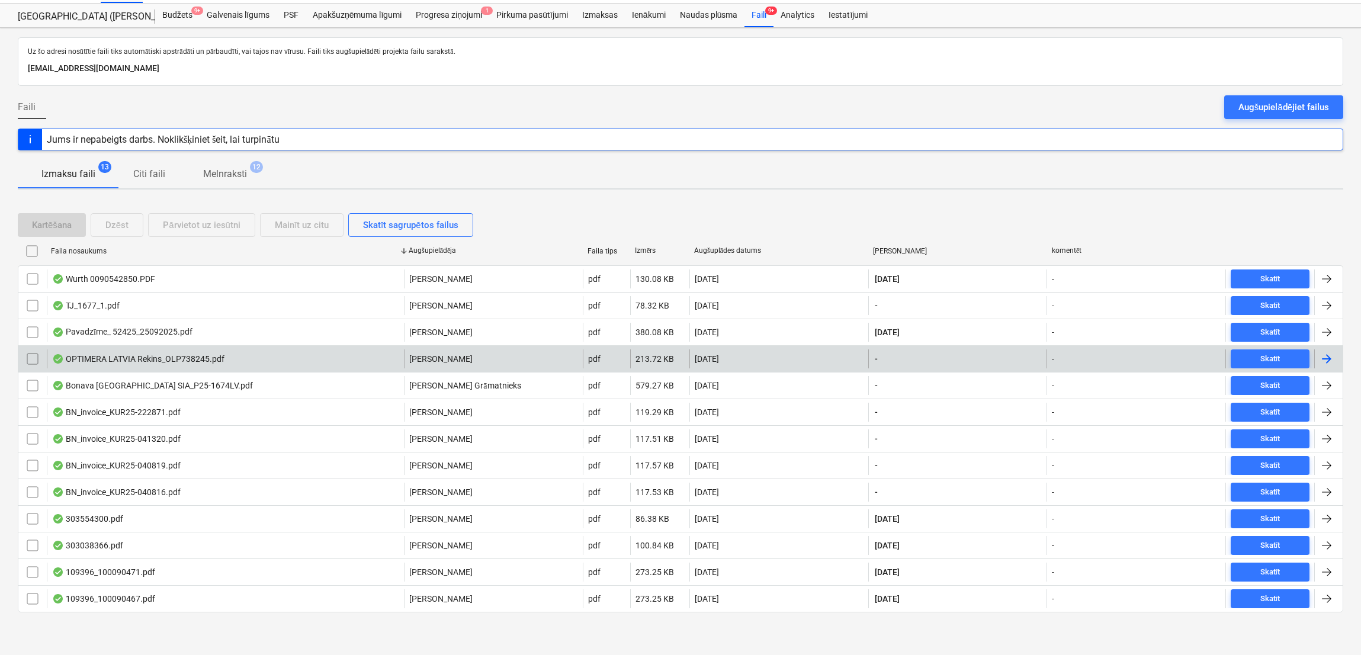
click at [1328, 349] on div at bounding box center [1328, 358] width 28 height 19
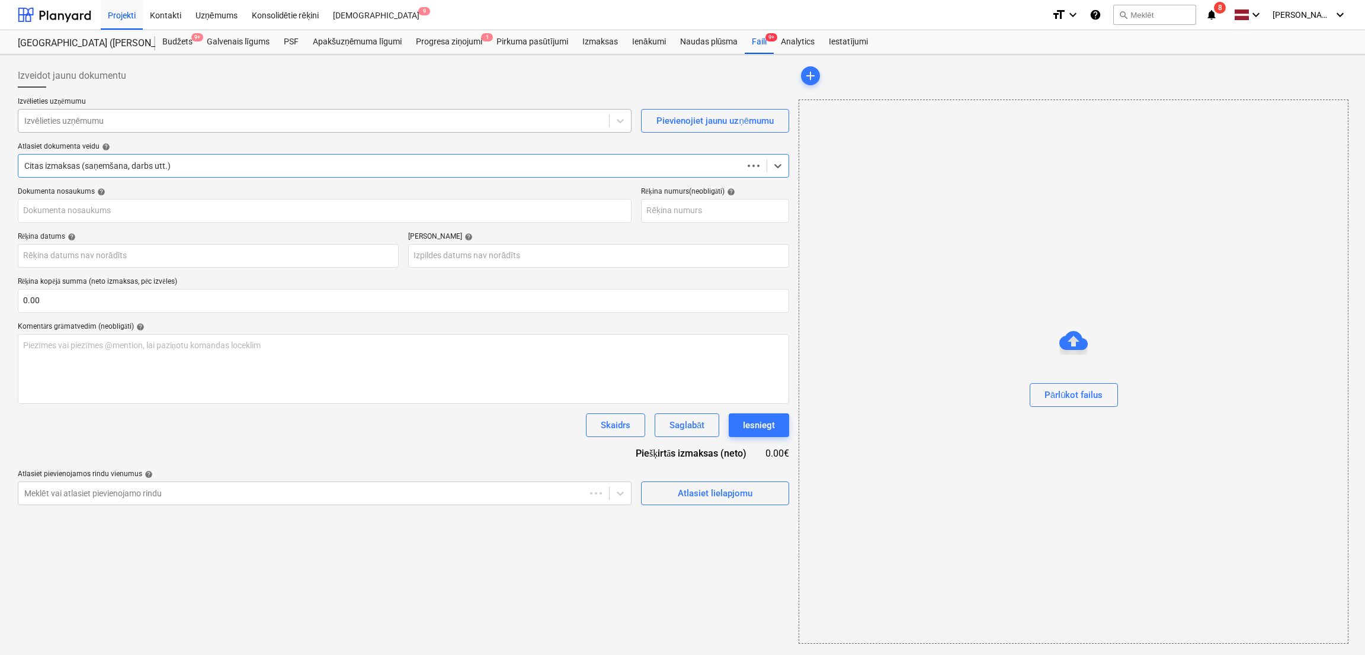
click at [190, 124] on div at bounding box center [313, 121] width 579 height 12
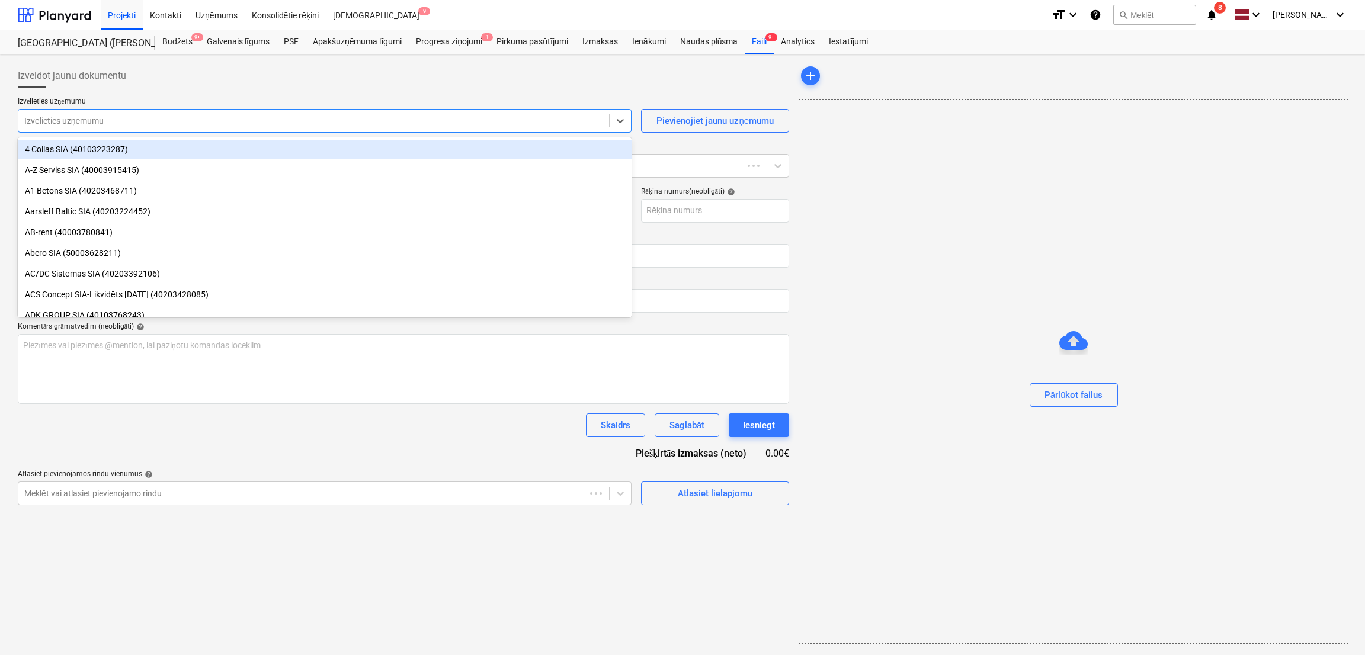
type input "OLP738245"
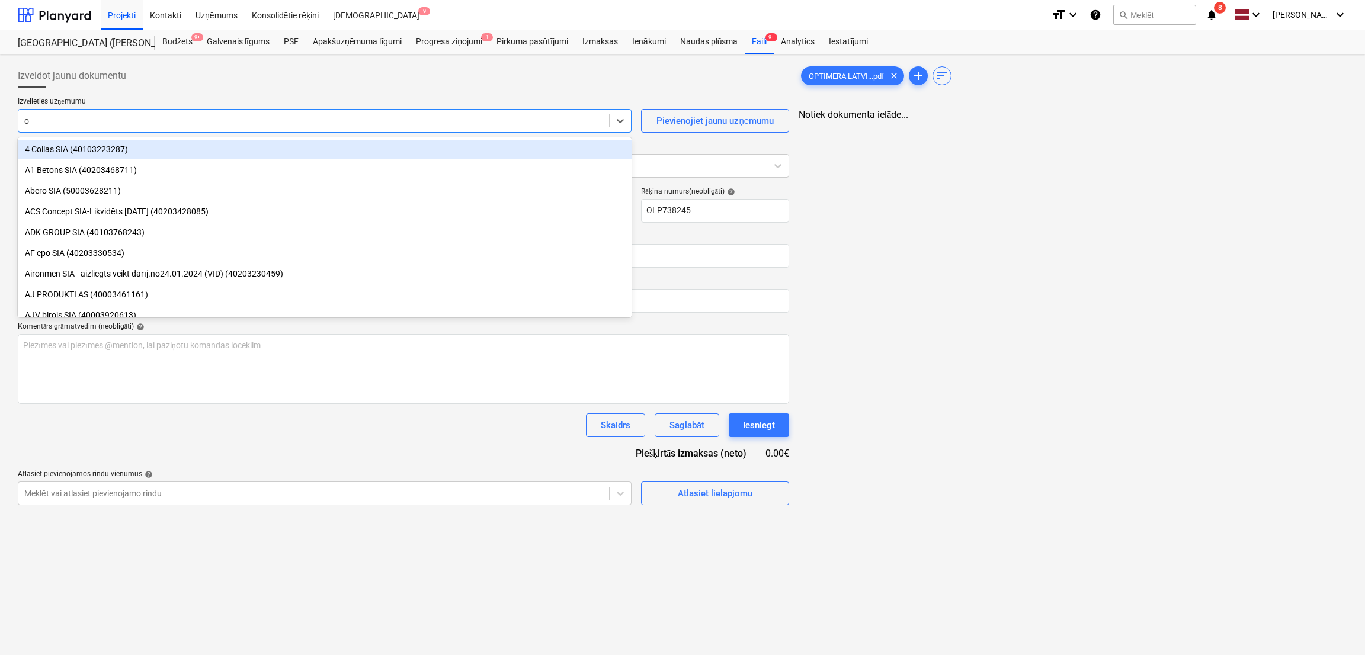
type input "op"
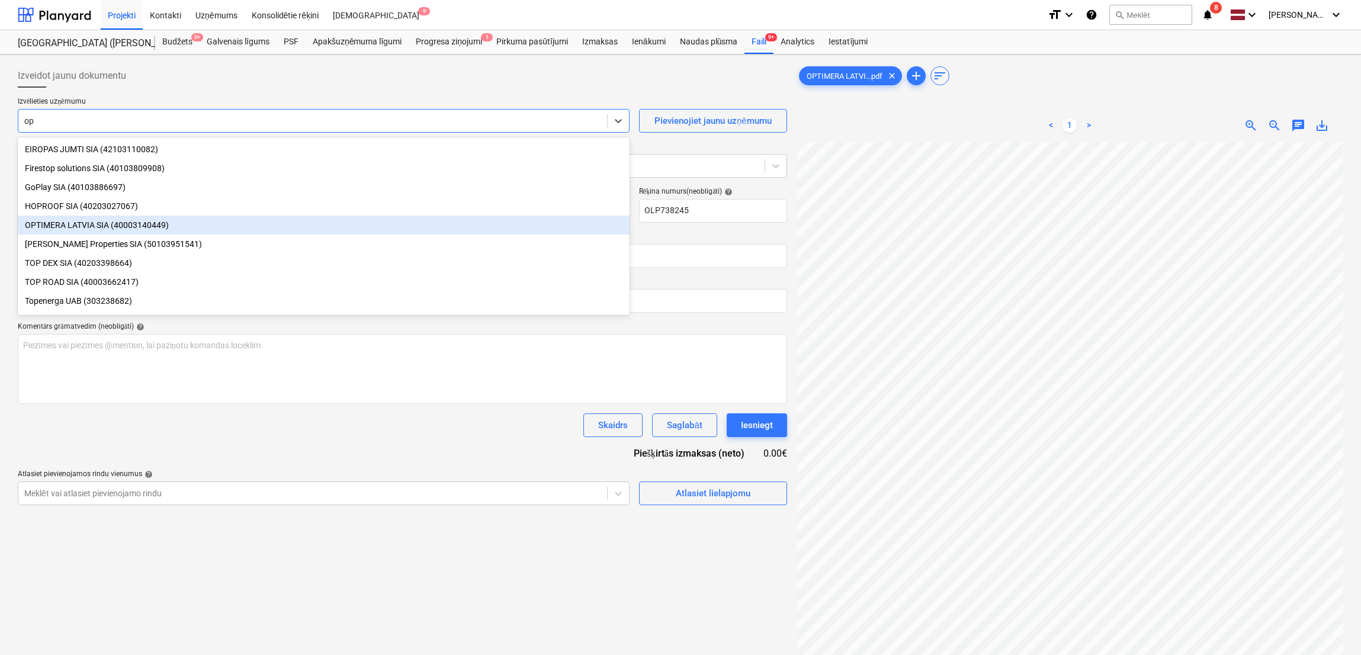
click at [246, 229] on div "OPTIMERA LATVIA SIA (40003140449)" at bounding box center [324, 225] width 612 height 19
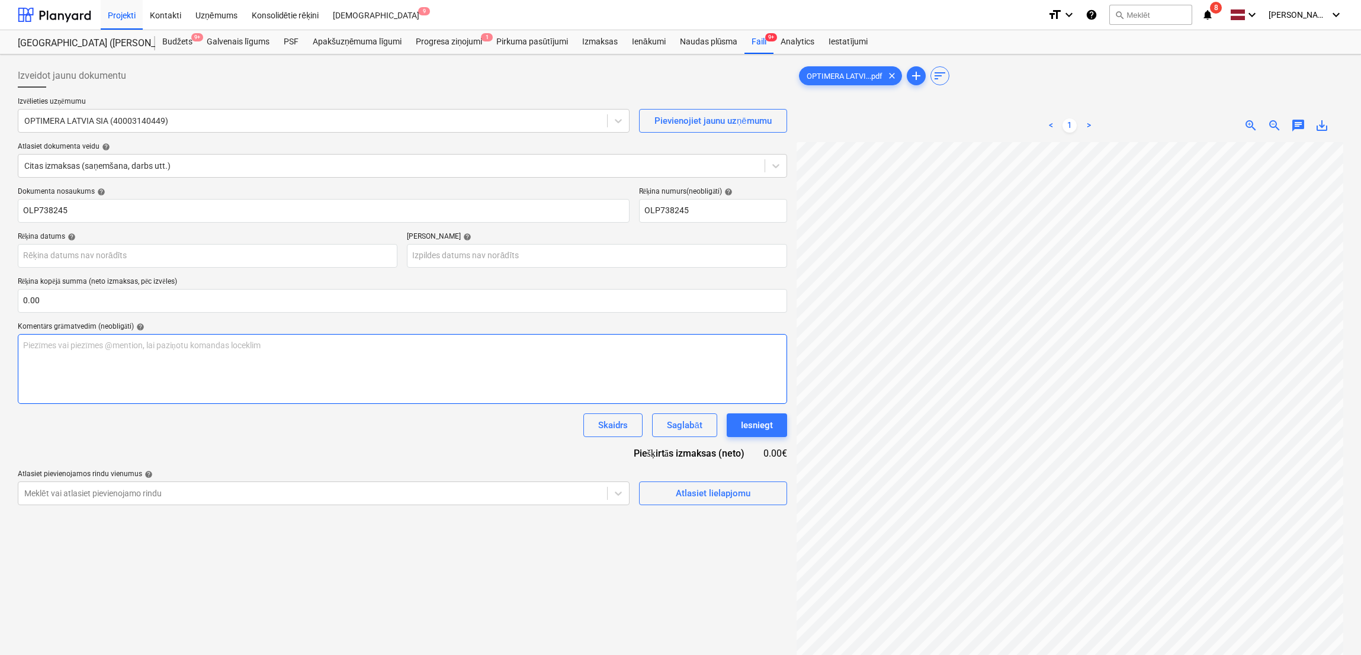
scroll to position [116, 253]
click at [136, 254] on body "Projekti Kontakti Uzņēmums Konsolidētie rēķini Iesūtne 9 format_size keyboard_a…" at bounding box center [680, 327] width 1361 height 655
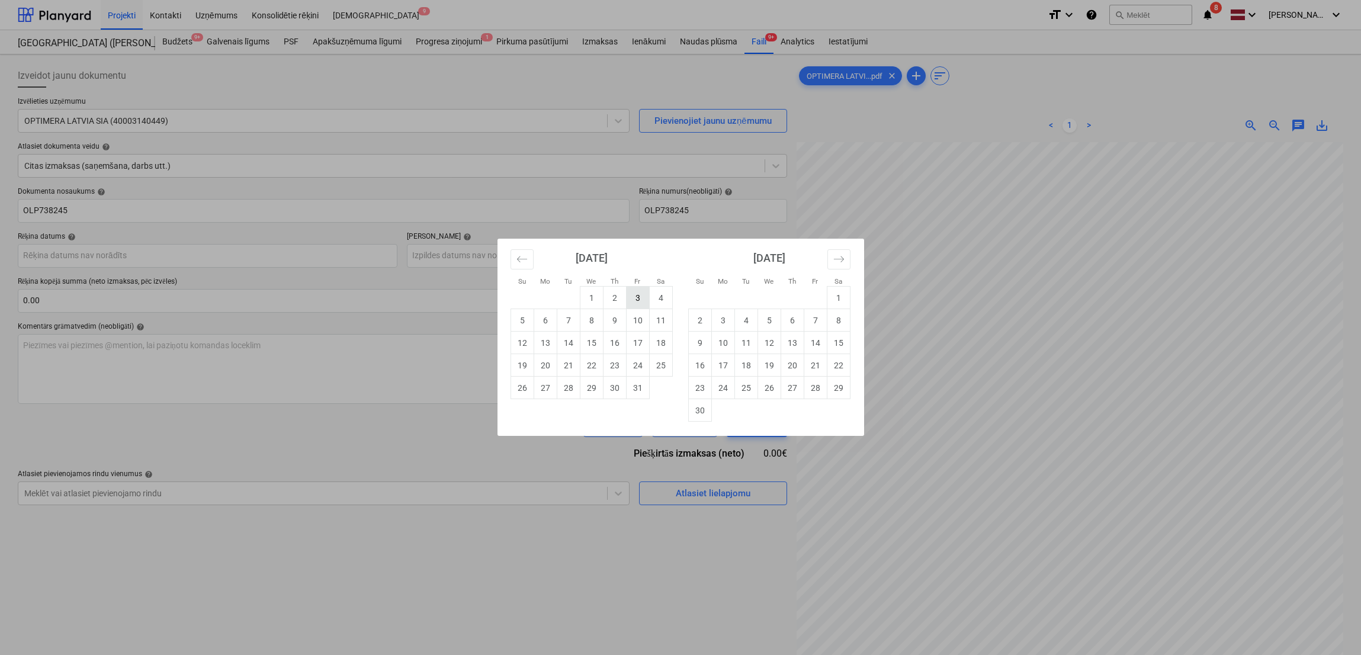
click at [634, 292] on td "3" at bounding box center [637, 298] width 23 height 23
type input "[DATE]"
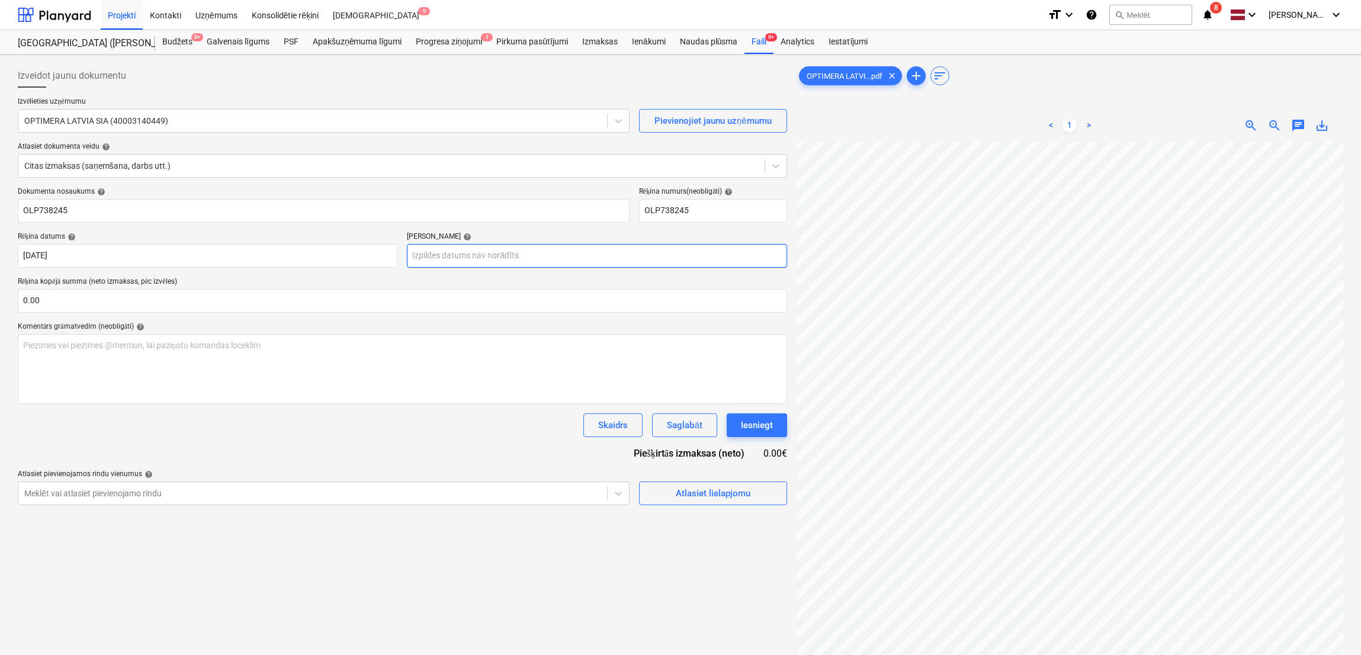
click at [570, 256] on body "Projekti Kontakti Uzņēmums Konsolidētie rēķini Iesūtne 9 format_size keyboard_a…" at bounding box center [680, 327] width 1361 height 655
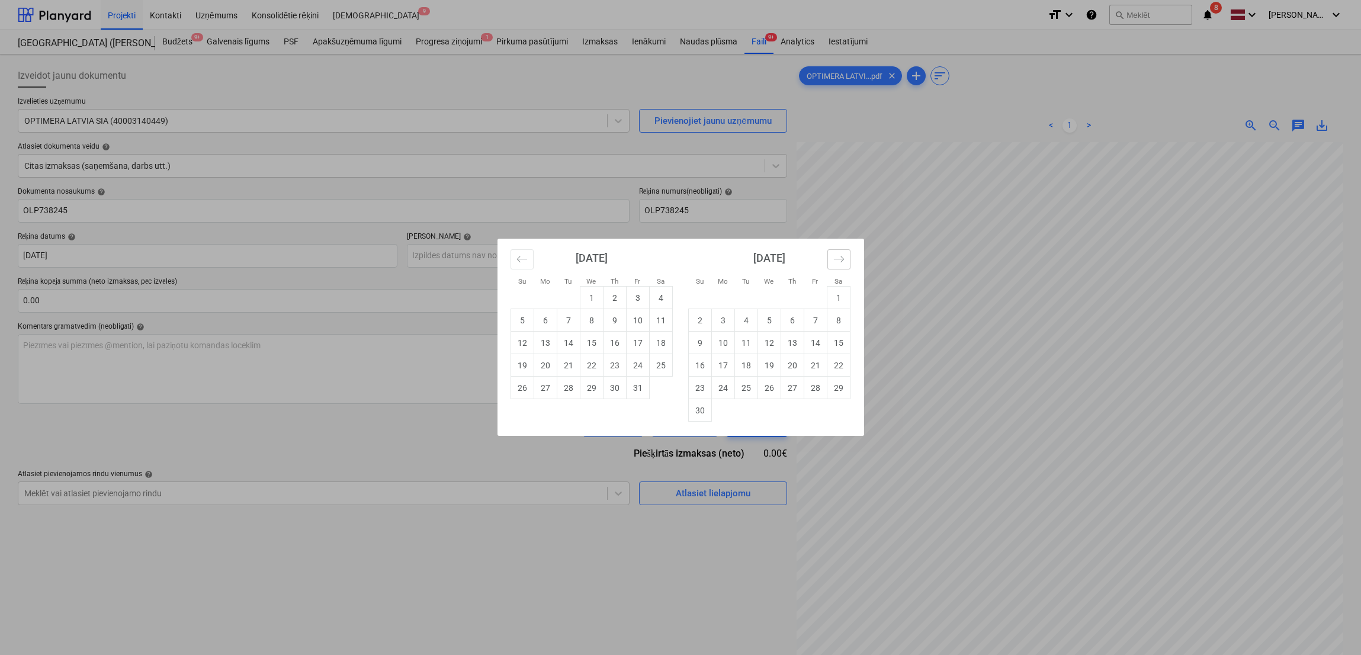
click at [834, 261] on icon "Move forward to switch to the next month." at bounding box center [838, 259] width 11 height 11
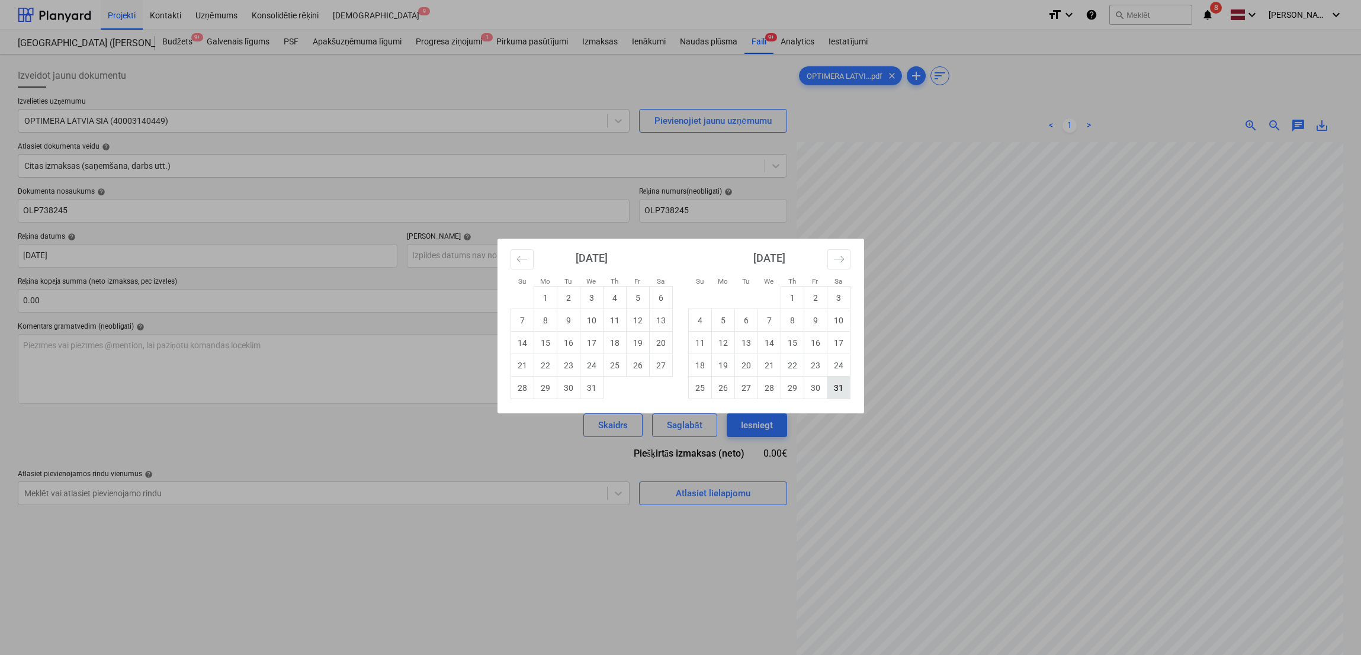
click at [829, 384] on td "31" at bounding box center [838, 388] width 23 height 23
type input "31 Jan 2026"
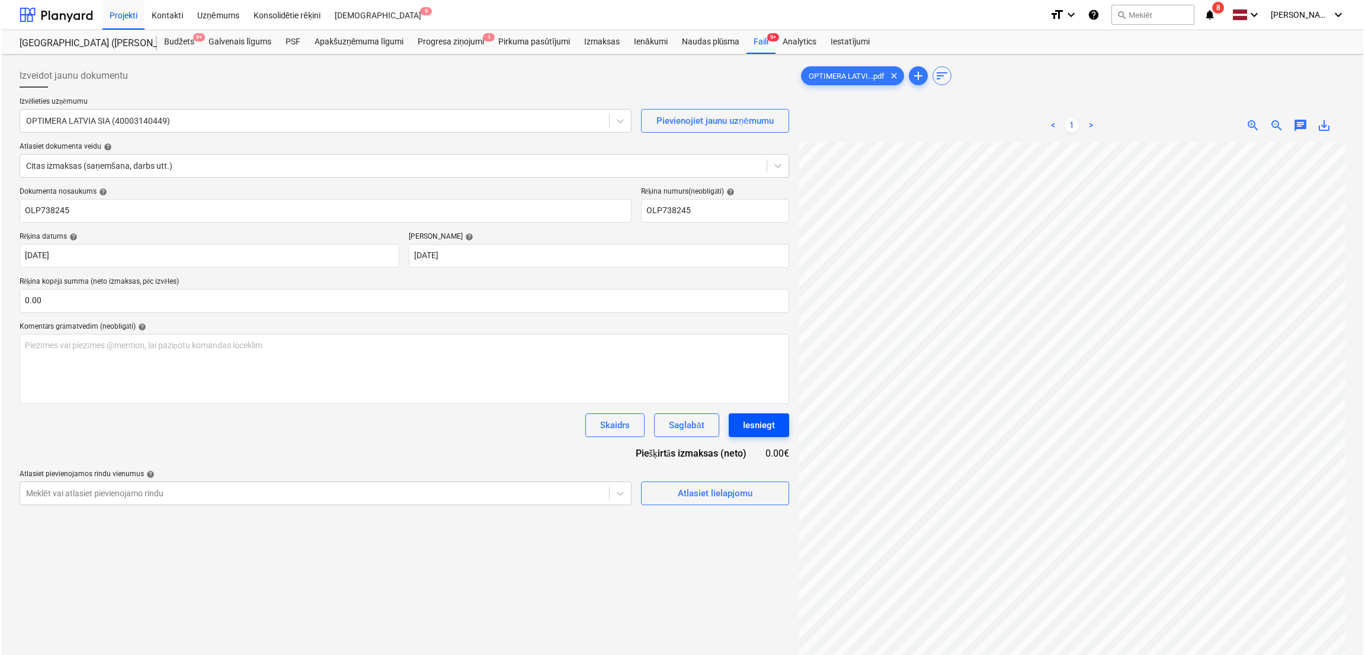
scroll to position [266, 253]
click at [152, 303] on input "text" at bounding box center [402, 301] width 769 height 24
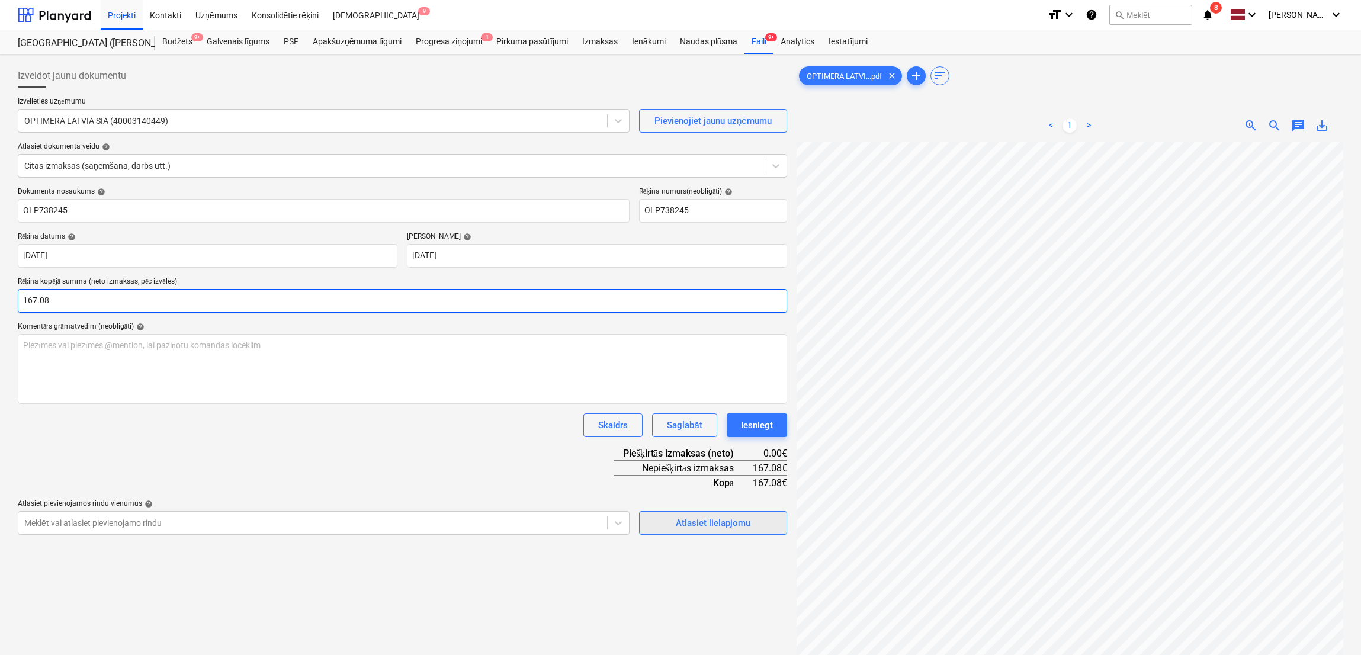
type input "167.08"
click at [701, 522] on div "Atlasiet lielapjomu" at bounding box center [713, 522] width 75 height 15
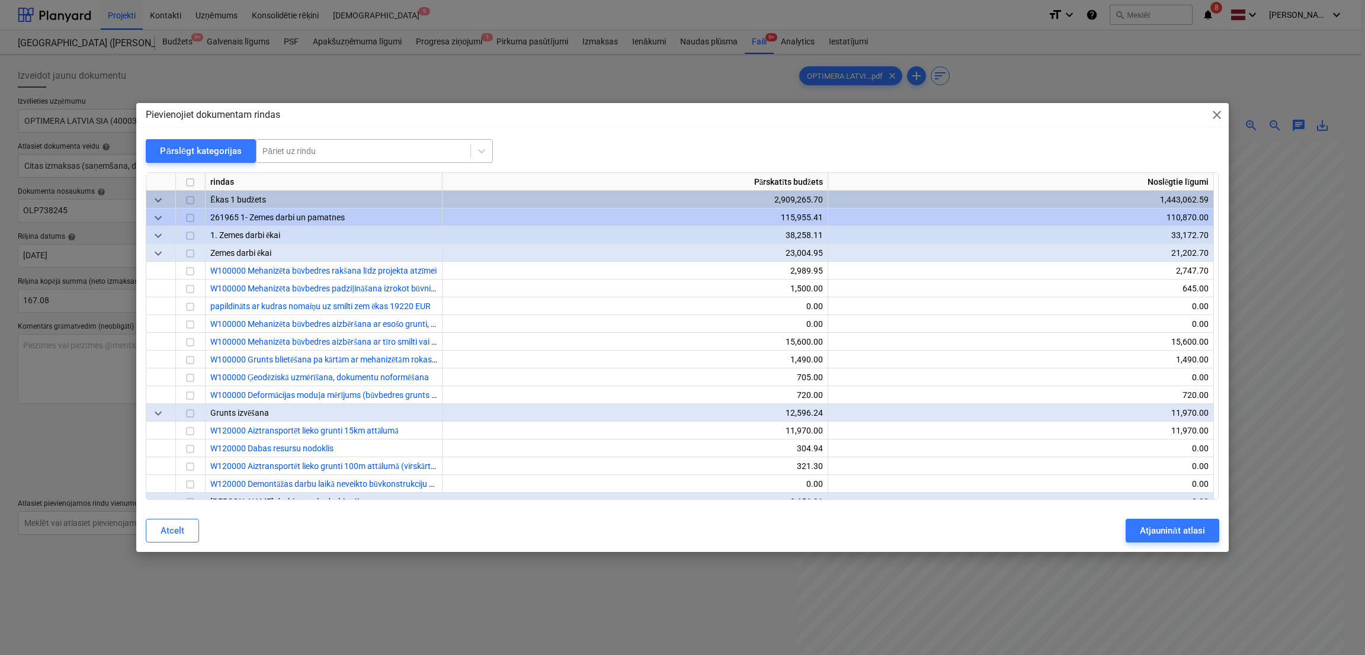
click at [402, 146] on div at bounding box center [363, 151] width 202 height 12
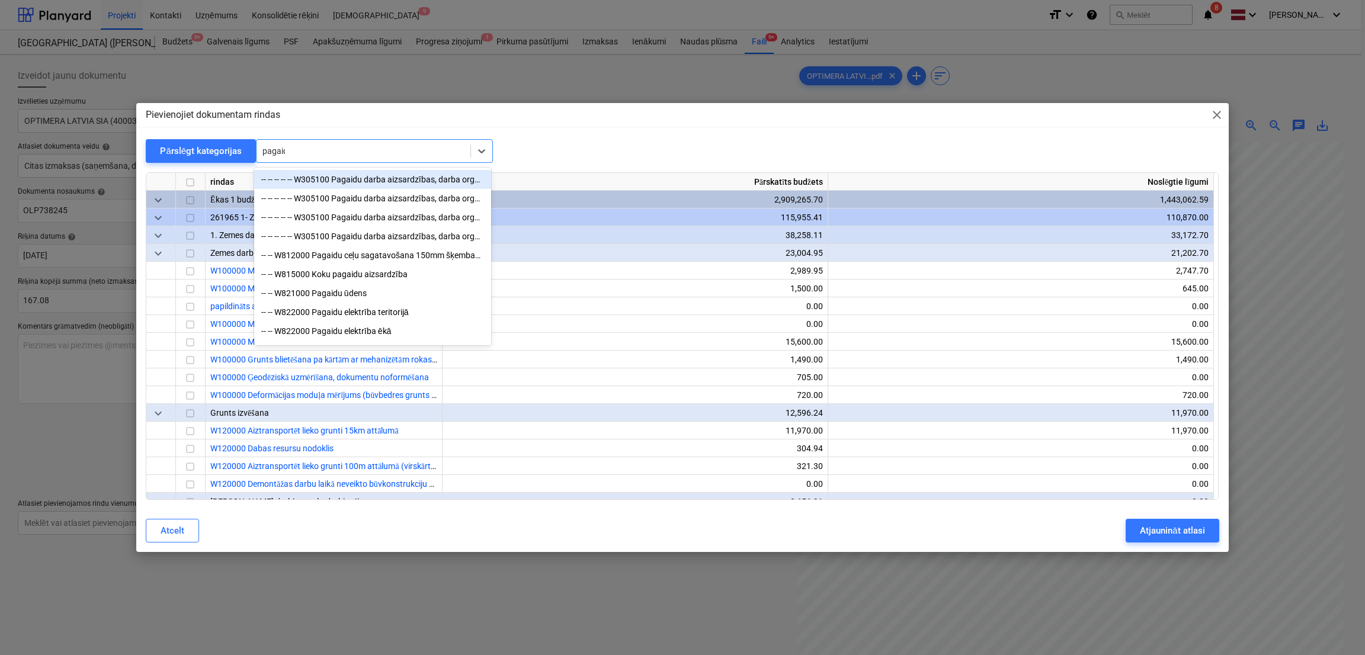
type input "pagaidu"
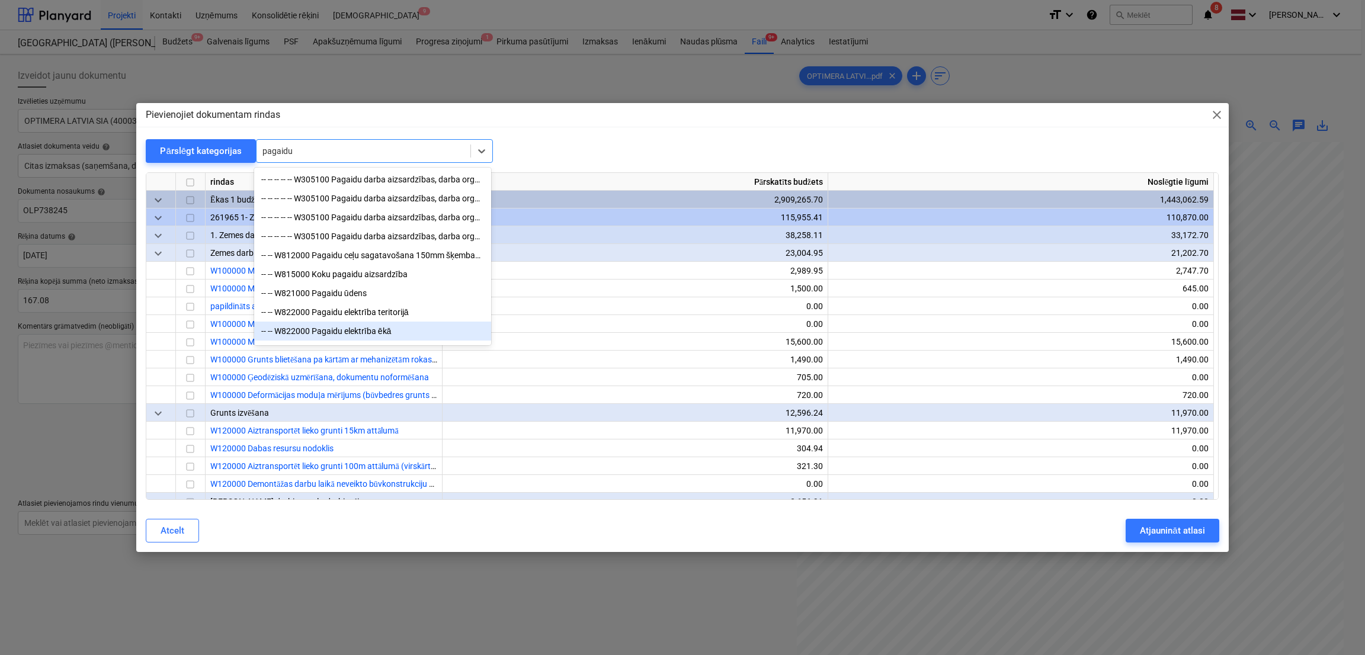
click at [397, 329] on div "-- -- W822000 Pagaidu elektrība ēkā" at bounding box center [372, 331] width 237 height 19
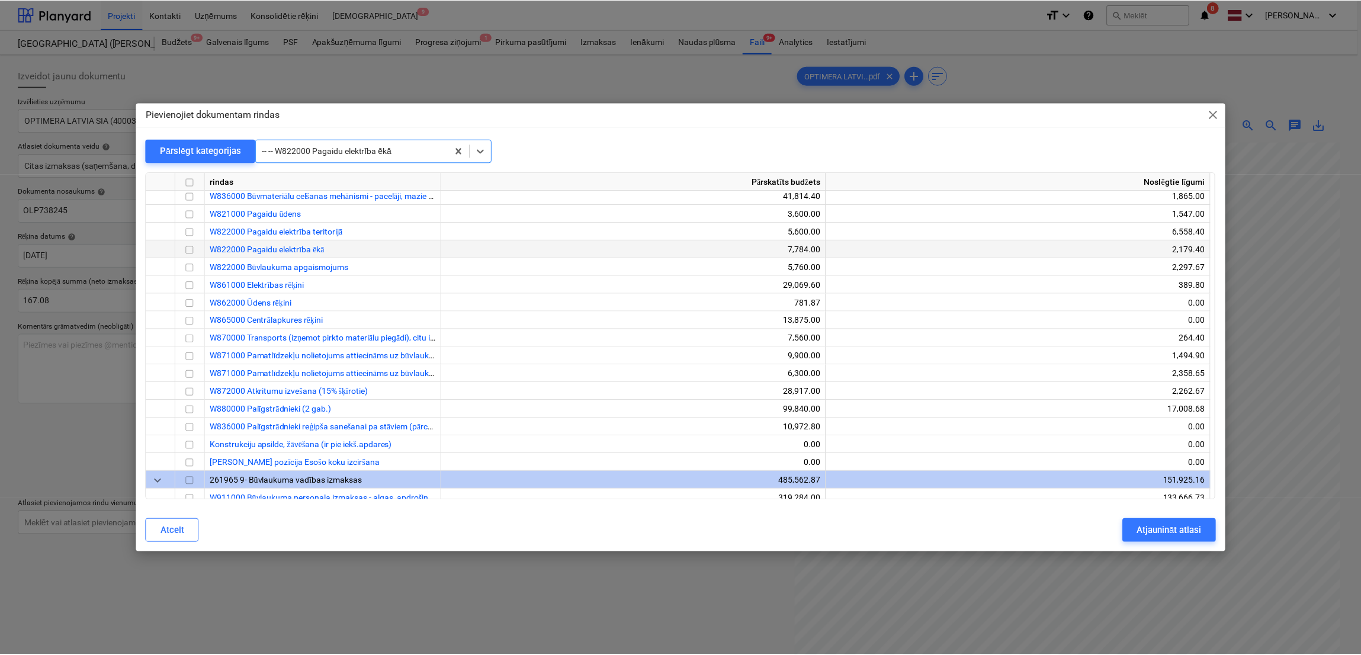
scroll to position [22763, 0]
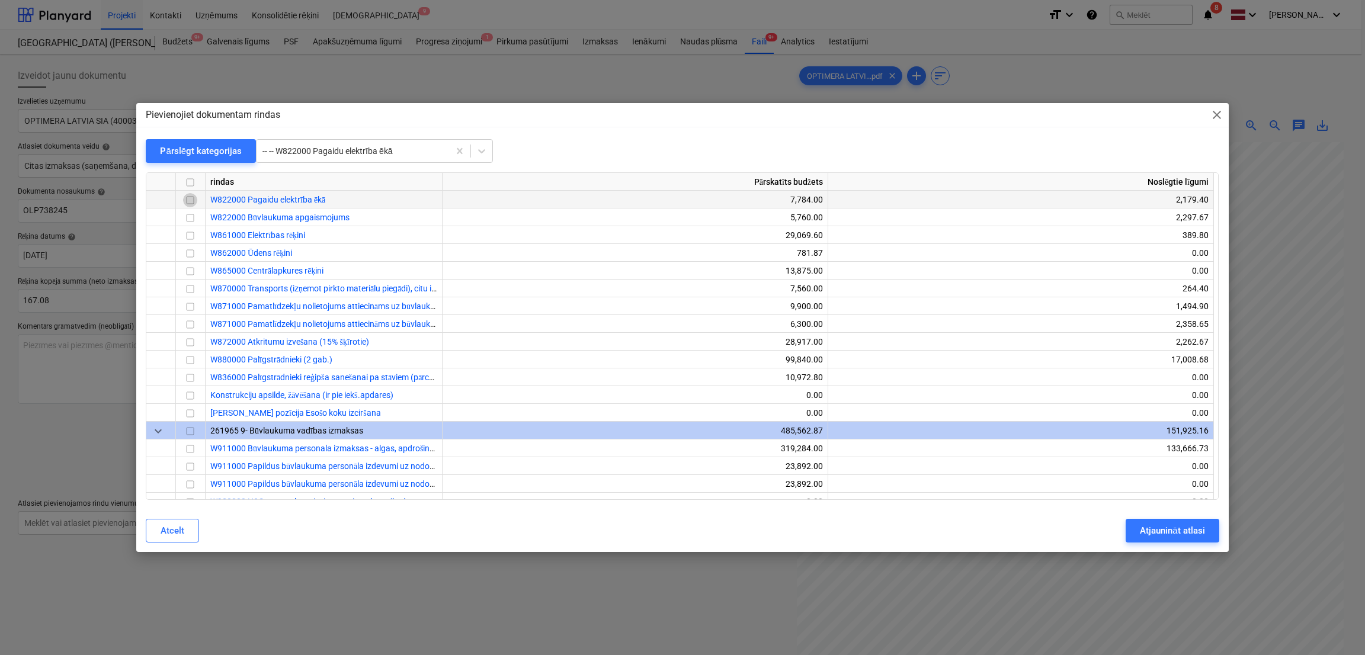
click at [187, 198] on input "checkbox" at bounding box center [190, 201] width 14 height 14
click at [1167, 527] on div "Atjaunināt atlasi" at bounding box center [1172, 530] width 65 height 15
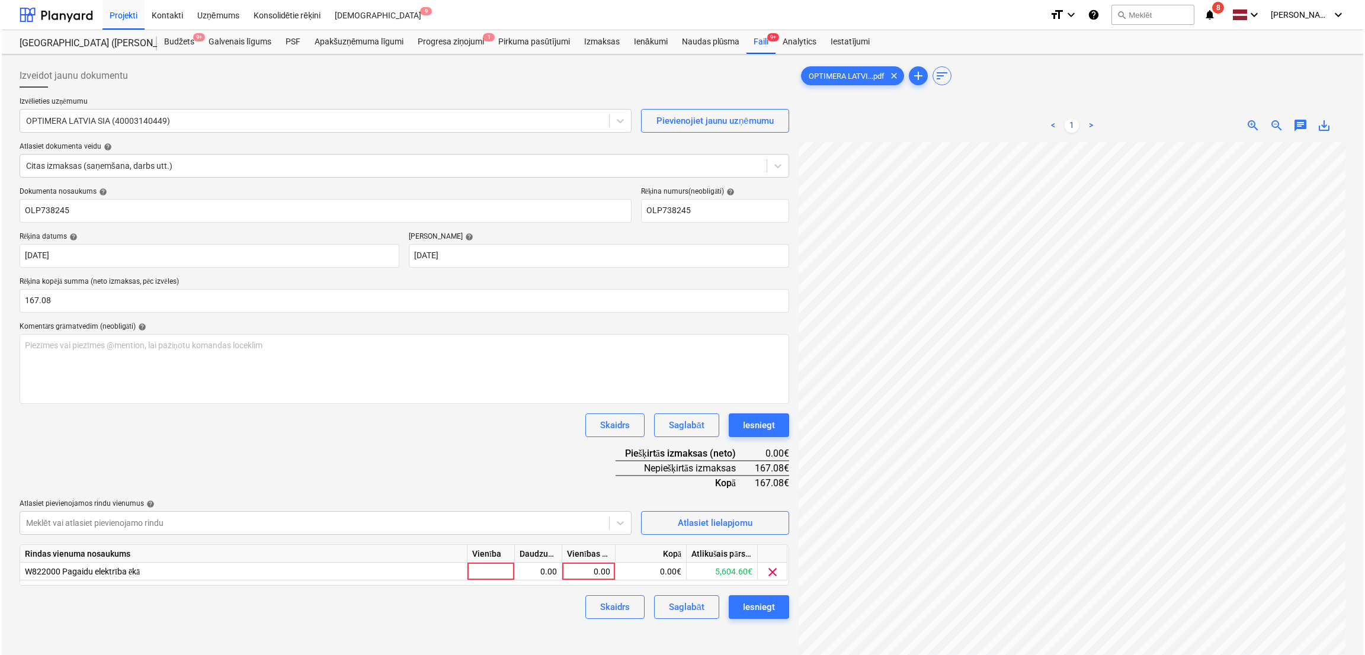
scroll to position [266, 251]
drag, startPoint x: 599, startPoint y: 572, endPoint x: 599, endPoint y: 581, distance: 8.9
click at [596, 570] on div "0.00" at bounding box center [586, 572] width 43 height 18
type input "167.08"
click at [432, 461] on div "Dokumenta nosaukums help OLP738245 Rēķina numurs (neobligāti) help OLP738245 Rē…" at bounding box center [402, 403] width 769 height 432
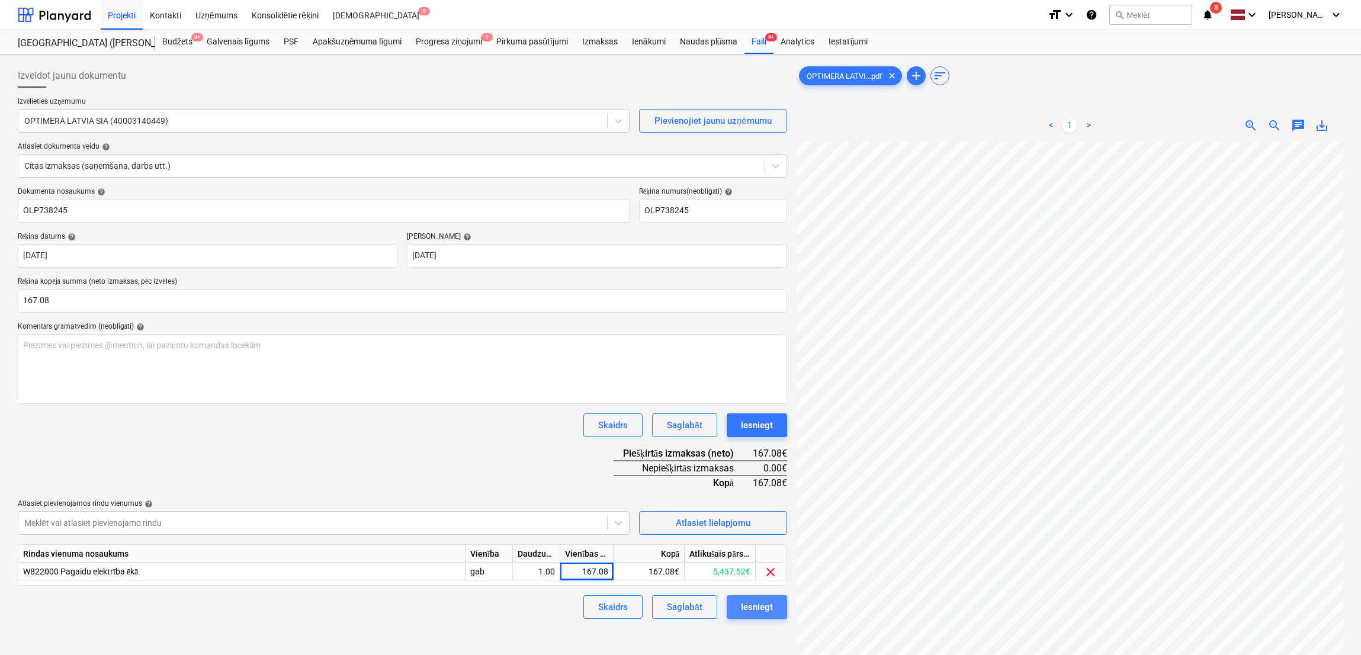
click at [753, 602] on div "Iesniegt" at bounding box center [757, 606] width 32 height 15
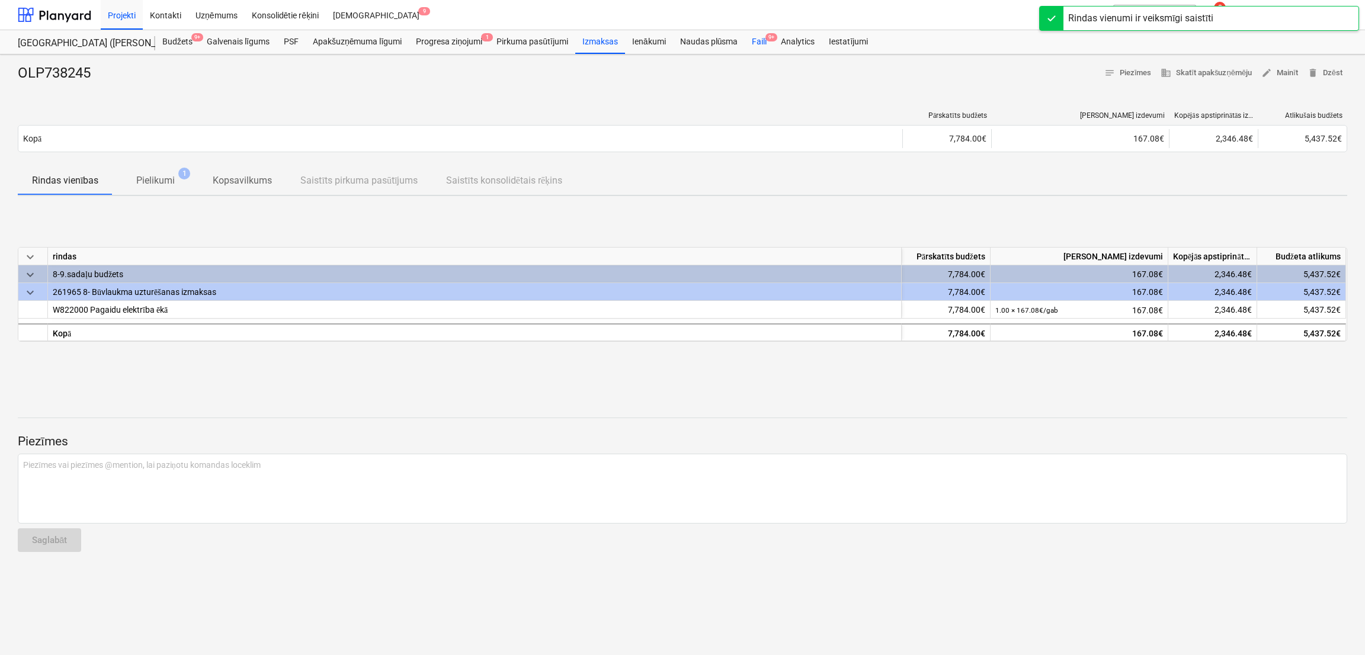
click at [762, 42] on div "Faili 9+" at bounding box center [759, 42] width 29 height 24
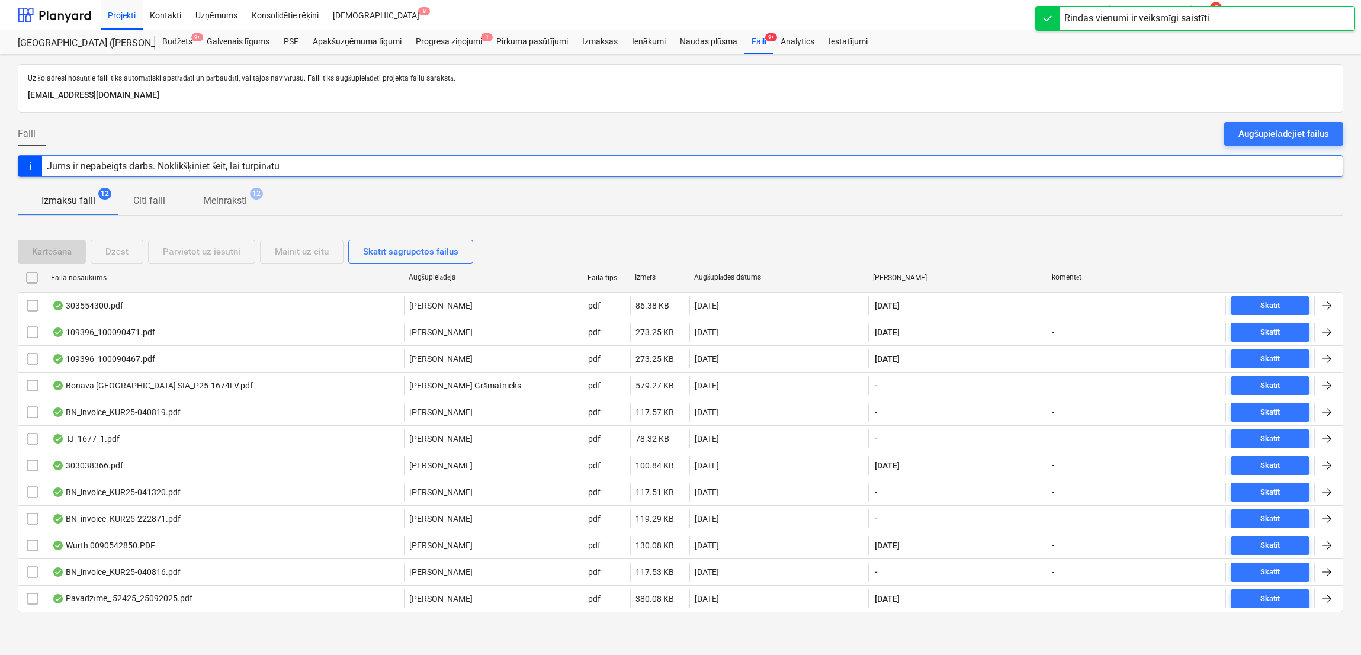
click at [97, 281] on div "Faila nosaukums" at bounding box center [225, 278] width 348 height 8
checkbox input "false"
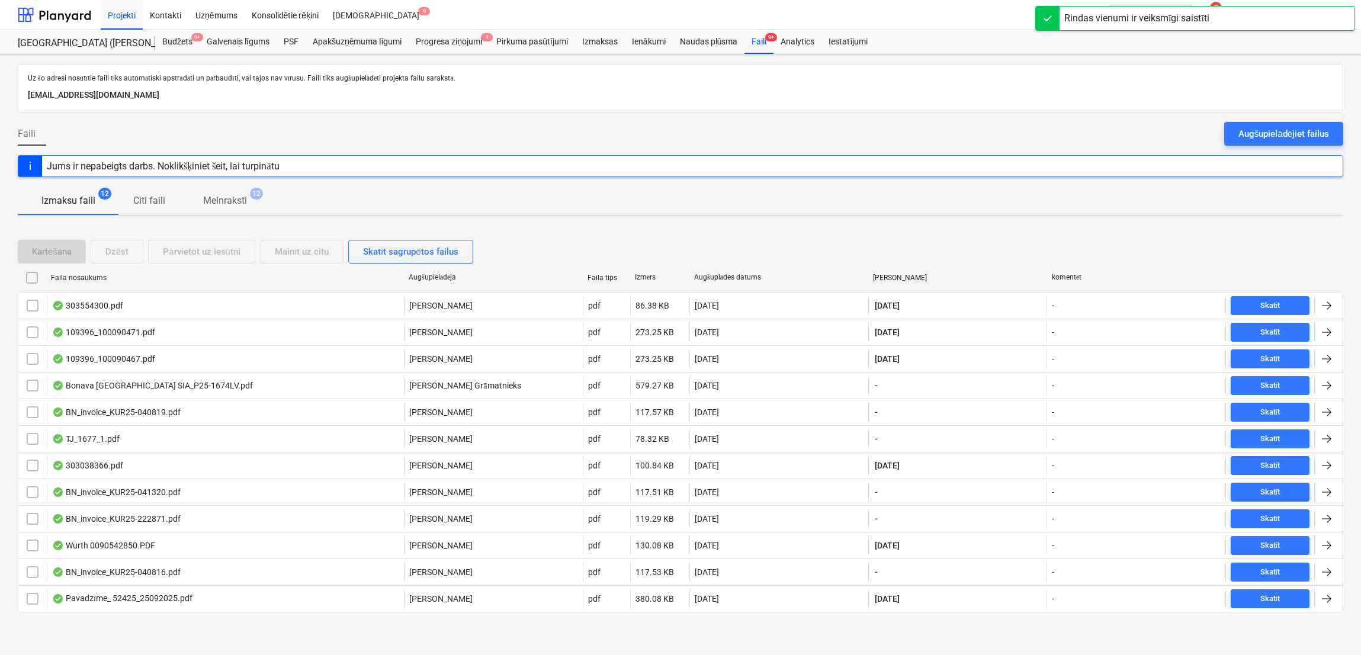
checkbox input "false"
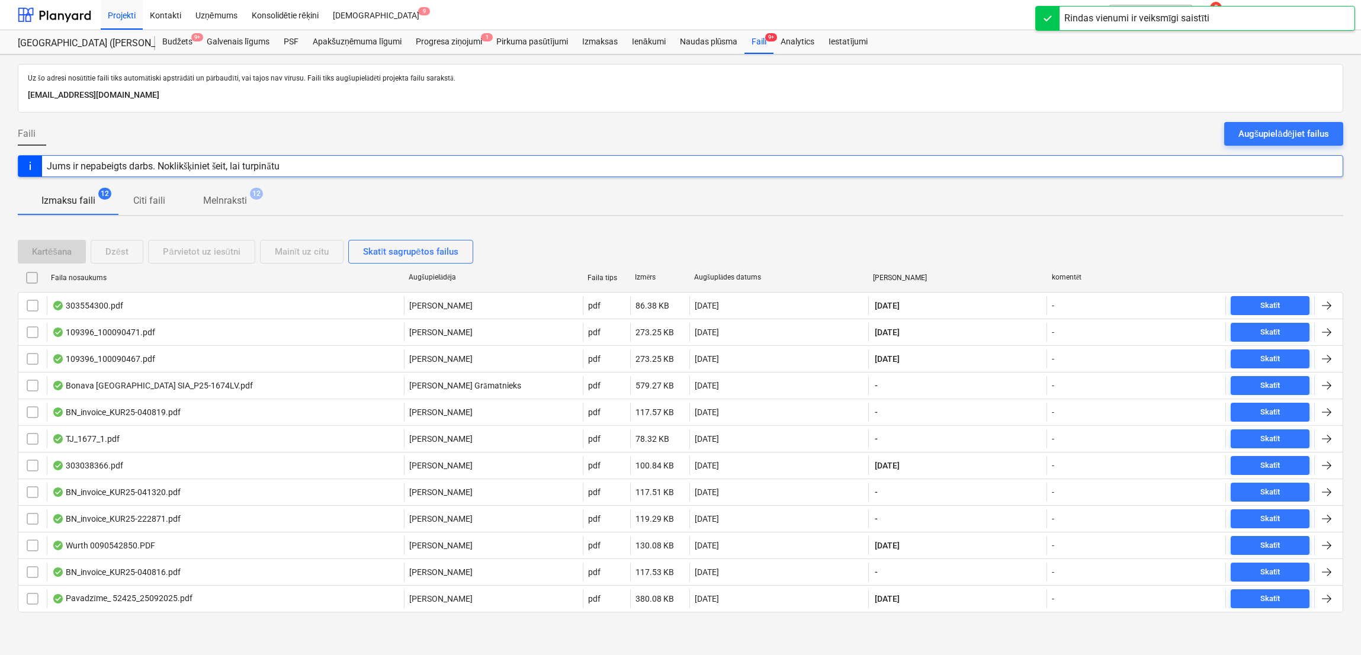
checkbox input "false"
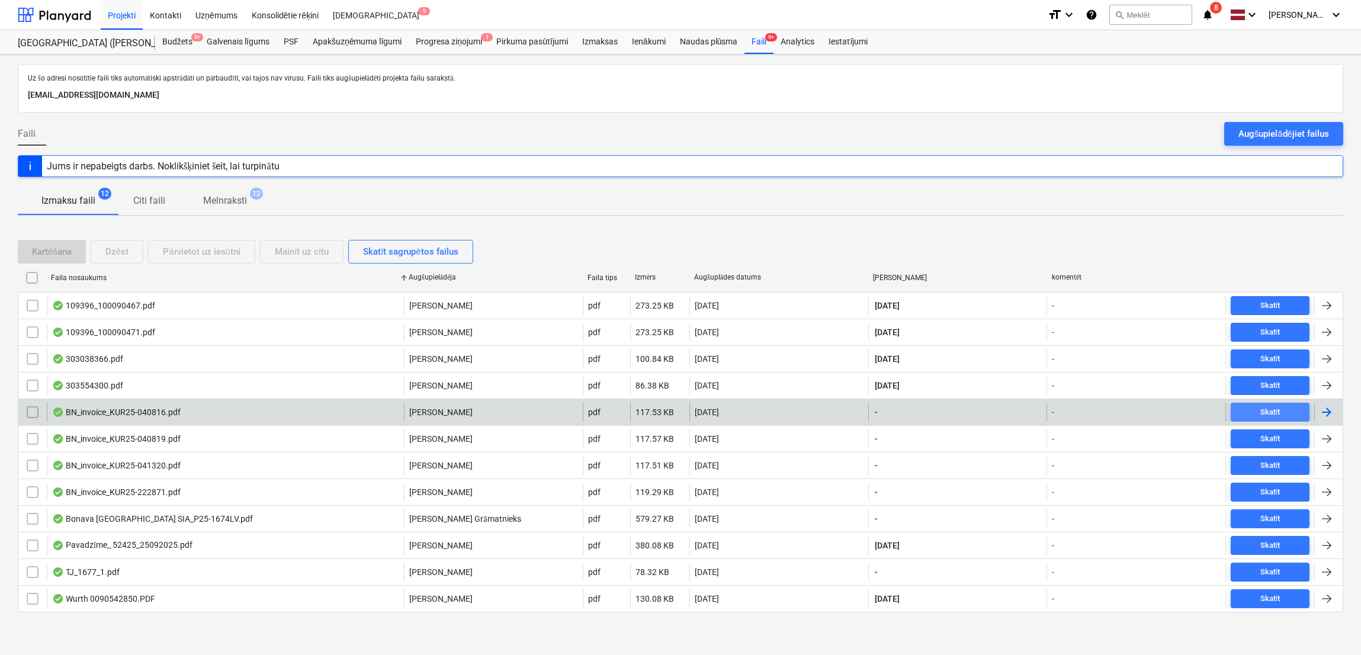
click at [1268, 413] on div "Skatīt" at bounding box center [1270, 413] width 20 height 14
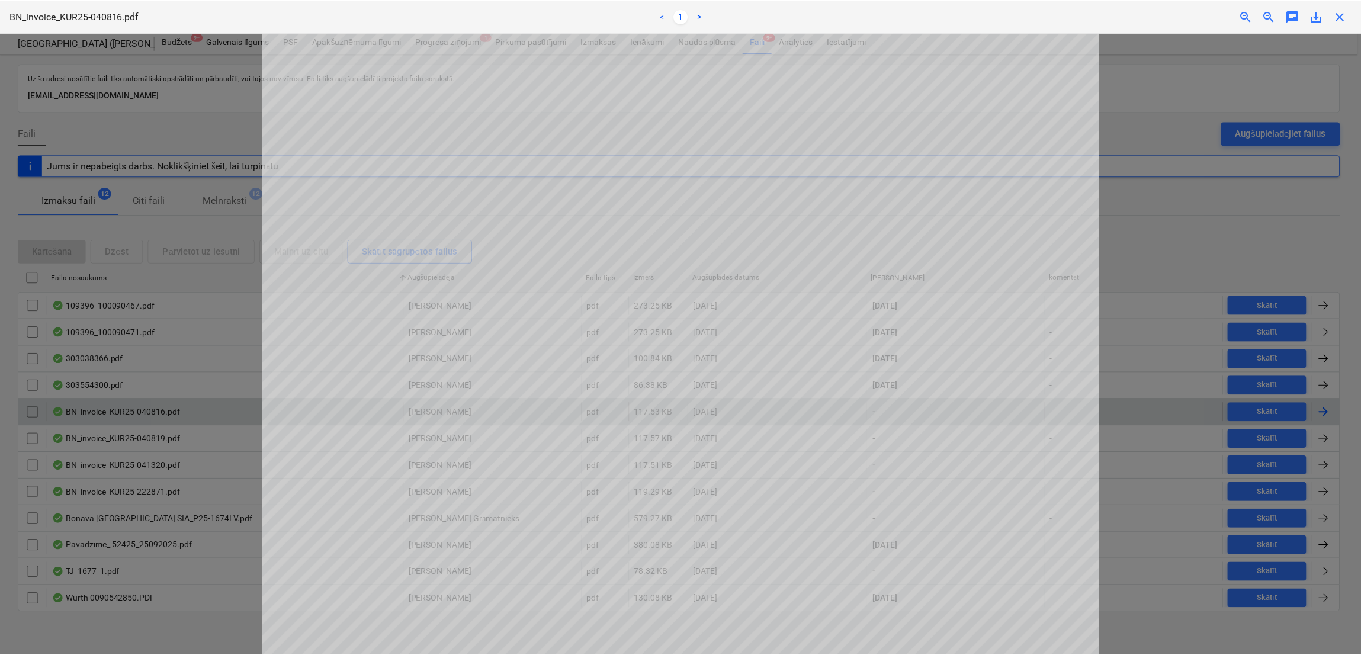
scroll to position [236, 0]
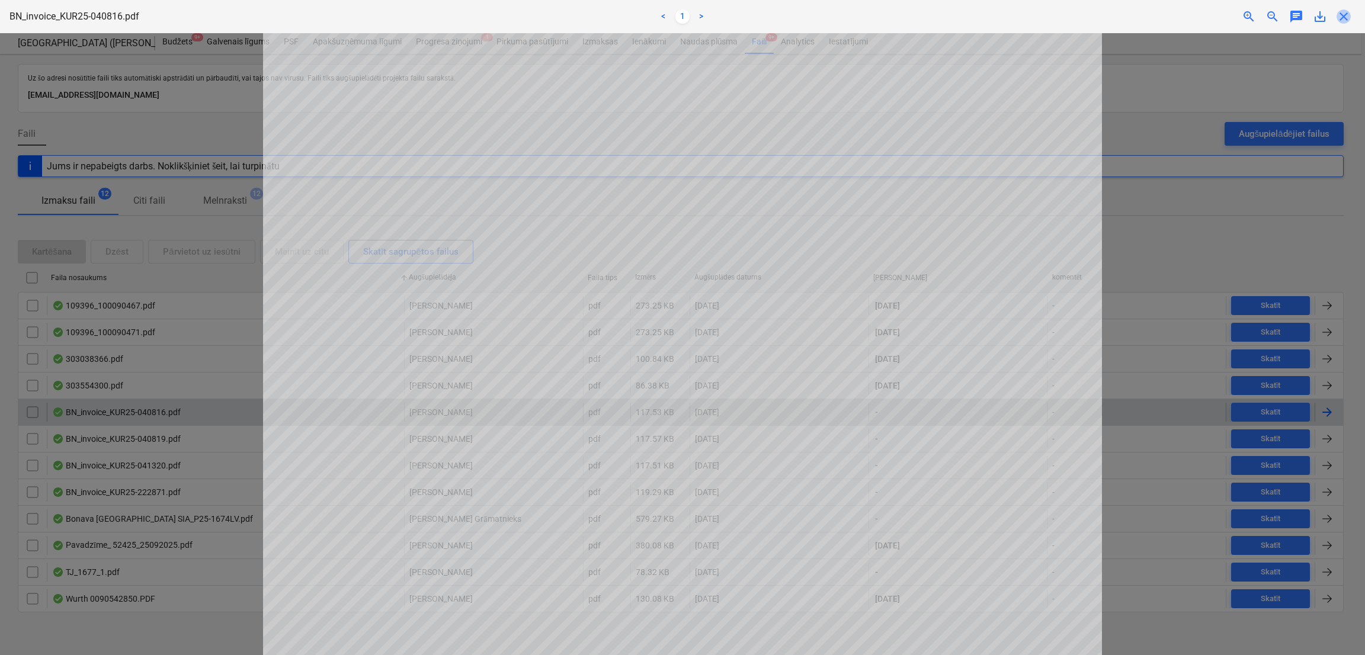
click at [1339, 20] on span "close" at bounding box center [1343, 16] width 14 height 14
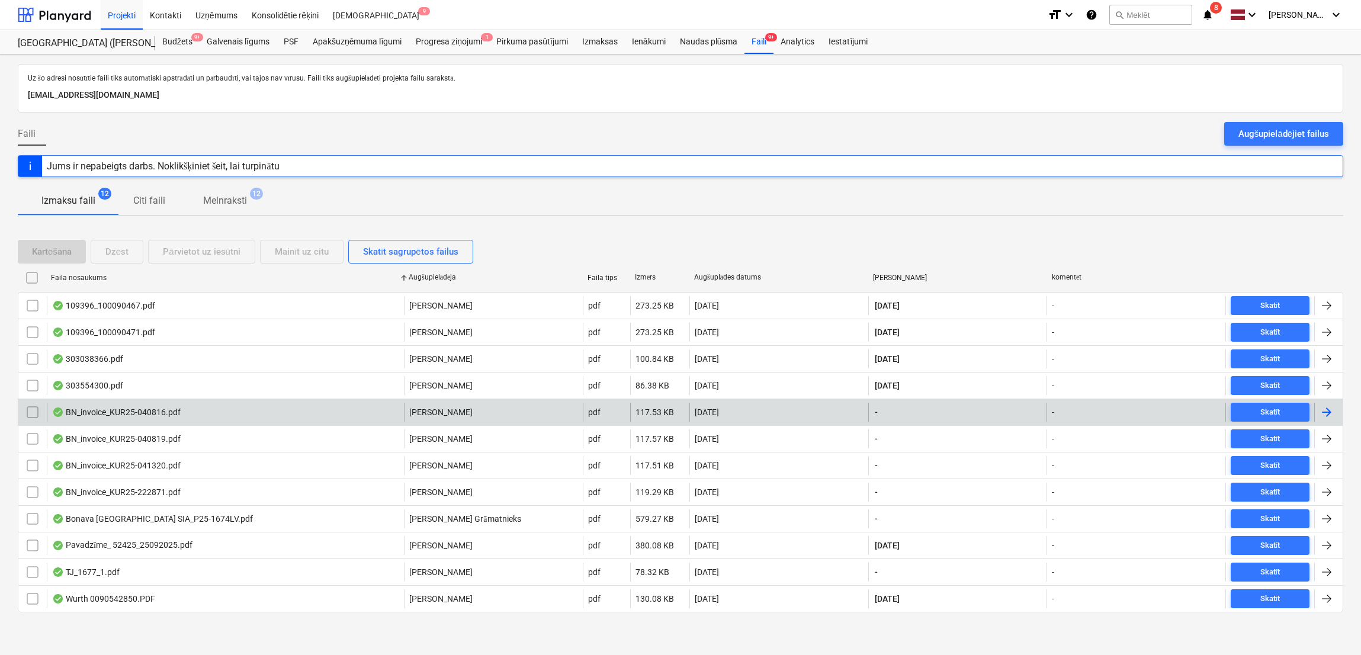
click at [1333, 412] on div at bounding box center [1327, 412] width 14 height 14
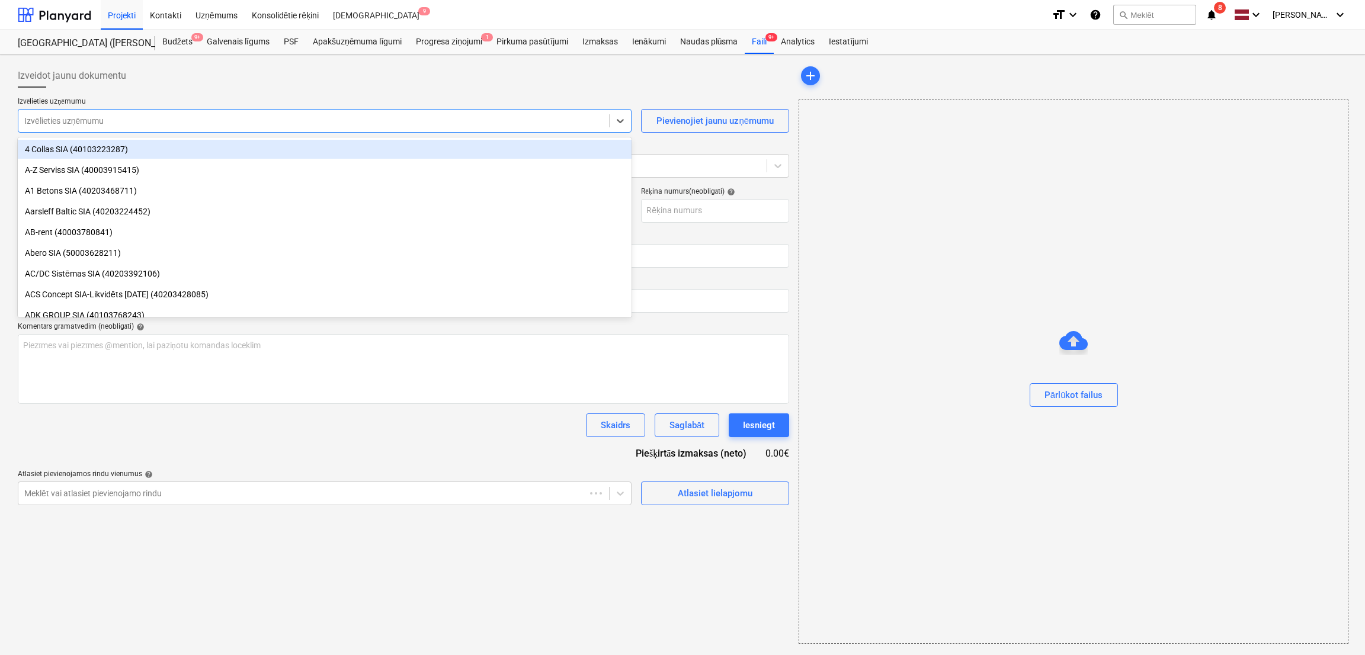
click at [206, 124] on div at bounding box center [313, 121] width 579 height 12
type input "KUR25-040816"
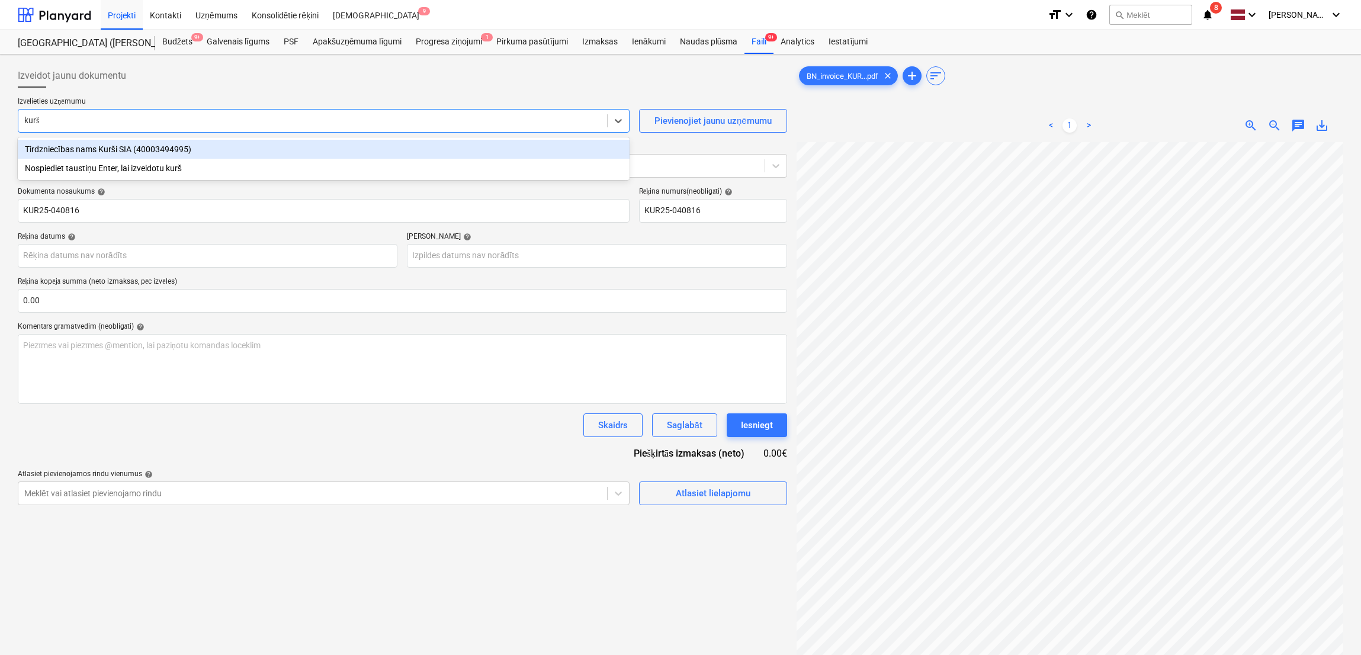
type input "kurši"
click at [159, 147] on div "Tirdzniecības nams Kurši SIA (40003494995)" at bounding box center [324, 149] width 612 height 19
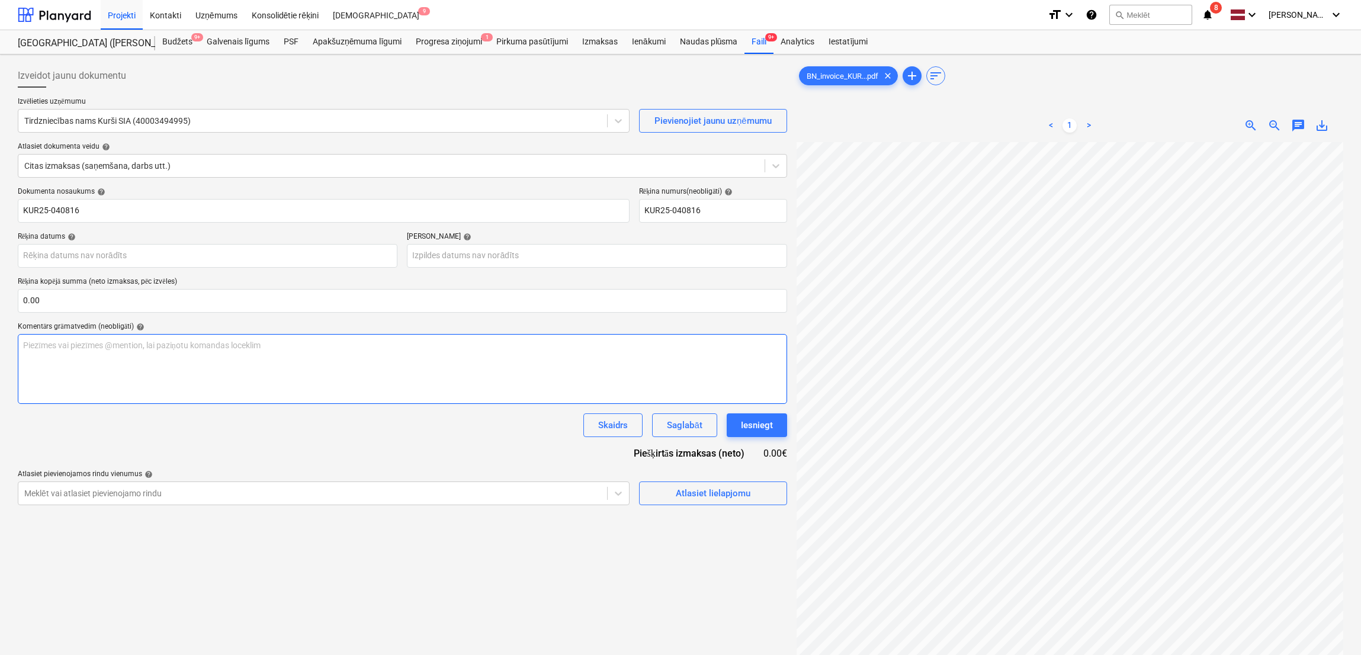
scroll to position [116, 297]
click at [197, 253] on body "Projekti Kontakti Uzņēmums Konsolidētie rēķini Iesūtne 9 format_size keyboard_a…" at bounding box center [680, 327] width 1361 height 655
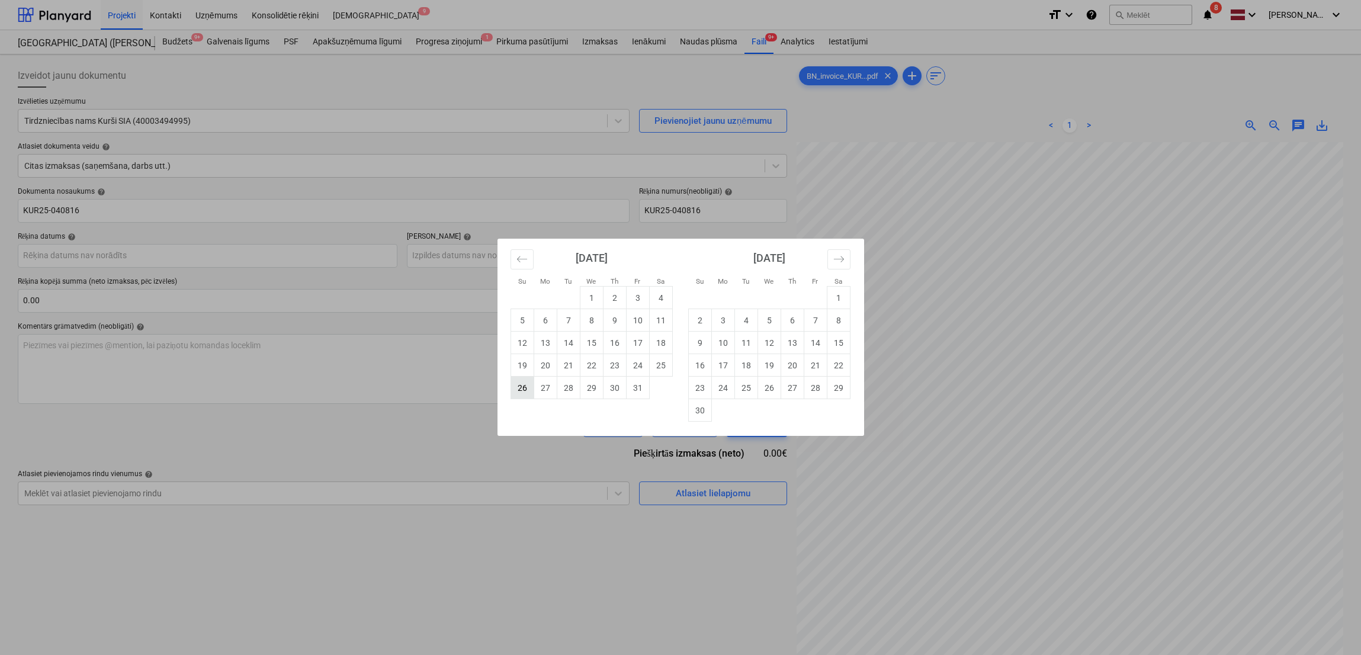
click at [530, 389] on td "26" at bounding box center [522, 388] width 23 height 23
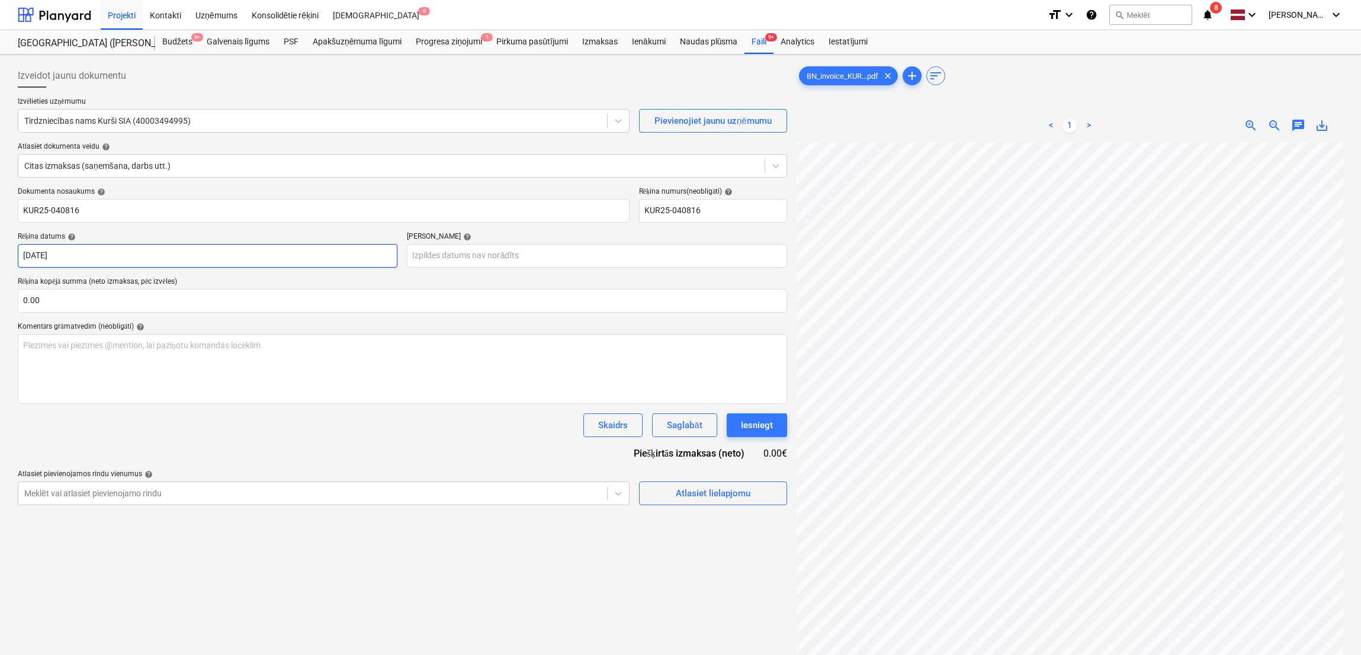
click at [223, 254] on body "Projekti Kontakti Uzņēmums Konsolidētie rēķini Iesūtne 9 format_size keyboard_a…" at bounding box center [680, 327] width 1361 height 655
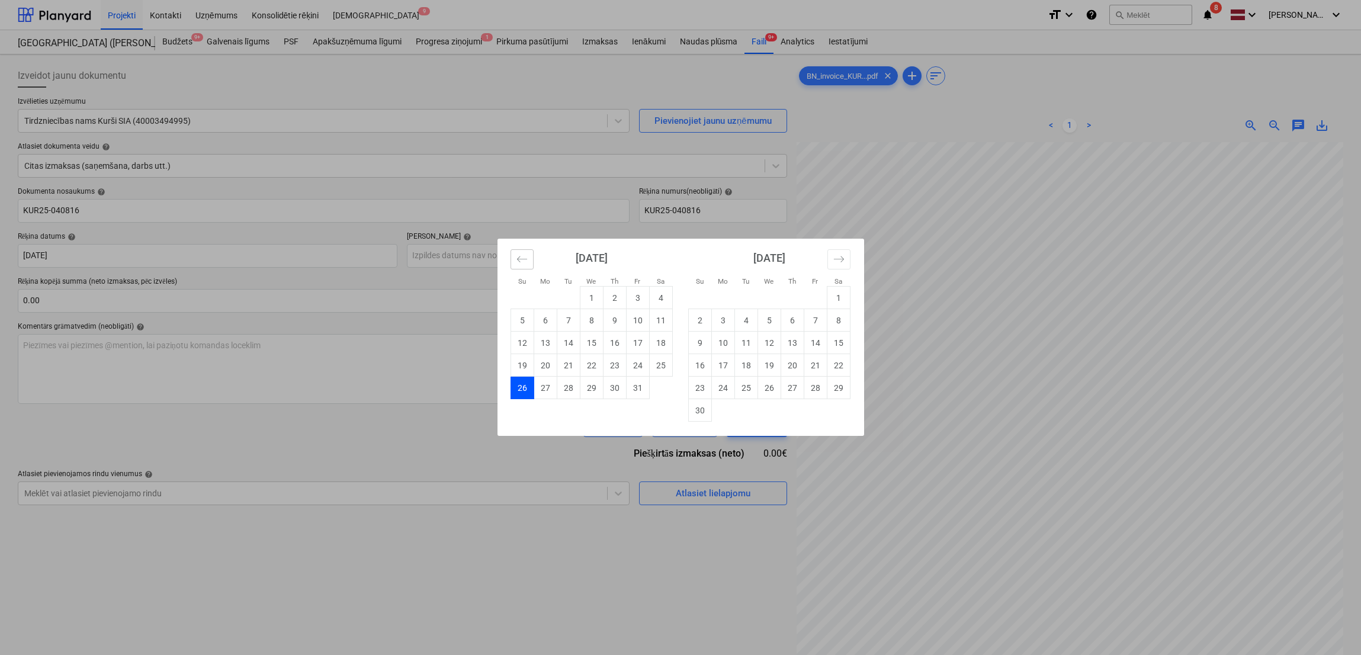
click at [521, 265] on button "Move backward to switch to the previous month." at bounding box center [522, 259] width 23 height 20
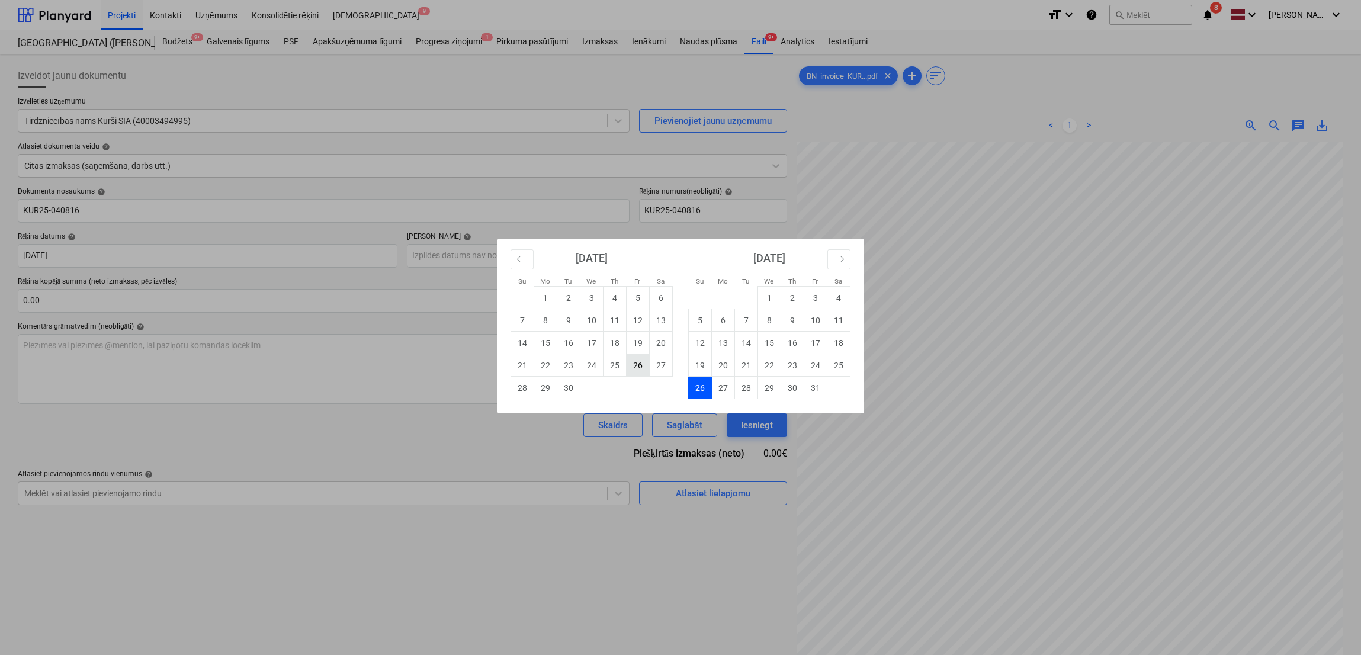
click at [638, 369] on td "26" at bounding box center [637, 365] width 23 height 23
type input "[DATE]"
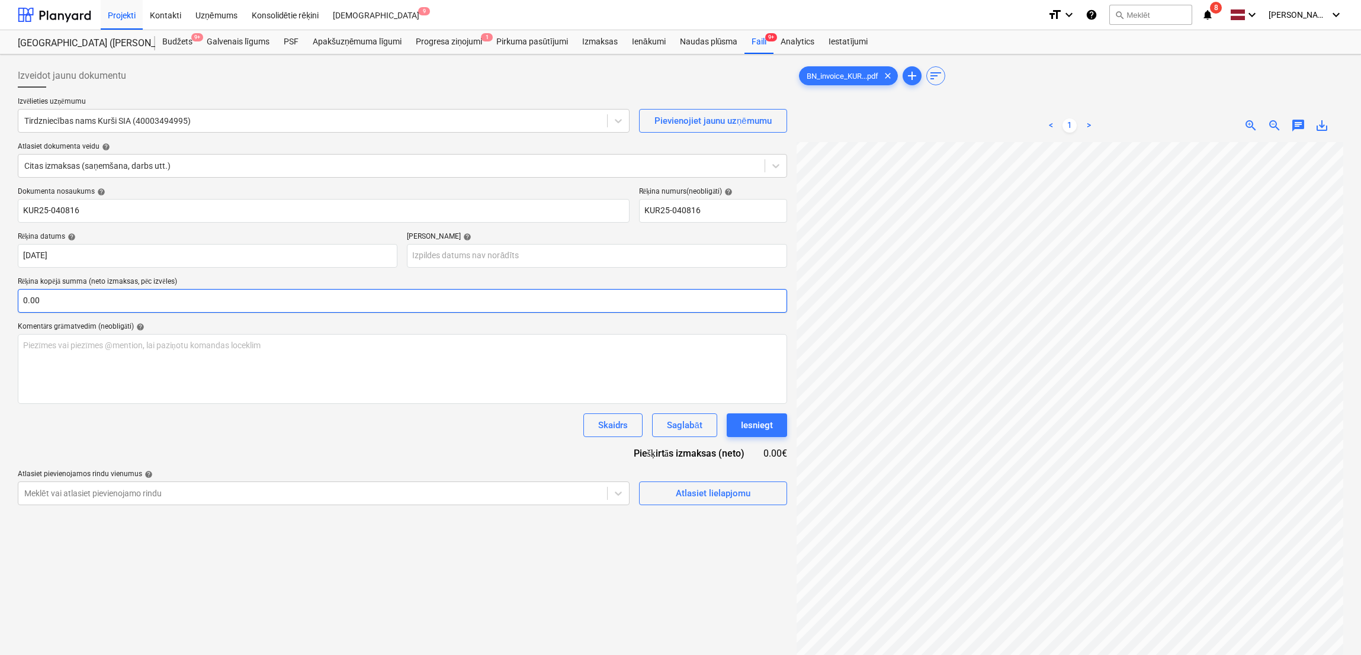
scroll to position [147, 157]
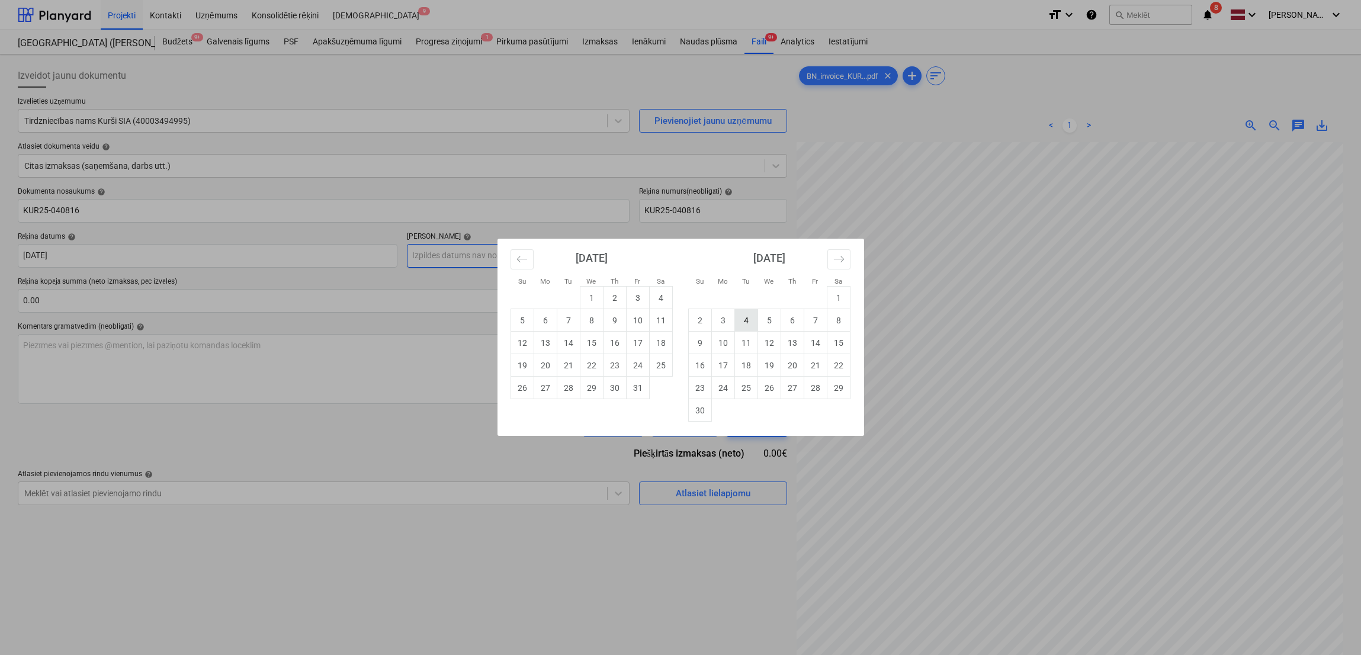
drag, startPoint x: 464, startPoint y: 255, endPoint x: 744, endPoint y: 328, distance: 288.8
click at [472, 254] on body "Projekti Kontakti Uzņēmums Konsolidētie rēķini Iesūtne 9 format_size keyboard_a…" at bounding box center [680, 327] width 1361 height 655
click at [839, 257] on icon "Move forward to switch to the next month." at bounding box center [838, 259] width 11 height 11
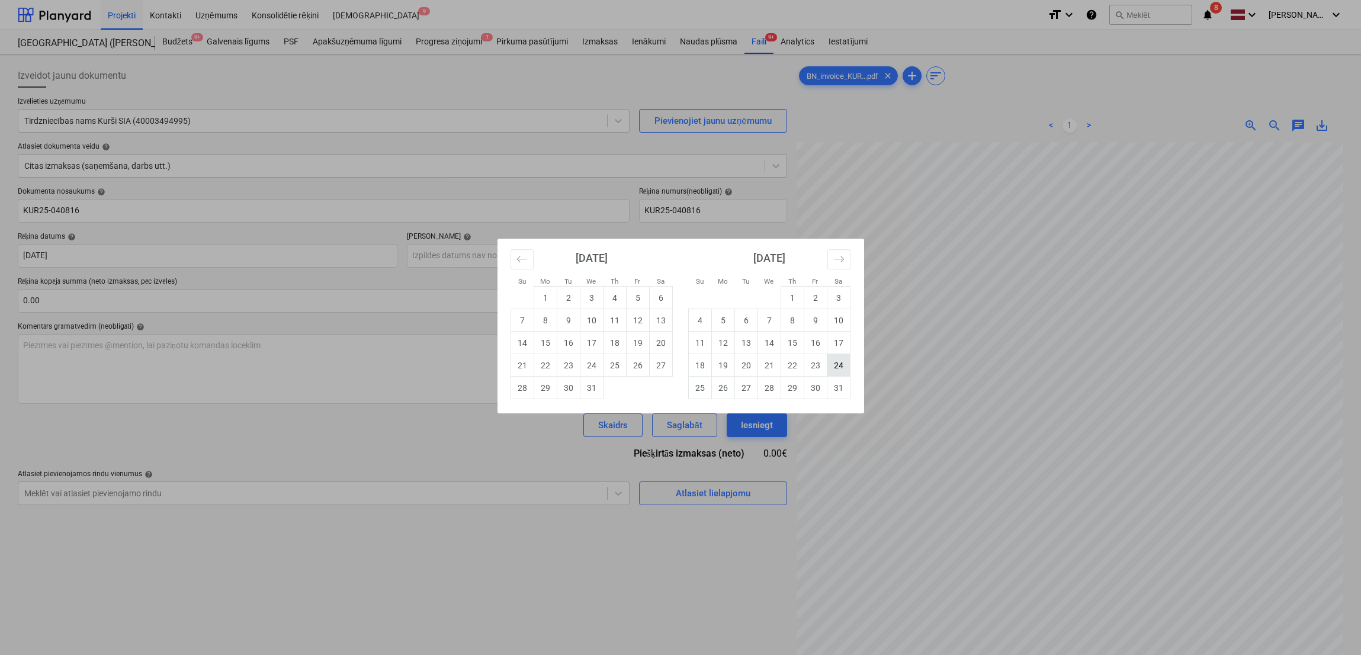
click at [834, 367] on td "24" at bounding box center [838, 365] width 23 height 23
type input "24 Jan 2026"
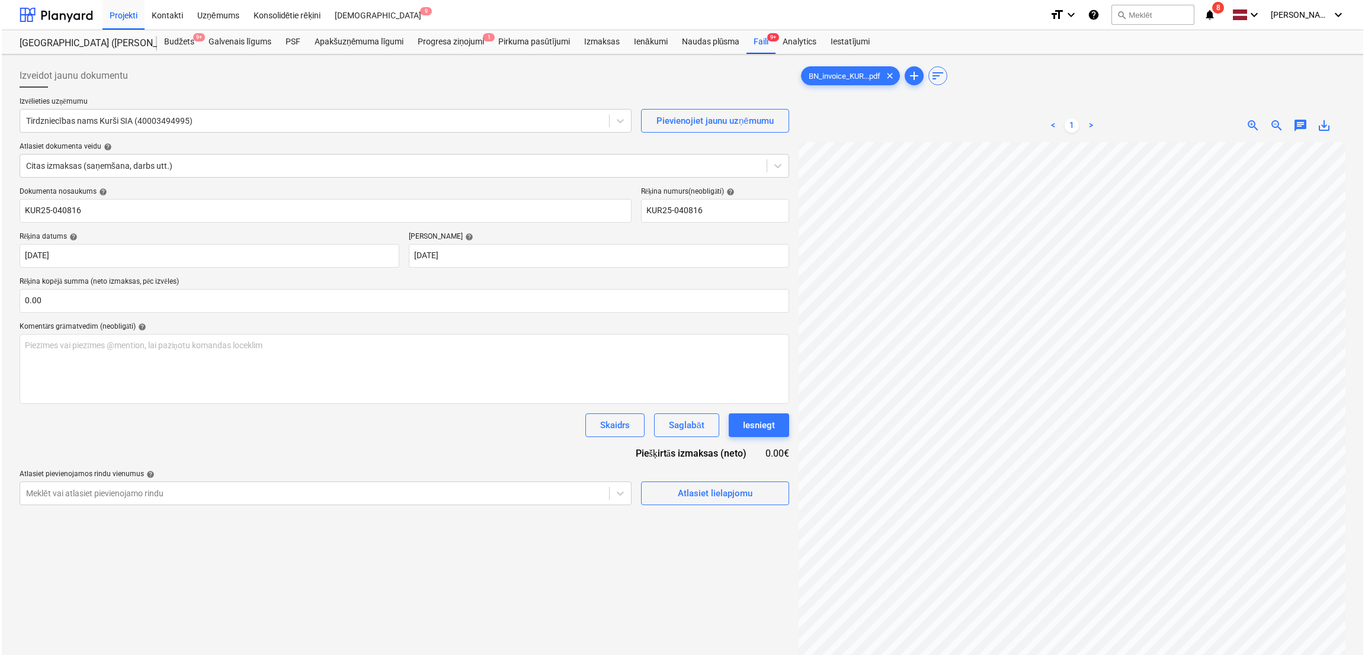
scroll to position [300, 297]
click at [162, 292] on input "text" at bounding box center [402, 301] width 769 height 24
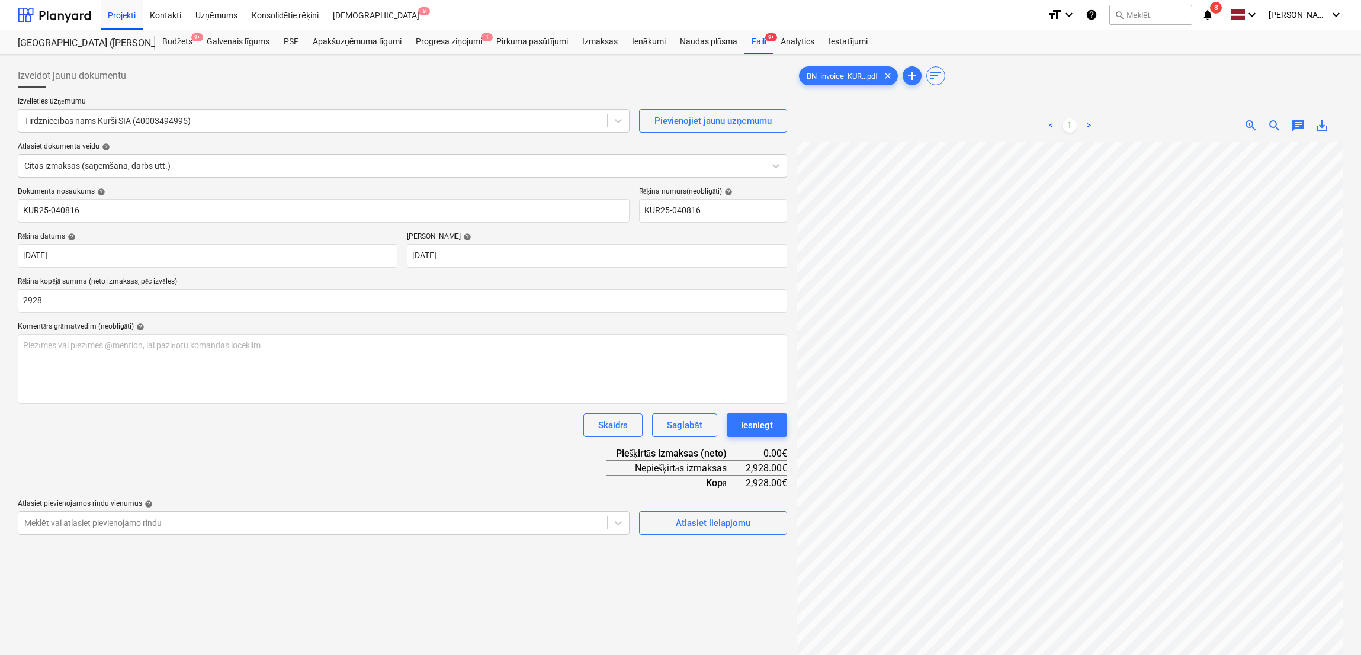
type input "2,928.00"
click at [453, 464] on div "Dokumenta nosaukums help KUR25-040816 Rēķina numurs (neobligāti) help KUR25-040…" at bounding box center [402, 361] width 769 height 348
click at [710, 525] on div "Atlasiet lielapjomu" at bounding box center [713, 522] width 75 height 15
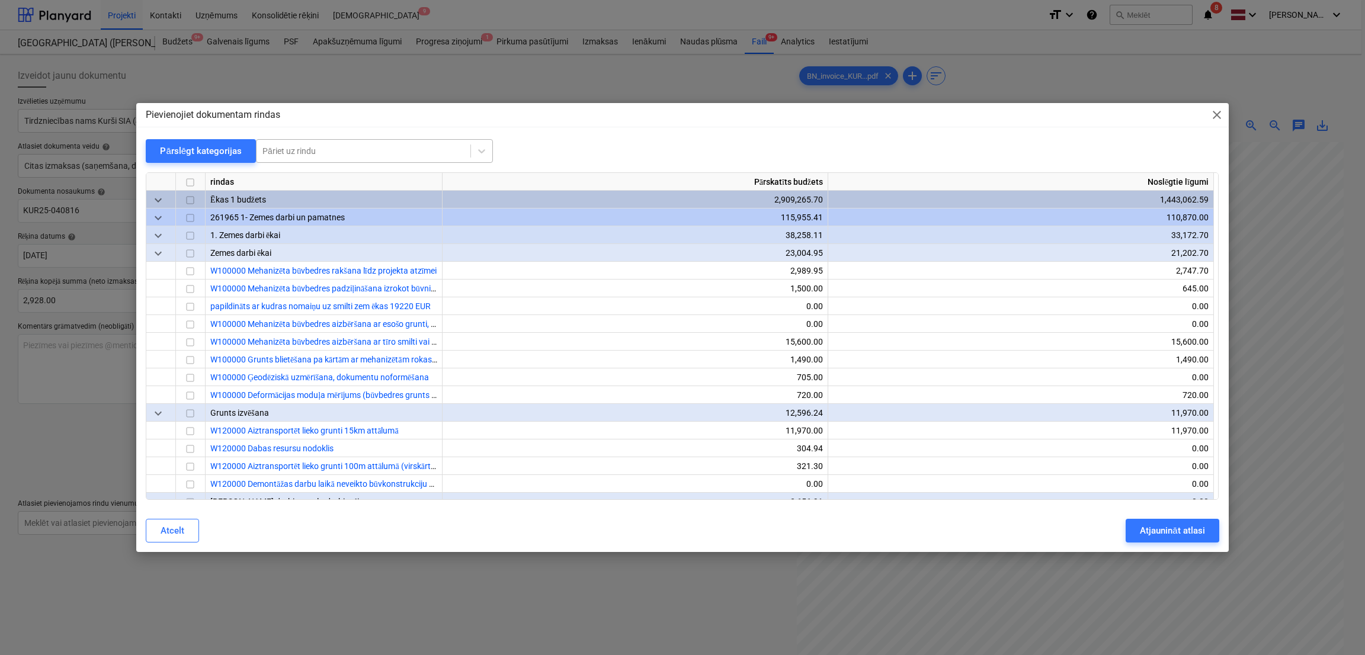
drag, startPoint x: 363, startPoint y: 143, endPoint x: 299, endPoint y: 143, distance: 64.0
click at [363, 140] on div "Pāriet uz rindu" at bounding box center [374, 151] width 237 height 24
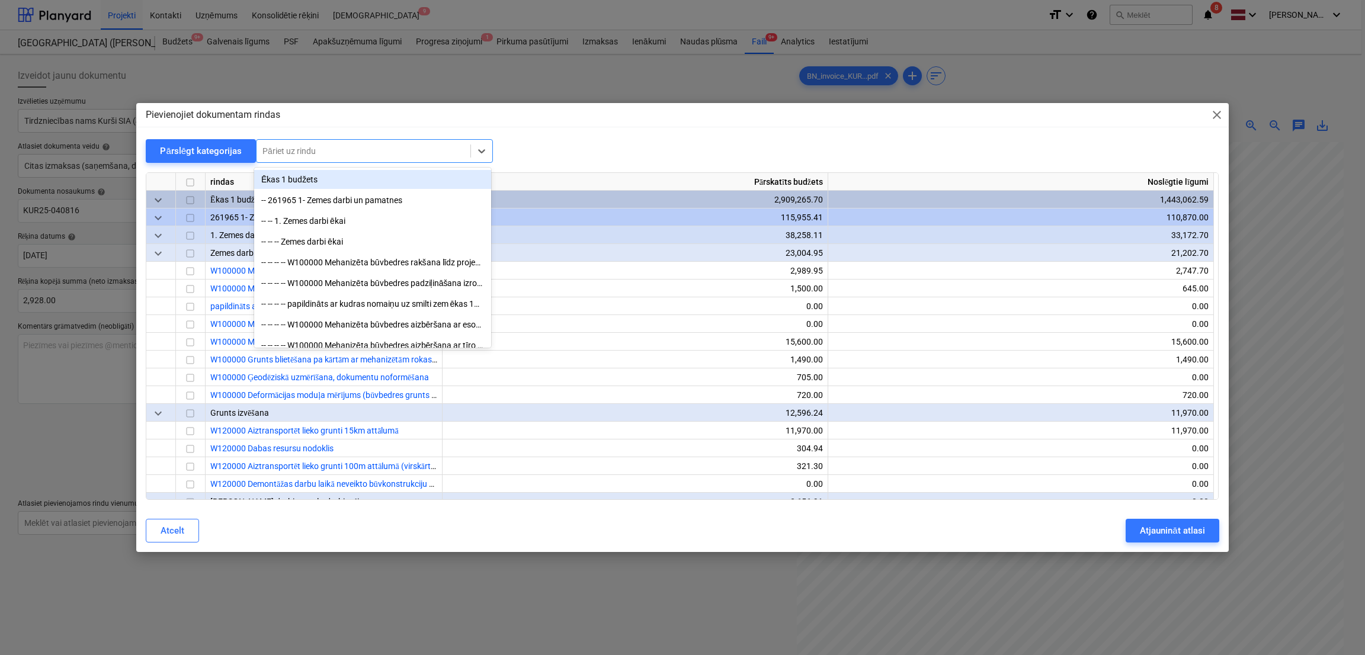
click at [173, 153] on div "Pārslēgt kategorijas" at bounding box center [201, 150] width 82 height 15
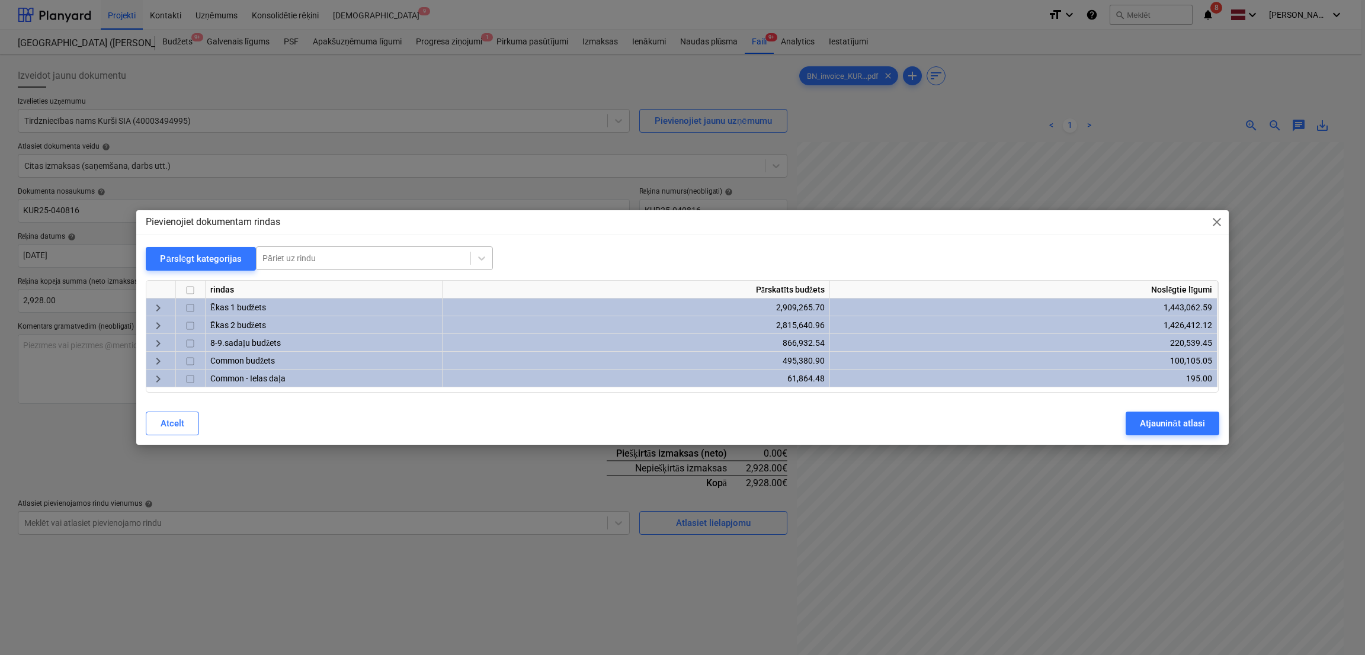
click at [303, 258] on div at bounding box center [363, 258] width 202 height 12
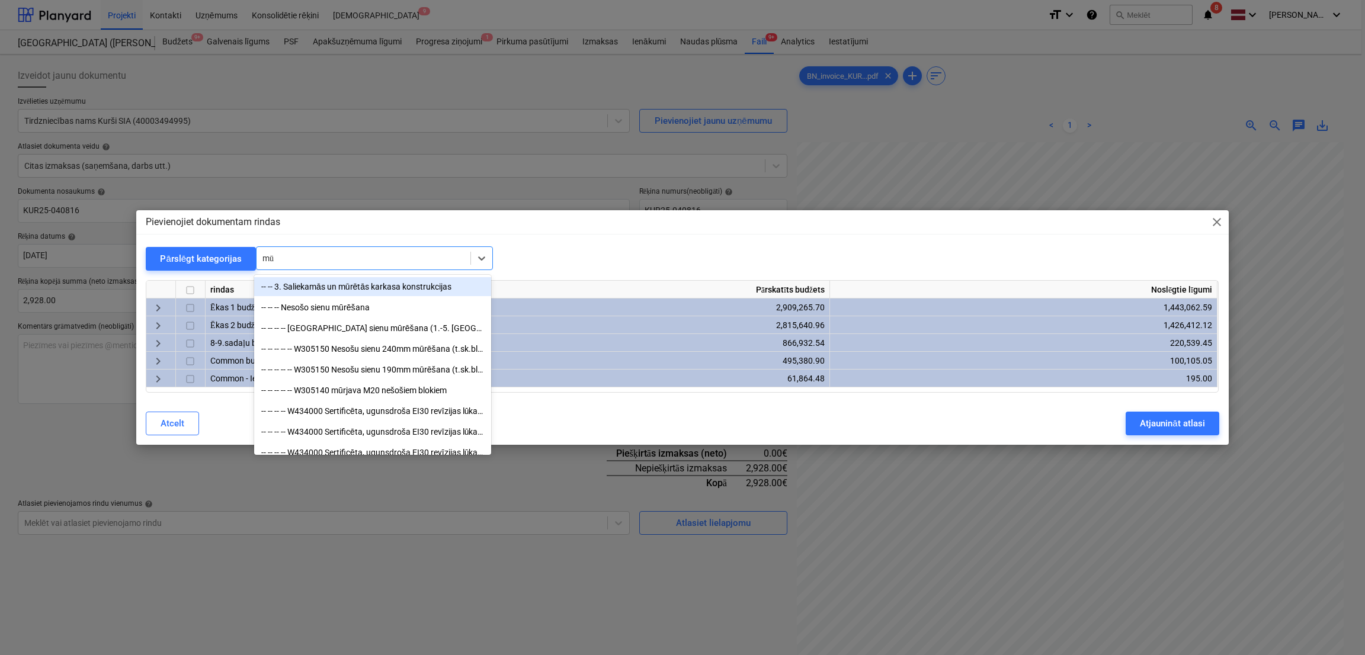
type input "mūr"
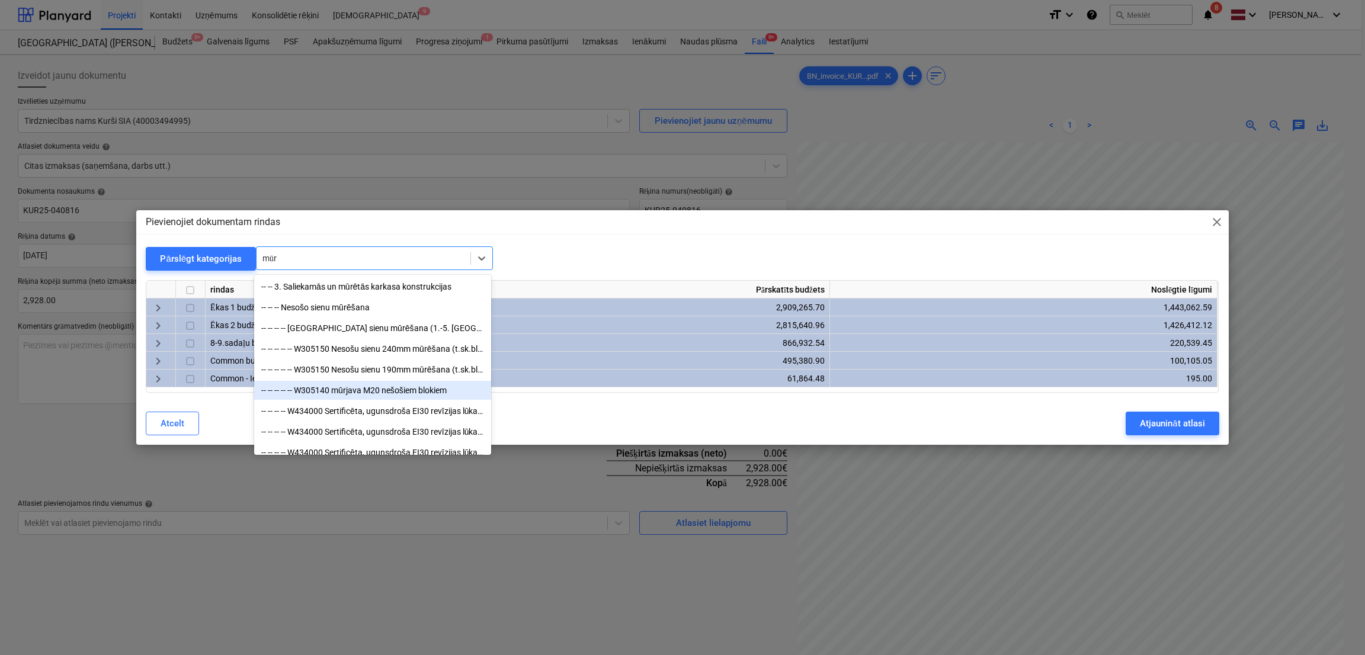
click at [432, 394] on div "-- -- -- -- -- W305140 mūrjava M20 nešošiem blokiem" at bounding box center [372, 390] width 237 height 19
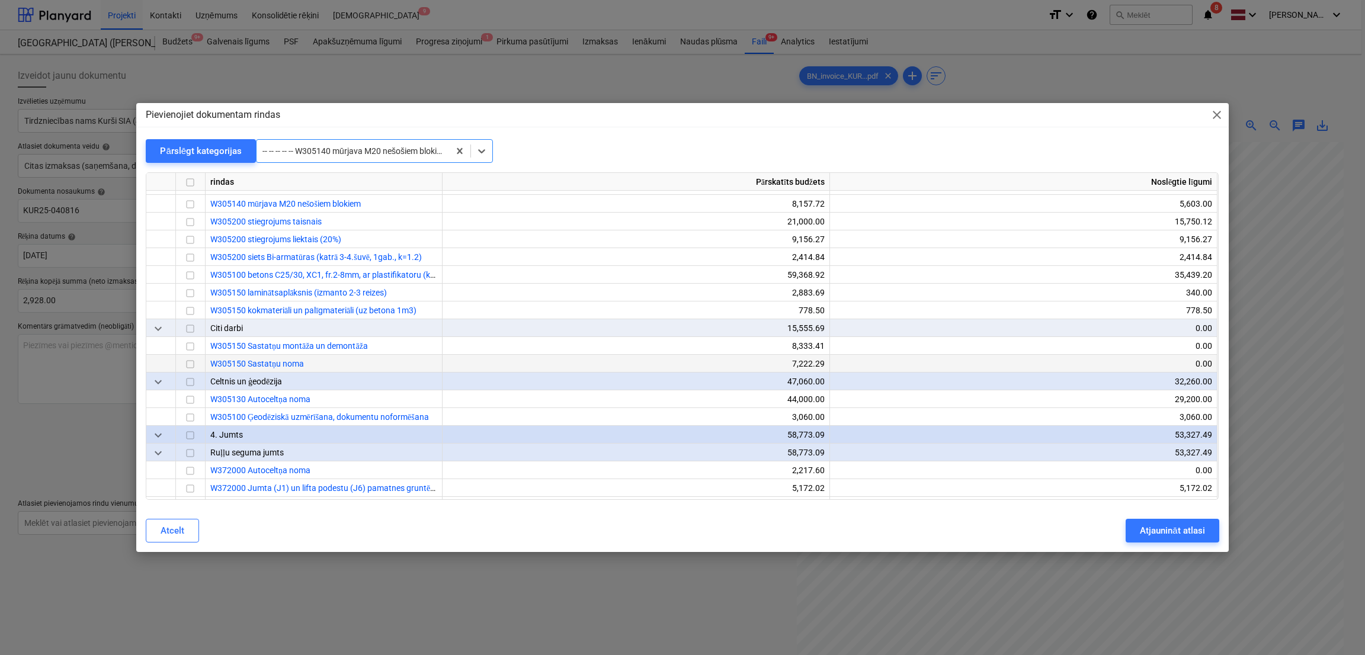
scroll to position [3251, 0]
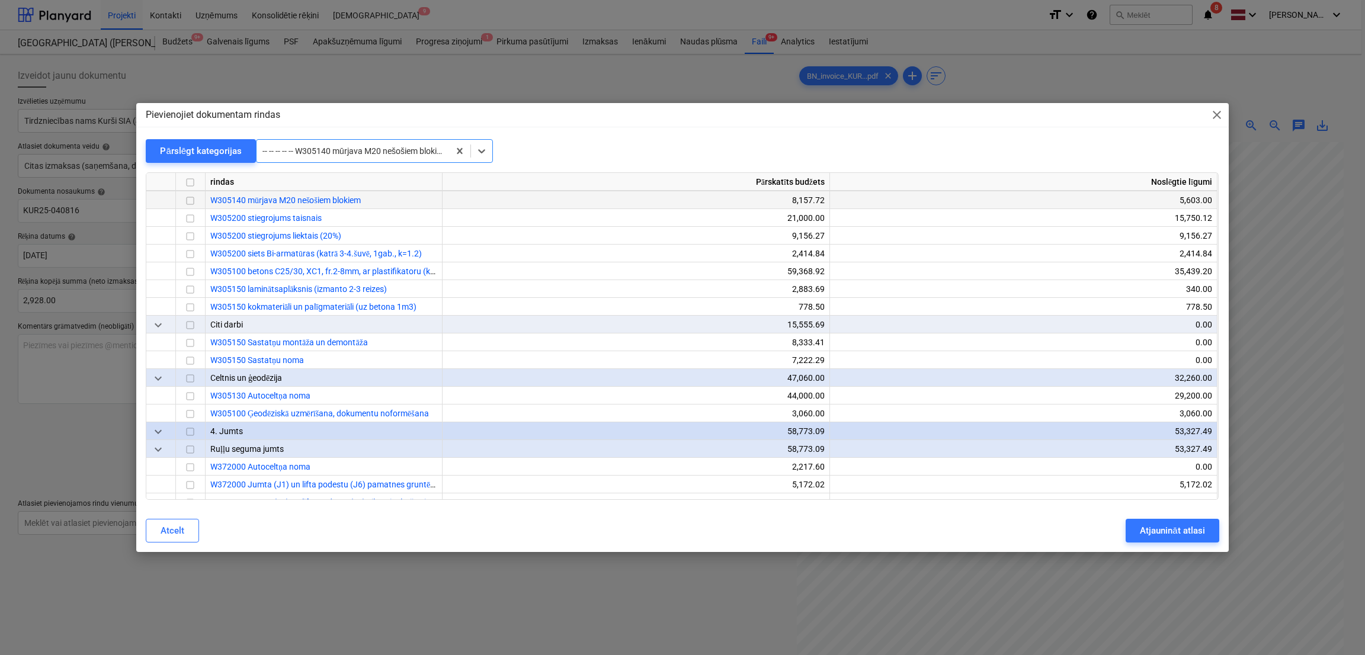
click at [193, 204] on input "checkbox" at bounding box center [190, 201] width 14 height 14
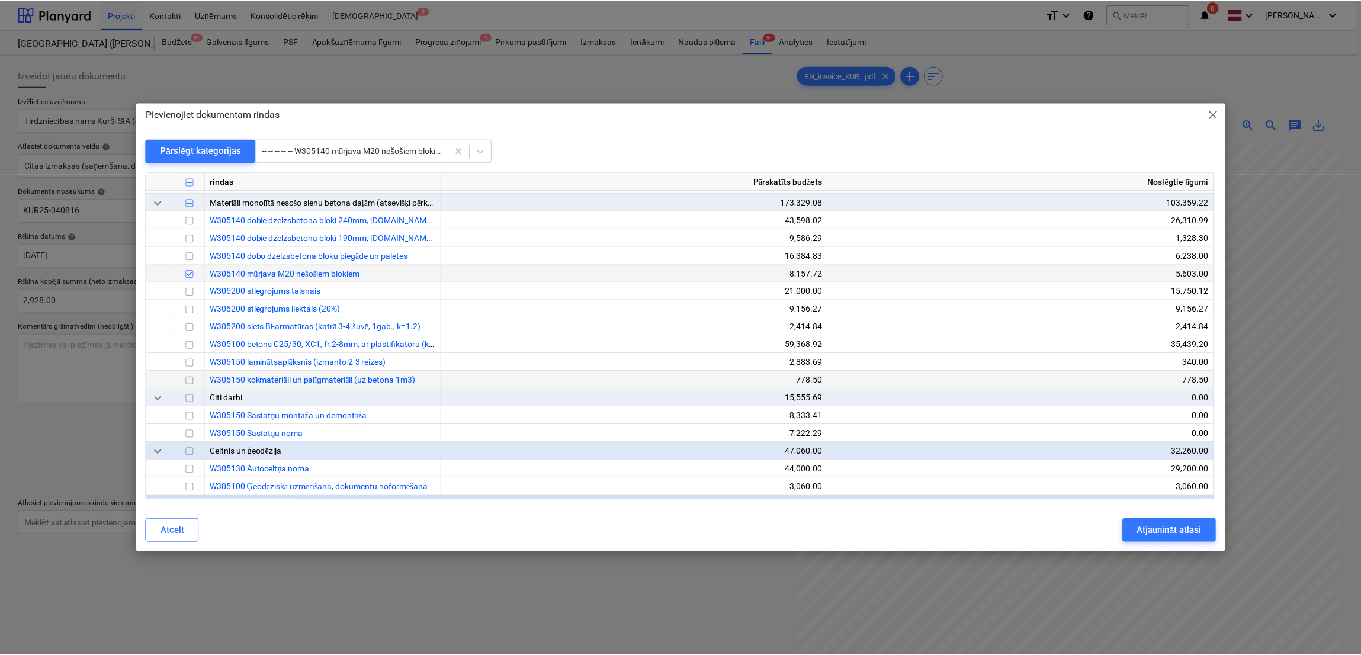
scroll to position [3133, 0]
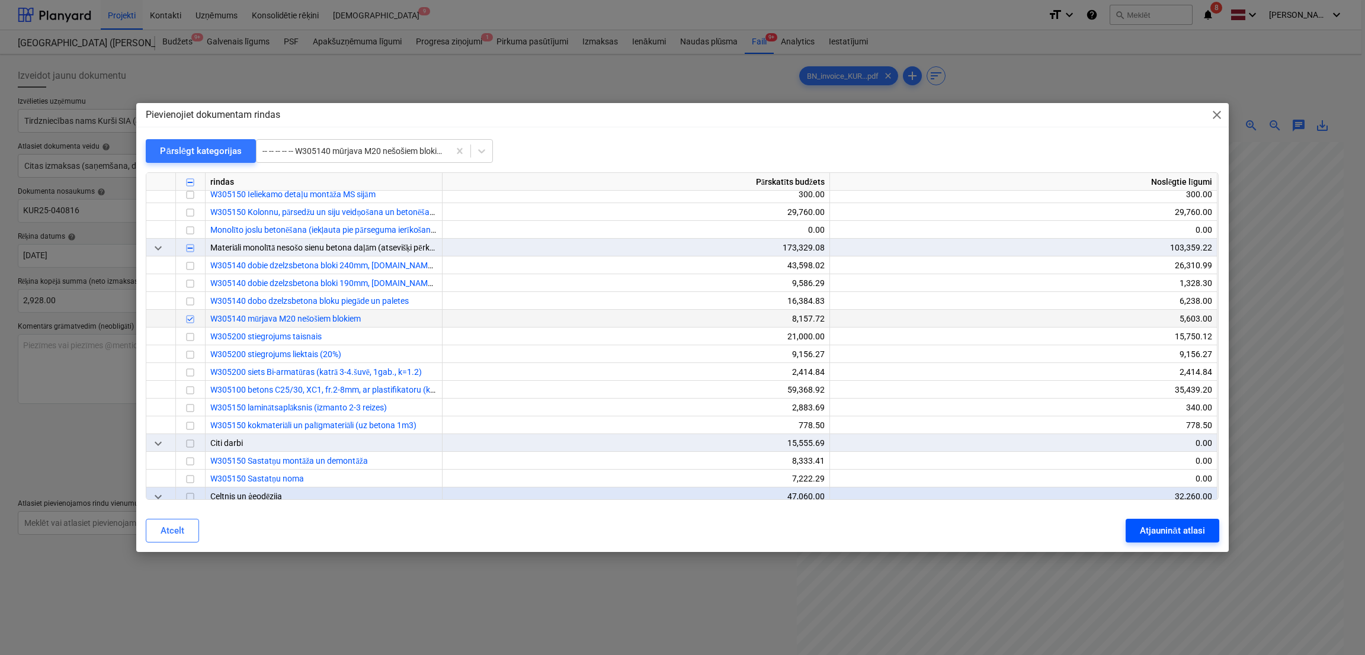
click at [1169, 526] on div "Atjaunināt atlasi" at bounding box center [1172, 530] width 65 height 15
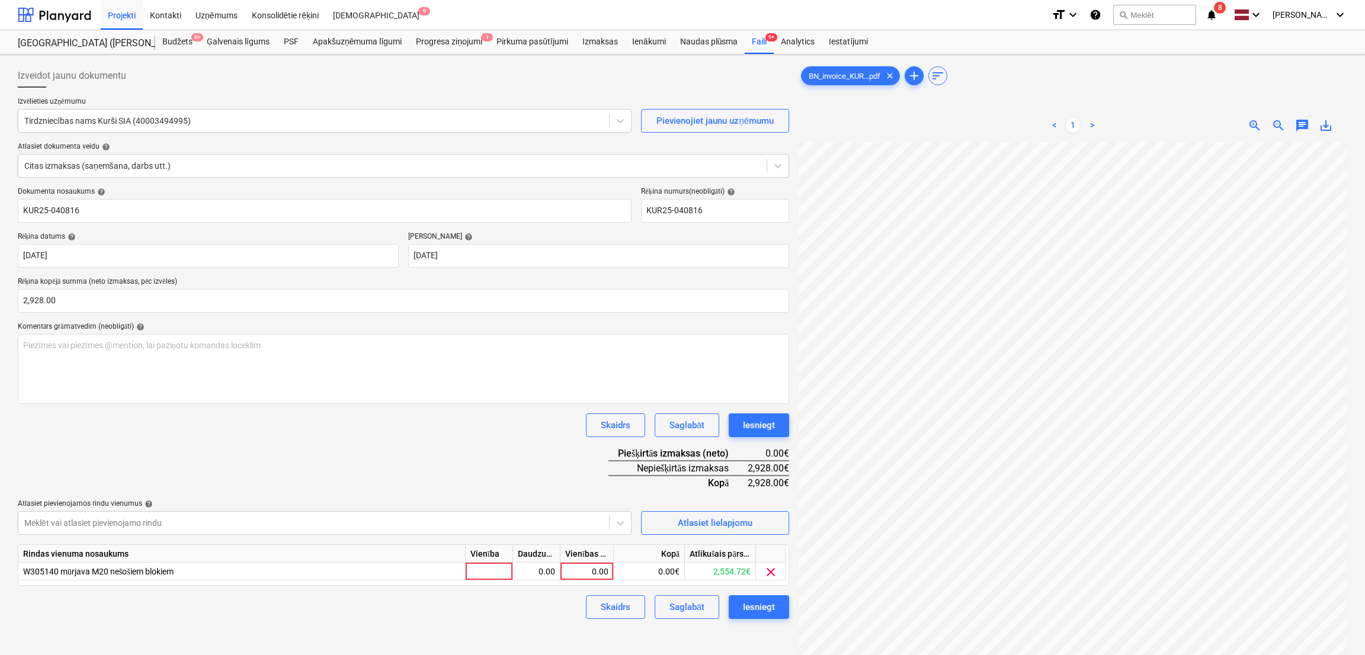
scroll to position [300, 296]
click at [595, 569] on div "0.00" at bounding box center [586, 572] width 43 height 18
click at [716, 527] on div "Atlasiet lielapjomu" at bounding box center [713, 522] width 75 height 15
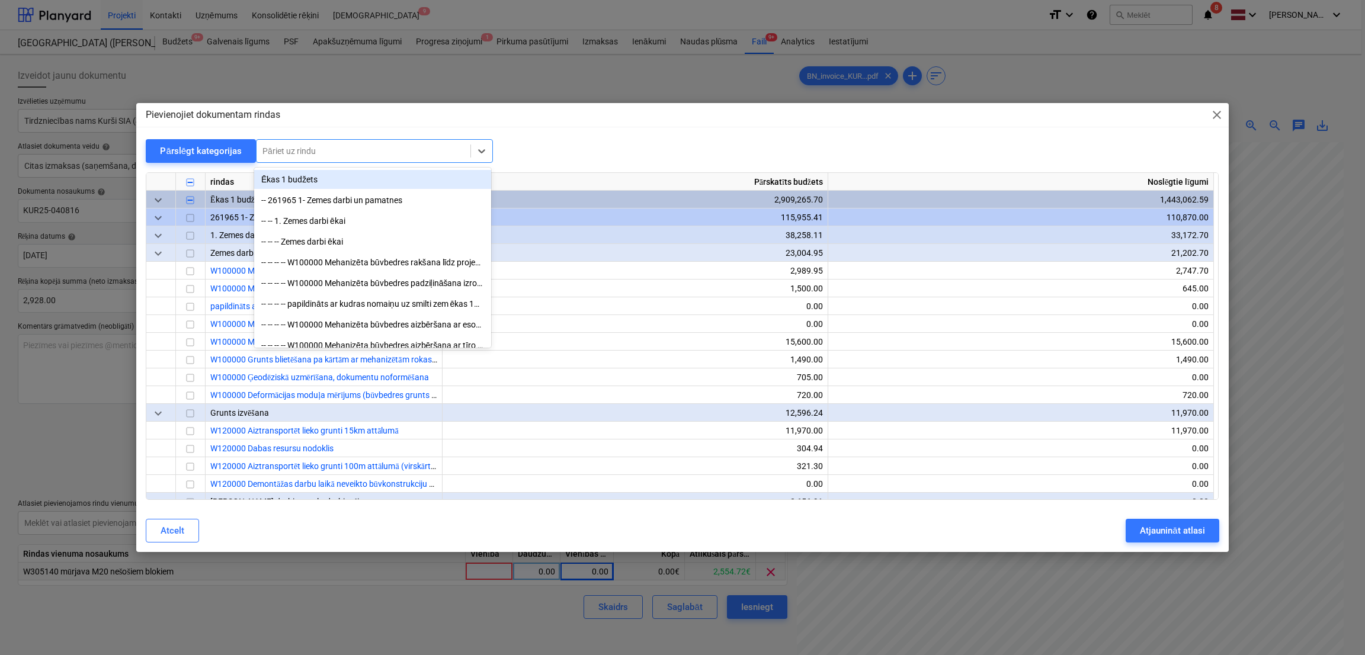
click at [341, 152] on div at bounding box center [363, 151] width 202 height 12
click at [217, 147] on div "Pārslēgt kategorijas" at bounding box center [201, 150] width 82 height 15
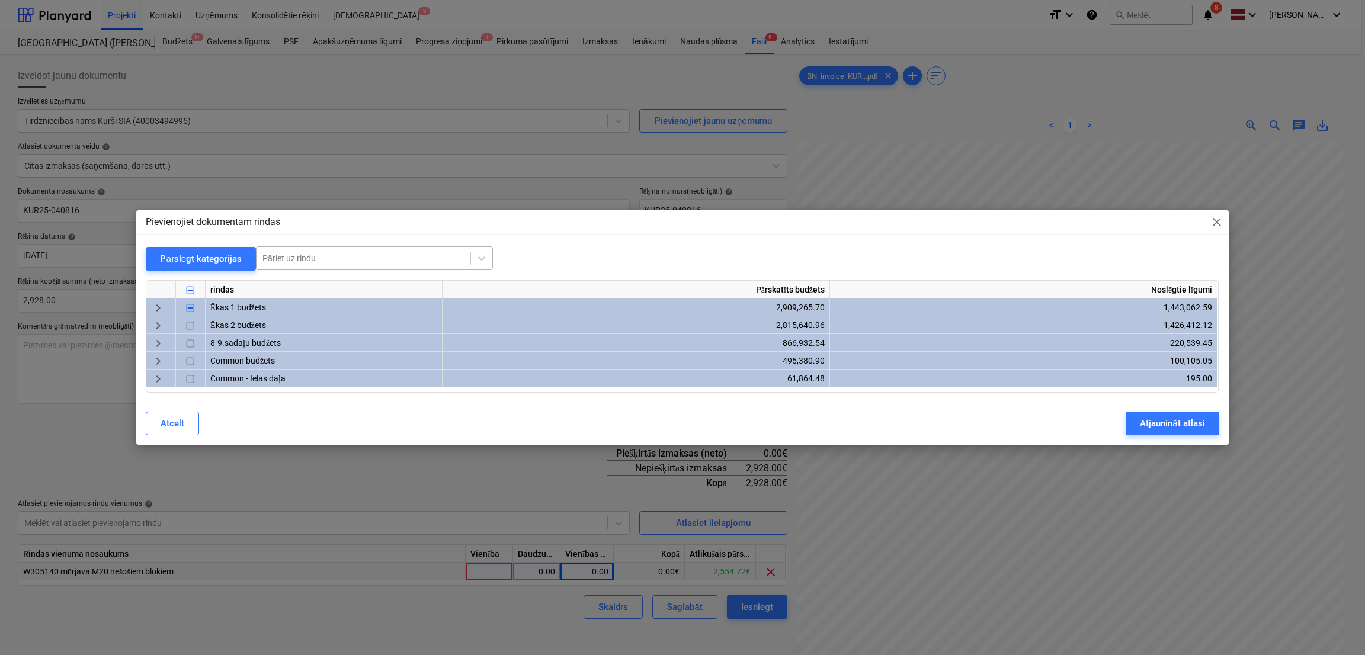
click at [319, 260] on div at bounding box center [363, 258] width 202 height 12
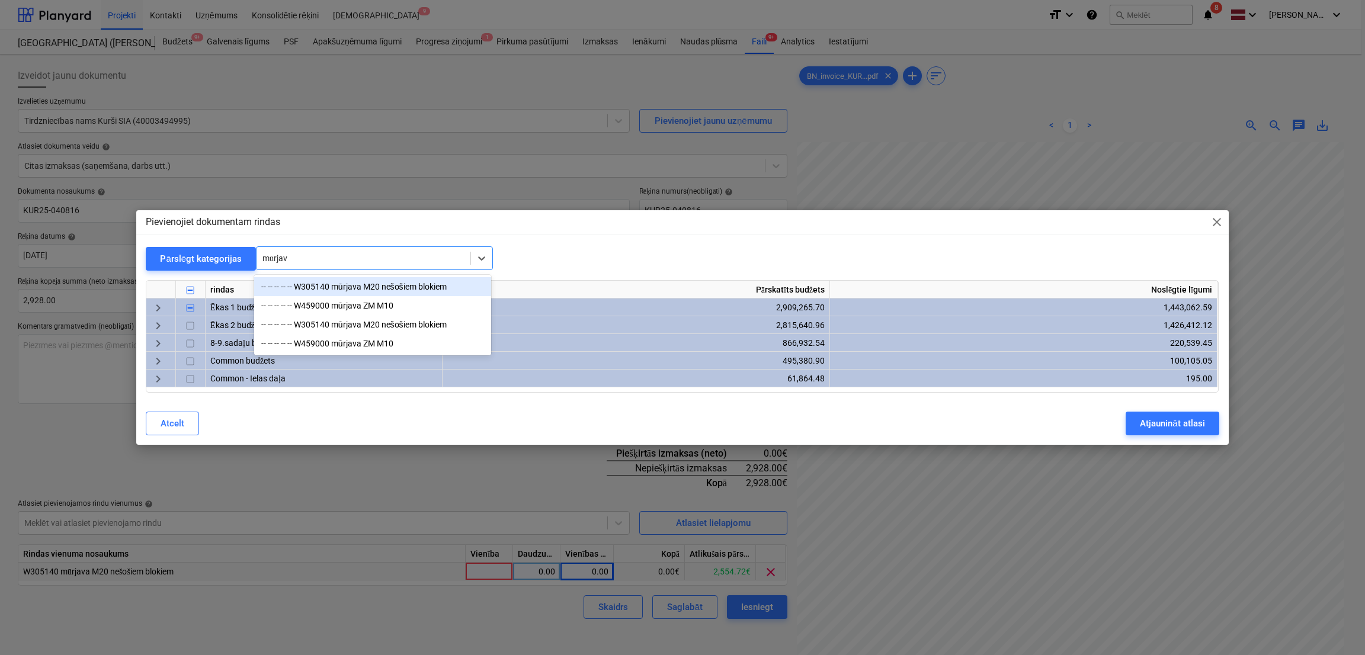
type input "mūrjava"
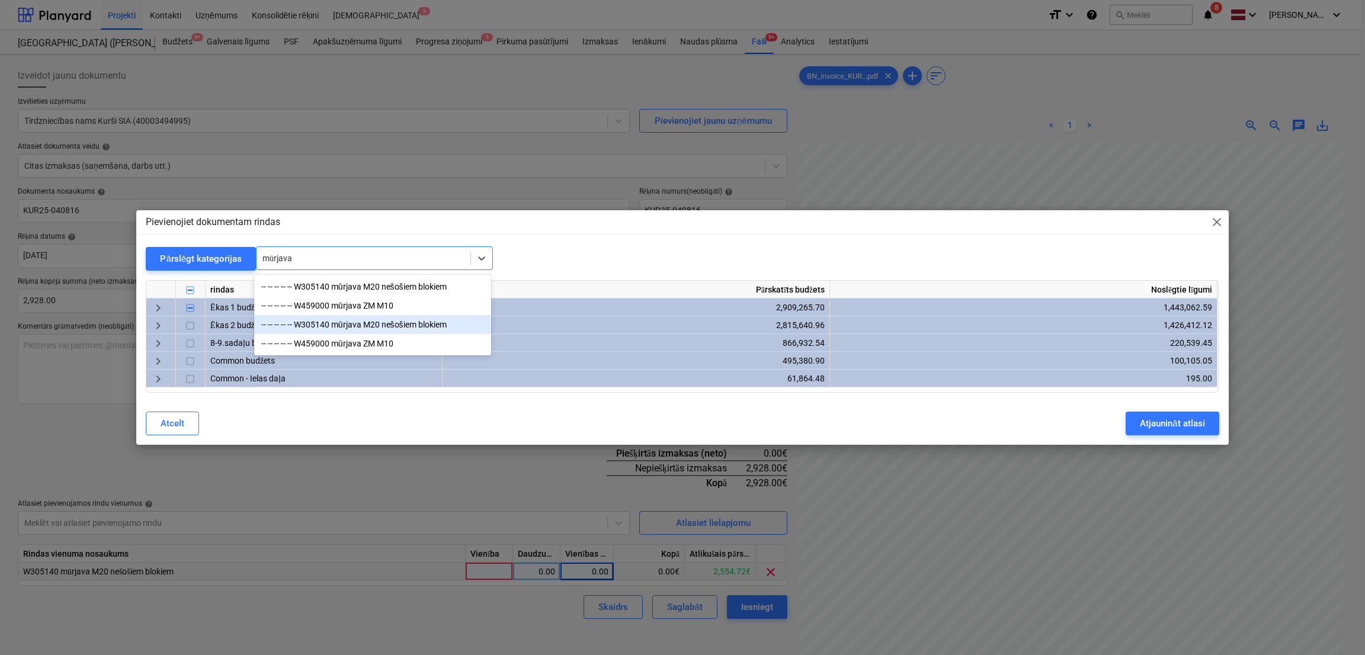
click at [371, 327] on div "-- -- -- -- -- W305140 mūrjava M20 nešošiem blokiem" at bounding box center [372, 324] width 237 height 19
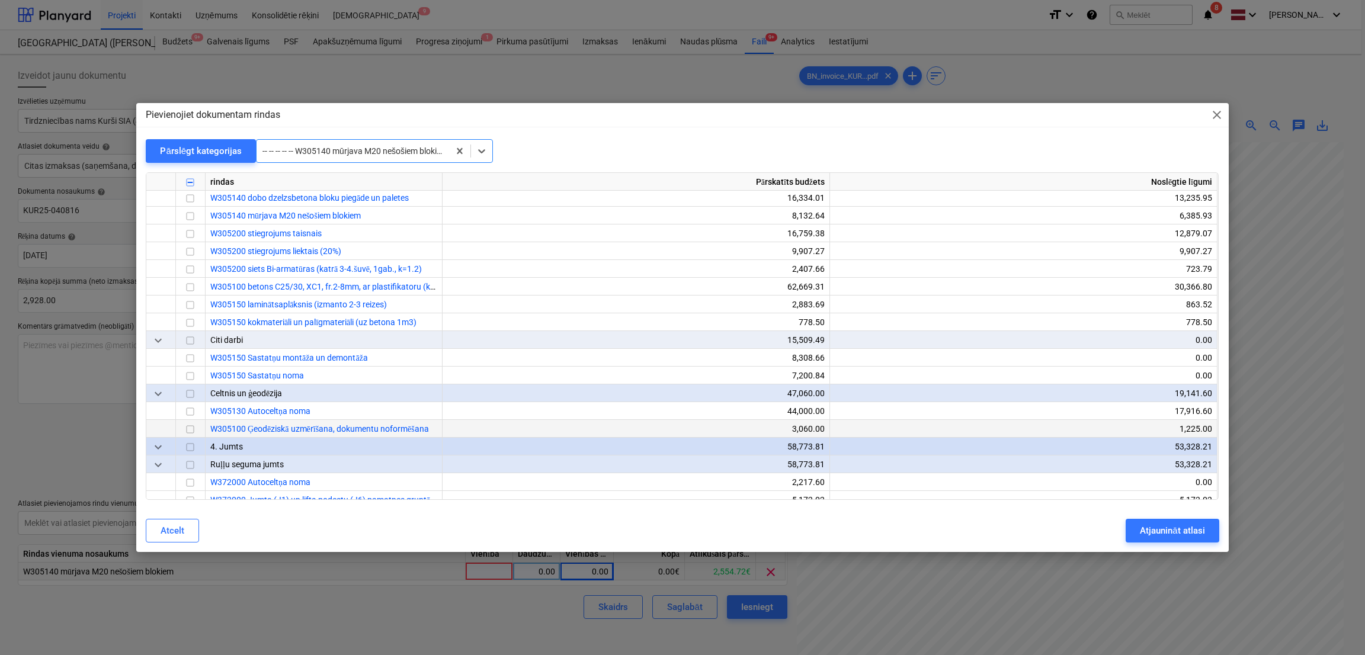
scroll to position [14482, 0]
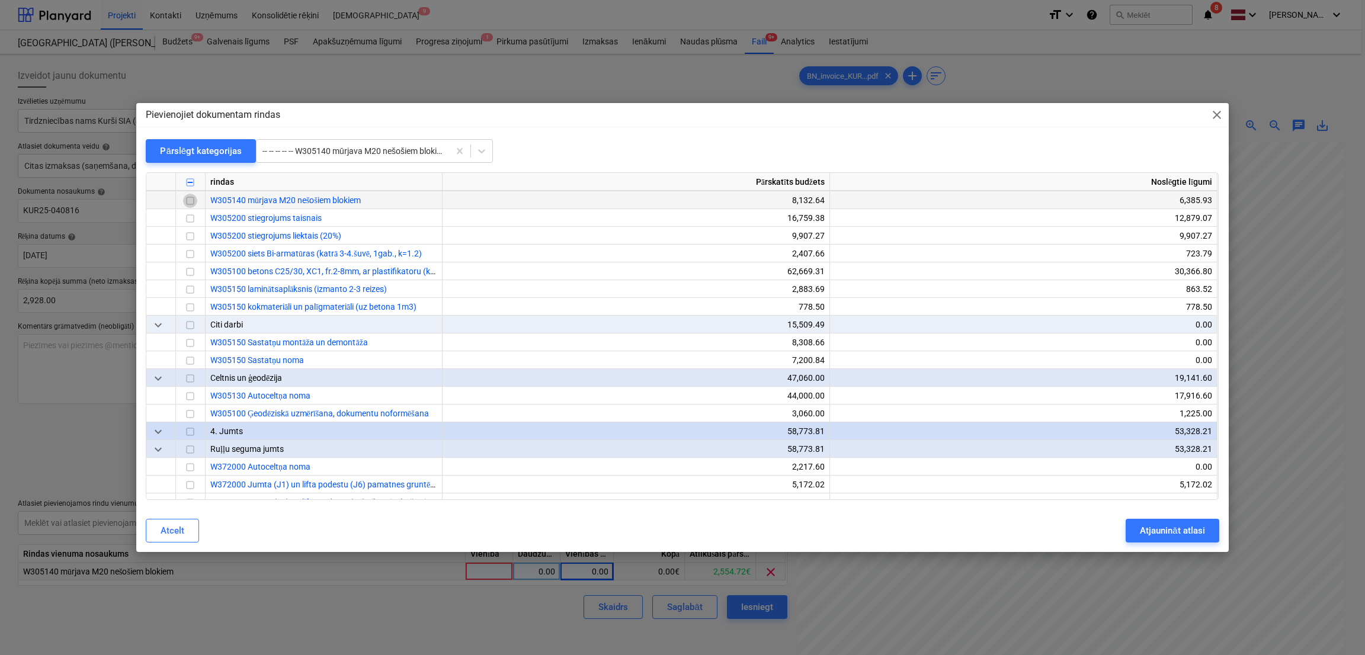
click at [194, 202] on input "checkbox" at bounding box center [190, 201] width 14 height 14
click at [1151, 528] on div "Atjaunināt atlasi" at bounding box center [1172, 530] width 65 height 15
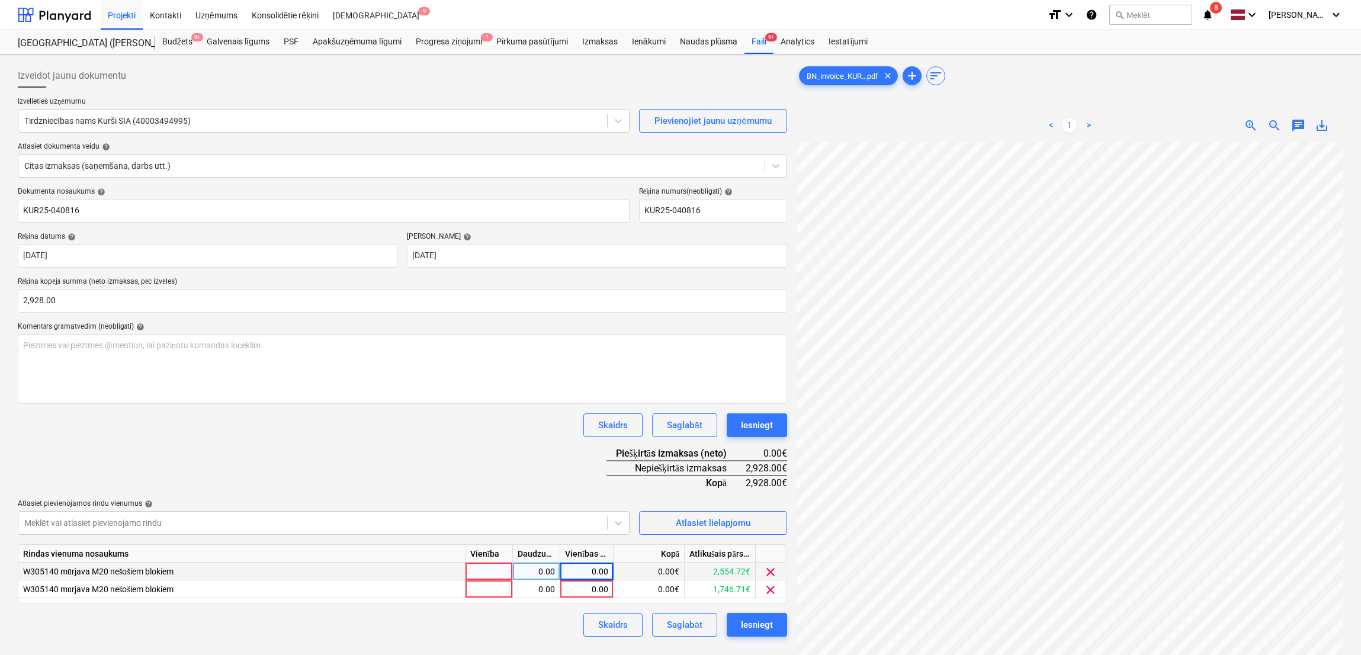
click at [585, 574] on div "0.00" at bounding box center [586, 572] width 43 height 18
type input "2"
type input "2554.72"
click at [595, 586] on div "0.00" at bounding box center [586, 589] width 43 height 18
type input "373.28"
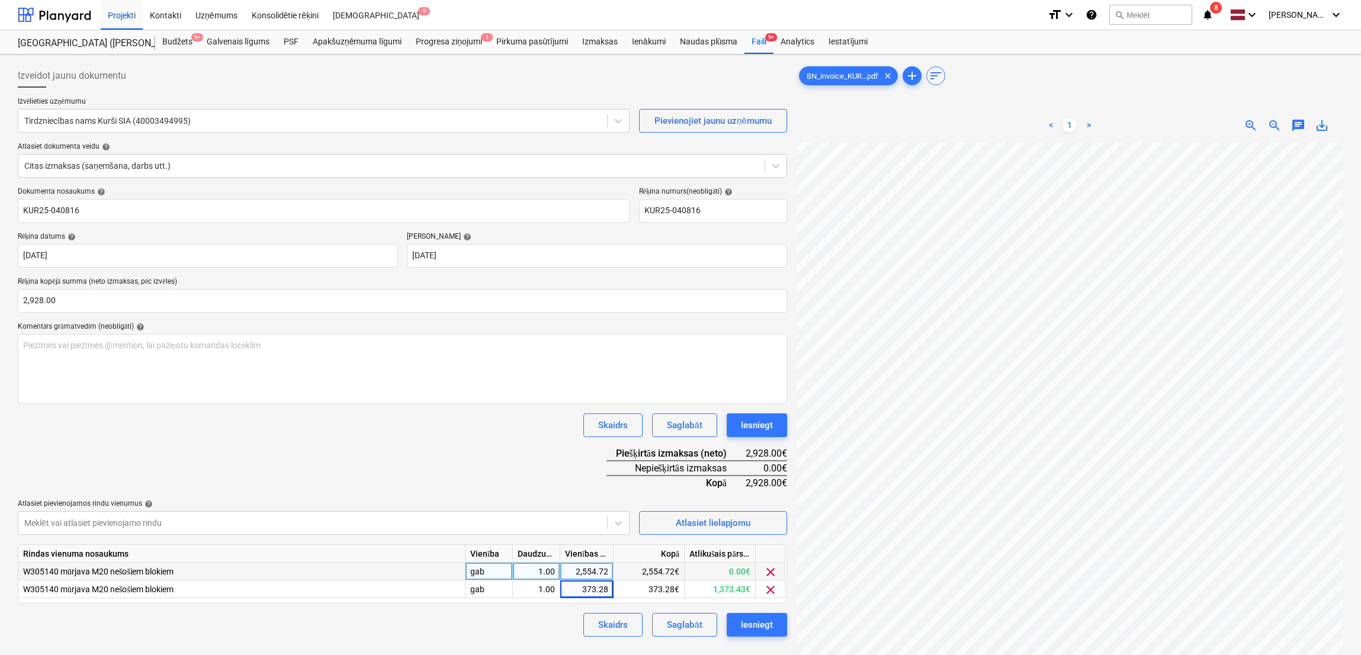
click at [541, 441] on div "Dokumenta nosaukums help KUR25-040816 Rēķina numurs (neobligāti) help KUR25-040…" at bounding box center [402, 412] width 769 height 450
click at [749, 626] on div "Iesniegt" at bounding box center [757, 624] width 32 height 15
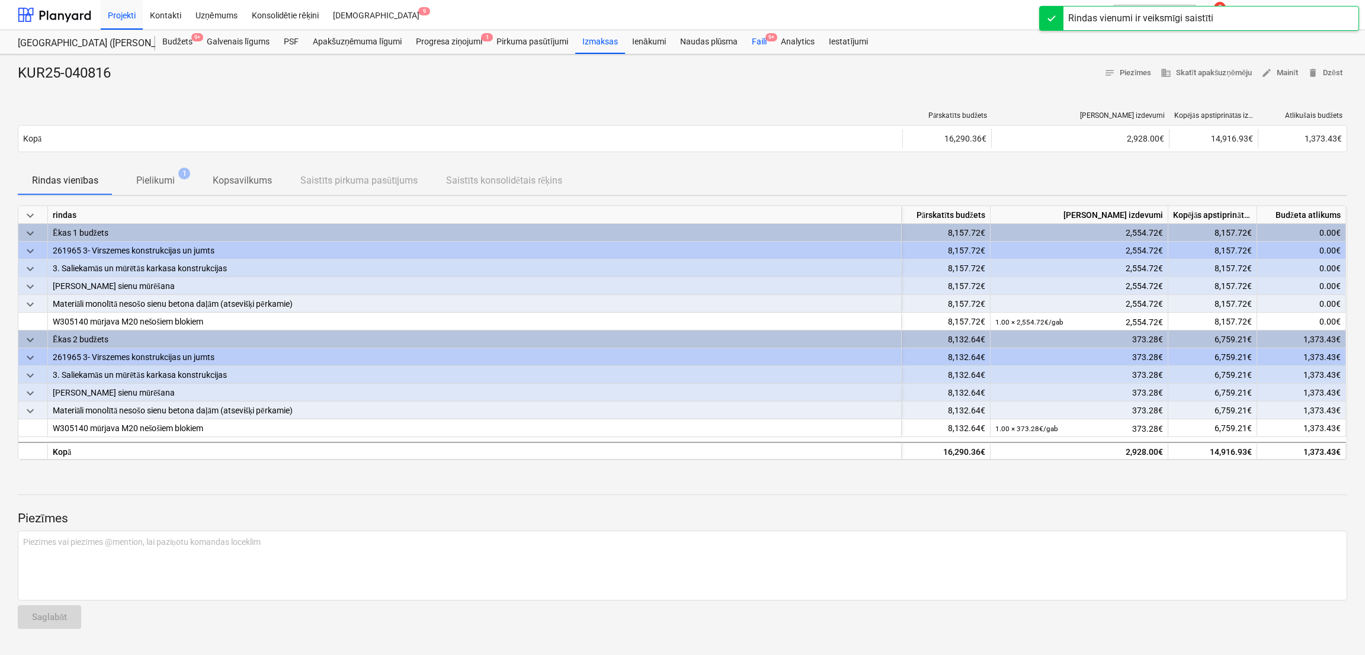
click at [758, 44] on div "Faili 9+" at bounding box center [759, 42] width 29 height 24
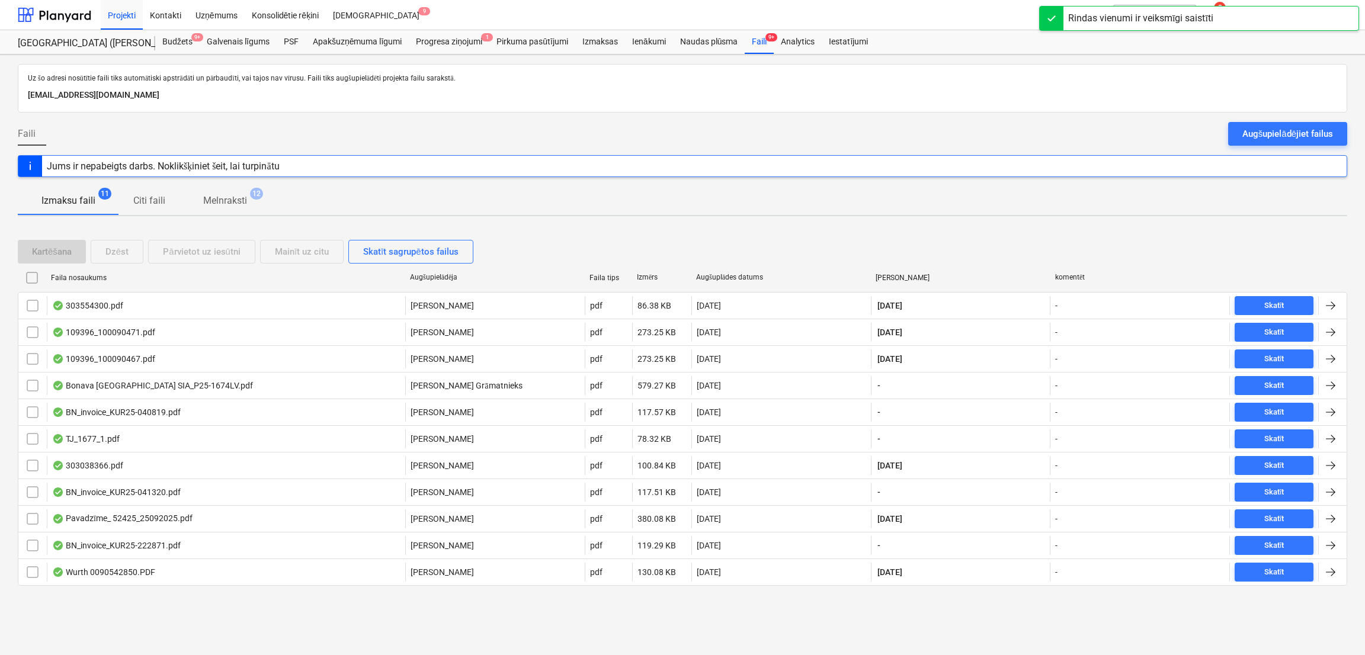
click at [88, 274] on div "Faila nosaukums" at bounding box center [225, 278] width 349 height 8
checkbox input "false"
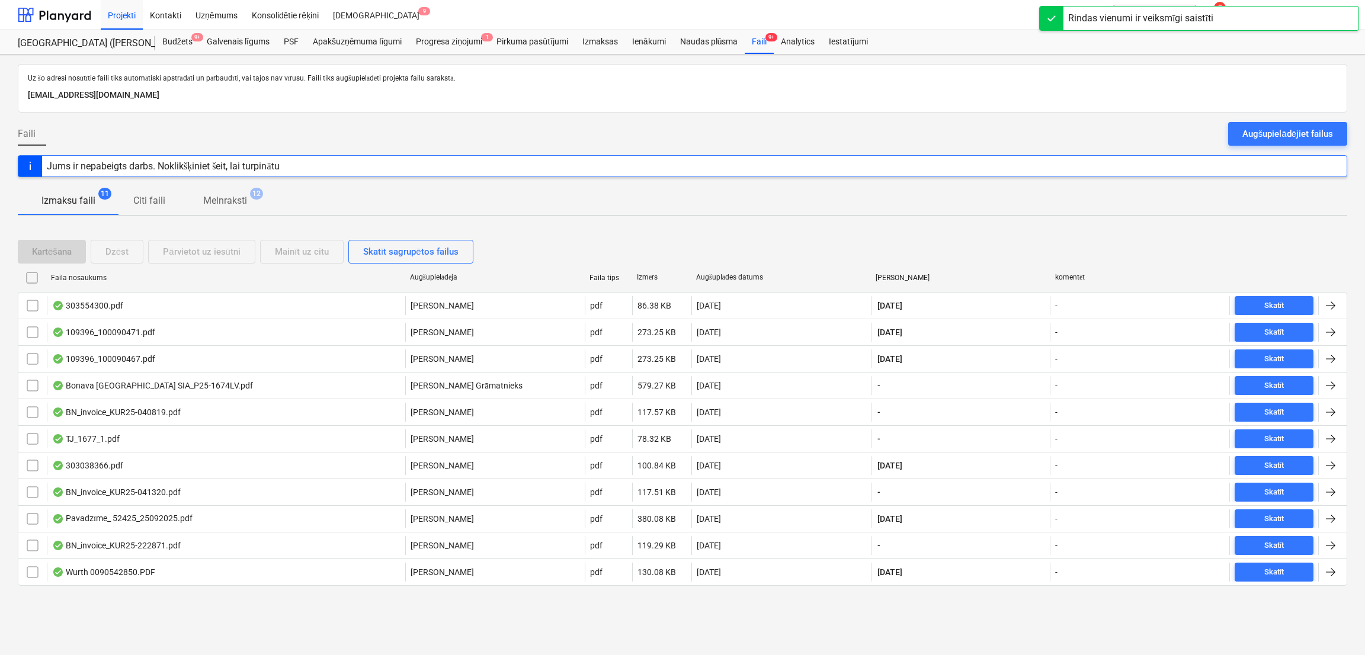
checkbox input "false"
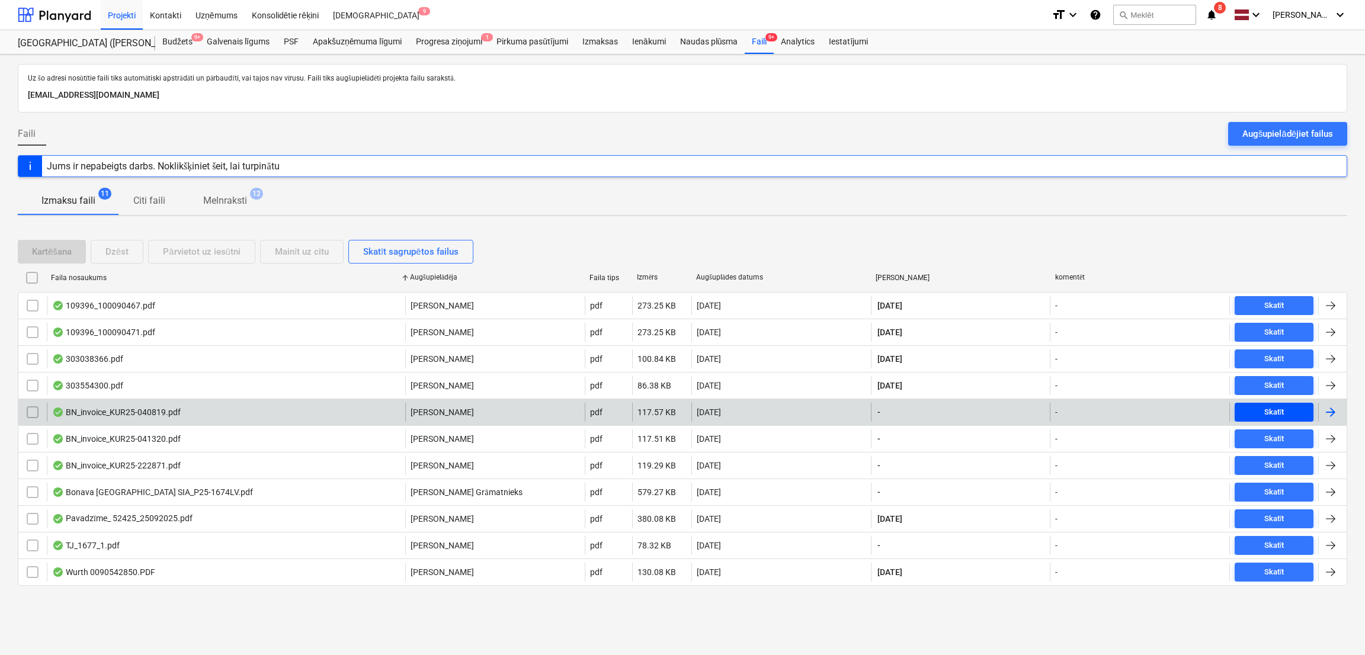
click at [1297, 413] on span "Skatīt" at bounding box center [1273, 413] width 69 height 14
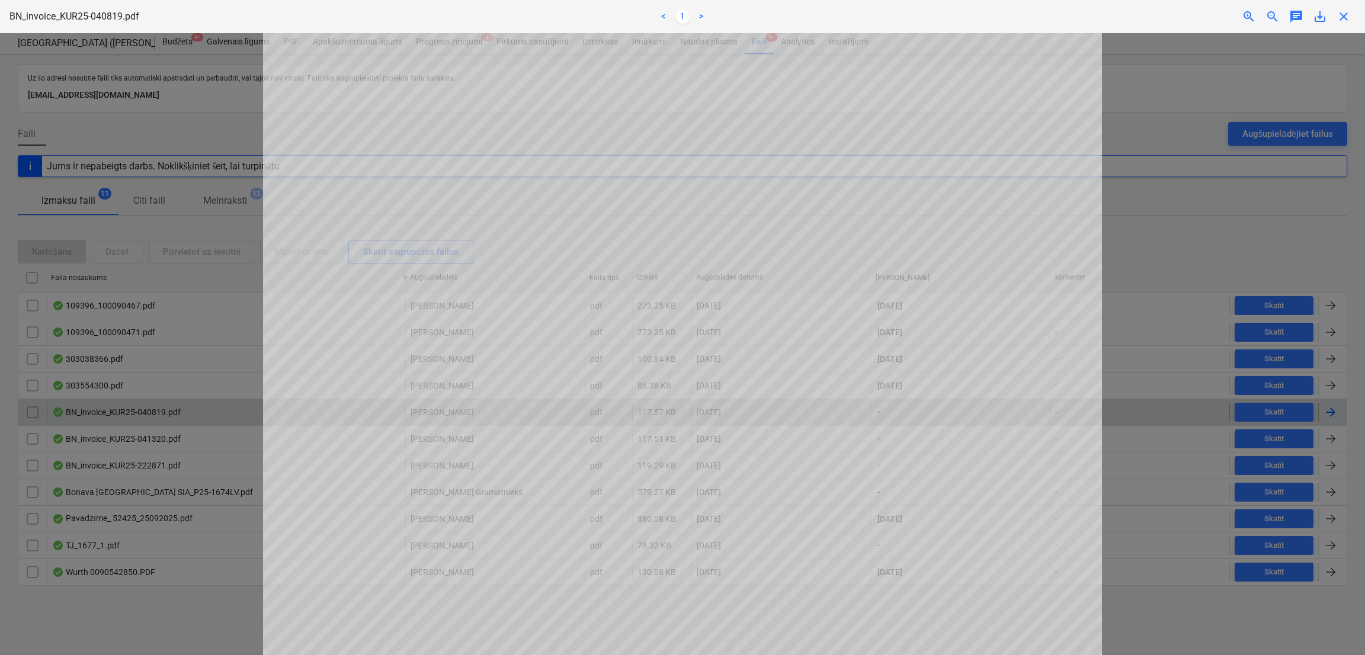
click at [1349, 21] on span "close" at bounding box center [1343, 16] width 14 height 14
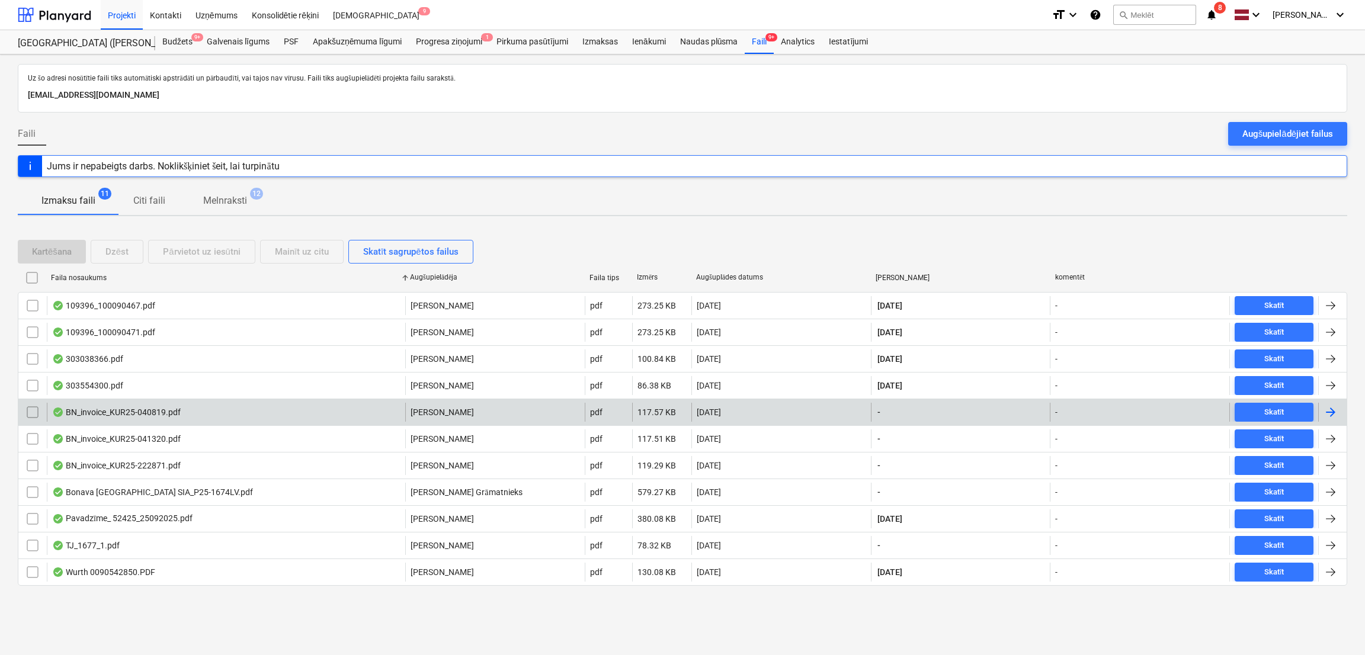
click at [1323, 410] on div at bounding box center [1330, 412] width 14 height 14
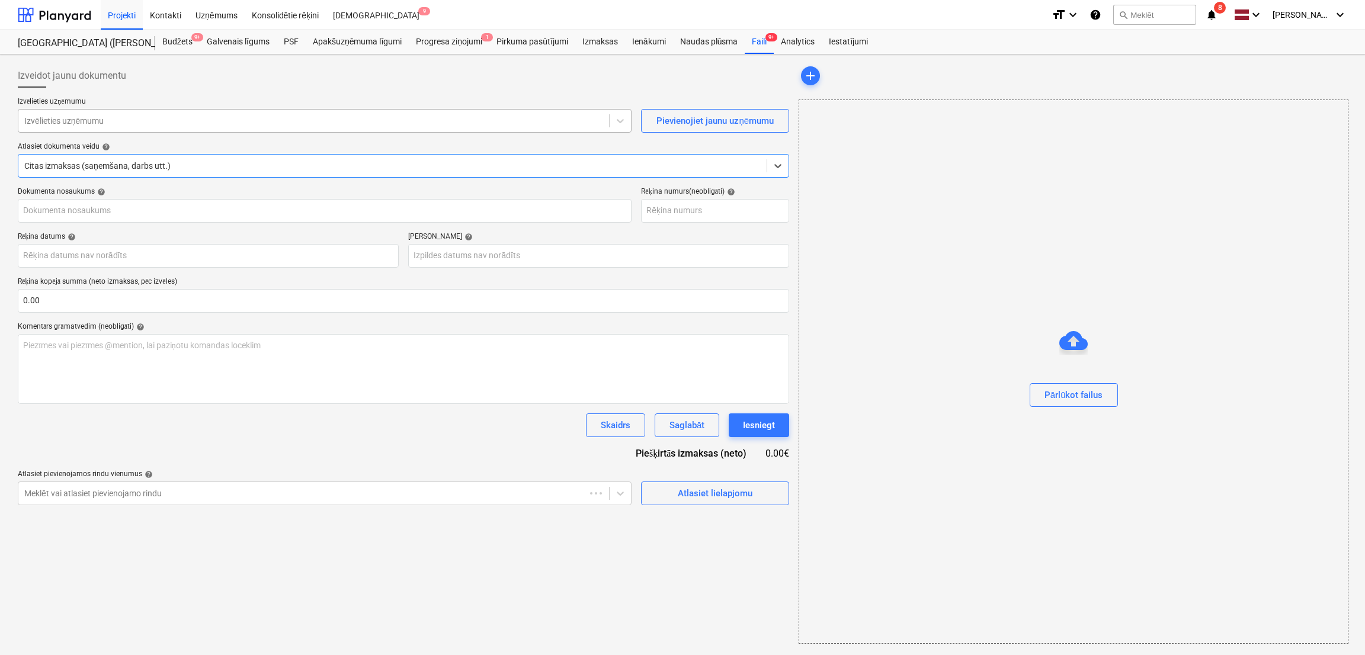
click at [333, 125] on div at bounding box center [313, 121] width 579 height 12
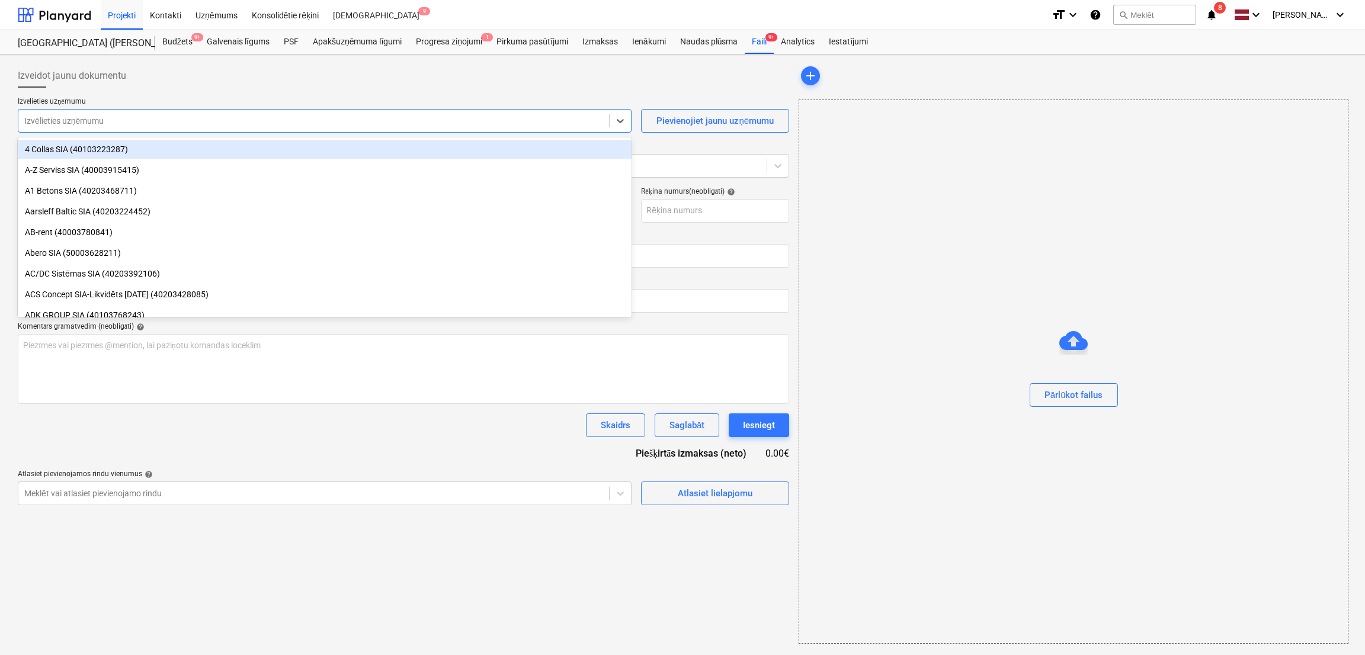
type input "KUR25-040819"
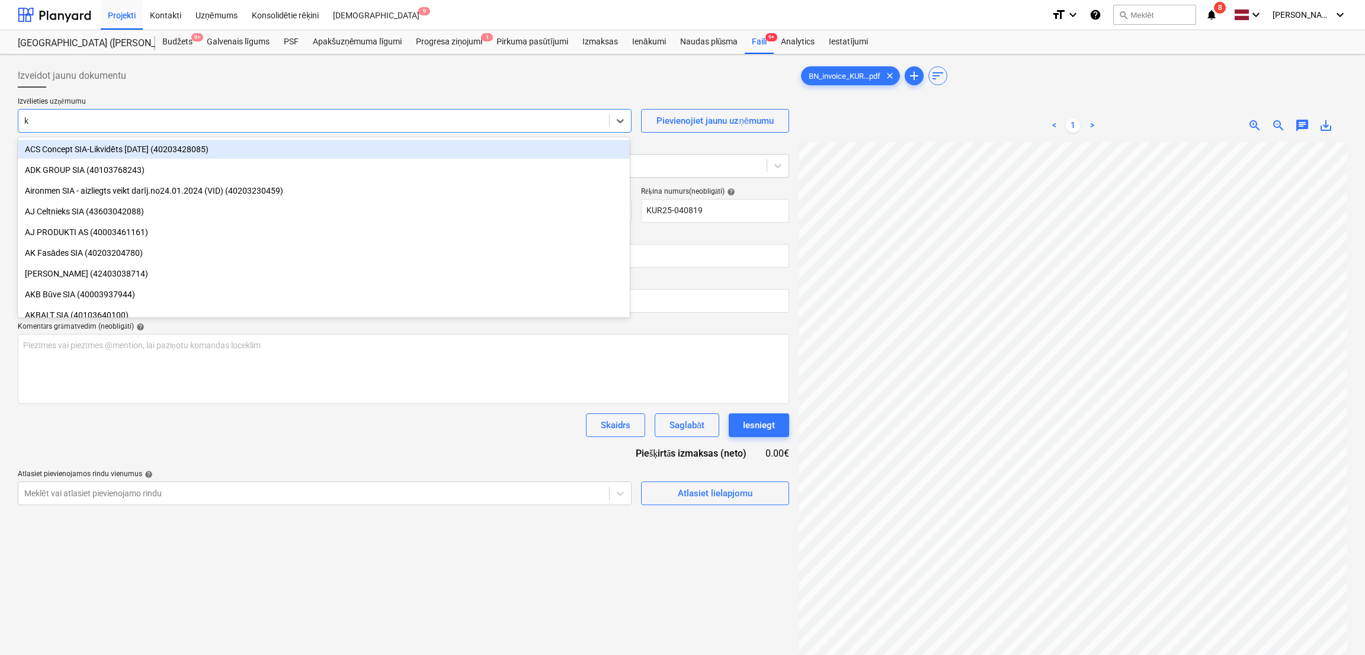
type input "ku"
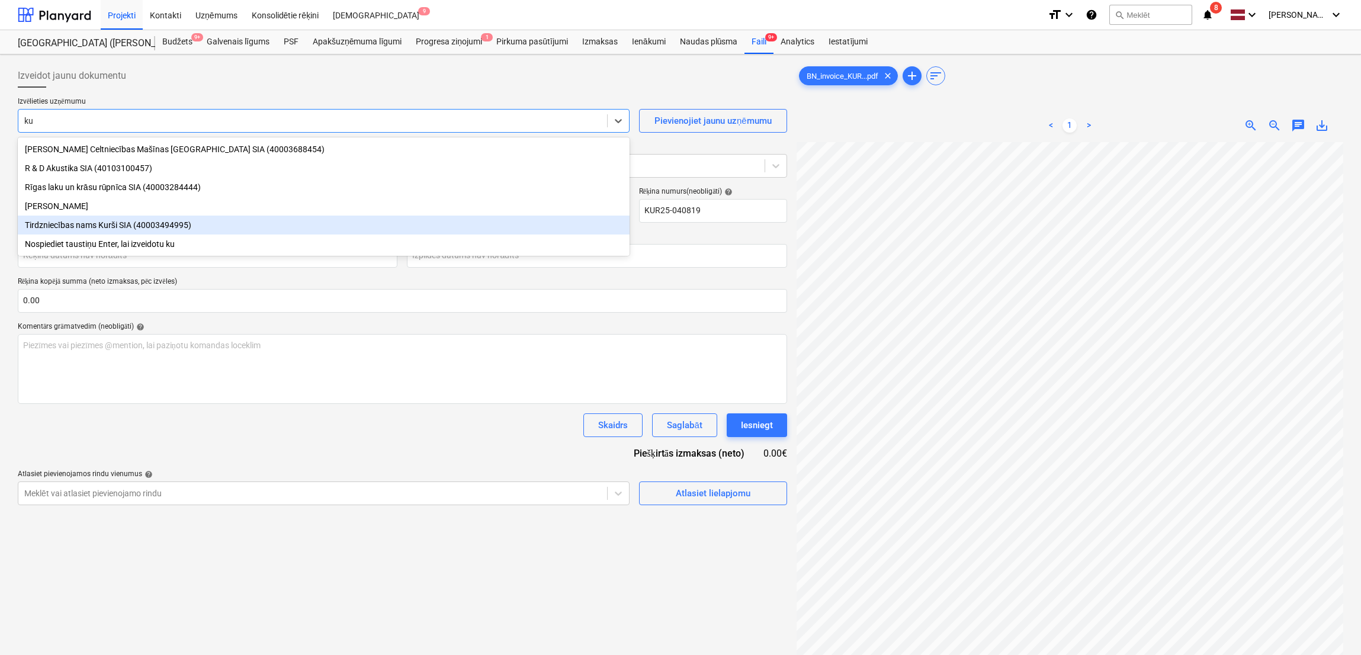
click at [166, 219] on div "Tirdzniecības nams Kurši SIA (40003494995)" at bounding box center [324, 225] width 612 height 19
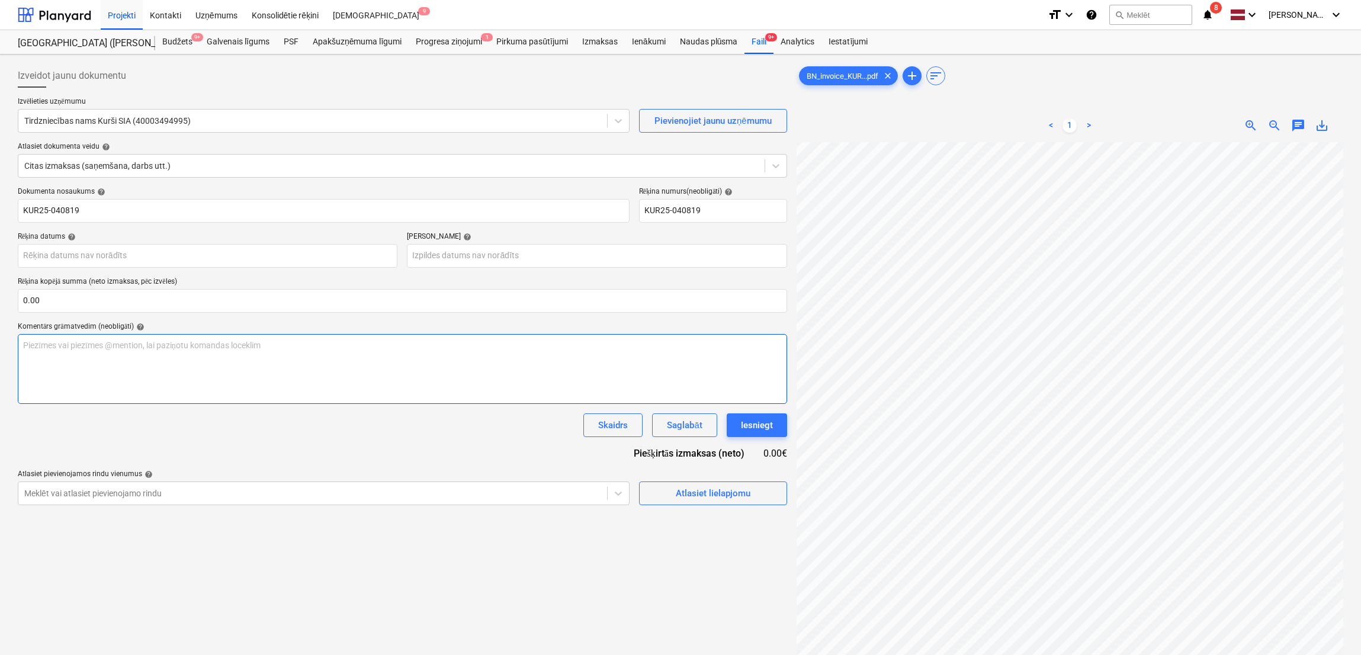
scroll to position [310, 297]
click at [249, 301] on input "text" at bounding box center [402, 301] width 769 height 24
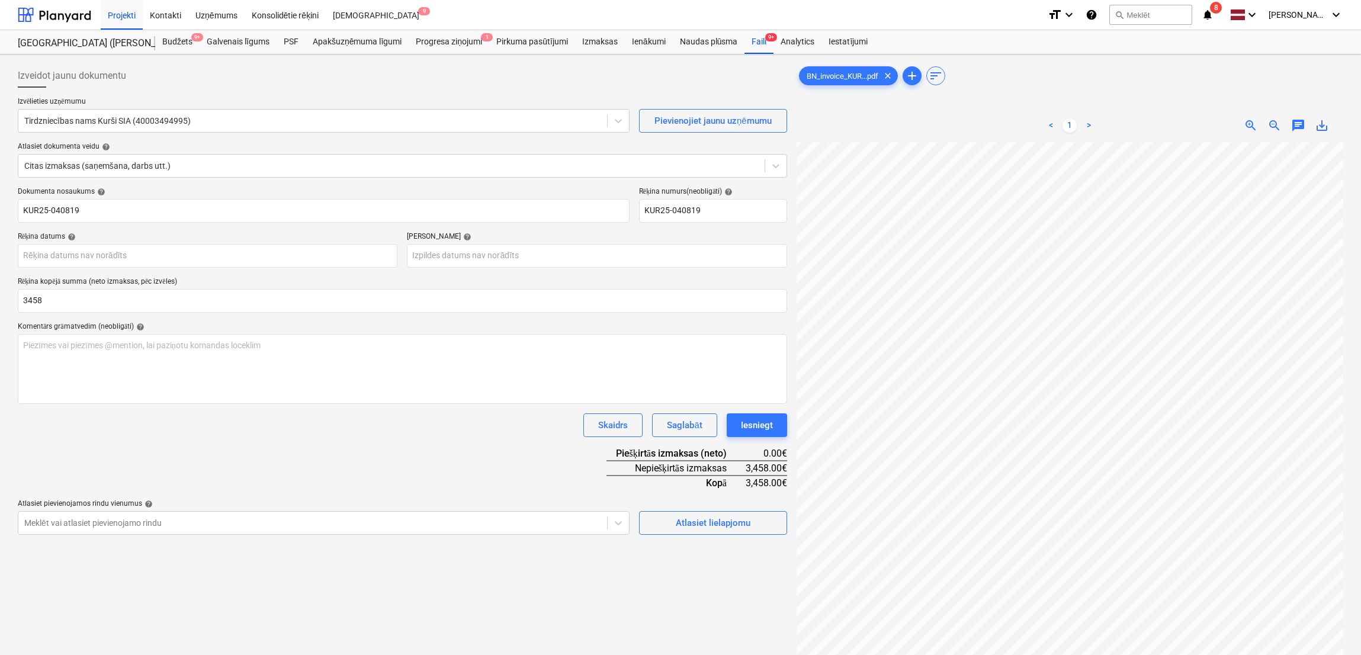
type input "3,458.00"
click at [183, 254] on body "Projekti Kontakti Uzņēmums Konsolidētie rēķini Iesūtne 9 format_size keyboard_a…" at bounding box center [680, 327] width 1361 height 655
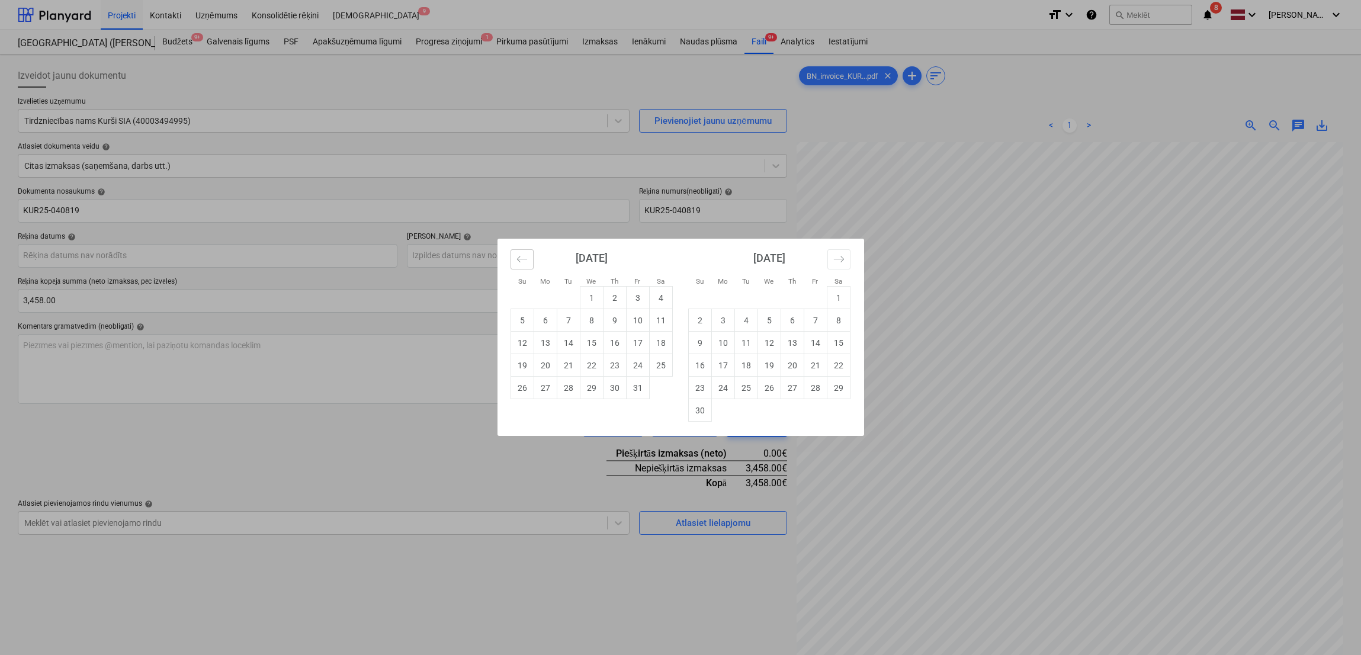
click at [517, 256] on icon "Move backward to switch to the previous month." at bounding box center [522, 259] width 11 height 11
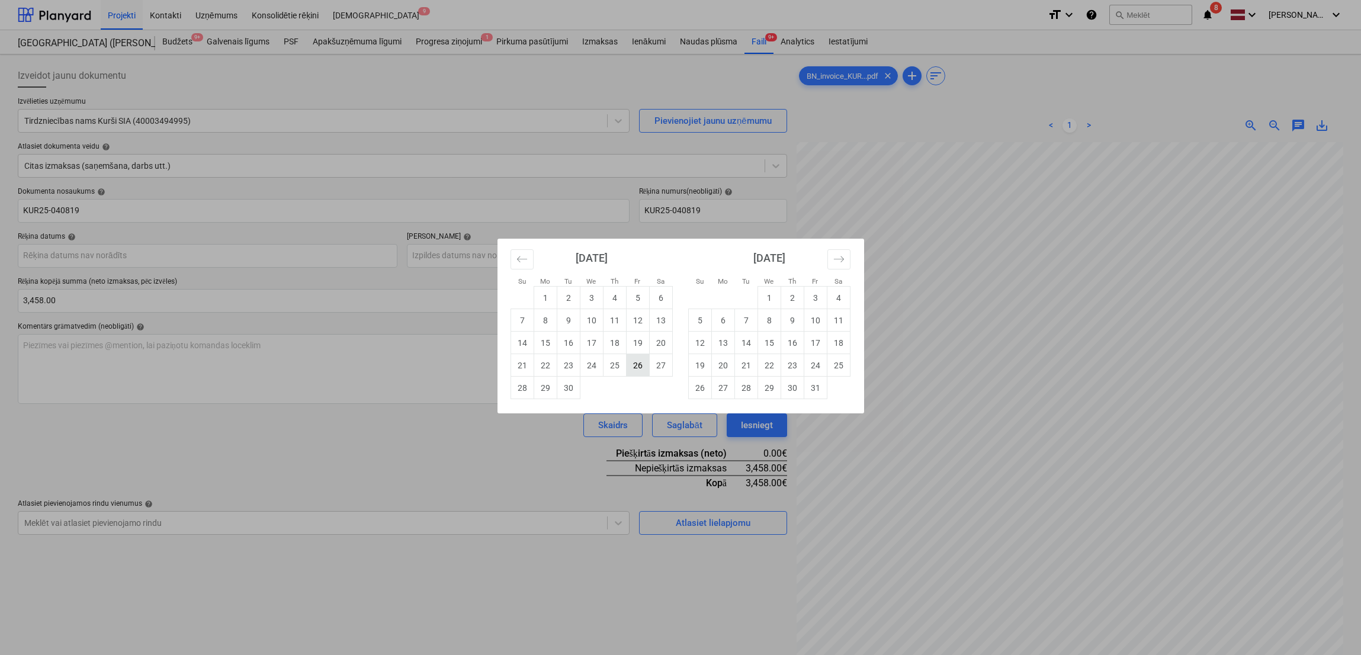
click at [628, 367] on td "26" at bounding box center [637, 365] width 23 height 23
type input "[DATE]"
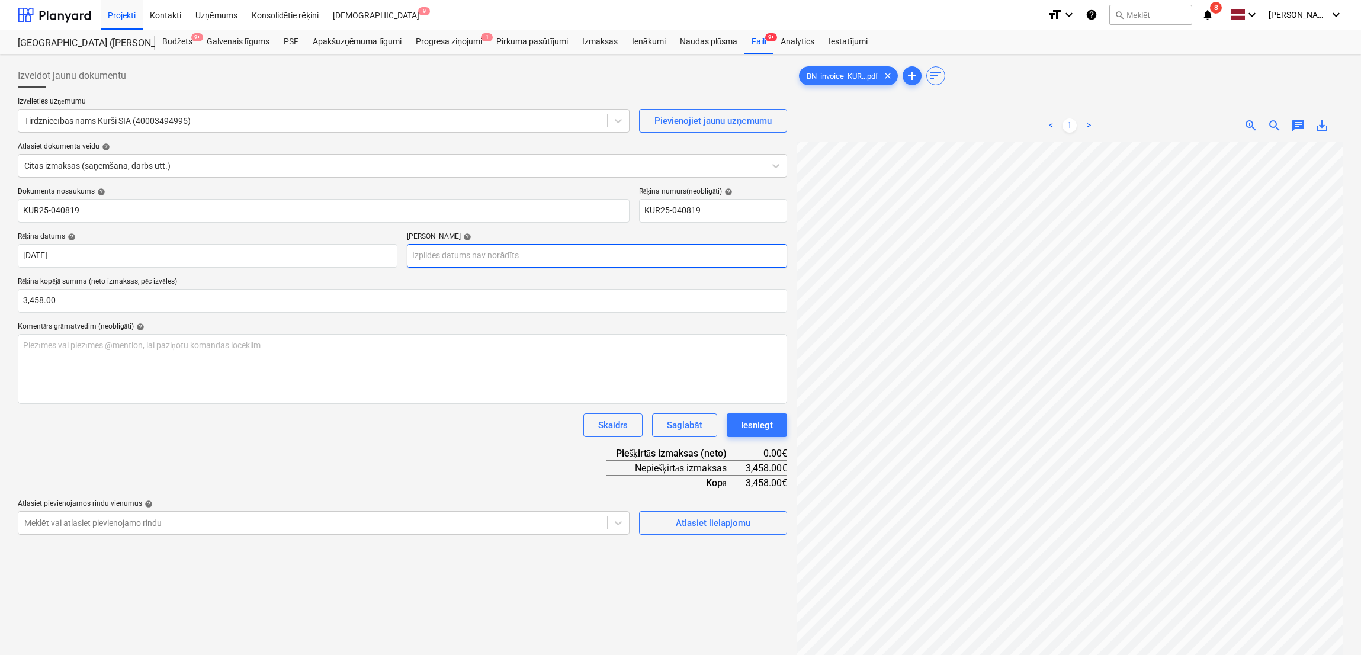
click at [524, 257] on body "Projekti Kontakti Uzņēmums Konsolidētie rēķini Iesūtne 9 format_size keyboard_a…" at bounding box center [680, 327] width 1361 height 655
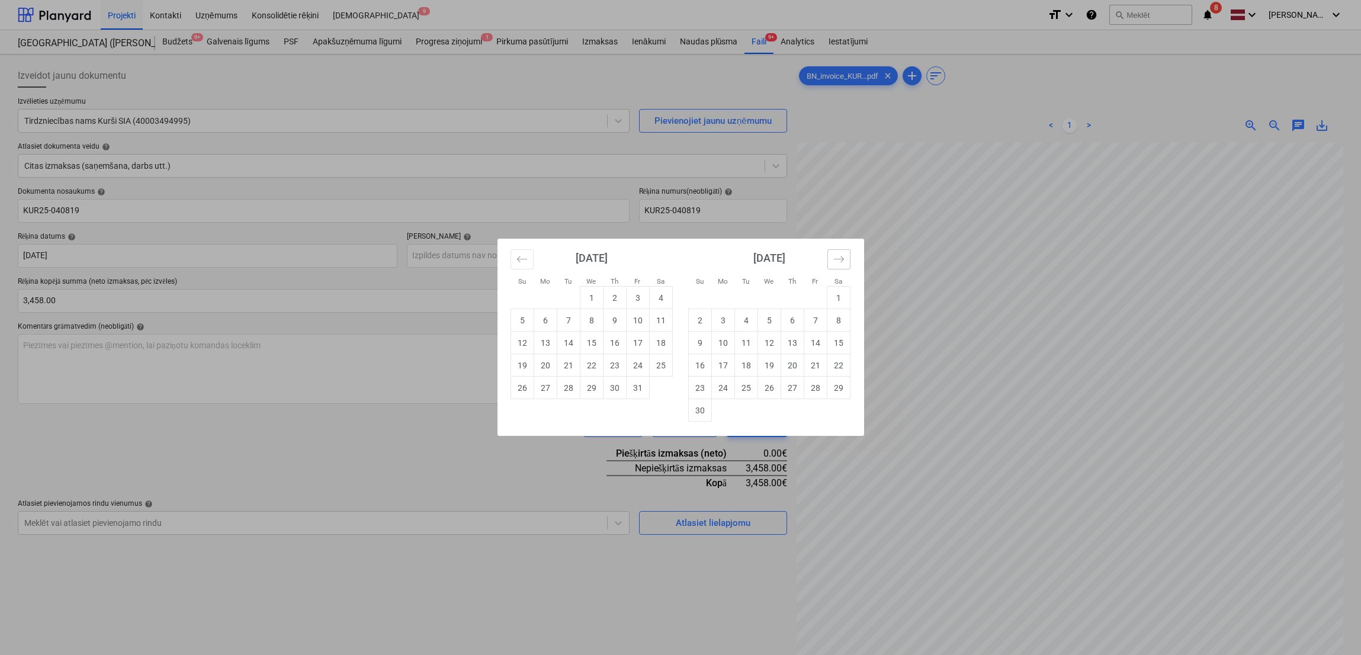
click at [841, 259] on icon "Move forward to switch to the next month." at bounding box center [838, 259] width 11 height 11
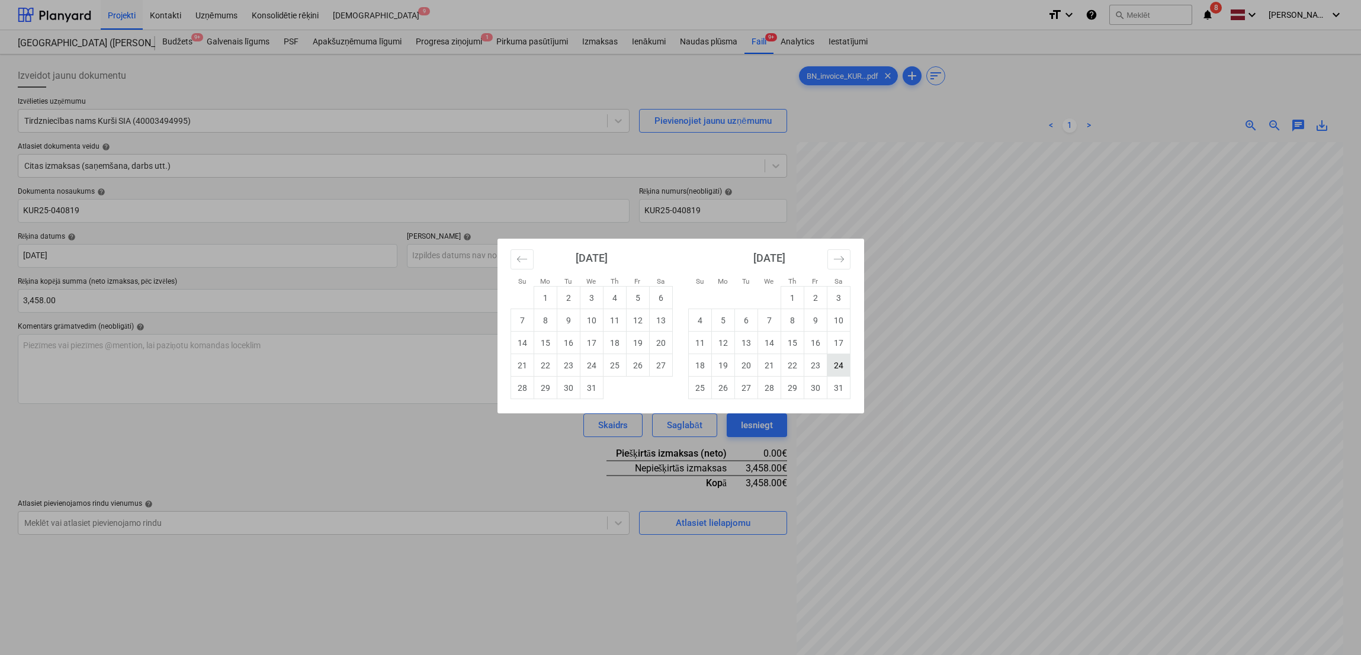
click at [840, 362] on td "24" at bounding box center [838, 365] width 23 height 23
type input "24 Jan 2026"
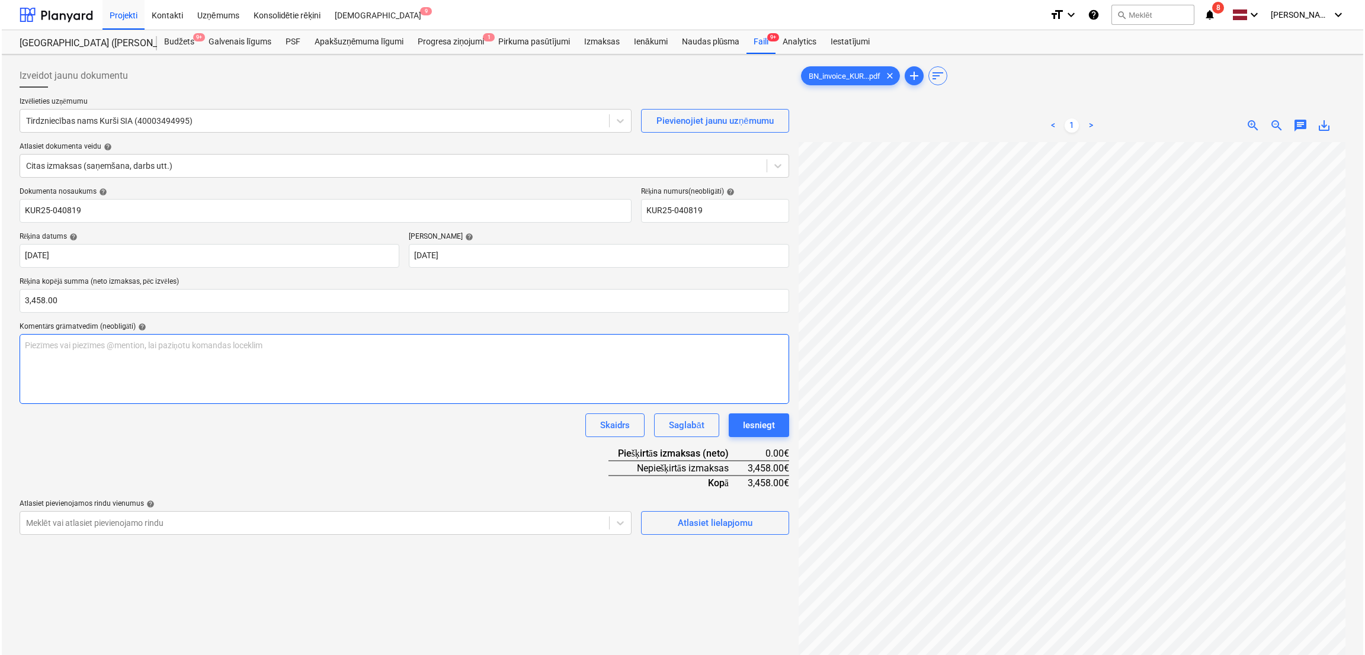
scroll to position [278, 290]
click at [712, 527] on div "Atlasiet lielapjomu" at bounding box center [713, 522] width 75 height 15
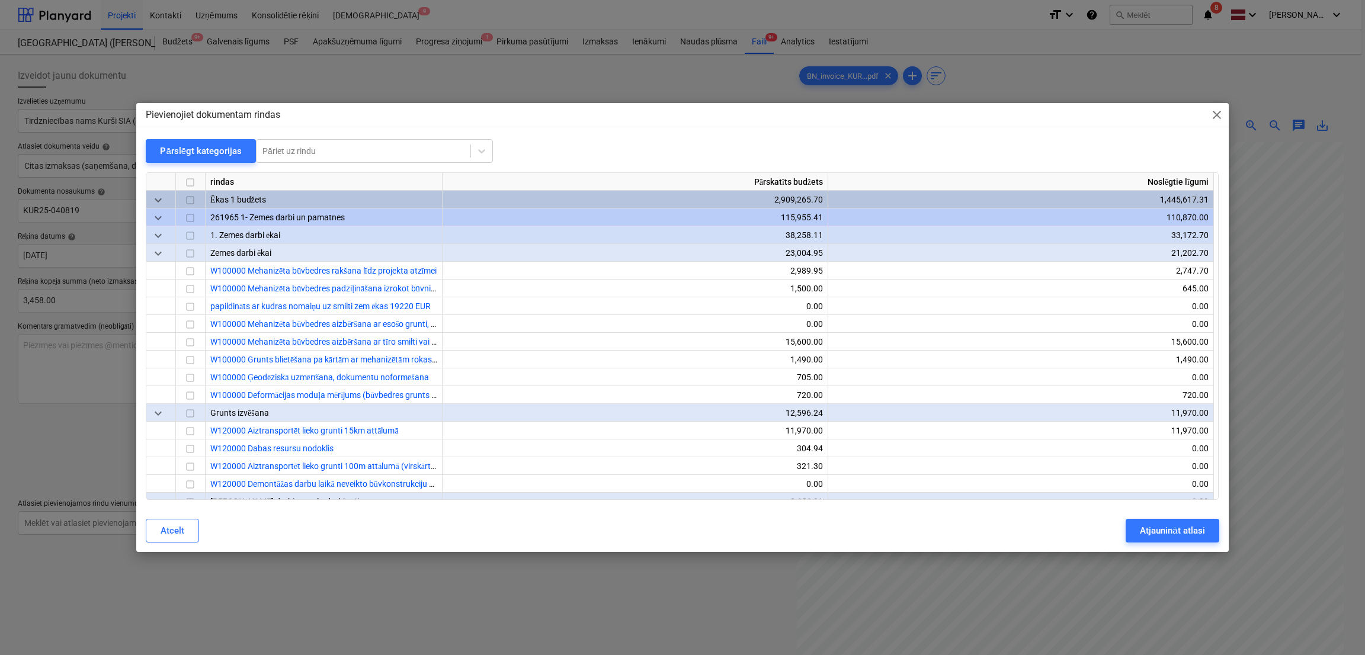
click at [226, 154] on div "Pārslēgt kategorijas" at bounding box center [201, 150] width 82 height 15
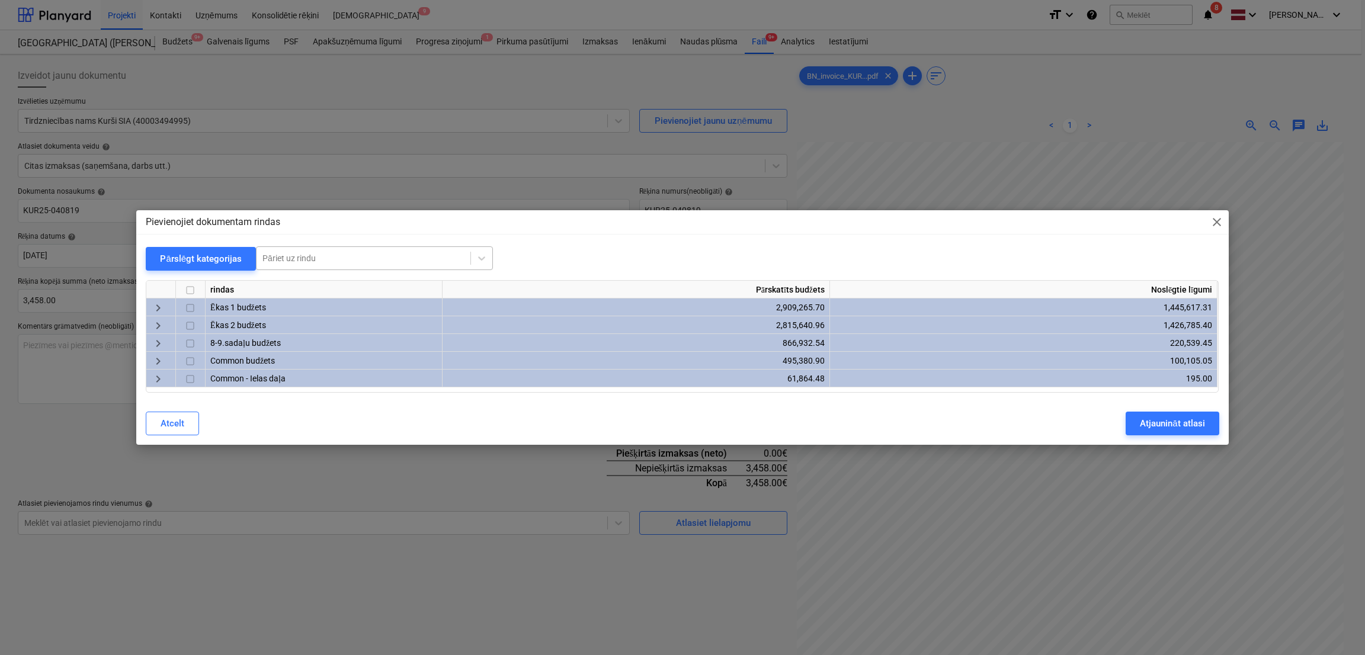
click at [296, 261] on div at bounding box center [363, 258] width 202 height 12
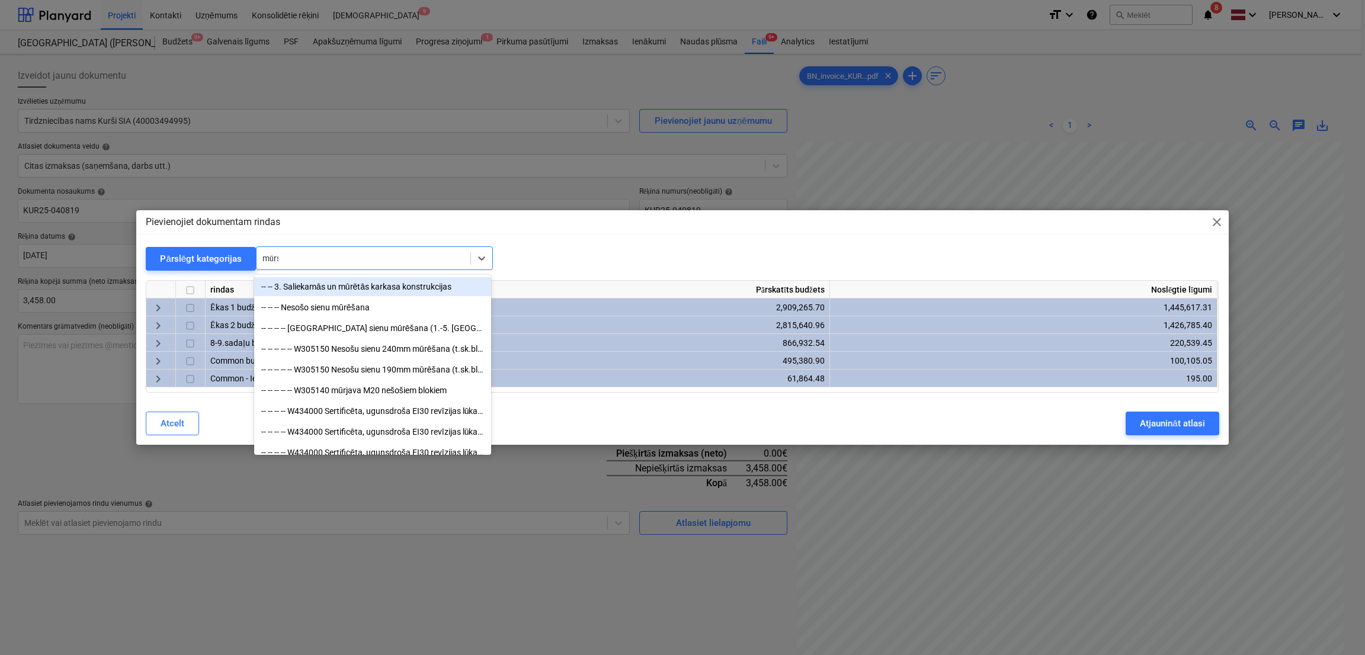
type input "mūr"
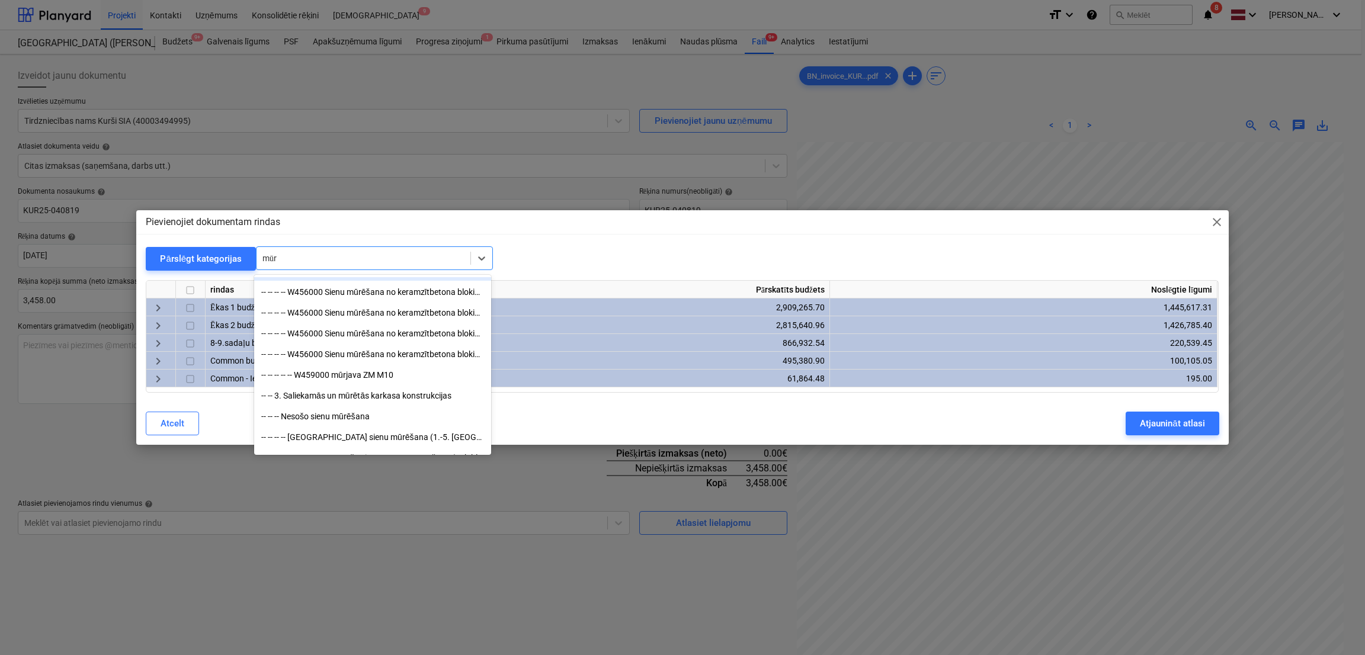
scroll to position [236, 0]
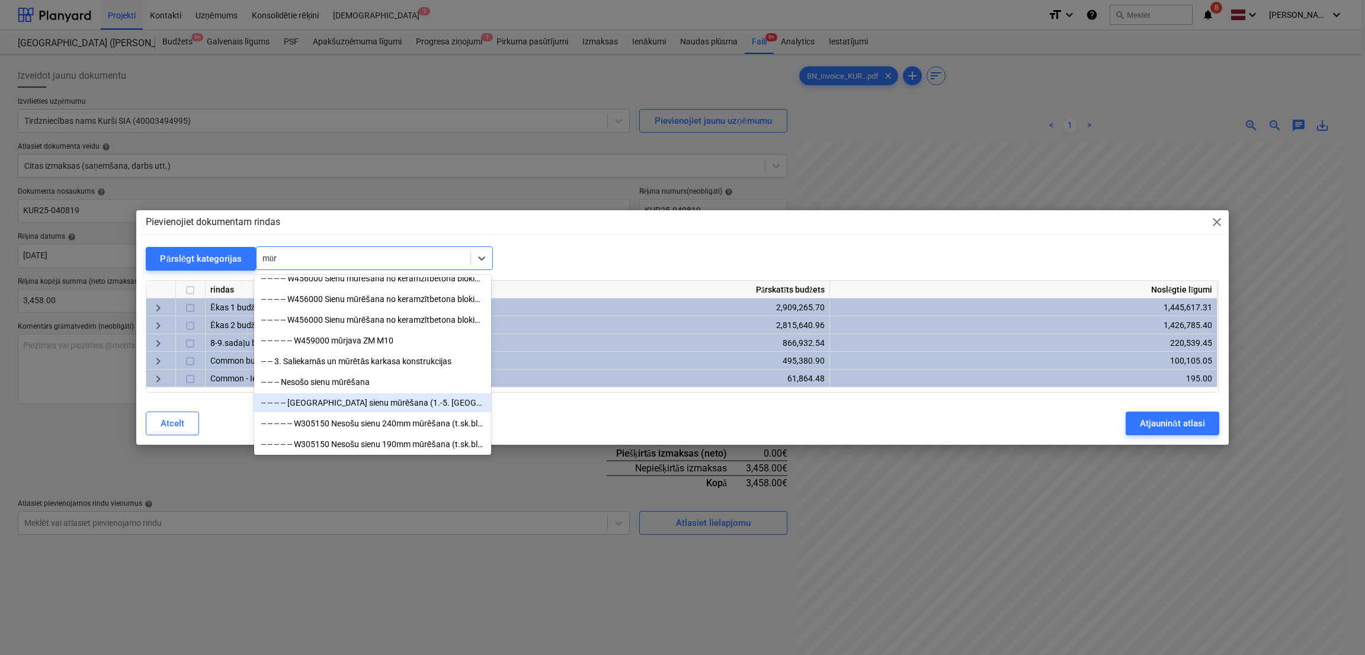
drag, startPoint x: 410, startPoint y: 393, endPoint x: 400, endPoint y: 405, distance: 15.5
click at [400, 405] on div "-- -- -- -- Nesošo sienu mūrēšana (1.-5. stāvs)" at bounding box center [372, 402] width 237 height 19
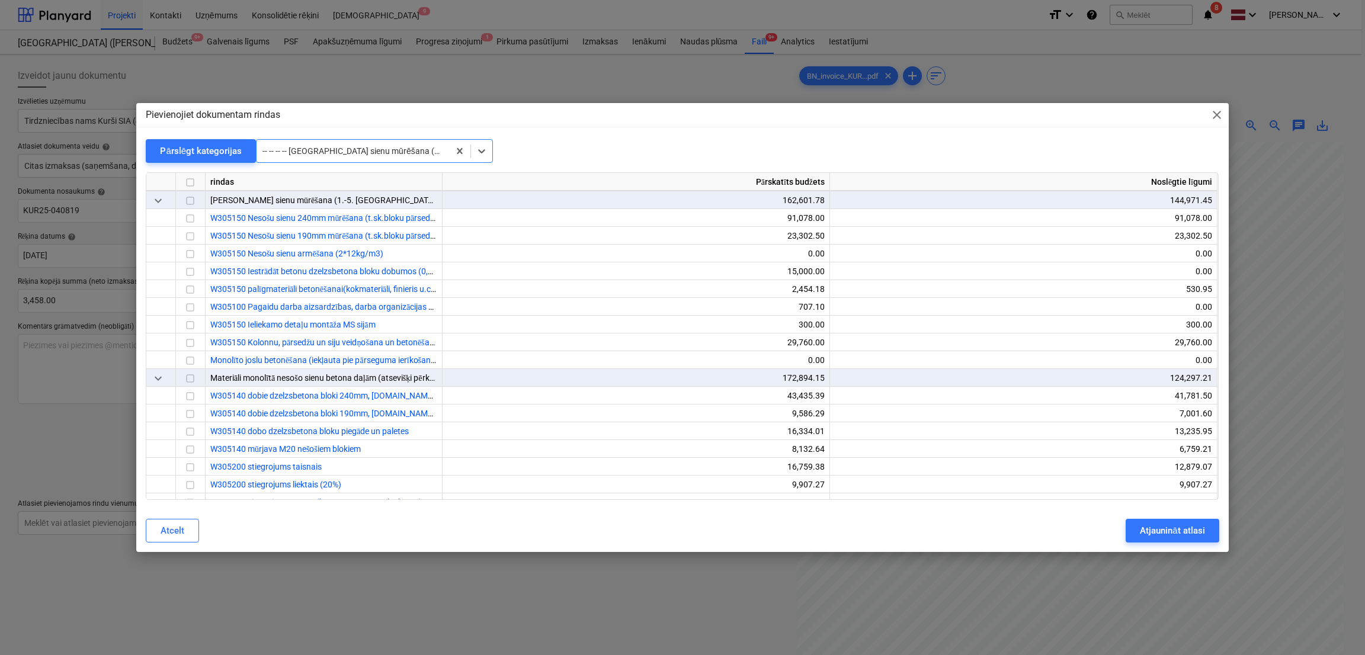
scroll to position [14352, 0]
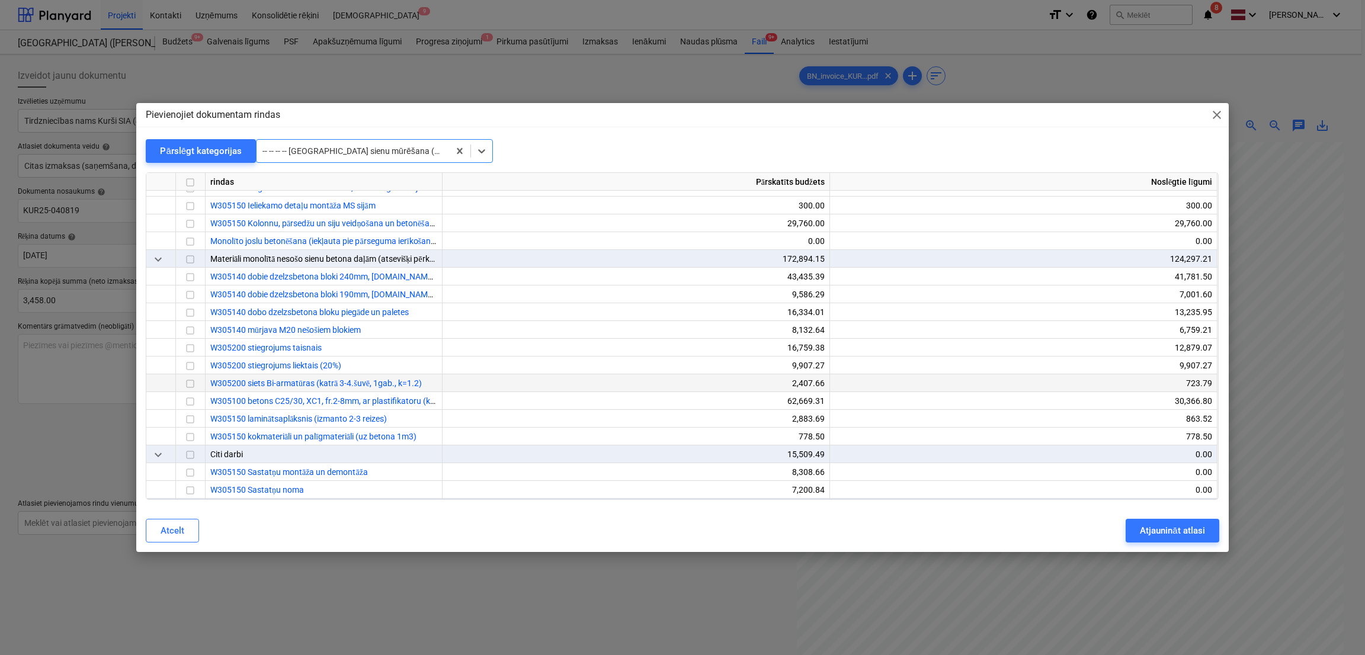
click at [193, 384] on input "checkbox" at bounding box center [190, 384] width 14 height 14
click at [187, 152] on div "Pārslēgt kategorijas" at bounding box center [201, 150] width 82 height 15
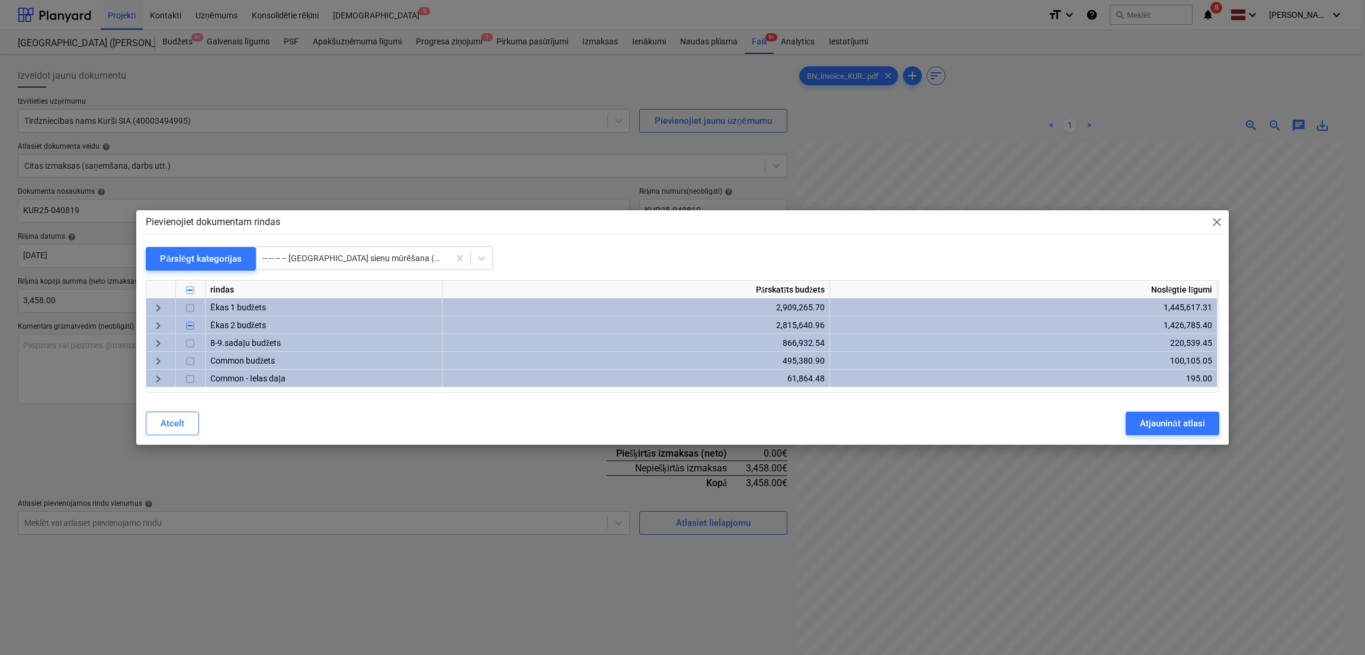
click at [154, 307] on span "keyboard_arrow_right" at bounding box center [158, 308] width 14 height 14
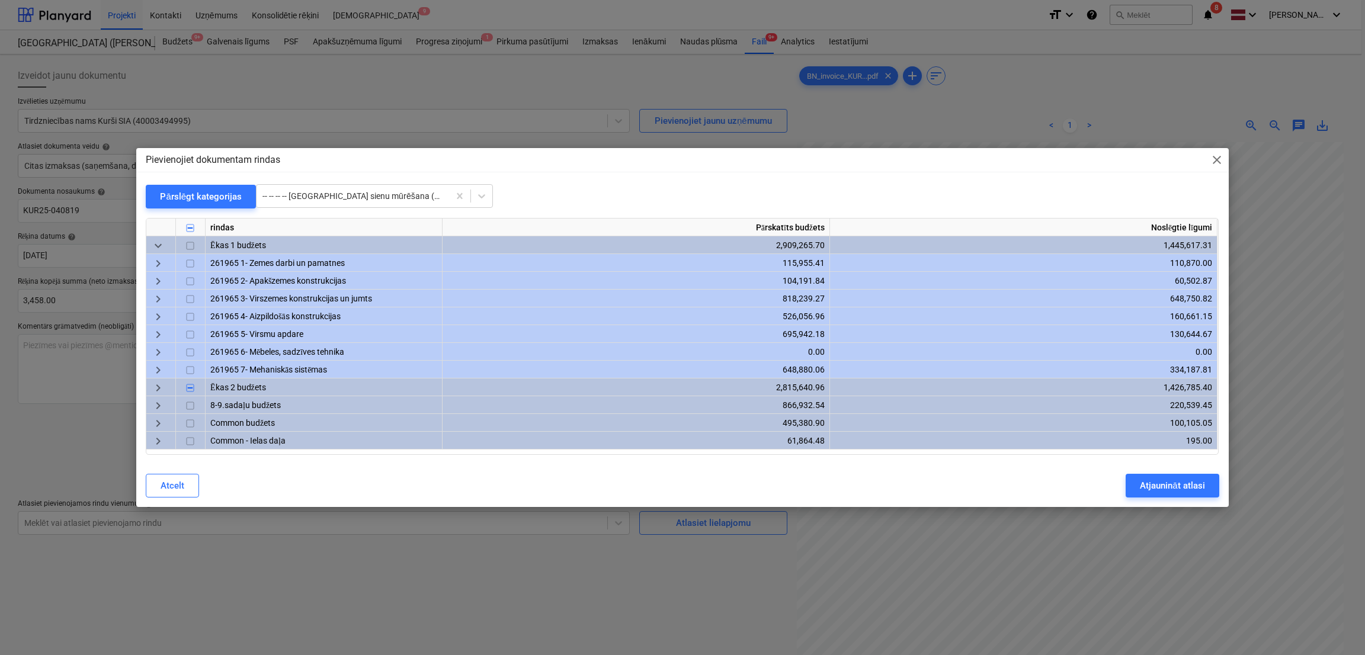
click at [166, 298] on div "keyboard_arrow_right" at bounding box center [161, 299] width 30 height 18
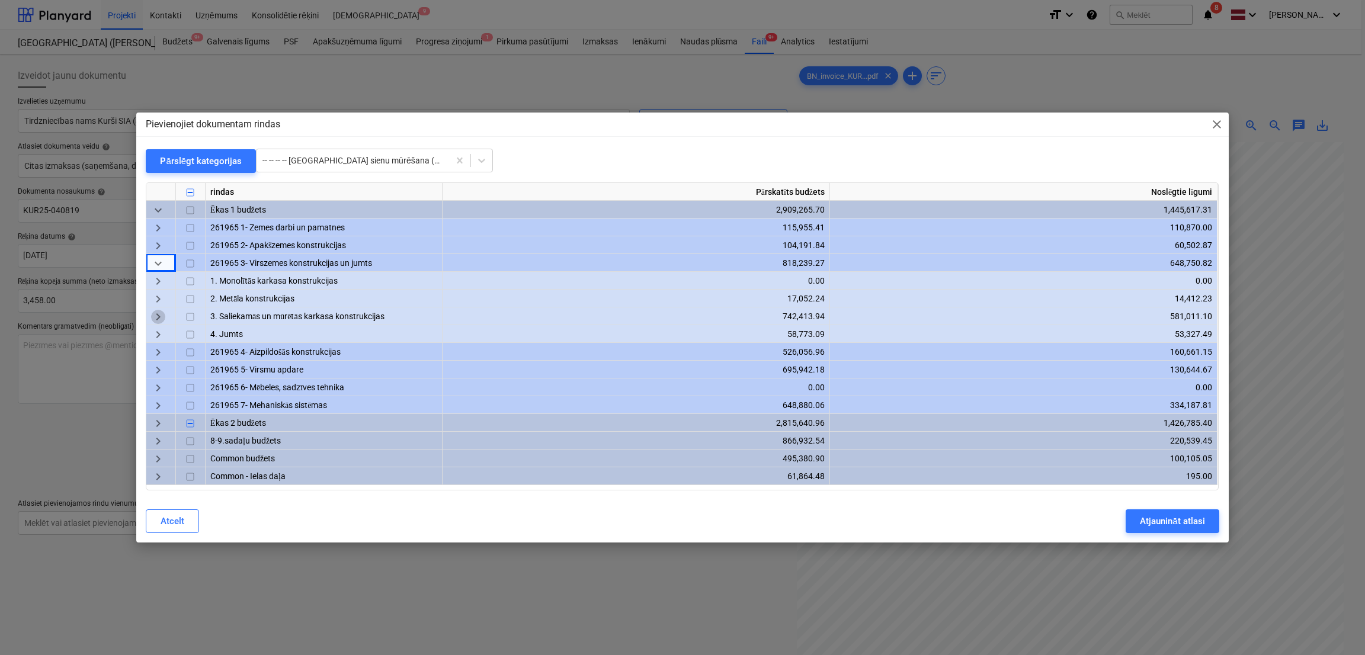
click at [158, 317] on span "keyboard_arrow_right" at bounding box center [158, 317] width 14 height 14
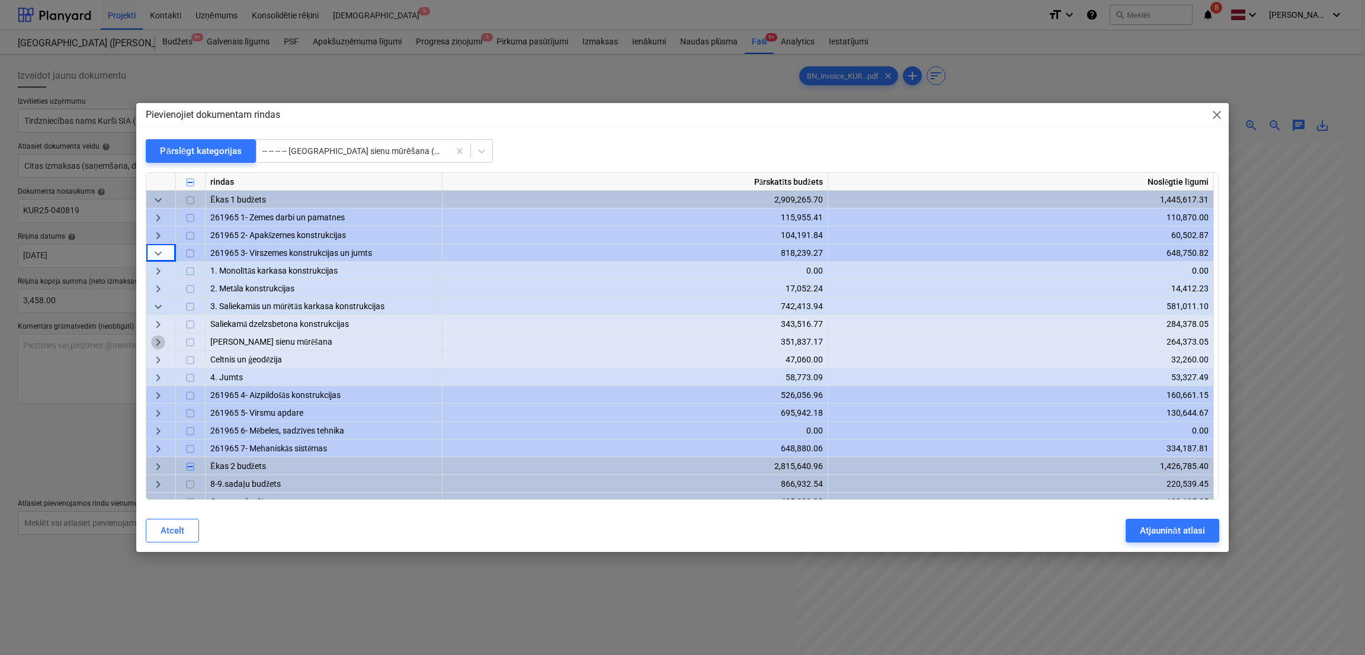
click at [157, 341] on span "keyboard_arrow_right" at bounding box center [158, 343] width 14 height 14
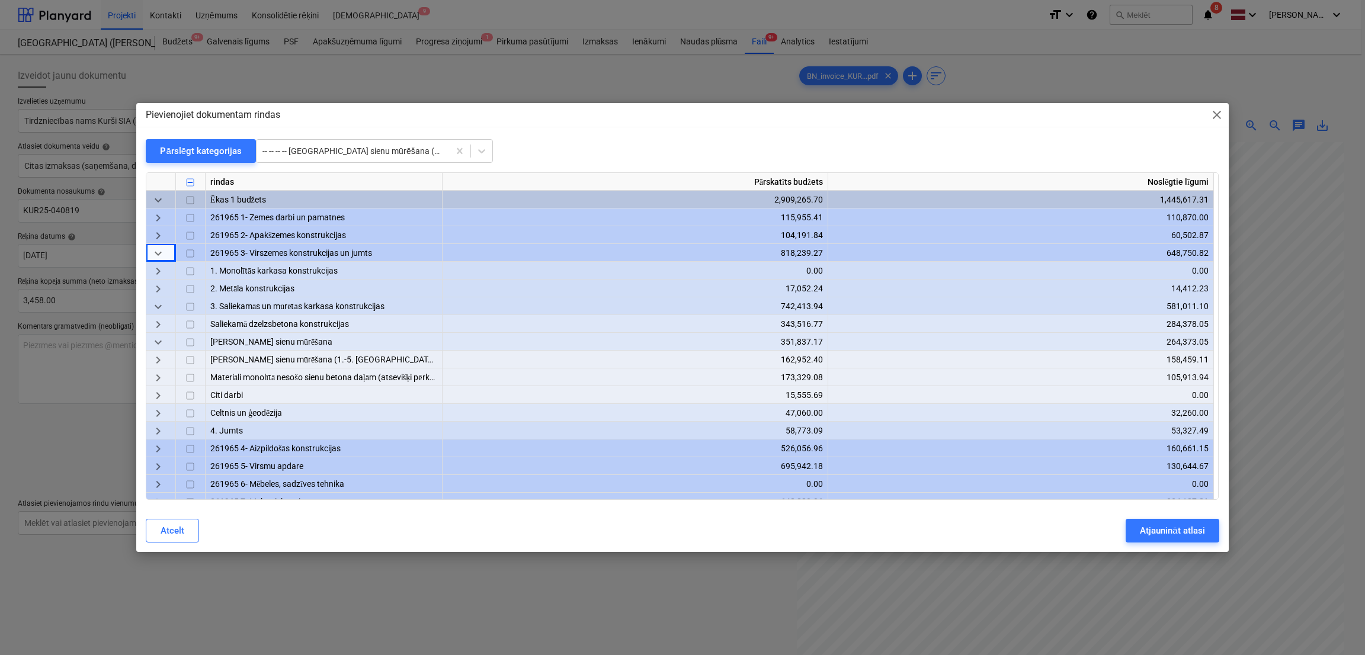
click at [155, 371] on span "keyboard_arrow_right" at bounding box center [158, 378] width 14 height 14
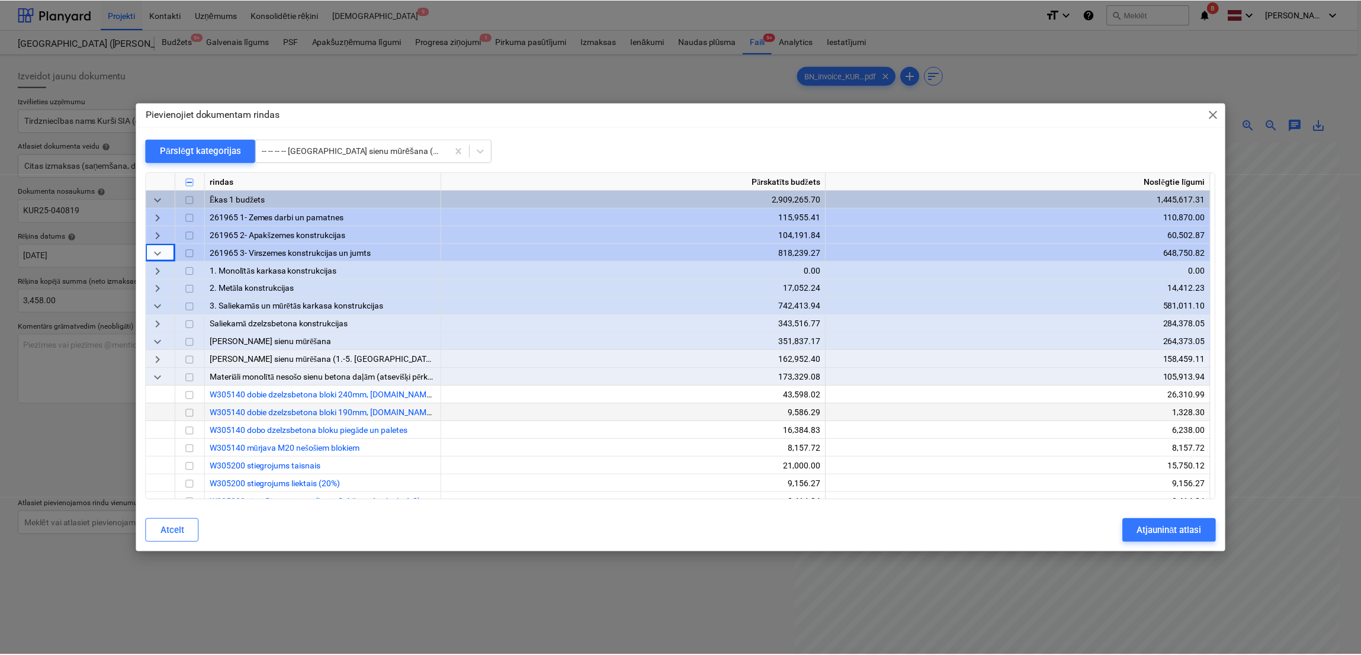
scroll to position [118, 0]
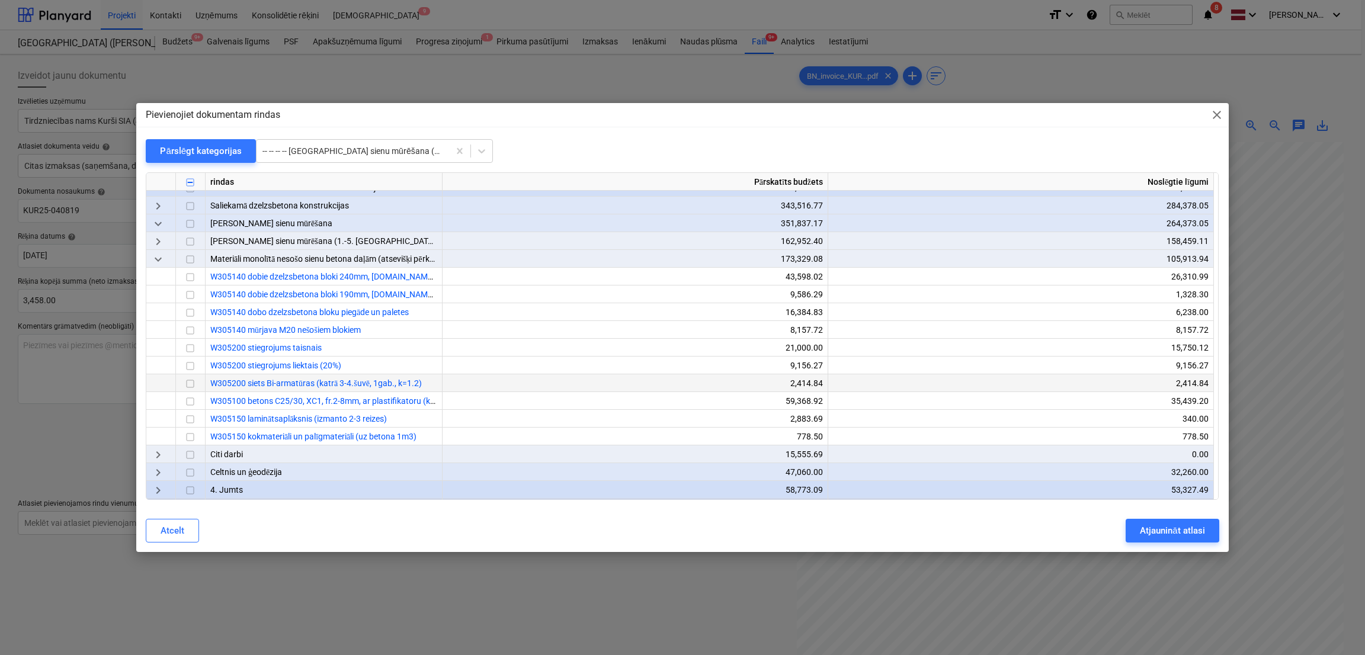
click at [191, 384] on input "checkbox" at bounding box center [190, 384] width 14 height 14
click at [1146, 534] on div "Atjaunināt atlasi" at bounding box center [1172, 530] width 65 height 15
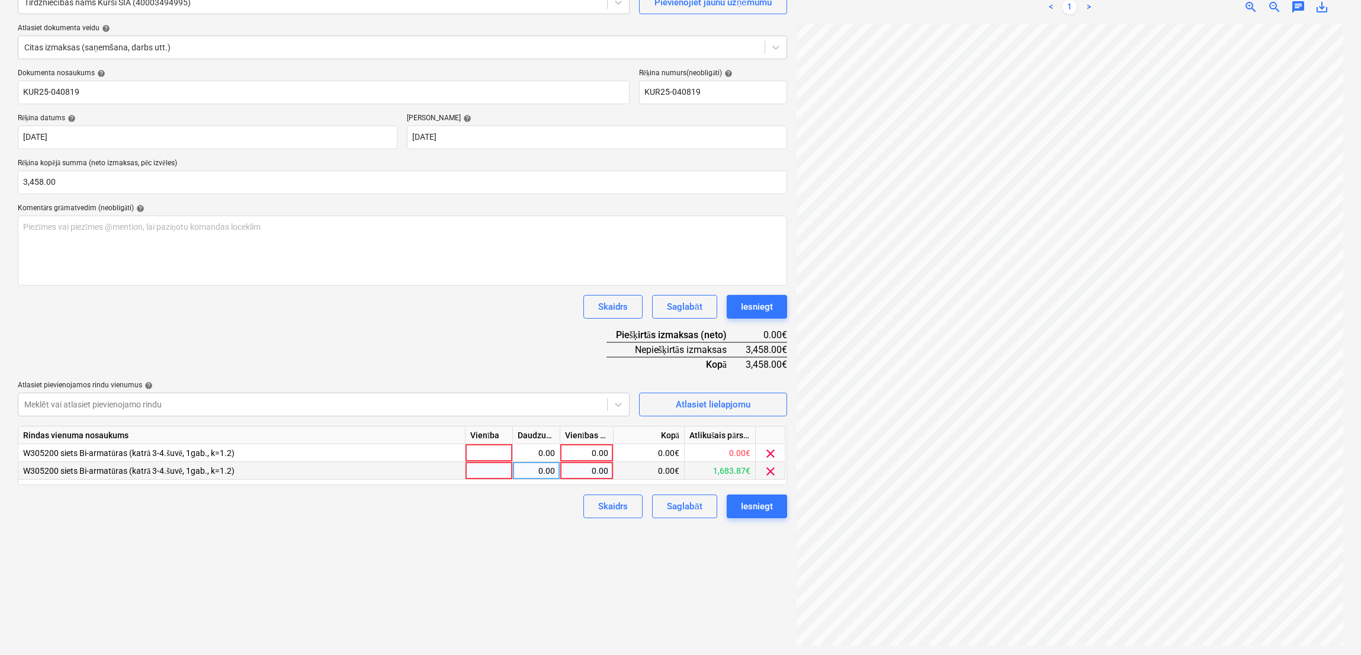
click at [599, 467] on div "0.00" at bounding box center [586, 471] width 43 height 18
type input "1800"
click at [445, 564] on div "Izveidot jaunu dokumentu Izvēlieties uzņēmumu Tirdzniecības nams Kurši SIA (400…" at bounding box center [402, 296] width 779 height 710
click at [589, 453] on div "0.00" at bounding box center [586, 453] width 43 height 18
type input "1658"
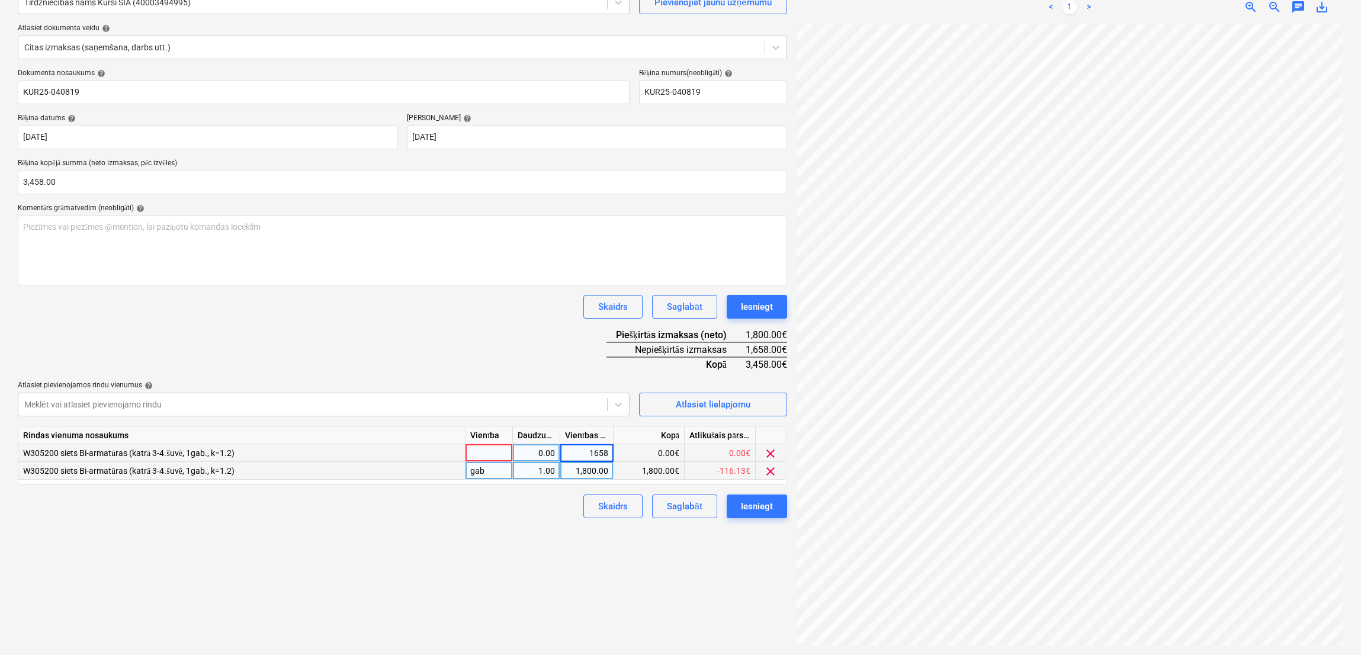
click at [525, 329] on div "Dokumenta nosaukums help KUR25-040819 Rēķina numurs (neobligāti) help KUR25-040…" at bounding box center [402, 294] width 769 height 450
click at [463, 550] on div "Izveidot jaunu dokumentu Izvēlieties uzņēmumu Tirdzniecības nams Kurši SIA (400…" at bounding box center [402, 296] width 779 height 710
click at [755, 502] on div "Iesniegt" at bounding box center [757, 506] width 32 height 15
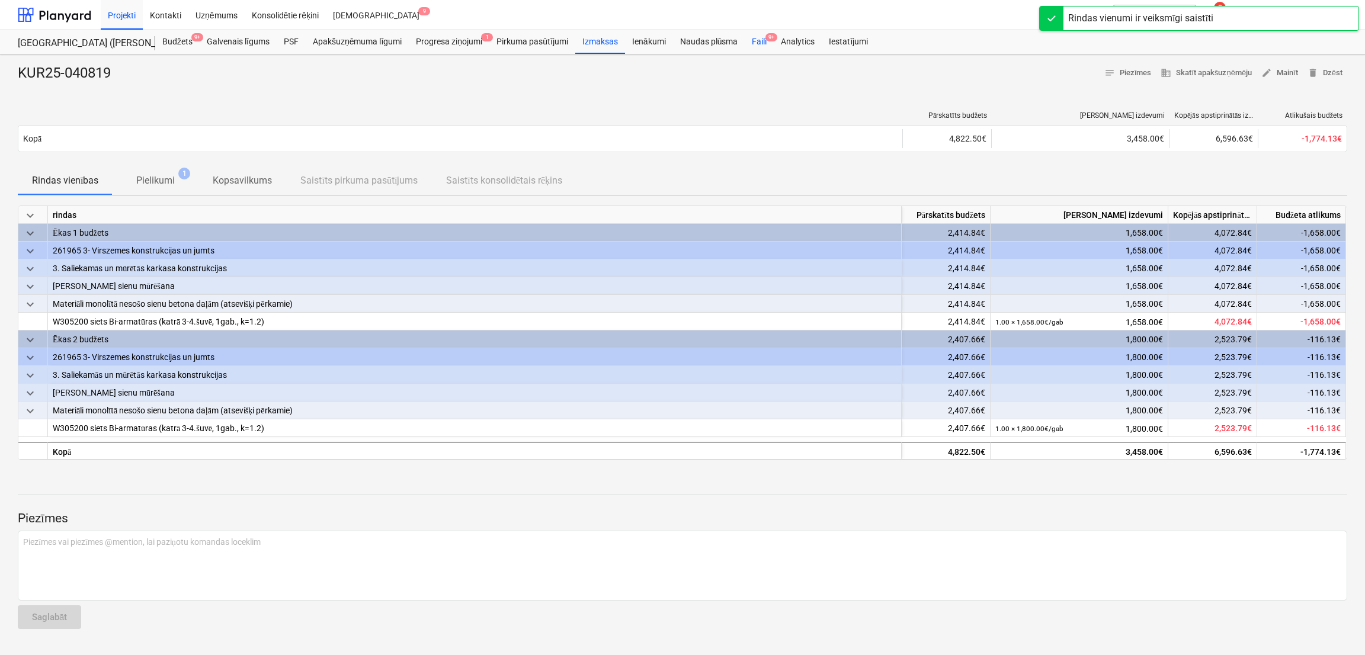
click at [758, 31] on div "Faili 9+" at bounding box center [759, 42] width 29 height 24
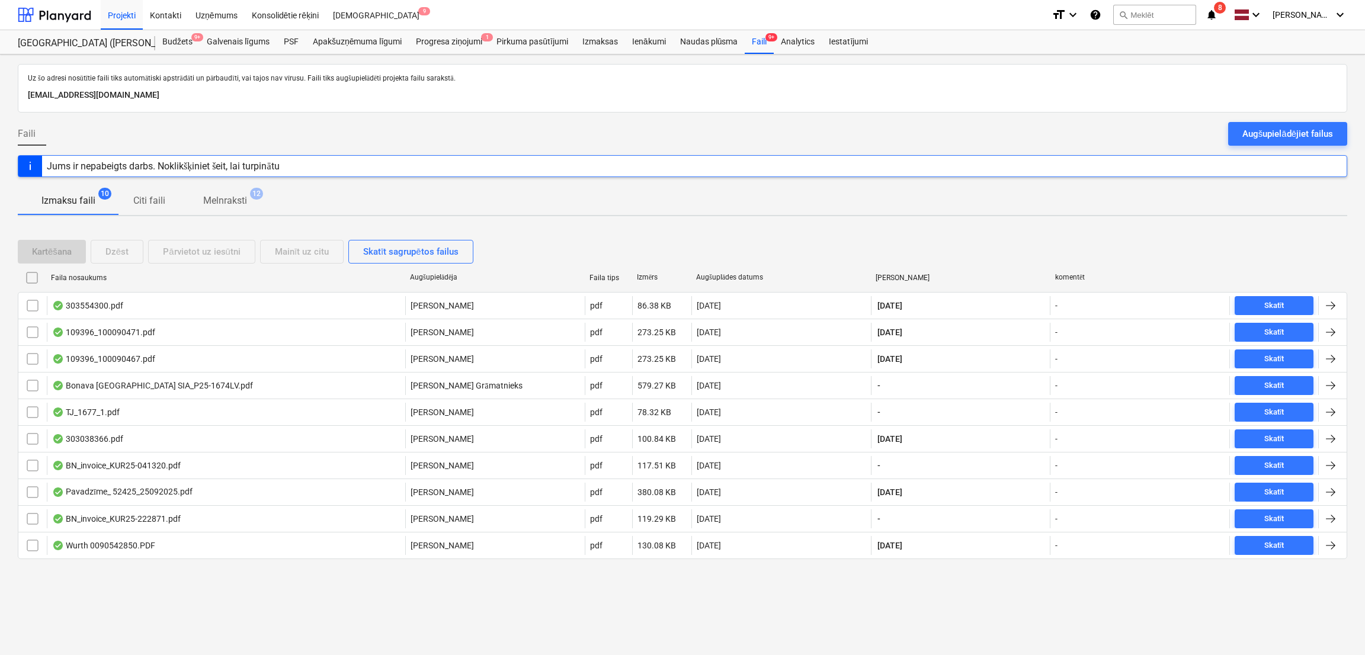
click at [95, 278] on div "Faila nosaukums" at bounding box center [225, 278] width 349 height 8
checkbox input "false"
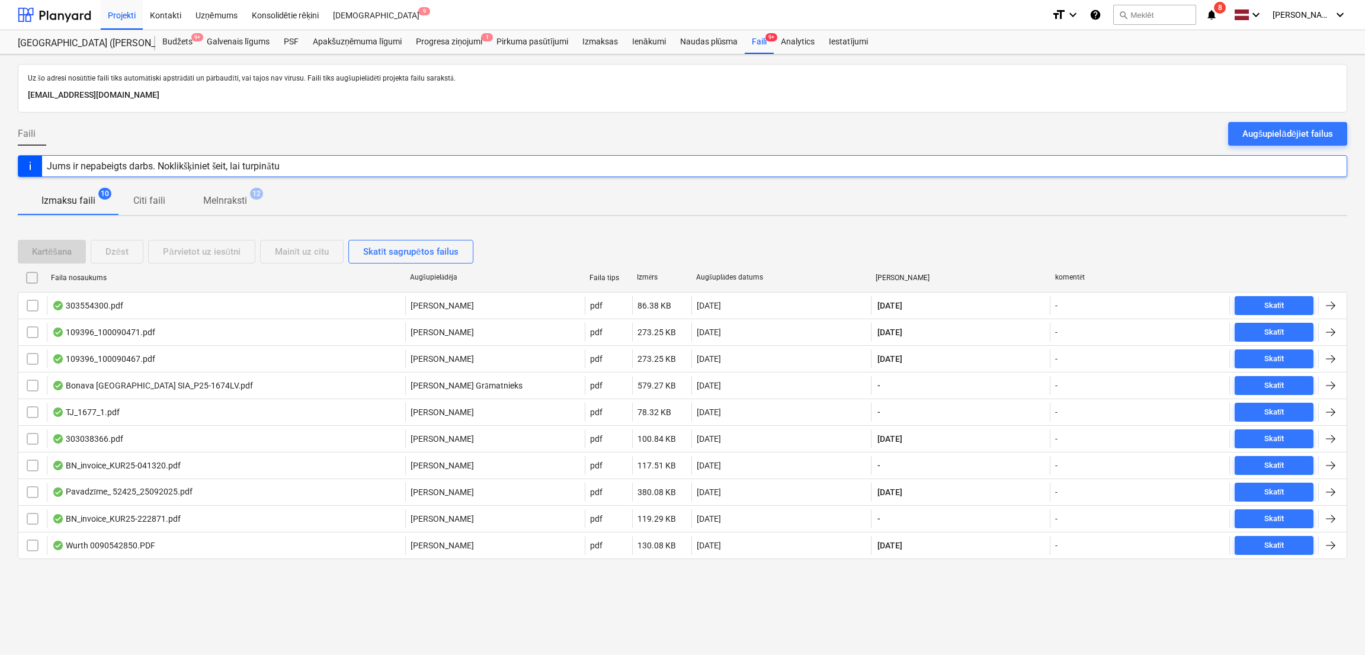
checkbox input "false"
click at [81, 270] on div "Faila nosaukums" at bounding box center [225, 277] width 359 height 19
checkbox input "false"
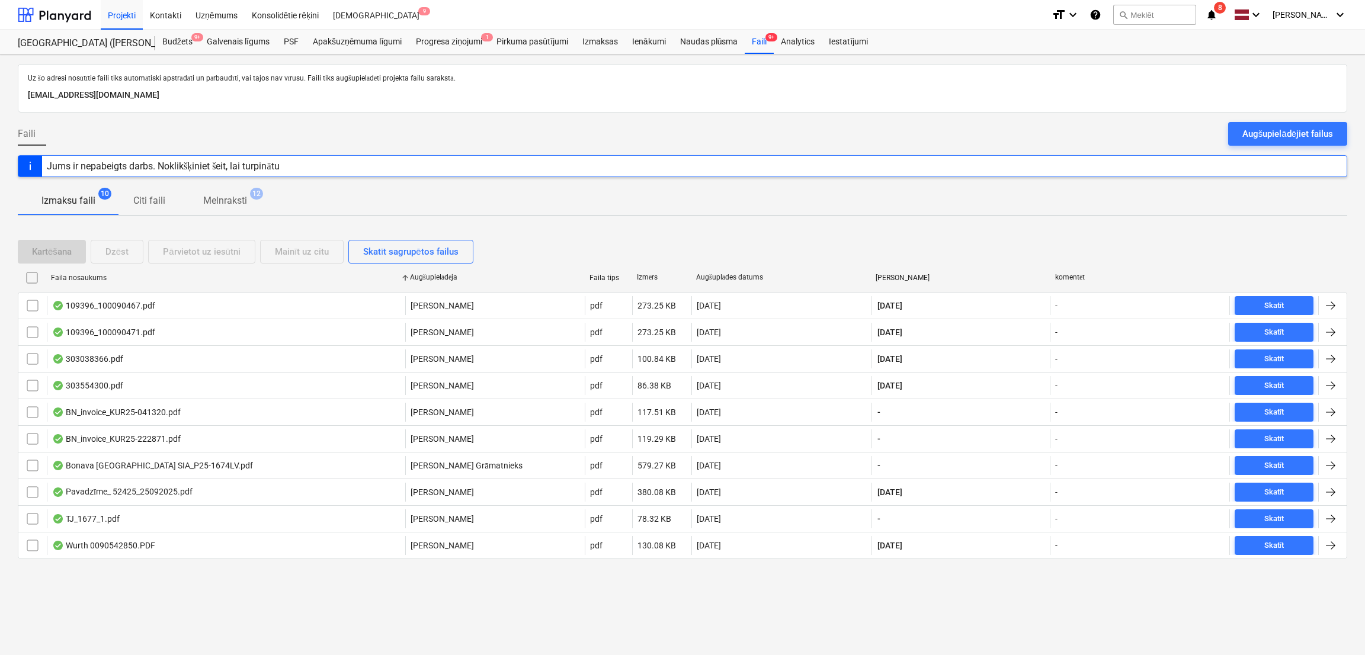
checkbox input "false"
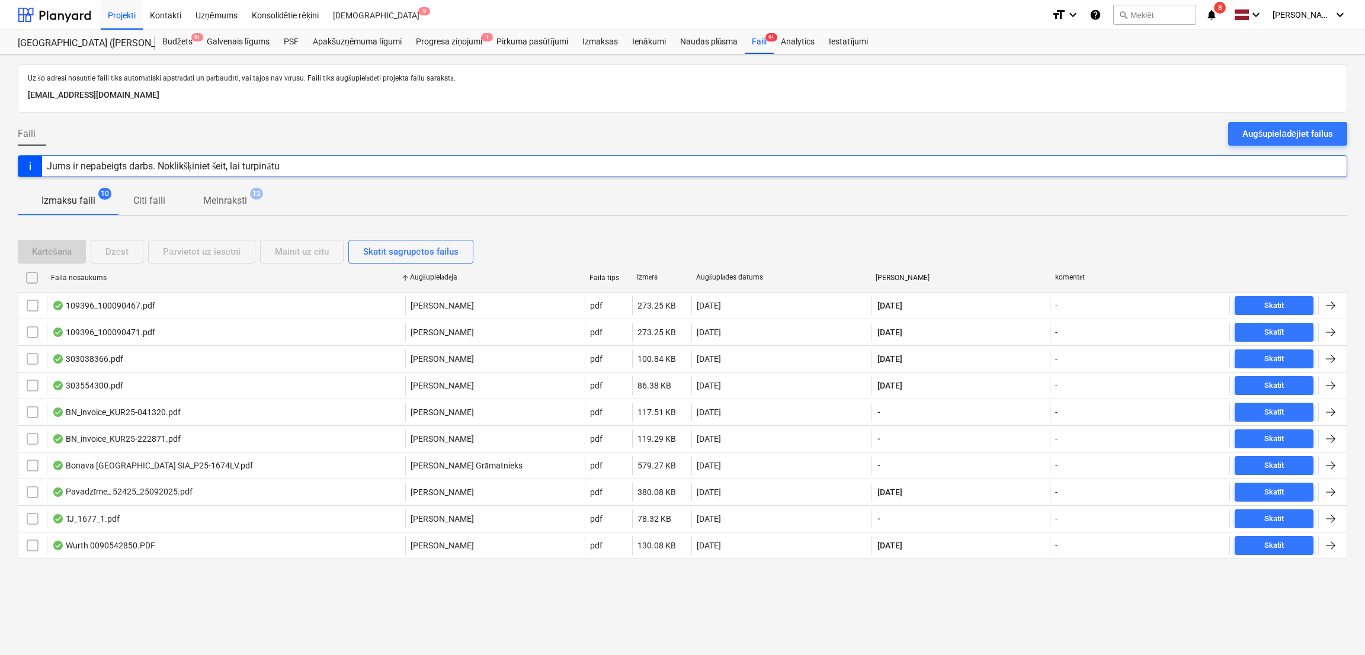
checkbox input "false"
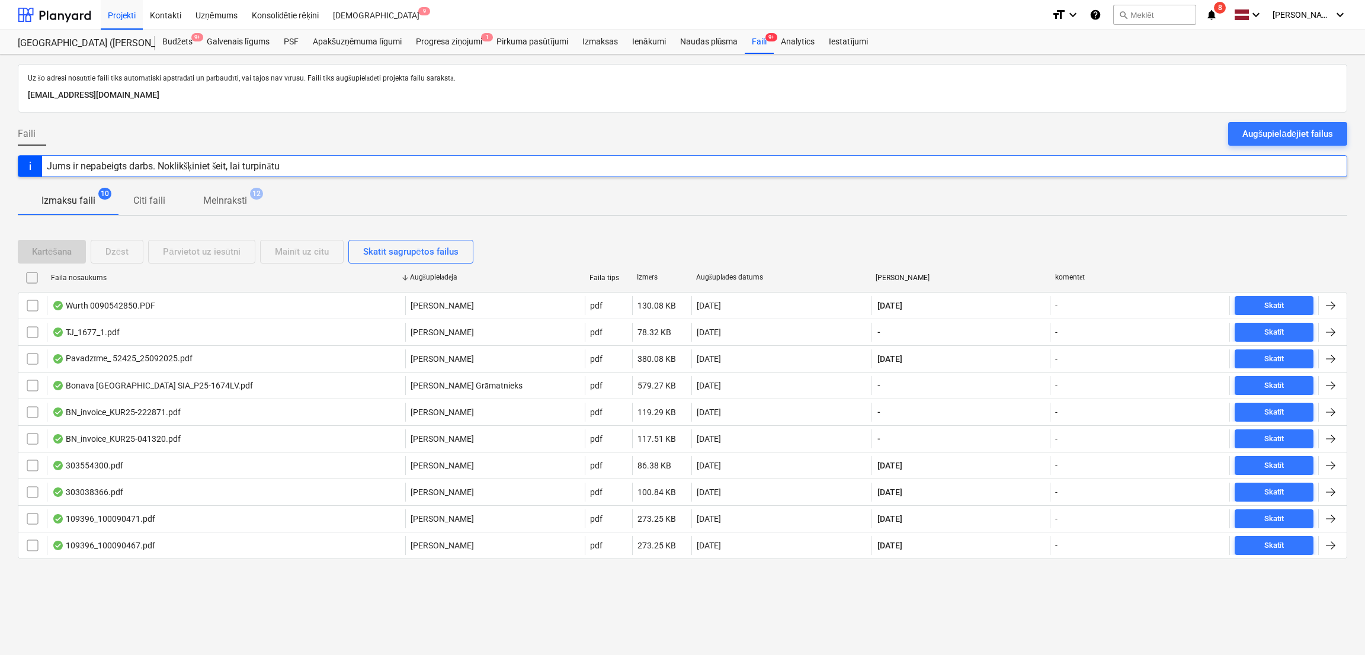
click at [68, 271] on div "Faila nosaukums" at bounding box center [225, 277] width 359 height 19
checkbox input "false"
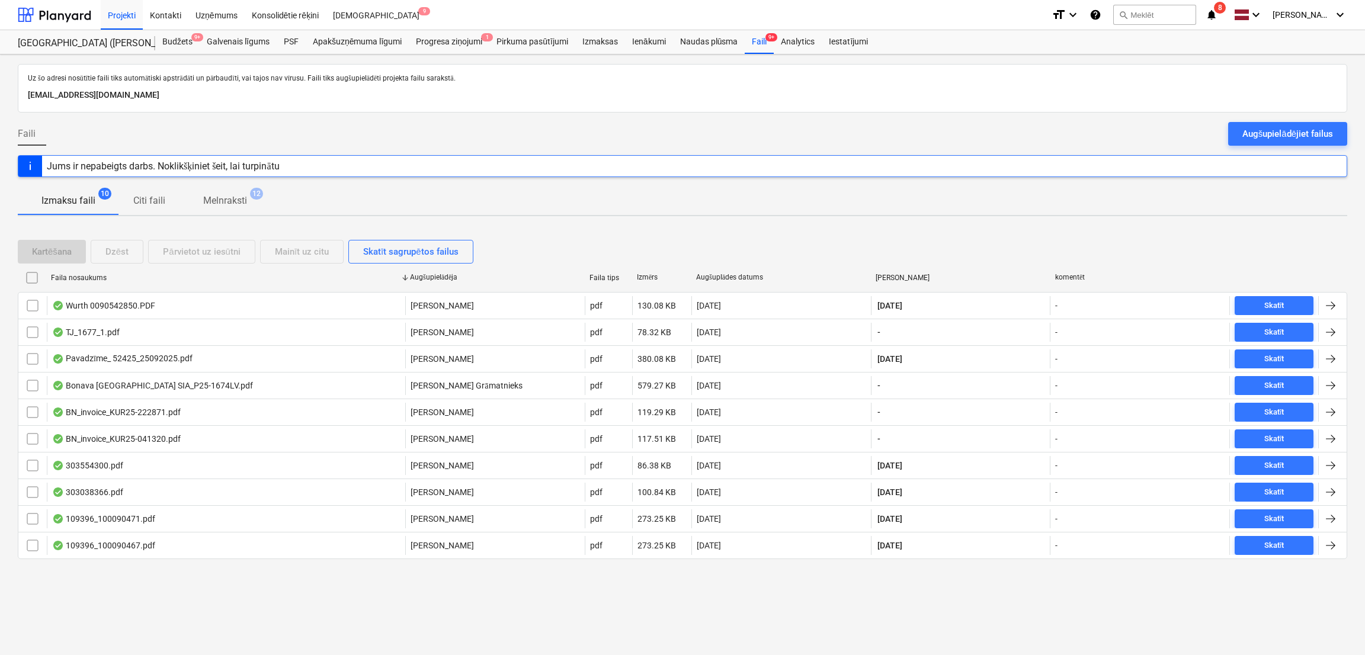
checkbox input "false"
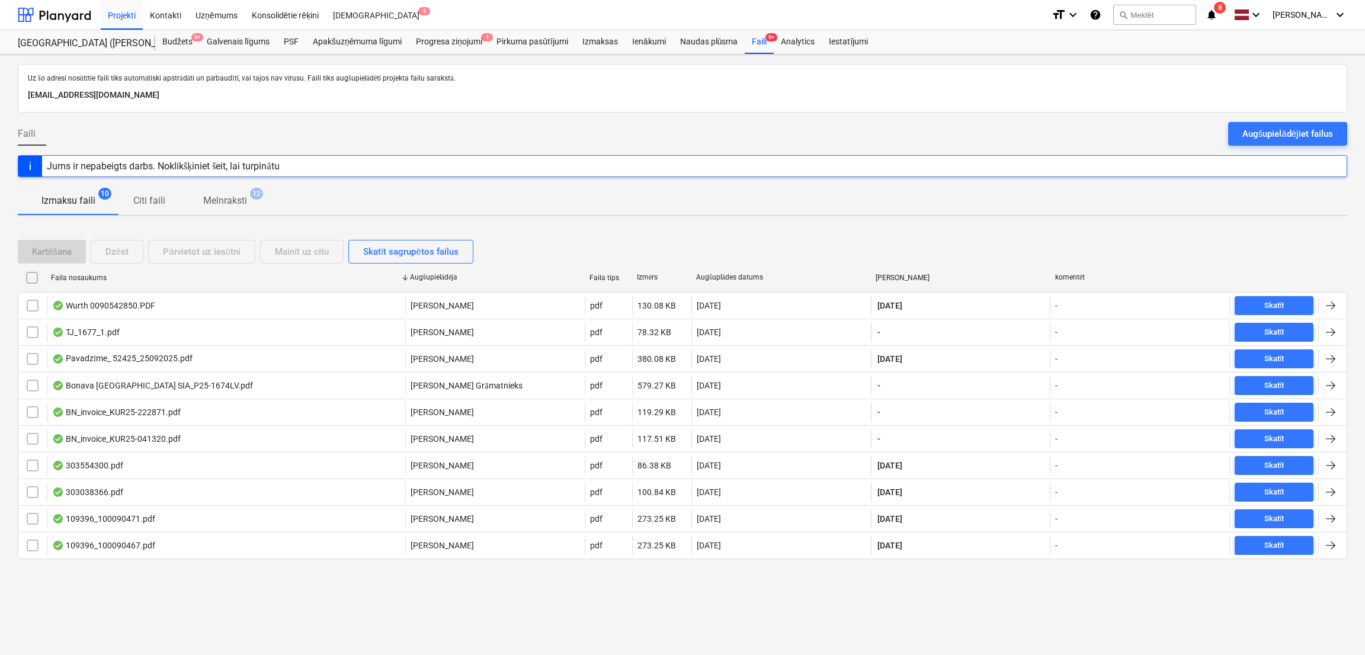
checkbox input "false"
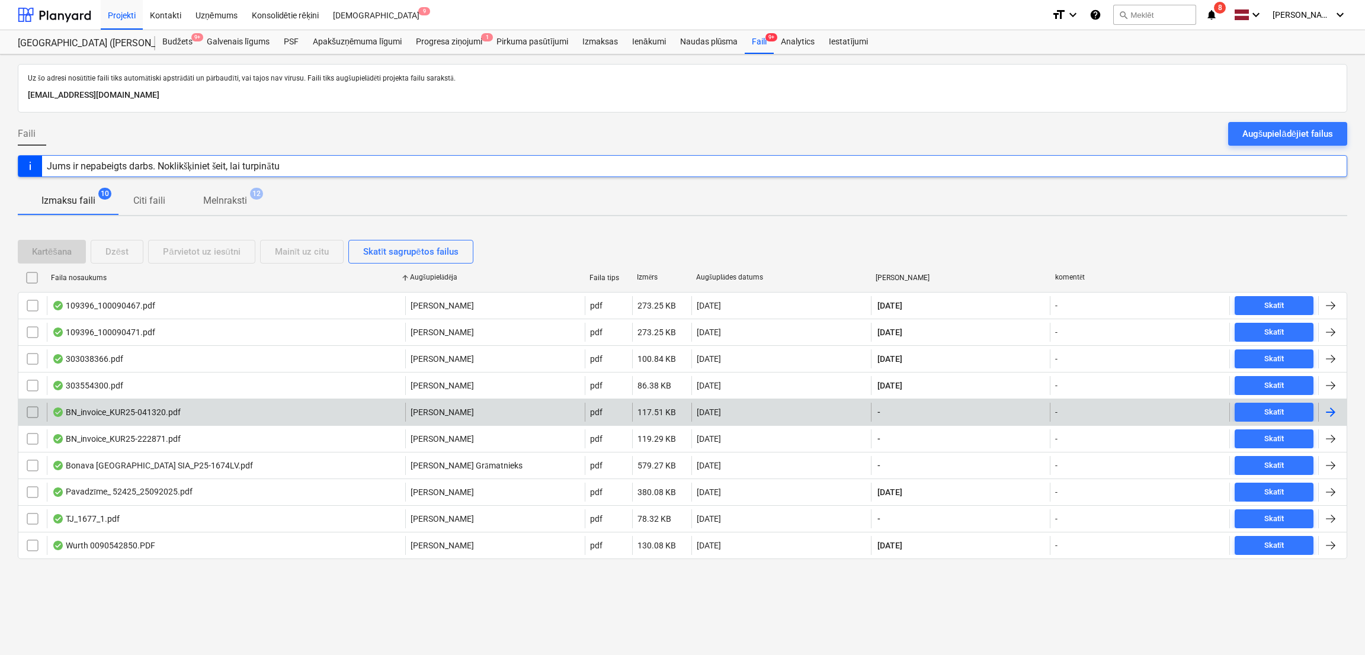
click at [1332, 416] on div at bounding box center [1330, 412] width 14 height 14
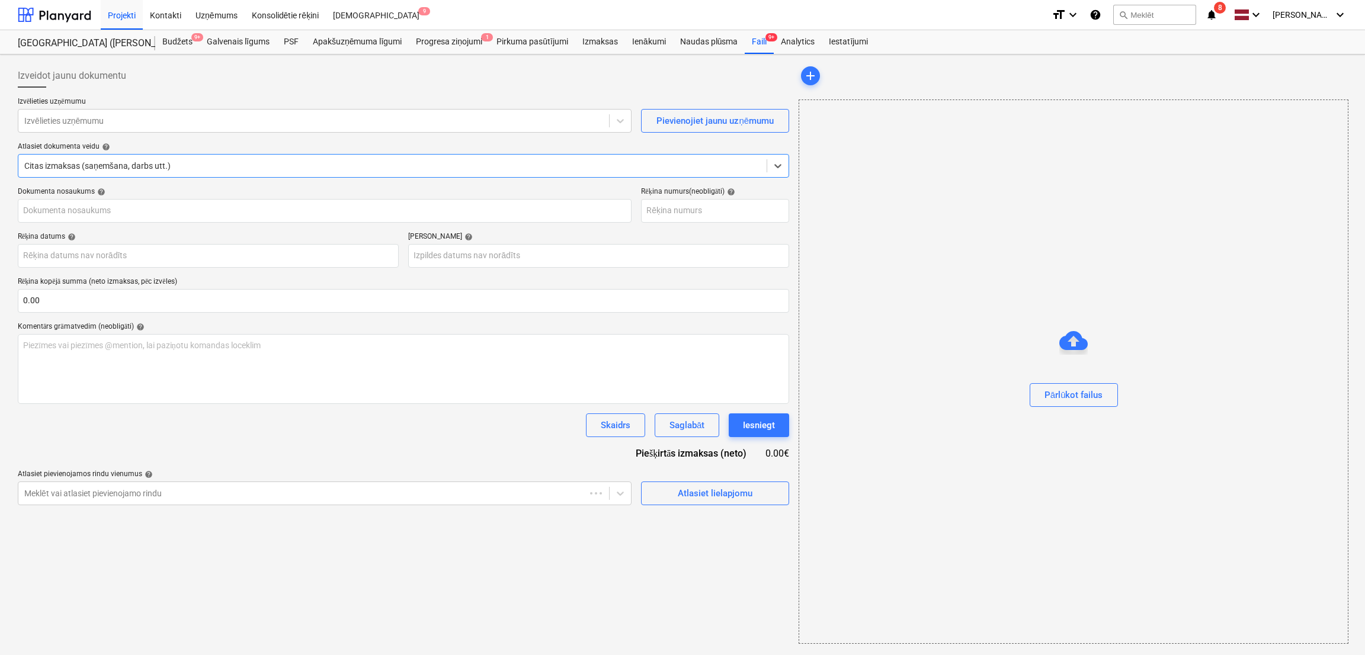
type input "KUR25-041320"
click at [101, 120] on div at bounding box center [312, 121] width 577 height 12
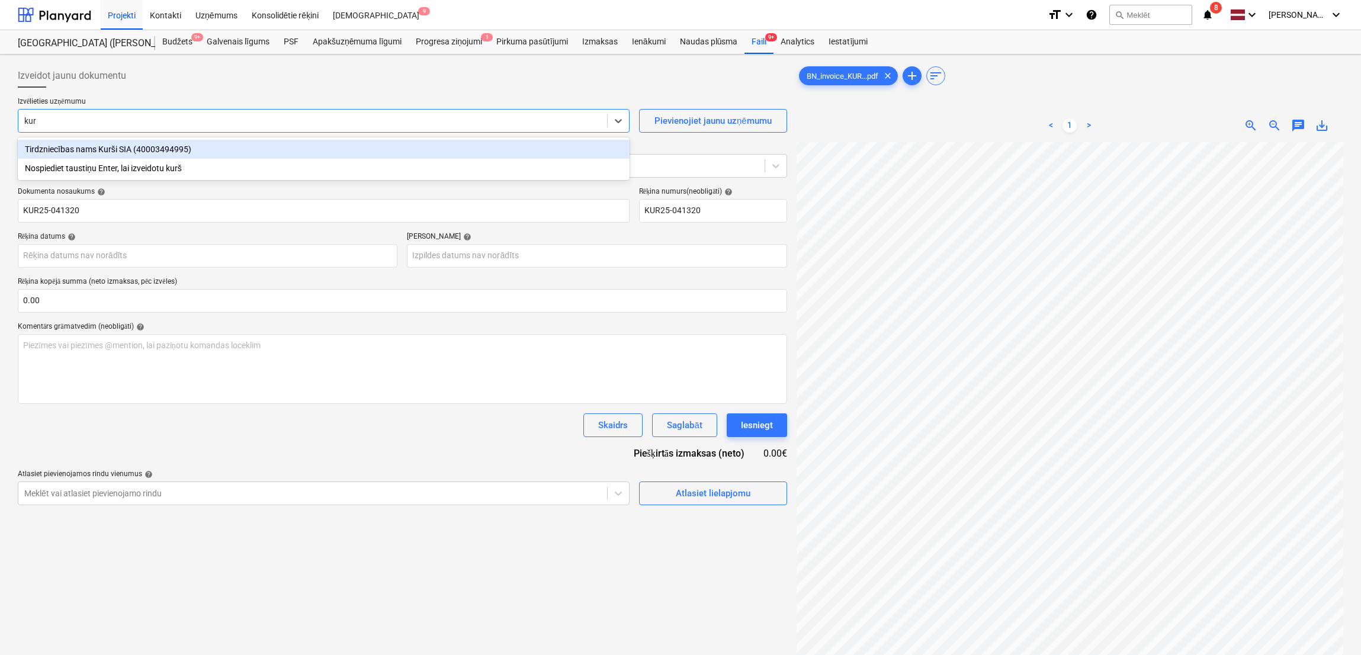
type input "kurš"
click at [138, 150] on div "Tirdzniecības nams Kurši SIA (40003494995)" at bounding box center [324, 149] width 612 height 19
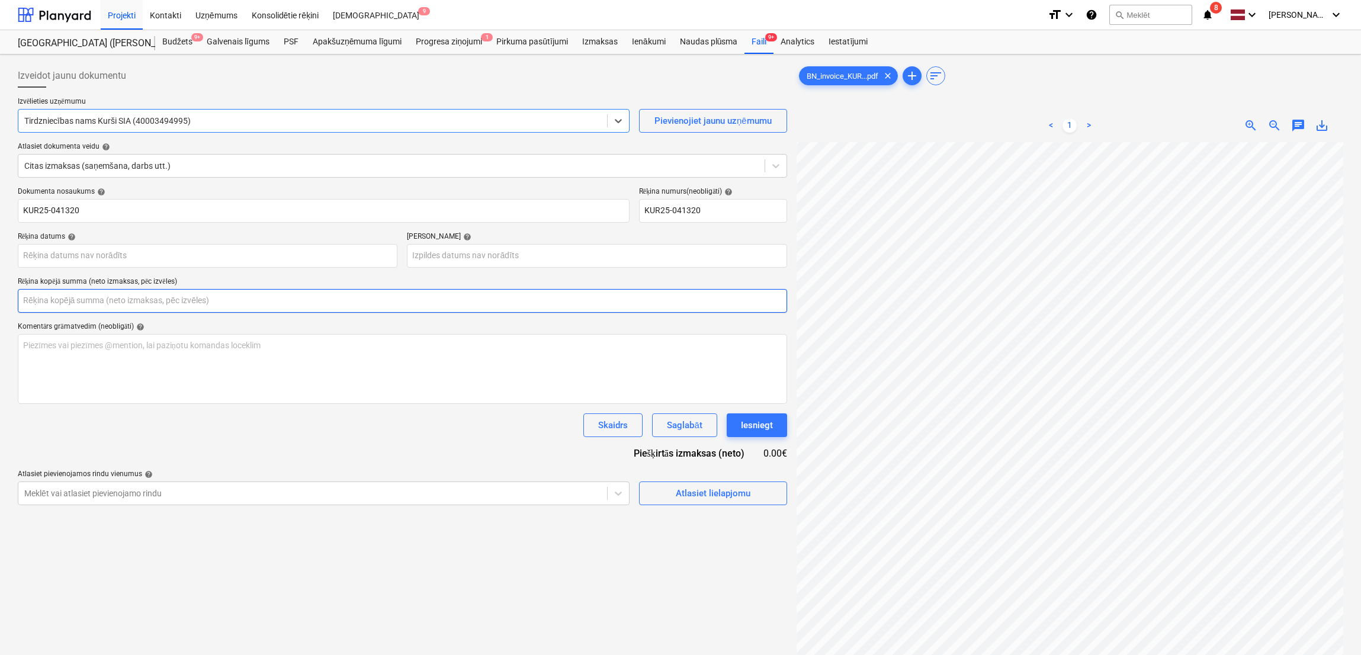
click at [238, 301] on input "text" at bounding box center [402, 301] width 769 height 24
type input "0.00"
click at [139, 303] on input "text" at bounding box center [402, 301] width 769 height 24
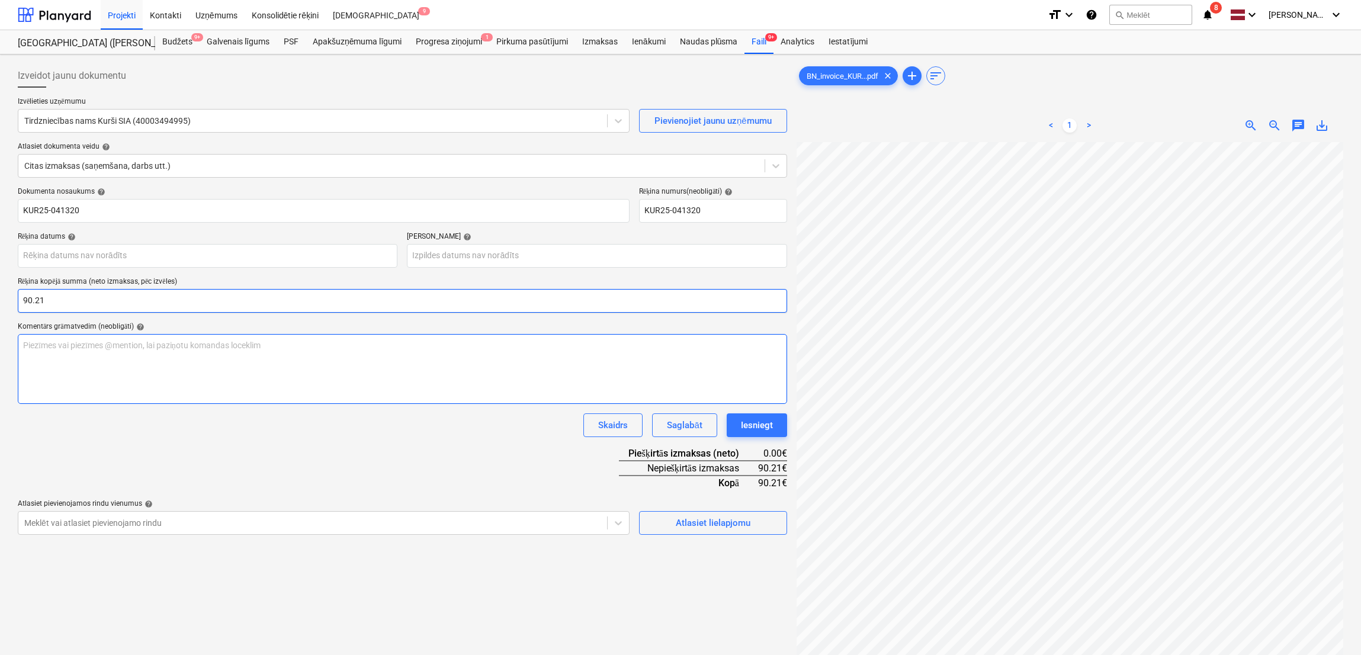
type input "90.21"
drag, startPoint x: 347, startPoint y: 374, endPoint x: 674, endPoint y: 487, distance: 346.4
click at [350, 374] on div "Piezīmes vai piezīmes @mention, lai paziņotu komandas loceklim ﻿" at bounding box center [402, 369] width 769 height 70
click at [698, 519] on div "Atlasiet lielapjomu" at bounding box center [713, 522] width 75 height 15
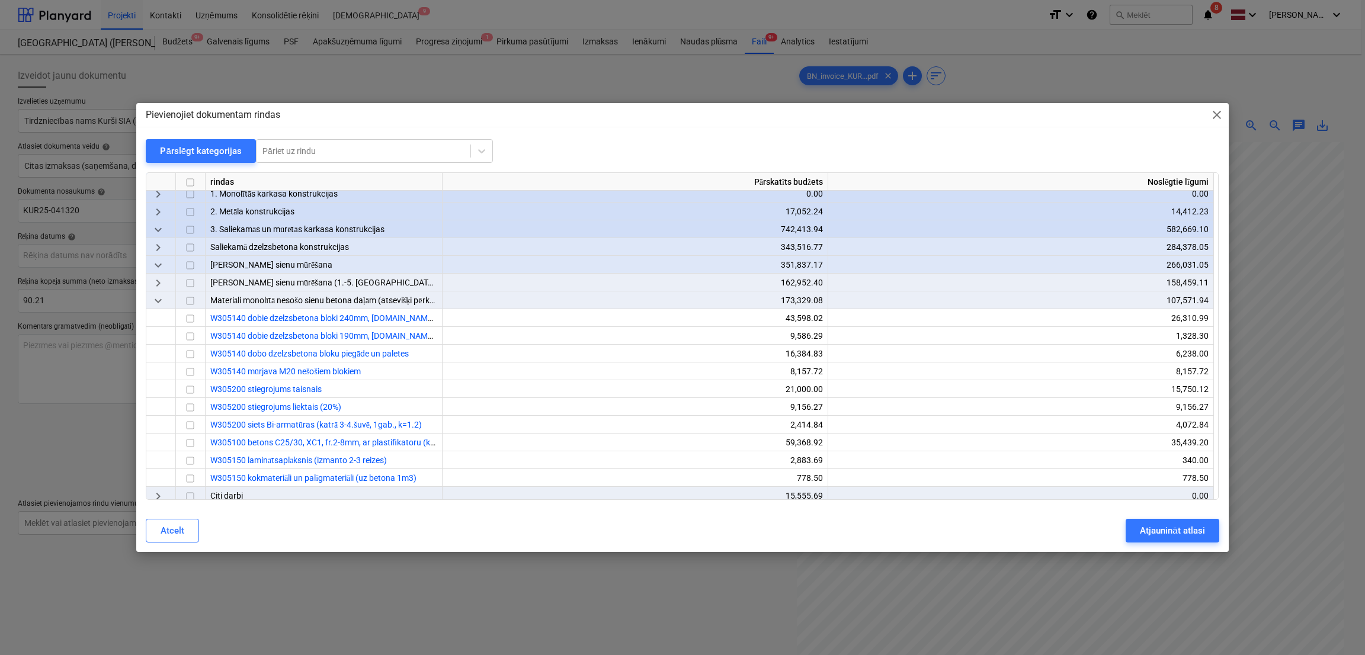
scroll to position [118, 0]
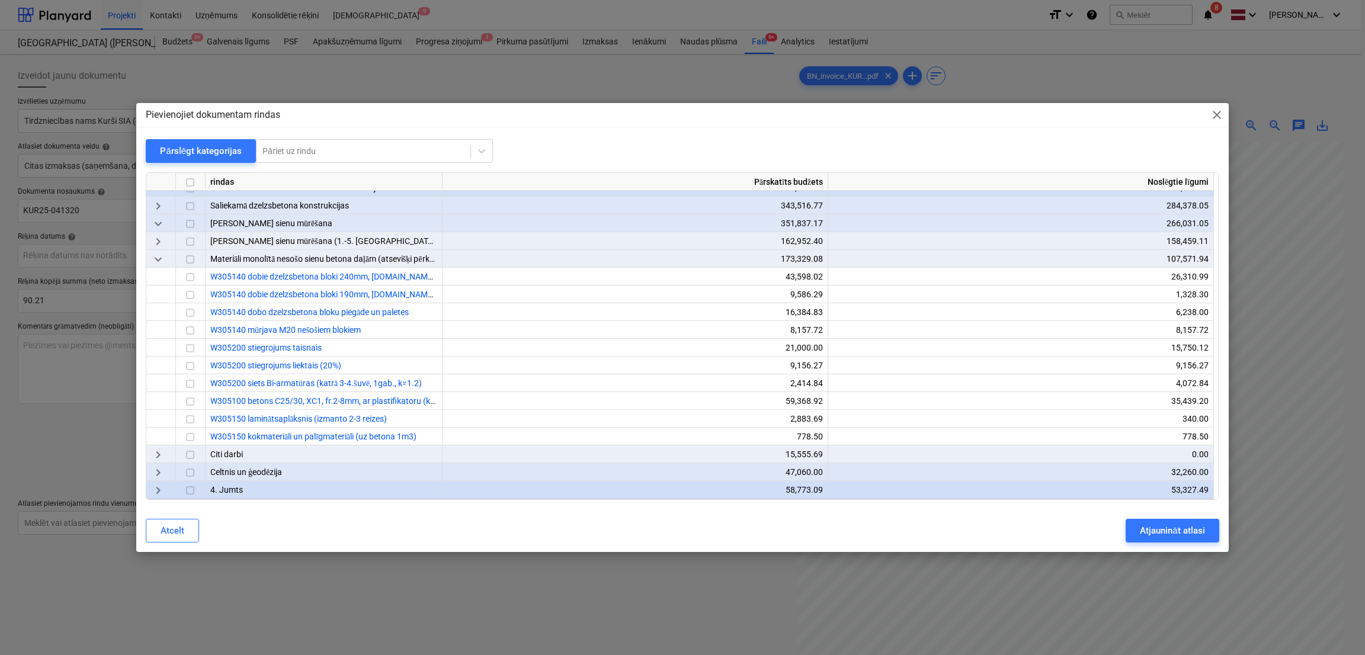
click at [159, 452] on span "keyboard_arrow_right" at bounding box center [158, 455] width 14 height 14
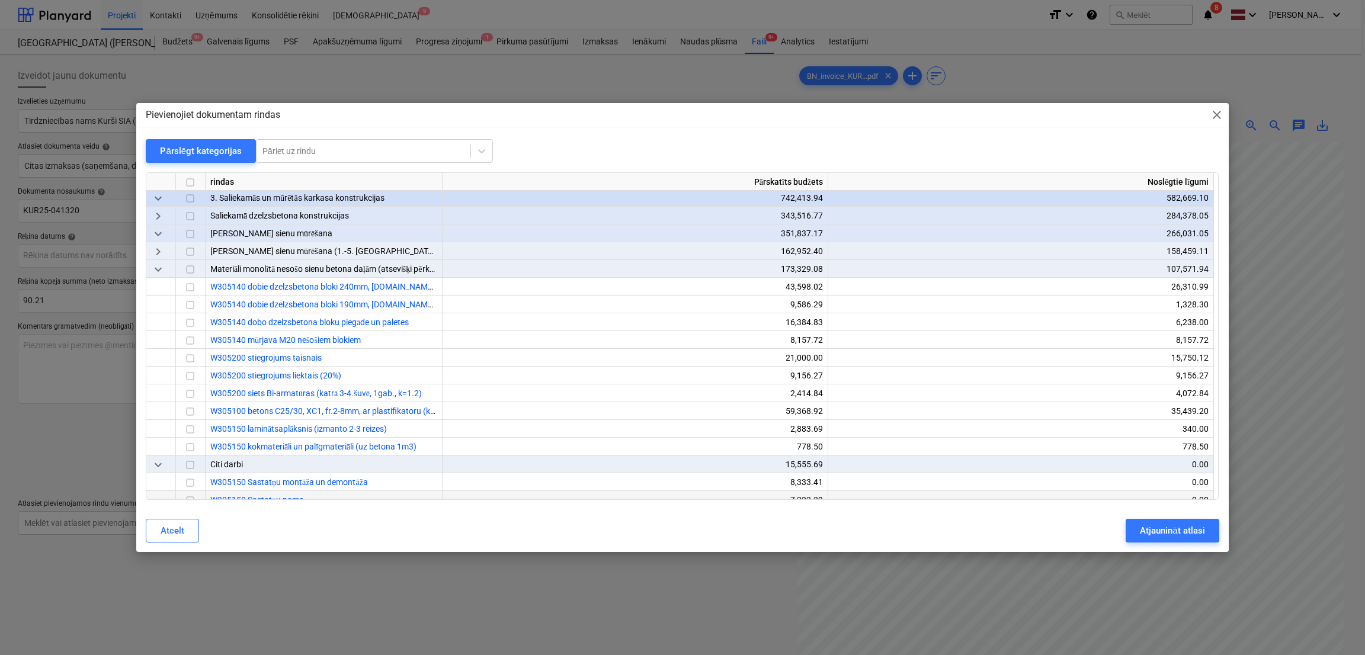
scroll to position [0, 0]
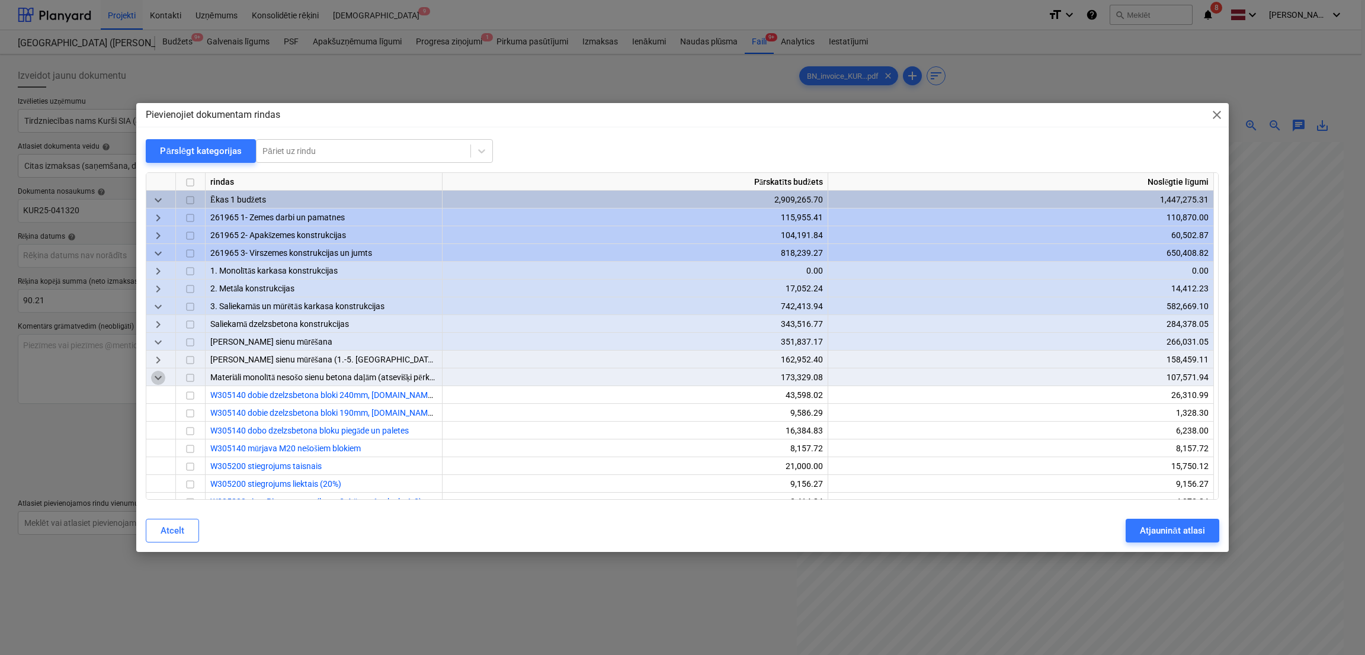
click at [157, 375] on span "keyboard_arrow_down" at bounding box center [158, 378] width 14 height 14
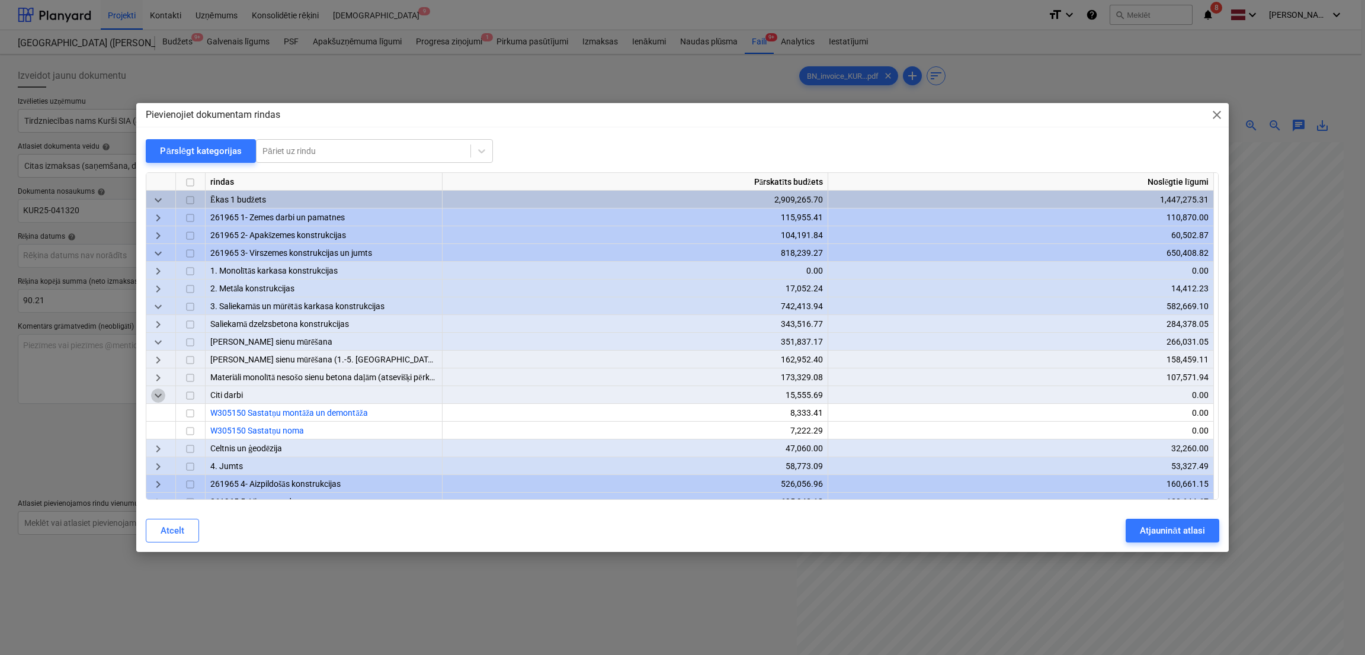
click at [158, 398] on span "keyboard_arrow_down" at bounding box center [158, 396] width 14 height 14
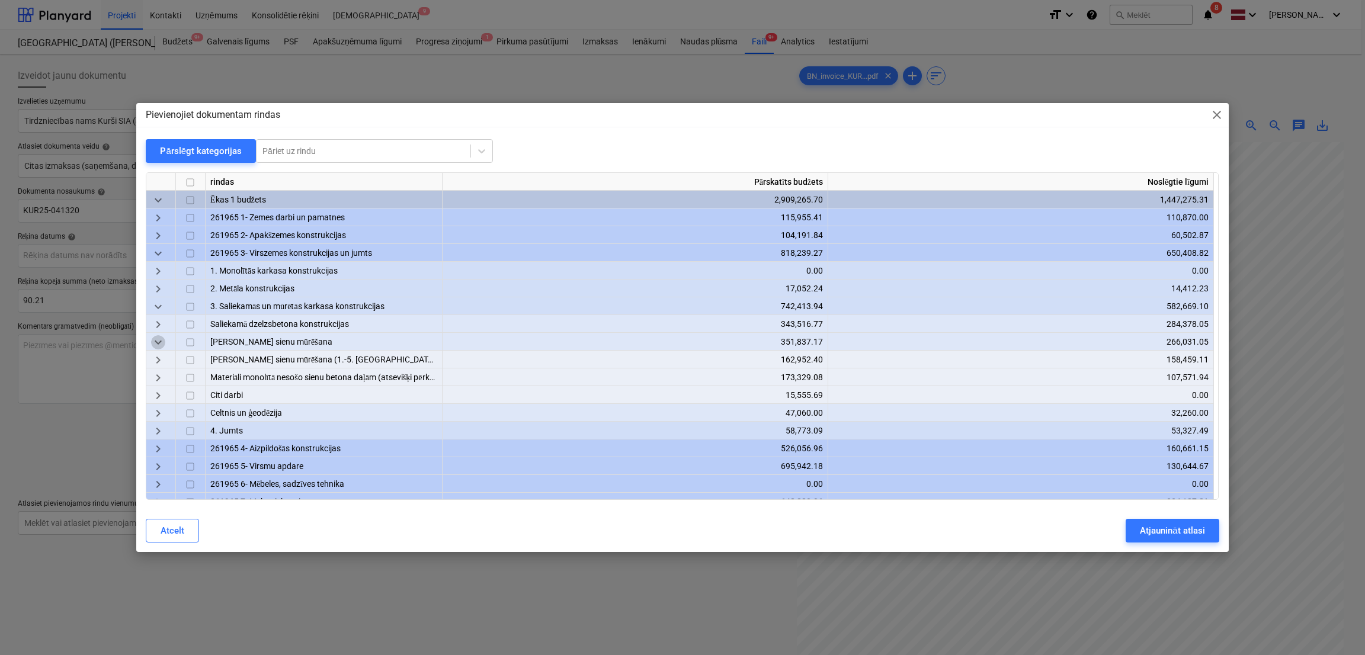
click at [159, 339] on span "keyboard_arrow_down" at bounding box center [158, 343] width 14 height 14
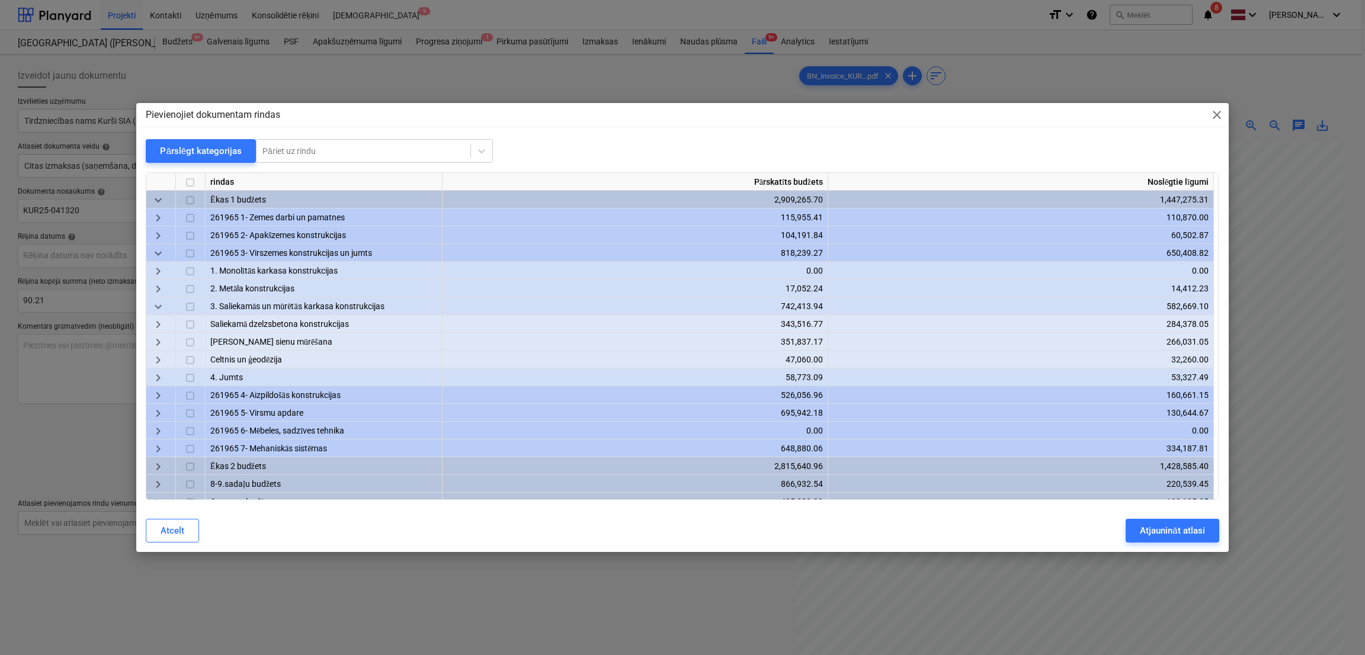
click at [159, 339] on span "keyboard_arrow_right" at bounding box center [158, 343] width 14 height 14
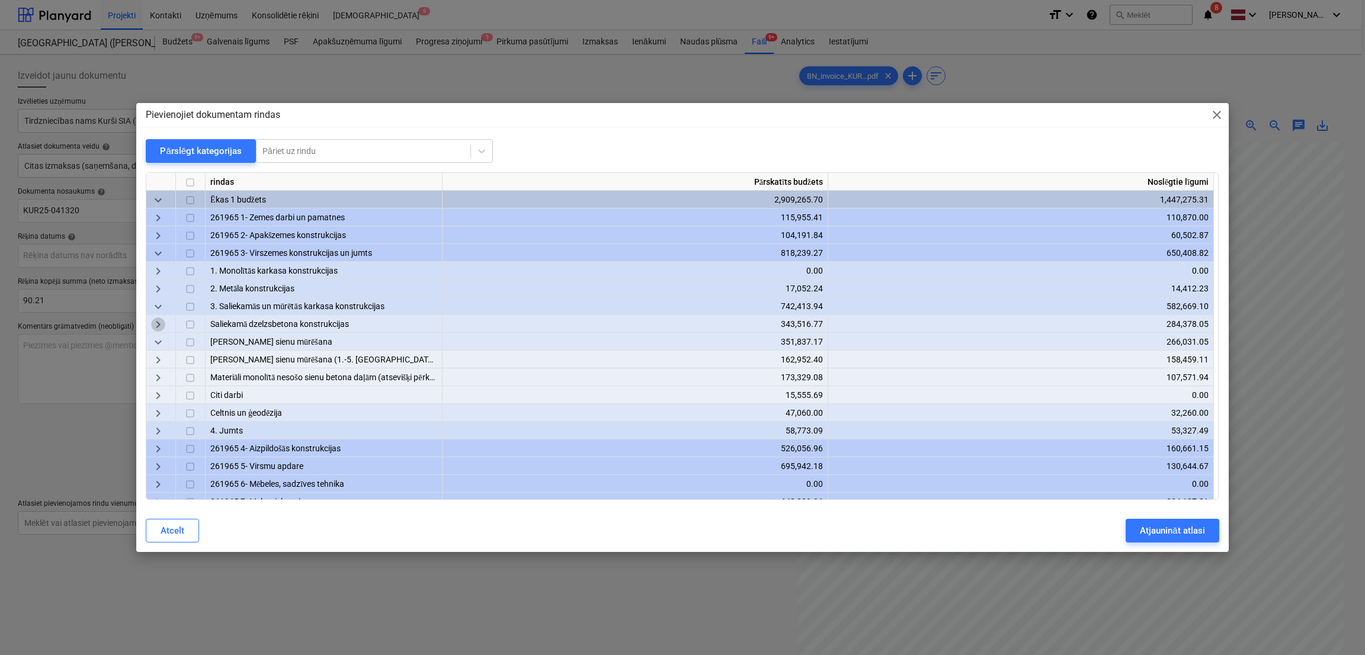
click at [159, 320] on span "keyboard_arrow_right" at bounding box center [158, 325] width 14 height 14
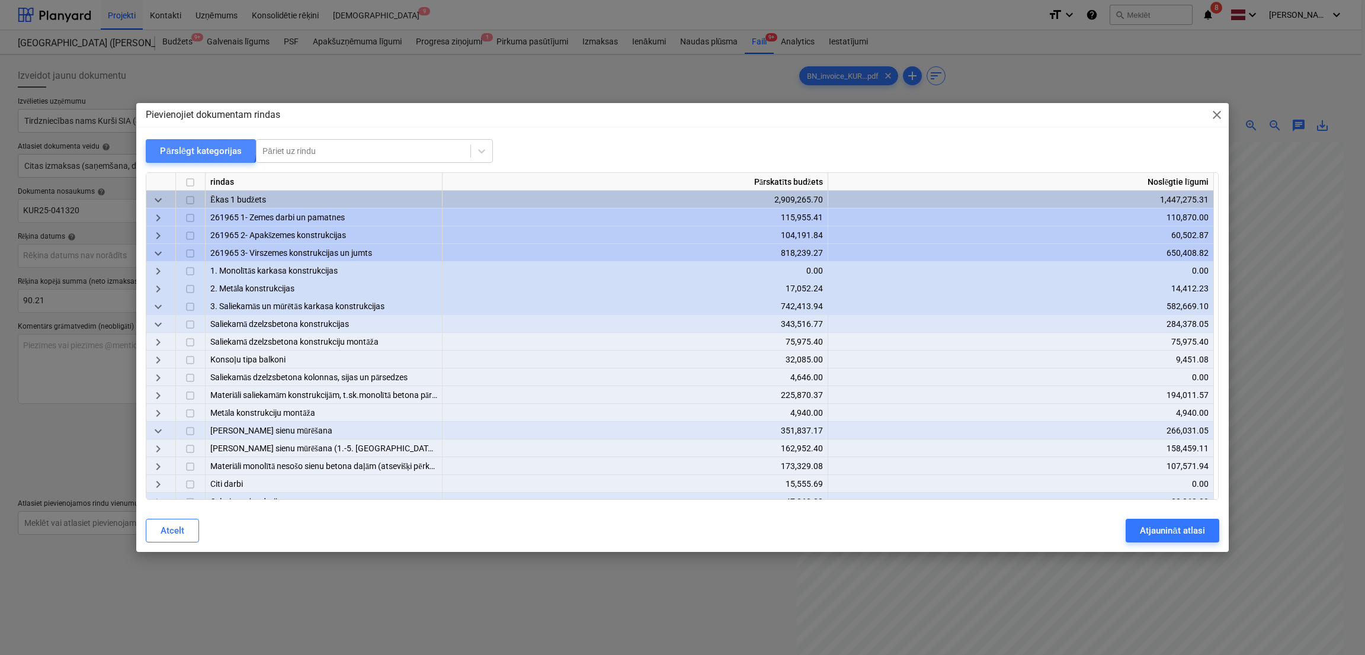
click at [184, 145] on div "Pārslēgt kategorijas" at bounding box center [201, 150] width 82 height 15
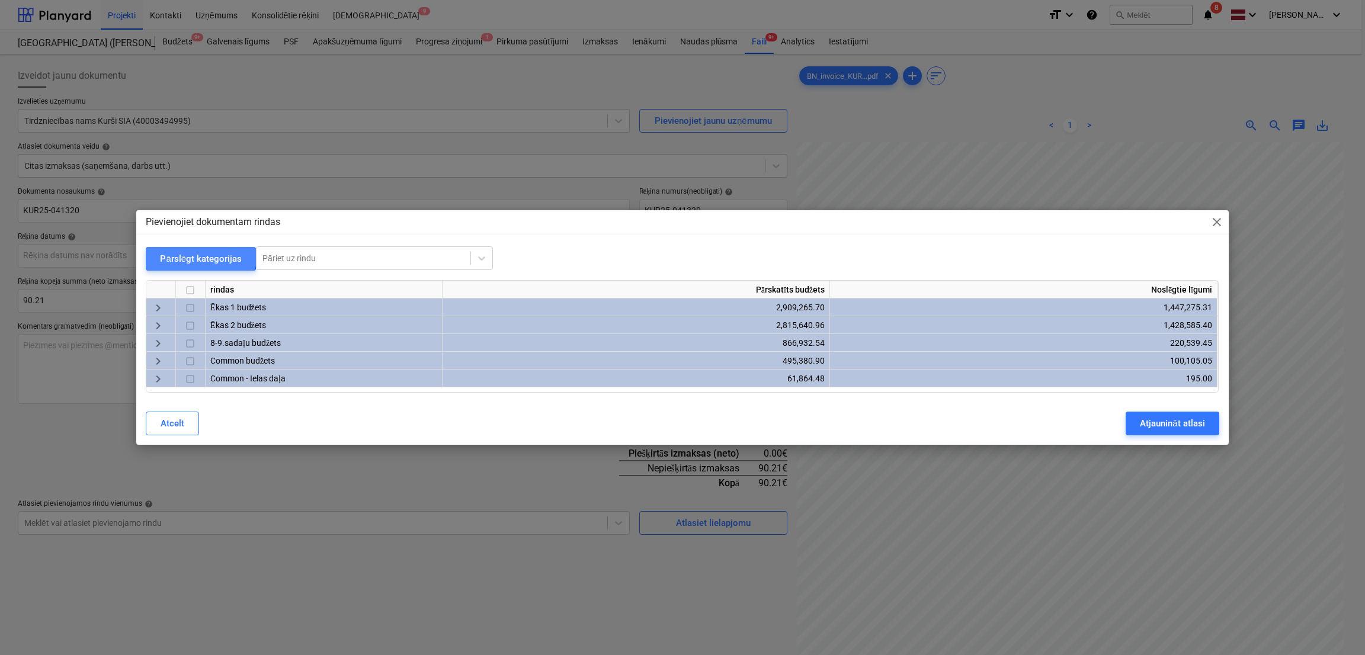
click at [194, 251] on div "Pārslēgt kategorijas" at bounding box center [201, 258] width 82 height 15
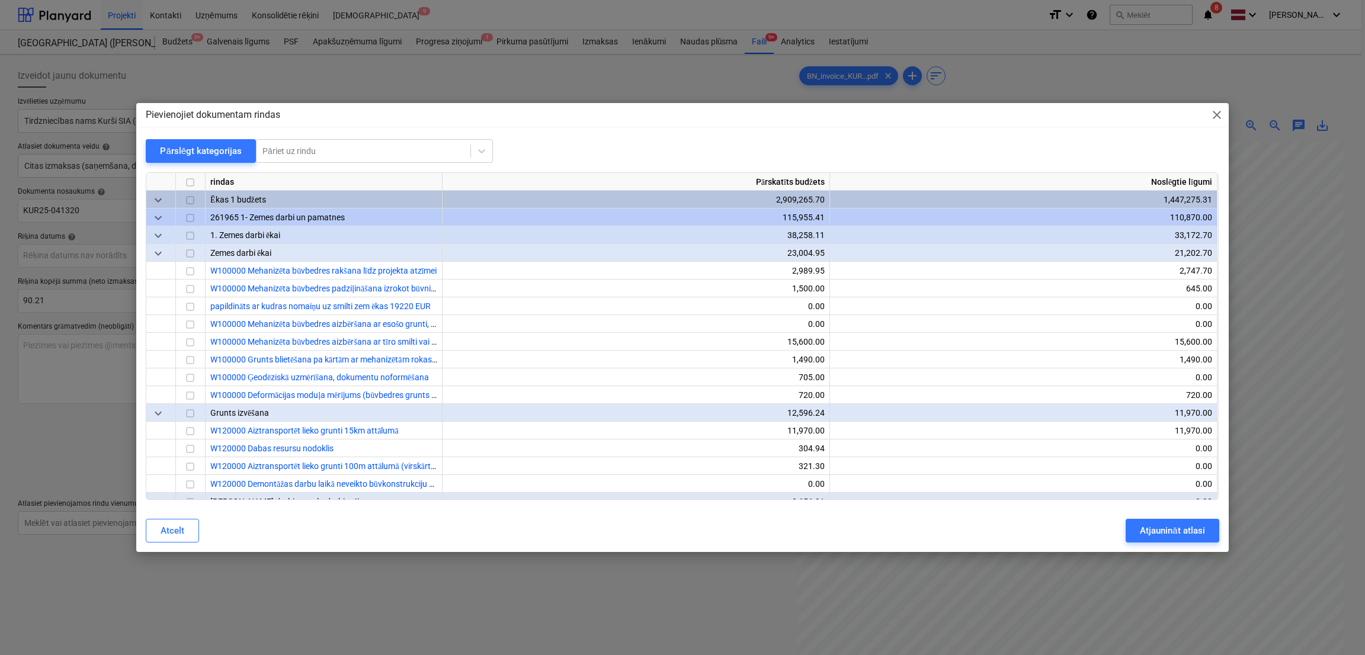
click at [151, 196] on span "keyboard_arrow_down" at bounding box center [158, 201] width 14 height 14
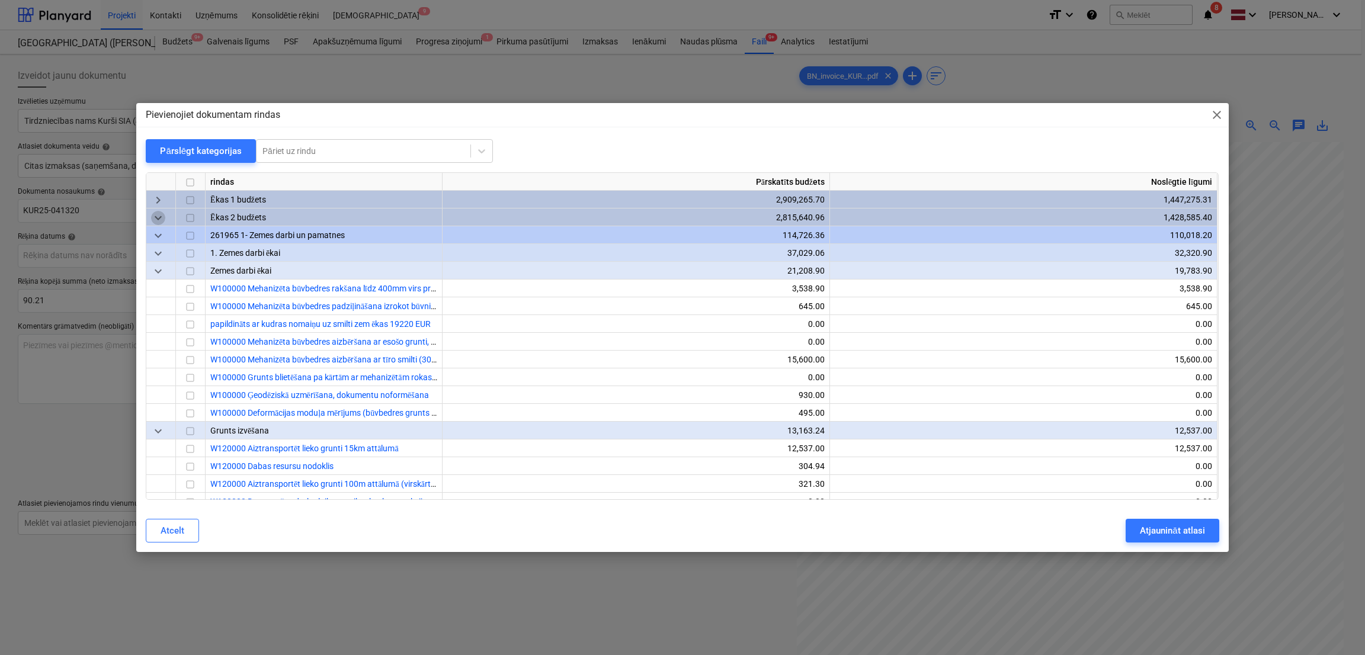
click at [152, 220] on span "keyboard_arrow_down" at bounding box center [158, 218] width 14 height 14
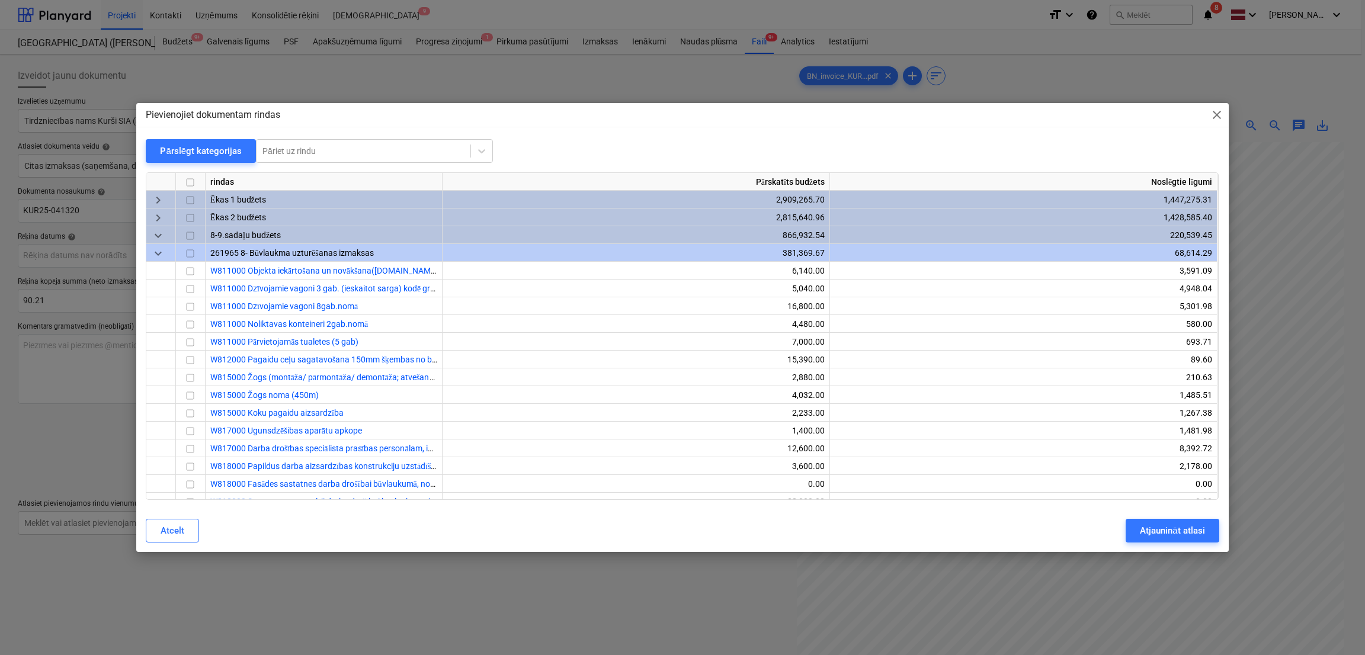
click at [158, 238] on span "keyboard_arrow_down" at bounding box center [158, 236] width 14 height 14
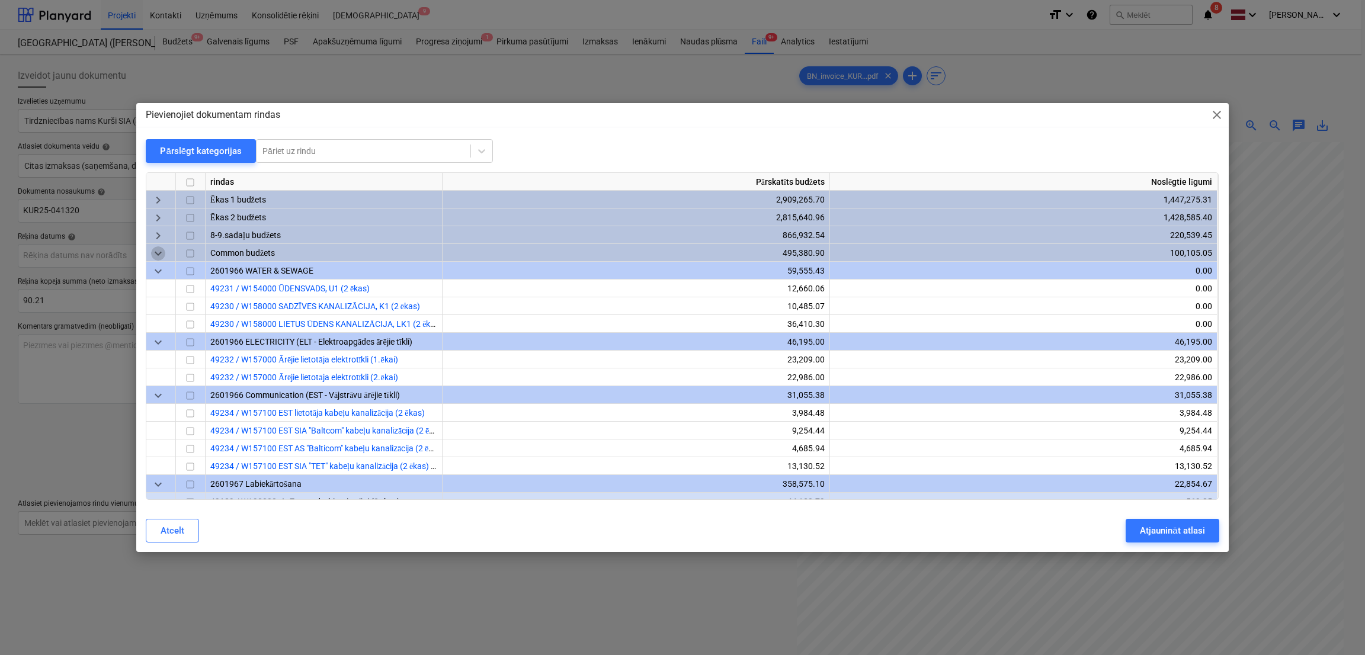
click at [158, 258] on span "keyboard_arrow_down" at bounding box center [158, 254] width 14 height 14
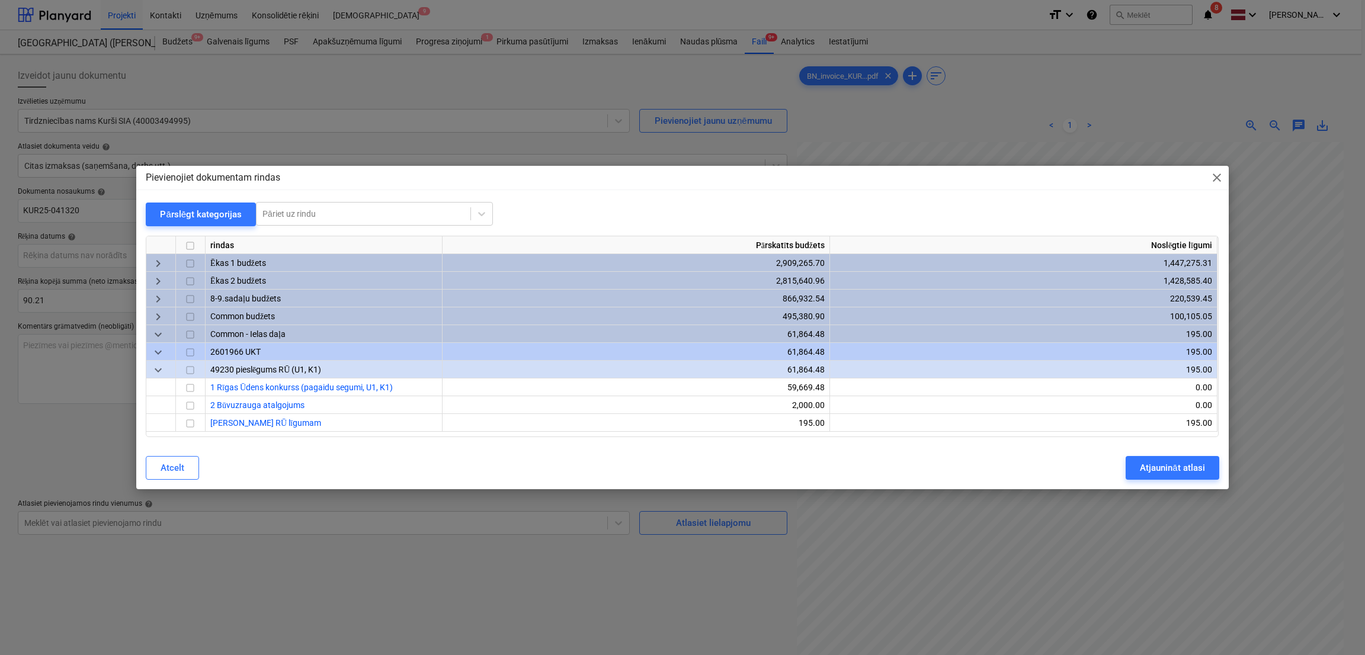
click at [162, 352] on span "keyboard_arrow_down" at bounding box center [158, 352] width 14 height 14
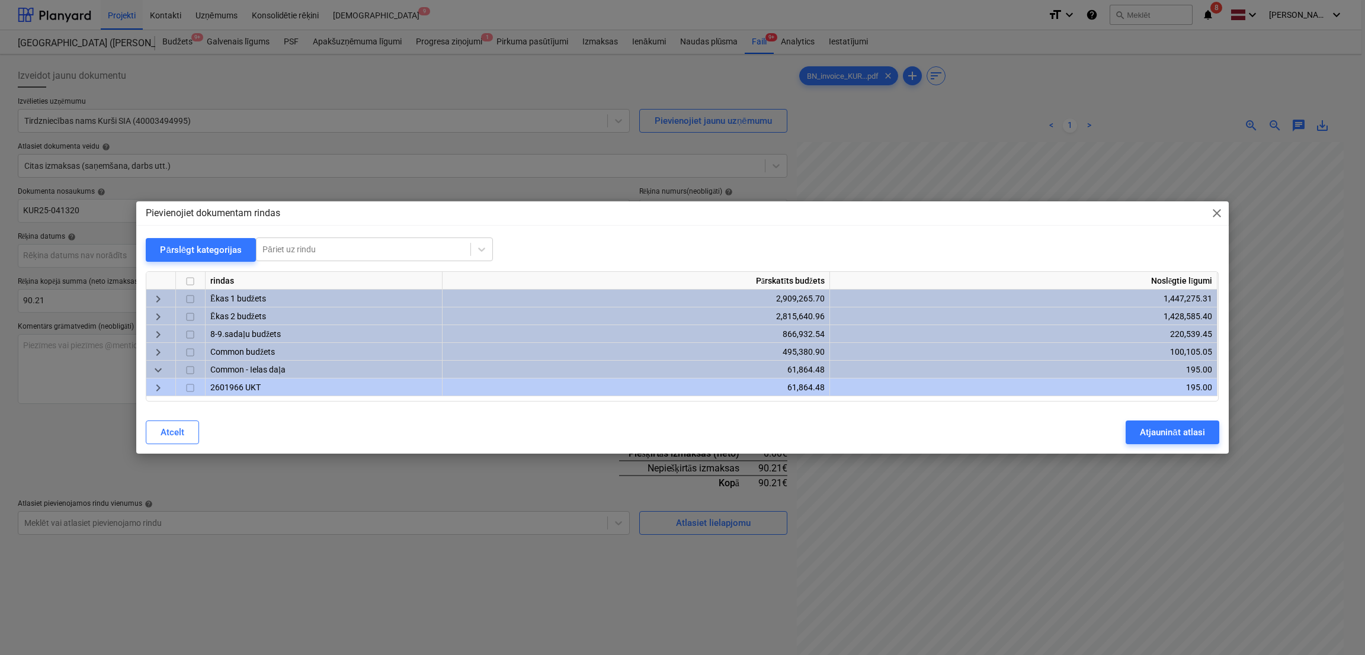
click at [152, 384] on span "keyboard_arrow_right" at bounding box center [158, 388] width 14 height 14
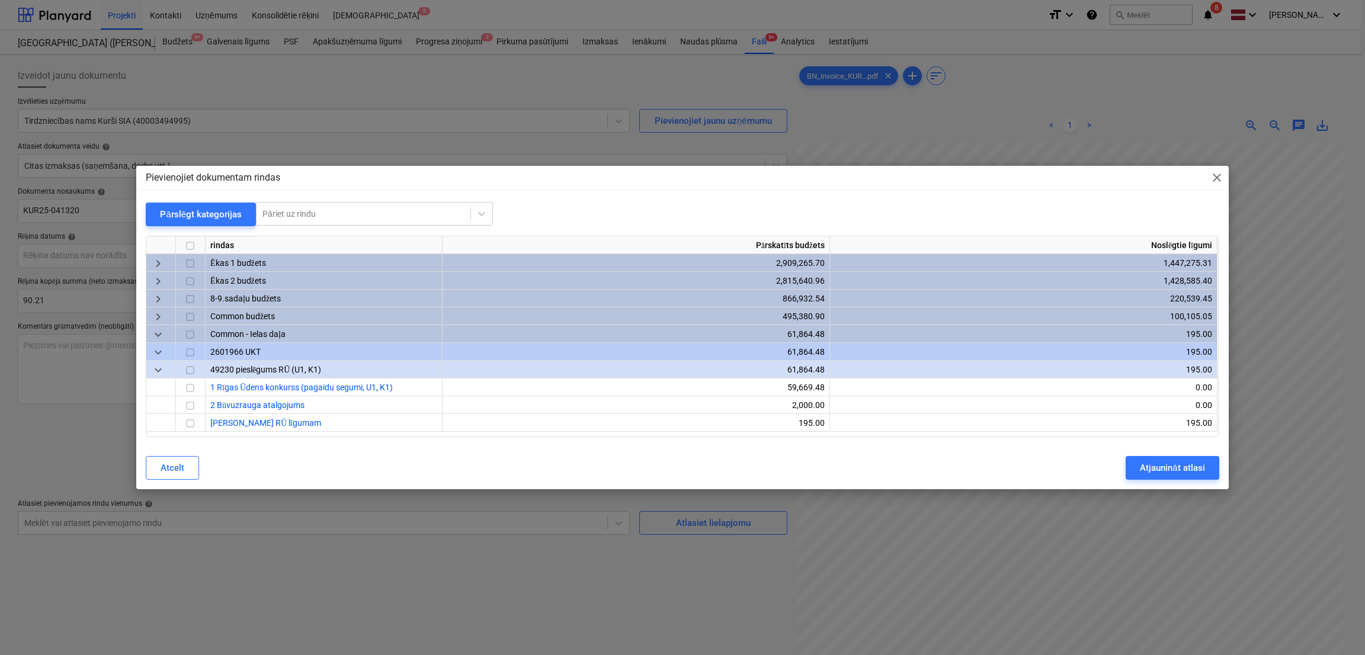
click at [158, 374] on span "keyboard_arrow_down" at bounding box center [158, 370] width 14 height 14
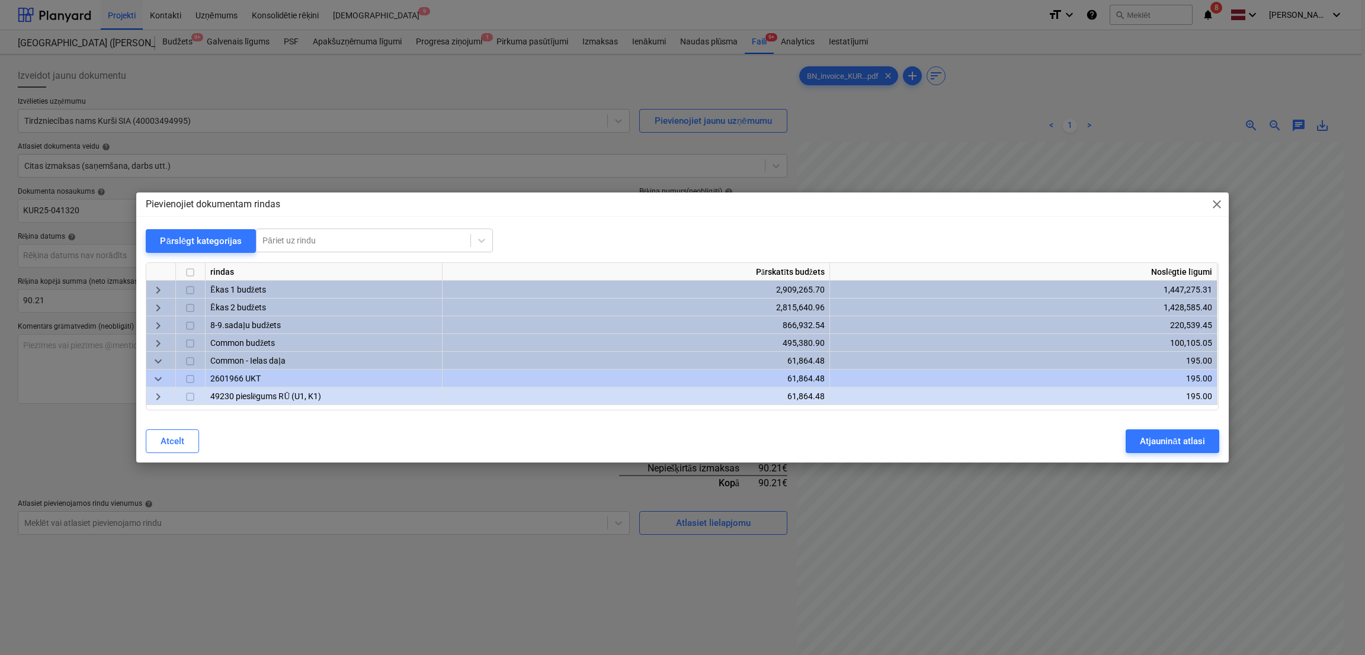
click at [158, 374] on span "keyboard_arrow_down" at bounding box center [158, 379] width 14 height 14
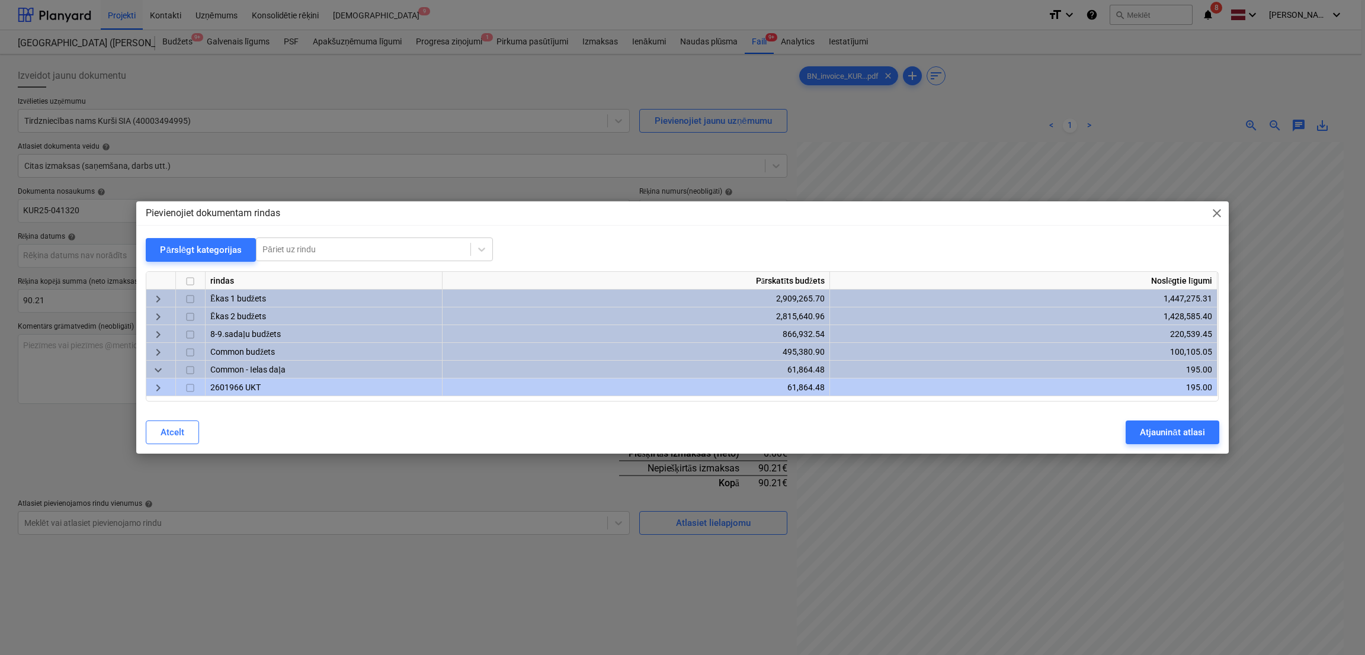
click at [154, 291] on div "keyboard_arrow_right" at bounding box center [161, 299] width 30 height 18
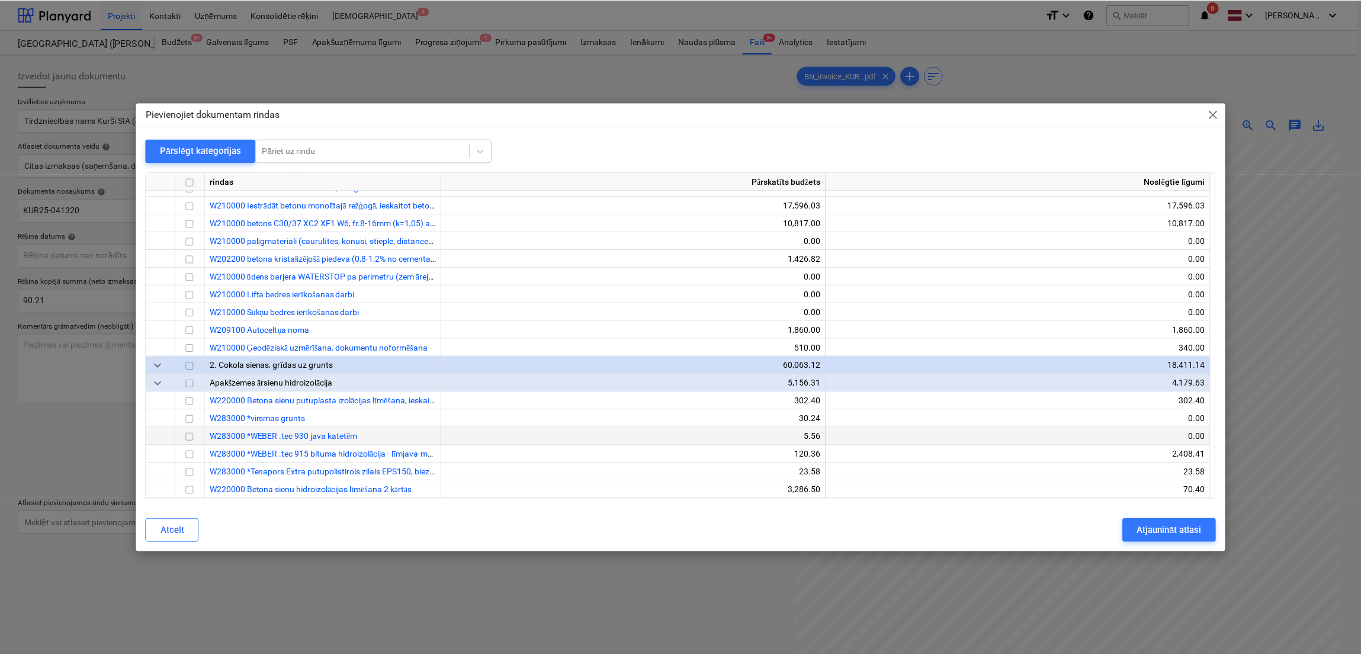
scroll to position [947, 0]
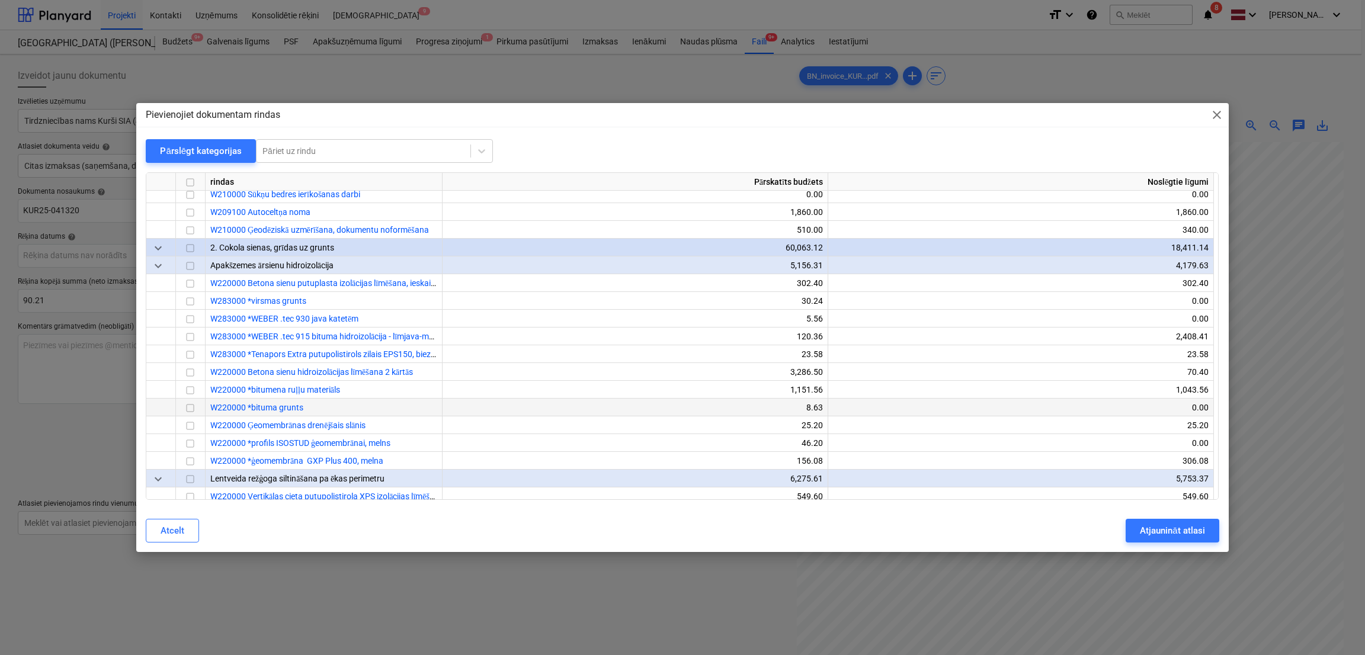
click at [193, 413] on input "checkbox" at bounding box center [190, 409] width 14 height 14
click at [1176, 531] on div "Atjaunināt atlasi" at bounding box center [1172, 530] width 65 height 15
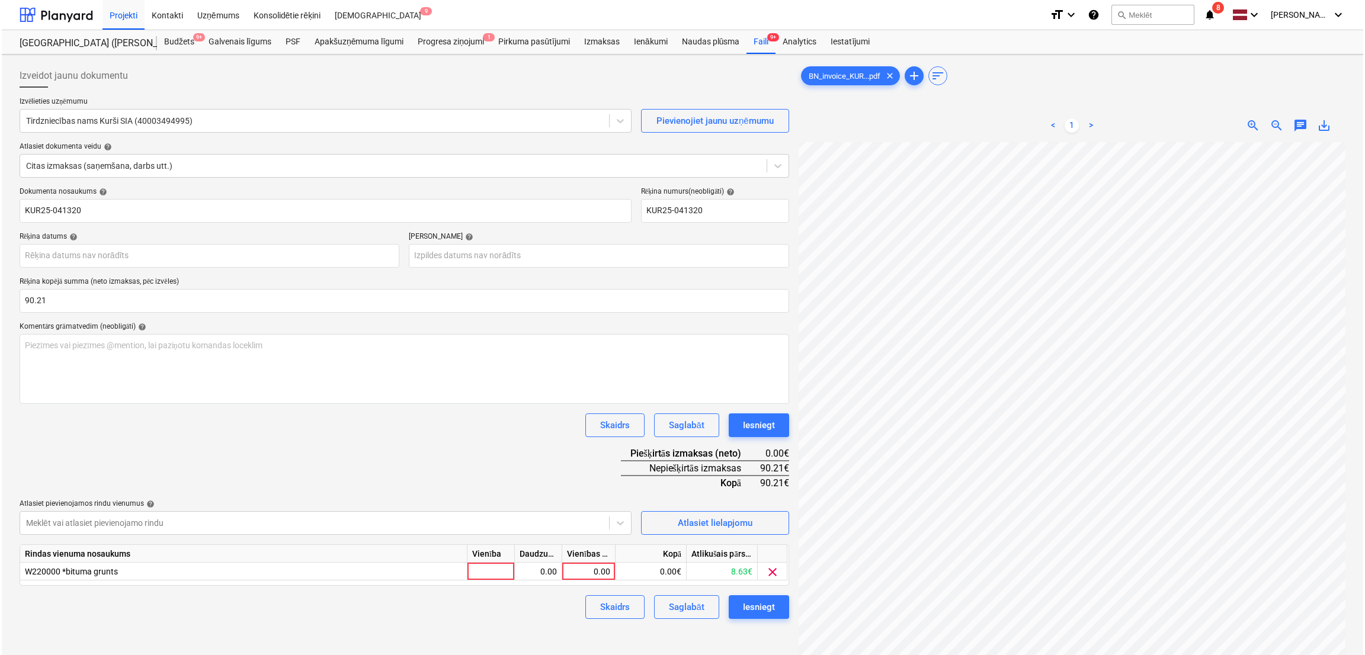
scroll to position [118, 0]
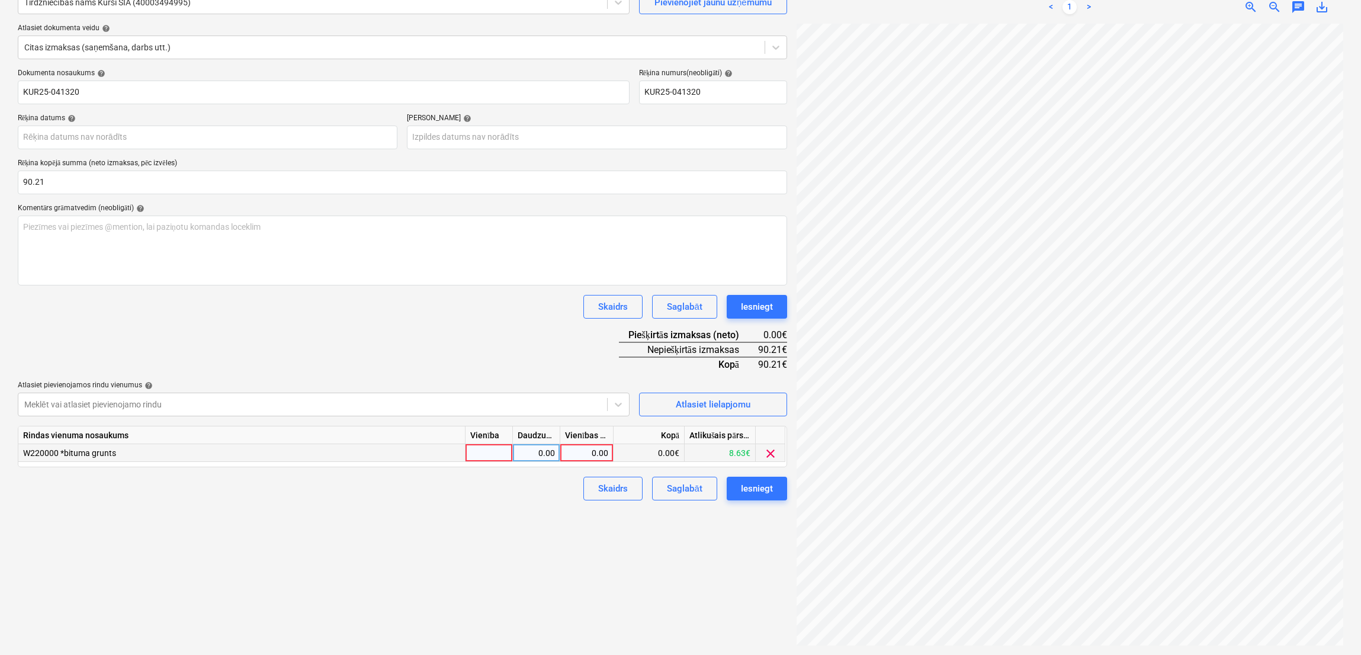
click at [580, 451] on div "0.00" at bounding box center [586, 453] width 43 height 18
type input "90.21"
click at [520, 530] on div "Izveidot jaunu dokumentu Izvēlieties uzņēmumu Tirdzniecības nams Kurši SIA (400…" at bounding box center [402, 296] width 779 height 710
click at [755, 481] on div "Iesniegt" at bounding box center [757, 488] width 32 height 15
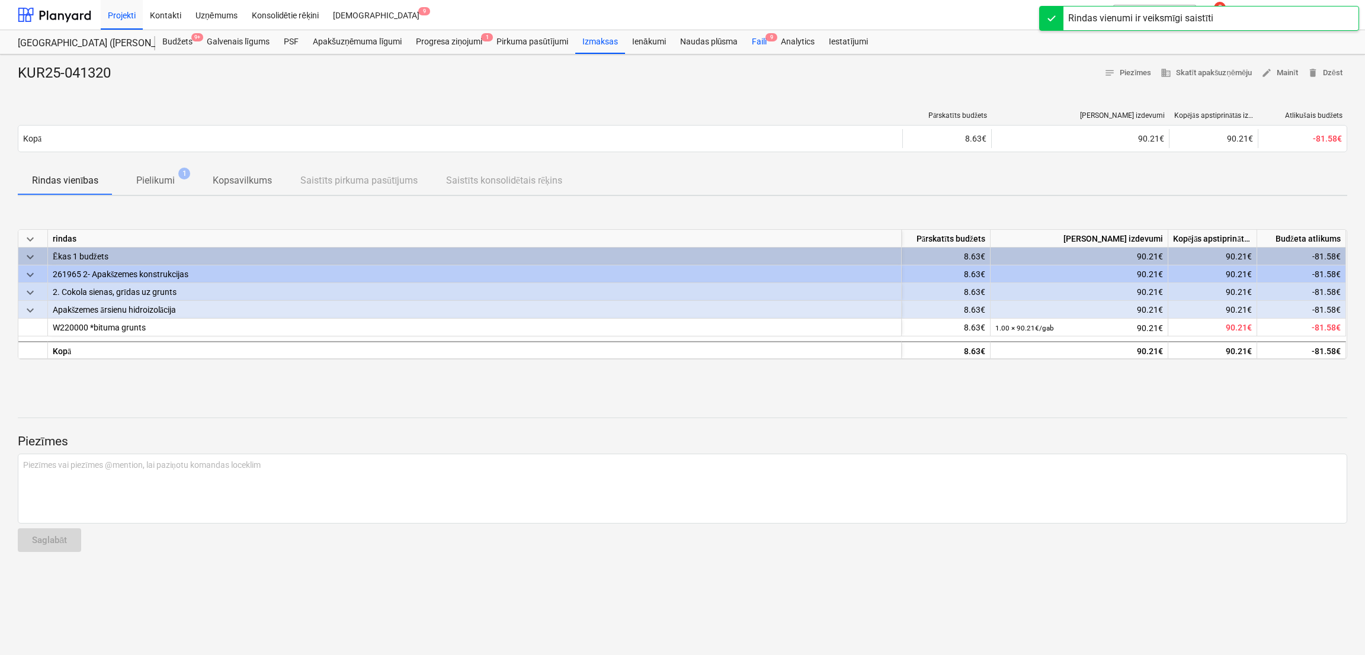
click at [756, 50] on div "Faili 9" at bounding box center [759, 42] width 29 height 24
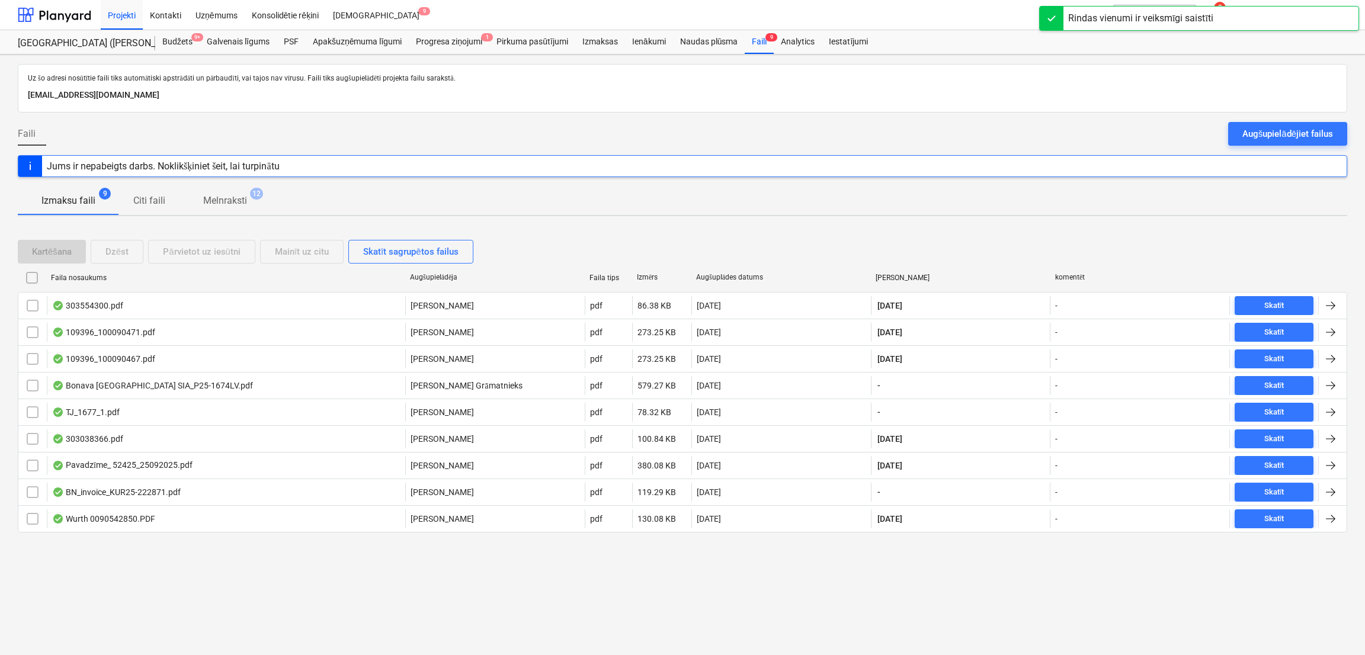
click at [104, 275] on div "Faila nosaukums" at bounding box center [225, 278] width 349 height 8
checkbox input "false"
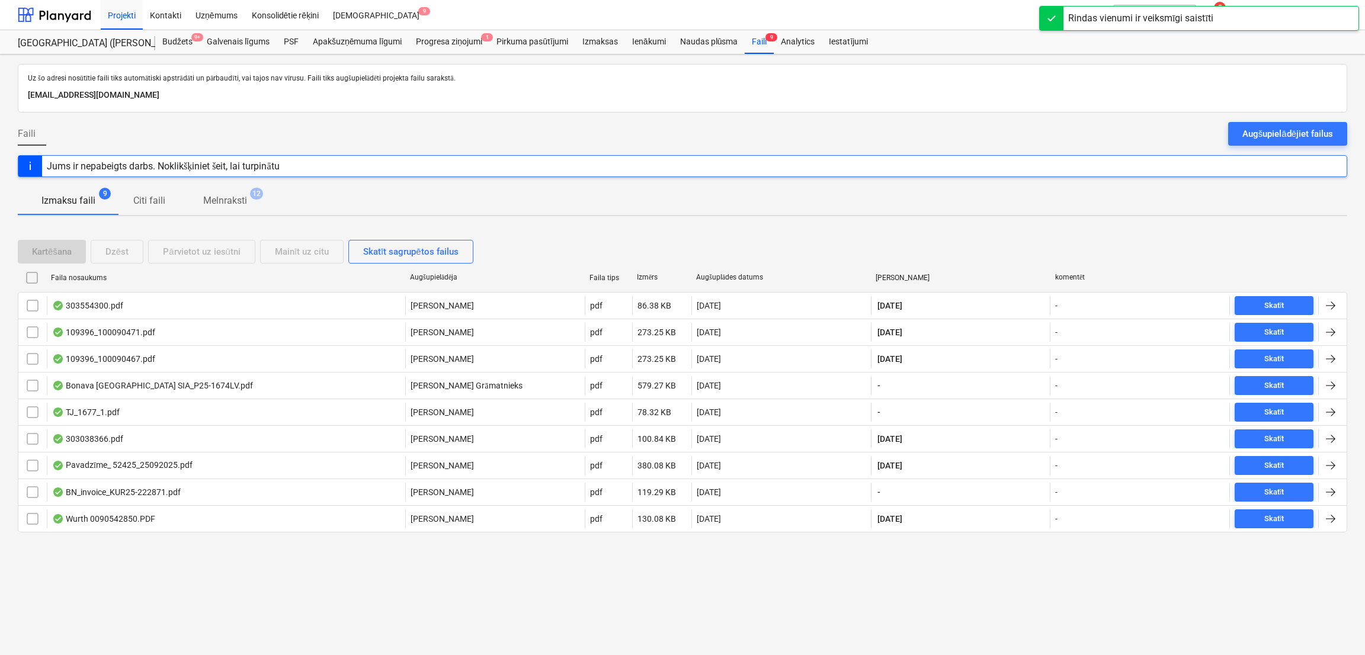
checkbox input "false"
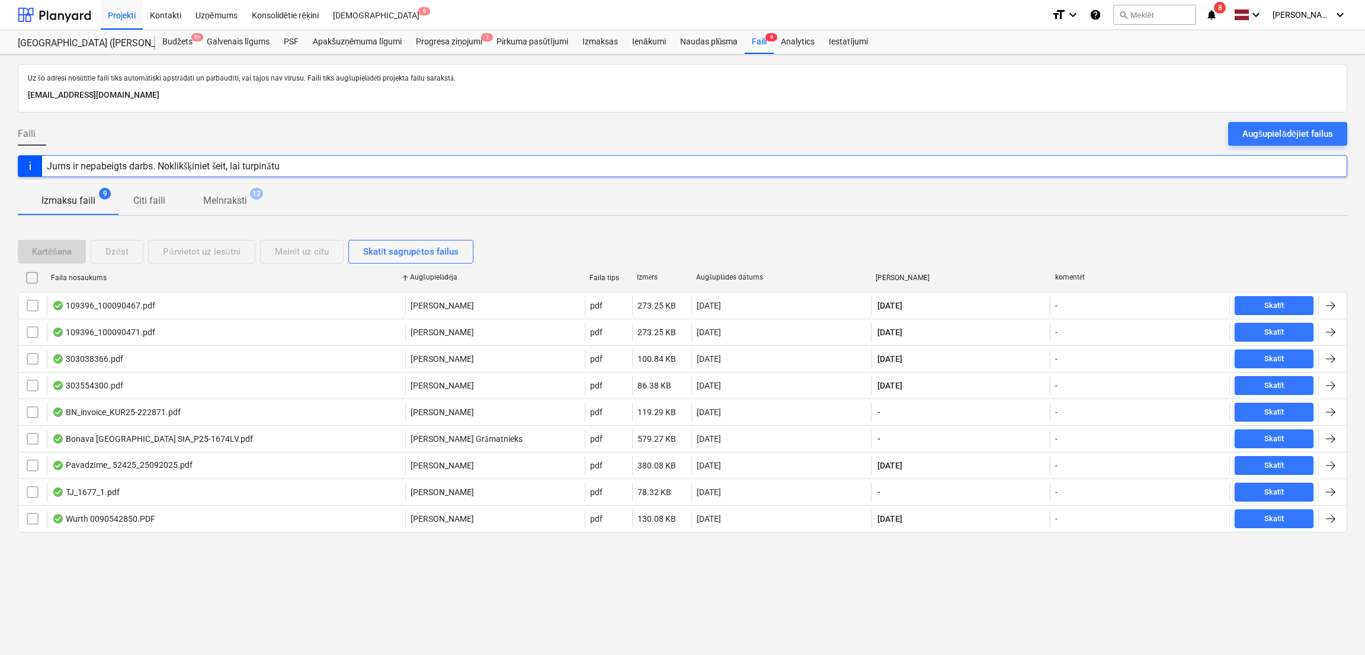
click at [104, 275] on div "Faila nosaukums" at bounding box center [225, 278] width 349 height 8
checkbox input "false"
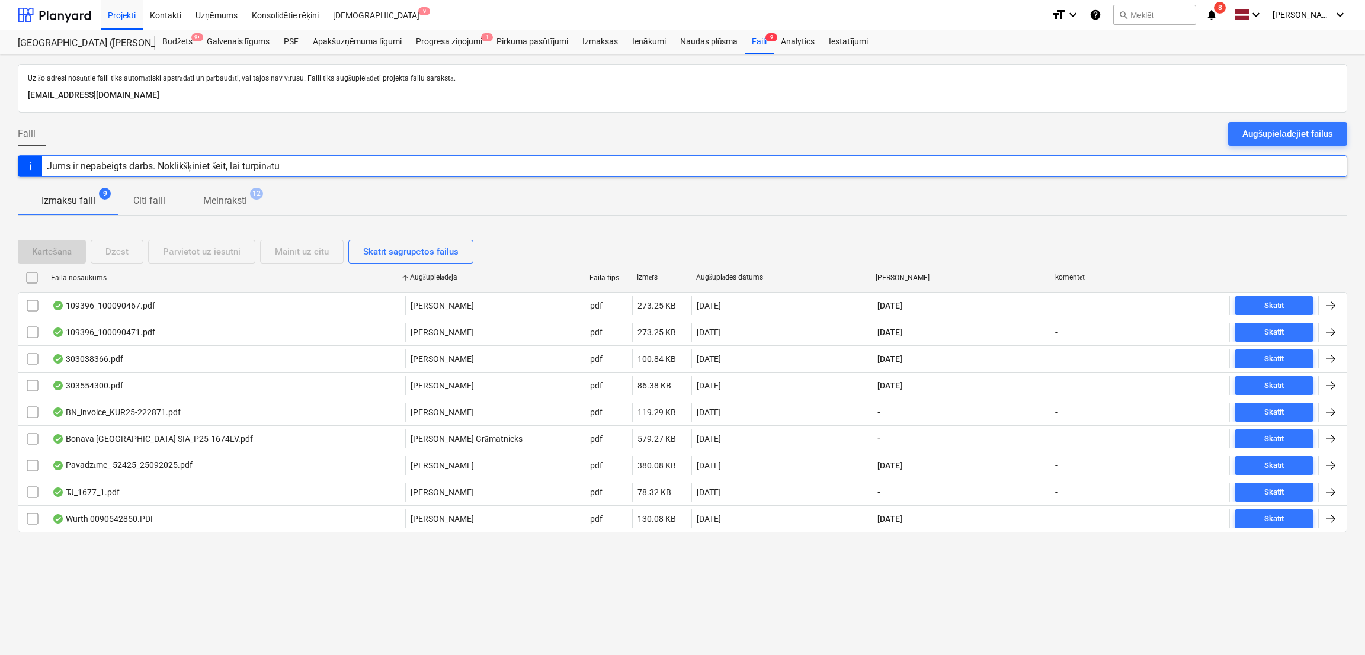
checkbox input "false"
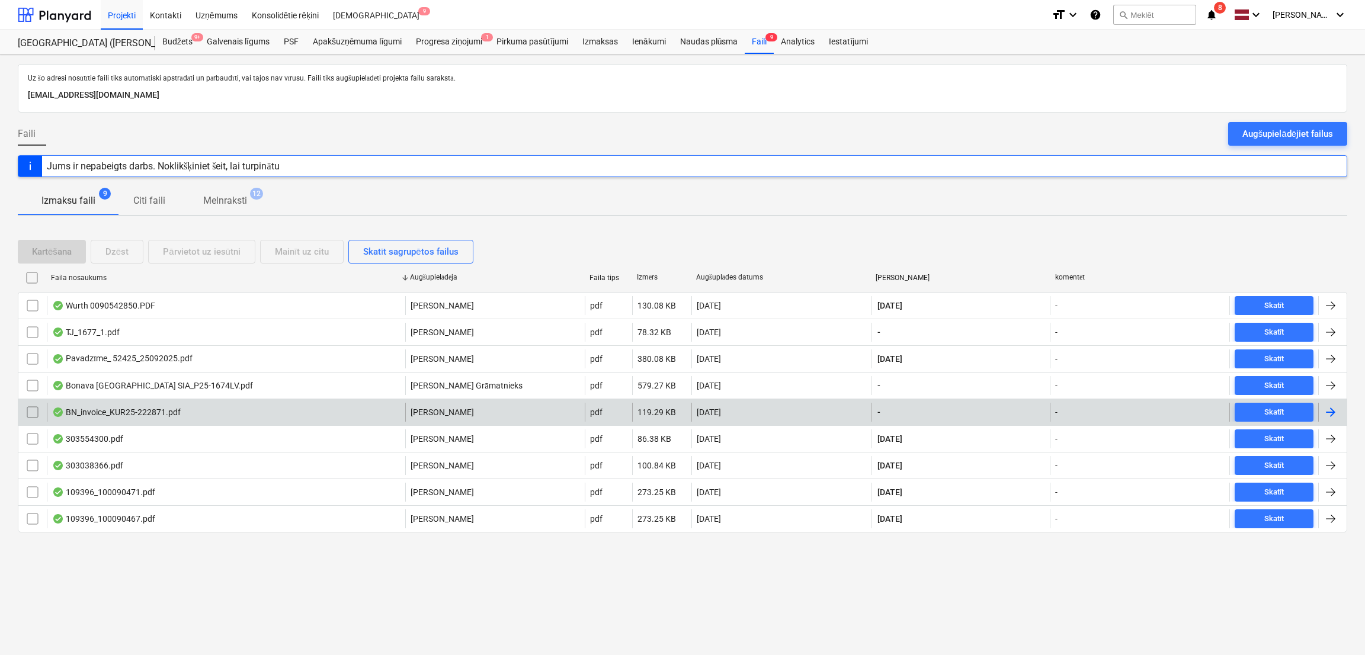
click at [1320, 409] on div at bounding box center [1332, 412] width 28 height 19
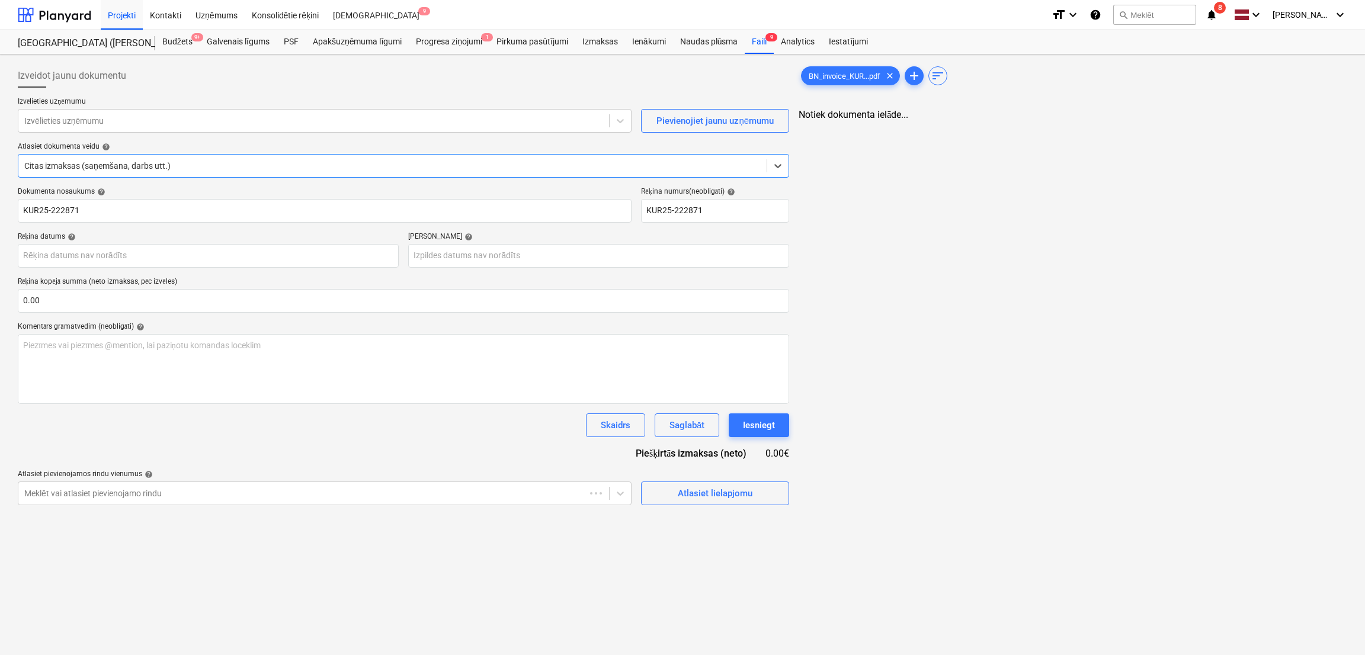
type input "KUR25-222871"
click at [145, 118] on div at bounding box center [312, 121] width 577 height 12
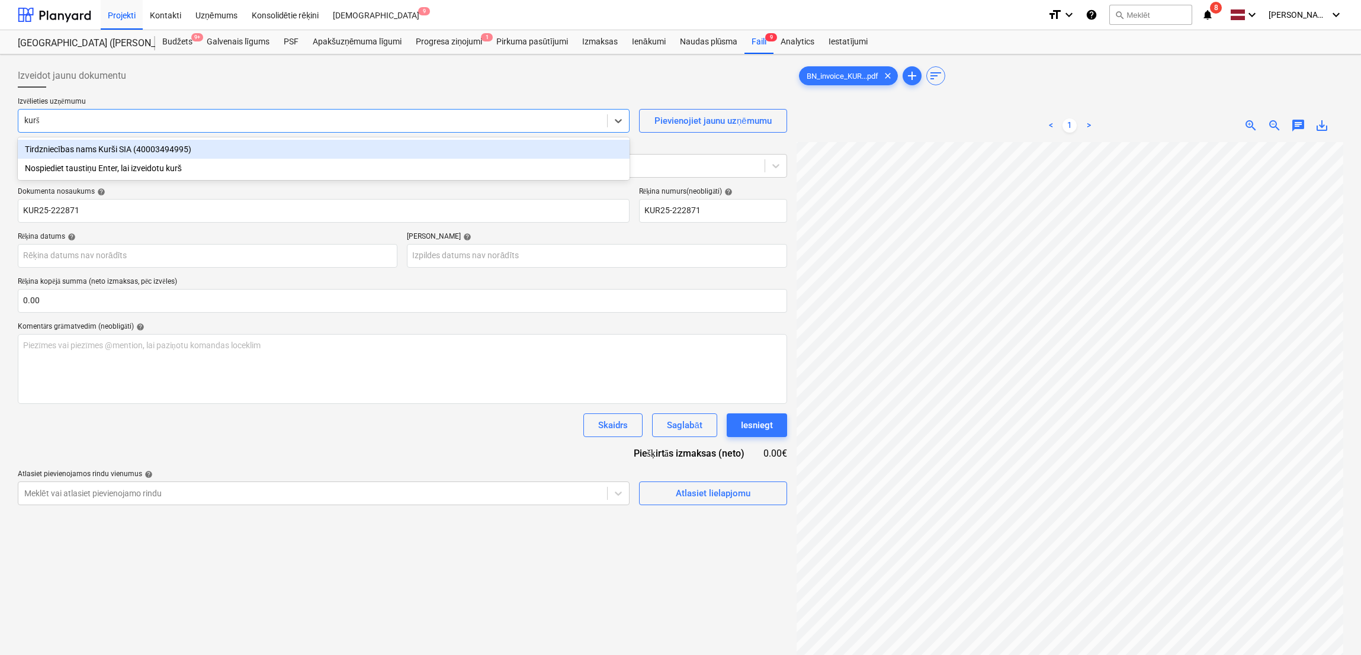
type input "kurši"
click at [173, 149] on div "Tirdzniecības nams Kurši SIA (40003494995)" at bounding box center [324, 149] width 612 height 19
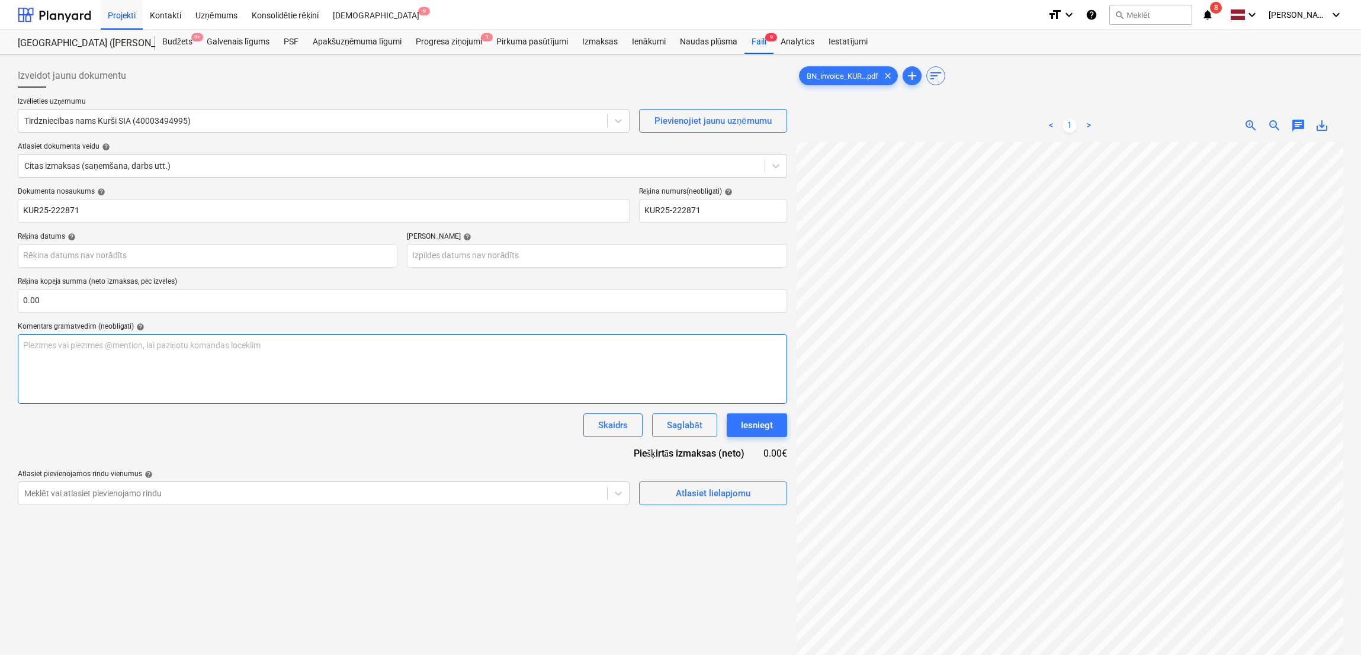
scroll to position [347, 297]
click at [139, 293] on input "text" at bounding box center [402, 301] width 769 height 24
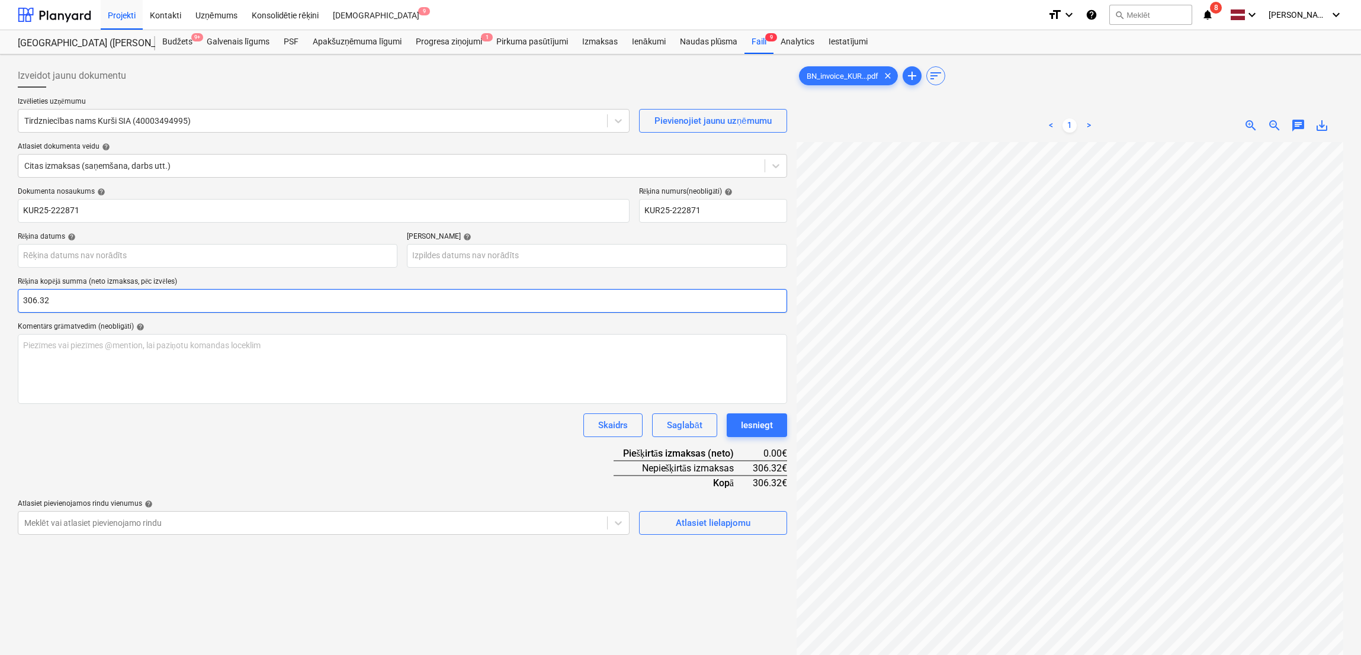
type input "306.32"
click at [321, 448] on div "Dokumenta nosaukums help KUR25-222871 Rēķina numurs (neobligāti) help KUR25-222…" at bounding box center [402, 361] width 769 height 348
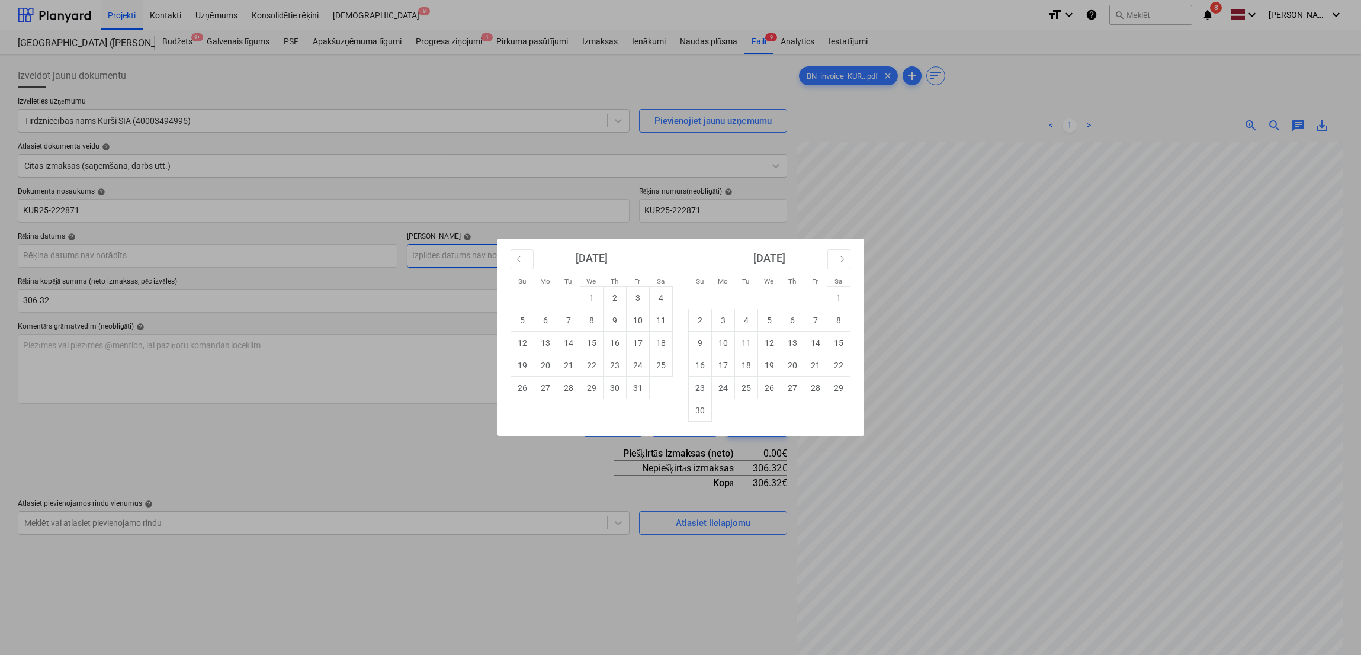
click at [528, 253] on body "Projekti Kontakti Uzņēmums Konsolidētie rēķini Iesūtne 9 format_size keyboard_a…" at bounding box center [680, 327] width 1361 height 655
click at [837, 268] on button "Move forward to switch to the next month." at bounding box center [838, 259] width 23 height 20
click at [836, 266] on button "Move forward to switch to the next month." at bounding box center [838, 259] width 23 height 20
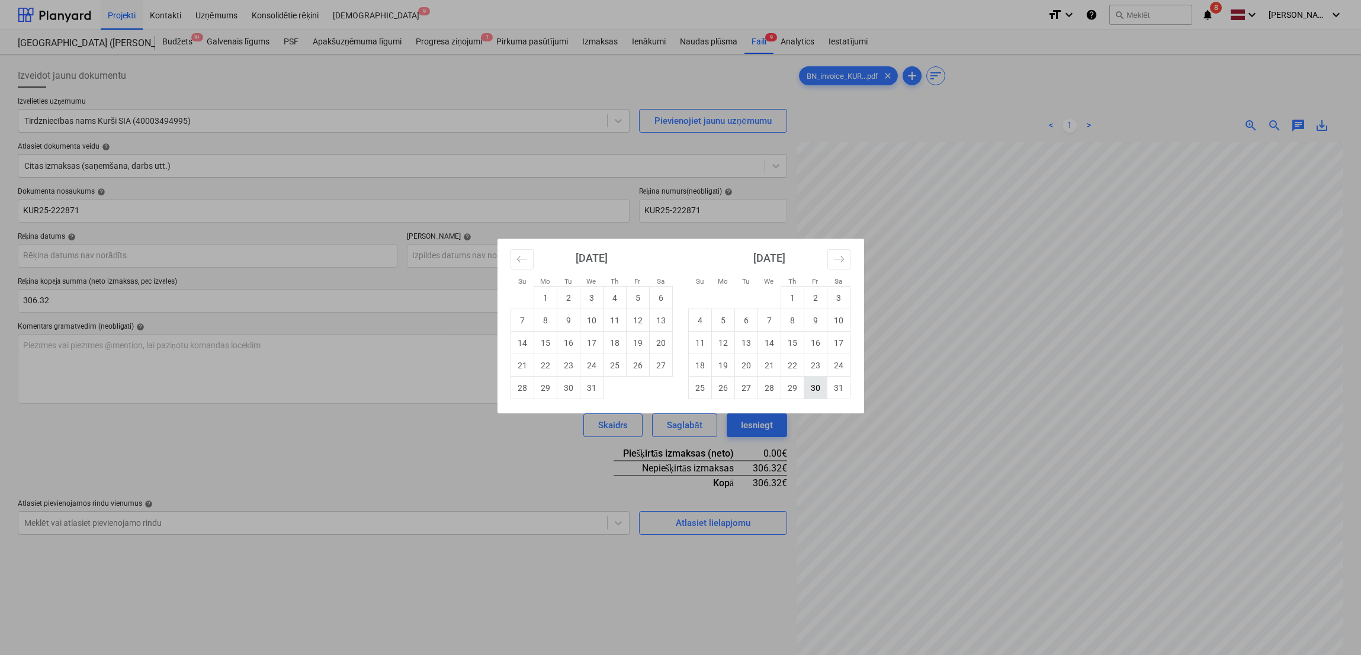
click at [816, 388] on td "30" at bounding box center [815, 388] width 23 height 23
type input "30 Jan 2026"
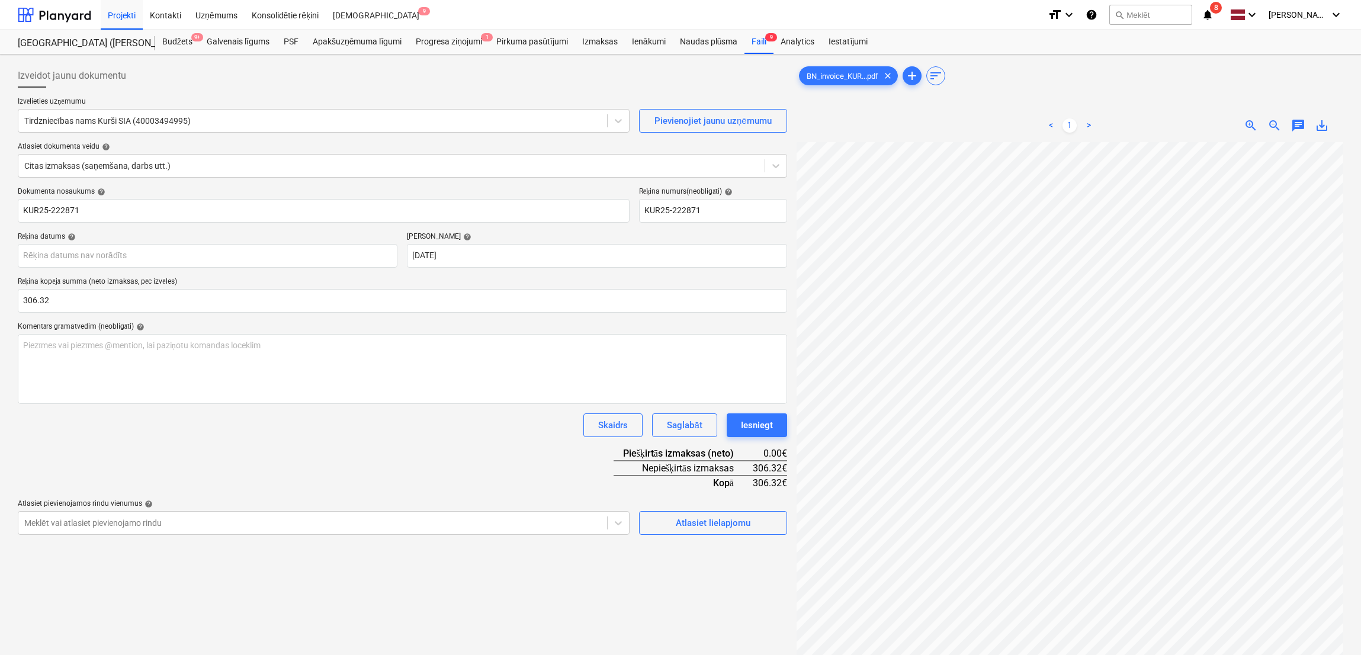
scroll to position [47, 217]
click at [70, 252] on body "Projekti Kontakti Uzņēmums Konsolidētie rēķini Iesūtne 9 format_size keyboard_a…" at bounding box center [680, 327] width 1361 height 655
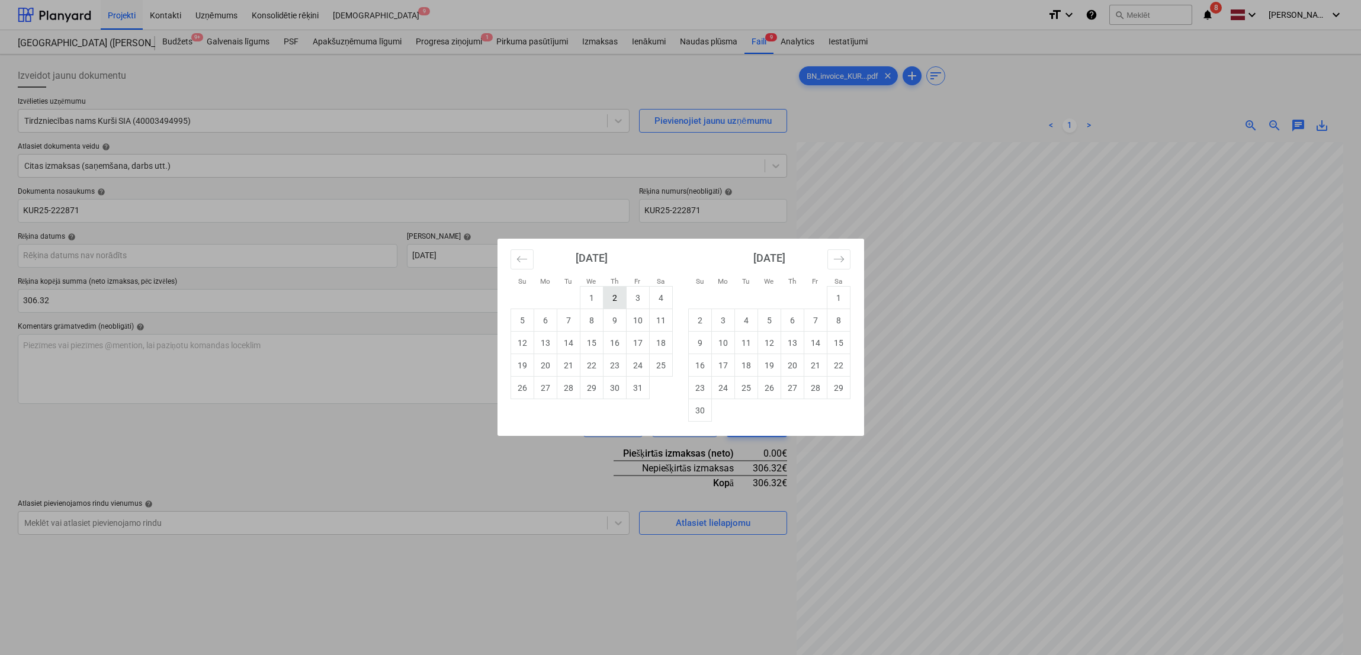
click at [614, 300] on td "2" at bounding box center [614, 298] width 23 height 23
type input "[DATE]"
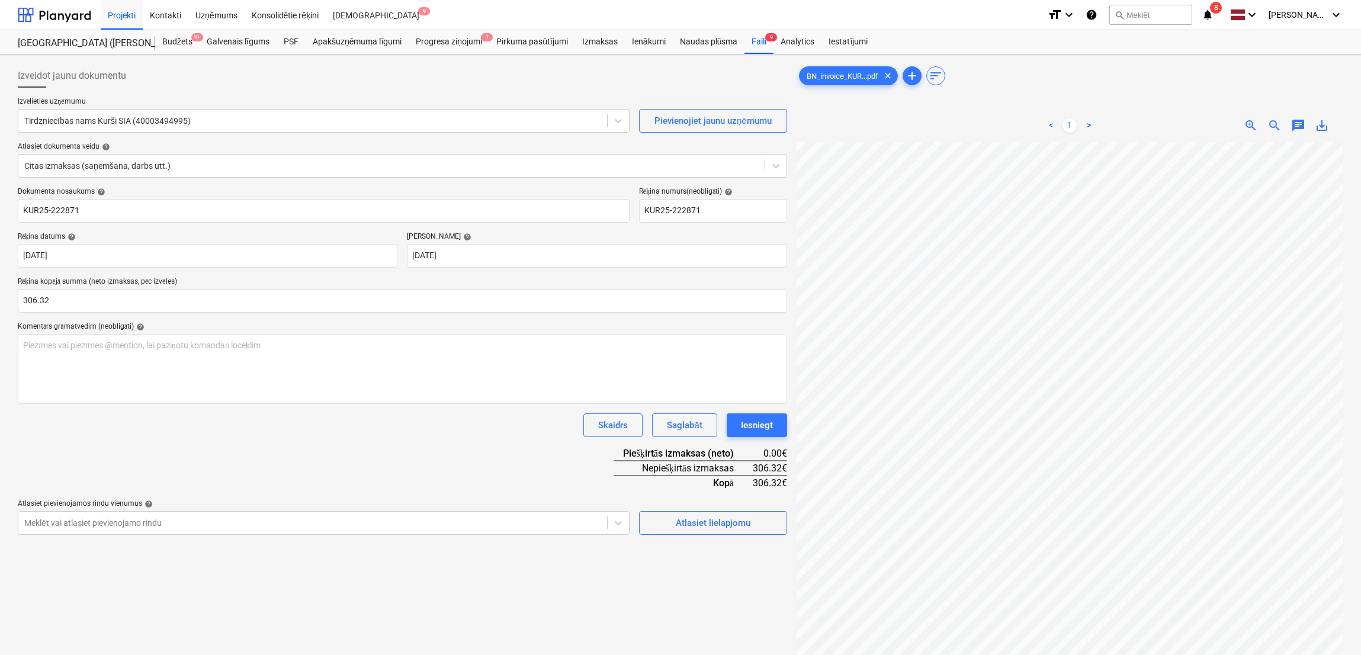
click at [460, 442] on div "Dokumenta nosaukums help KUR25-222871 Rēķina numurs (neobligāti) help KUR25-222…" at bounding box center [402, 361] width 769 height 348
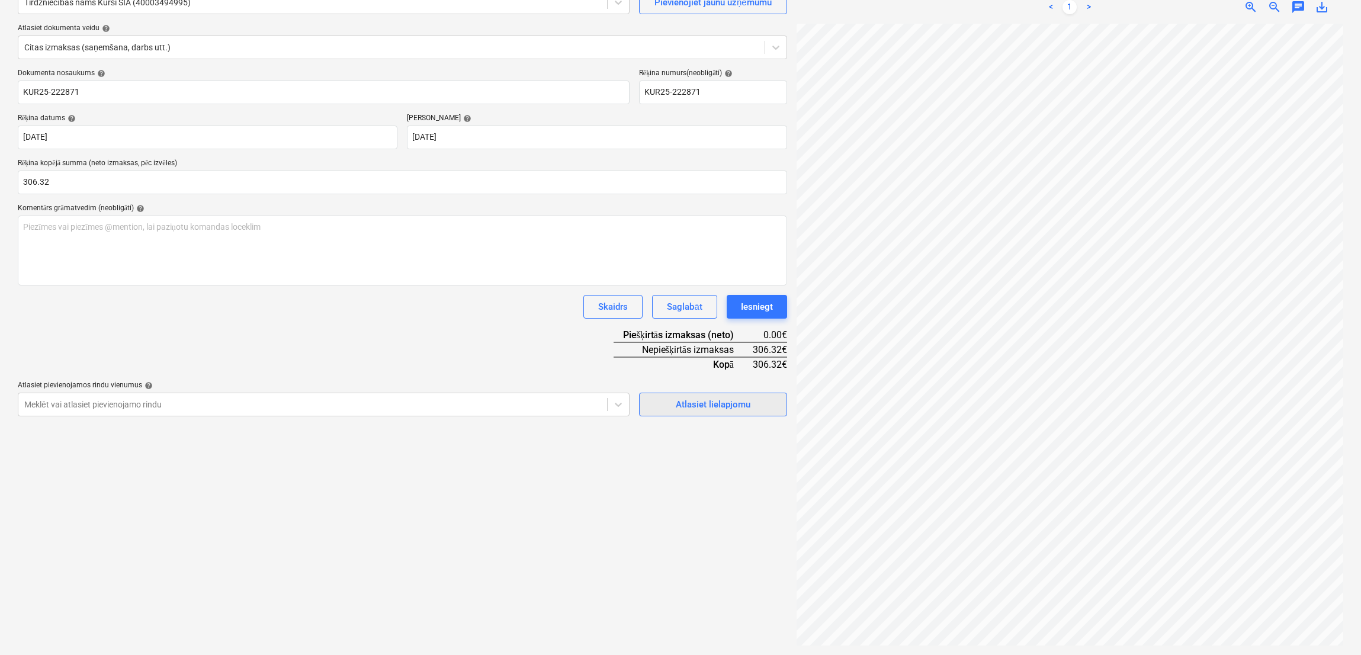
click at [694, 403] on div "Atlasiet lielapjomu" at bounding box center [713, 404] width 75 height 15
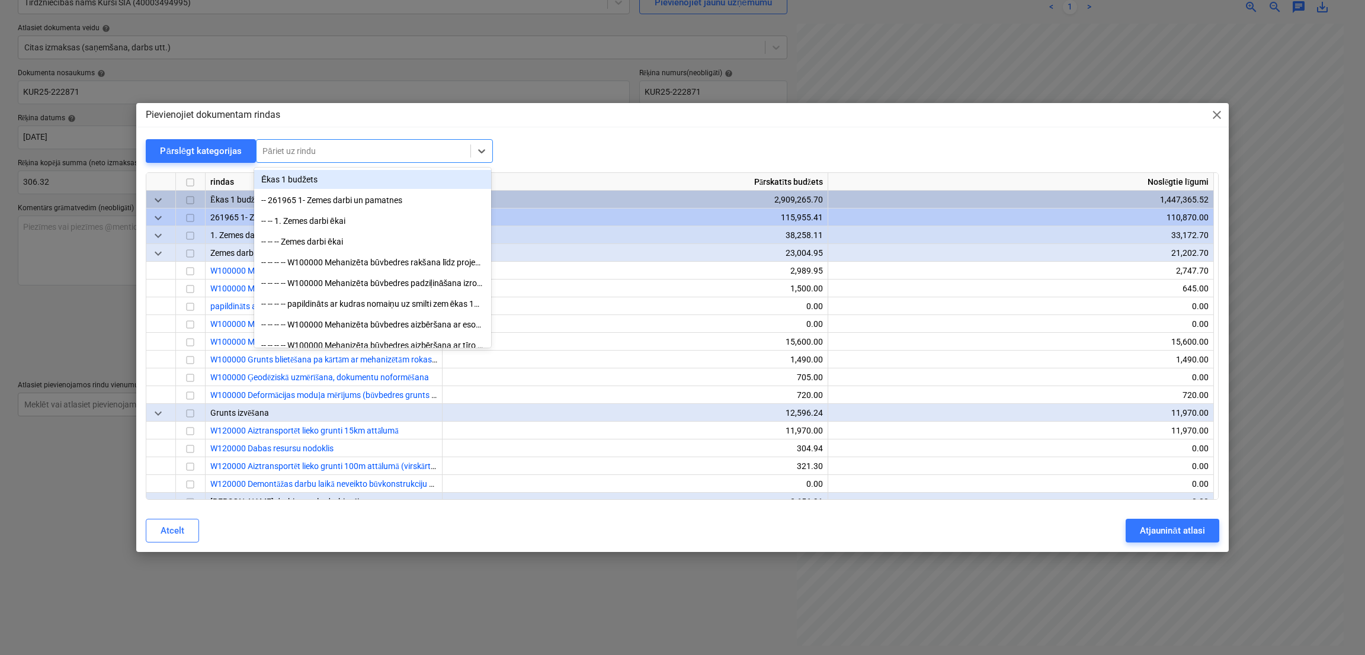
click at [390, 146] on div at bounding box center [363, 151] width 202 height 12
type input "palīgmater"
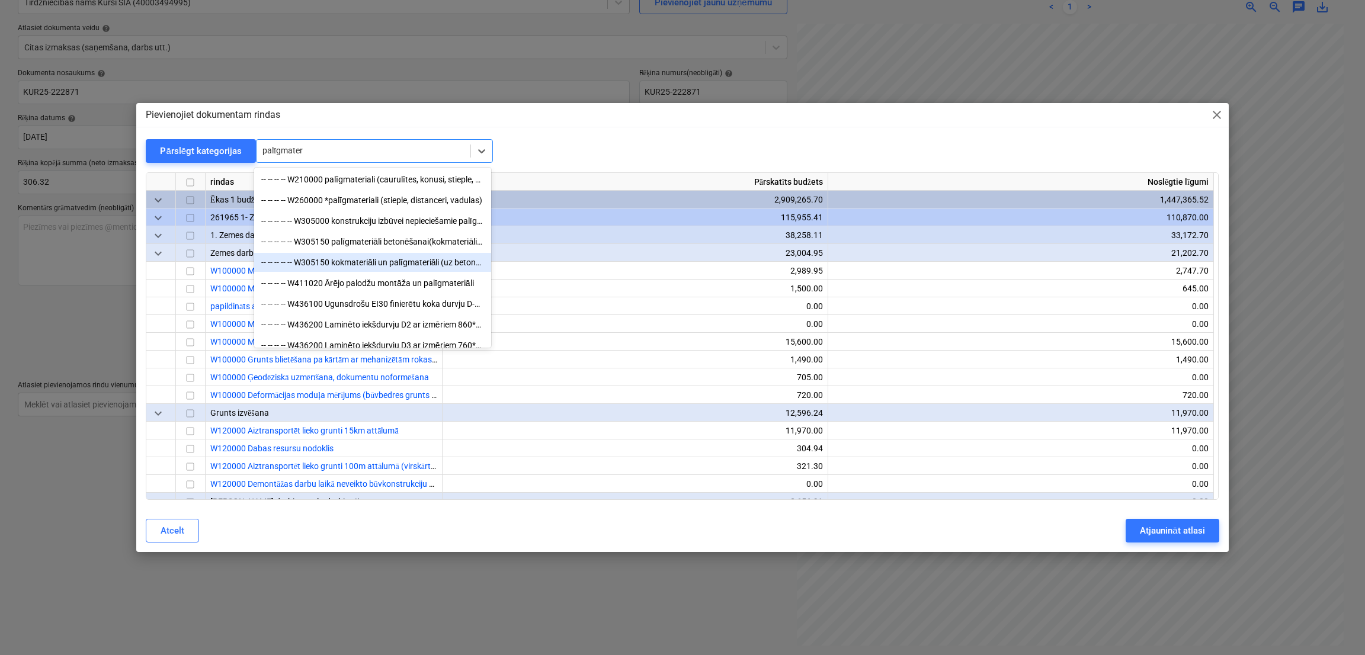
click at [376, 259] on div "-- -- -- -- -- W305150 kokmateriāli un palīgmateriāli (uz betona 1m3)" at bounding box center [372, 262] width 237 height 19
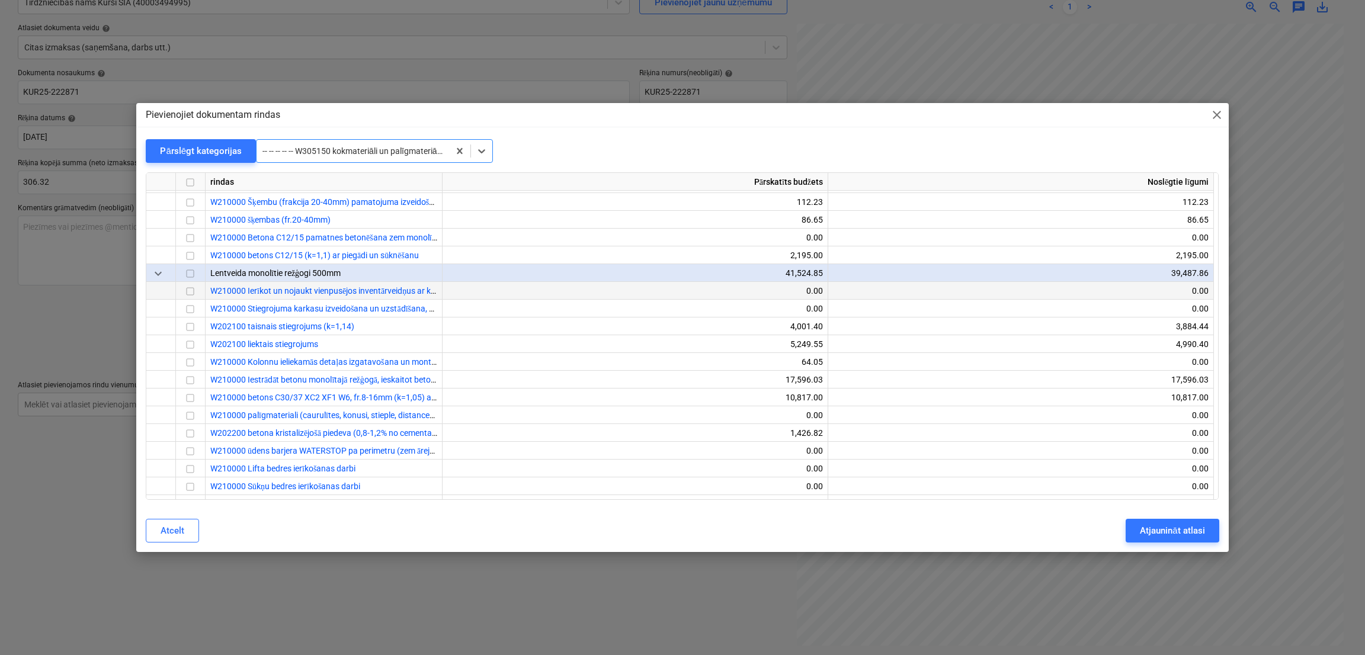
scroll to position [634, 0]
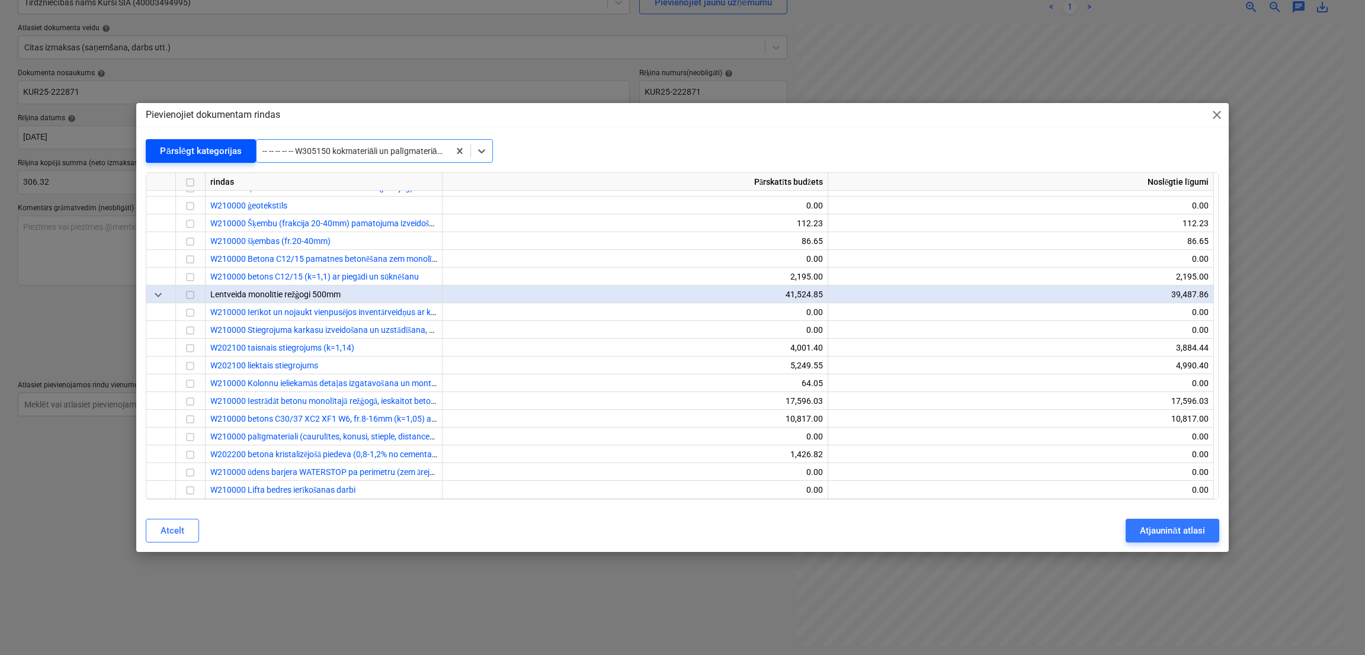
click at [229, 153] on div "Pārslēgt kategorijas" at bounding box center [201, 150] width 82 height 15
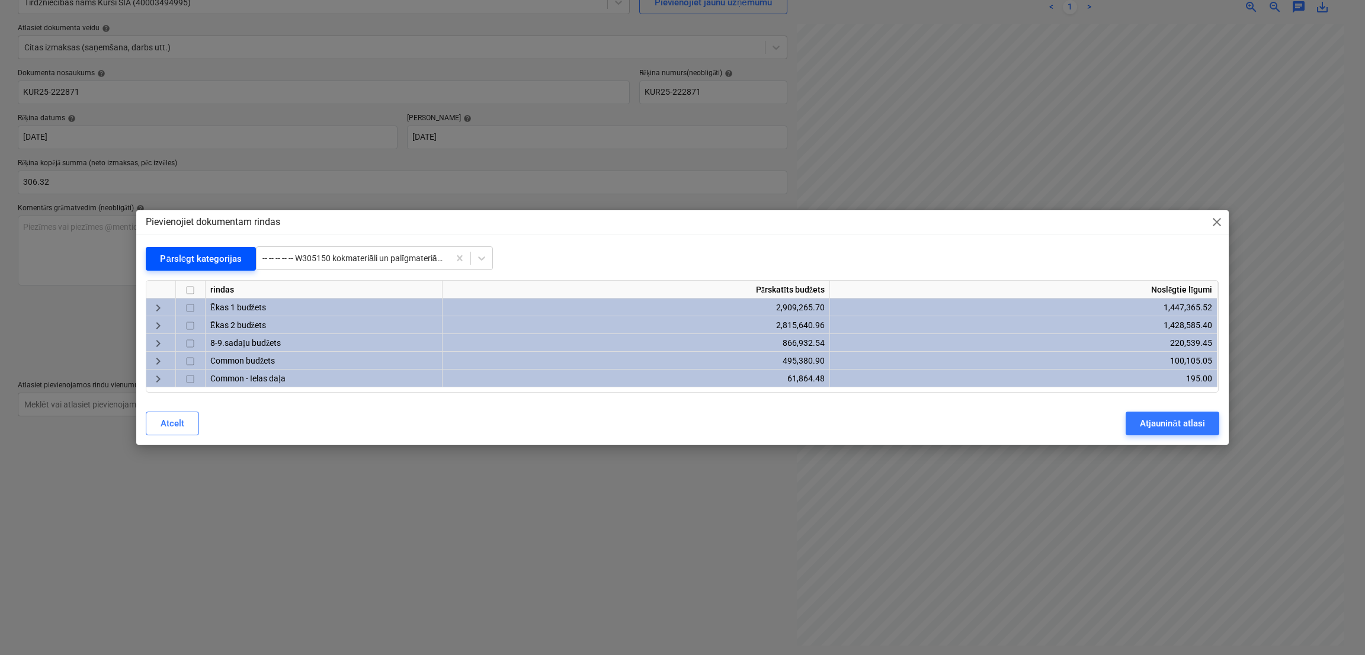
scroll to position [0, 0]
click at [154, 319] on span "keyboard_arrow_right" at bounding box center [158, 326] width 14 height 14
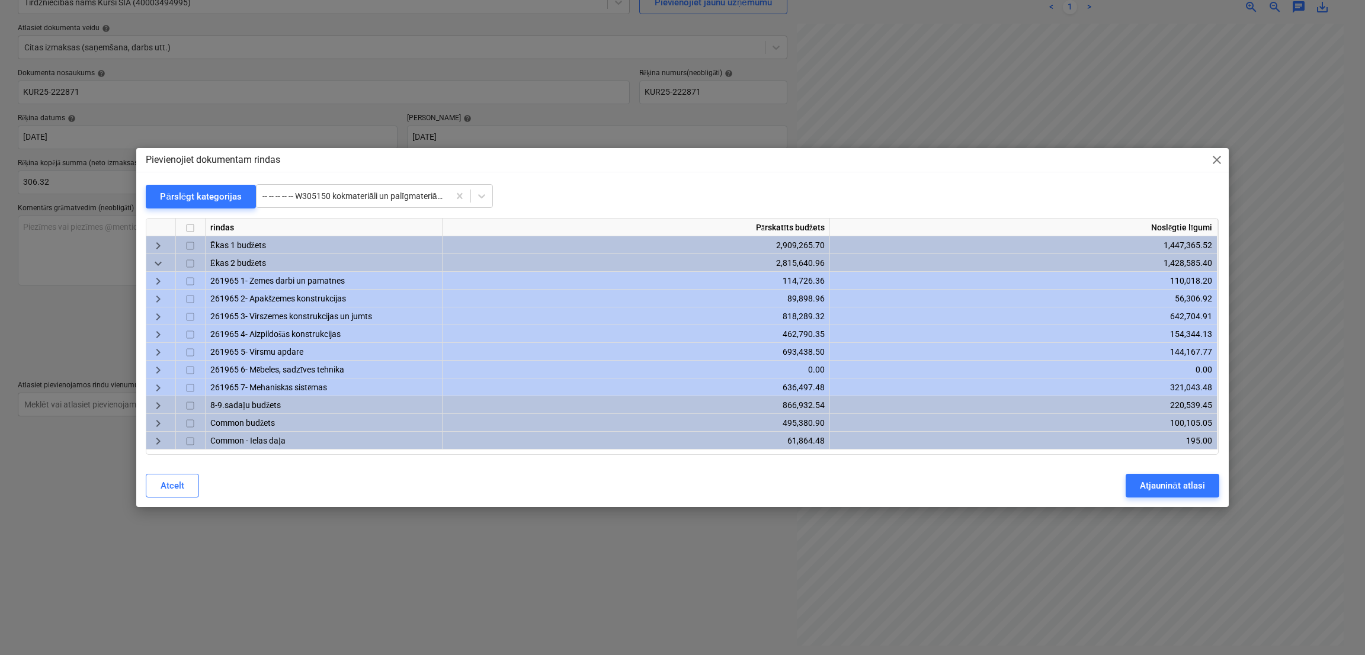
click at [161, 316] on span "keyboard_arrow_right" at bounding box center [158, 317] width 14 height 14
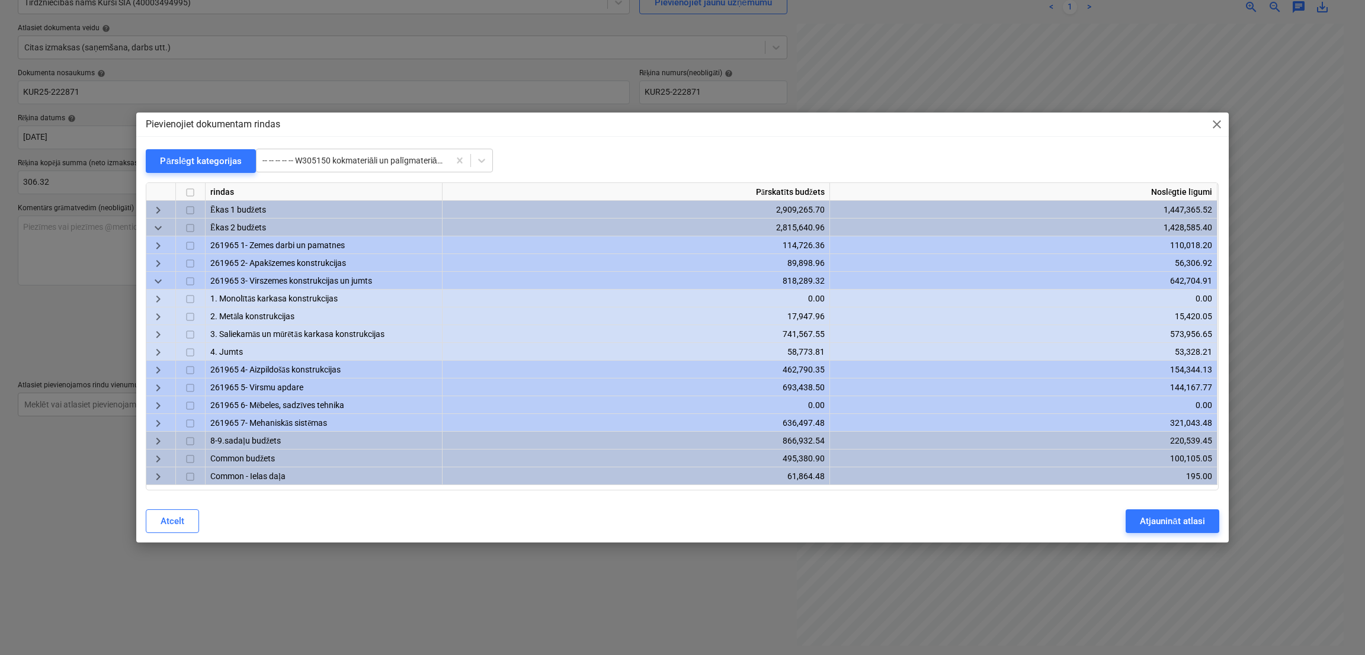
click at [165, 338] on span "keyboard_arrow_right" at bounding box center [158, 335] width 14 height 14
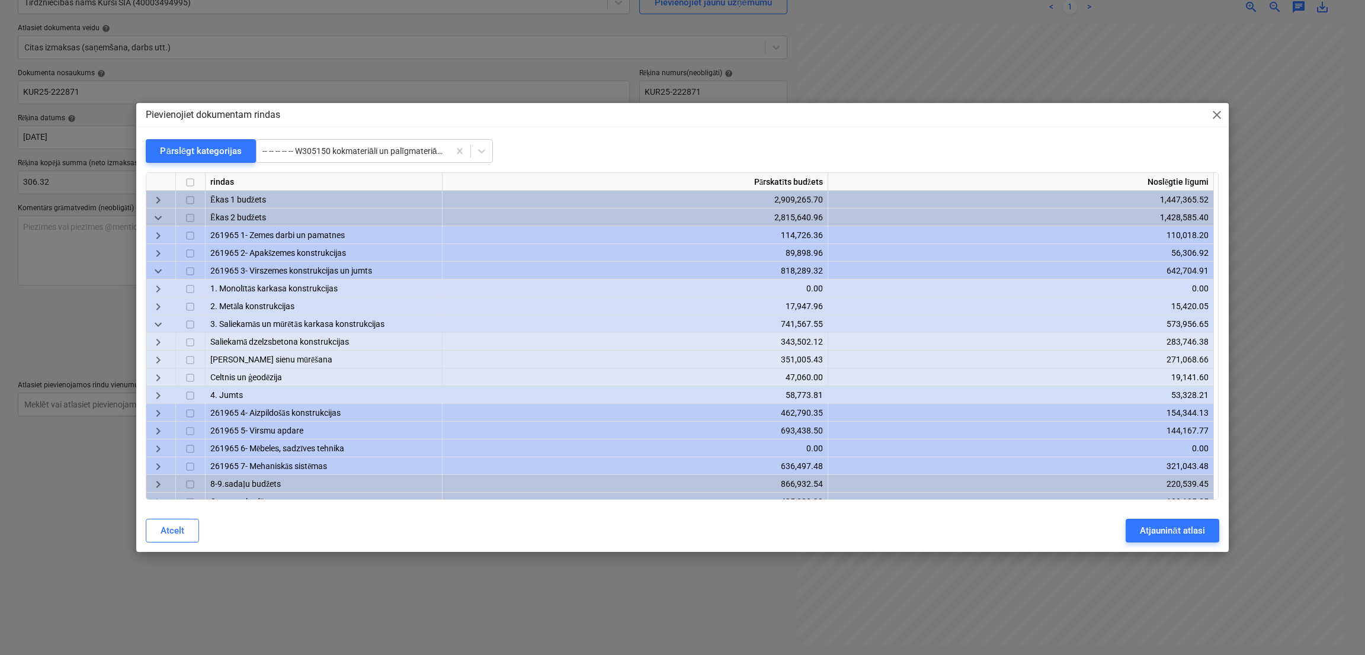
click at [156, 343] on span "keyboard_arrow_right" at bounding box center [158, 343] width 14 height 14
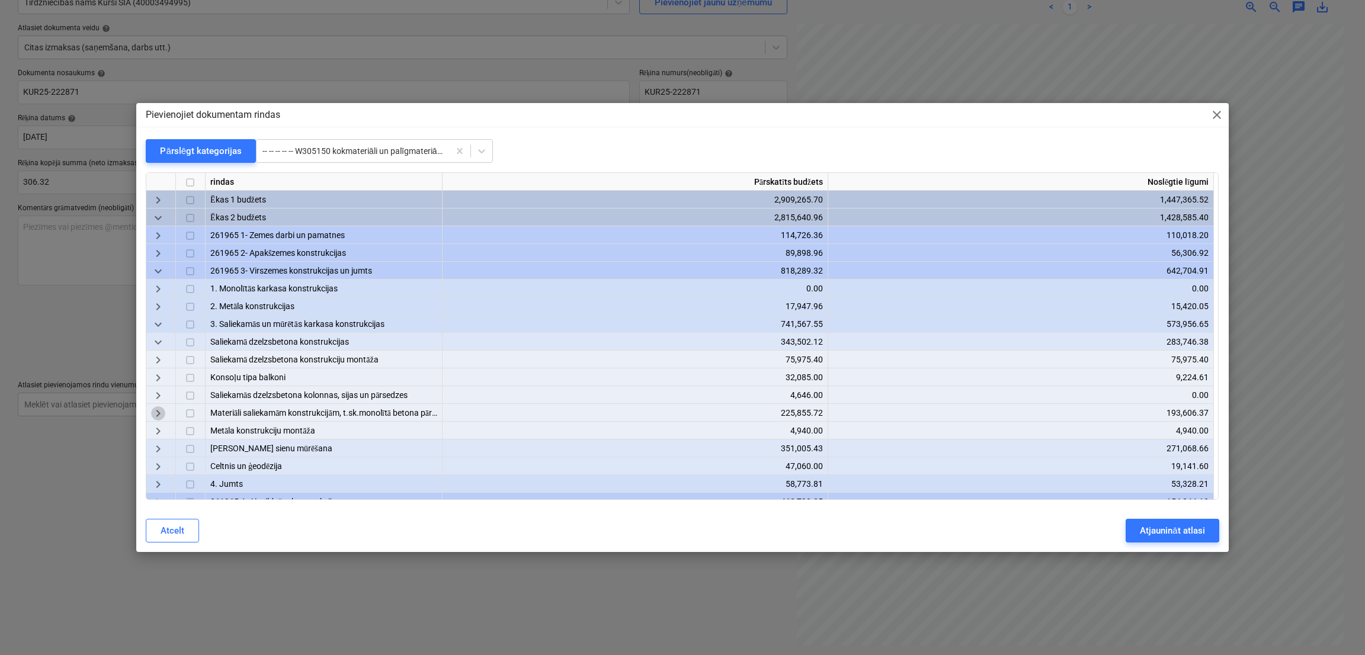
click at [162, 410] on span "keyboard_arrow_right" at bounding box center [158, 414] width 14 height 14
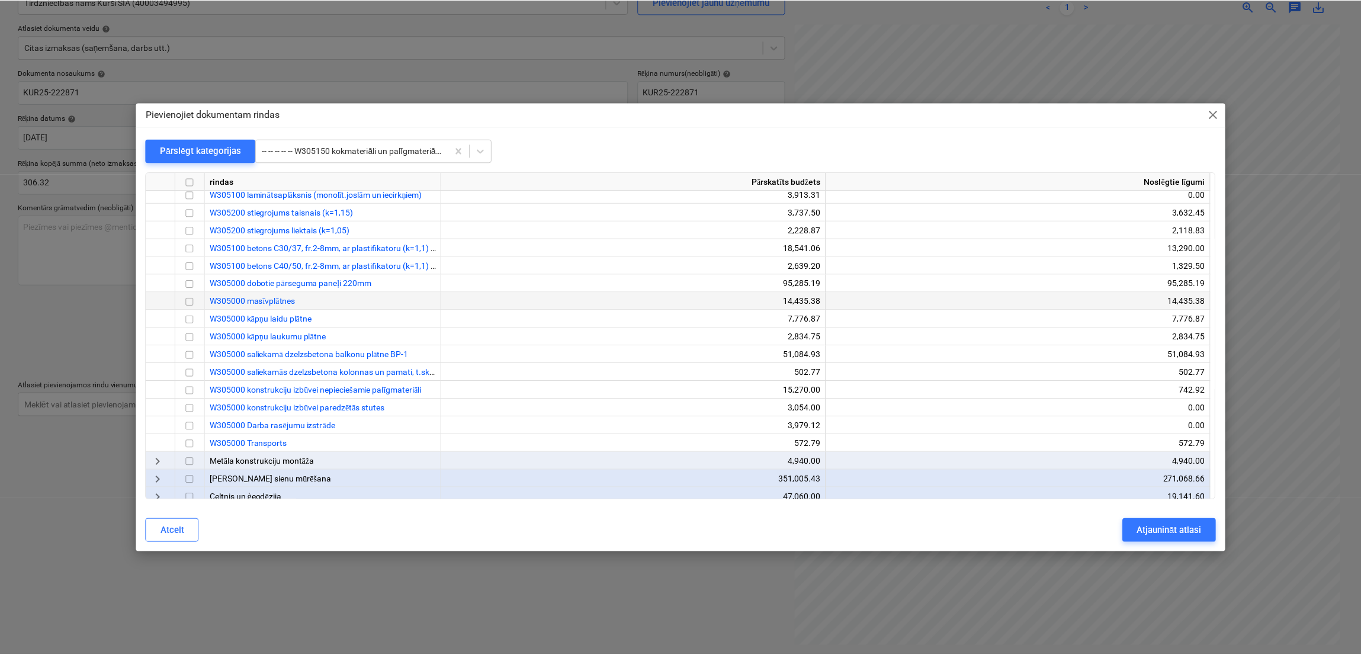
scroll to position [236, 0]
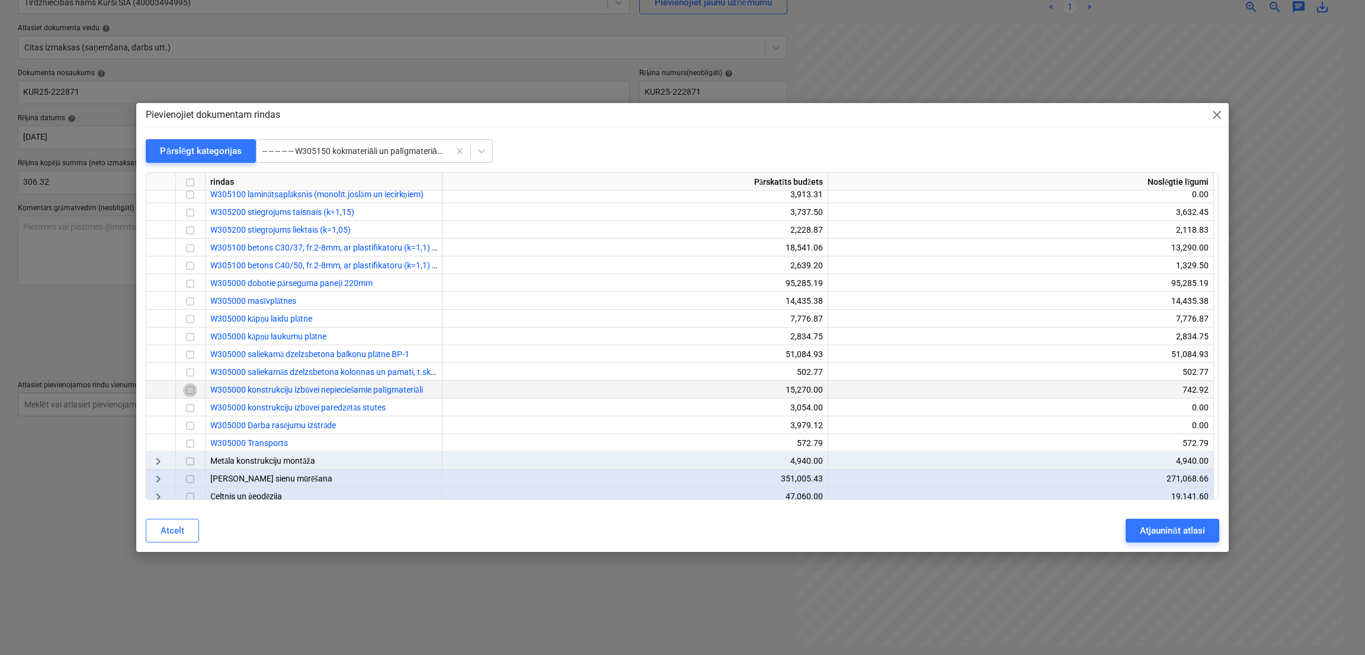
click at [190, 390] on input "checkbox" at bounding box center [190, 391] width 14 height 14
click at [1158, 530] on div "Atjaunināt atlasi" at bounding box center [1172, 530] width 65 height 15
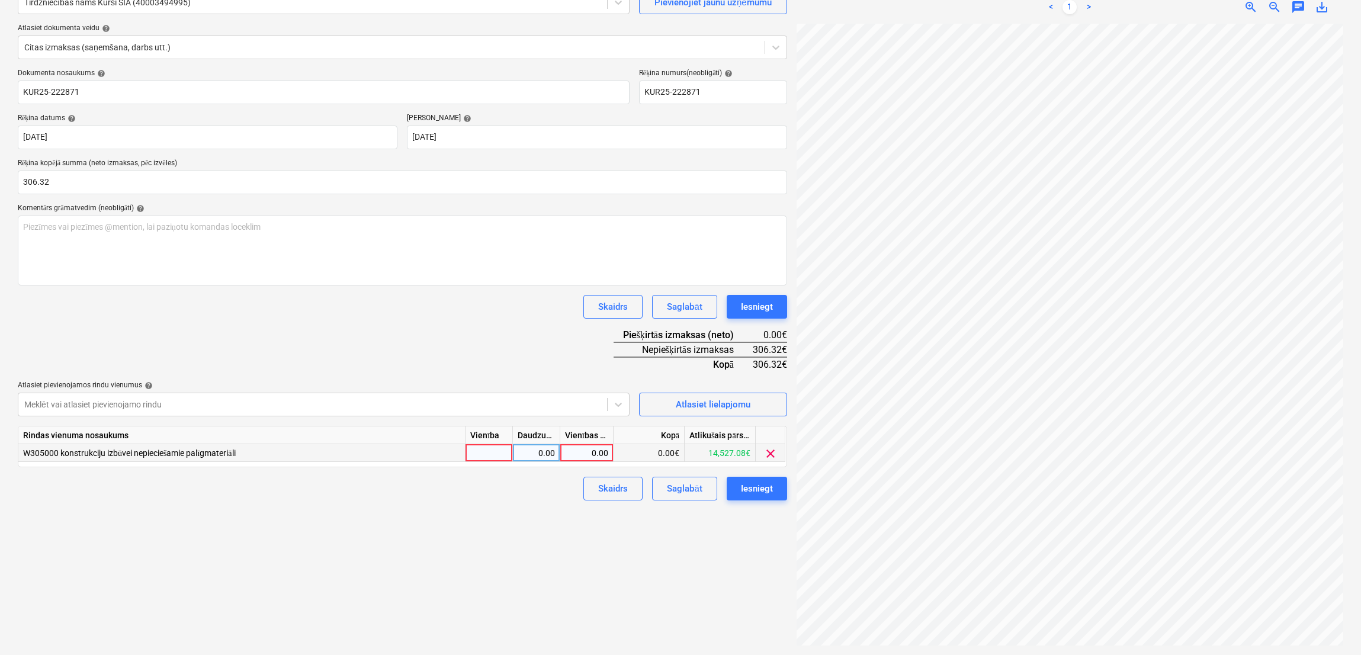
click at [598, 455] on div "0.00" at bounding box center [586, 453] width 43 height 18
type input "306.32"
click at [463, 336] on div "Dokumenta nosaukums help KUR25-222871 Rēķina numurs (neobligāti) help KUR25-222…" at bounding box center [402, 285] width 769 height 432
click at [773, 486] on button "Iesniegt" at bounding box center [757, 489] width 60 height 24
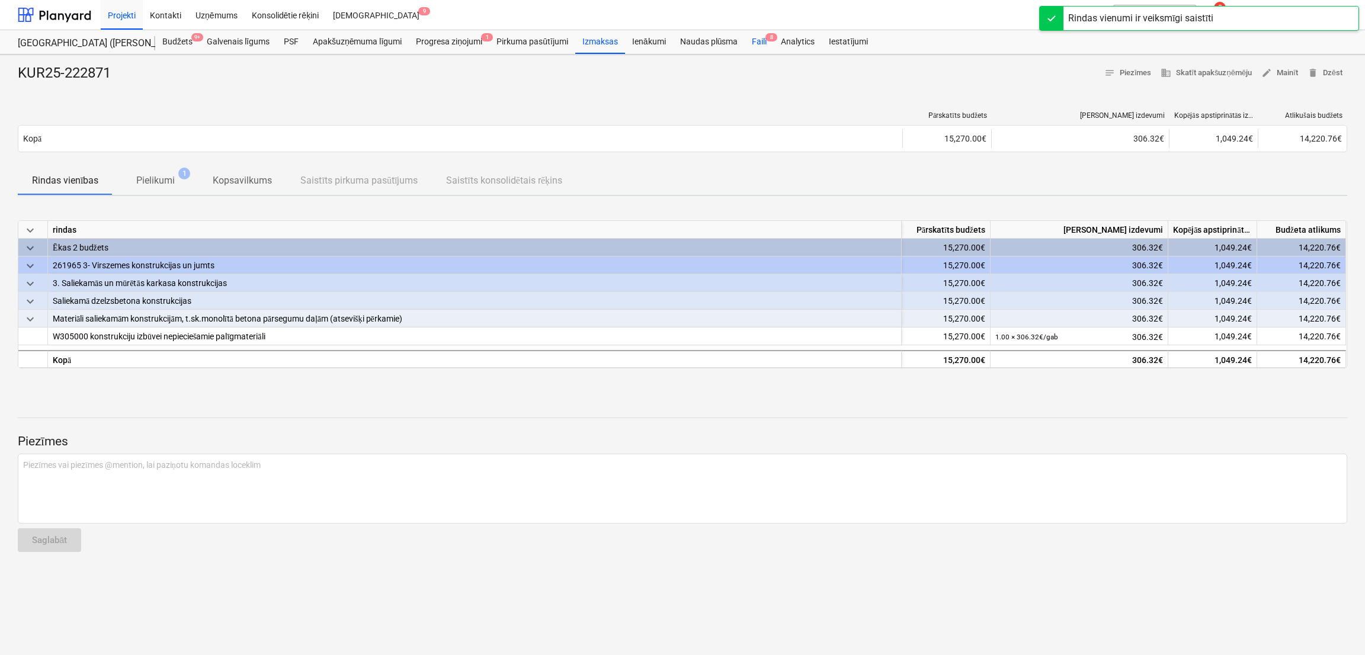
click at [762, 41] on div "Faili 8" at bounding box center [759, 42] width 29 height 24
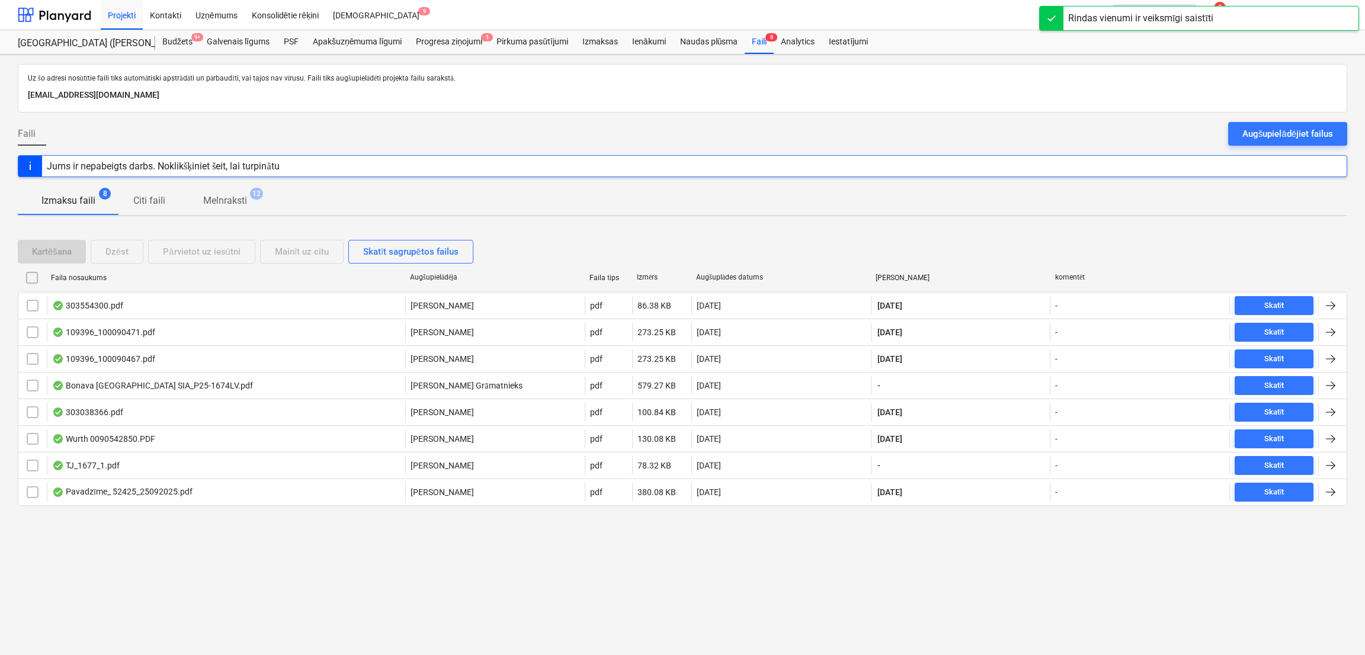
click at [81, 277] on div "Faila nosaukums" at bounding box center [225, 278] width 349 height 8
checkbox input "false"
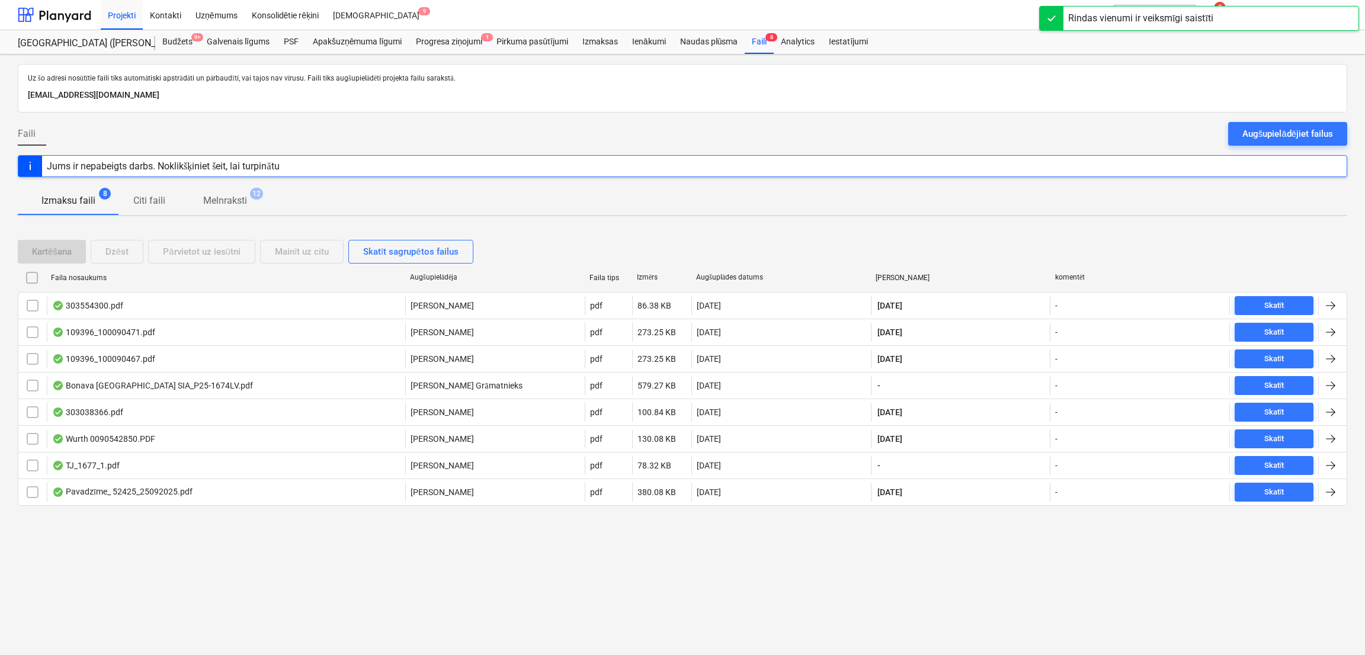
checkbox input "false"
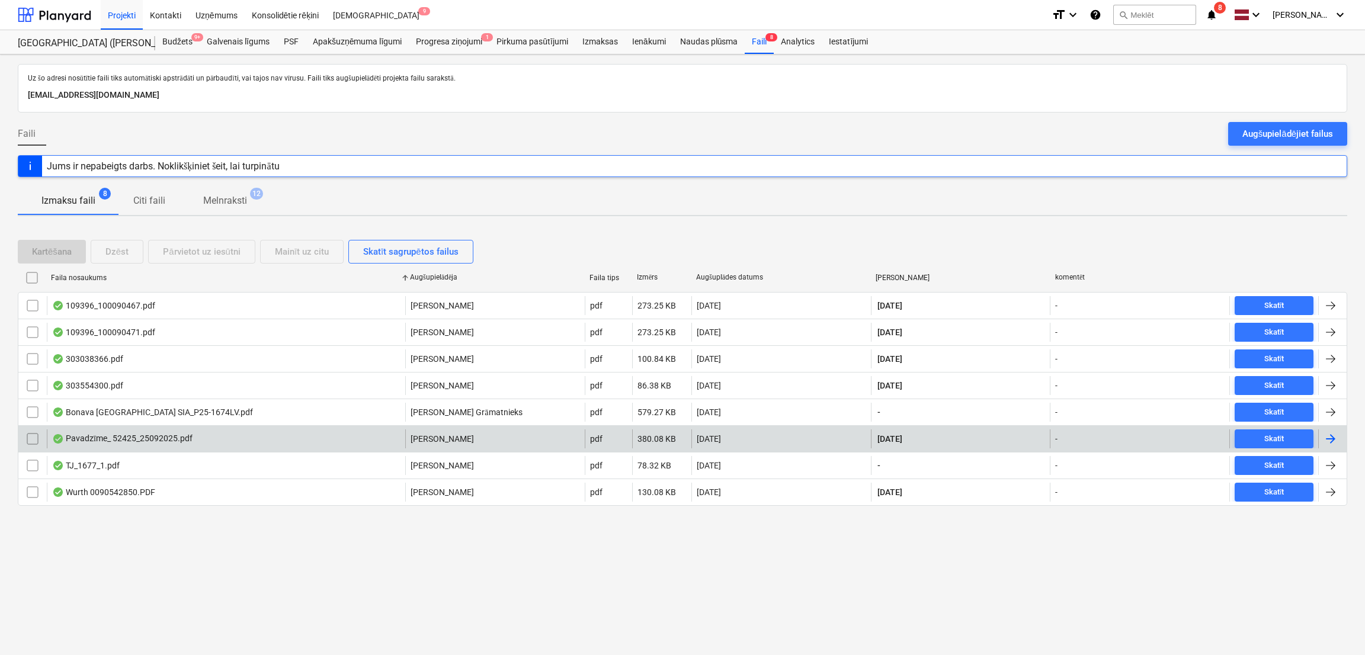
click at [249, 433] on div "Pavadzīme_ 52425_25092025.pdf" at bounding box center [226, 438] width 358 height 19
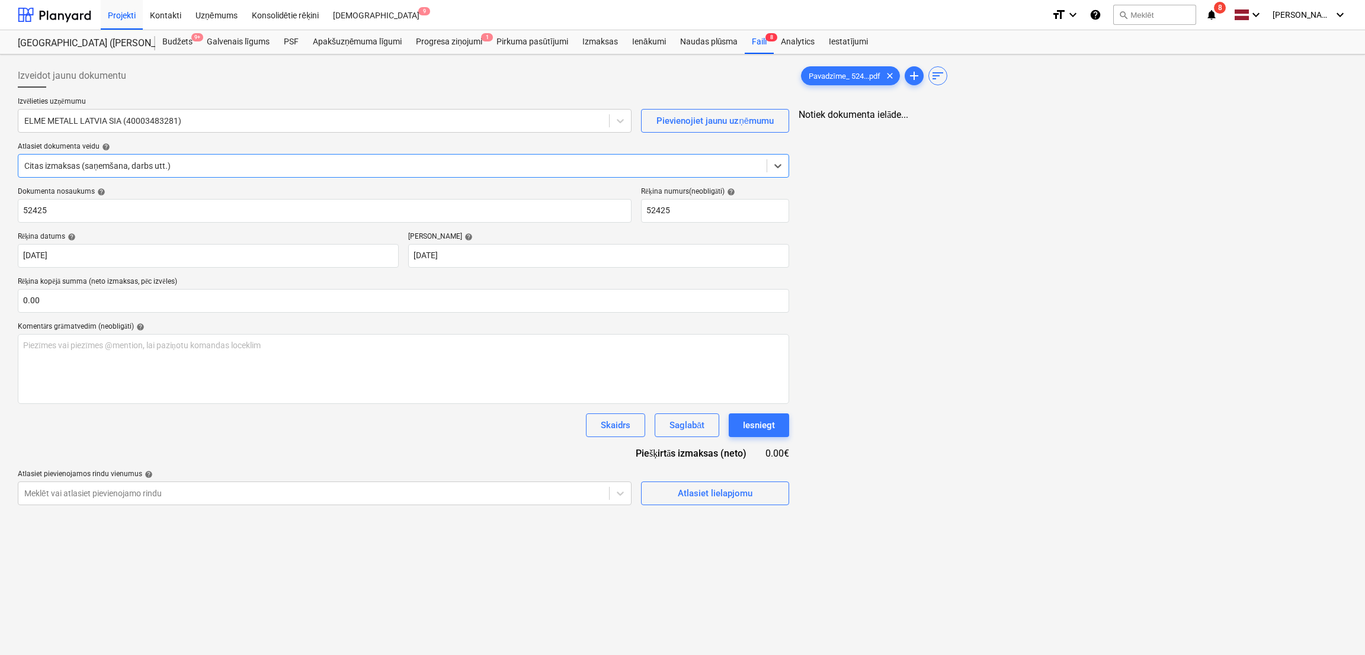
type input "52425"
type input "[DATE]"
type input "24 Nov 2025"
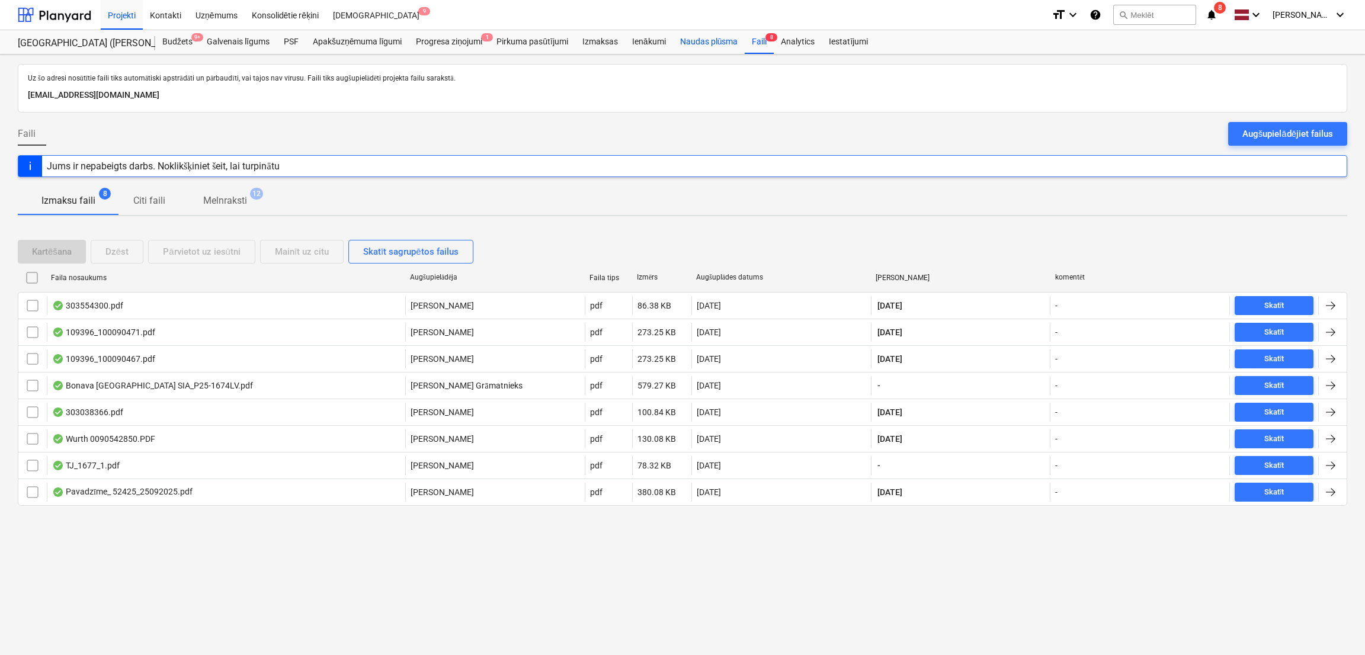
click at [697, 35] on div "Naudas plūsma" at bounding box center [709, 42] width 72 height 24
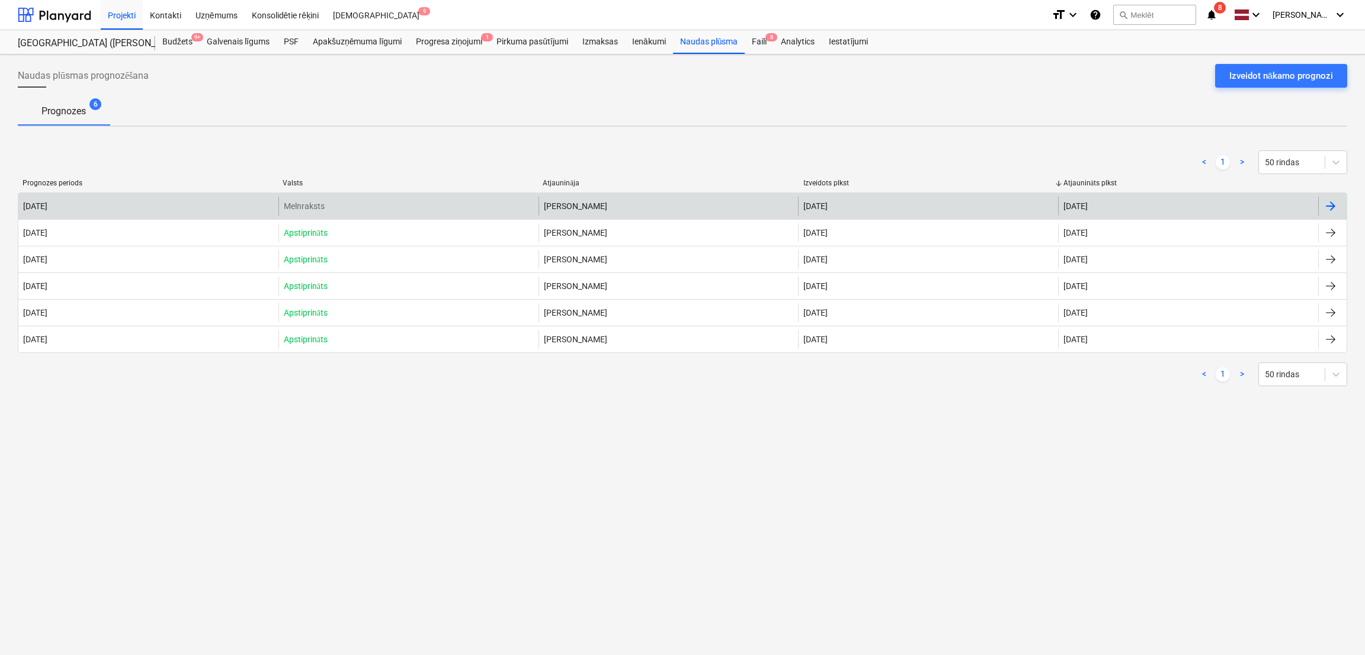
click at [1327, 197] on div at bounding box center [1332, 206] width 28 height 19
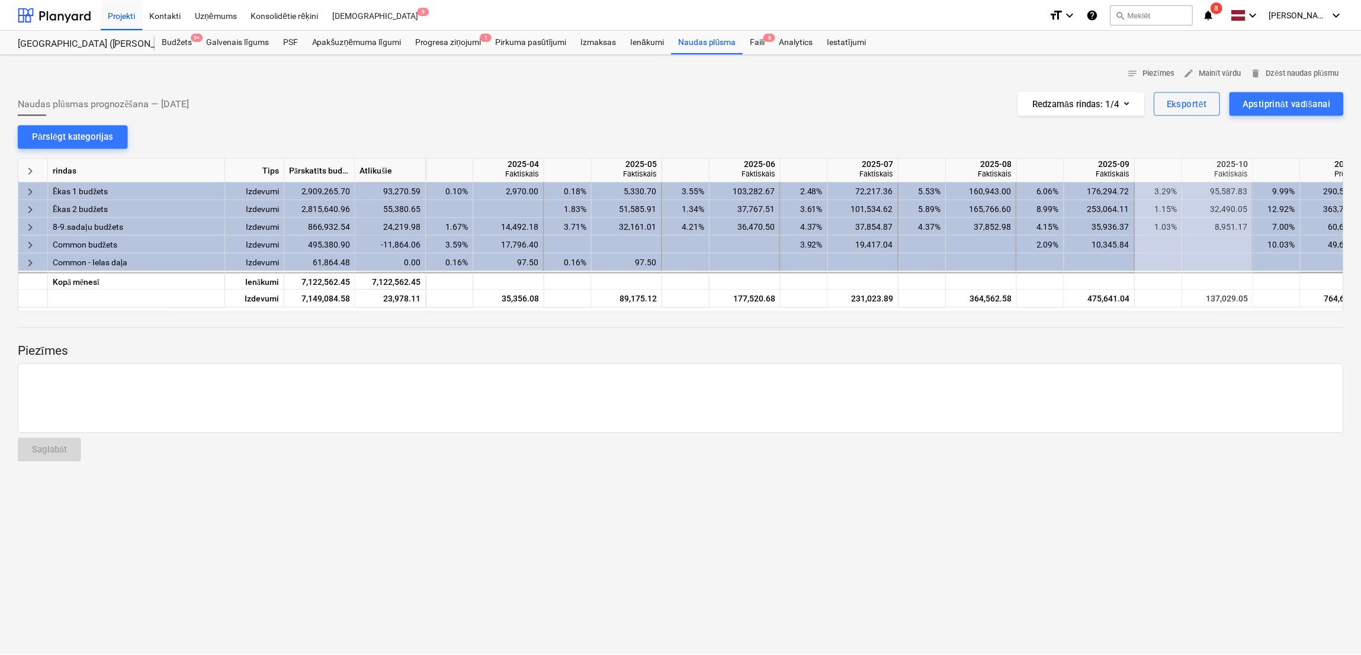
scroll to position [0, 711]
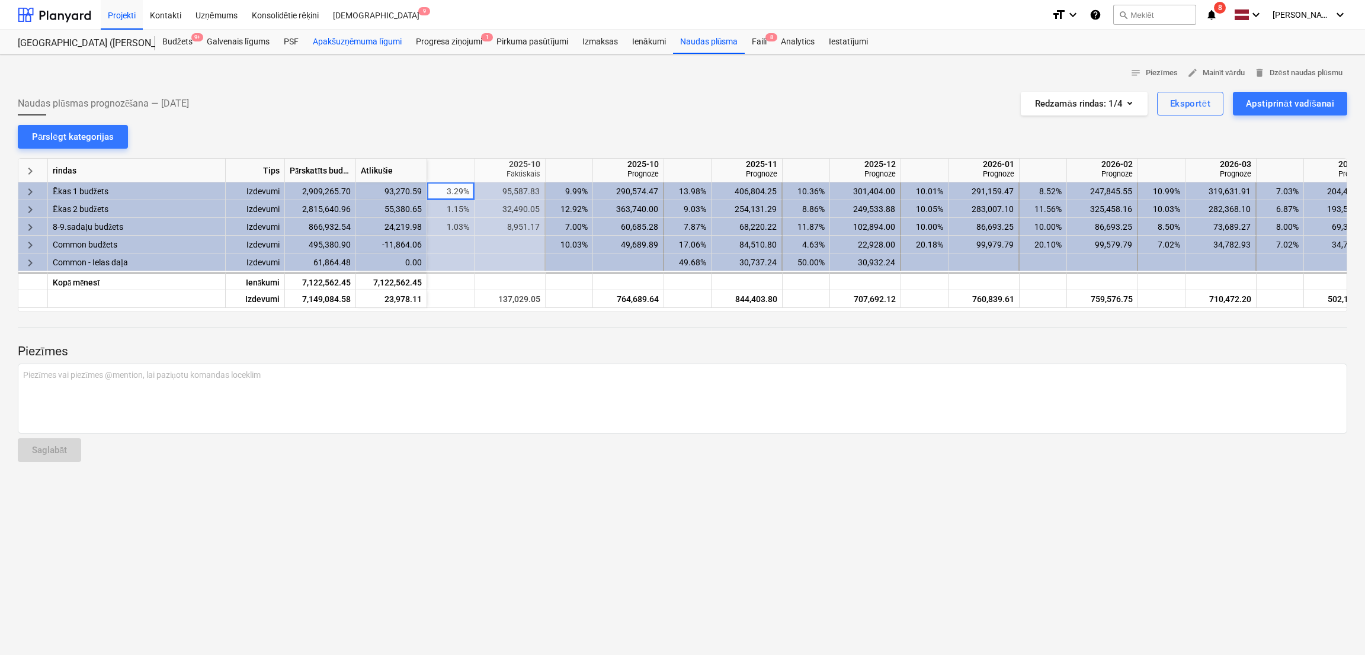
click at [308, 46] on div "Apakšuzņēmuma līgumi" at bounding box center [357, 42] width 103 height 24
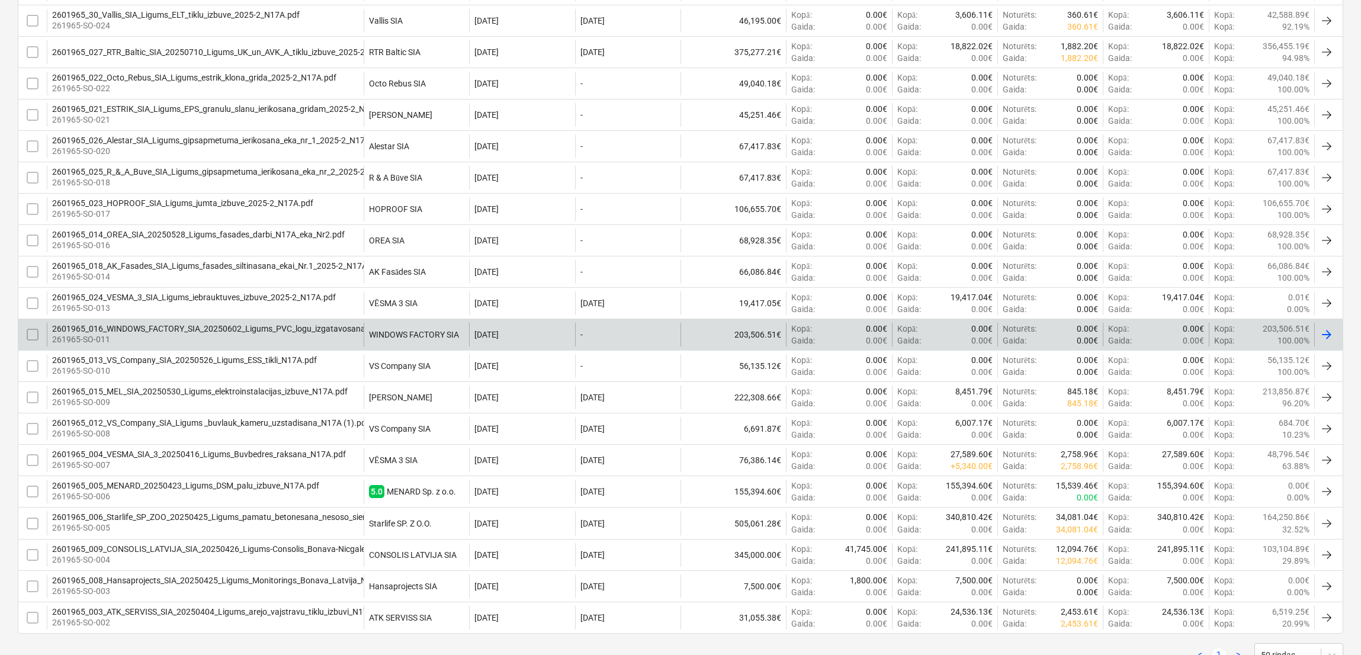
scroll to position [355, 0]
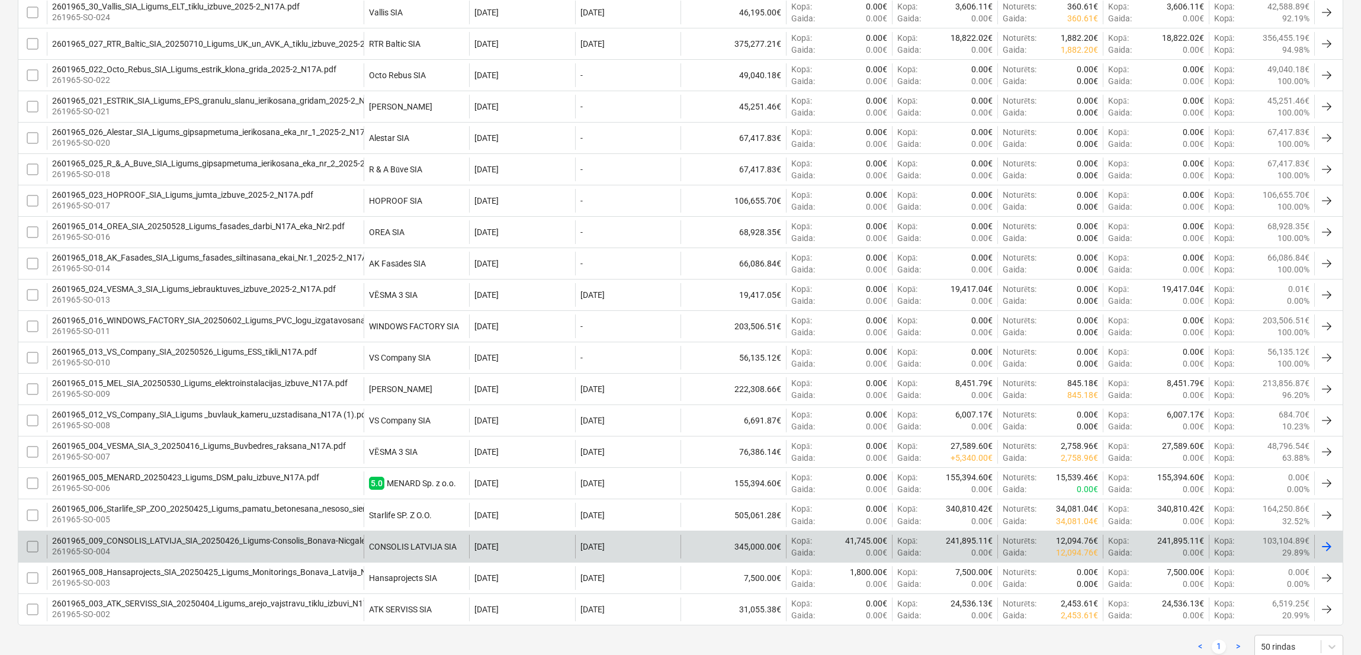
click at [624, 538] on div "[DATE]" at bounding box center [627, 547] width 105 height 24
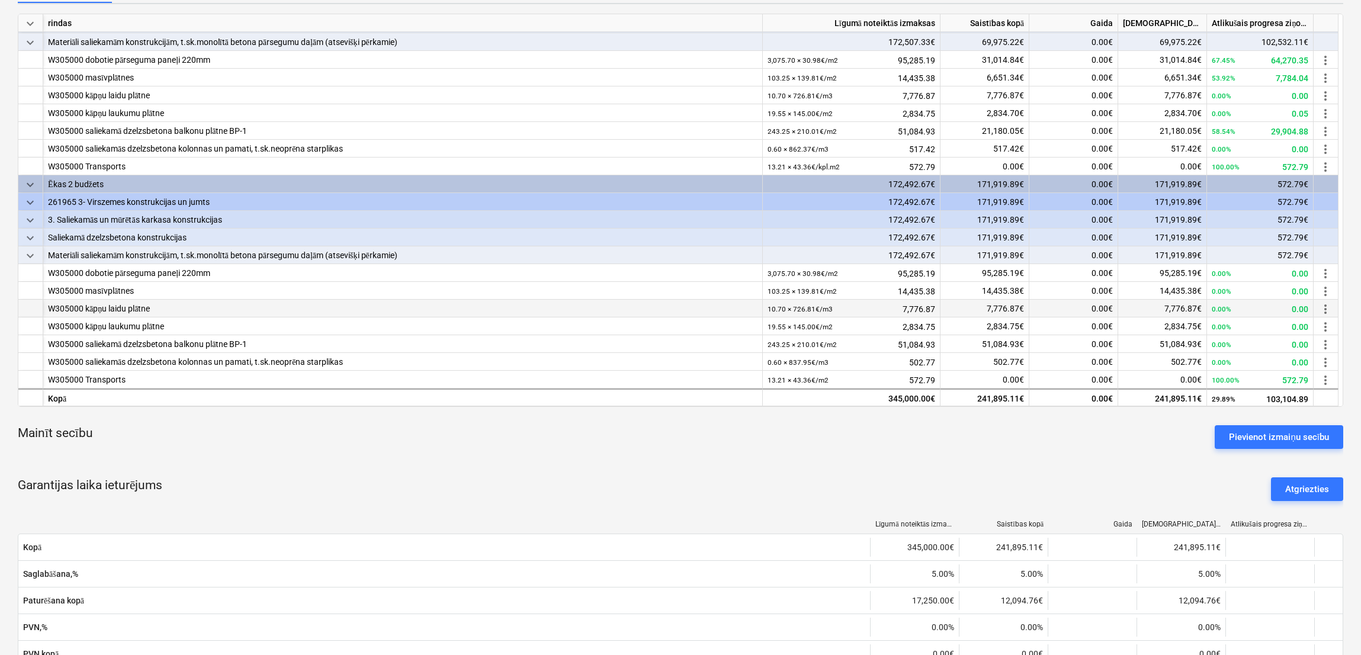
scroll to position [236, 0]
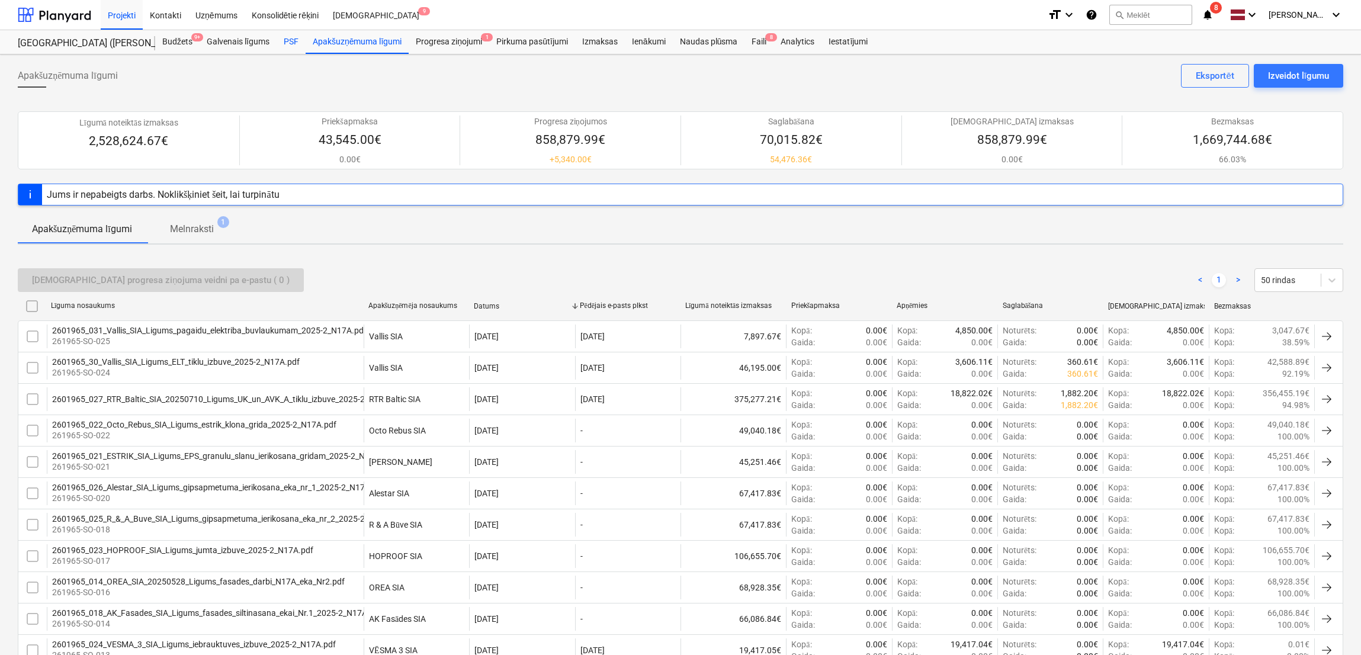
click at [296, 37] on div "PSF" at bounding box center [291, 42] width 29 height 24
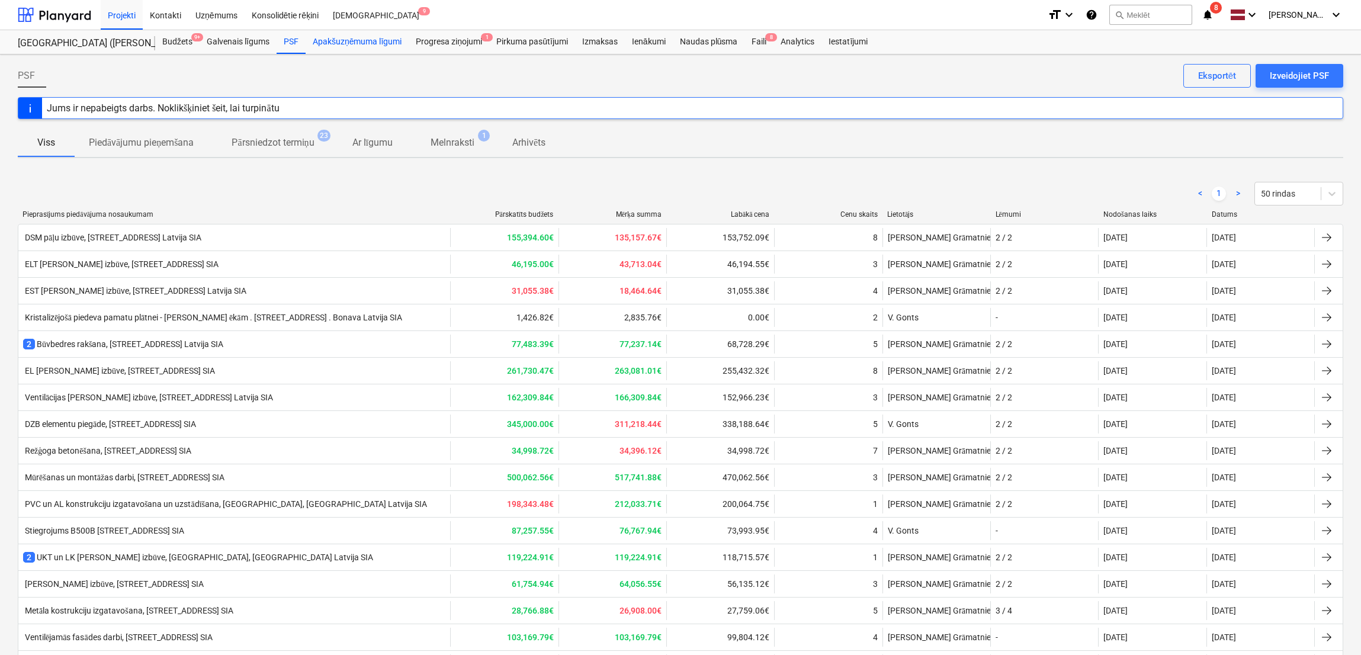
click at [367, 40] on div "Apakšuzņēmuma līgumi" at bounding box center [357, 42] width 103 height 24
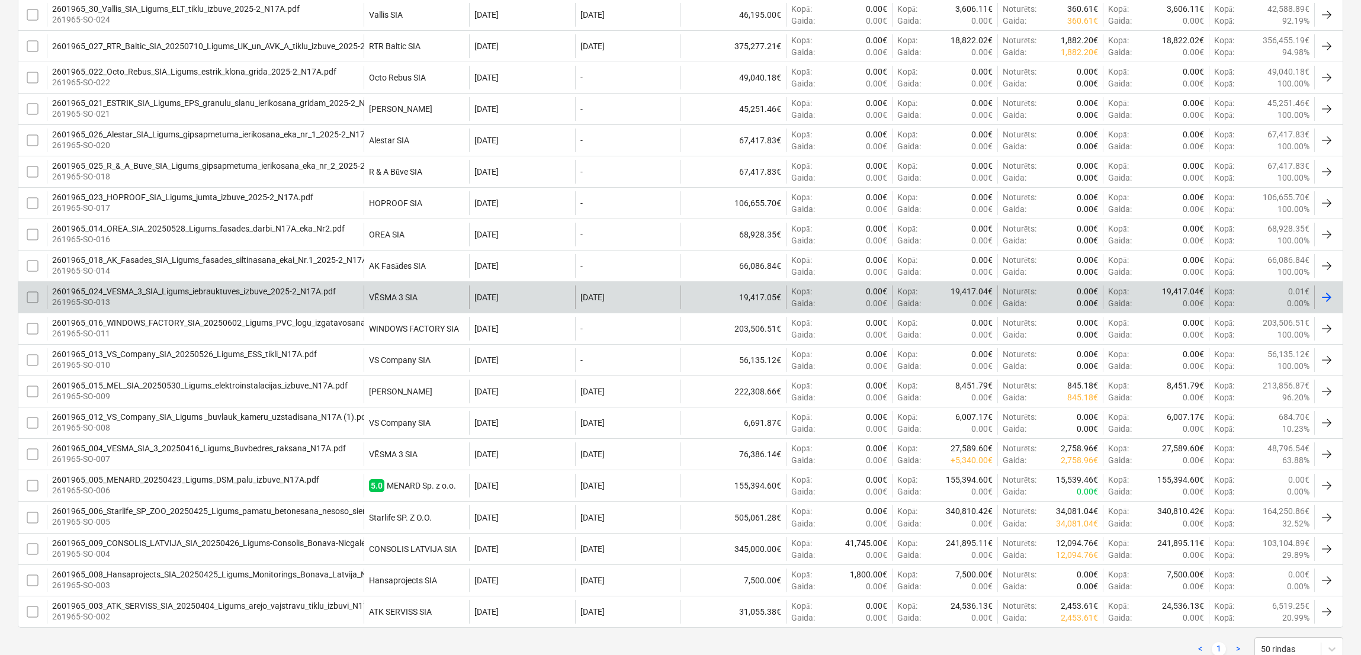
scroll to position [355, 0]
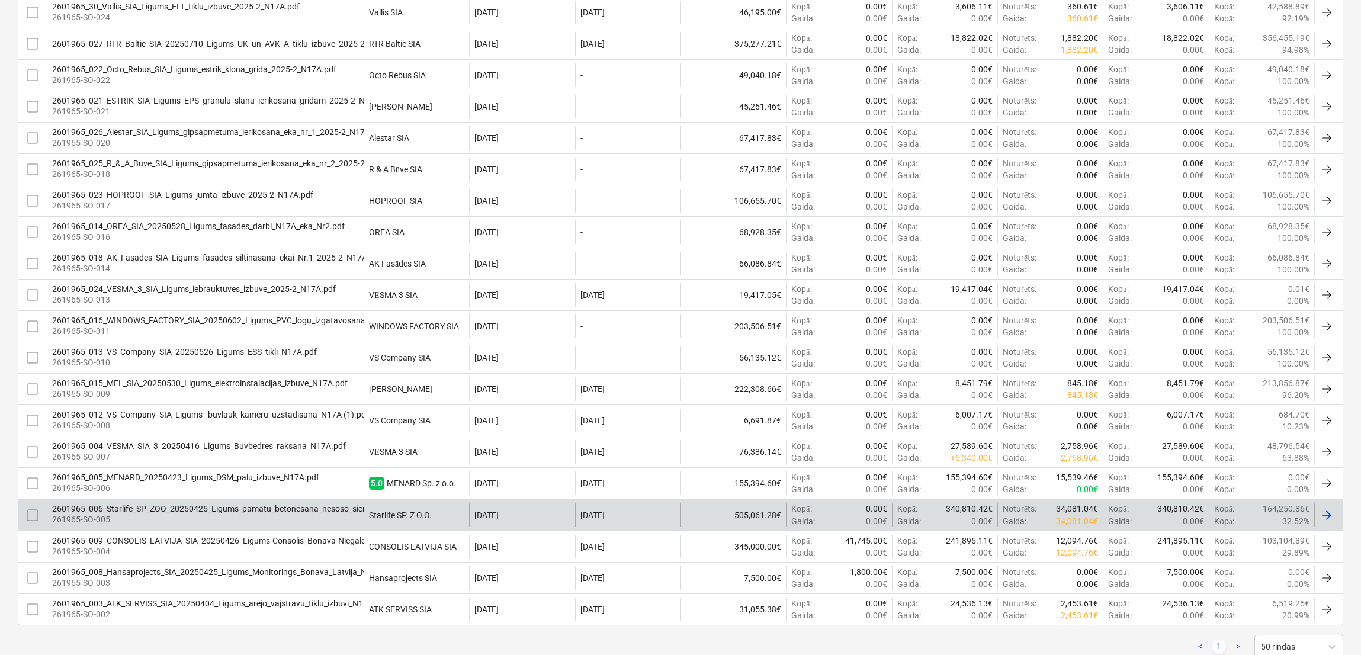
click at [197, 524] on p "261965-SO-005" at bounding box center [277, 520] width 450 height 12
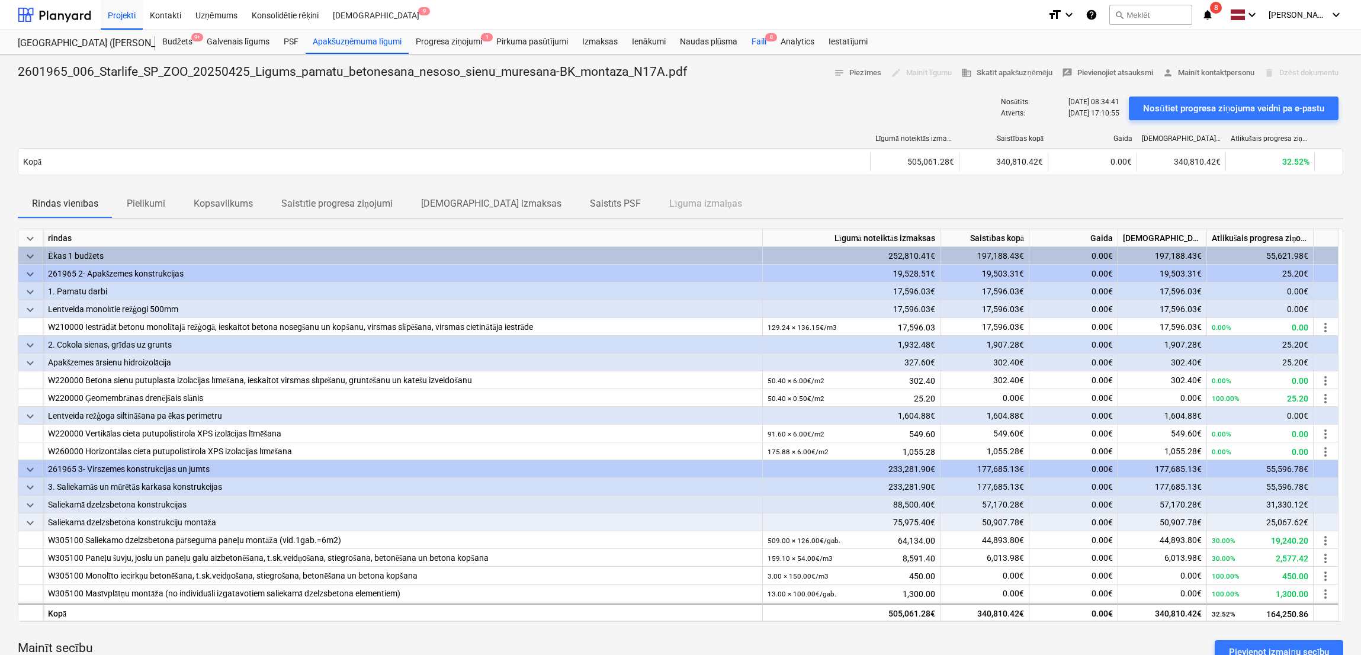
click at [754, 37] on div "Faili 8" at bounding box center [759, 42] width 29 height 24
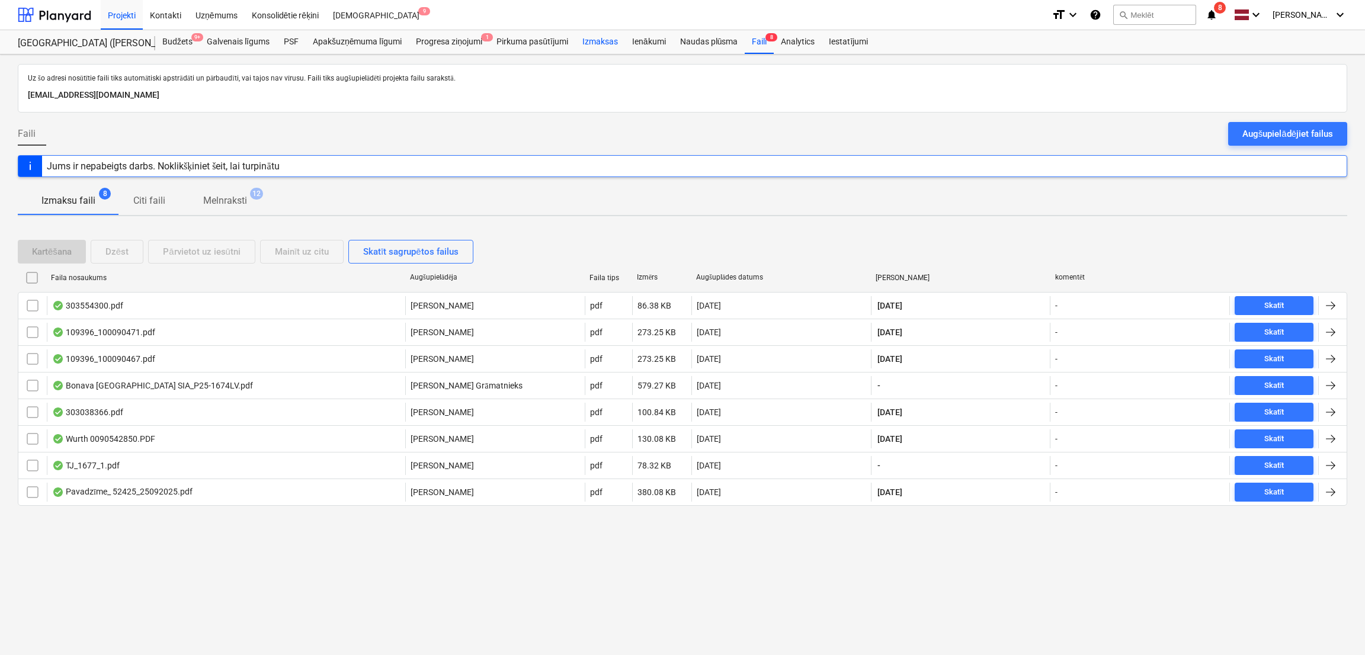
click at [595, 31] on div "Izmaksas" at bounding box center [600, 42] width 50 height 24
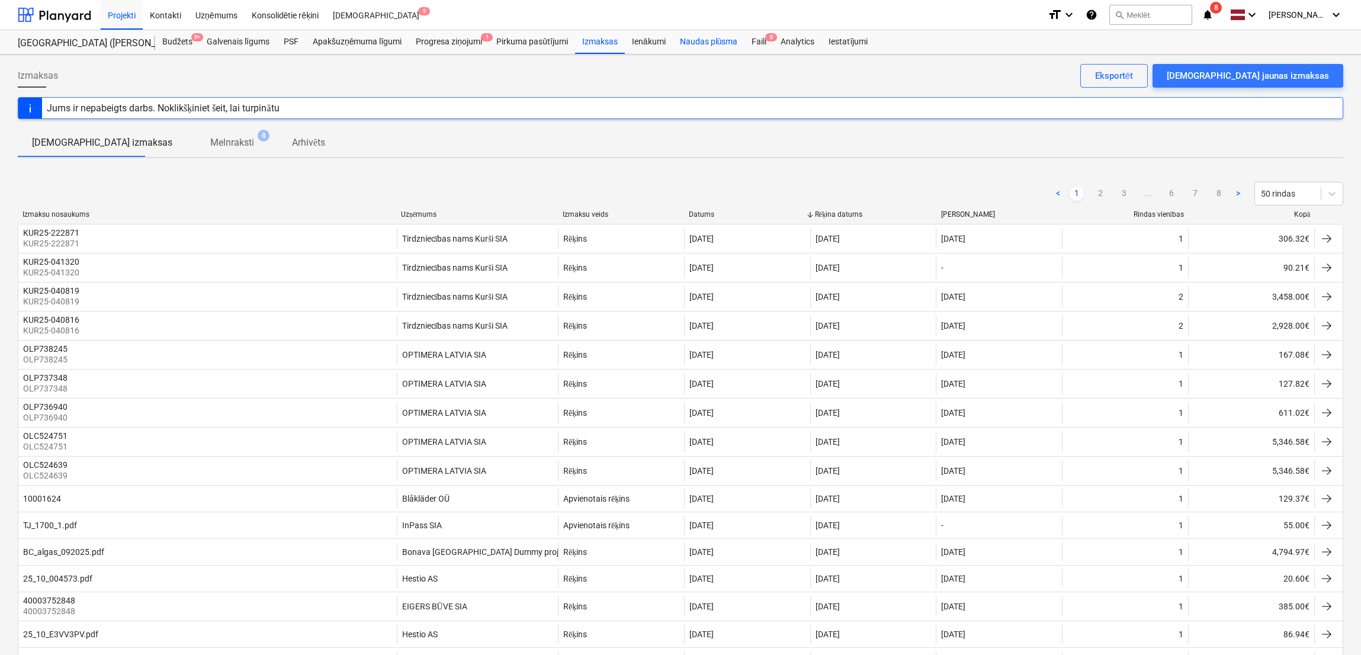
click at [713, 39] on div "Naudas plūsma" at bounding box center [709, 42] width 72 height 24
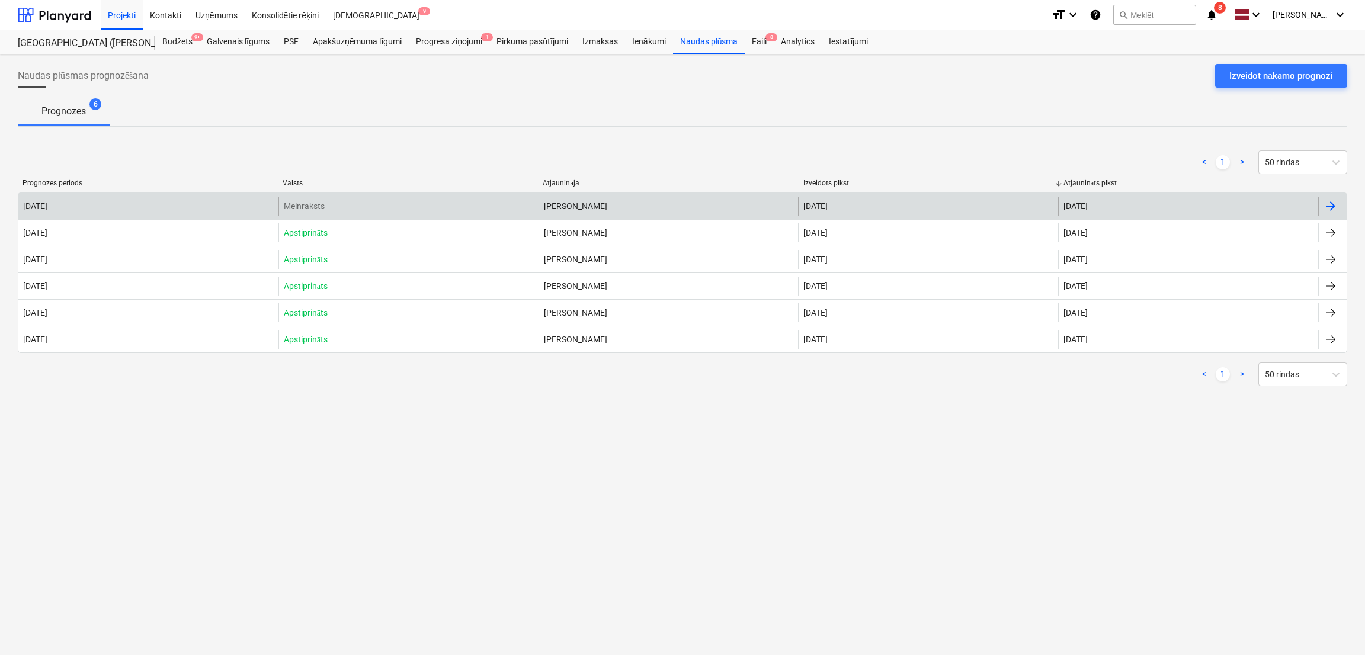
click at [1321, 203] on div at bounding box center [1332, 206] width 28 height 19
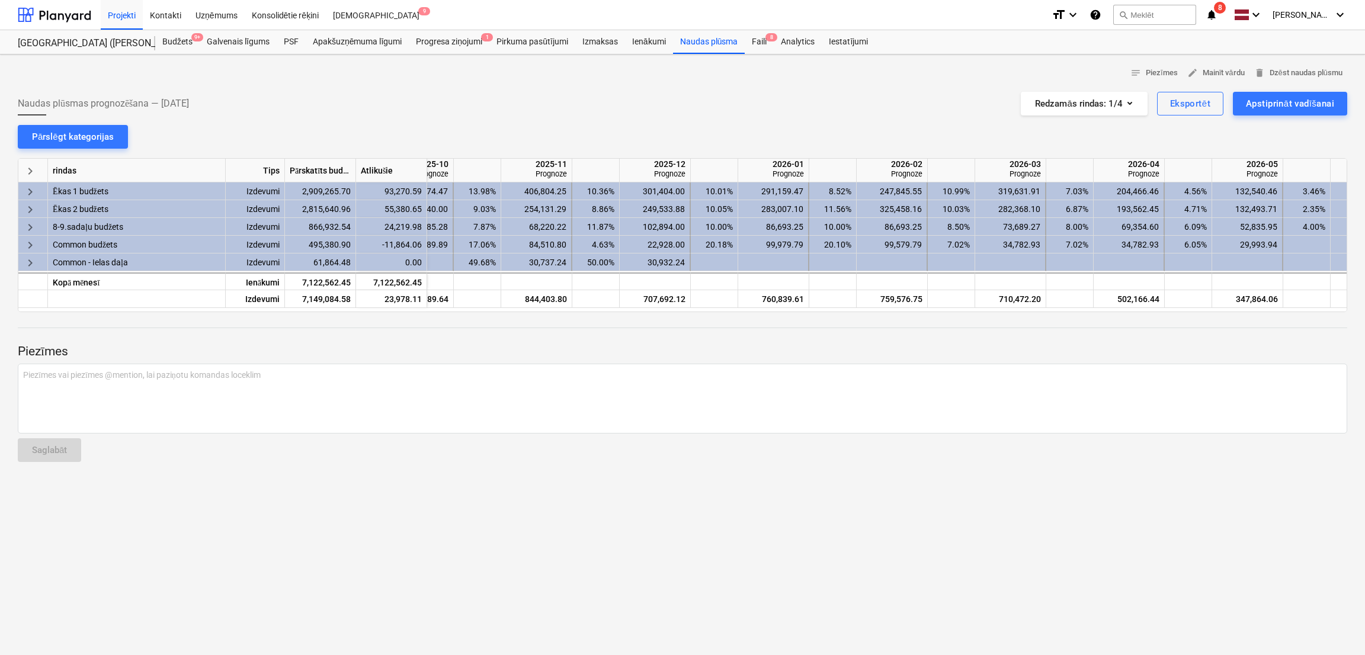
scroll to position [0, 916]
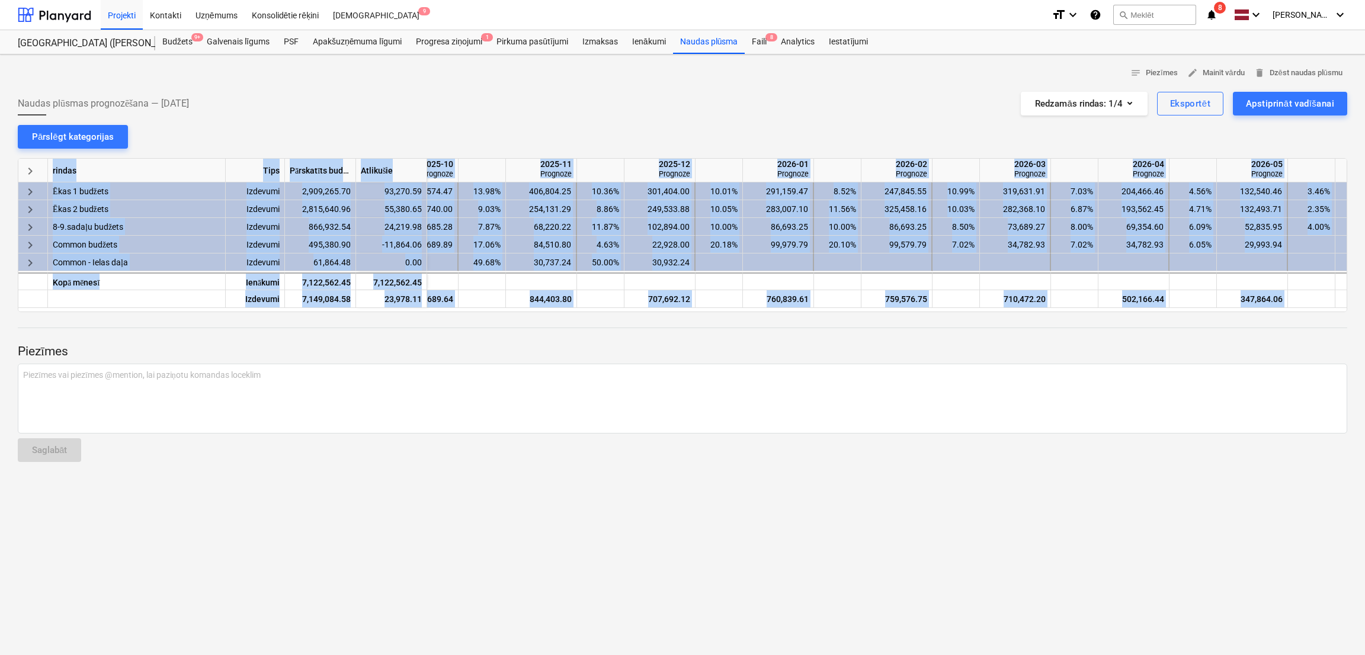
drag, startPoint x: 969, startPoint y: 312, endPoint x: 1144, endPoint y: 322, distance: 175.0
click at [1144, 322] on div "notes Piezīmes edit Mainīt vārdu delete Dzēst naudas plūsmu Naudas plūsmas prog…" at bounding box center [682, 354] width 1365 height 601
click at [1147, 338] on div at bounding box center [682, 338] width 1329 height 9
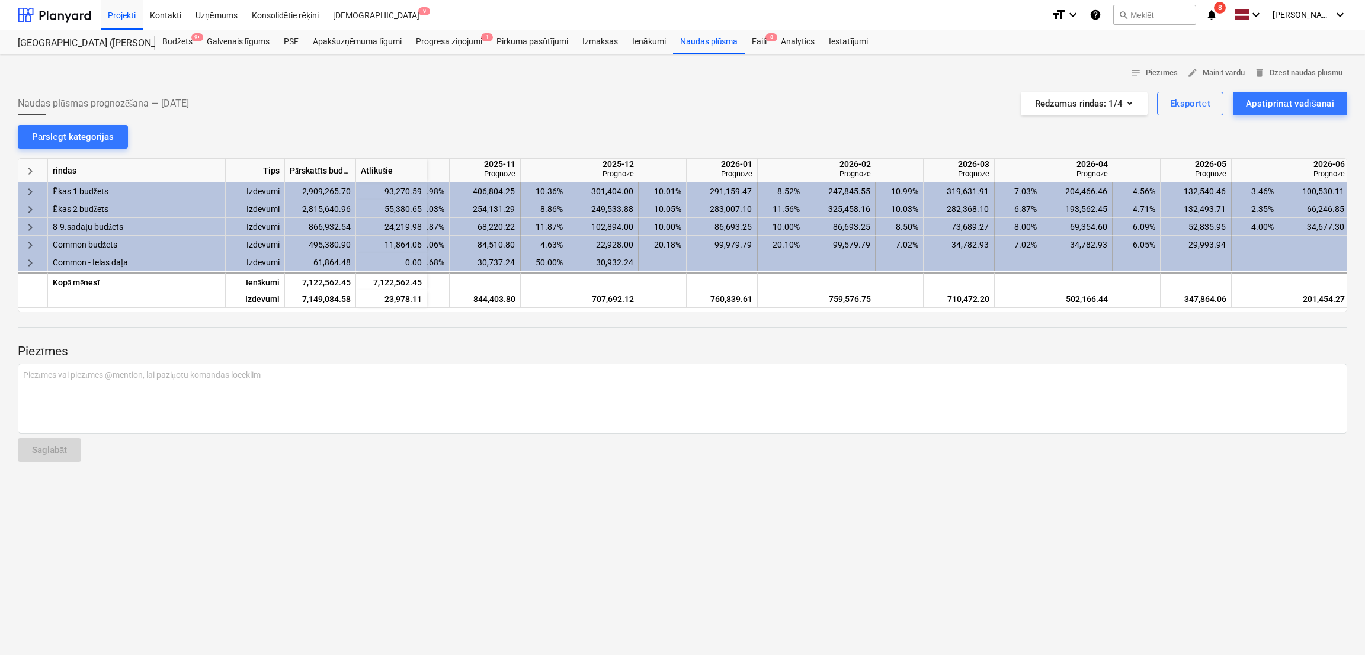
scroll to position [0, 976]
click at [1185, 346] on p "Piezīmes" at bounding box center [682, 352] width 1329 height 17
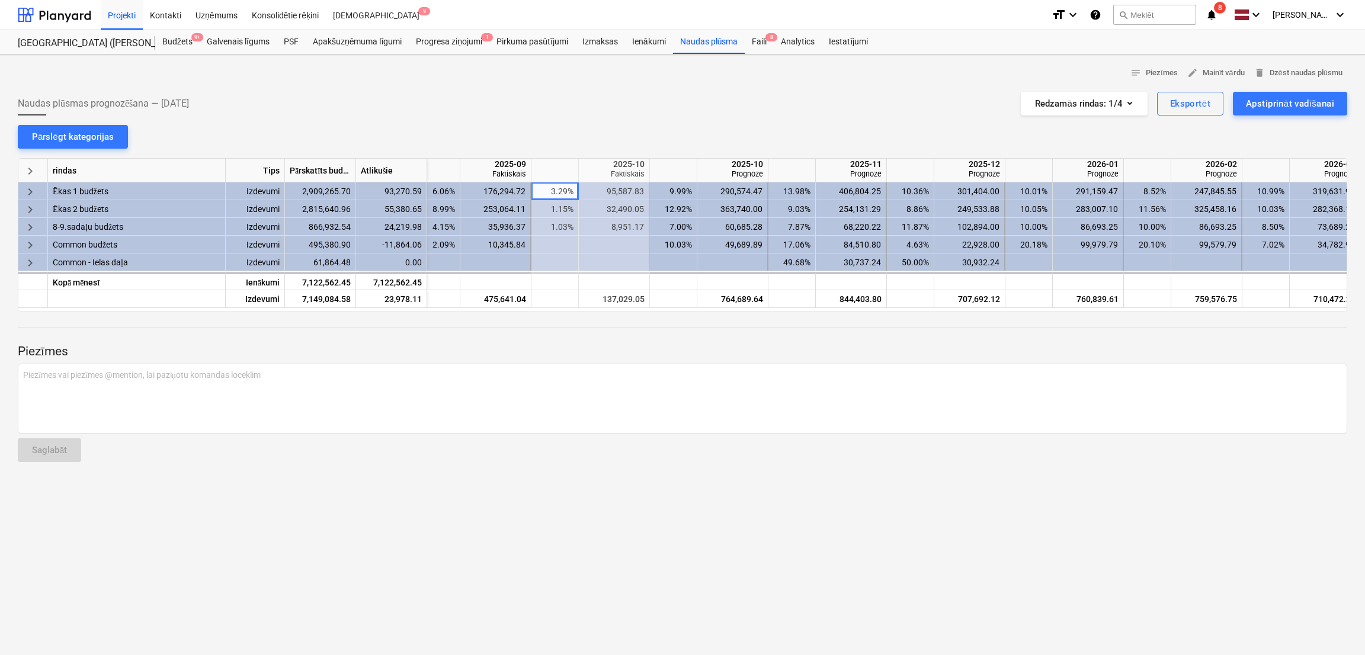
scroll to position [0, 602]
click at [521, 410] on div "Piezīmes vai piezīmes @mention, lai paziņotu komandas loceklim ﻿" at bounding box center [682, 399] width 1329 height 70
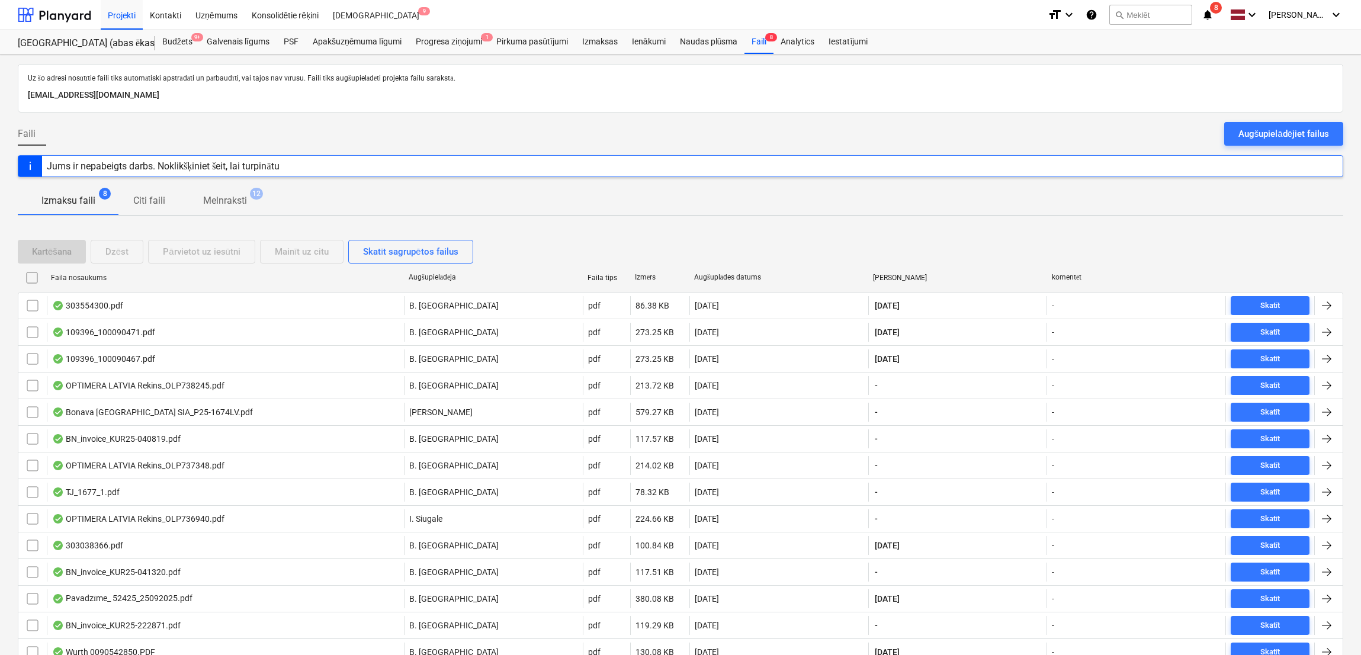
click at [1208, 14] on icon "notifications" at bounding box center [1208, 15] width 12 height 14
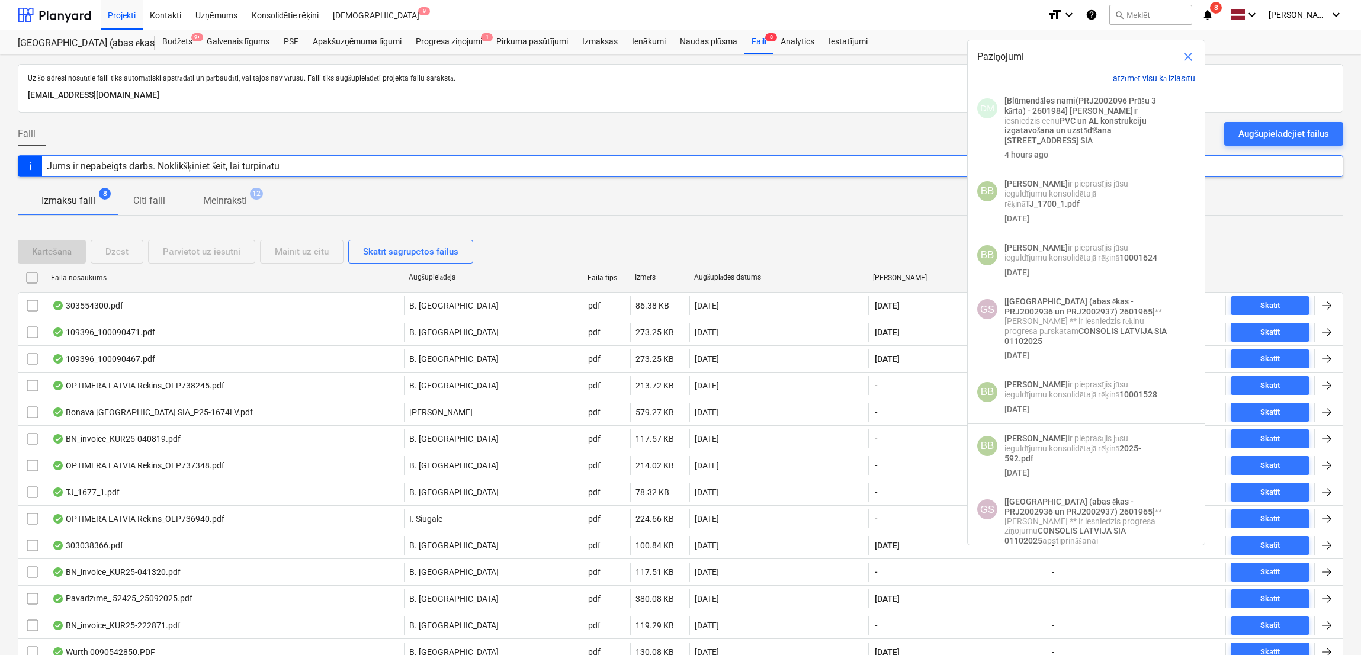
click at [1153, 81] on button "atzīmēt visu kā izlasītu" at bounding box center [1154, 78] width 82 height 10
drag, startPoint x: 50, startPoint y: 14, endPoint x: 116, endPoint y: 0, distance: 67.3
click at [50, 12] on div at bounding box center [54, 15] width 73 height 30
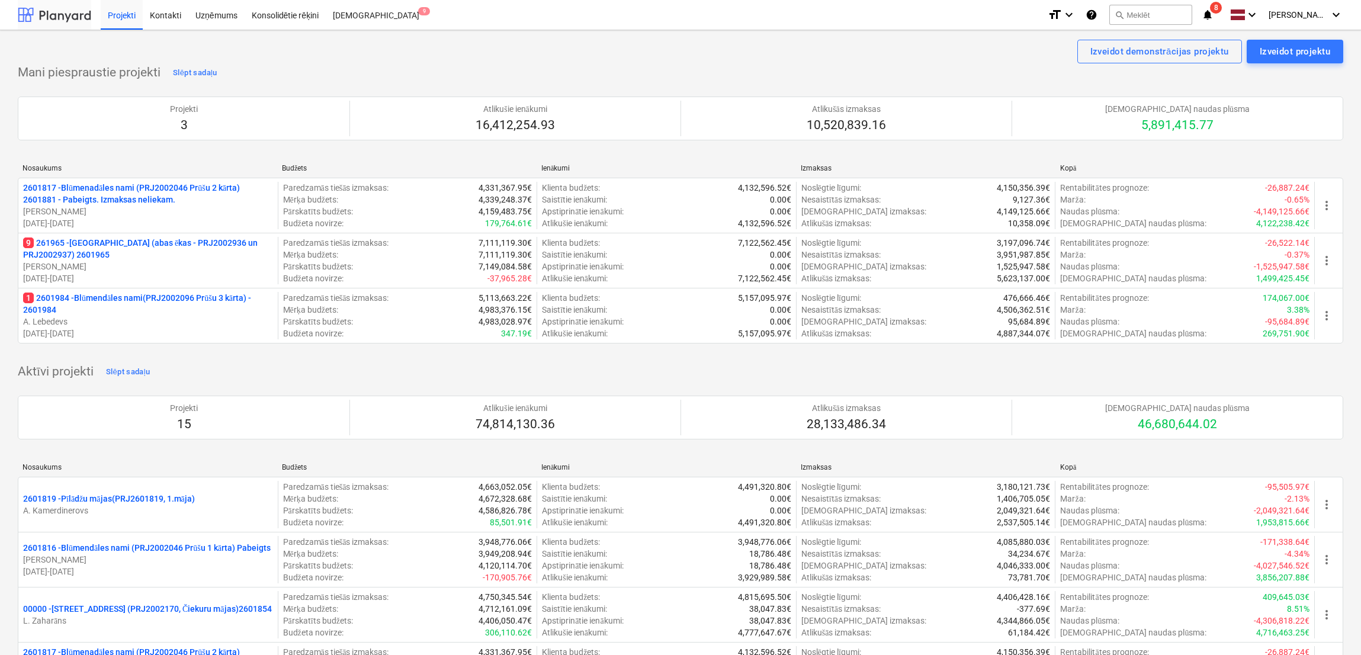
click at [65, 5] on div at bounding box center [54, 15] width 73 height 30
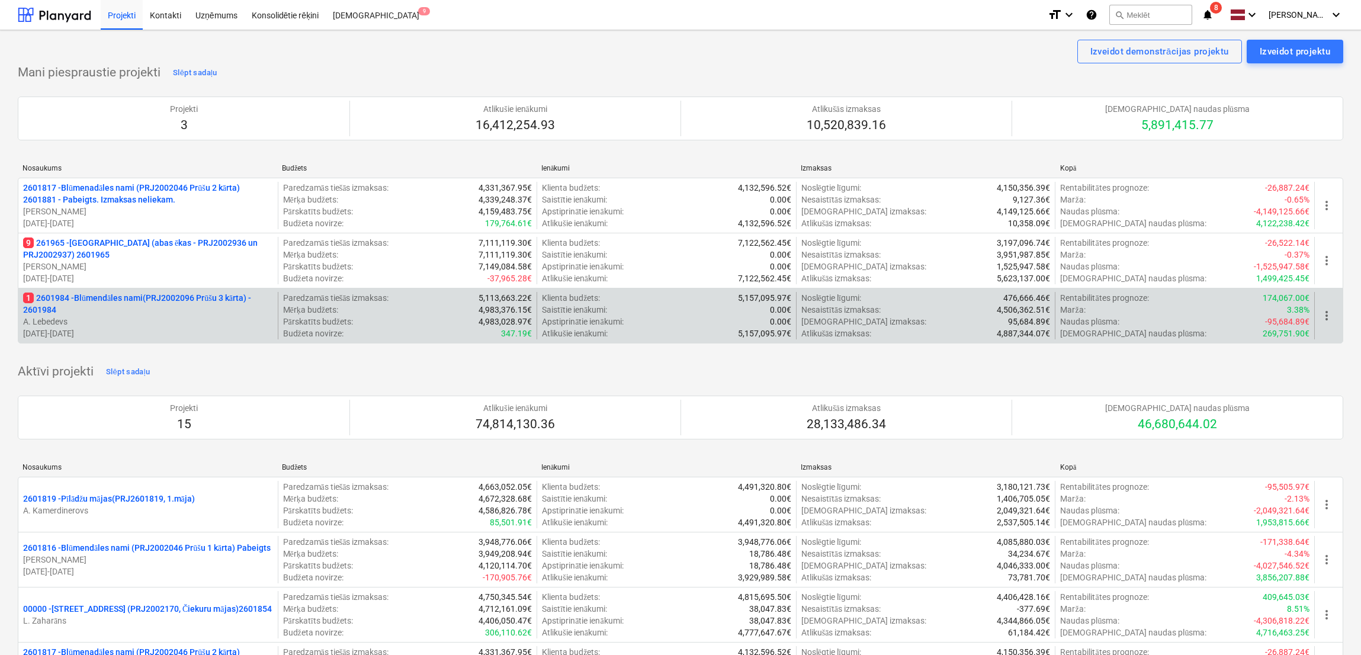
click at [101, 311] on p "1 2601984 - Blūmendāles nami(PRJ2002096 Prūšu 3 kārta) - 2601984" at bounding box center [148, 304] width 250 height 24
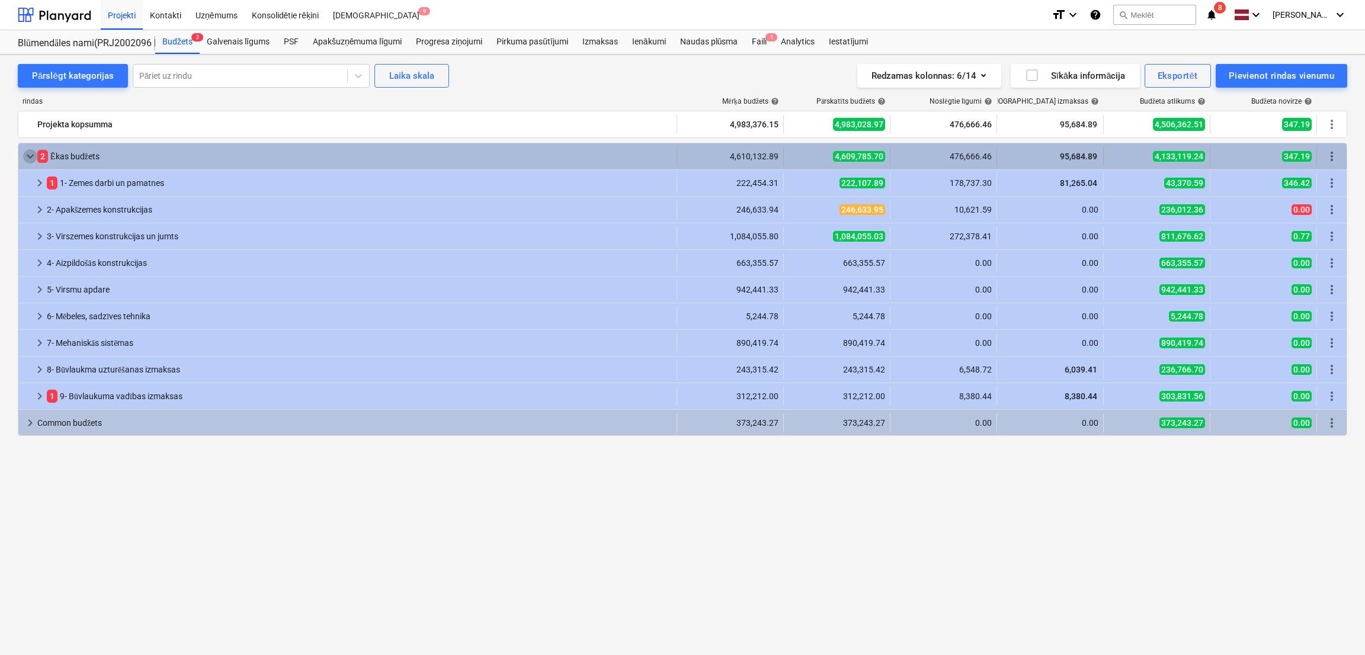
click at [30, 153] on span "keyboard_arrow_down" at bounding box center [30, 156] width 14 height 14
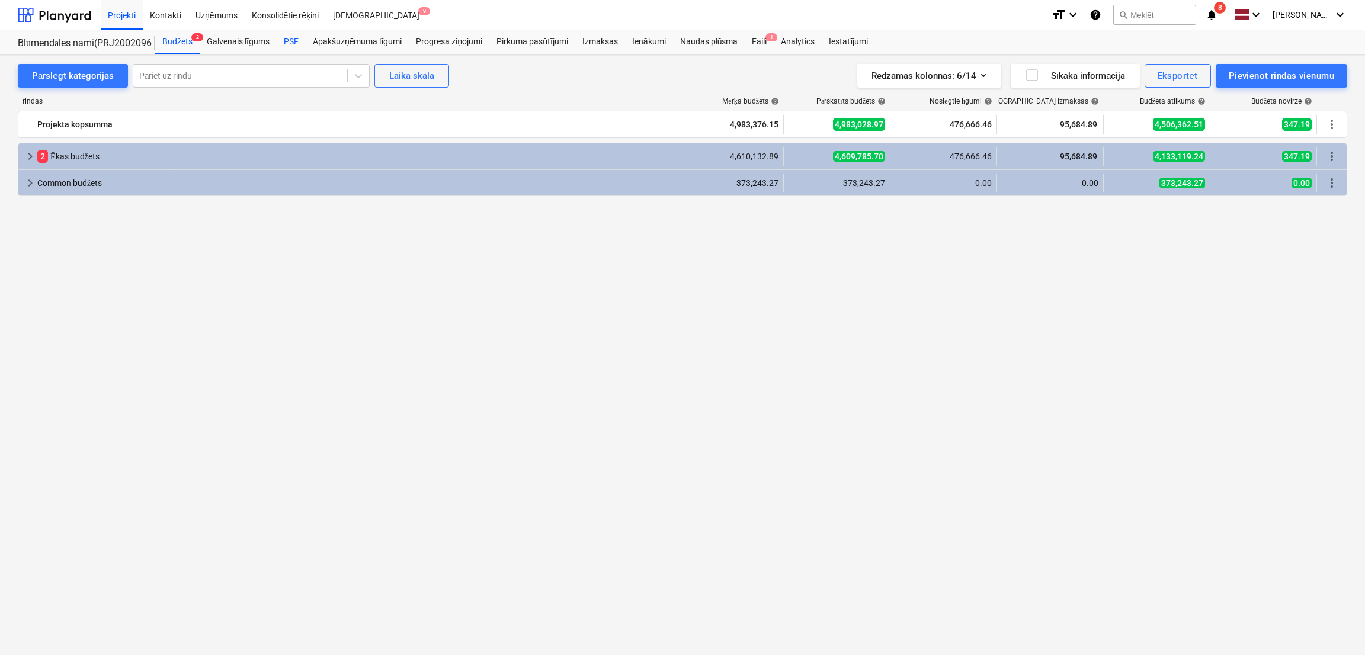
click at [291, 32] on div "PSF" at bounding box center [291, 42] width 29 height 24
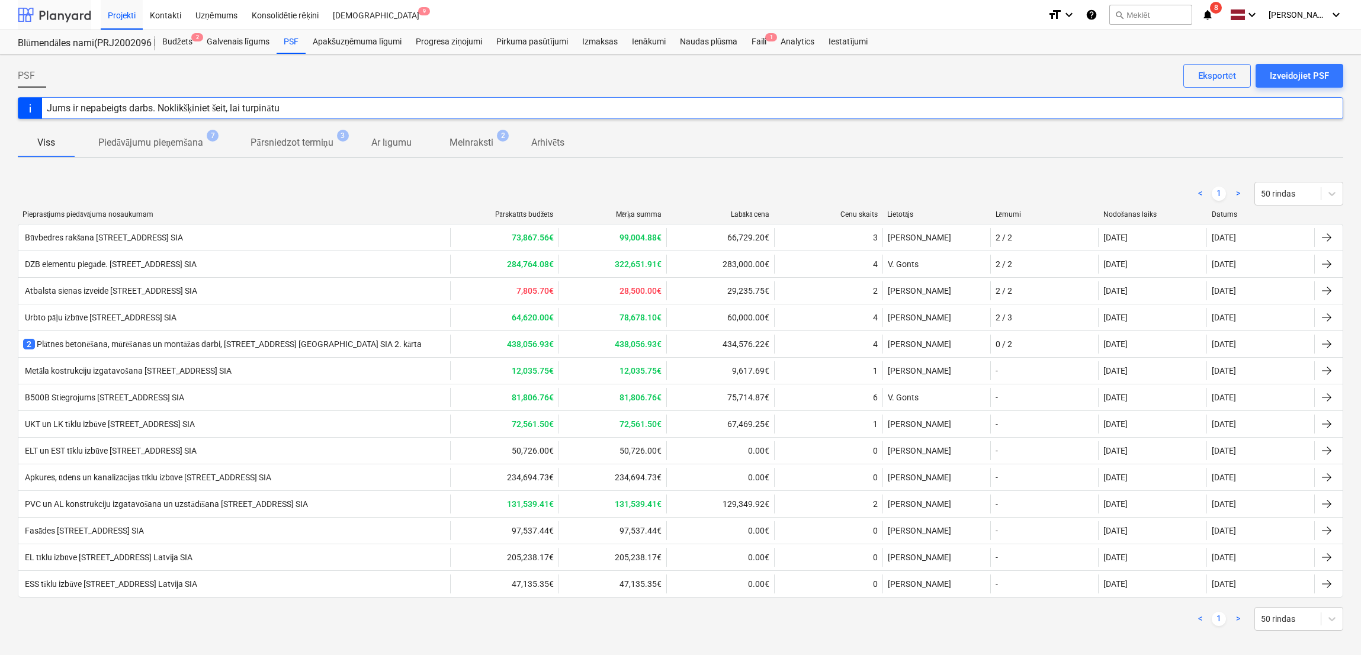
click at [54, 5] on div at bounding box center [54, 15] width 73 height 30
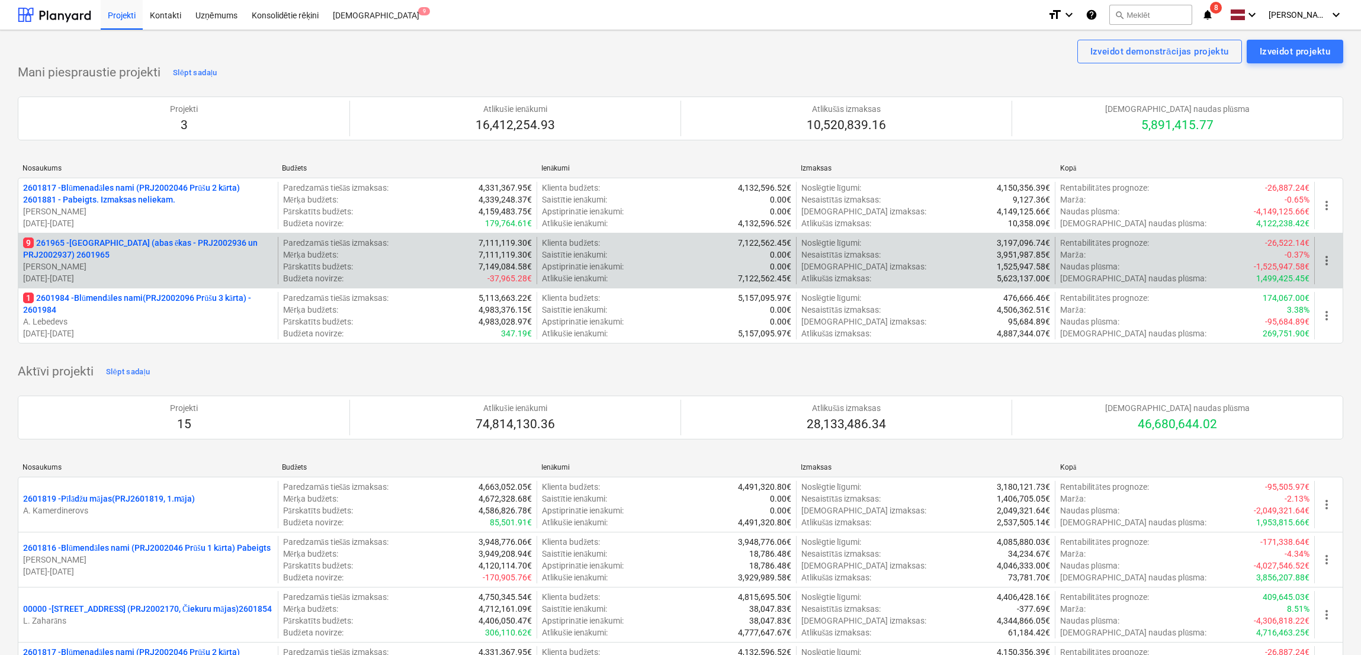
click at [147, 258] on p "9 261965 - Nīcgales iela (abas ēkas - PRJ2002936 un PRJ2002937) 2601965" at bounding box center [148, 249] width 250 height 24
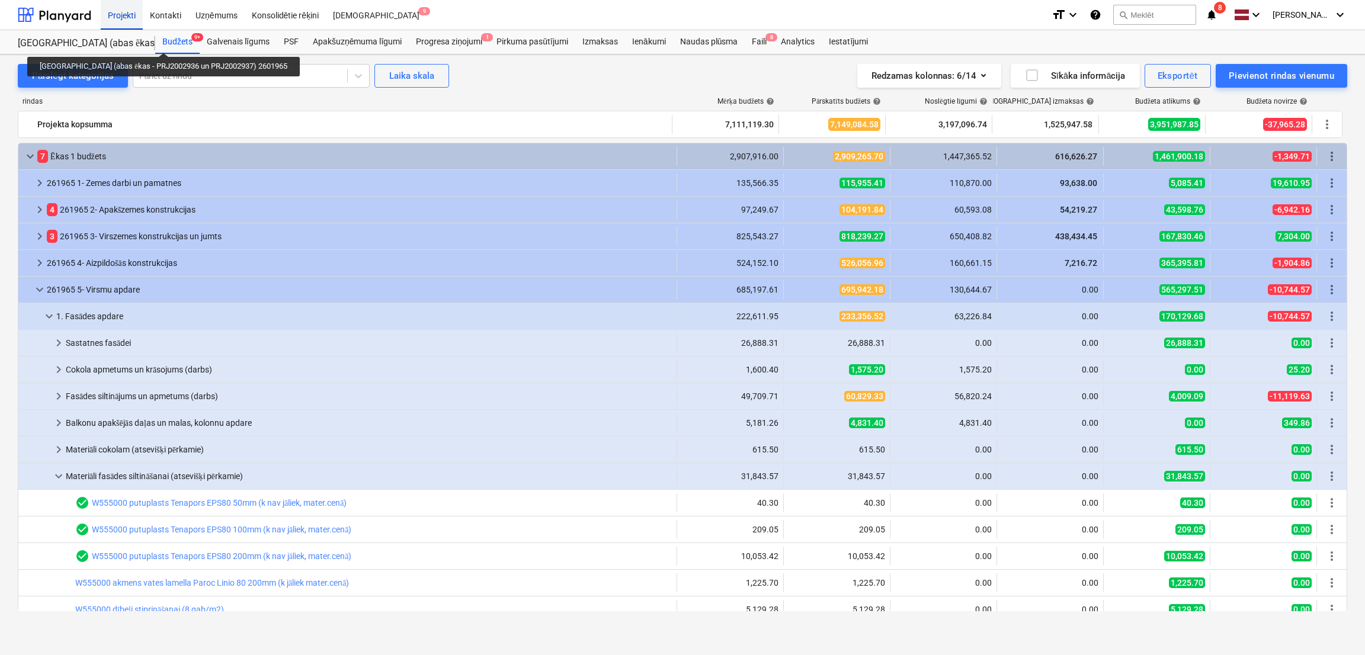
scroll to position [236, 0]
